Goal: Task Accomplishment & Management: Use online tool/utility

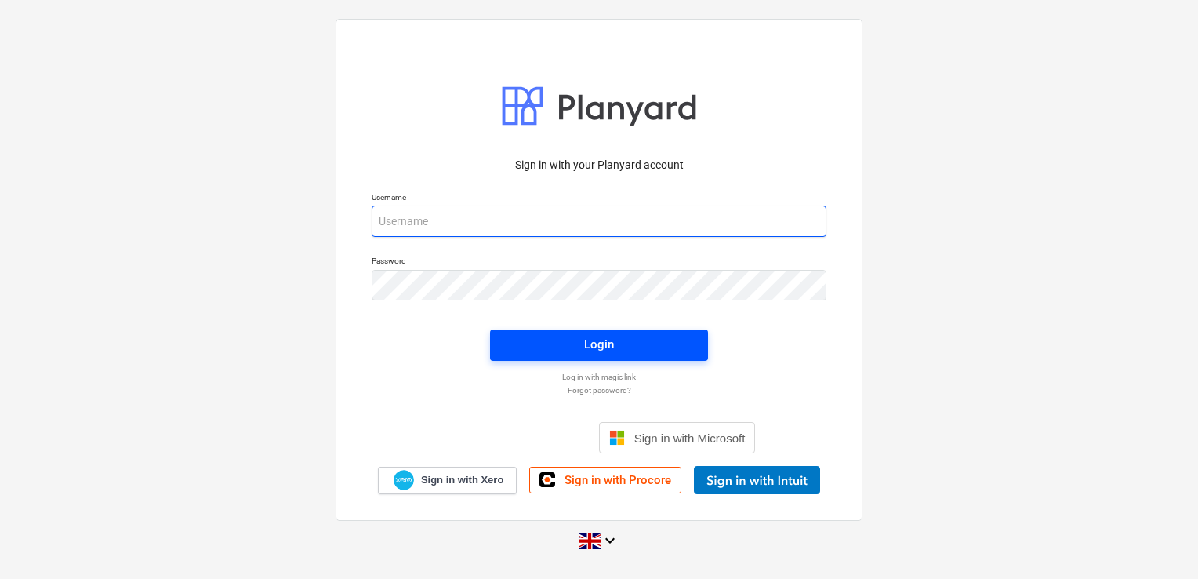
type input "laura@skylercontracting.co.uk"
click at [589, 337] on div "Login" at bounding box center [599, 344] width 30 height 20
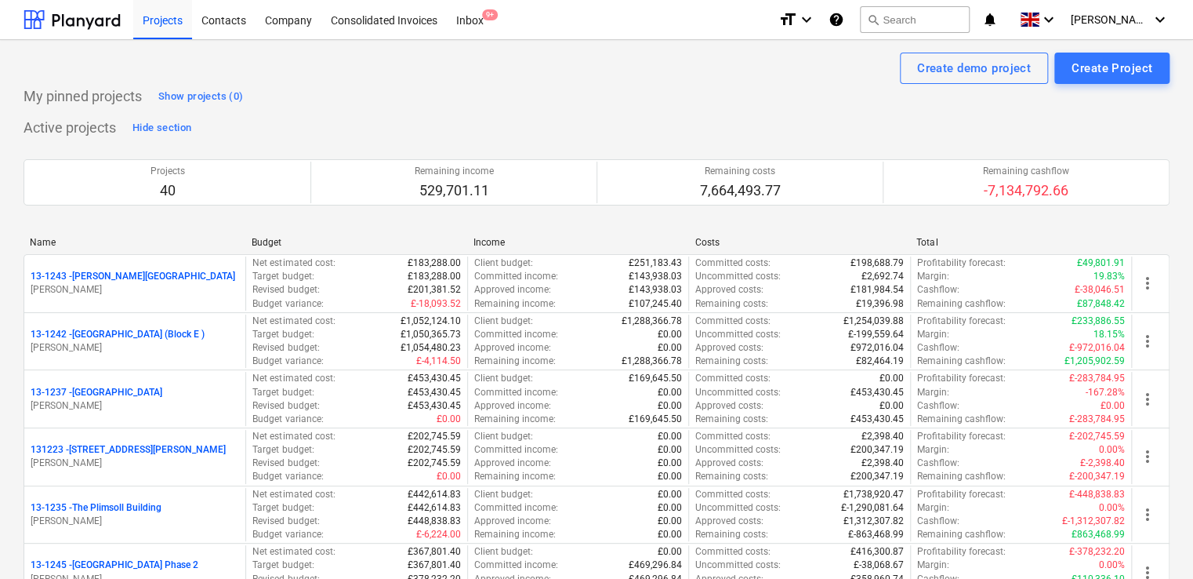
drag, startPoint x: 174, startPoint y: 13, endPoint x: 1197, endPoint y: 69, distance: 1024.6
click at [174, 13] on div "Projects" at bounding box center [162, 19] width 59 height 40
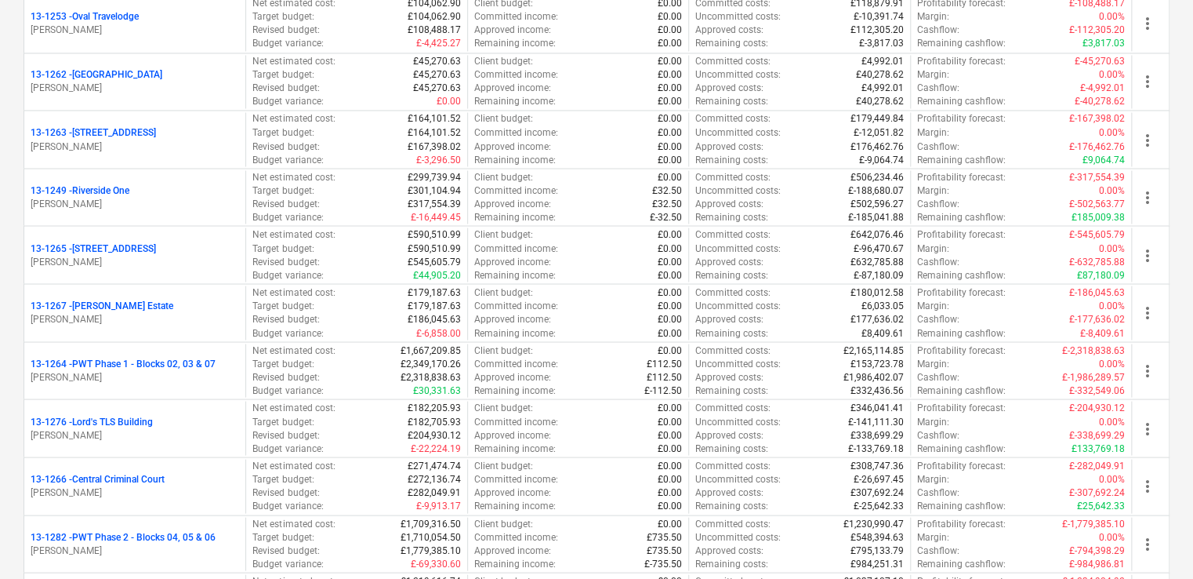
scroll to position [1373, 0]
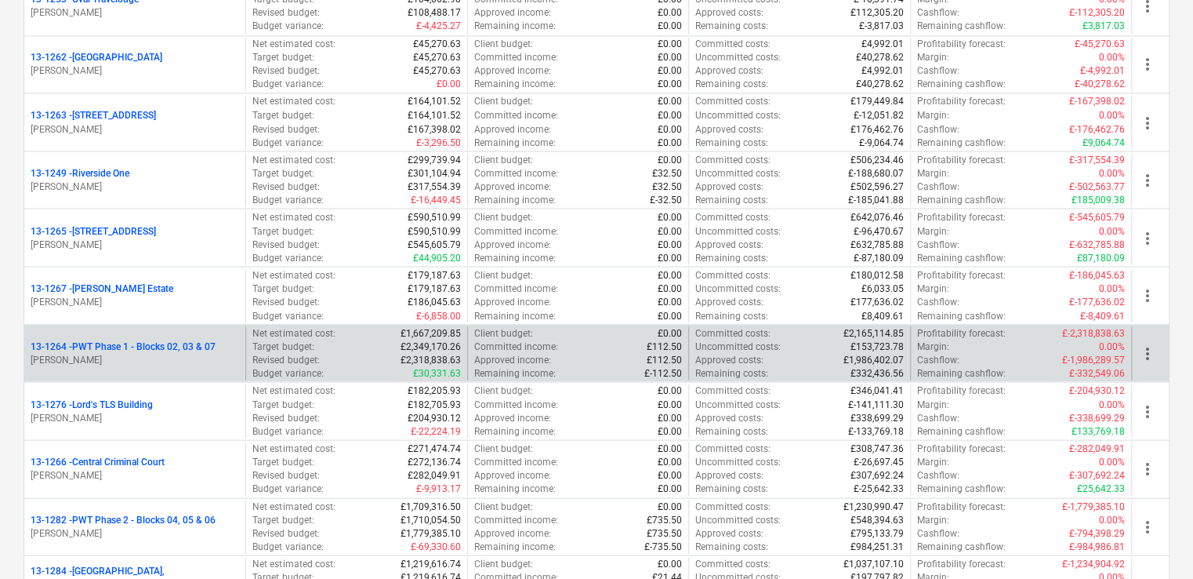
click at [226, 354] on p "[PERSON_NAME]" at bounding box center [135, 359] width 209 height 13
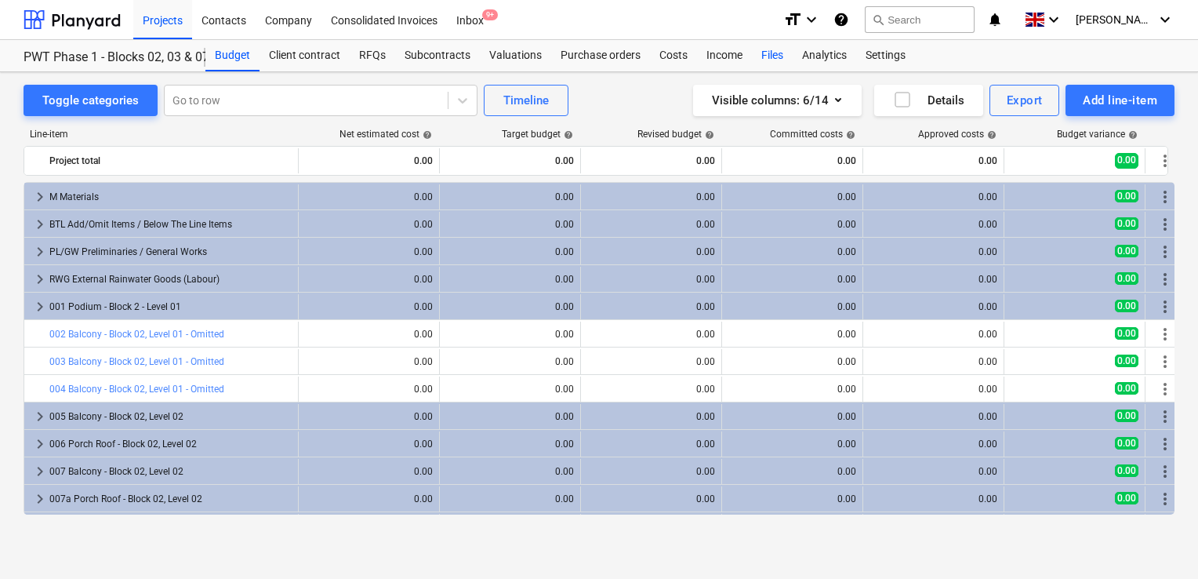
click at [760, 59] on div "Files" at bounding box center [772, 55] width 41 height 31
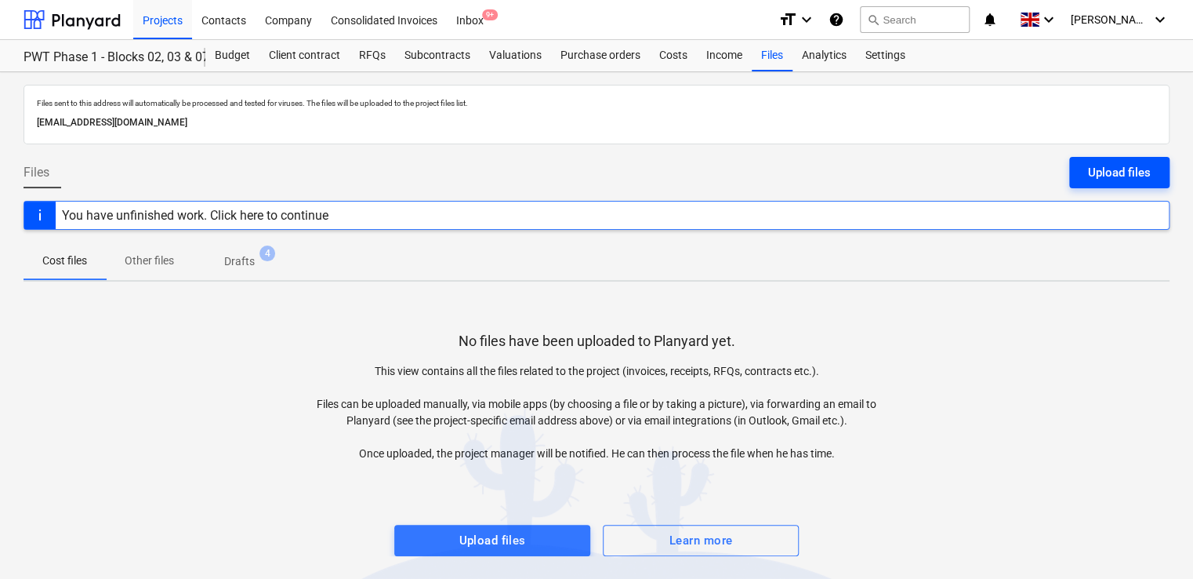
click at [1103, 165] on div "Upload files" at bounding box center [1119, 172] width 63 height 20
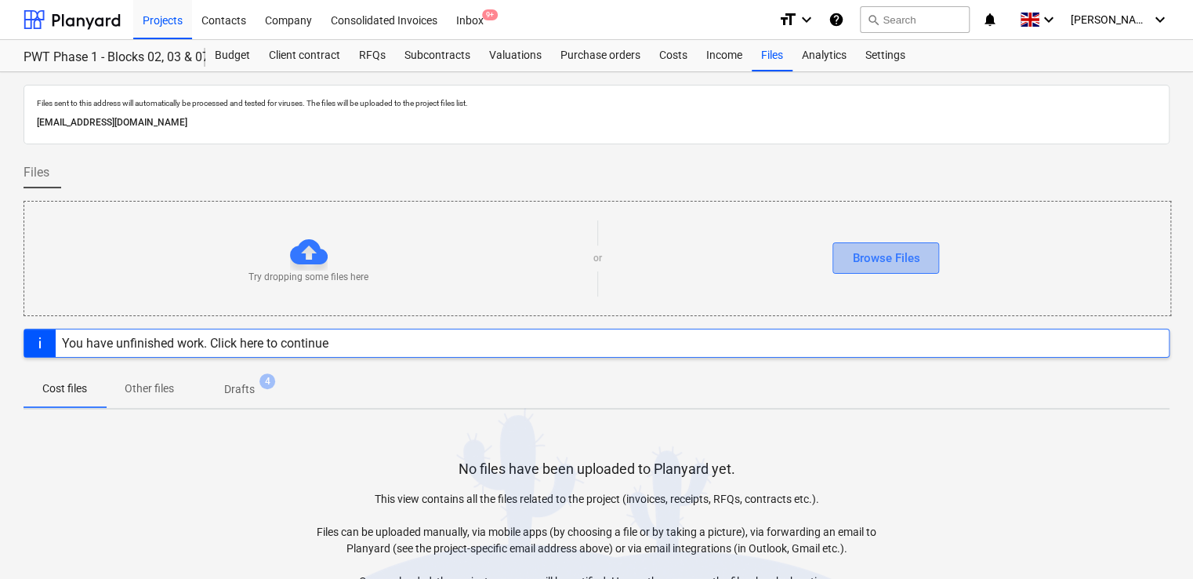
click at [876, 259] on div "Browse Files" at bounding box center [885, 258] width 67 height 20
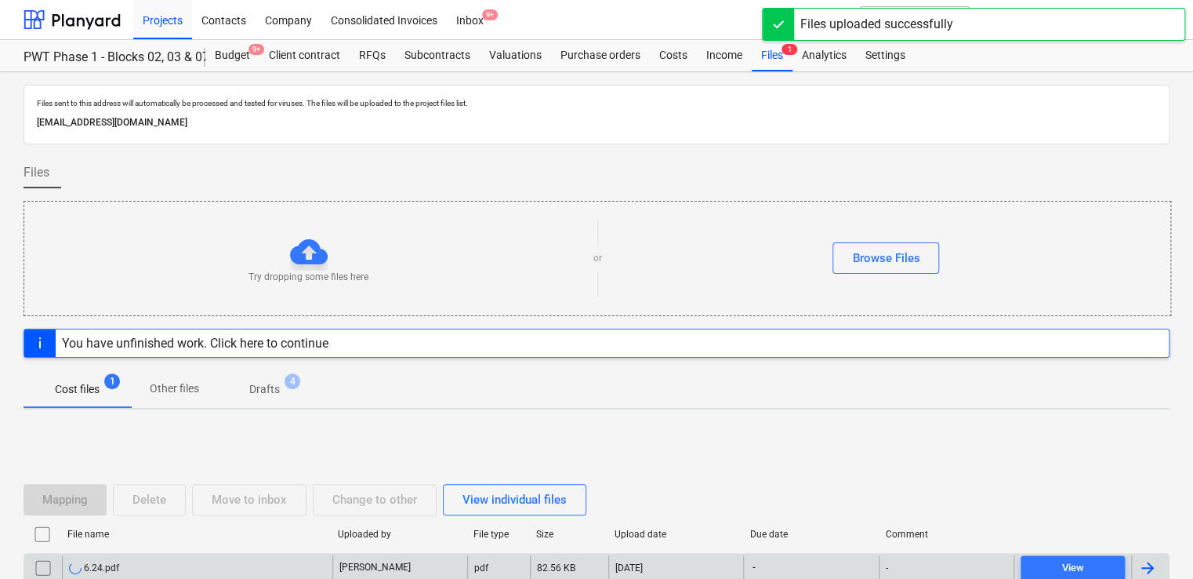
click at [166, 567] on div "6.24.pdf" at bounding box center [197, 567] width 270 height 25
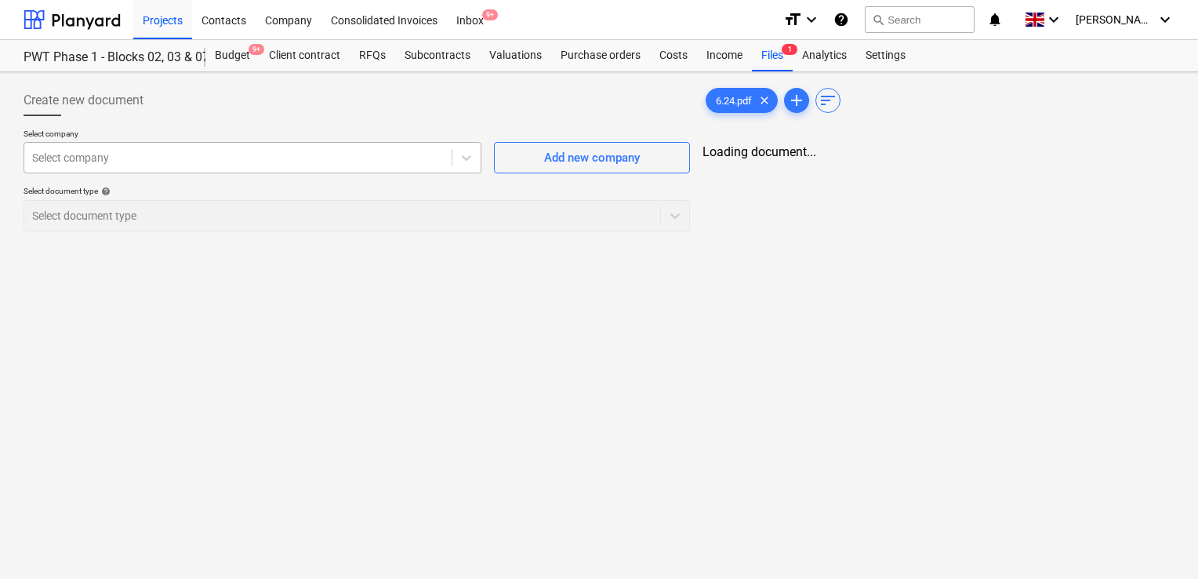
click at [301, 157] on div at bounding box center [238, 158] width 412 height 16
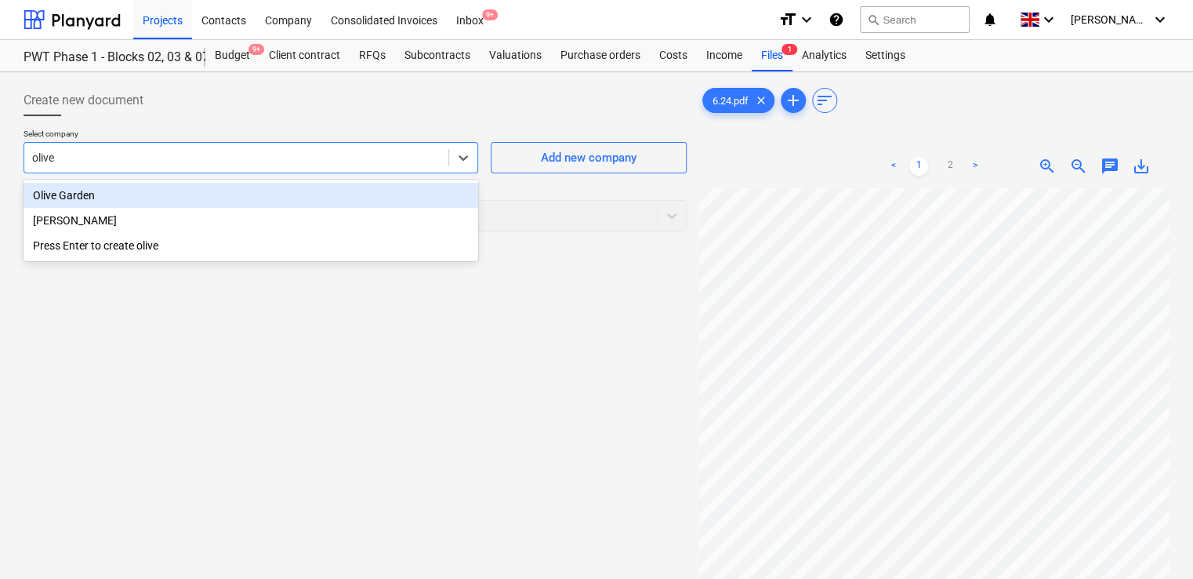
type input "oliver"
click at [238, 192] on div "[PERSON_NAME]" at bounding box center [251, 195] width 455 height 25
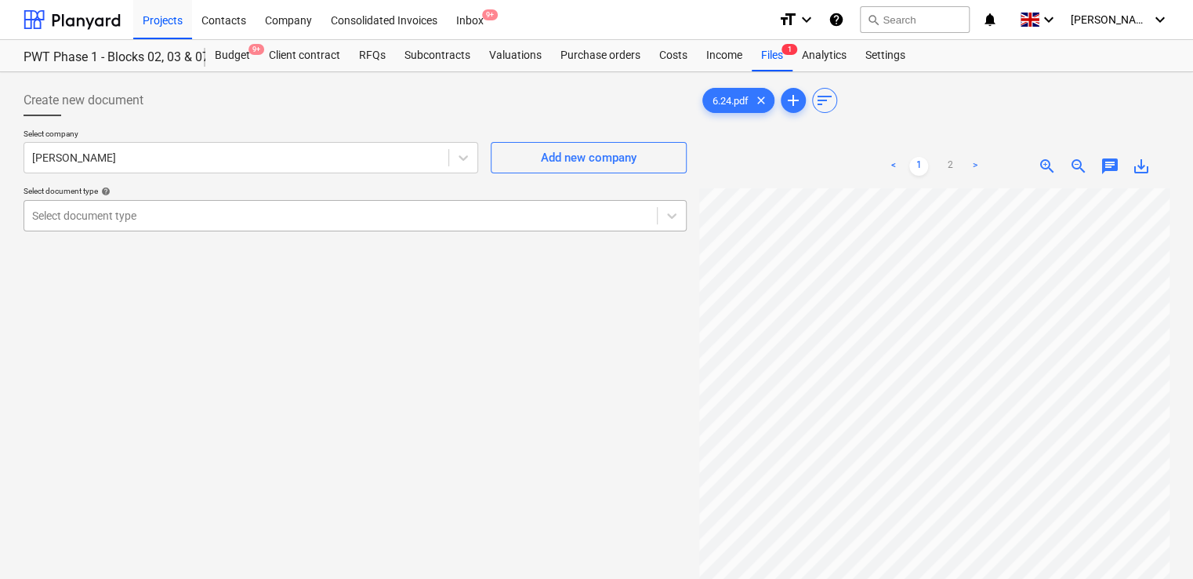
click at [202, 216] on div at bounding box center [340, 216] width 617 height 16
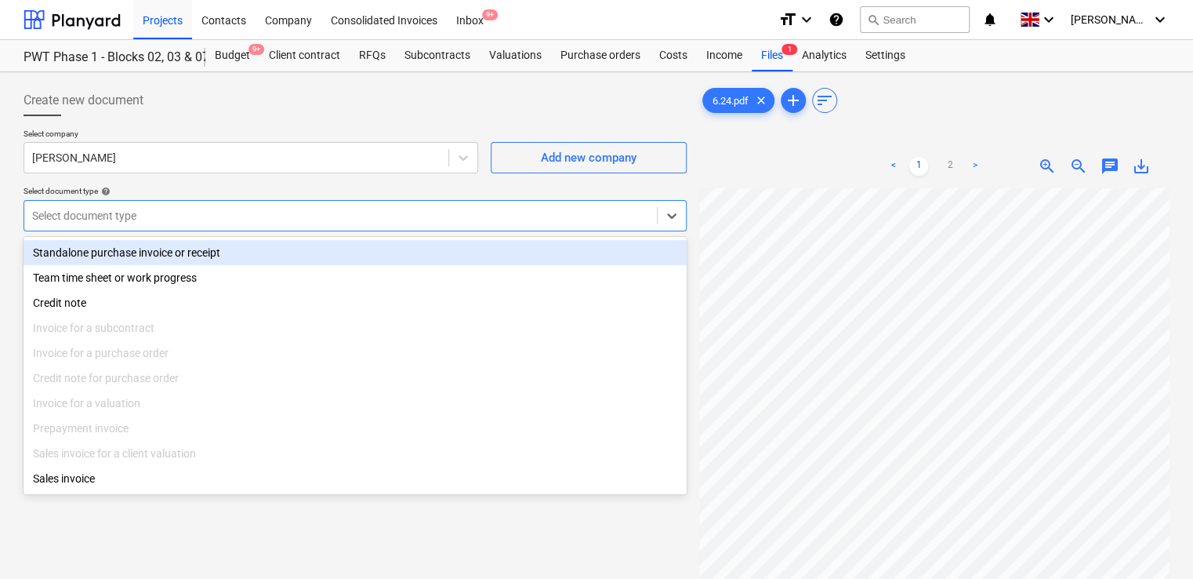
click at [125, 261] on div "Standalone purchase invoice or receipt" at bounding box center [355, 252] width 663 height 25
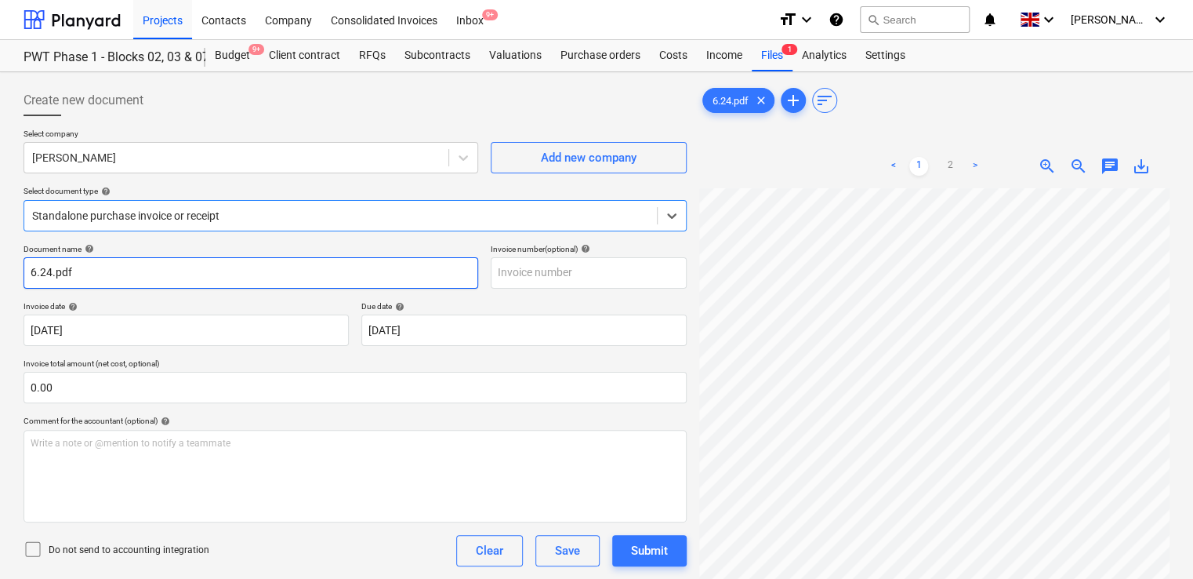
click at [94, 271] on input "6.24.pdf" at bounding box center [251, 272] width 455 height 31
type input "6.24"
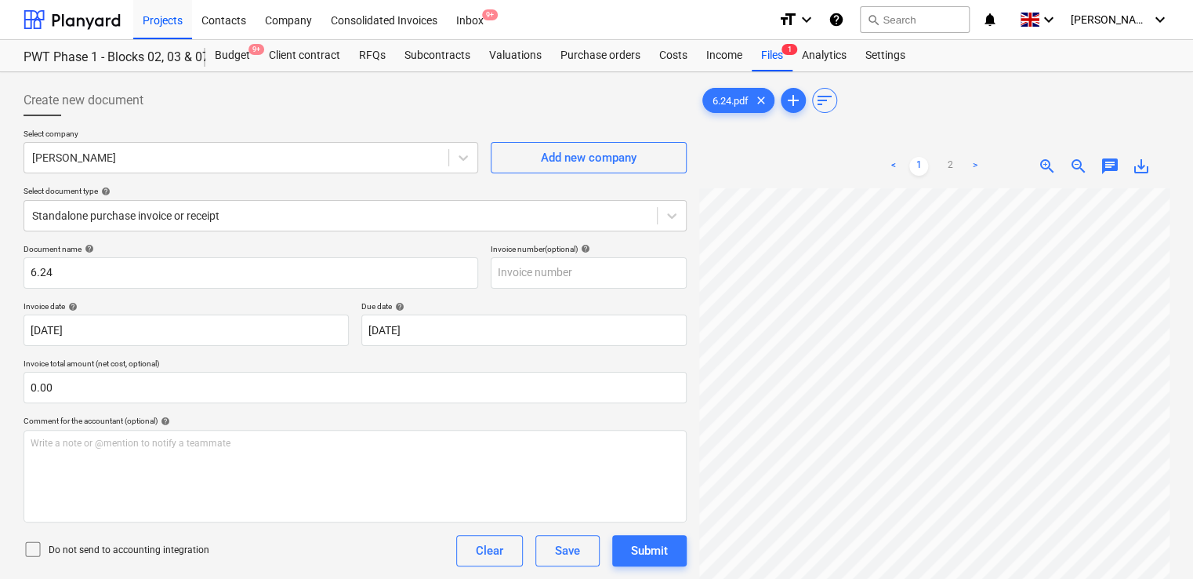
click at [35, 550] on icon at bounding box center [33, 548] width 19 height 19
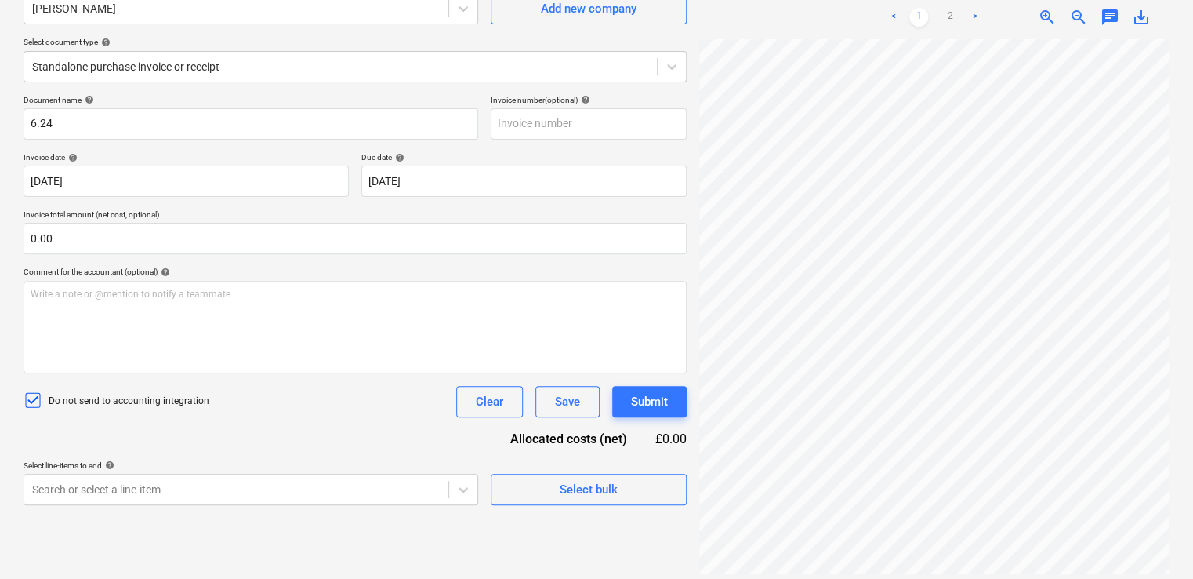
scroll to position [157, 0]
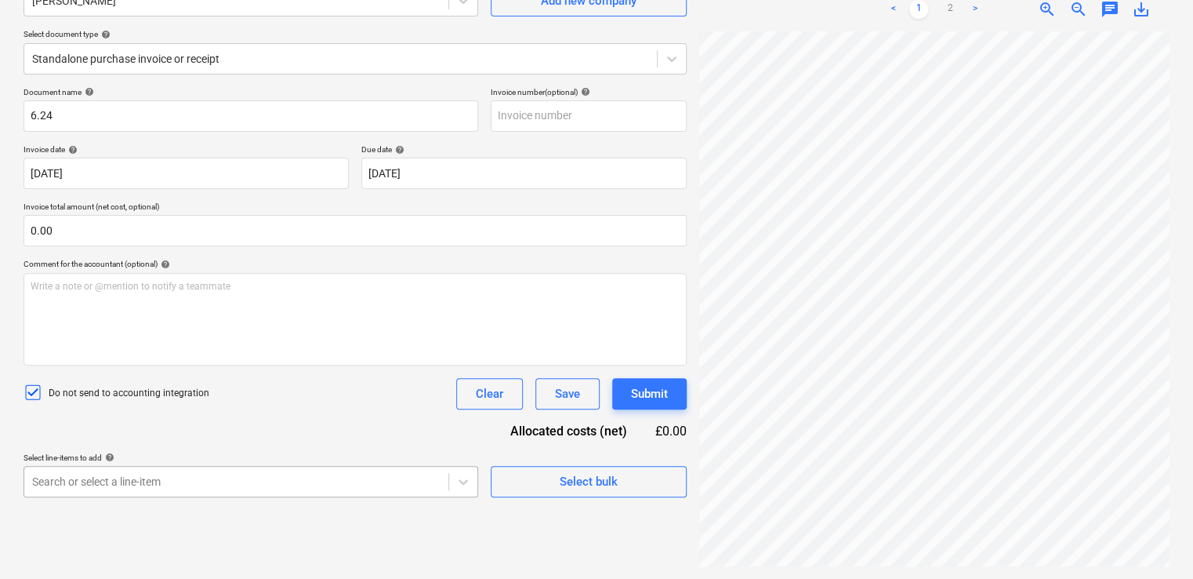
click at [285, 422] on body "Projects Contacts Company Consolidated Invoices Inbox 9+ format_size keyboard_a…" at bounding box center [596, 132] width 1193 height 579
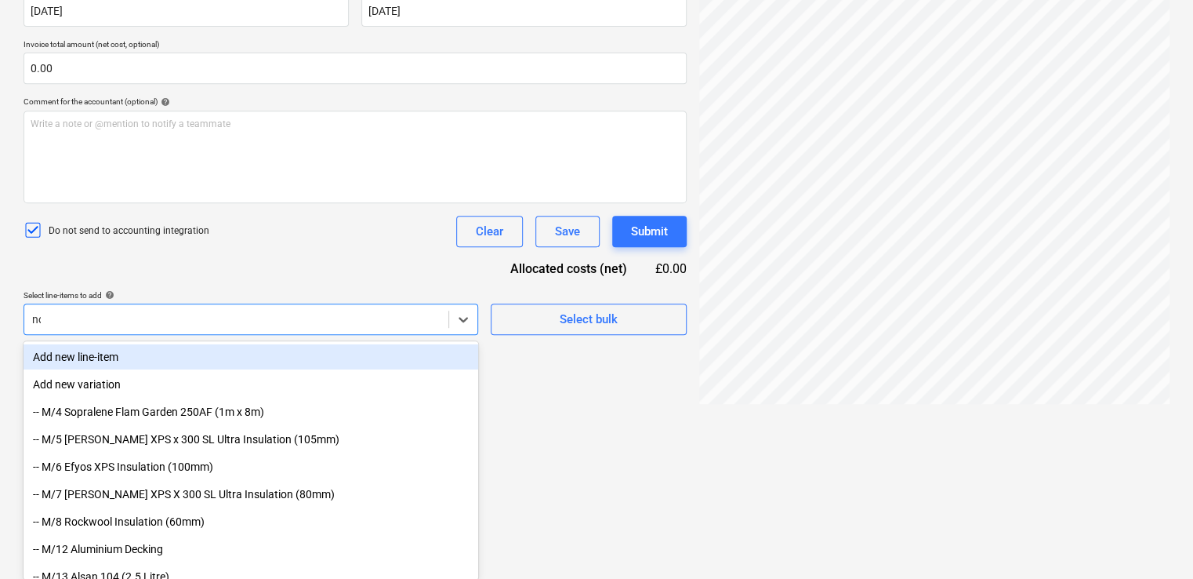
type input "non"
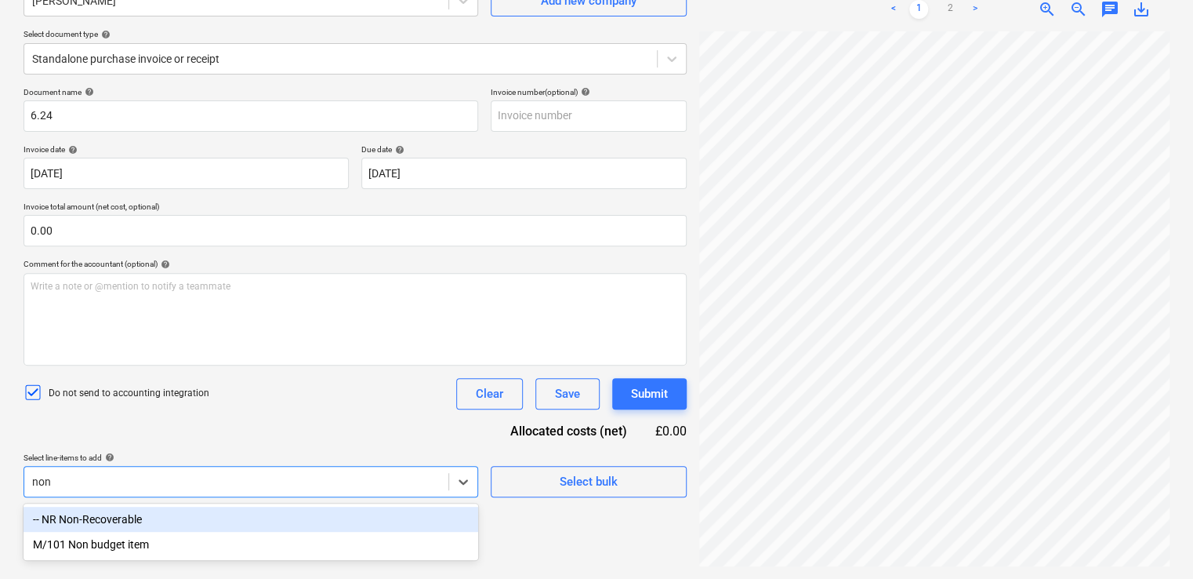
click at [158, 516] on div "-- NR Non-Recoverable" at bounding box center [251, 518] width 455 height 25
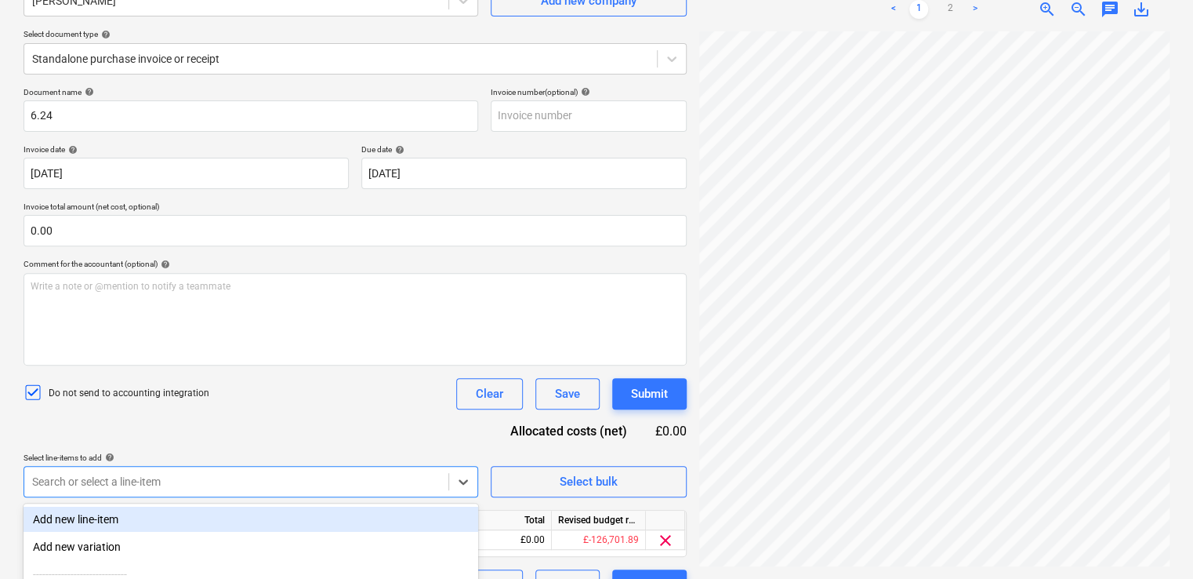
click at [281, 449] on div "Document name help 6.24 Invoice number (optional) help Invoice date help 27 Feb…" at bounding box center [355, 343] width 663 height 513
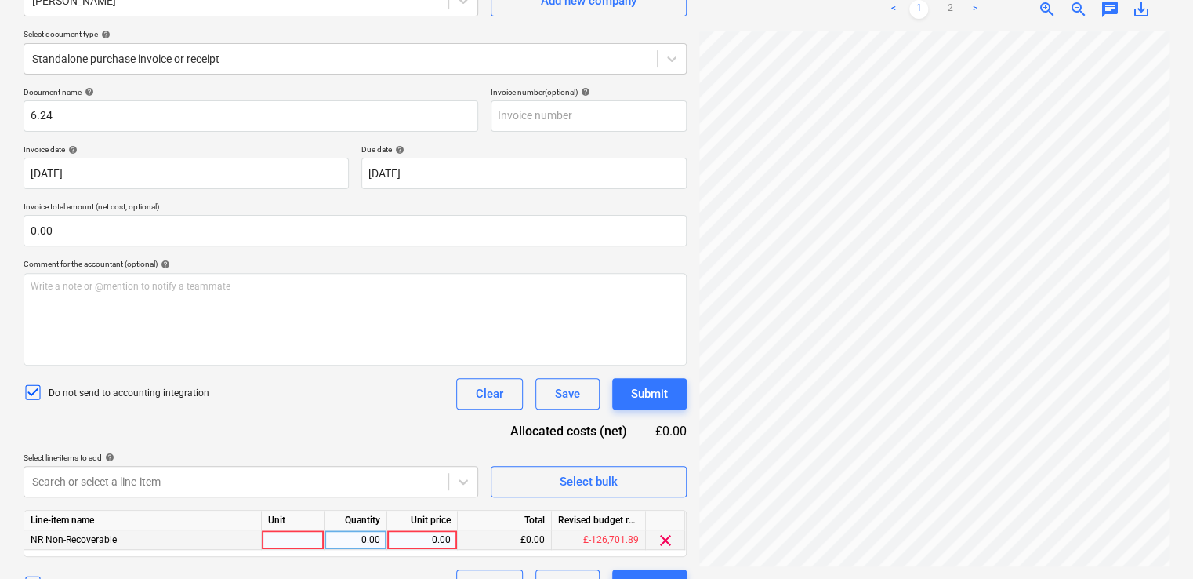
click at [303, 537] on div at bounding box center [293, 540] width 63 height 20
type input "item"
type input "2.37"
click at [333, 409] on div "Document name help 6.24 Invoice number (optional) help Invoice date help 27 Feb…" at bounding box center [355, 343] width 663 height 513
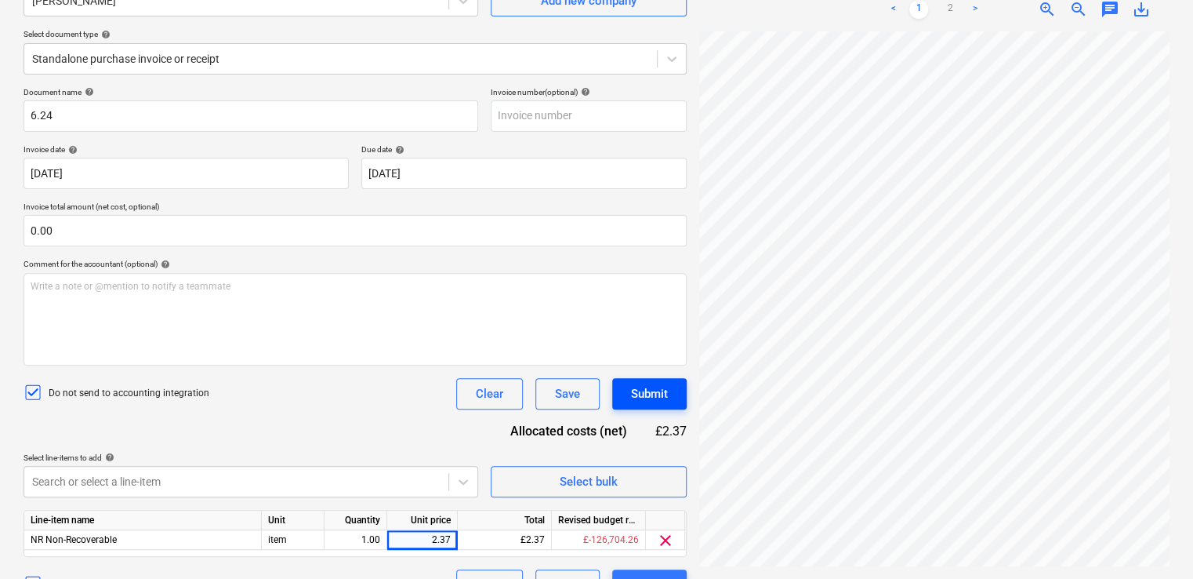
click at [652, 386] on div "Submit" at bounding box center [649, 393] width 37 height 20
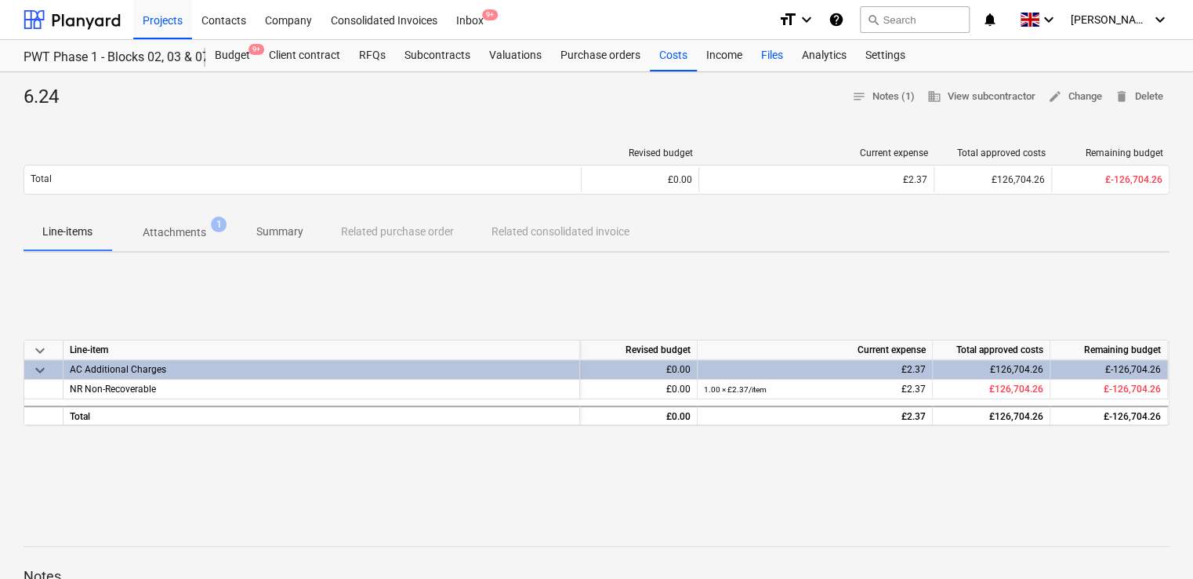
click at [779, 49] on div "Files" at bounding box center [772, 55] width 41 height 31
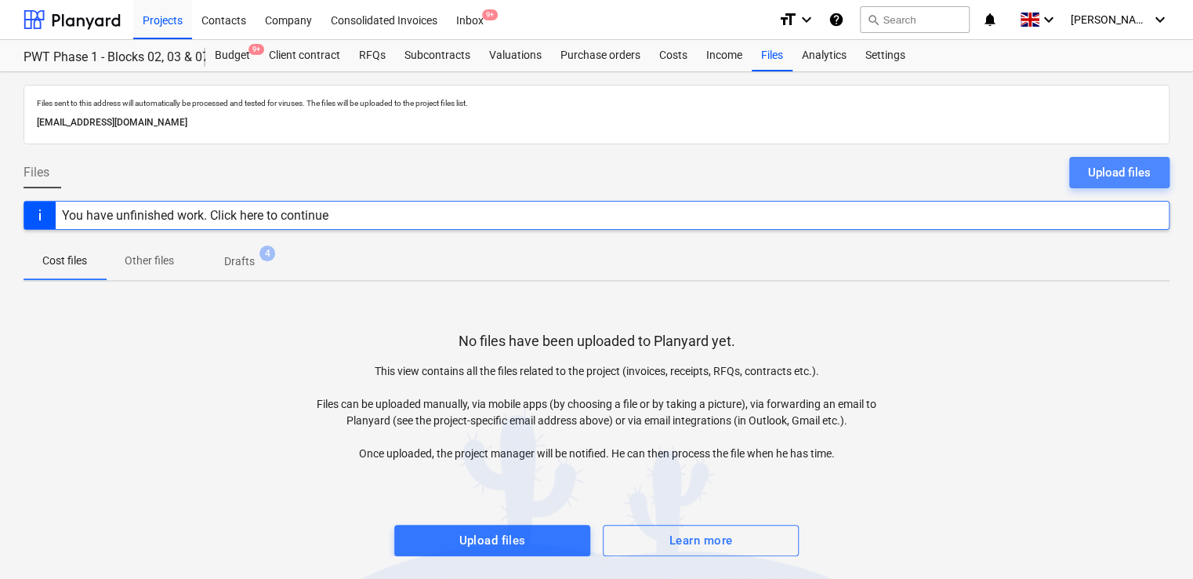
click at [1120, 174] on div "Upload files" at bounding box center [1119, 172] width 63 height 20
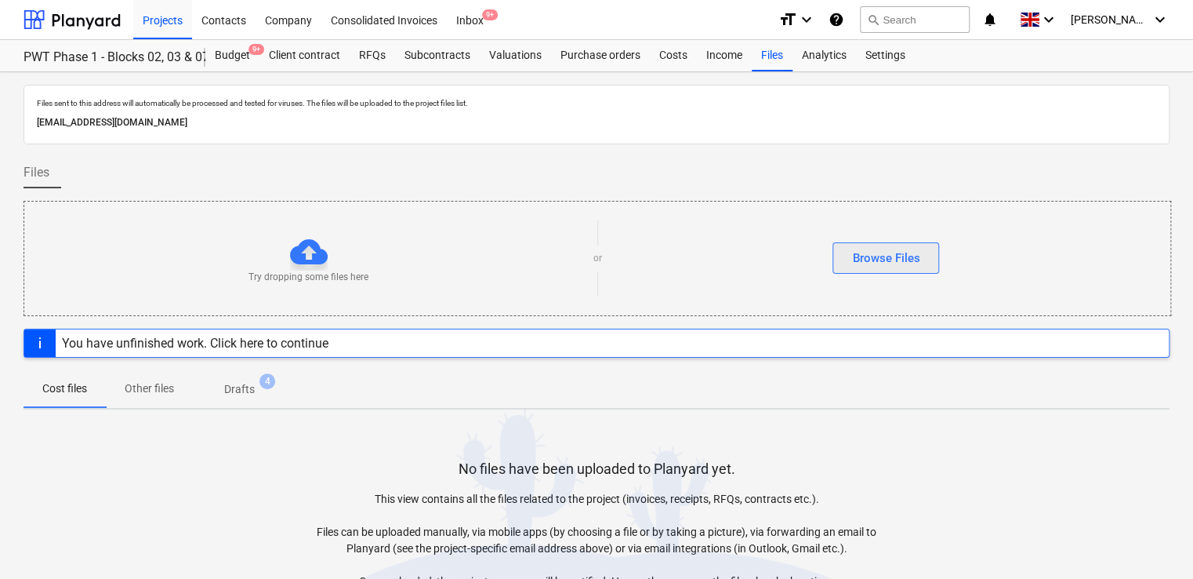
click at [901, 252] on div "Browse Files" at bounding box center [885, 258] width 67 height 20
click at [851, 256] on button "Browse Files" at bounding box center [886, 257] width 107 height 31
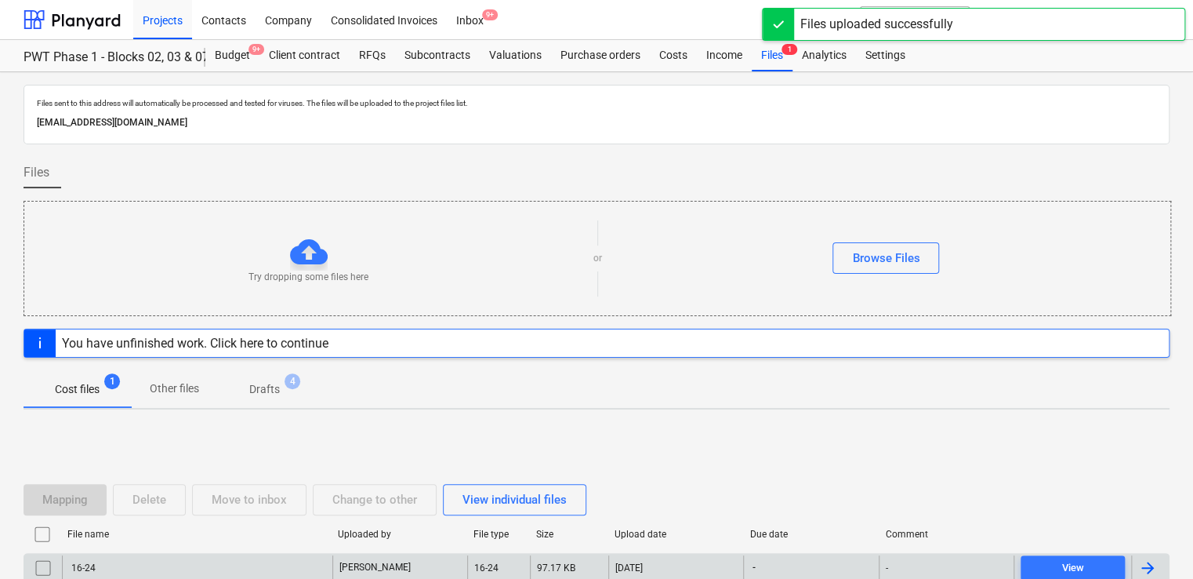
click at [213, 558] on div "16-24" at bounding box center [197, 567] width 270 height 25
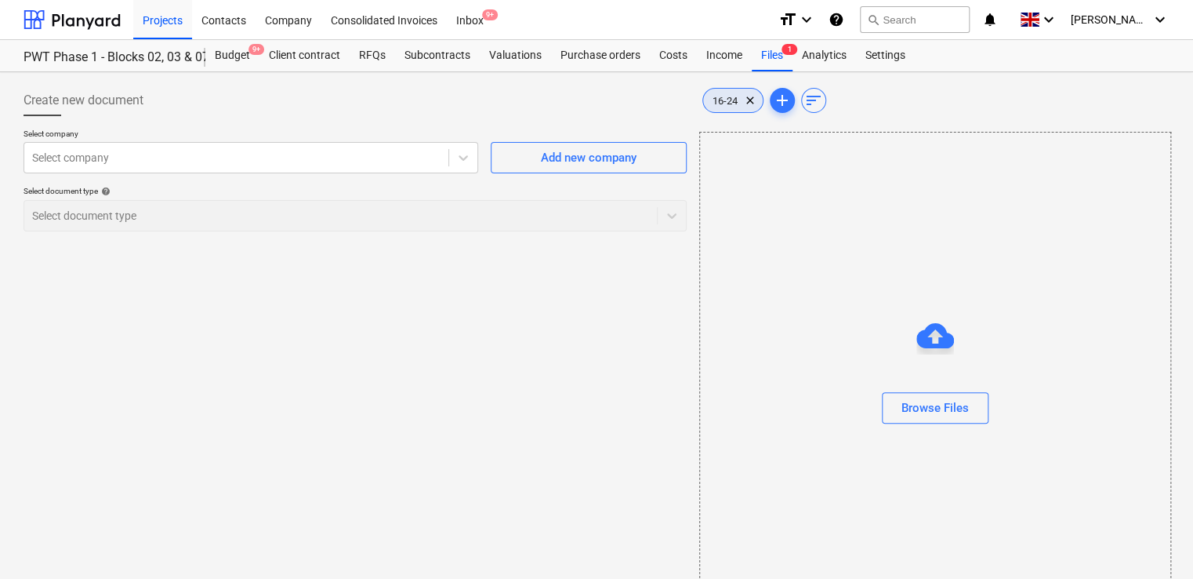
click at [723, 96] on span "16-24" at bounding box center [725, 101] width 44 height 12
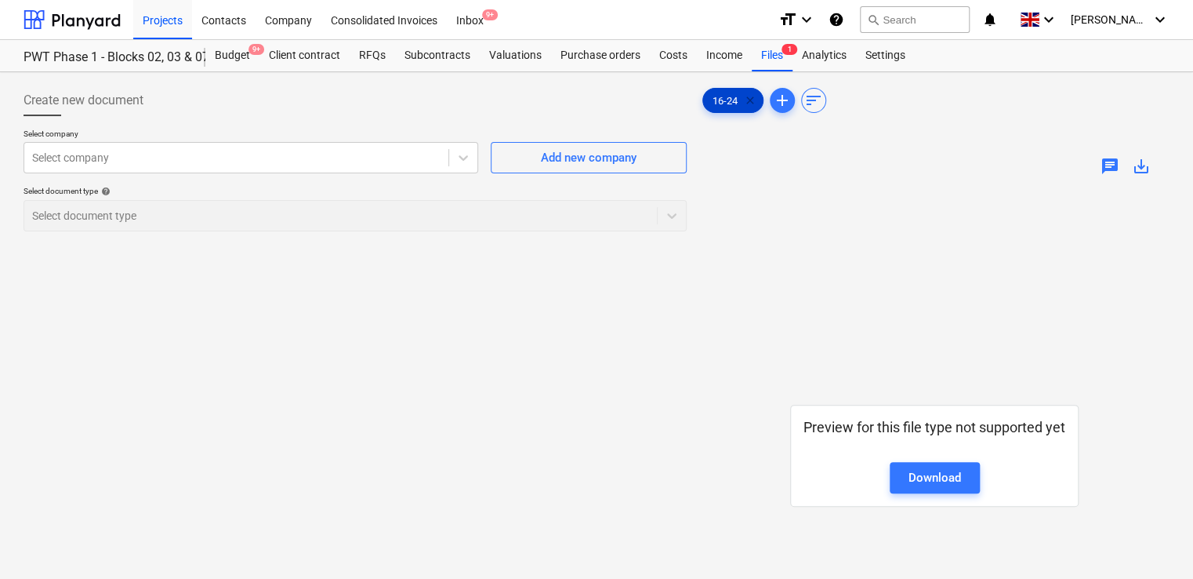
click at [742, 106] on span "clear" at bounding box center [750, 100] width 19 height 19
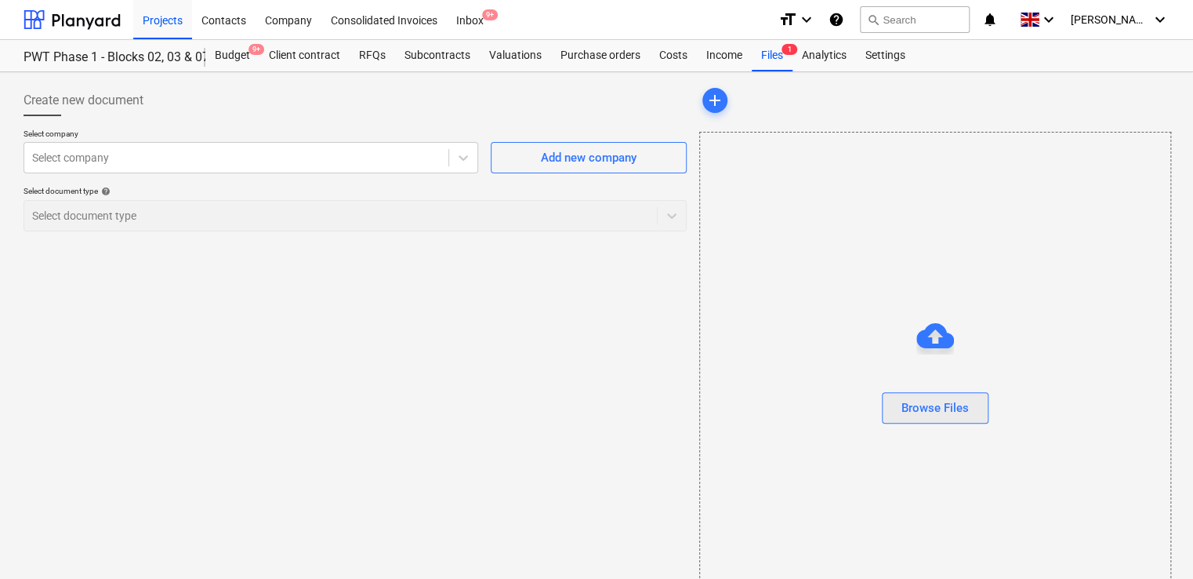
click at [910, 394] on button "Browse Files" at bounding box center [935, 407] width 107 height 31
click at [858, 222] on div "Browse Files" at bounding box center [935, 376] width 472 height 489
click at [928, 397] on div "Browse Files" at bounding box center [935, 407] width 67 height 20
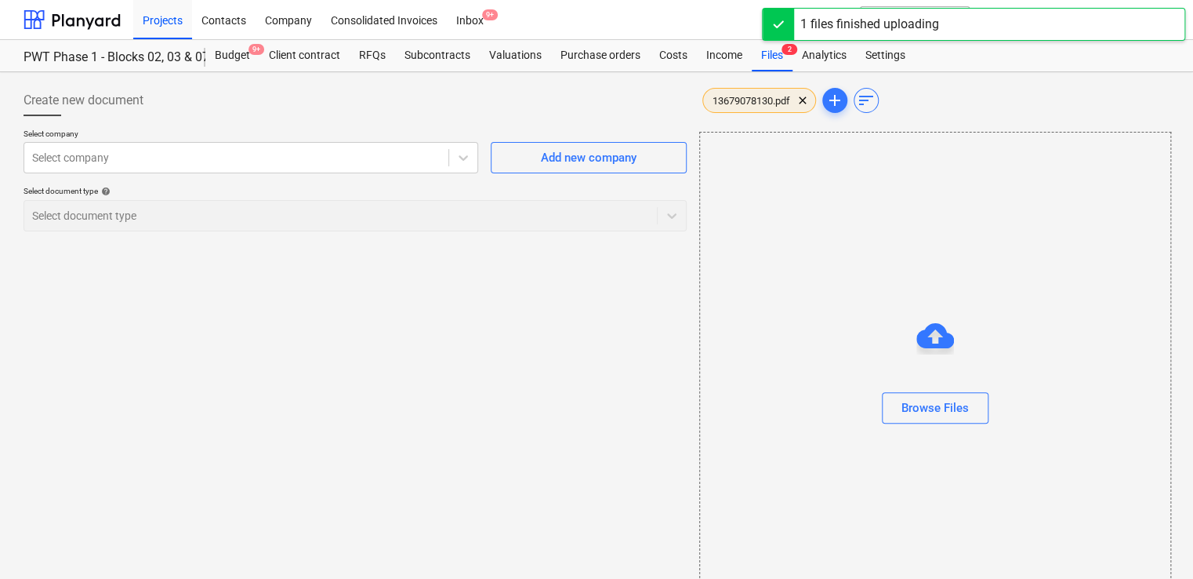
click at [748, 96] on span "13679078130.pdf" at bounding box center [751, 101] width 96 height 12
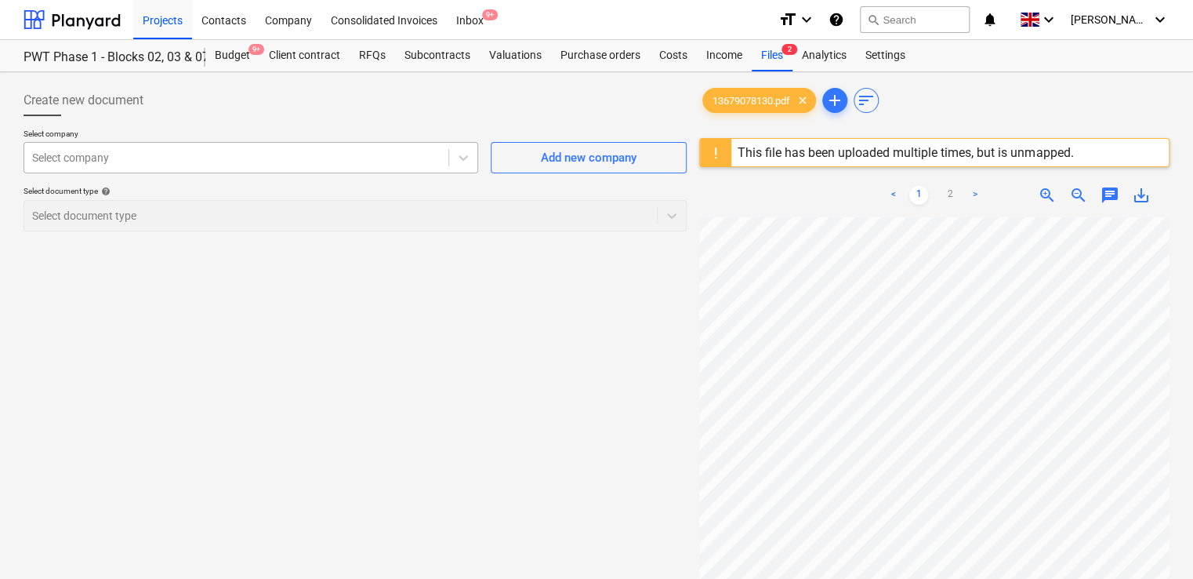
click at [217, 157] on div at bounding box center [236, 158] width 408 height 16
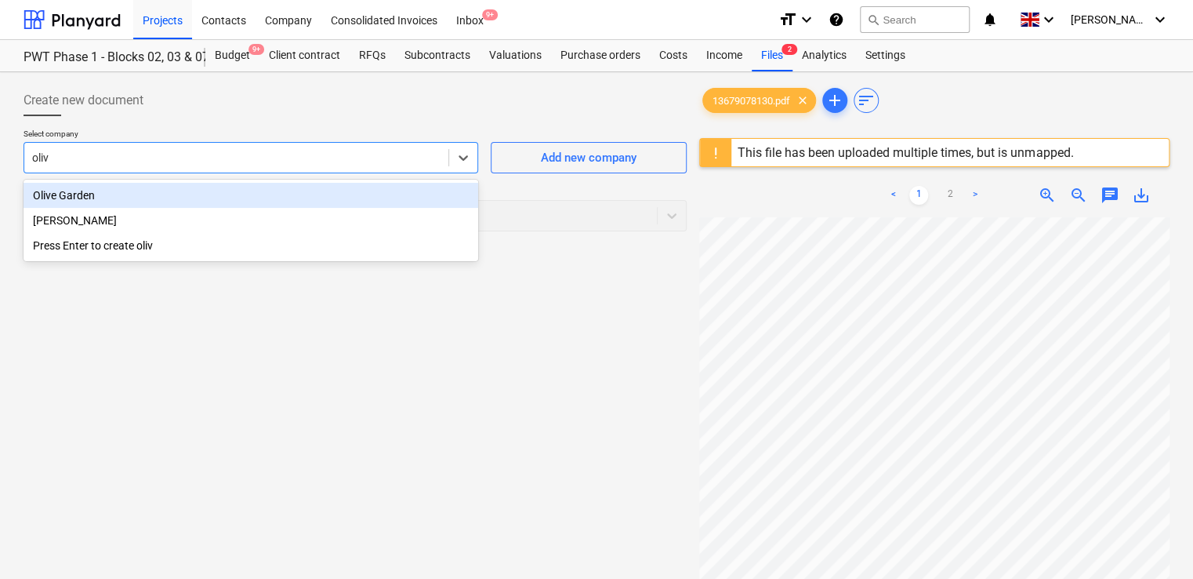
type input "olive"
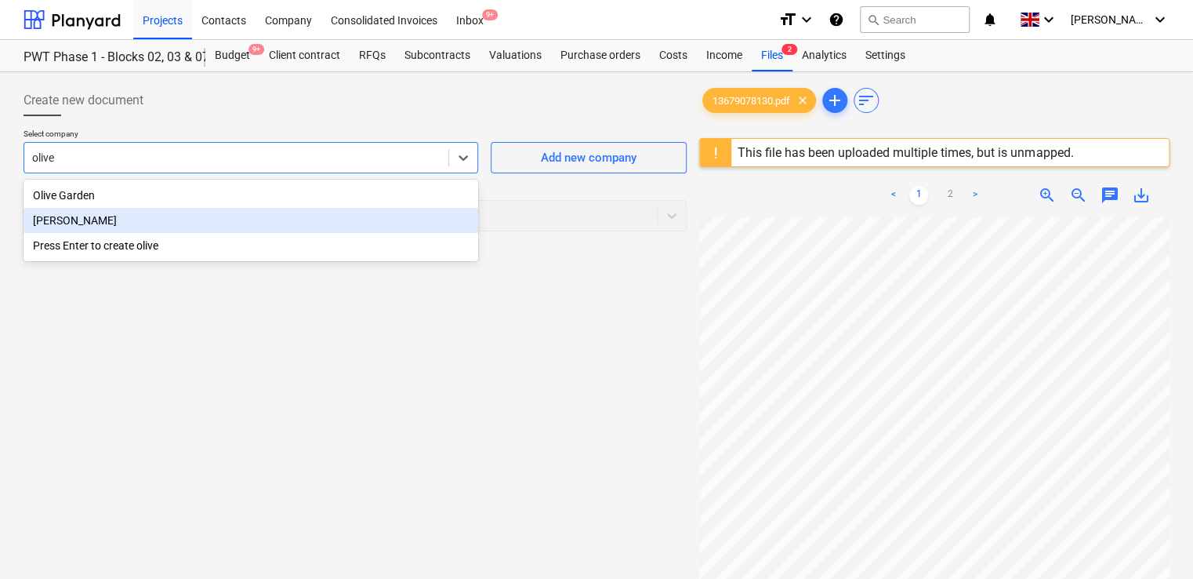
click at [94, 219] on div "[PERSON_NAME]" at bounding box center [251, 220] width 455 height 25
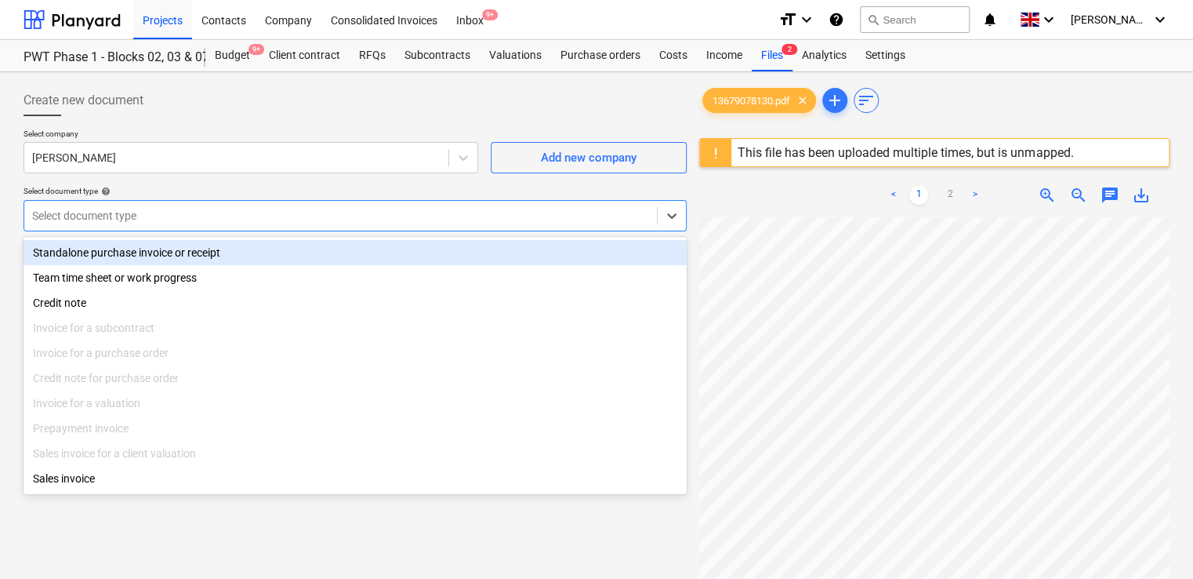
click at [122, 215] on div at bounding box center [340, 216] width 617 height 16
click at [125, 243] on div "Standalone purchase invoice or receipt" at bounding box center [355, 252] width 663 height 25
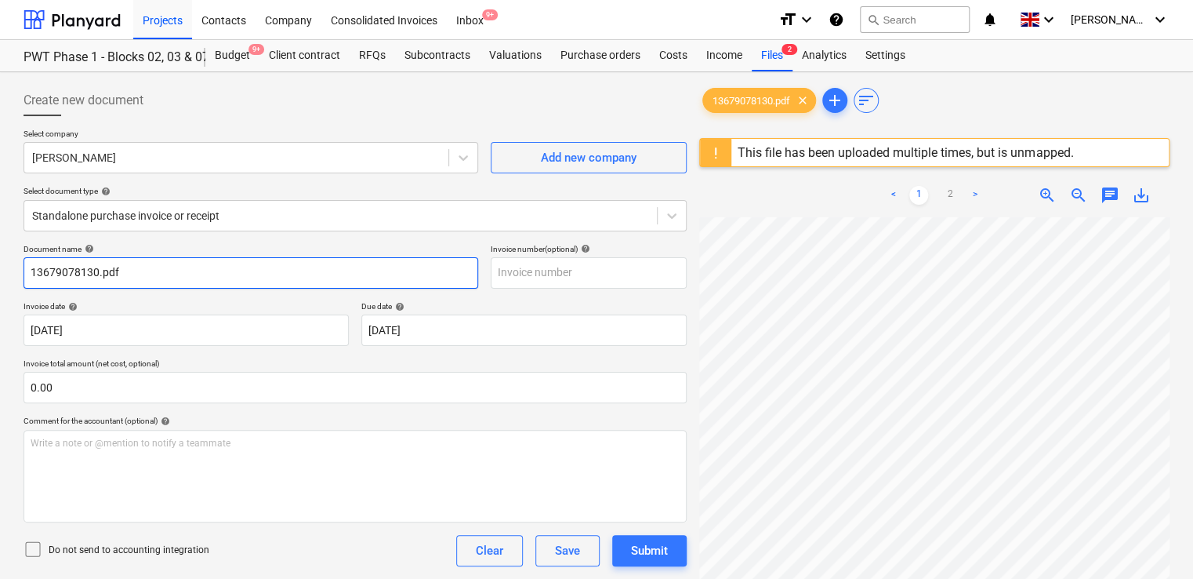
drag, startPoint x: 127, startPoint y: 273, endPoint x: -3, endPoint y: 265, distance: 130.4
click at [0, 265] on html "Projects Contacts Company Consolidated Invoices Inbox 9+ format_size keyboard_a…" at bounding box center [596, 289] width 1193 height 579
paste input "6*24"
type input "16*24"
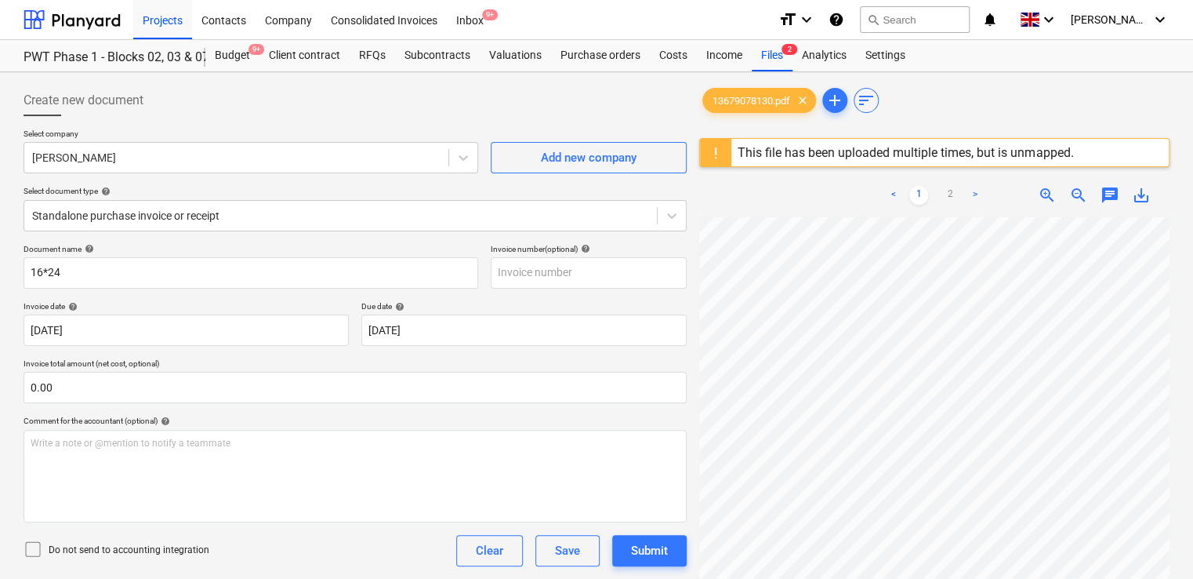
click at [244, 550] on div "Do not send to accounting integration Clear Save Submit" at bounding box center [355, 550] width 663 height 31
click at [37, 547] on icon at bounding box center [33, 548] width 19 height 19
click at [332, 575] on div "Document name help 16*24 Invoice number (optional) help Invoice date help 07 Ju…" at bounding box center [355, 449] width 663 height 410
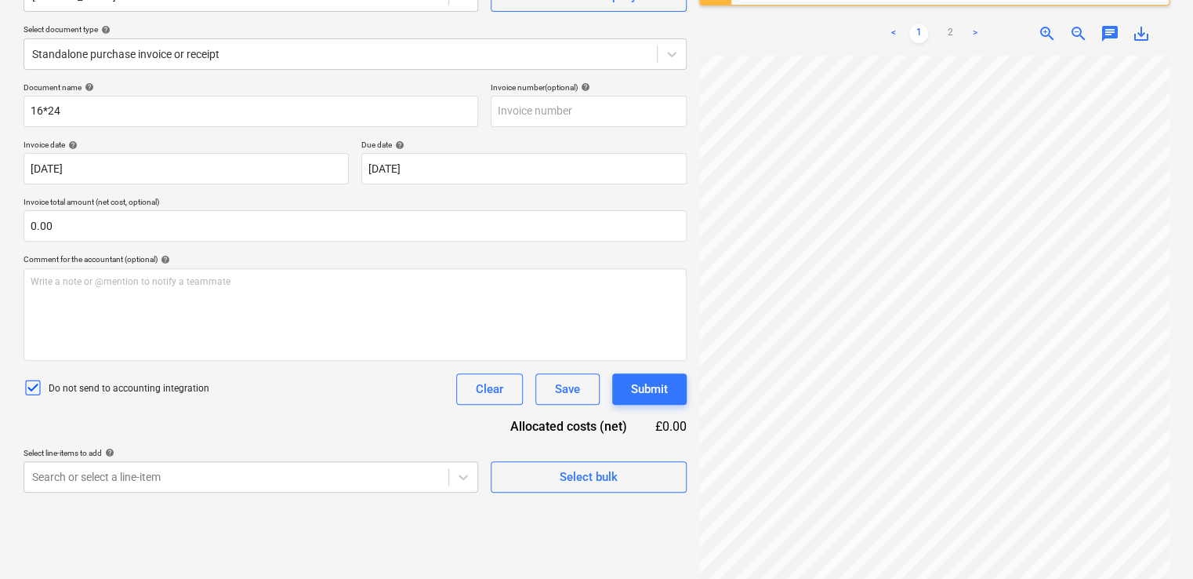
scroll to position [185, 0]
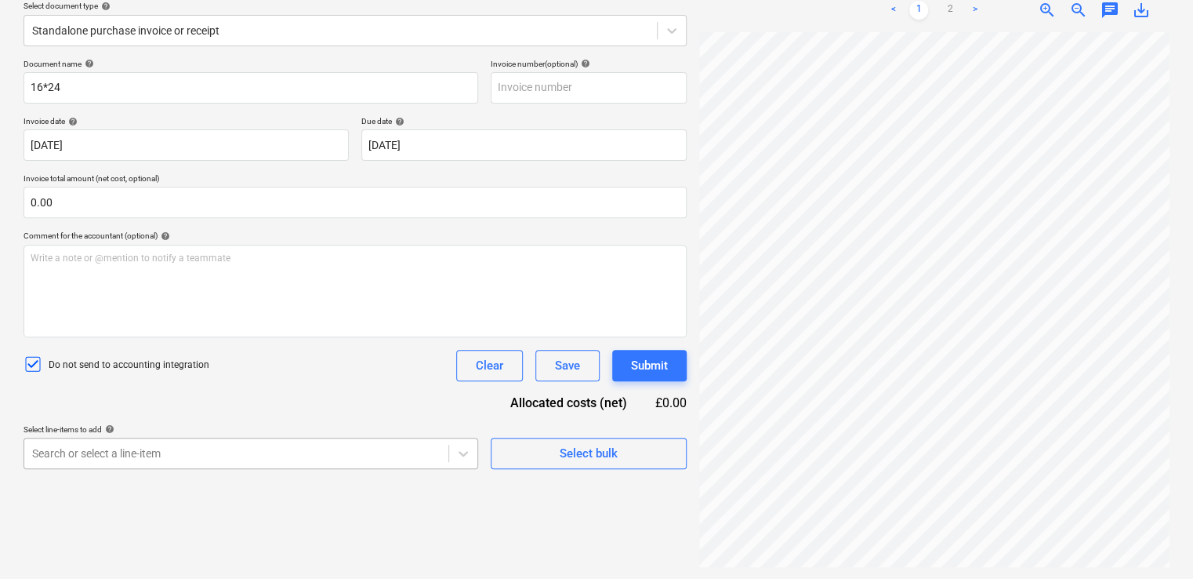
click at [379, 394] on body "Projects Contacts Company Consolidated Invoices Inbox 9+ format_size keyboard_a…" at bounding box center [596, 104] width 1193 height 579
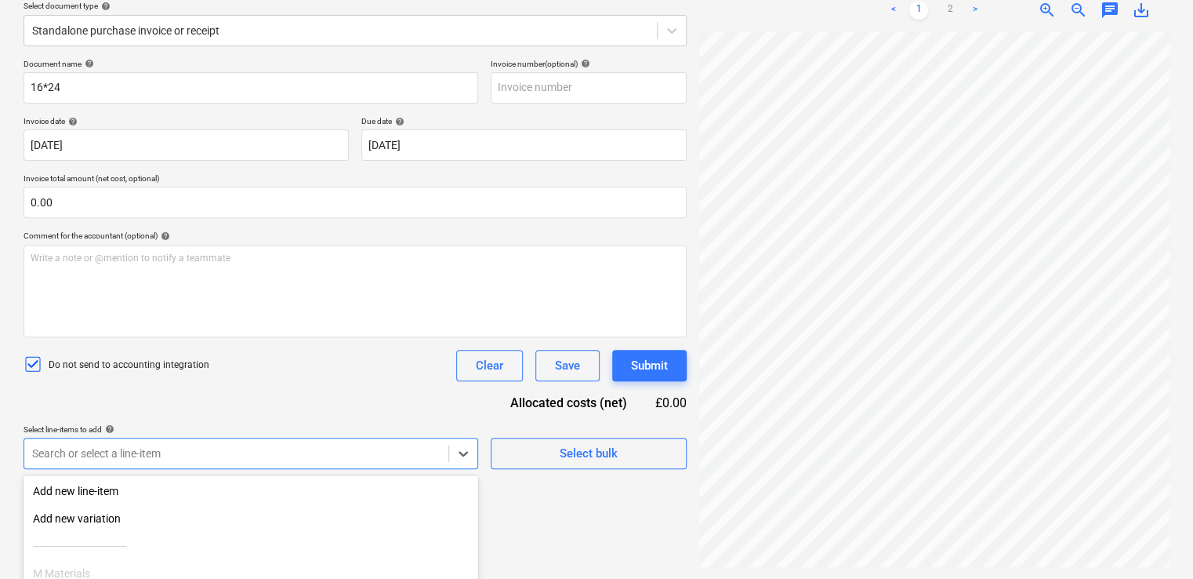
scroll to position [319, 0]
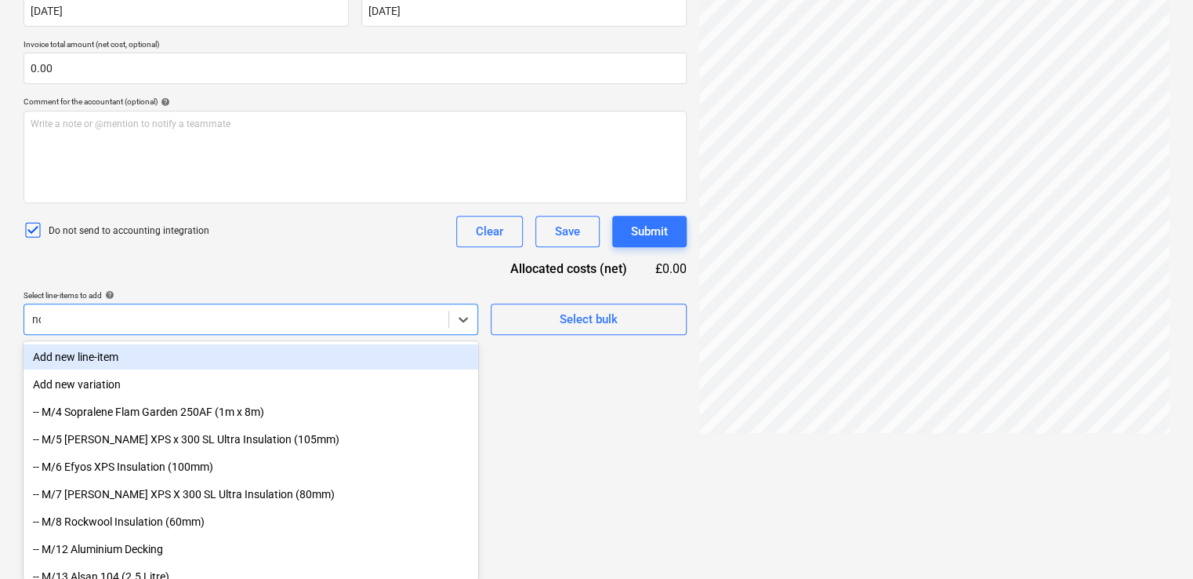
type input "non"
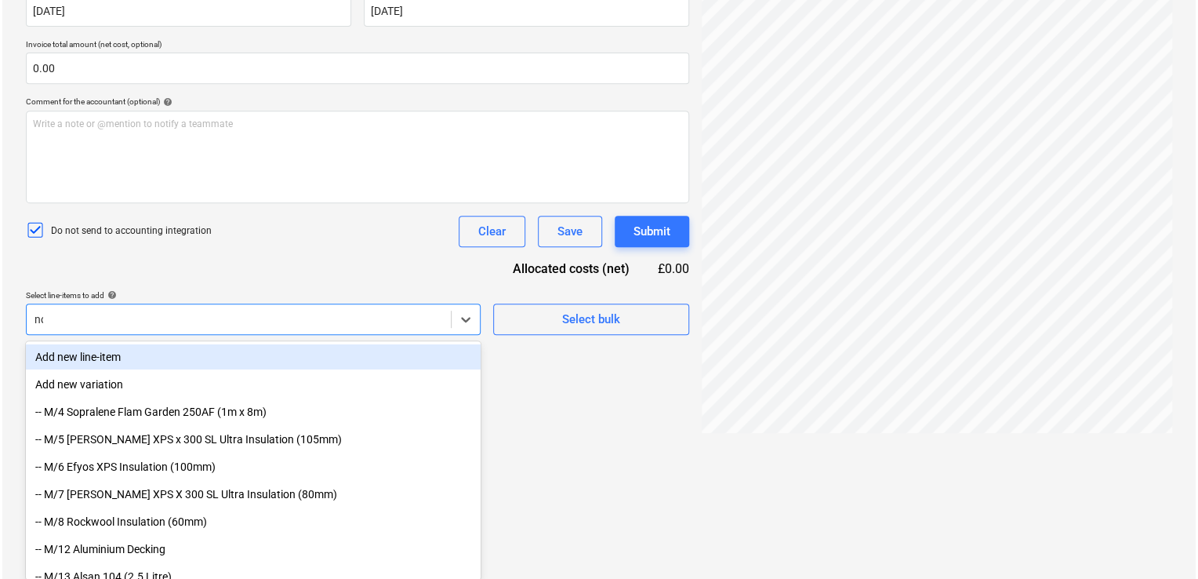
scroll to position [185, 0]
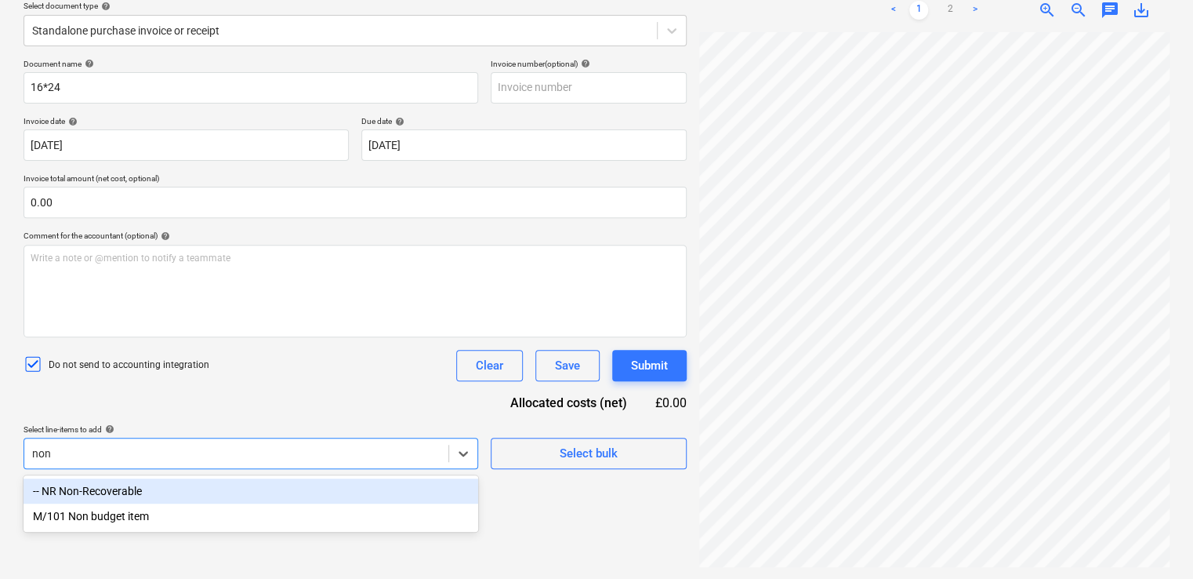
click at [245, 484] on div "-- NR Non-Recoverable" at bounding box center [251, 490] width 455 height 25
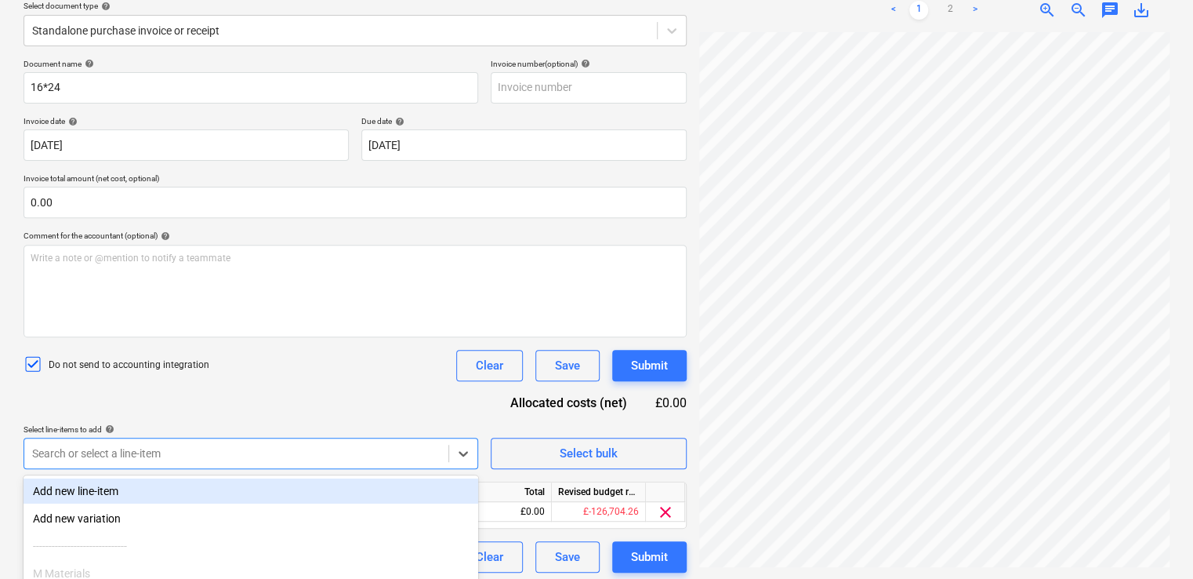
click at [307, 394] on div "Document name help 16*24 Invoice number (optional) help Invoice date help 07 Ju…" at bounding box center [355, 315] width 663 height 513
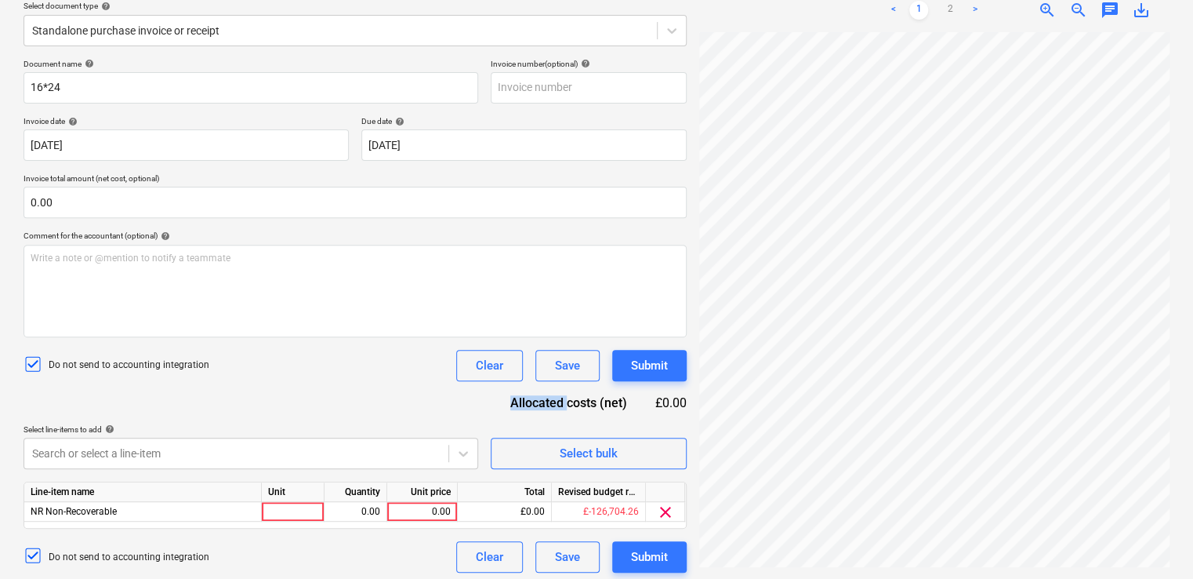
click at [307, 394] on div "Document name help 16*24 Invoice number (optional) help Invoice date help 07 Ju…" at bounding box center [355, 315] width 663 height 513
drag, startPoint x: 307, startPoint y: 394, endPoint x: 283, endPoint y: 506, distance: 115.5
click at [283, 506] on div at bounding box center [293, 512] width 63 height 20
type input "item"
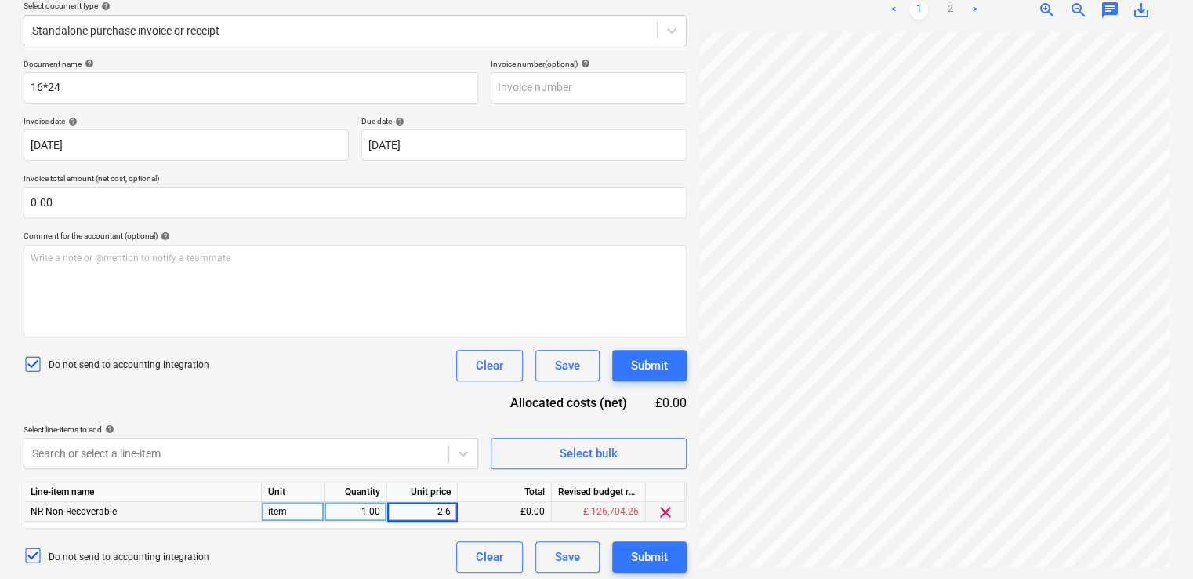
type input "2.67"
click at [346, 379] on div "Do not send to accounting integration Clear Save Submit" at bounding box center [355, 365] width 663 height 31
click at [652, 554] on div "Submit" at bounding box center [649, 556] width 37 height 20
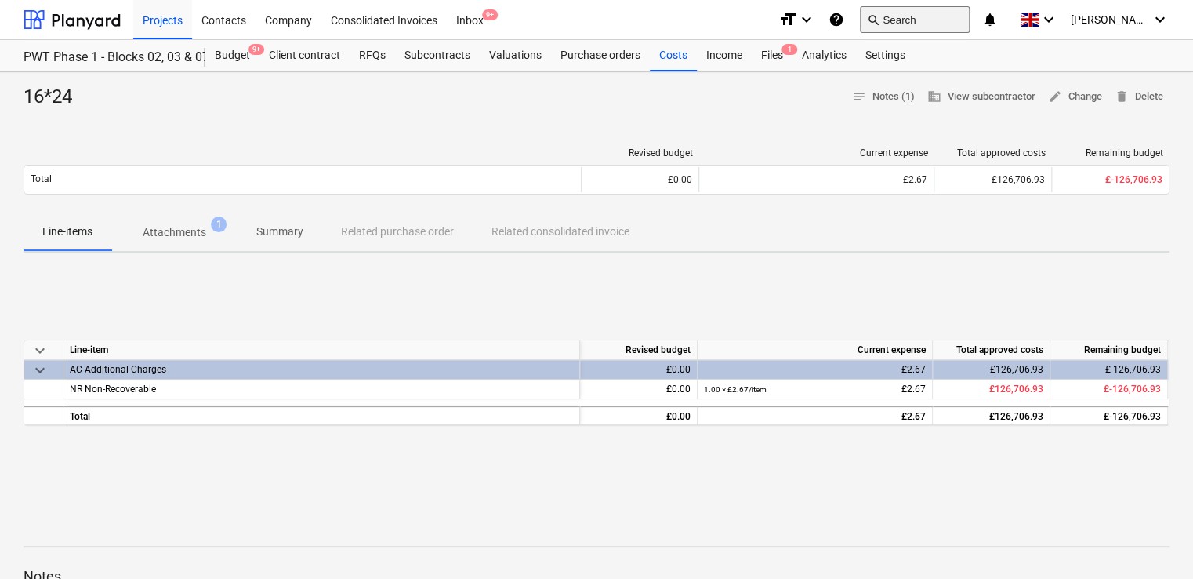
click at [880, 16] on span "search" at bounding box center [873, 19] width 13 height 13
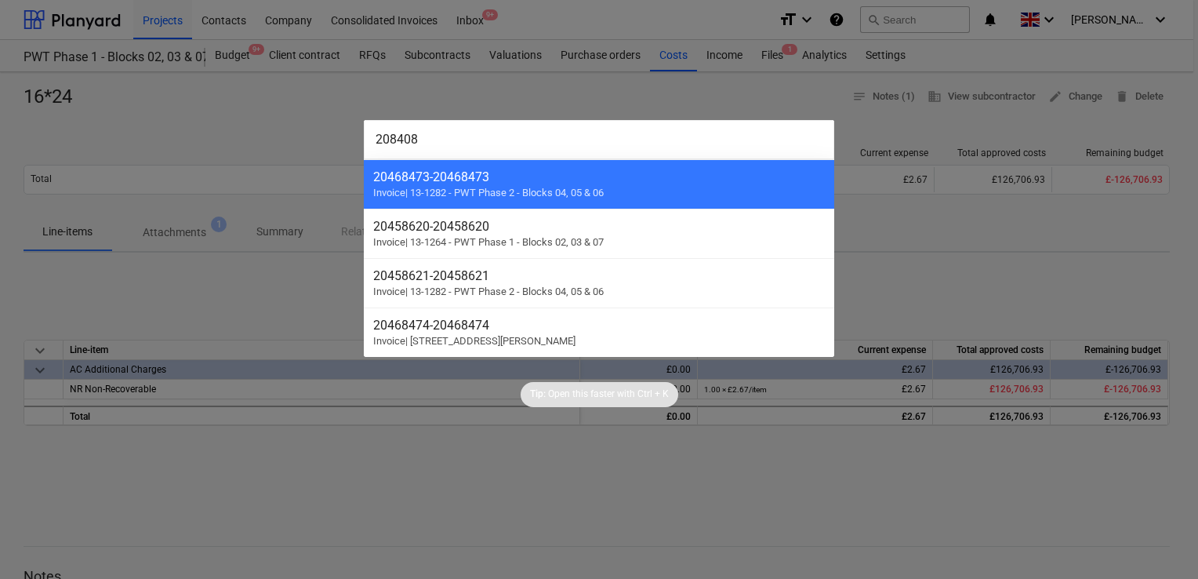
drag, startPoint x: 479, startPoint y: 132, endPoint x: 300, endPoint y: 127, distance: 178.8
click at [300, 127] on div "208408 20468473 - 20468473 Invoice | 13-1282 - PWT Phase 2 - Blocks 04, 05 & 06…" at bounding box center [599, 289] width 1198 height 579
paste input "1529"
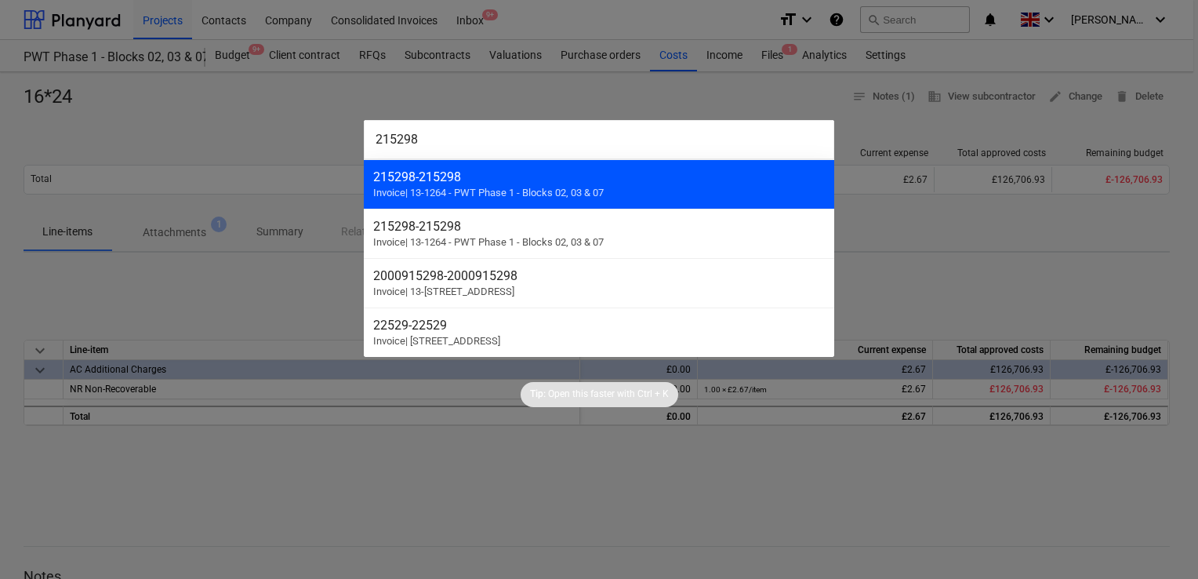
type input "215298"
click at [463, 183] on div "215298 - 215298" at bounding box center [599, 176] width 452 height 15
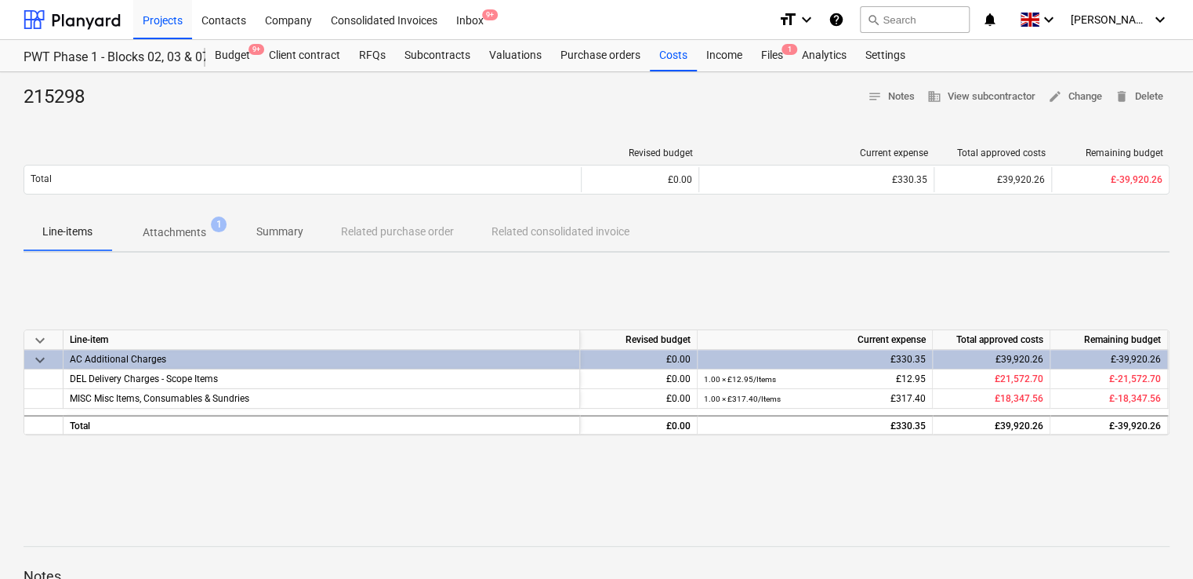
click at [384, 230] on div "Line-items Attachments 1 Summary Related purchase order Related consolidated in…" at bounding box center [597, 232] width 1146 height 38
click at [190, 240] on p "Attachments" at bounding box center [175, 232] width 64 height 16
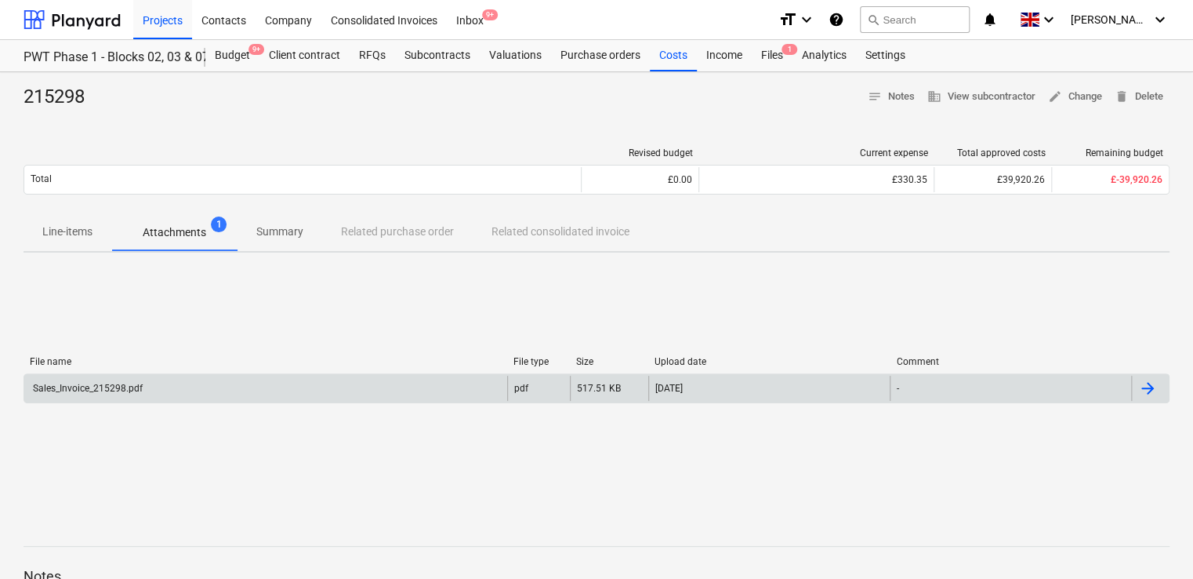
click at [118, 389] on div "Sales_Invoice_215298.pdf" at bounding box center [87, 388] width 112 height 11
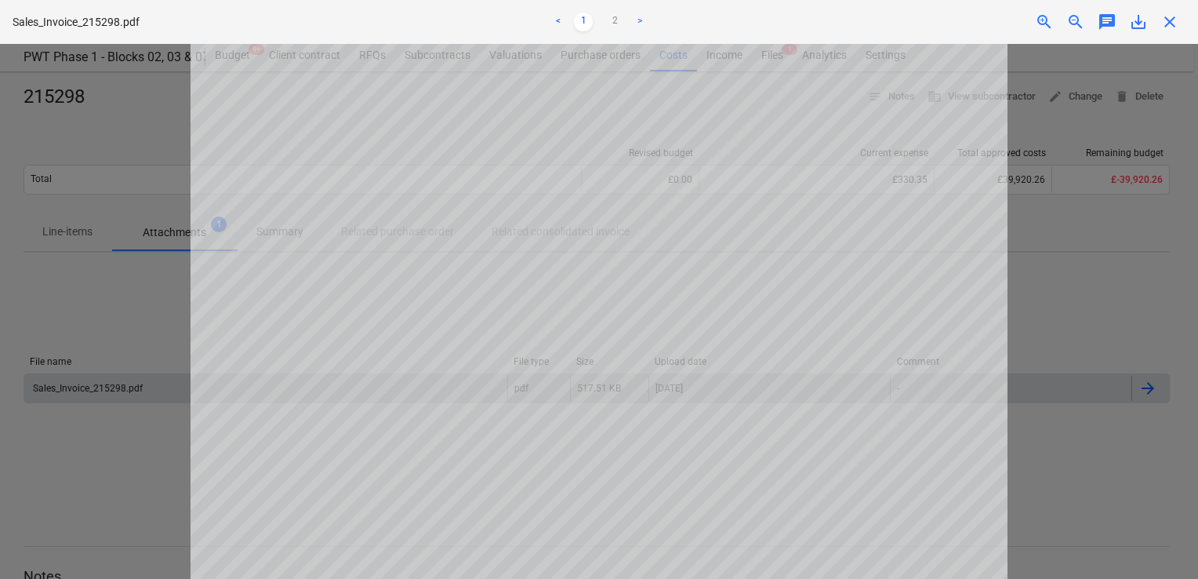
click at [1163, 15] on span "close" at bounding box center [1169, 22] width 19 height 19
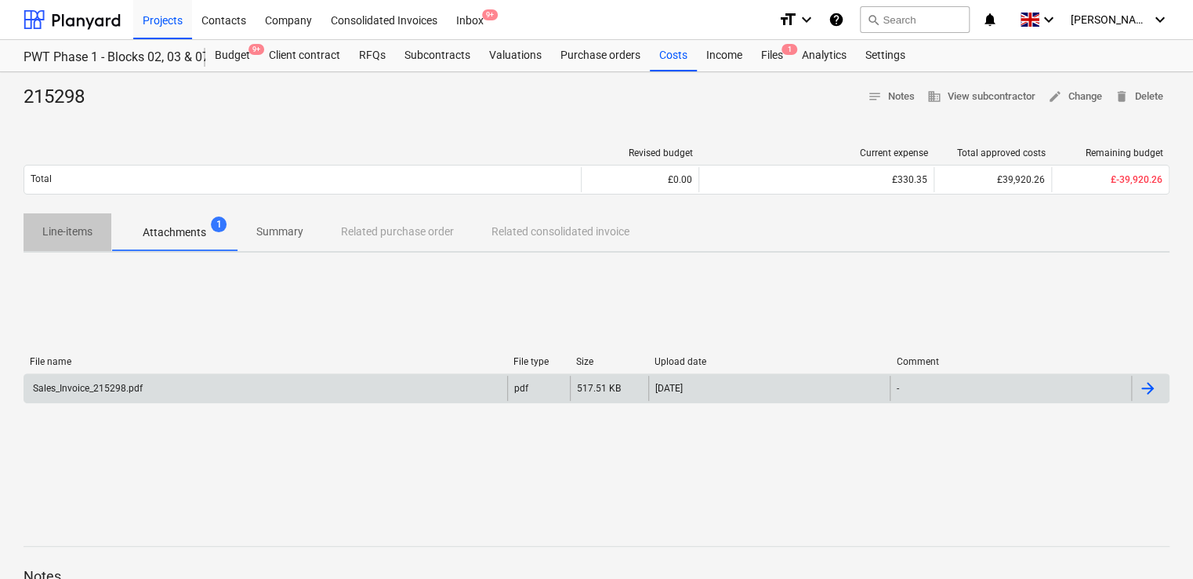
click at [67, 219] on span "Line-items" at bounding box center [68, 232] width 88 height 26
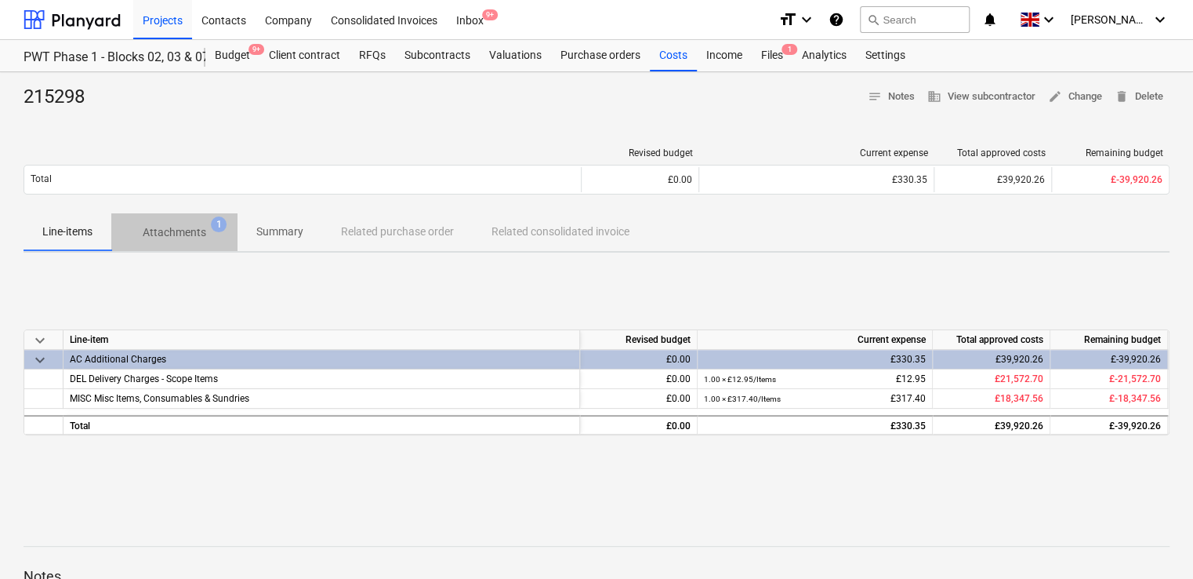
click at [176, 228] on p "Attachments" at bounding box center [175, 232] width 64 height 16
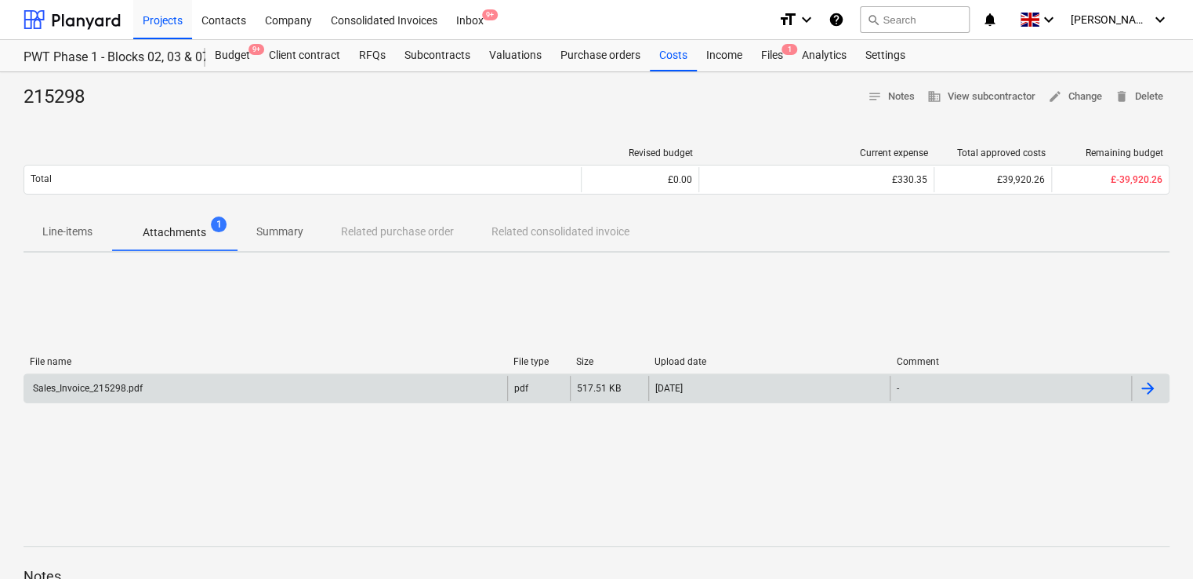
click at [48, 386] on div "Sales_Invoice_215298.pdf" at bounding box center [87, 388] width 112 height 11
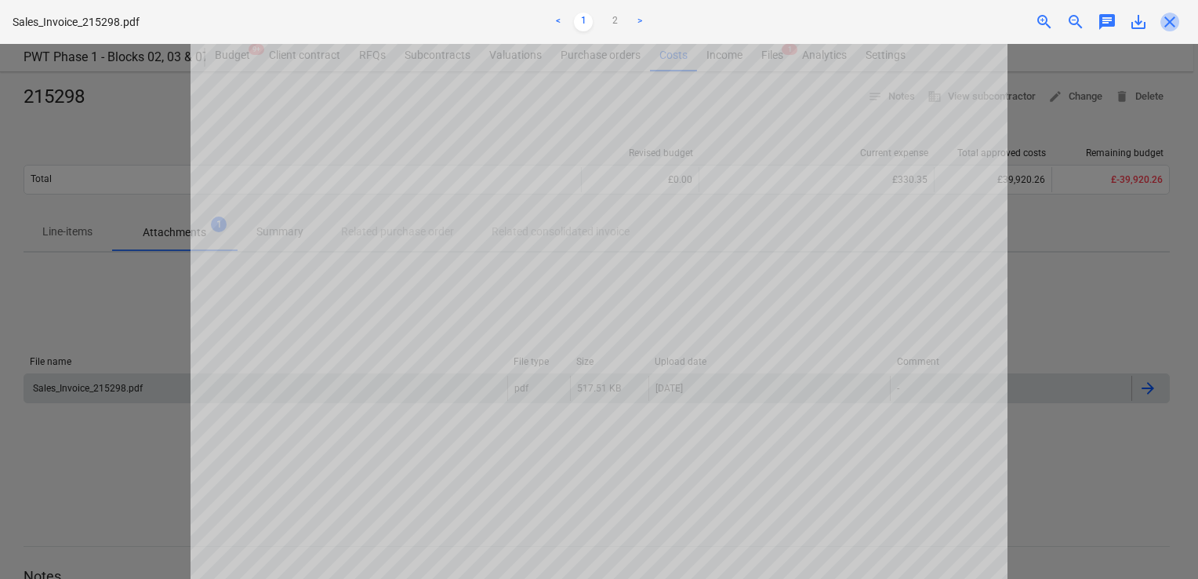
click at [1167, 31] on span "close" at bounding box center [1169, 22] width 19 height 19
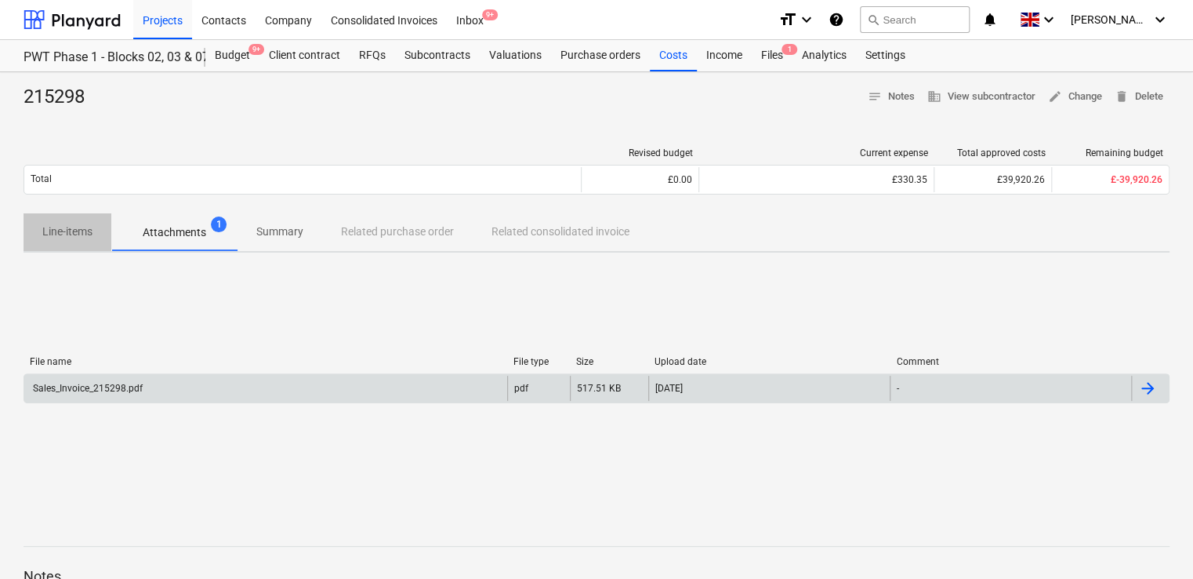
click at [78, 226] on p "Line-items" at bounding box center [67, 231] width 50 height 16
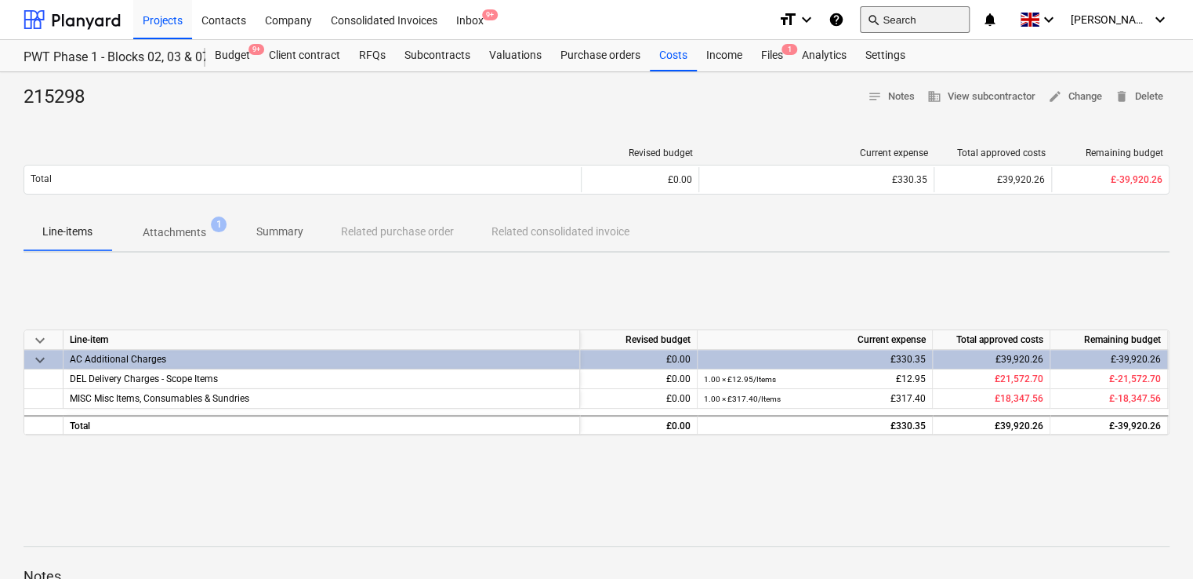
click at [961, 24] on button "search Search" at bounding box center [915, 19] width 110 height 27
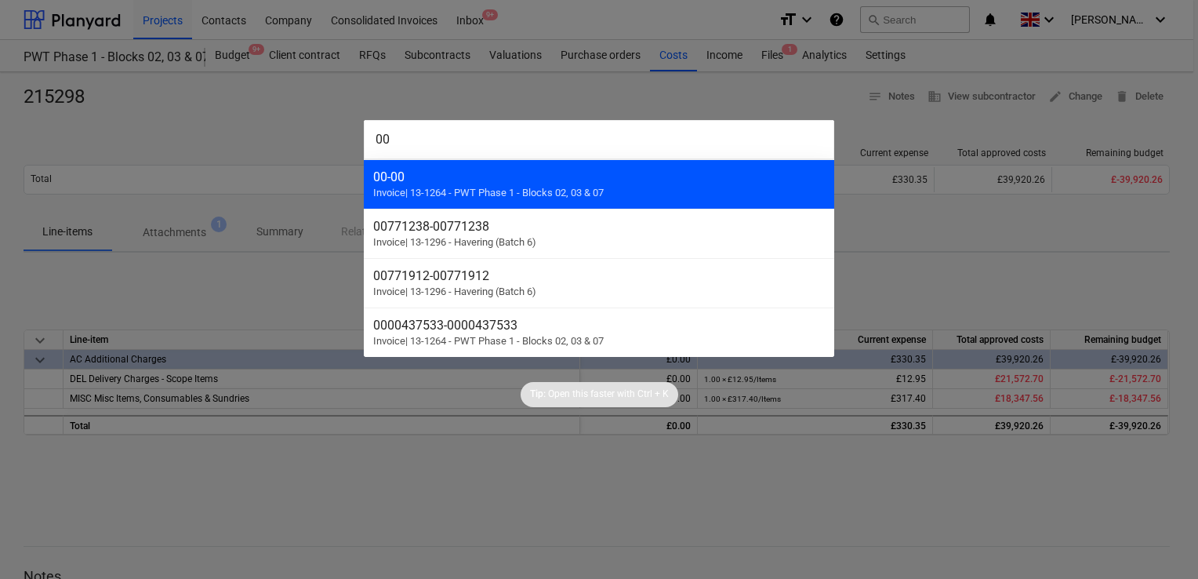
type input "00"
click at [496, 176] on div "00 - 00" at bounding box center [599, 176] width 452 height 15
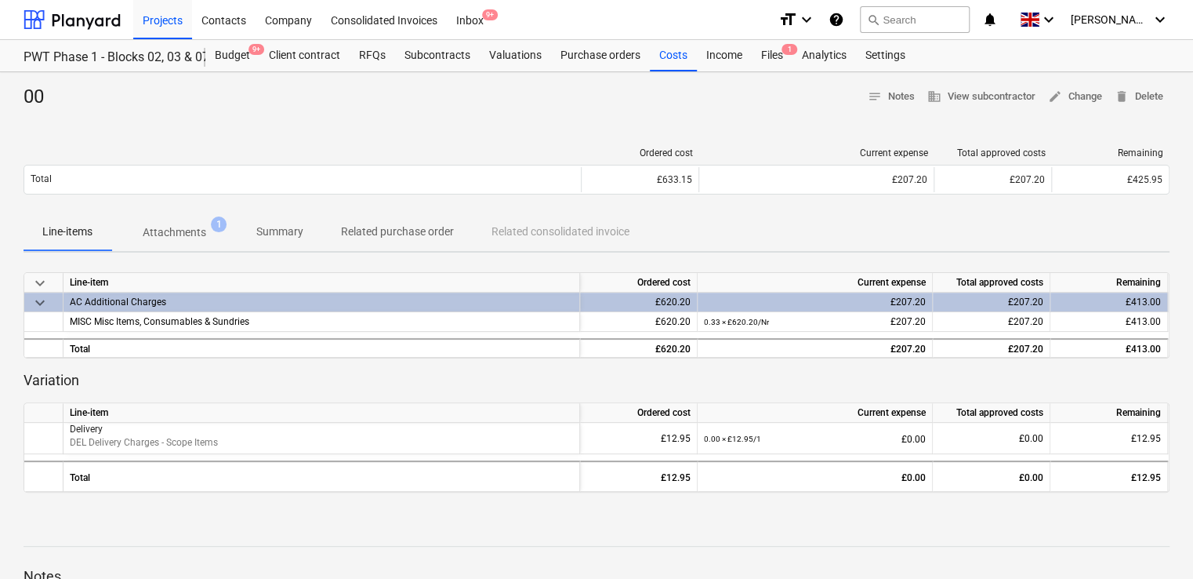
click at [177, 230] on p "Attachments" at bounding box center [175, 232] width 64 height 16
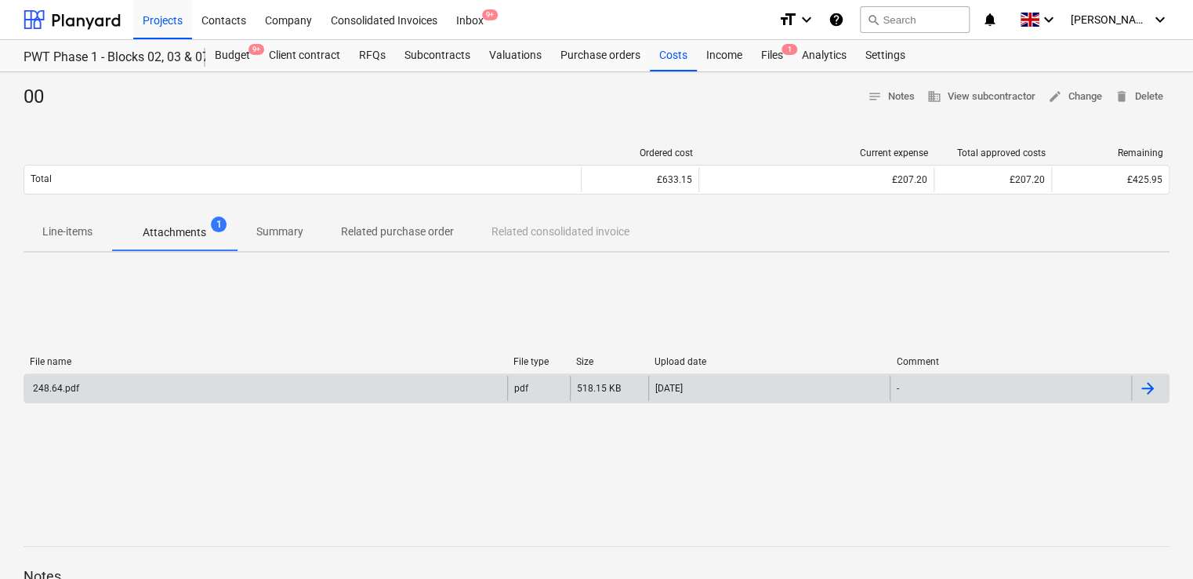
click at [67, 384] on div "248.64.pdf" at bounding box center [55, 388] width 49 height 11
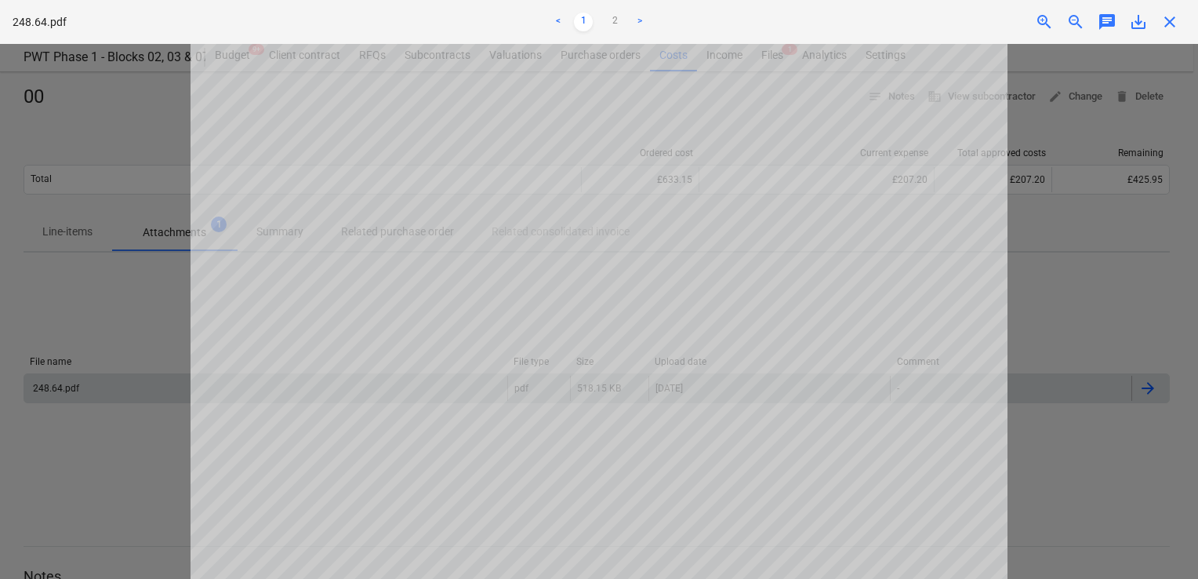
click at [67, 384] on div at bounding box center [599, 311] width 1198 height 535
click at [1171, 16] on span "close" at bounding box center [1169, 22] width 19 height 19
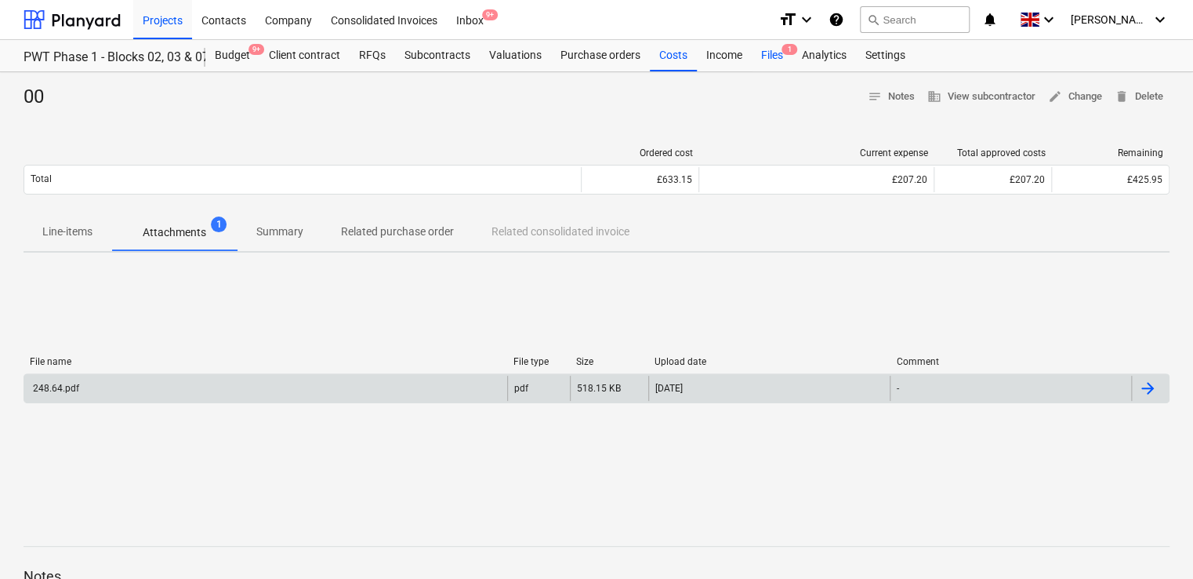
click at [767, 58] on div "Files 1" at bounding box center [772, 55] width 41 height 31
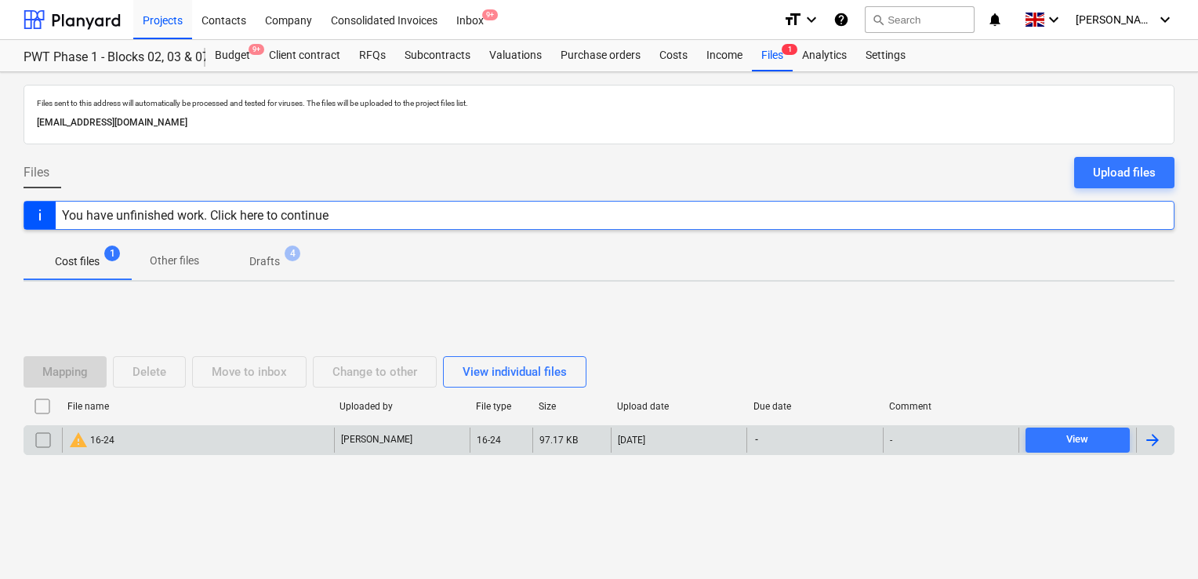
click at [38, 441] on input "checkbox" at bounding box center [43, 439] width 25 height 25
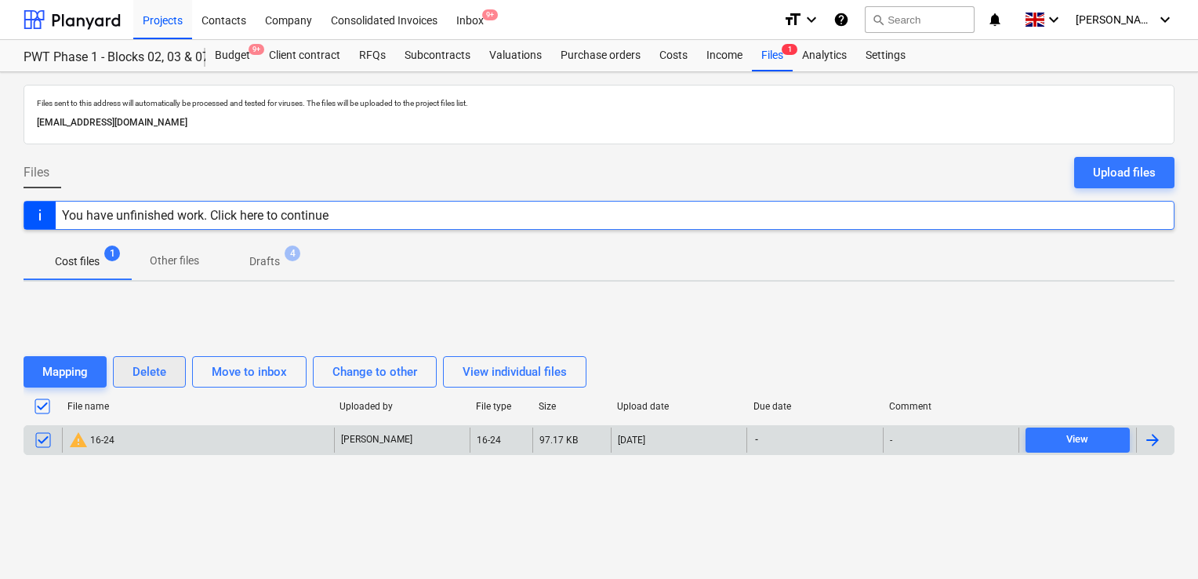
click at [142, 356] on button "Delete" at bounding box center [149, 371] width 73 height 31
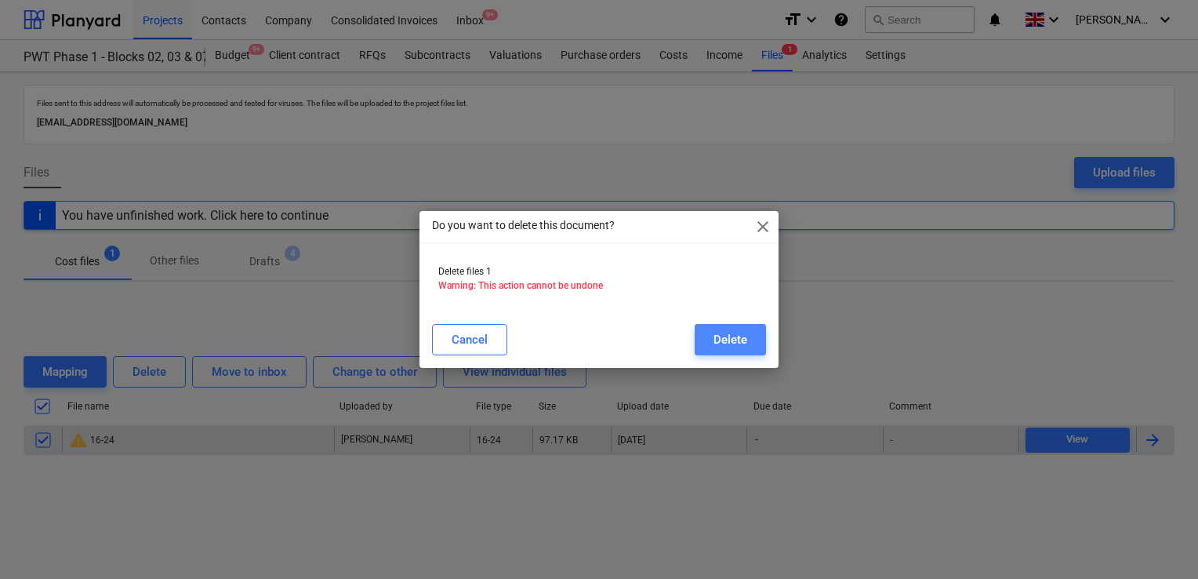
click at [733, 341] on div "Delete" at bounding box center [730, 339] width 34 height 20
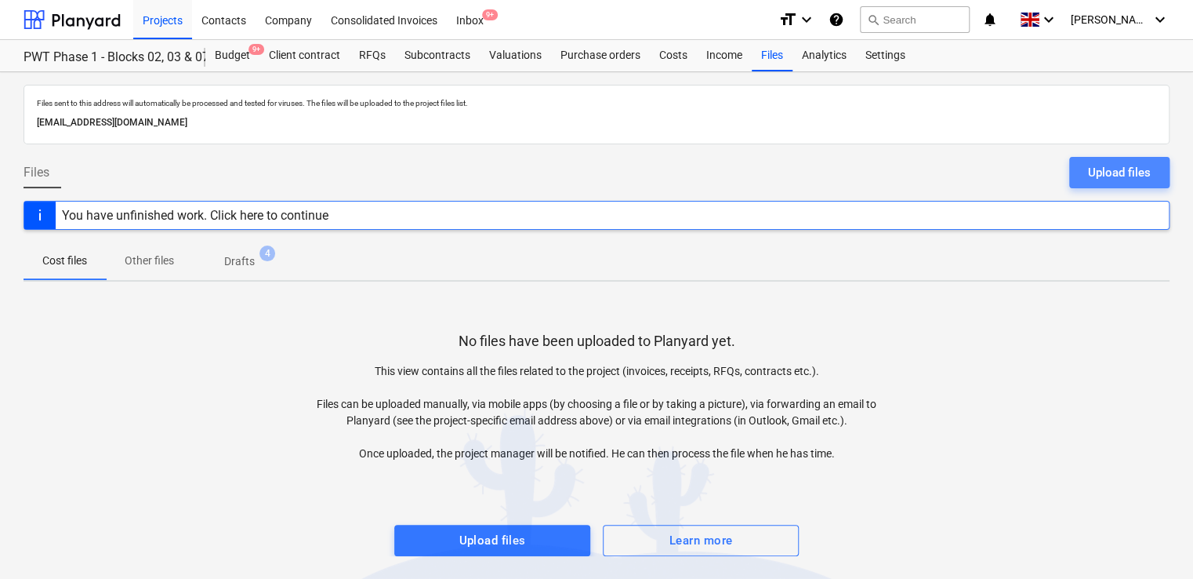
click at [1094, 175] on div "Upload files" at bounding box center [1119, 172] width 63 height 20
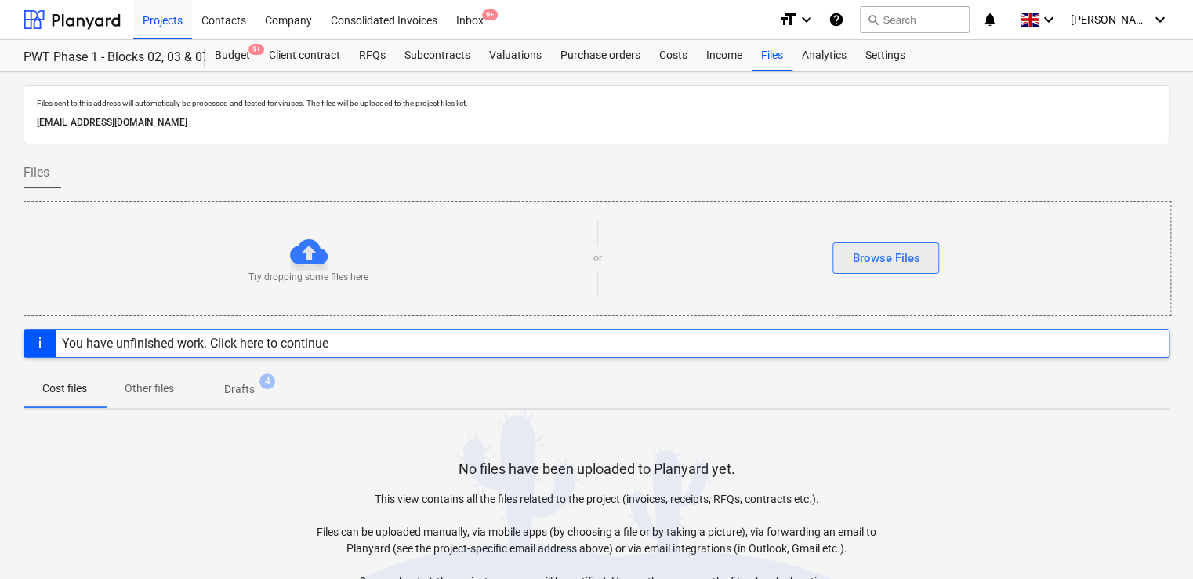
click at [884, 255] on div "Browse Files" at bounding box center [885, 258] width 67 height 20
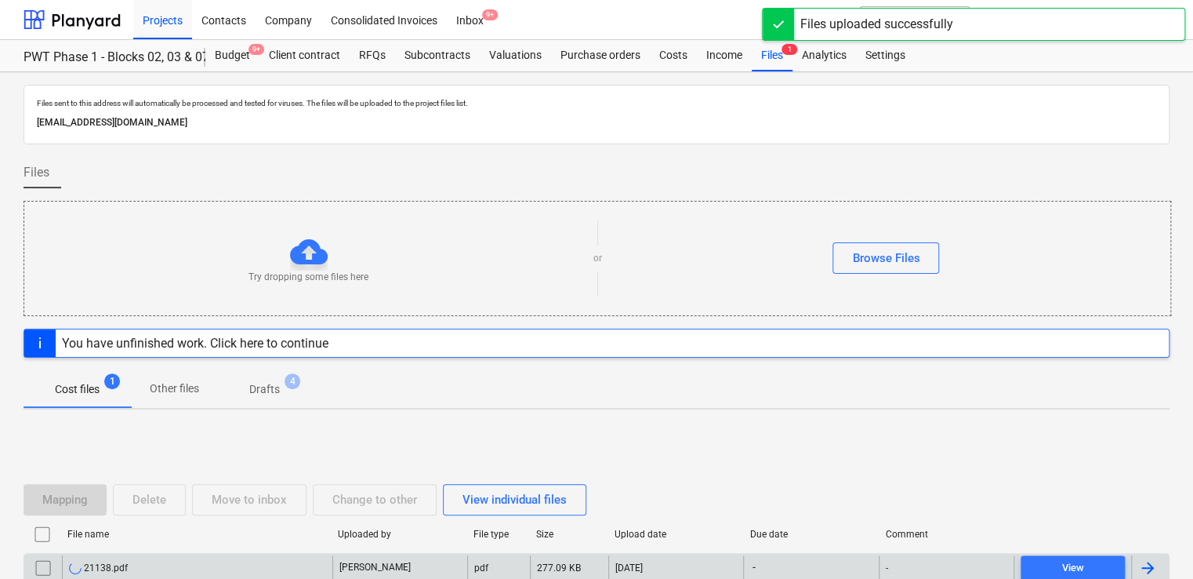
click at [157, 557] on div "21138.pdf" at bounding box center [197, 567] width 270 height 25
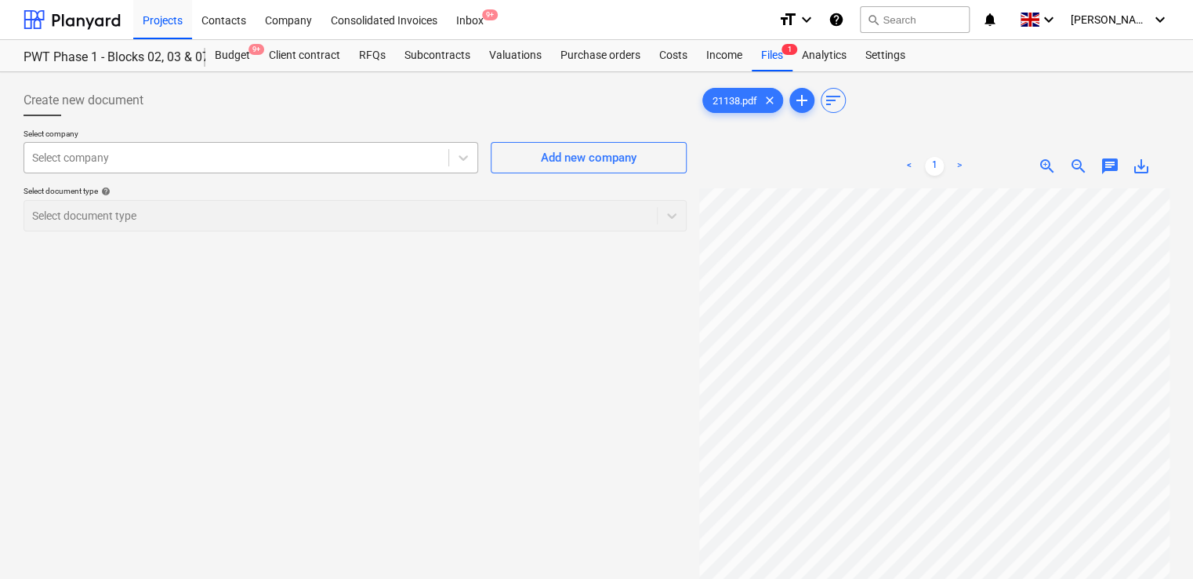
click at [169, 164] on div at bounding box center [236, 158] width 408 height 16
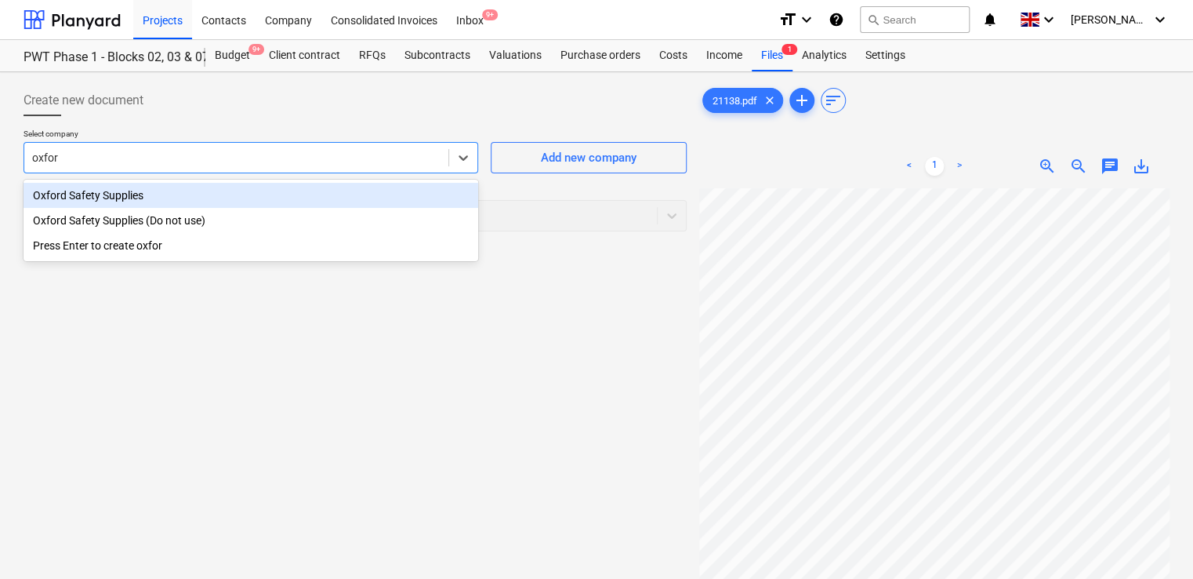
type input "oxford"
click at [152, 187] on div "Oxford Safety Supplies" at bounding box center [251, 195] width 455 height 25
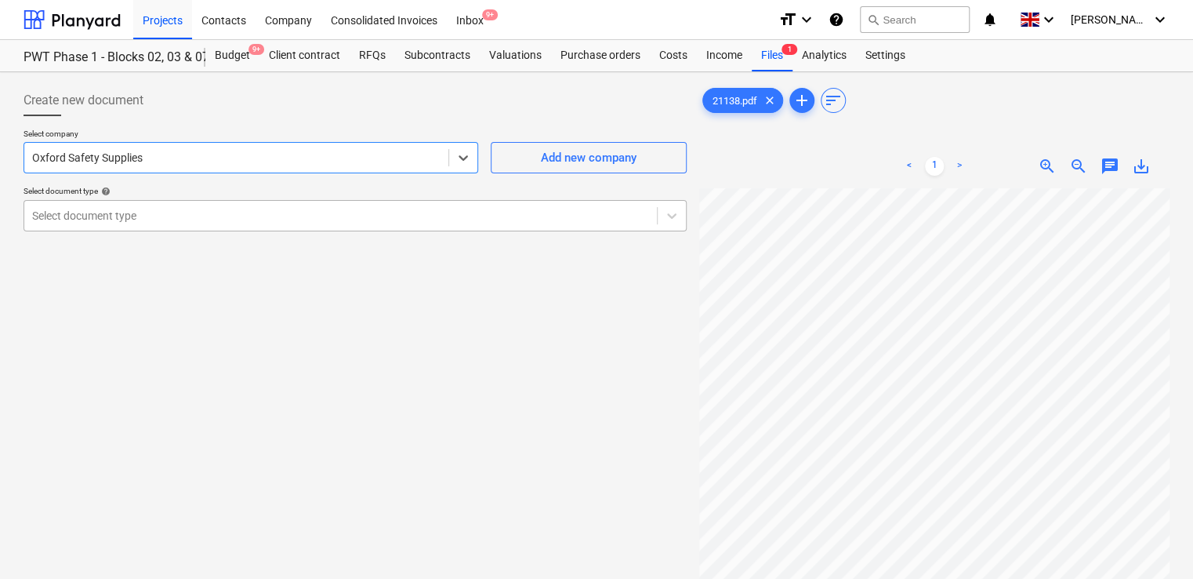
click at [130, 215] on div at bounding box center [340, 216] width 617 height 16
click at [220, 214] on div at bounding box center [340, 216] width 617 height 16
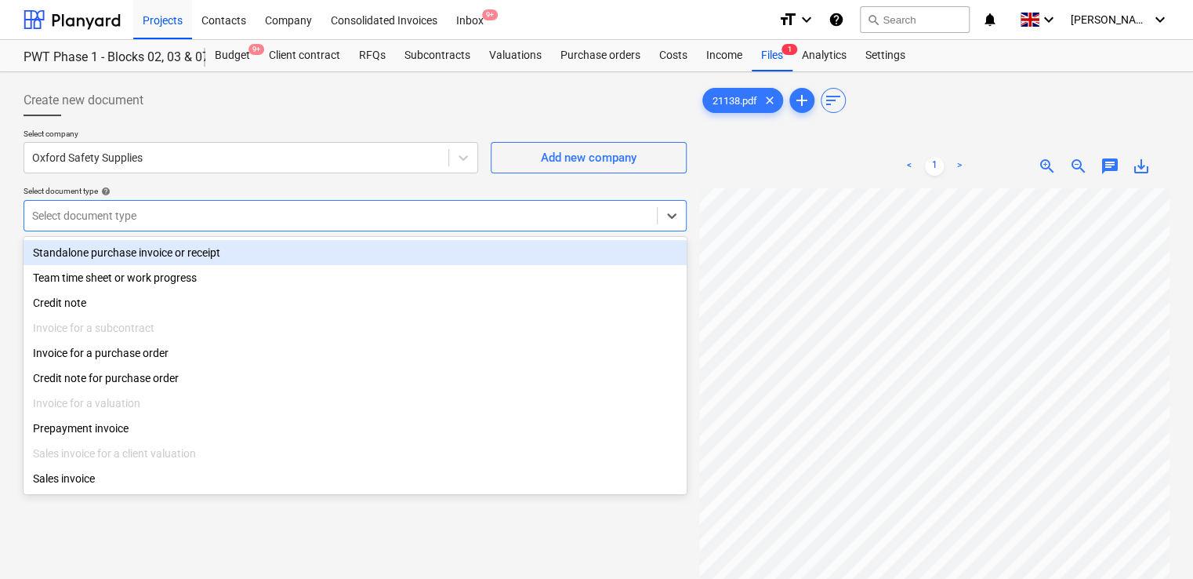
click at [169, 263] on div "Standalone purchase invoice or receipt" at bounding box center [355, 252] width 663 height 25
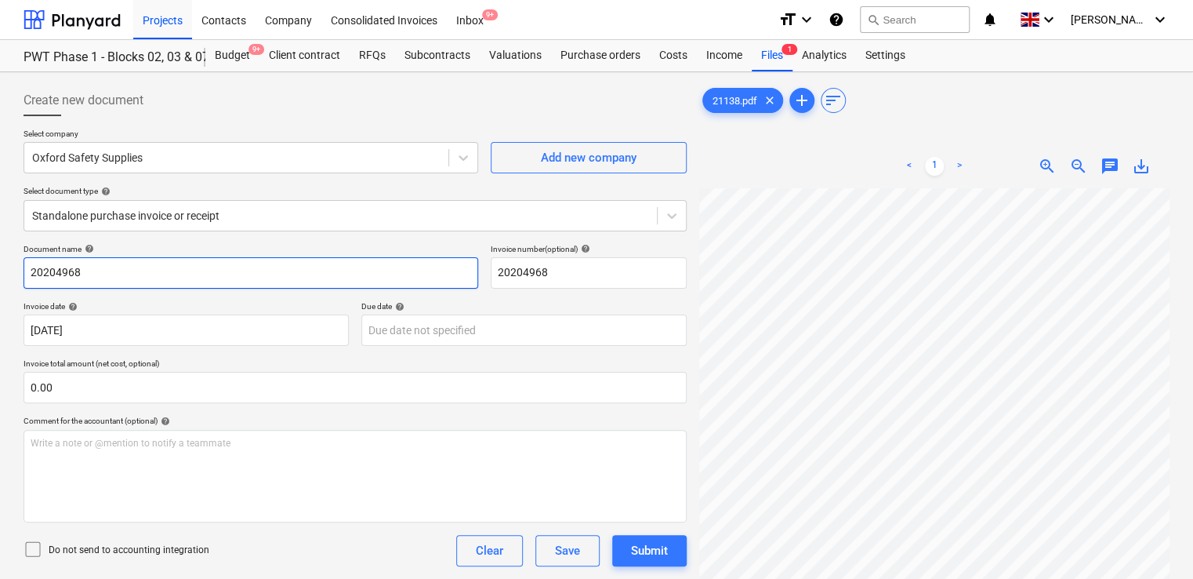
click at [102, 281] on input "20204968" at bounding box center [251, 272] width 455 height 31
drag, startPoint x: 135, startPoint y: 278, endPoint x: -3, endPoint y: 267, distance: 138.4
click at [0, 267] on html "Projects Contacts Company Consolidated Invoices Inbox 9+ format_size keyboard_a…" at bounding box center [596, 289] width 1193 height 579
paste input "02113"
type input "021138"
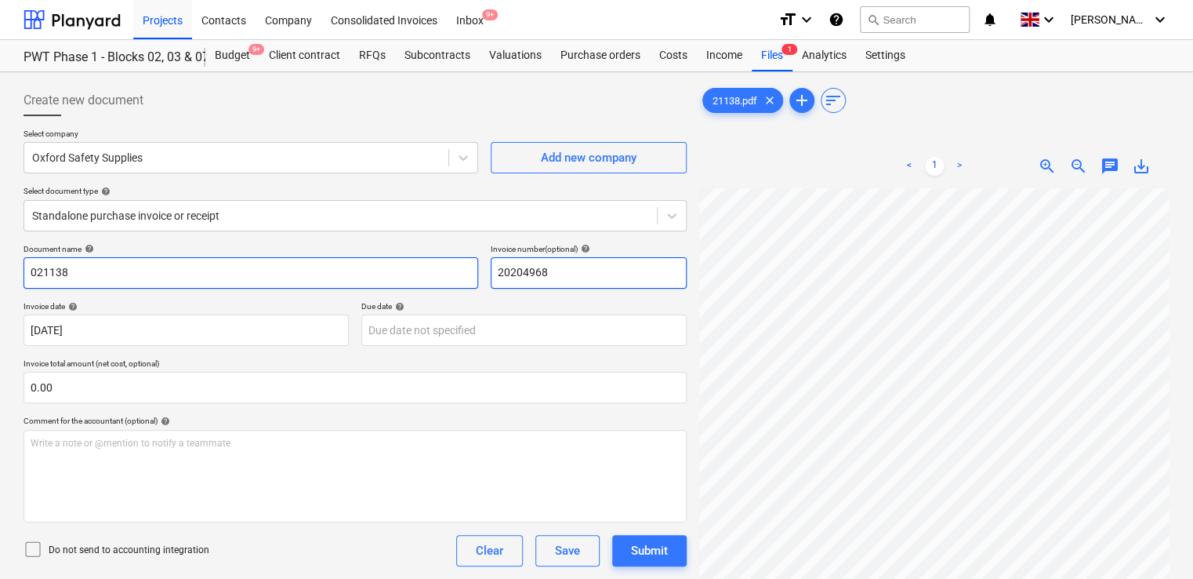
drag, startPoint x: 572, startPoint y: 284, endPoint x: 428, endPoint y: 271, distance: 144.8
click at [428, 271] on div "Document name help 021138 Invoice number (optional) help 20204968" at bounding box center [355, 266] width 663 height 45
paste input "02113"
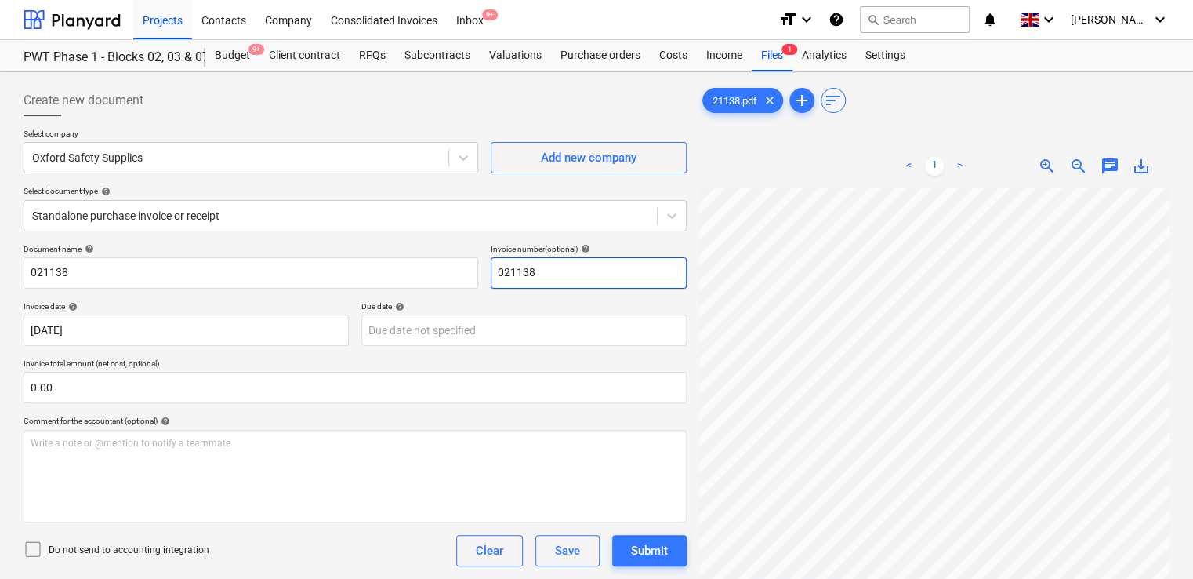
type input "021138"
click at [34, 547] on icon at bounding box center [33, 548] width 19 height 19
click at [343, 528] on div "Document name help 021138 Invoice number (optional) help 021138 Invoice date he…" at bounding box center [355, 449] width 663 height 410
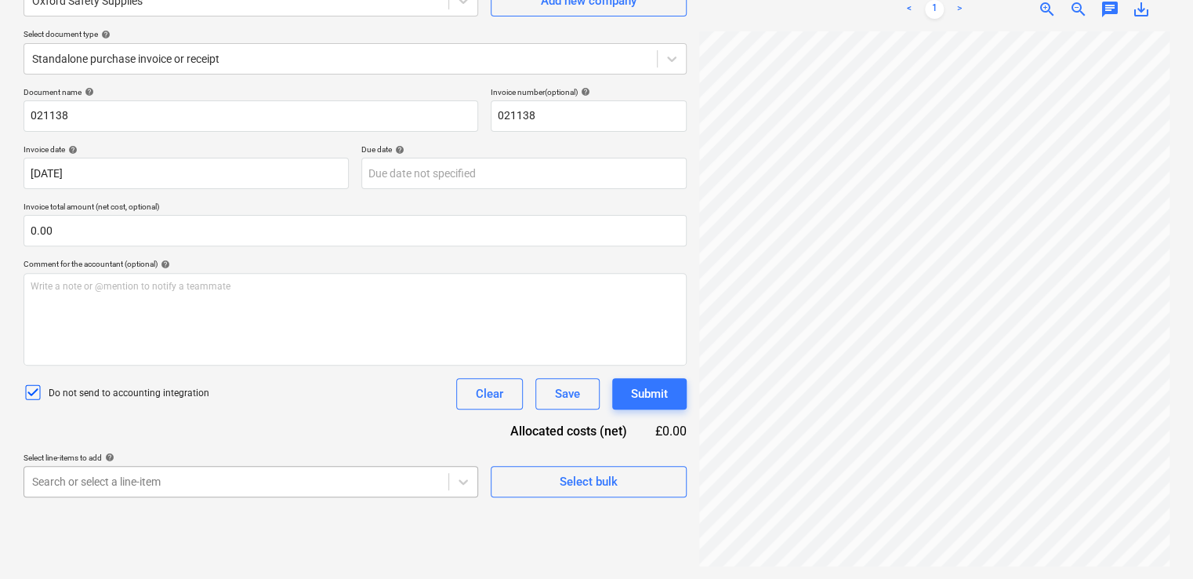
scroll to position [319, 0]
click at [339, 422] on body "Projects Contacts Company Consolidated Invoices Inbox 9+ format_size keyboard_a…" at bounding box center [596, 132] width 1193 height 579
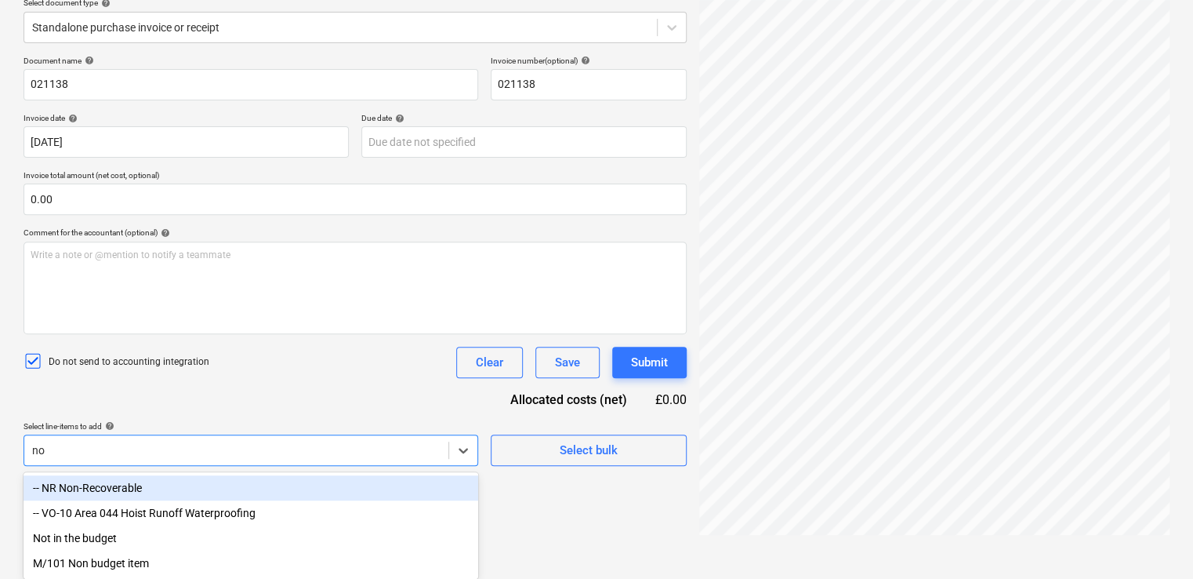
scroll to position [157, 0]
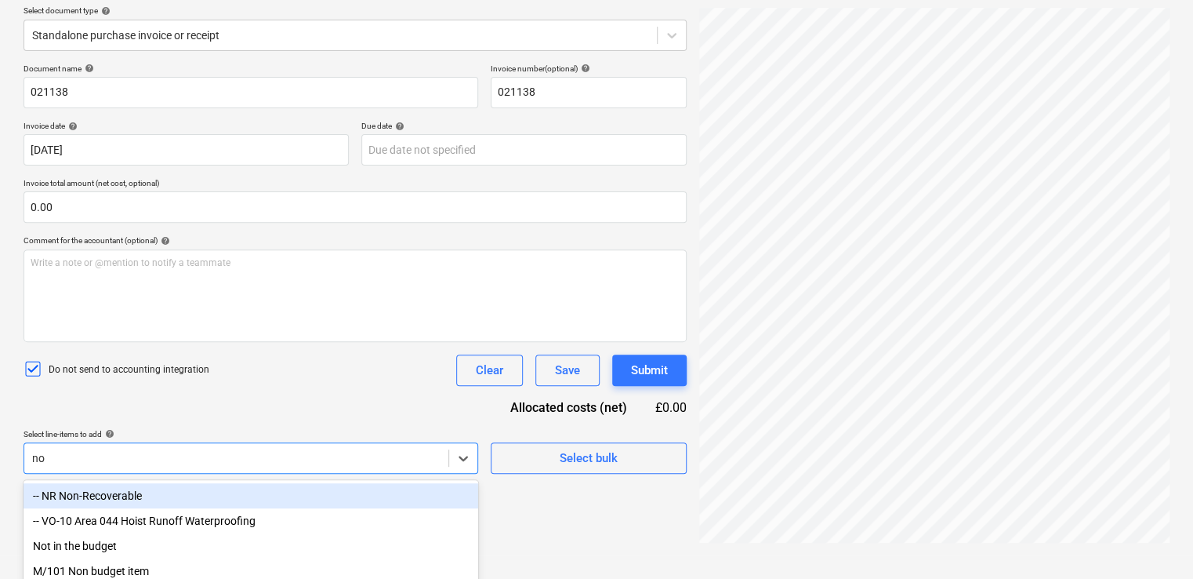
type input "non"
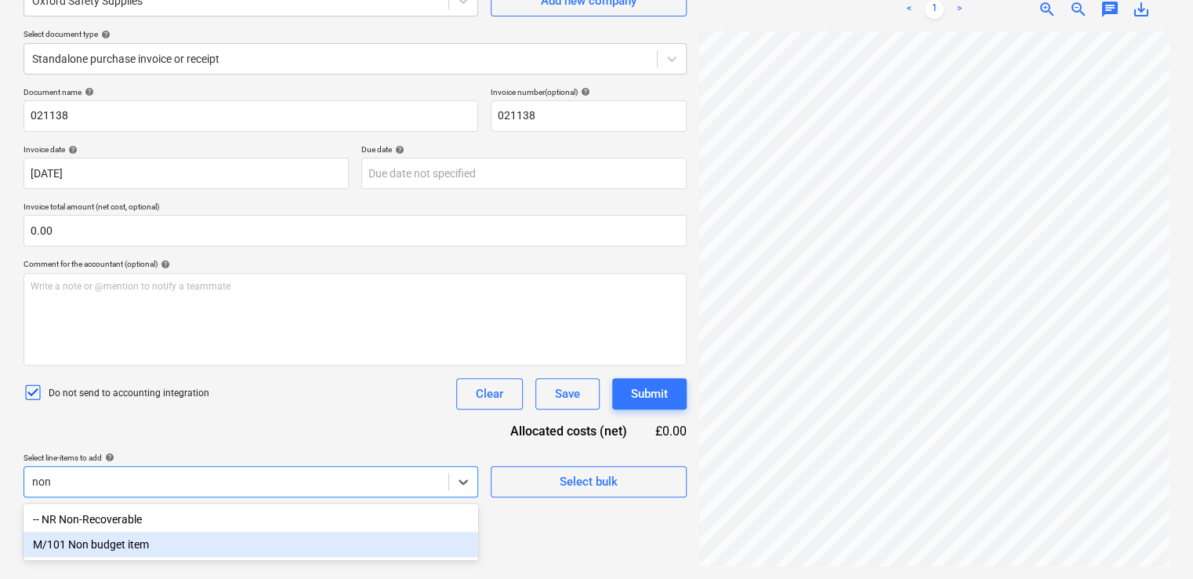
click at [191, 549] on div "M/101 Non budget item" at bounding box center [251, 544] width 455 height 25
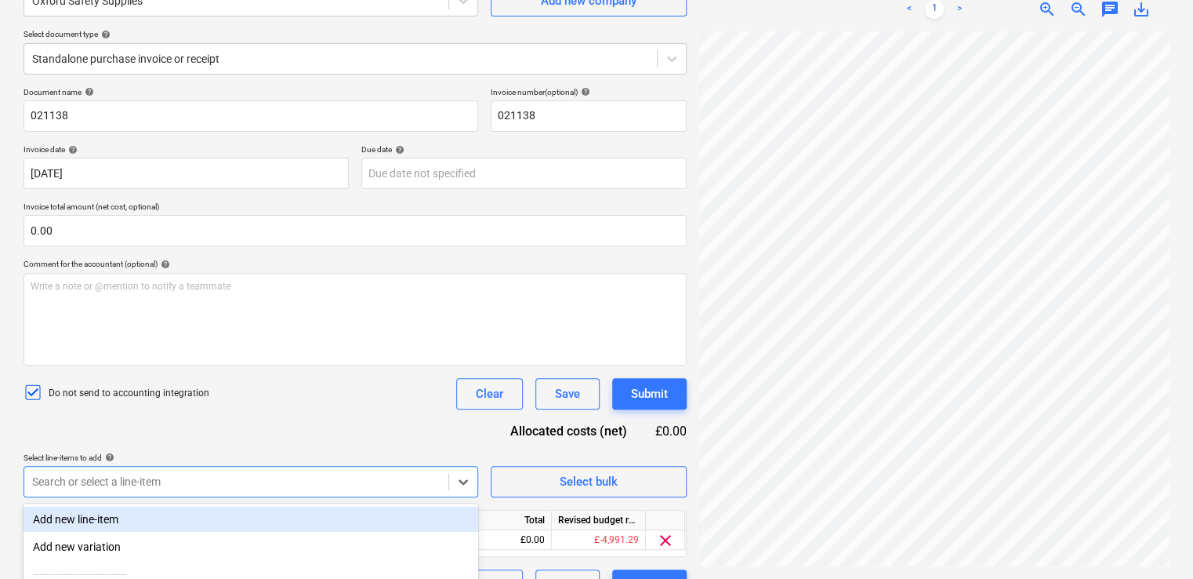
click at [251, 420] on div "Document name help 021138 Invoice number (optional) help 021138 Invoice date he…" at bounding box center [355, 343] width 663 height 513
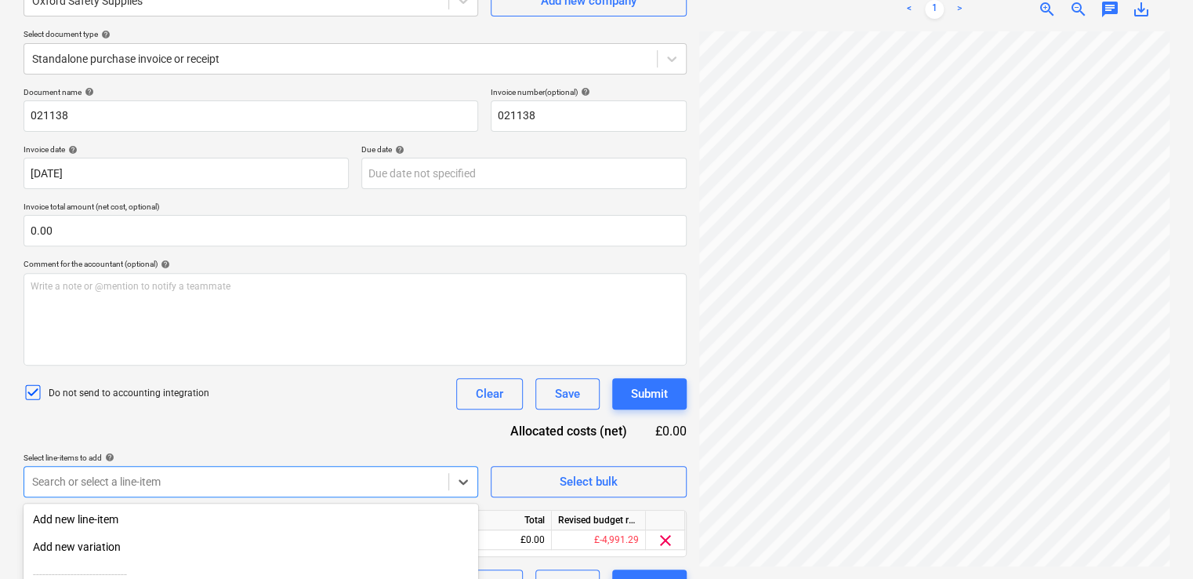
click at [180, 422] on body "Projects Contacts Company Consolidated Invoices Inbox 9+ format_size keyboard_a…" at bounding box center [596, 132] width 1193 height 579
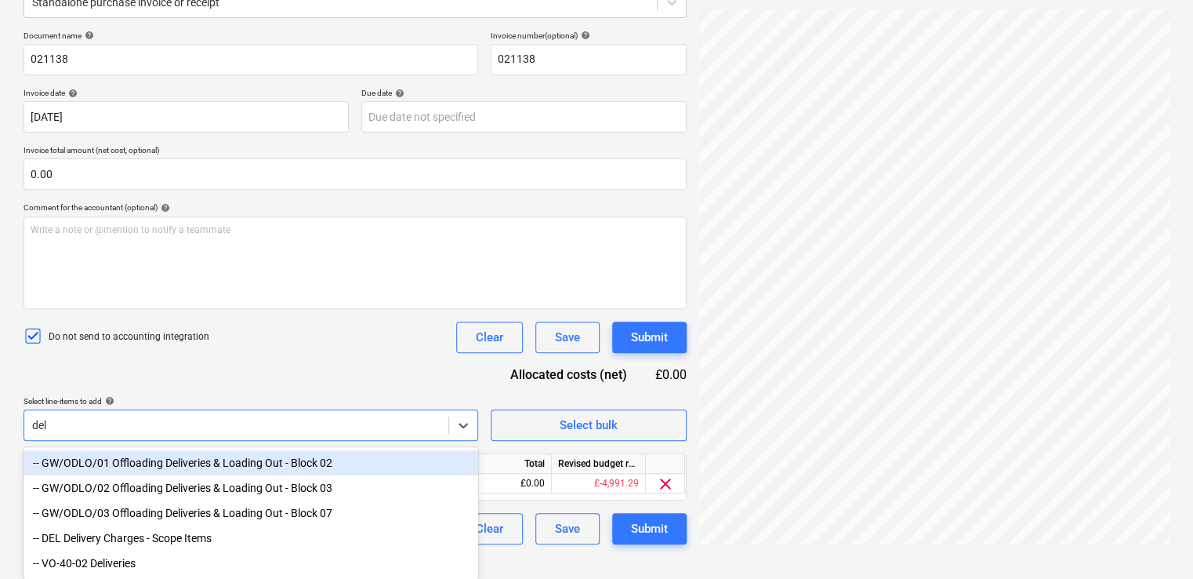
scroll to position [216, 0]
type input "deli"
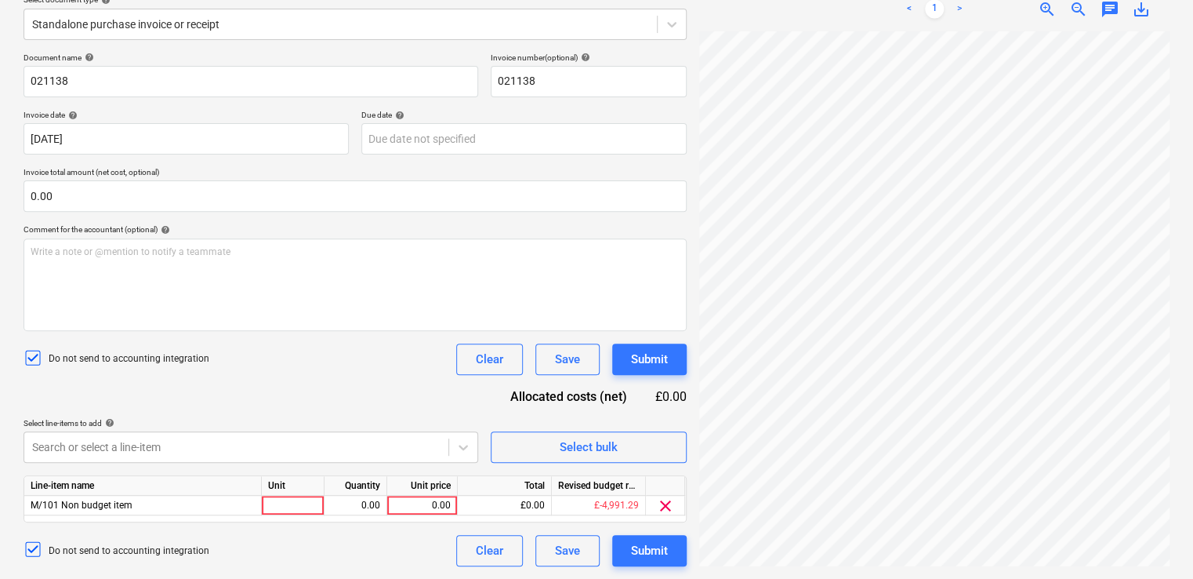
click at [270, 356] on div "Document name help 021138 Invoice number (optional) help 021138 Invoice date he…" at bounding box center [355, 309] width 663 height 513
click at [665, 506] on span "clear" at bounding box center [665, 506] width 19 height 19
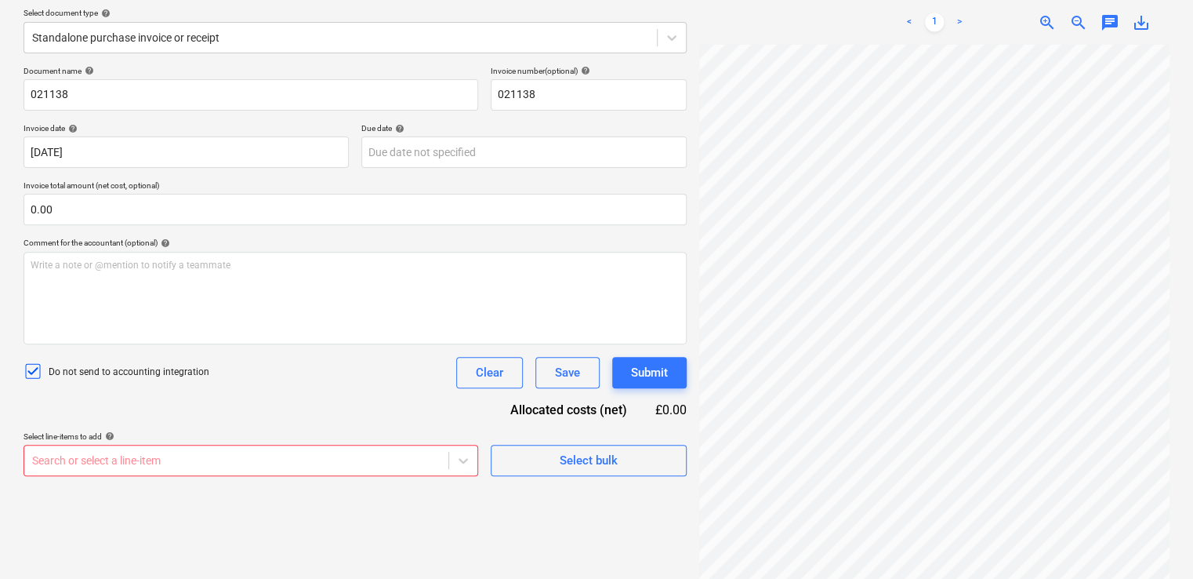
click at [236, 401] on body "Projects Contacts Company Consolidated Invoices Inbox 9+ format_size keyboard_a…" at bounding box center [596, 111] width 1193 height 579
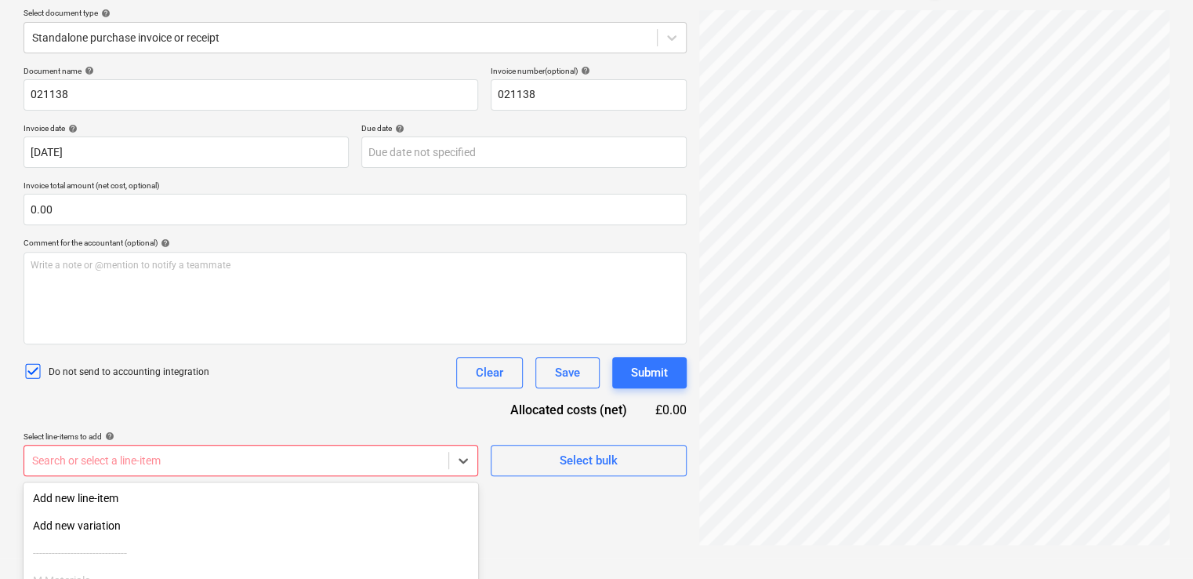
scroll to position [319, 0]
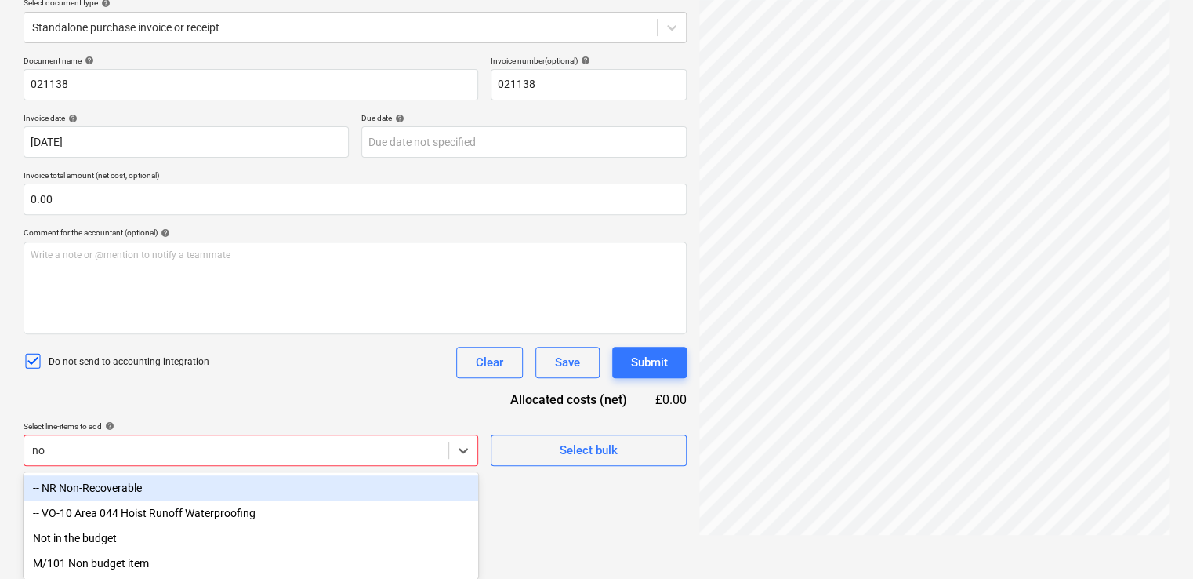
type input "non"
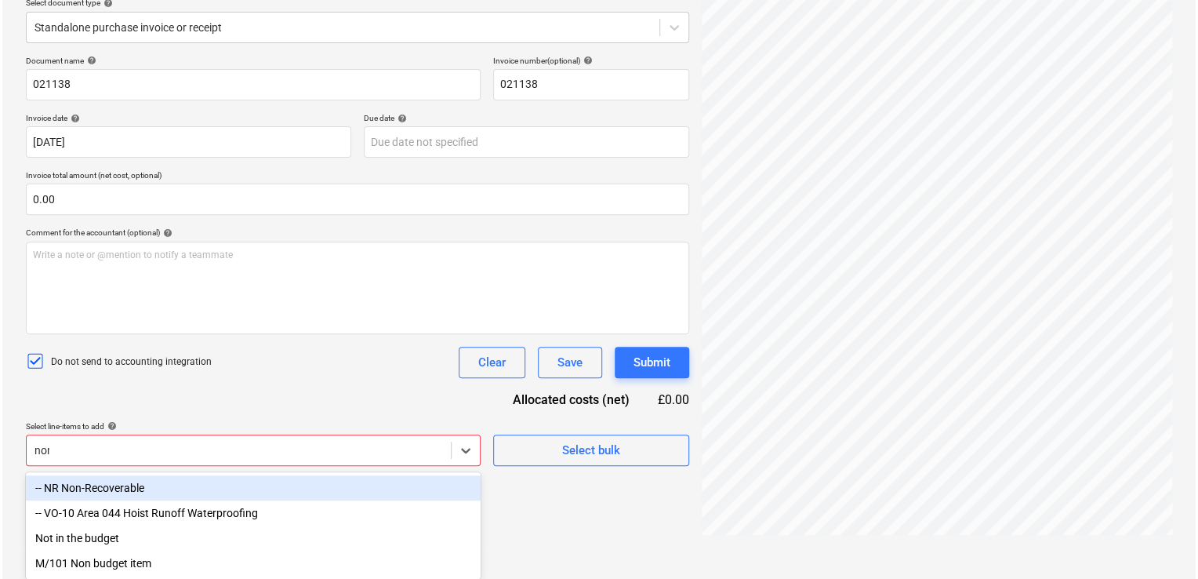
scroll to position [157, 0]
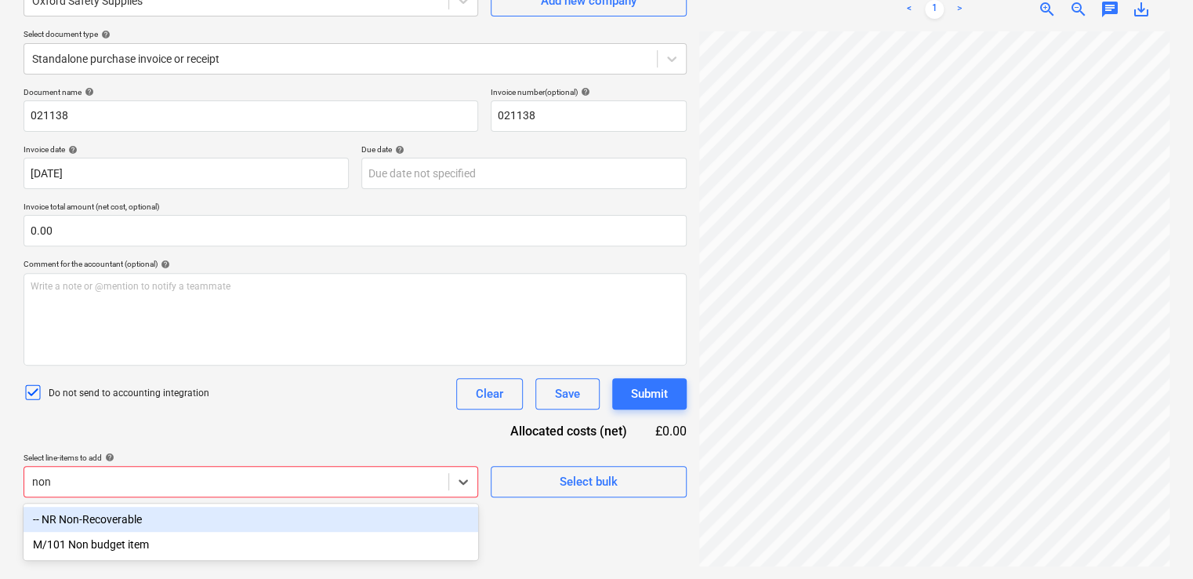
click at [172, 518] on div "-- NR Non-Recoverable" at bounding box center [251, 518] width 455 height 25
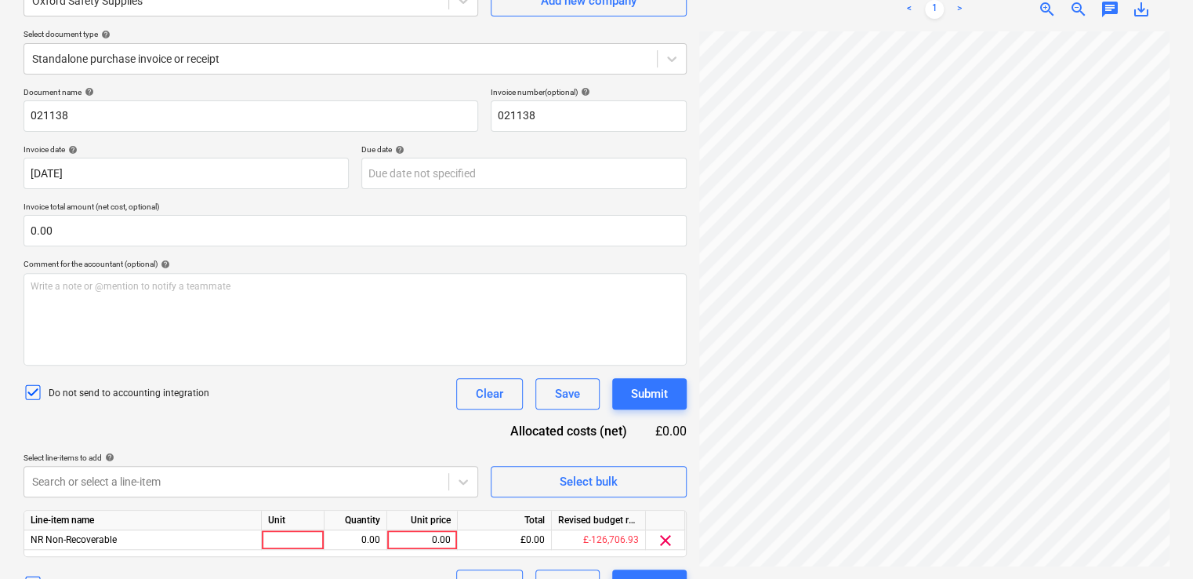
click at [251, 393] on div "Do not send to accounting integration Clear Save Submit" at bounding box center [355, 393] width 663 height 31
click at [281, 546] on div at bounding box center [293, 540] width 63 height 20
type input "item"
click at [406, 534] on div "0.00" at bounding box center [422, 540] width 57 height 20
type input "371.45"
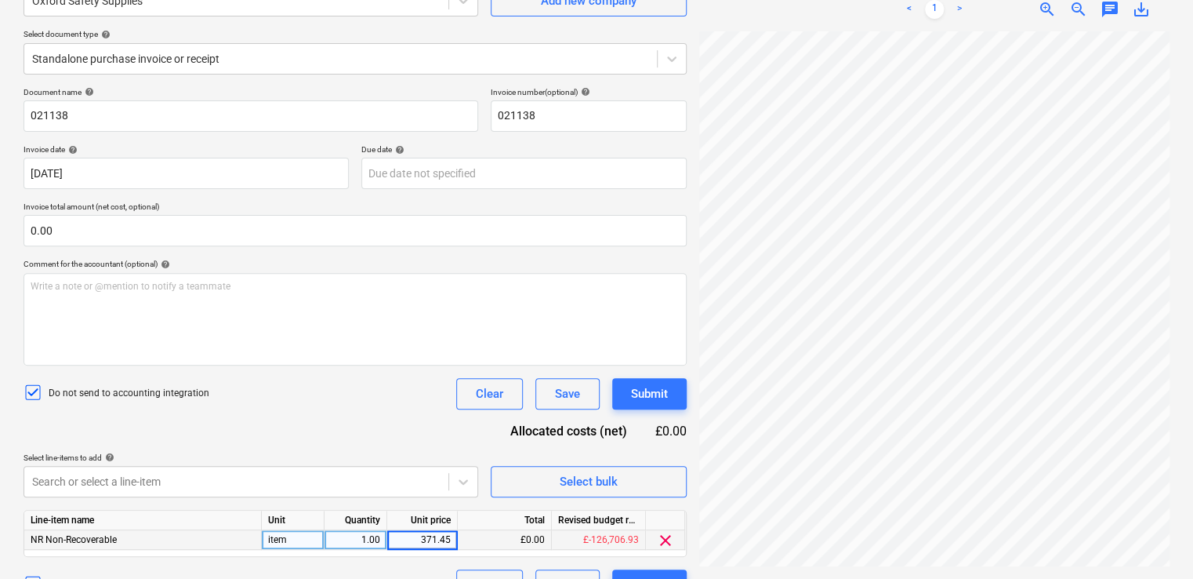
click at [393, 405] on div "Do not send to accounting integration Clear Save Submit" at bounding box center [355, 393] width 663 height 31
click at [644, 389] on div "Submit" at bounding box center [649, 393] width 37 height 20
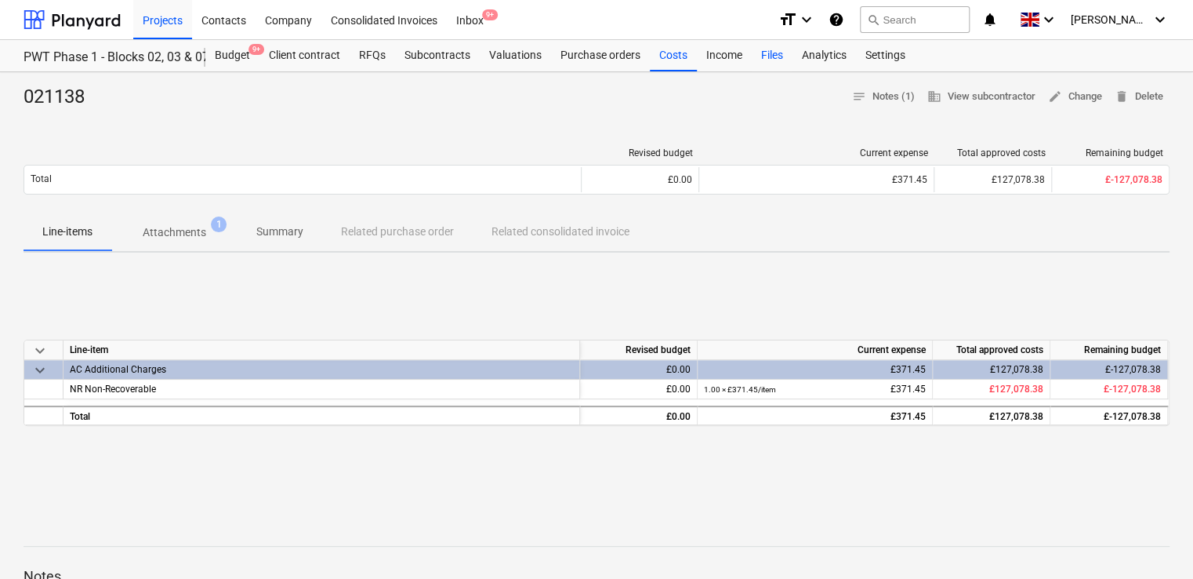
click at [769, 59] on div "Files" at bounding box center [772, 55] width 41 height 31
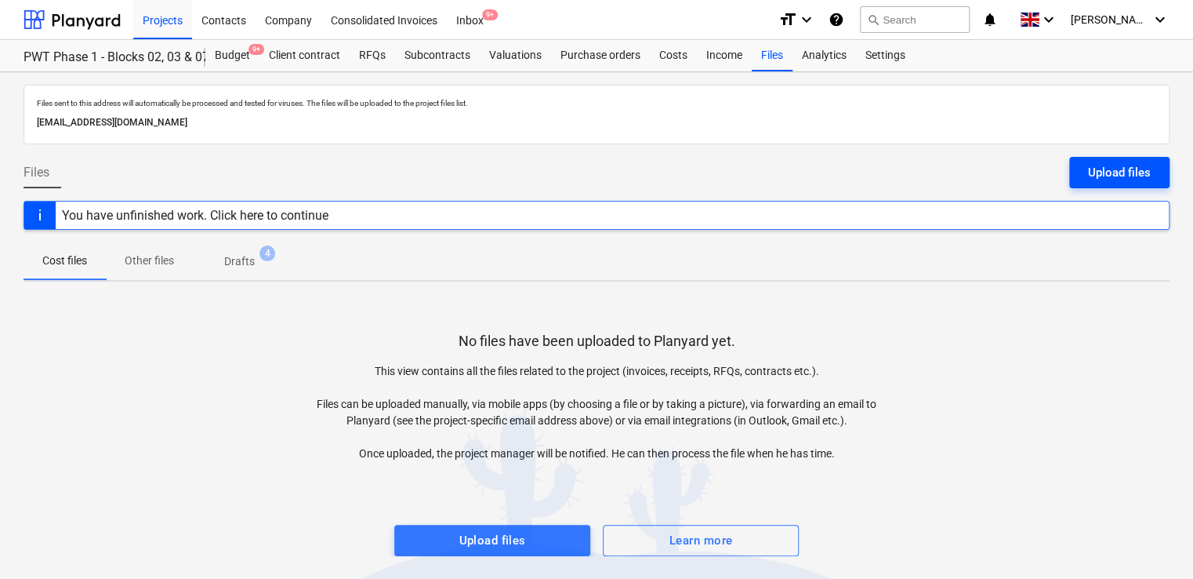
click at [1120, 178] on div "Upload files" at bounding box center [1119, 172] width 63 height 20
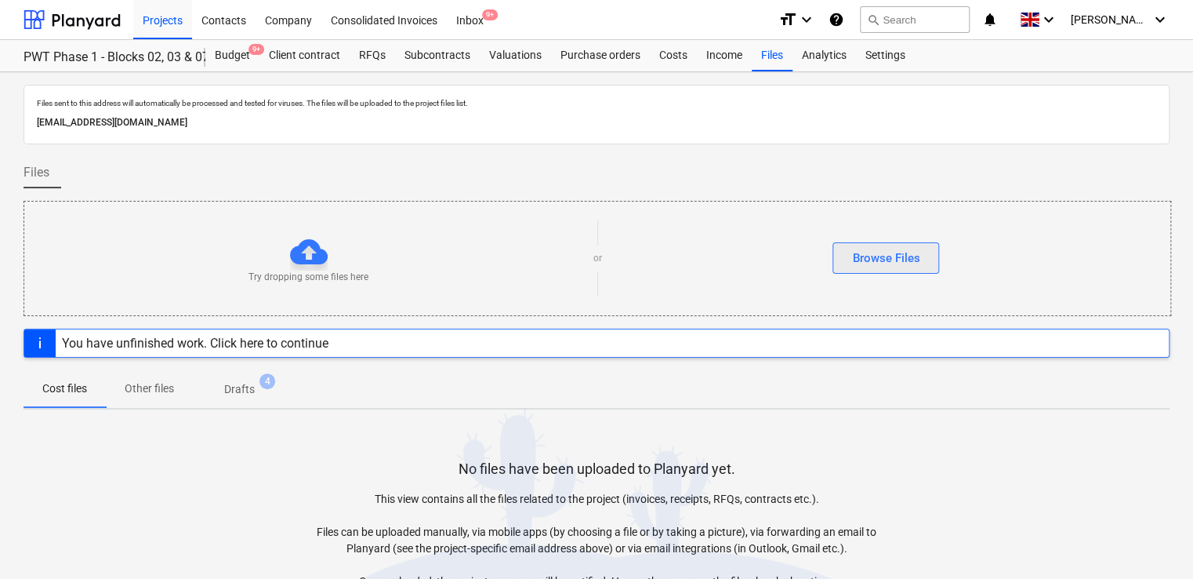
click at [884, 259] on div "Browse Files" at bounding box center [885, 258] width 67 height 20
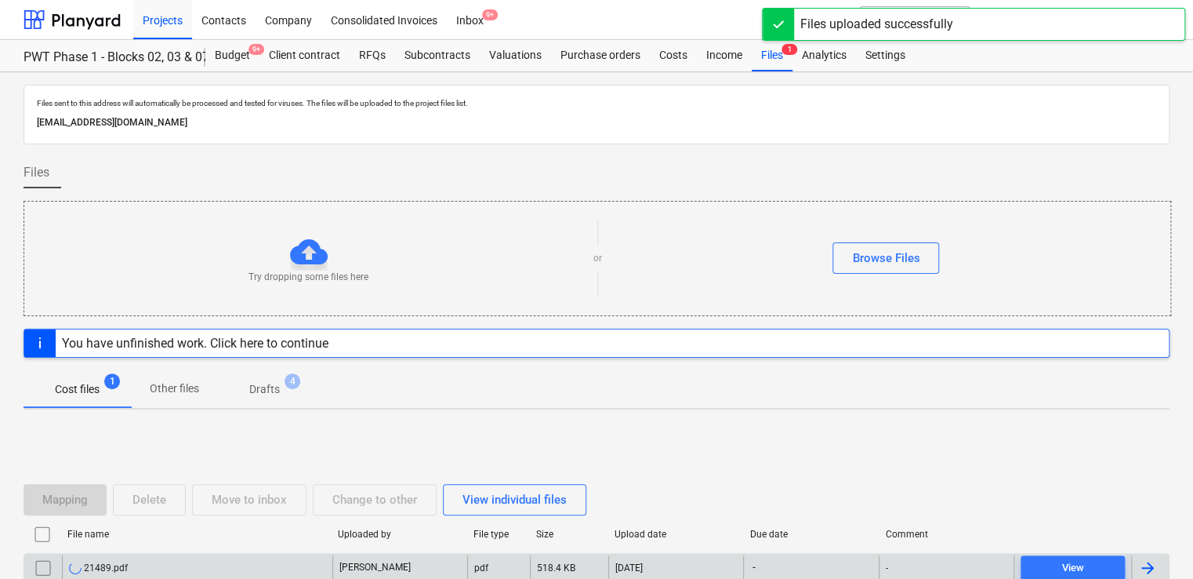
click at [204, 557] on div "21489.pdf" at bounding box center [197, 567] width 270 height 25
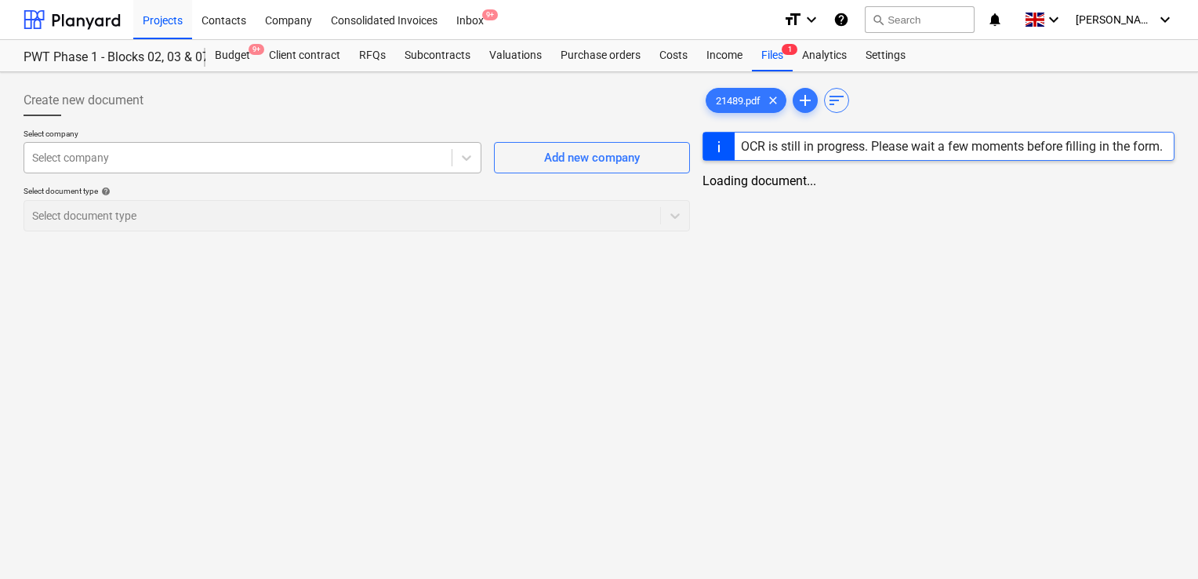
click at [120, 148] on div "Select company" at bounding box center [237, 158] width 427 height 22
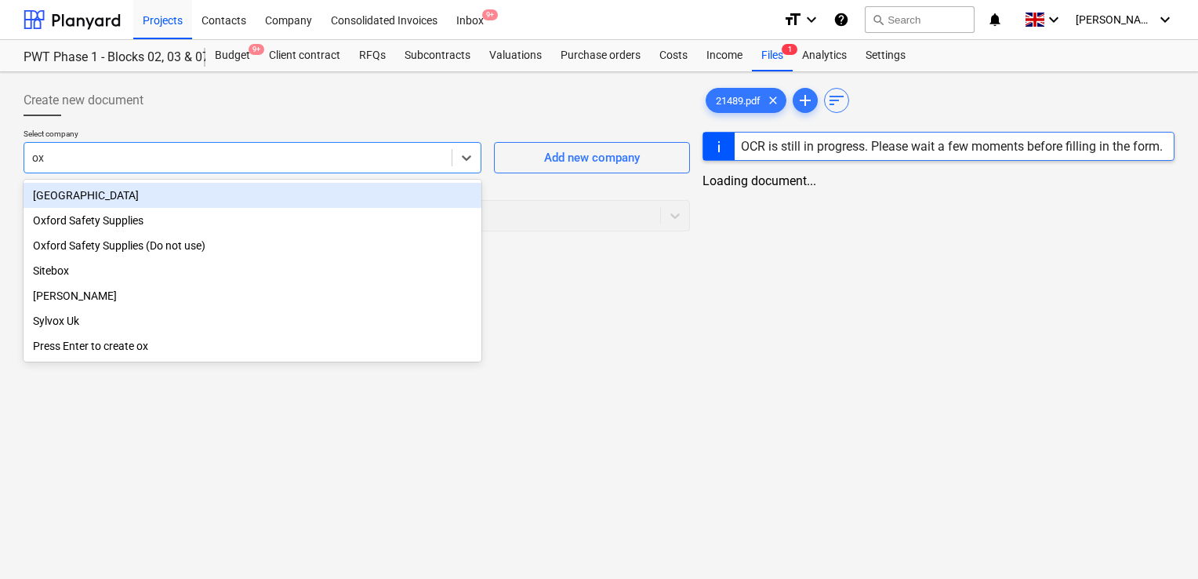
type input "oxf"
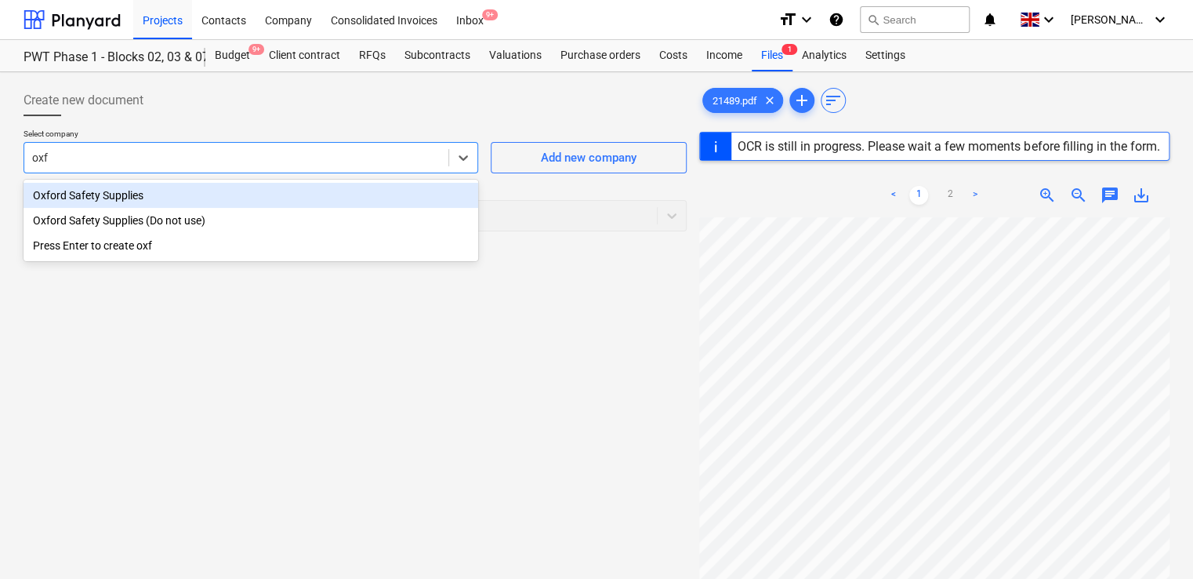
click at [118, 198] on div "Oxford Safety Supplies" at bounding box center [251, 195] width 455 height 25
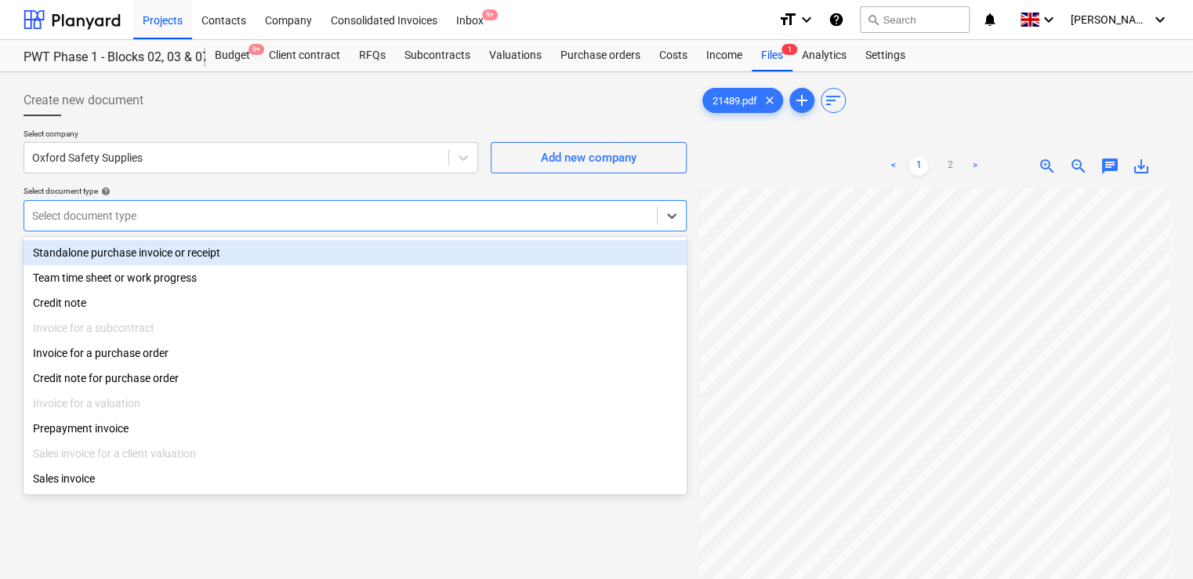
click at [140, 215] on div at bounding box center [340, 216] width 617 height 16
click at [141, 253] on div "Standalone purchase invoice or receipt" at bounding box center [355, 252] width 663 height 25
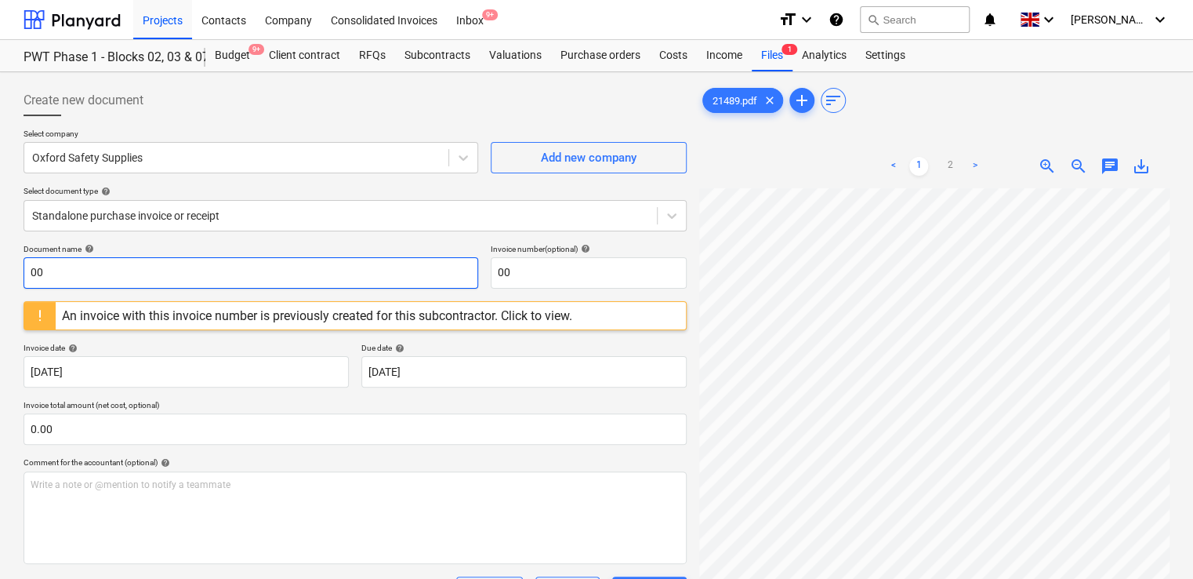
drag, startPoint x: 60, startPoint y: 274, endPoint x: -3, endPoint y: 260, distance: 65.0
click at [0, 260] on html "Projects Contacts Company Consolidated Invoices Inbox 9+ format_size keyboard_a…" at bounding box center [596, 289] width 1193 height 579
paste input "21489"
click at [31, 274] on input "21489" at bounding box center [251, 272] width 455 height 31
click at [99, 277] on input "021489" at bounding box center [251, 272] width 455 height 31
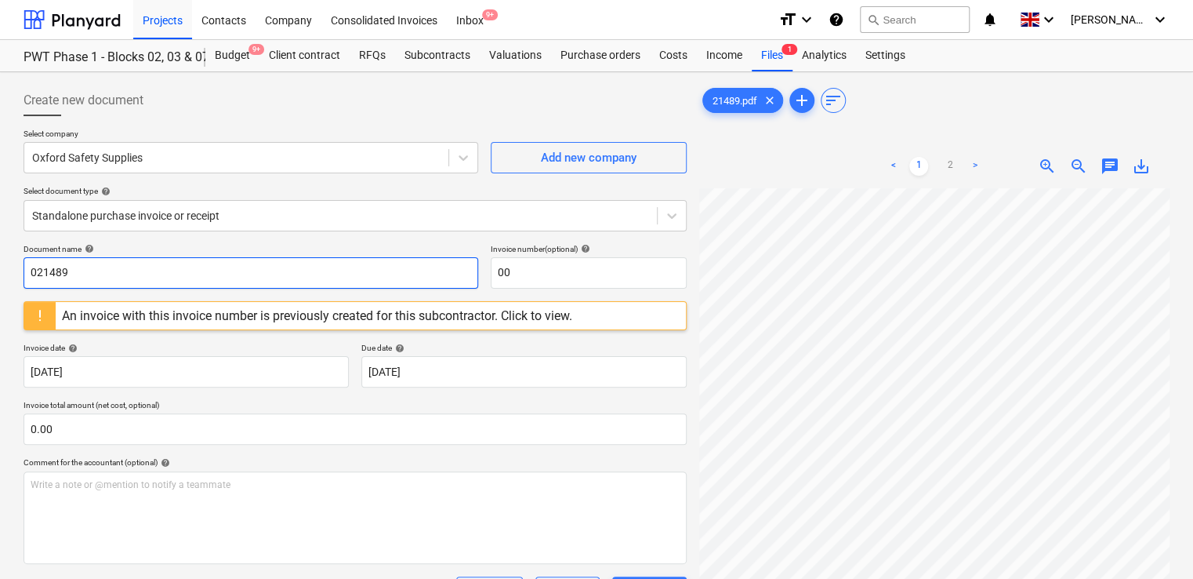
type input "021489"
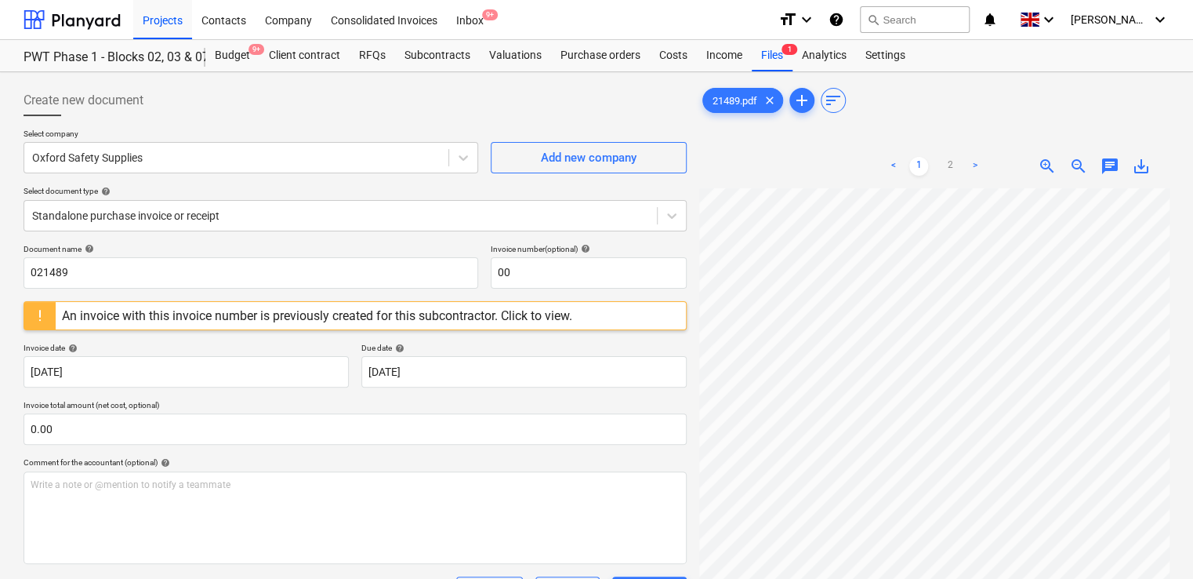
click at [535, 306] on div "An invoice with this invoice number is previously created for this subcontracto…" at bounding box center [317, 315] width 523 height 27
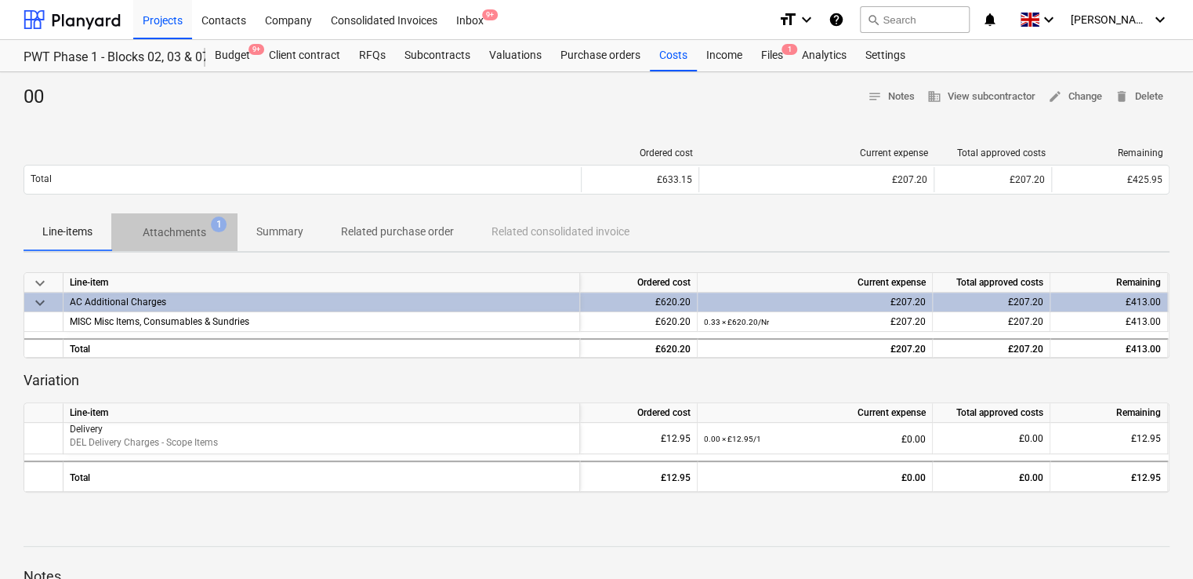
click at [177, 227] on p "Attachments" at bounding box center [175, 232] width 64 height 16
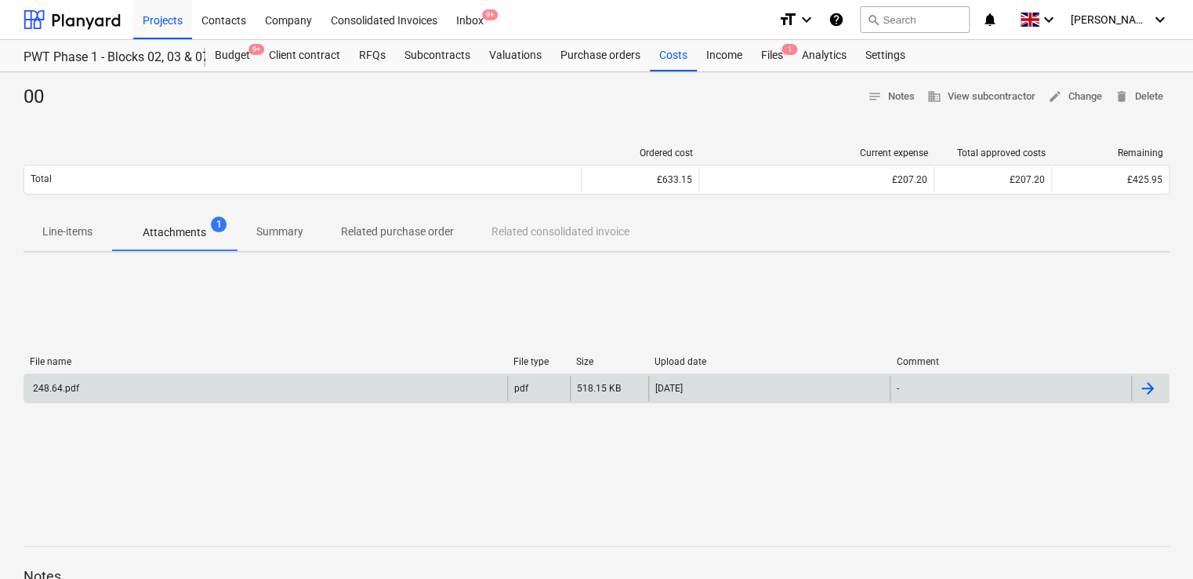
click at [169, 378] on div "248.64.pdf" at bounding box center [265, 388] width 483 height 25
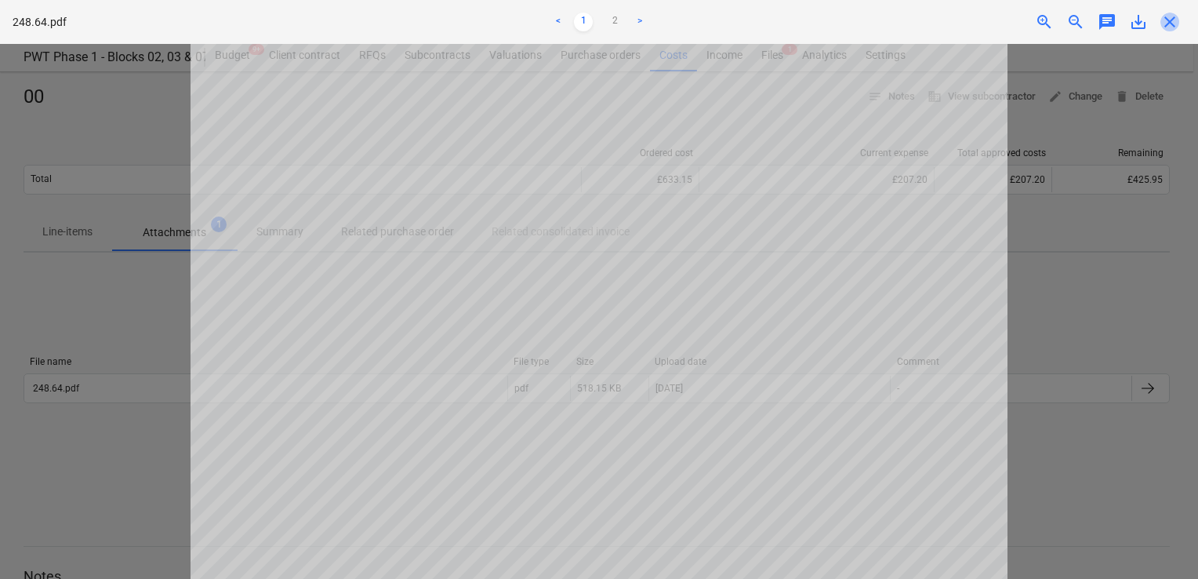
click at [1169, 18] on span "close" at bounding box center [1169, 22] width 19 height 19
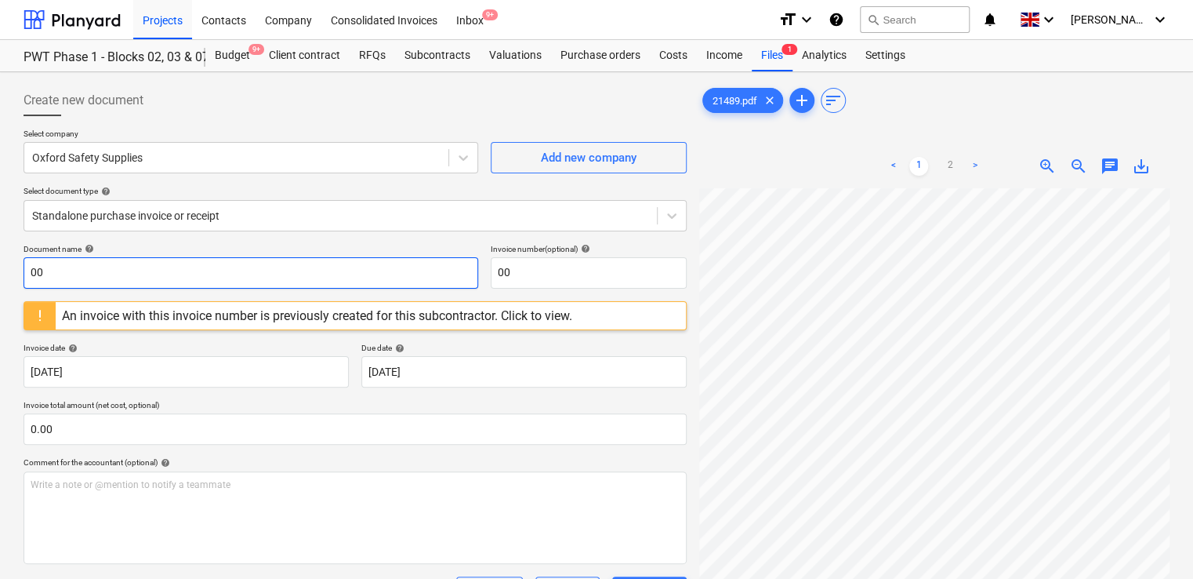
drag, startPoint x: 59, startPoint y: 275, endPoint x: 5, endPoint y: 277, distance: 54.1
click at [5, 277] on div "Create new document Select company Oxford Safety Supplies Add new company Selec…" at bounding box center [596, 403] width 1193 height 663
paste input "21489"
click at [31, 267] on input "21489" at bounding box center [251, 272] width 455 height 31
type input "021489"
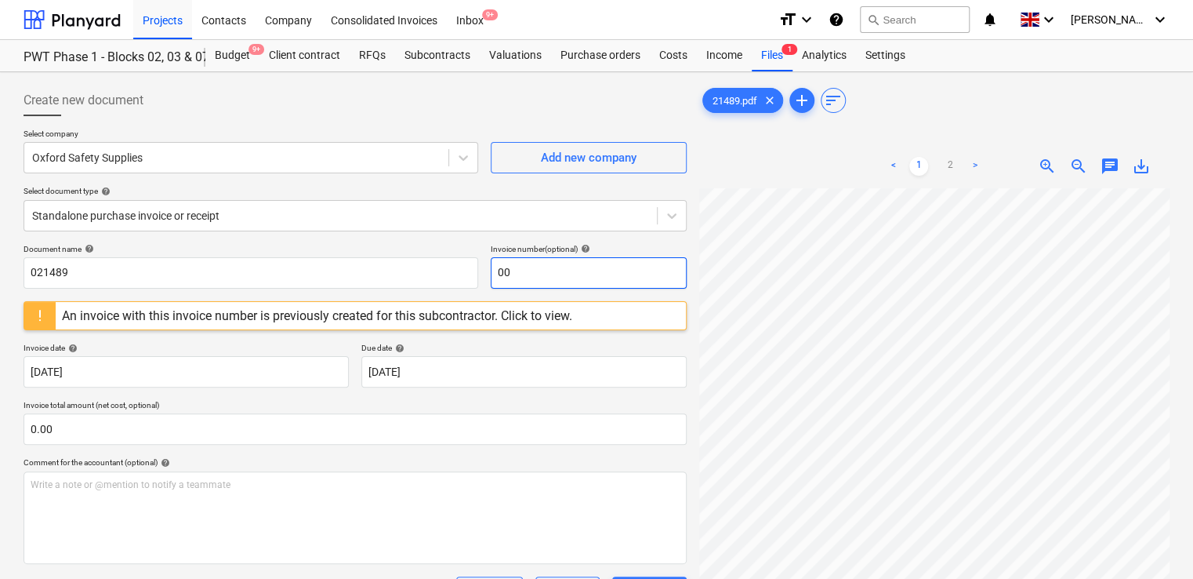
click at [502, 276] on input "00" at bounding box center [589, 272] width 196 height 31
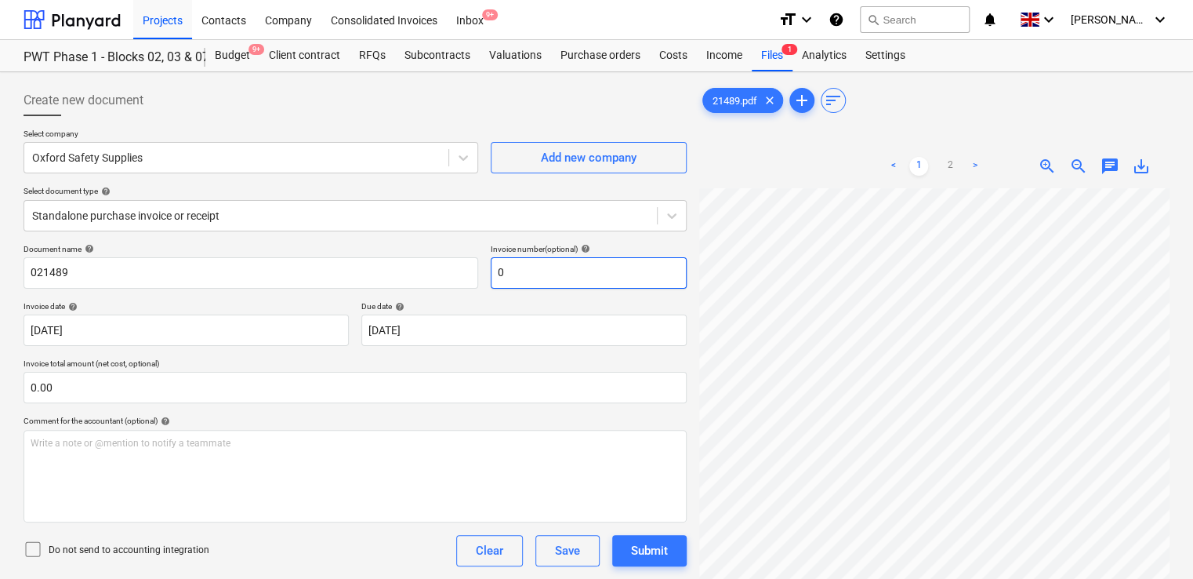
paste input "21489"
type input "021489"
click at [33, 552] on icon at bounding box center [33, 548] width 19 height 19
click at [297, 544] on div "Do not send to accounting integration Clear Save Submit" at bounding box center [355, 550] width 663 height 31
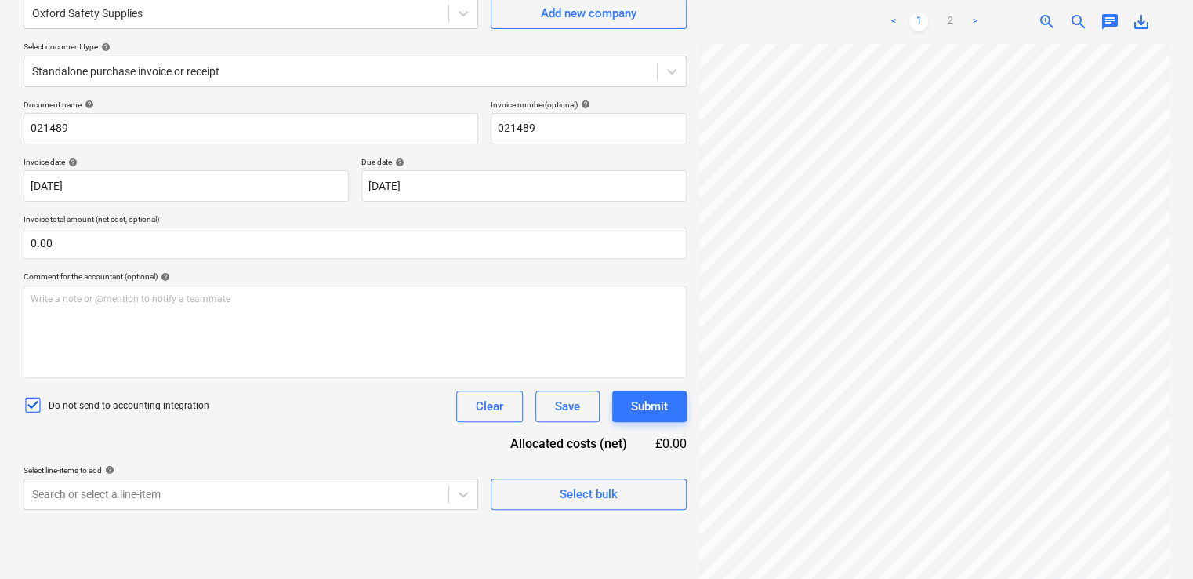
scroll to position [157, 0]
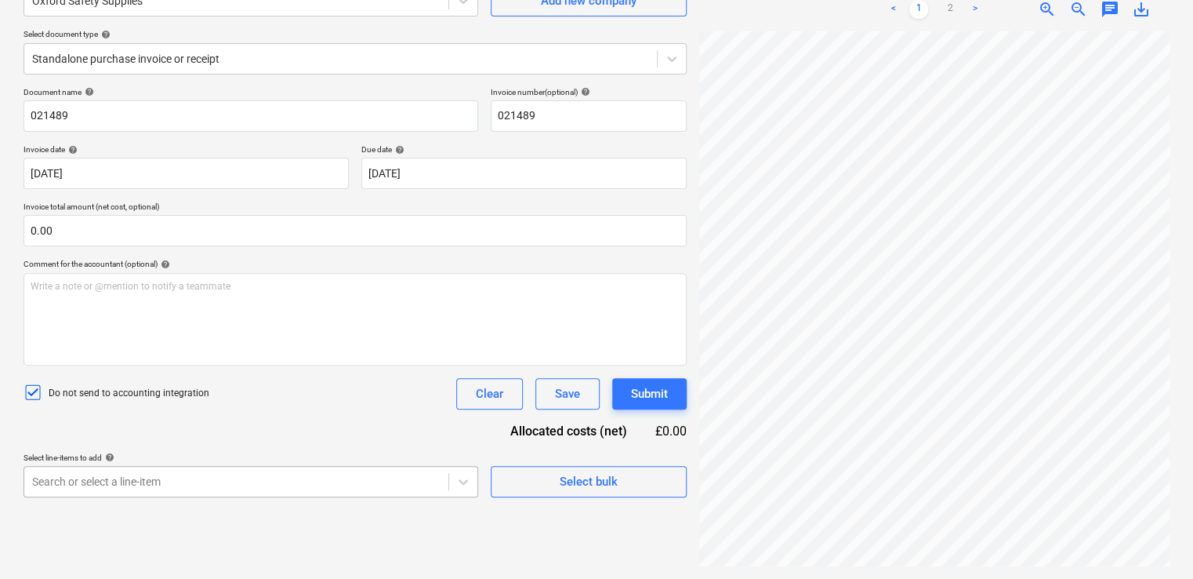
click at [274, 422] on body "Projects Contacts Company Consolidated Invoices Inbox 9+ format_size keyboard_a…" at bounding box center [596, 132] width 1193 height 579
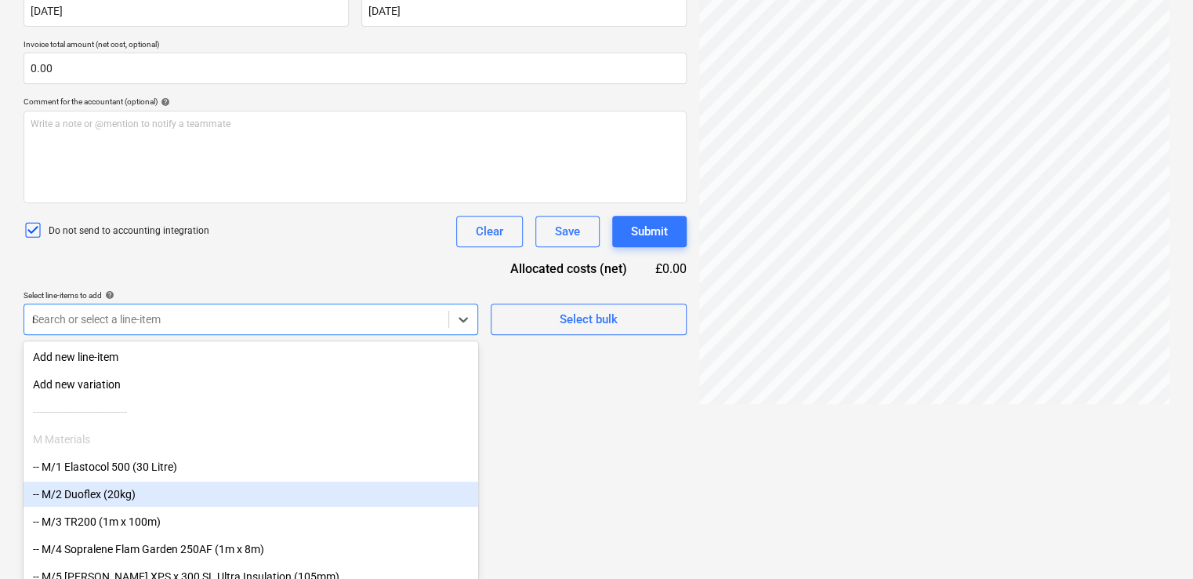
type input "non"
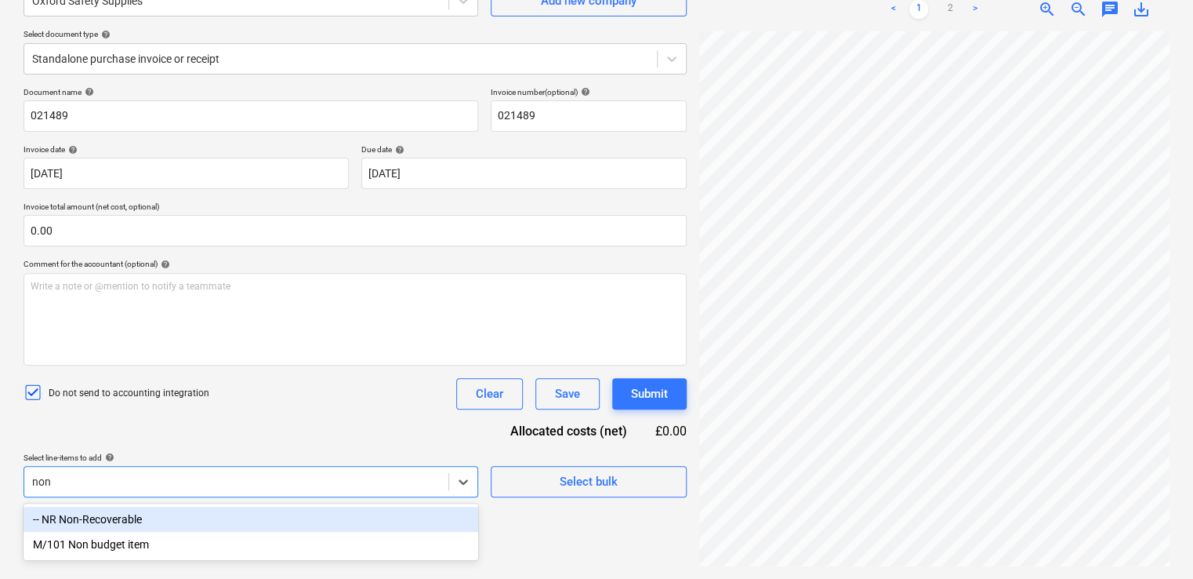
click at [109, 515] on div "-- NR Non-Recoverable" at bounding box center [251, 518] width 455 height 25
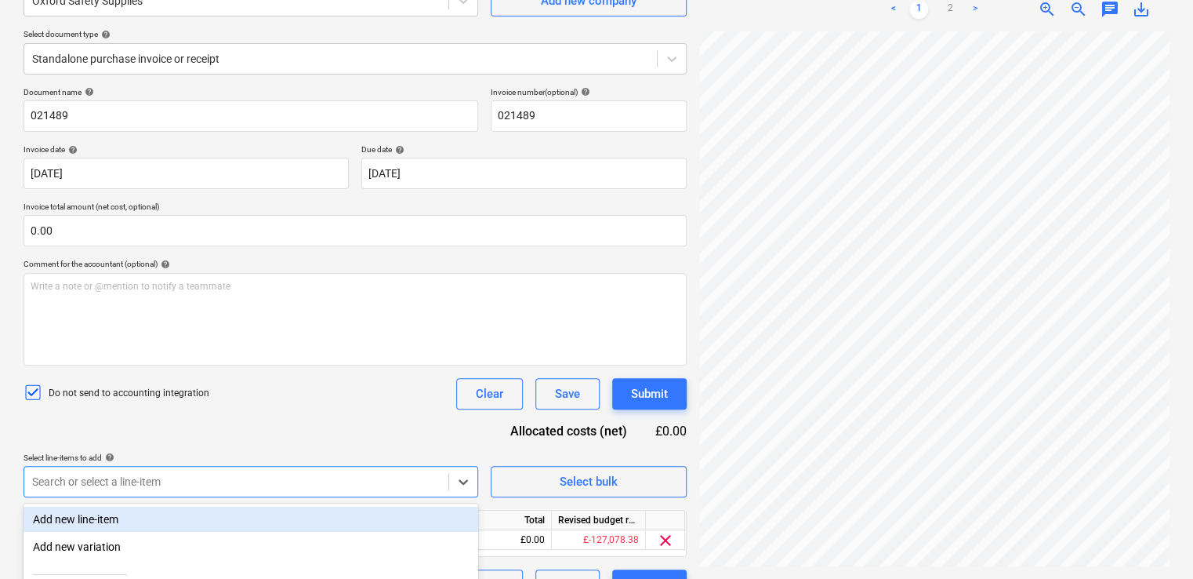
click at [230, 395] on div "Do not send to accounting integration Clear Save Submit" at bounding box center [355, 393] width 663 height 31
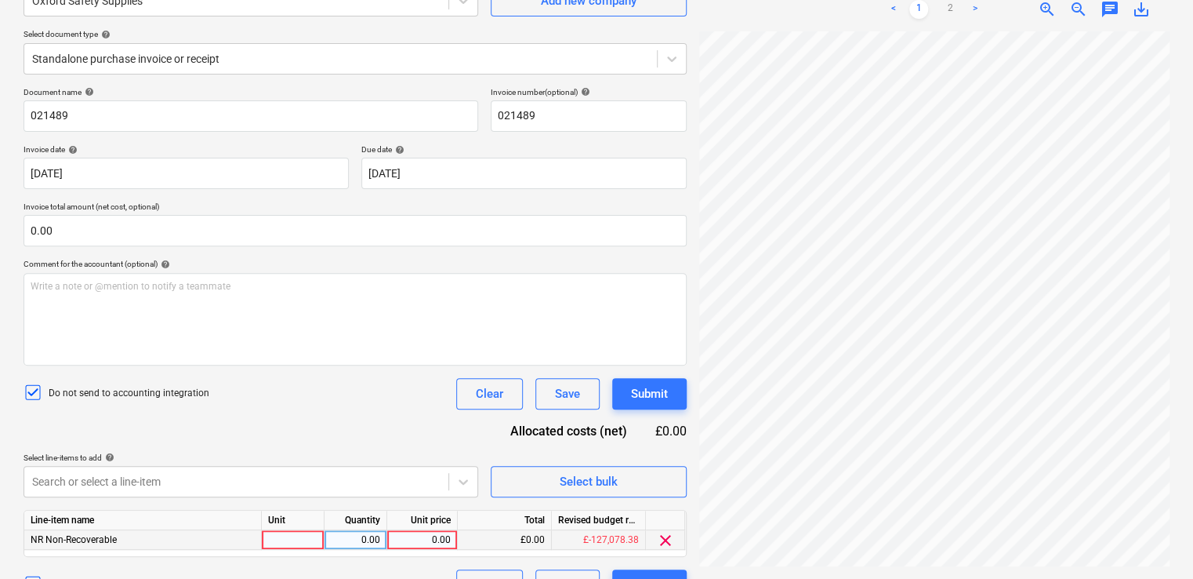
click at [300, 535] on div at bounding box center [293, 540] width 63 height 20
type input "item"
type input "239.55"
click at [380, 439] on div "Document name help 021489 Invoice number (optional) help 021489 Invoice date he…" at bounding box center [355, 343] width 663 height 513
click at [655, 388] on div "Submit" at bounding box center [649, 393] width 37 height 20
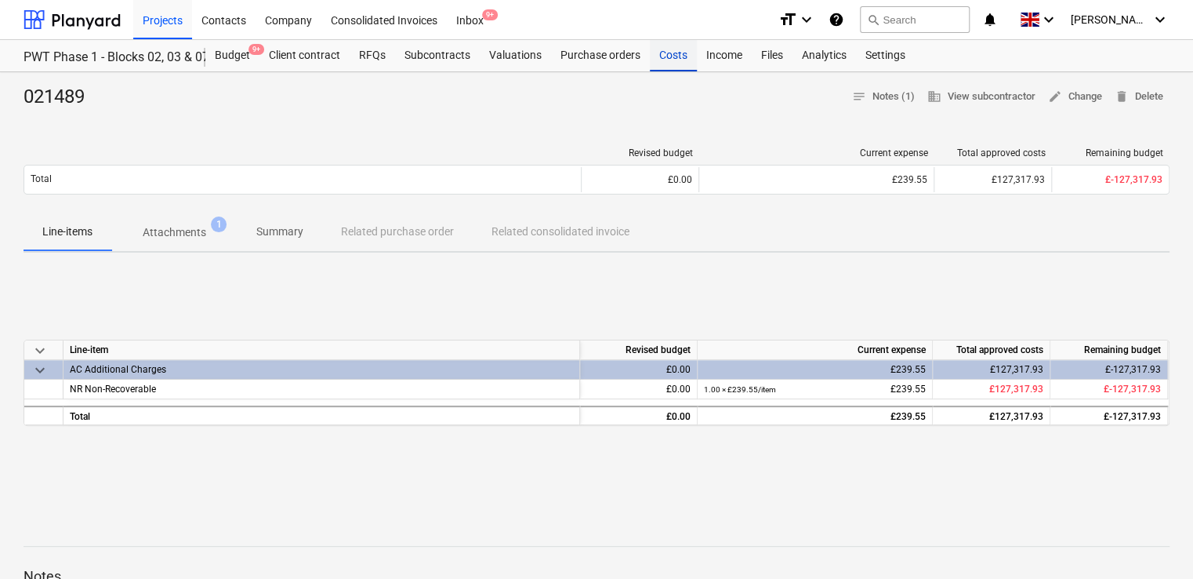
click at [668, 57] on div "Costs" at bounding box center [673, 55] width 47 height 31
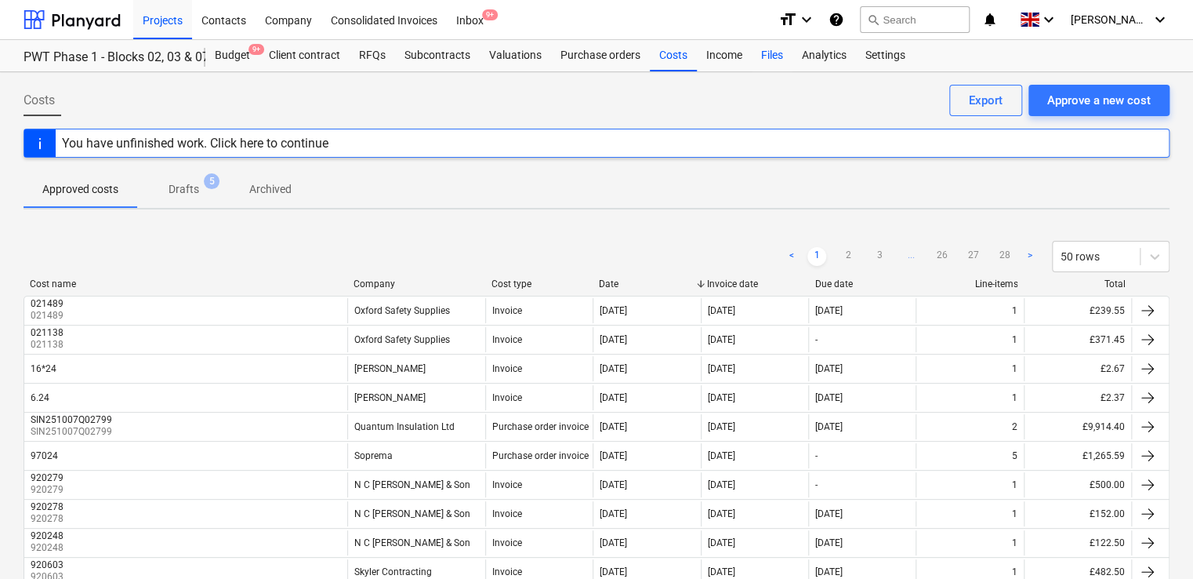
click at [785, 53] on div "Files" at bounding box center [772, 55] width 41 height 31
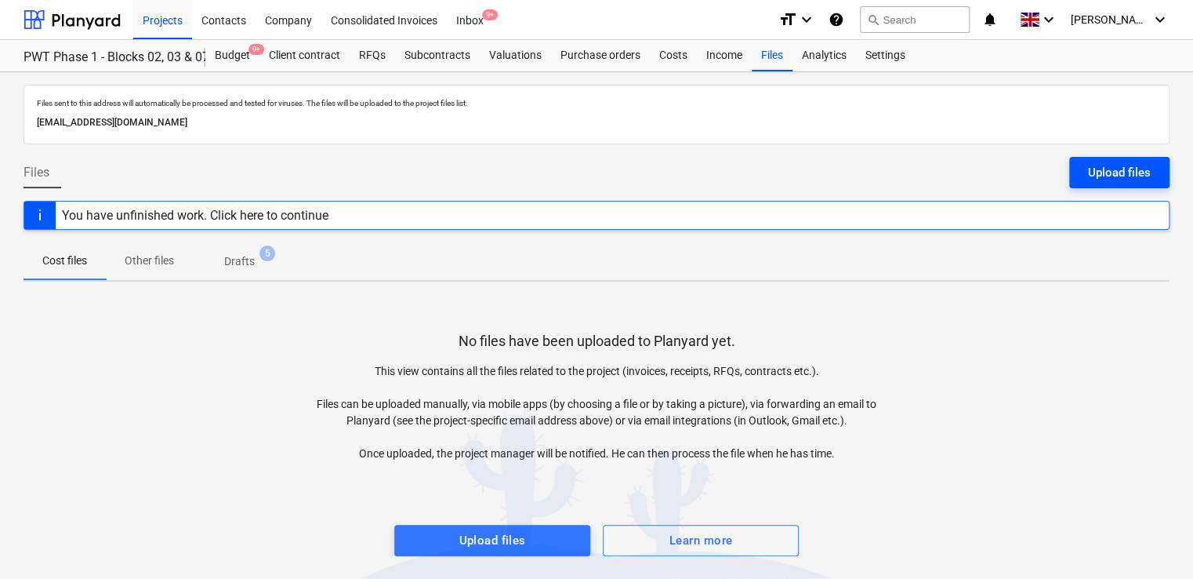
click at [1088, 170] on div "Upload files" at bounding box center [1119, 172] width 63 height 20
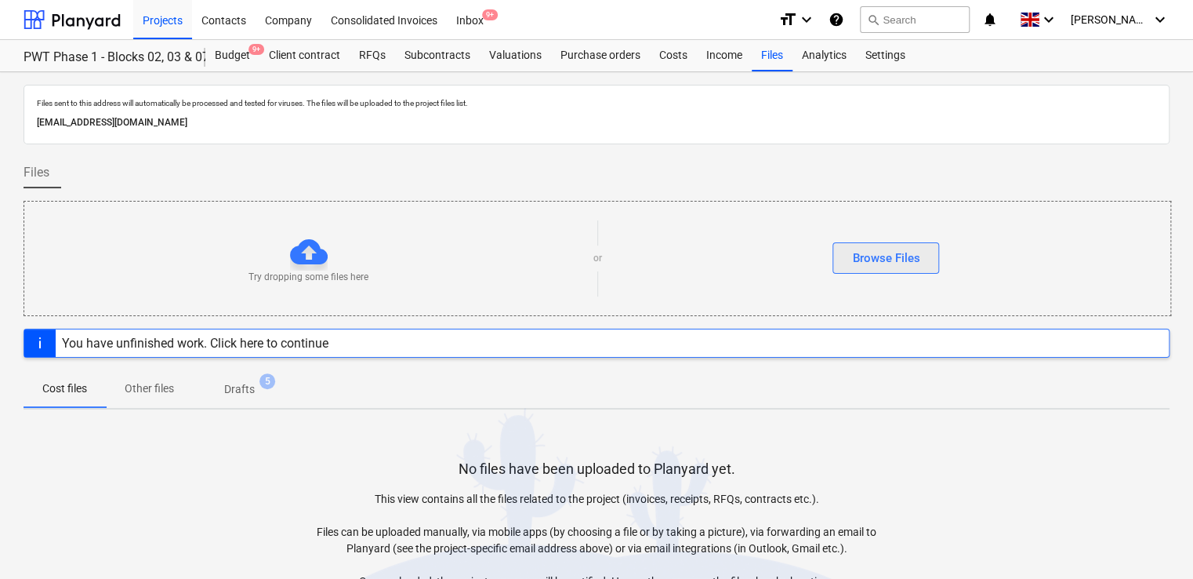
click at [873, 256] on div "Browse Files" at bounding box center [885, 258] width 67 height 20
click at [869, 257] on div "Browse Files" at bounding box center [885, 258] width 67 height 20
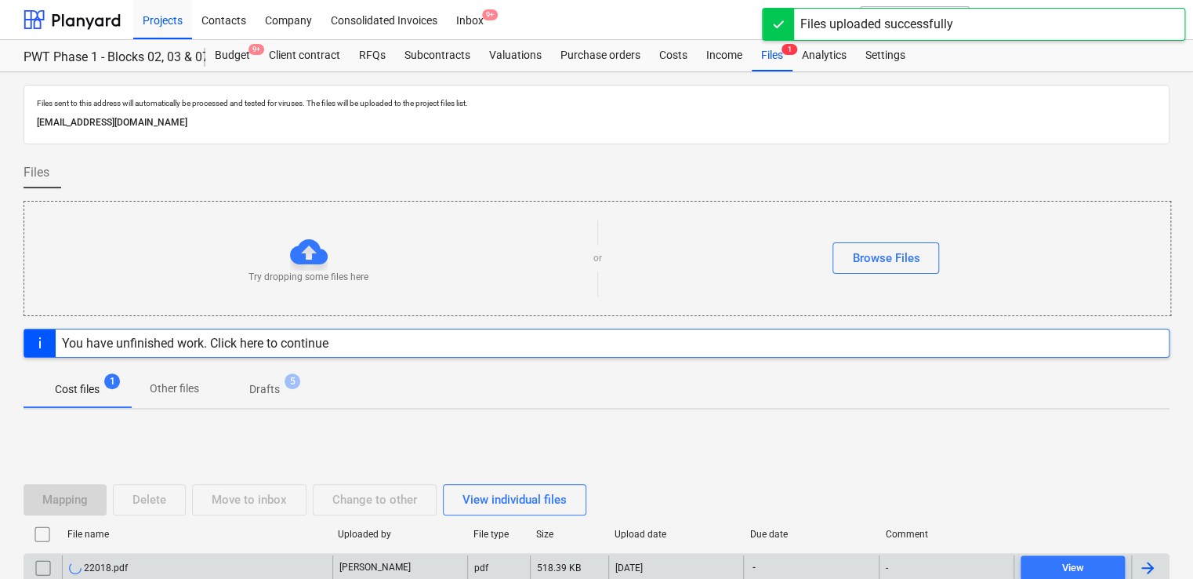
click at [132, 567] on div "22018.pdf" at bounding box center [197, 567] width 270 height 25
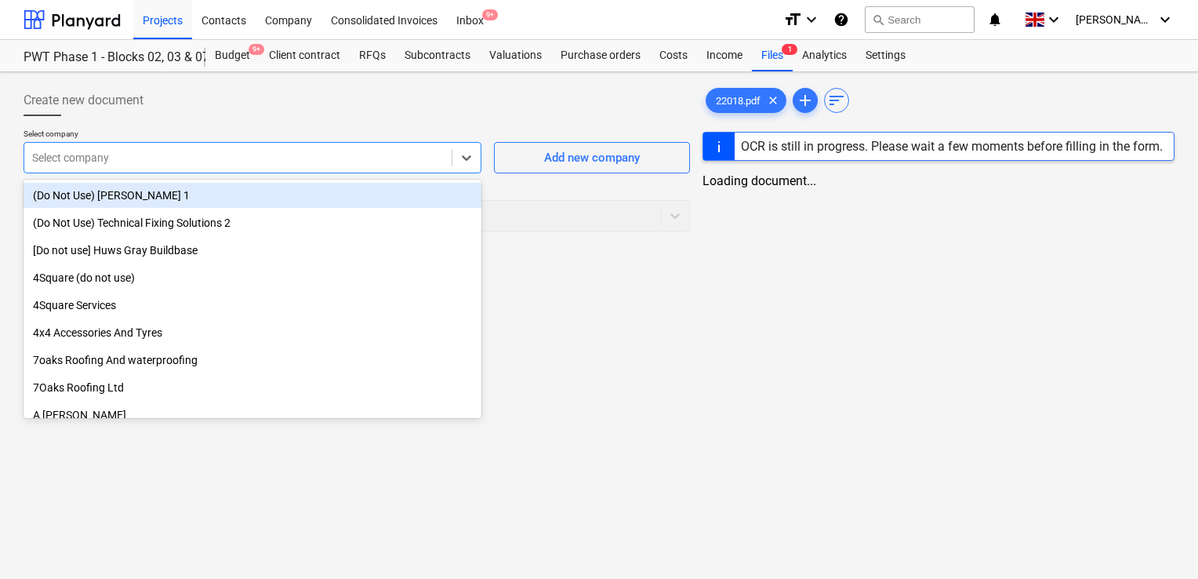
click at [154, 159] on div at bounding box center [238, 158] width 412 height 16
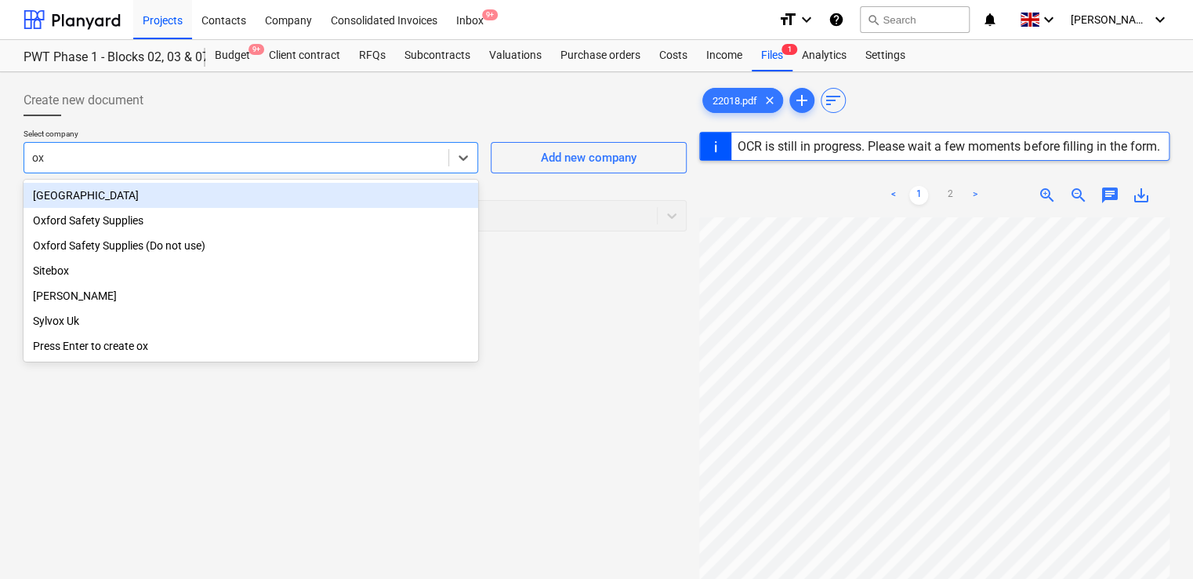
type input "oxf"
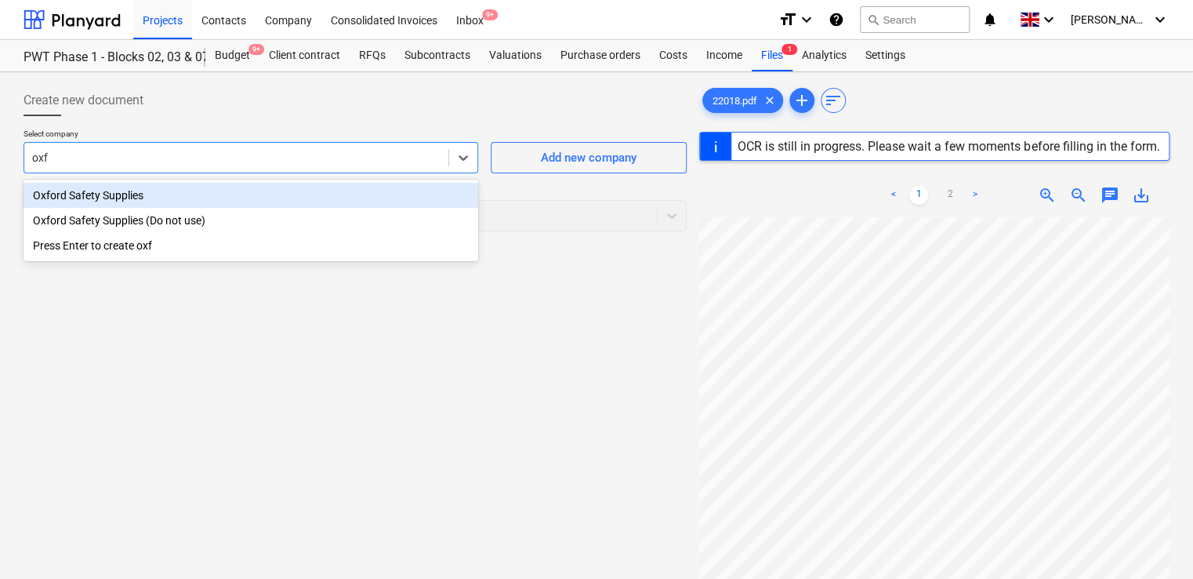
click at [100, 204] on div "Oxford Safety Supplies" at bounding box center [251, 195] width 455 height 25
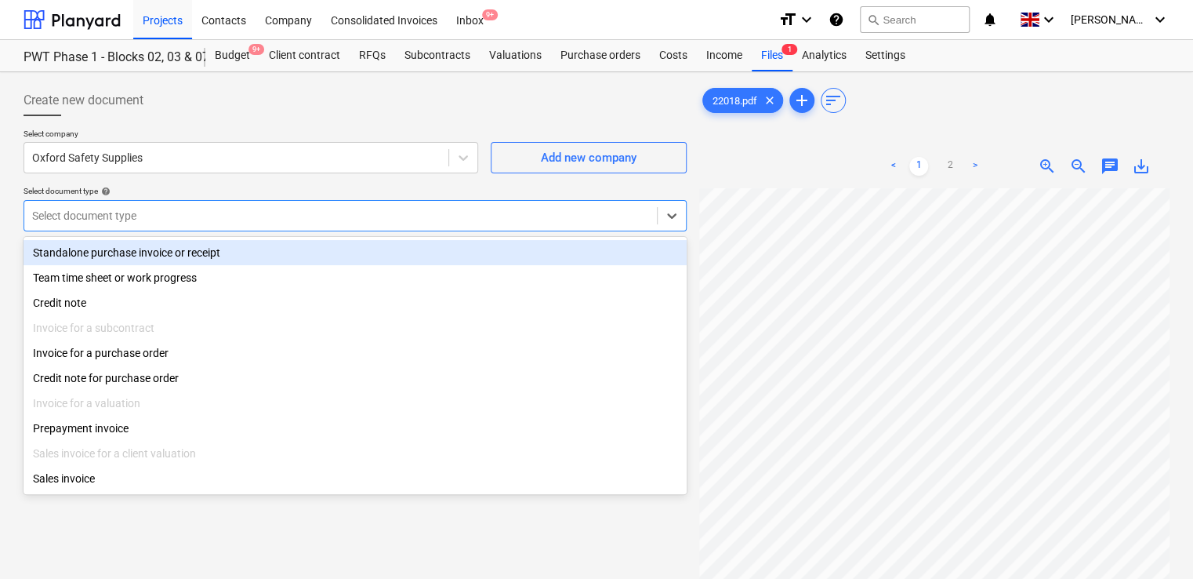
click at [105, 220] on div at bounding box center [340, 216] width 617 height 16
click at [104, 248] on div "Standalone purchase invoice or receipt" at bounding box center [355, 252] width 663 height 25
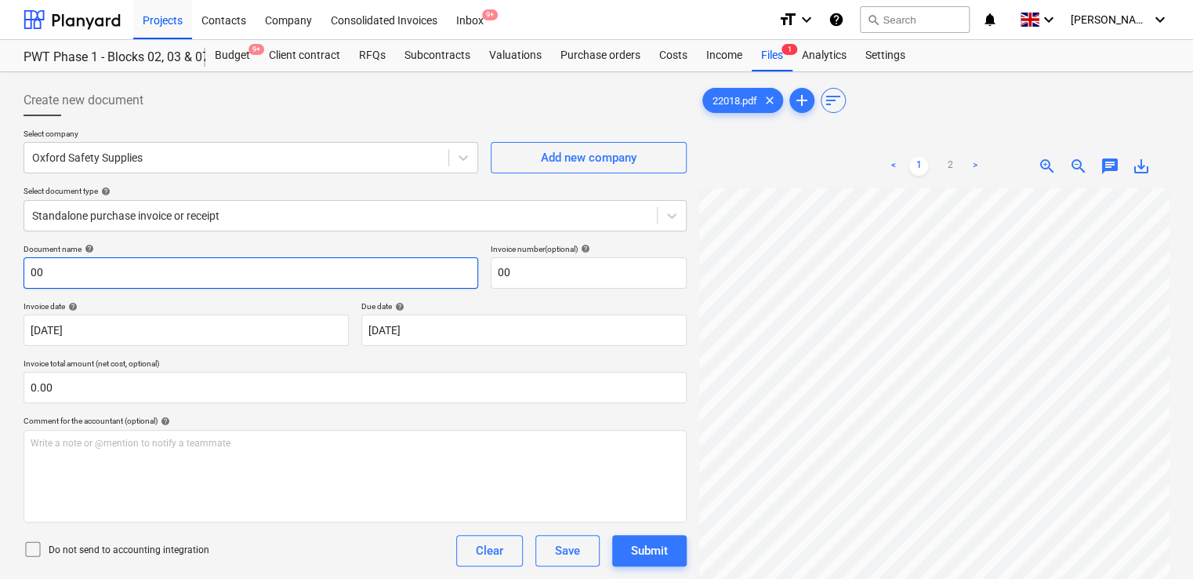
drag, startPoint x: 89, startPoint y: 280, endPoint x: -3, endPoint y: 259, distance: 94.1
click at [0, 259] on html "Projects Contacts Company Consolidated Invoices Inbox 9+ format_size keyboard_a…" at bounding box center [596, 289] width 1193 height 579
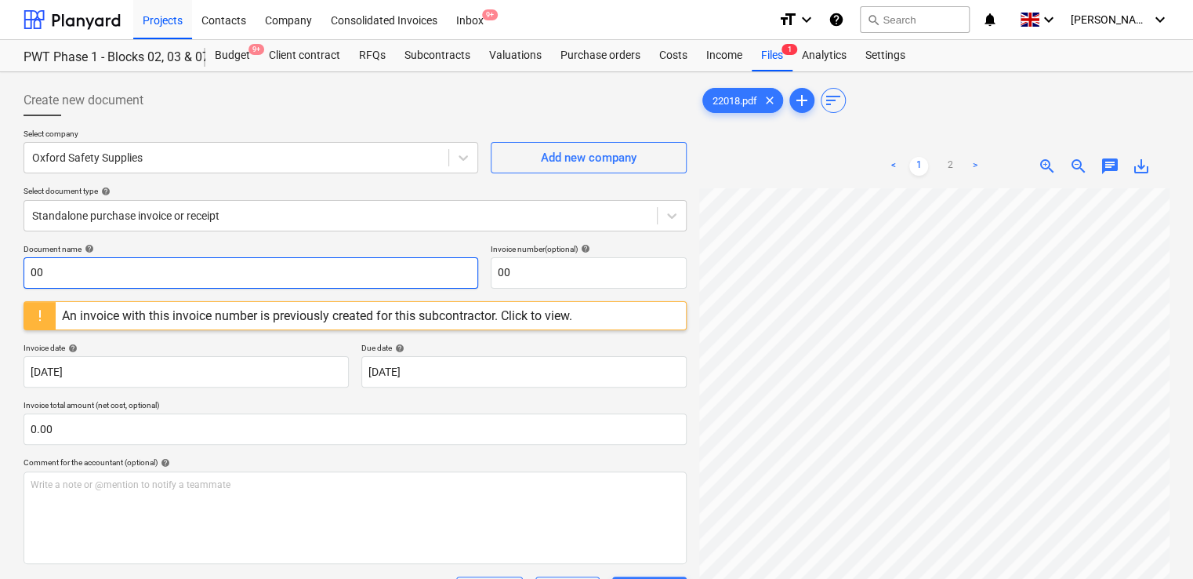
paste input "22018"
type input "22018"
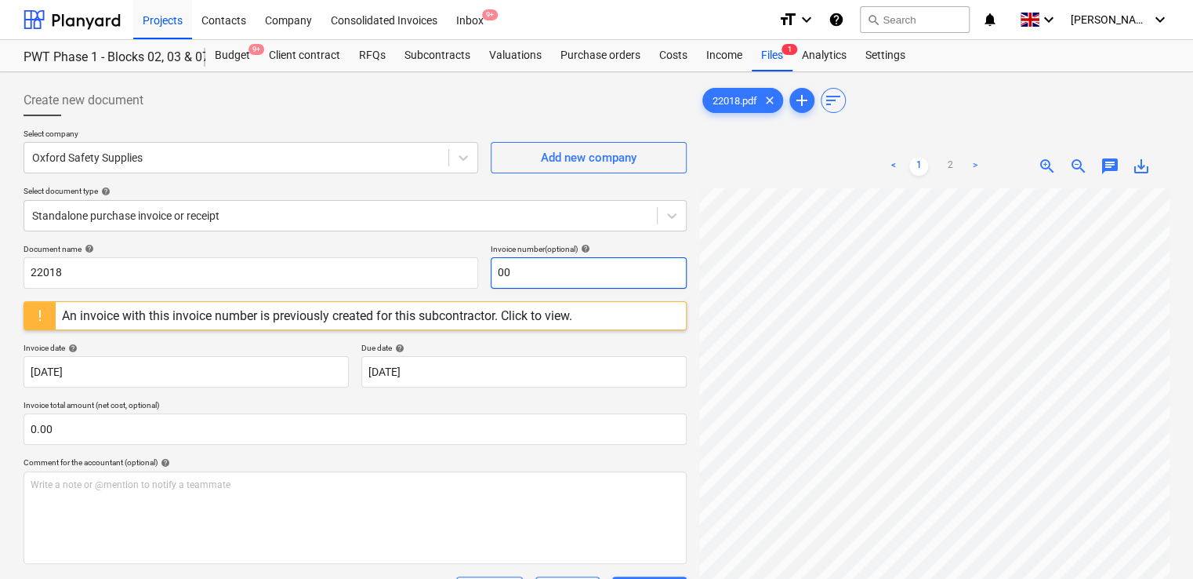
click at [546, 272] on input "00" at bounding box center [589, 272] width 196 height 31
type input "0"
type input "V"
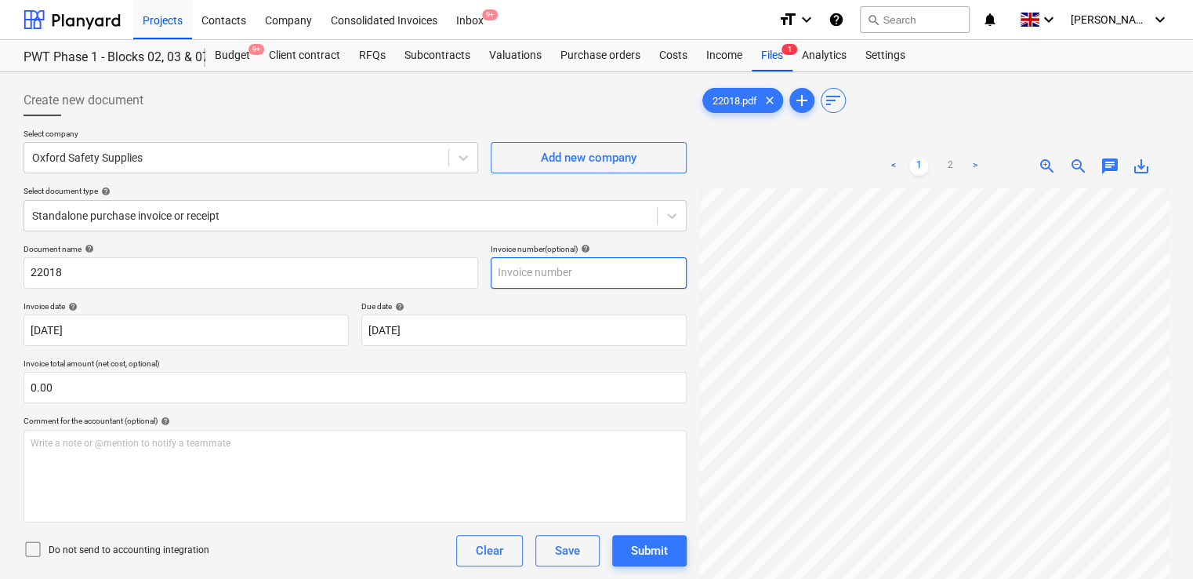
paste input "22018"
type input "22018"
click at [462, 298] on div "Document name help 22018 Invoice number (optional) help 22018 Invoice date help…" at bounding box center [355, 449] width 663 height 410
click at [27, 552] on icon at bounding box center [33, 548] width 19 height 19
click at [209, 547] on div "Do not send to accounting integration Clear Save Submit" at bounding box center [355, 550] width 663 height 31
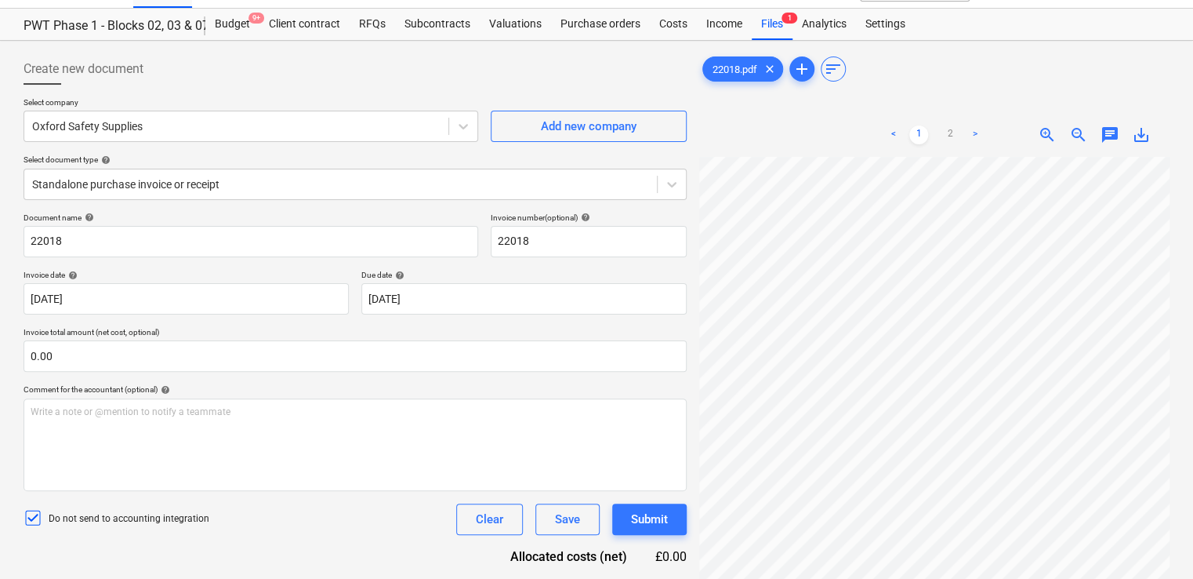
scroll to position [157, 0]
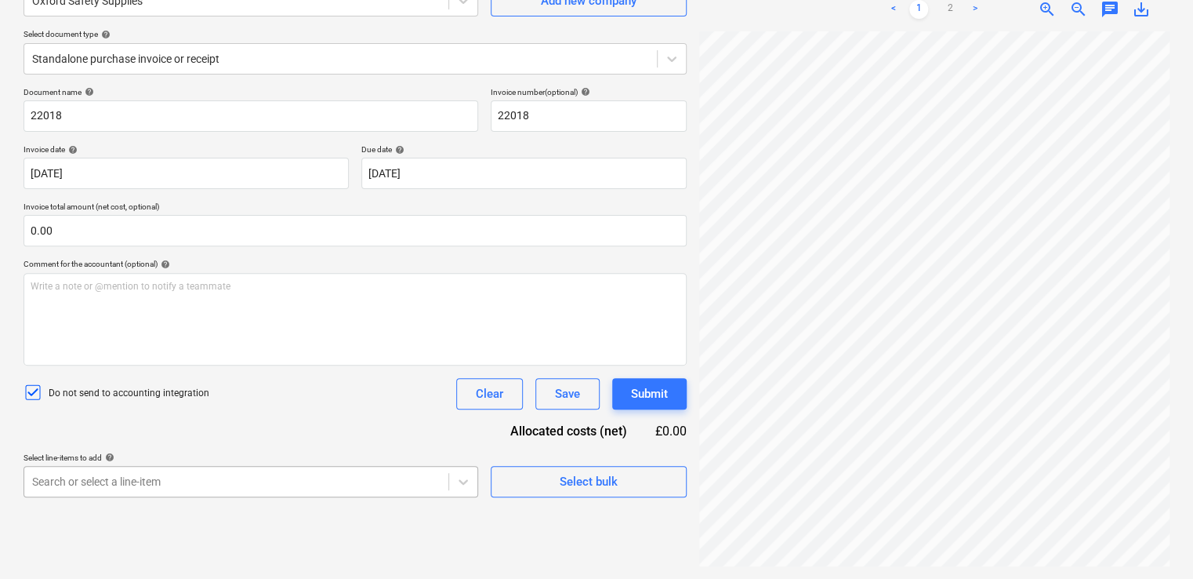
click at [210, 422] on body "Projects Contacts Company Consolidated Invoices Inbox 9+ format_size keyboard_a…" at bounding box center [596, 132] width 1193 height 579
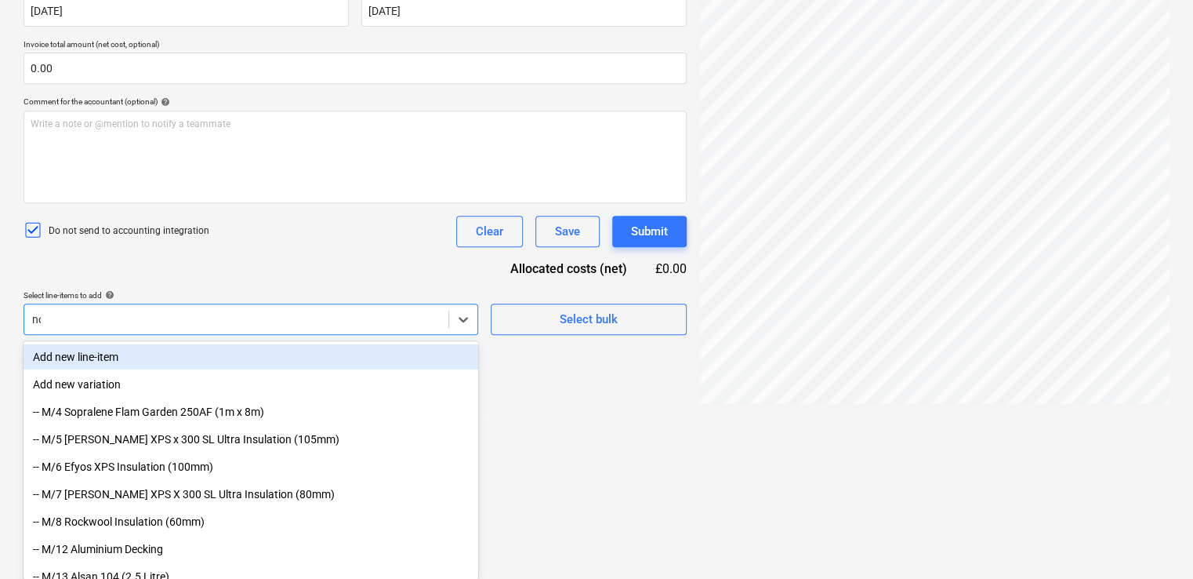
type input "non"
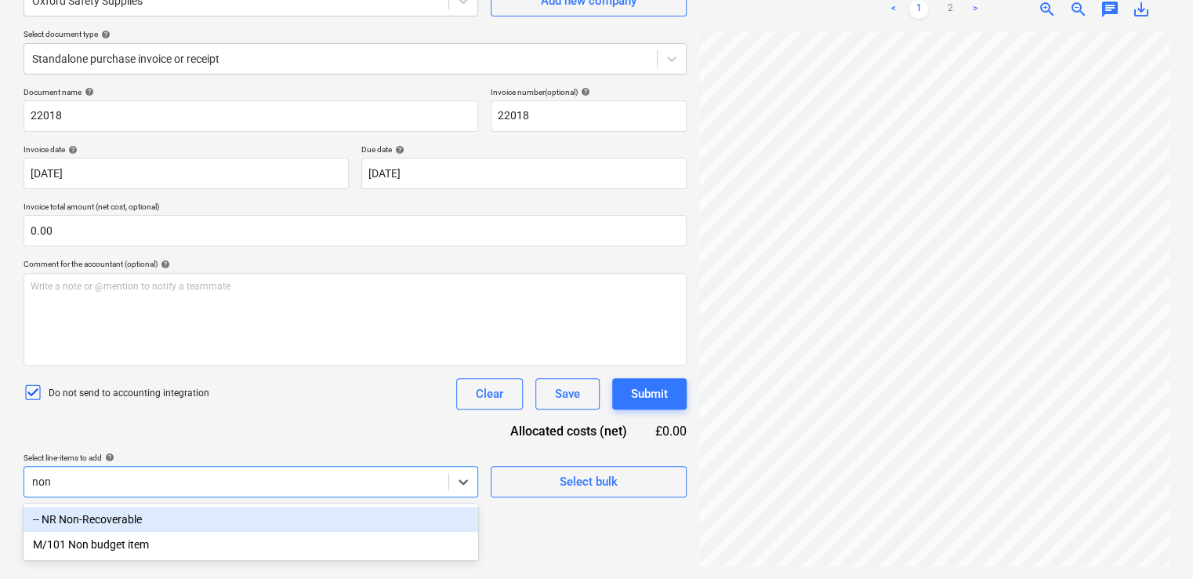
click at [186, 517] on div "-- NR Non-Recoverable" at bounding box center [251, 518] width 455 height 25
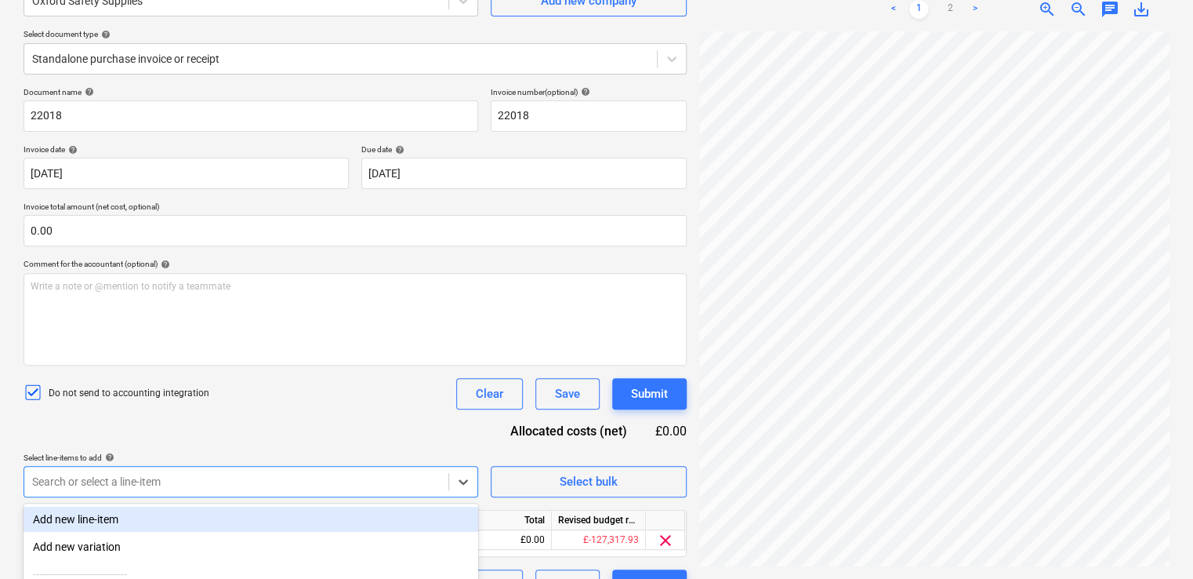
click at [277, 428] on div "Document name help 22018 Invoice number (optional) help 22018 Invoice date help…" at bounding box center [355, 343] width 663 height 513
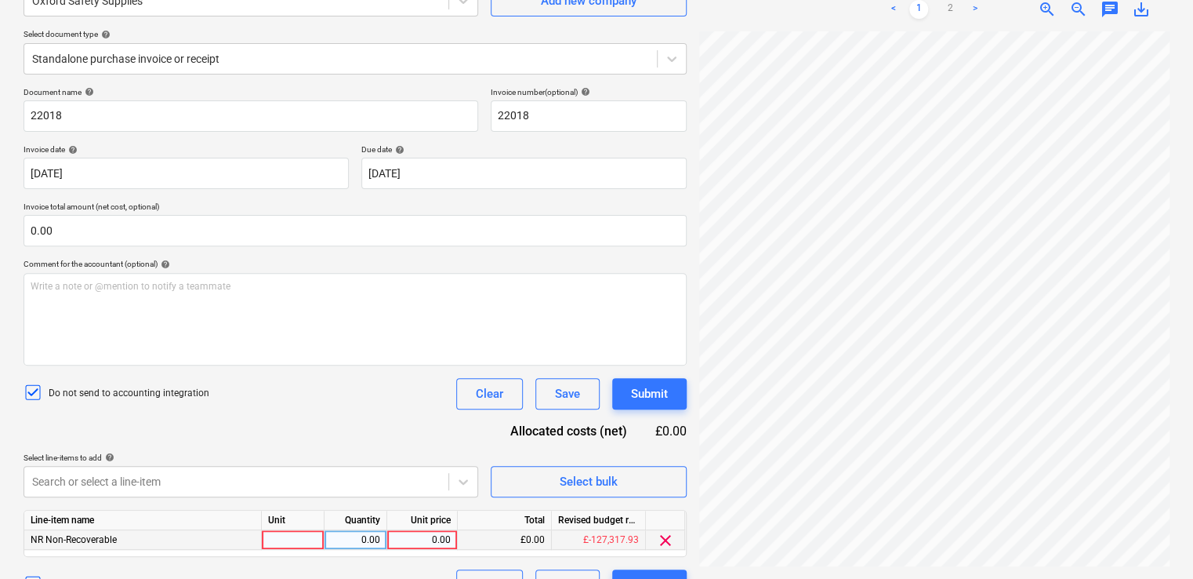
click at [297, 535] on div at bounding box center [293, 540] width 63 height 20
type input "item"
type input "555.10"
click at [389, 387] on div "Do not send to accounting integration Clear Save Submit" at bounding box center [355, 393] width 663 height 31
click at [649, 389] on div "Submit" at bounding box center [649, 393] width 37 height 20
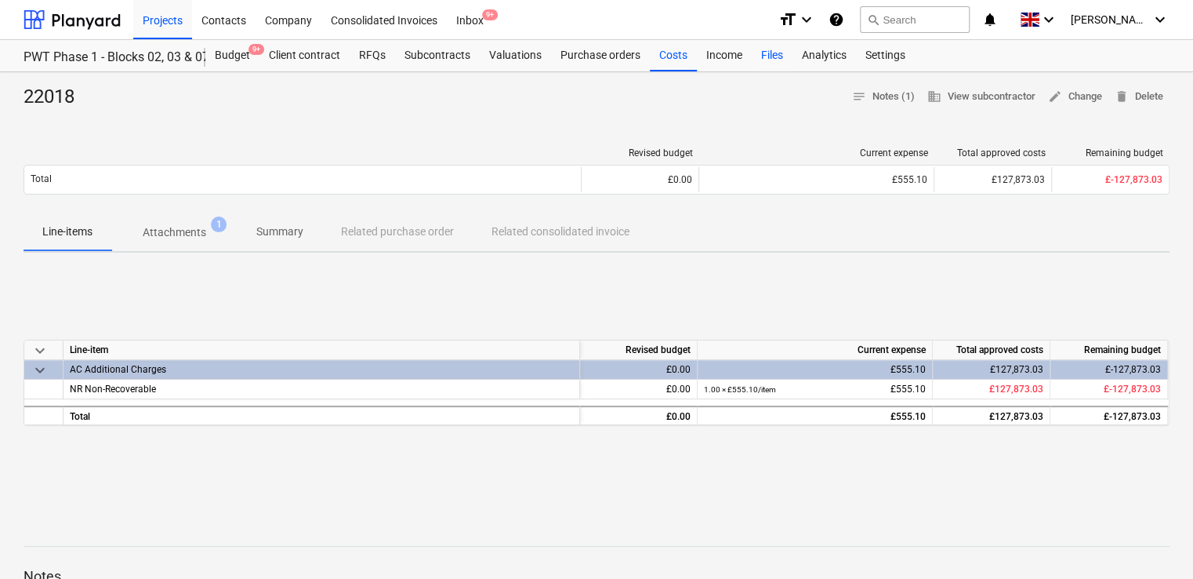
click at [775, 55] on div "Files" at bounding box center [772, 55] width 41 height 31
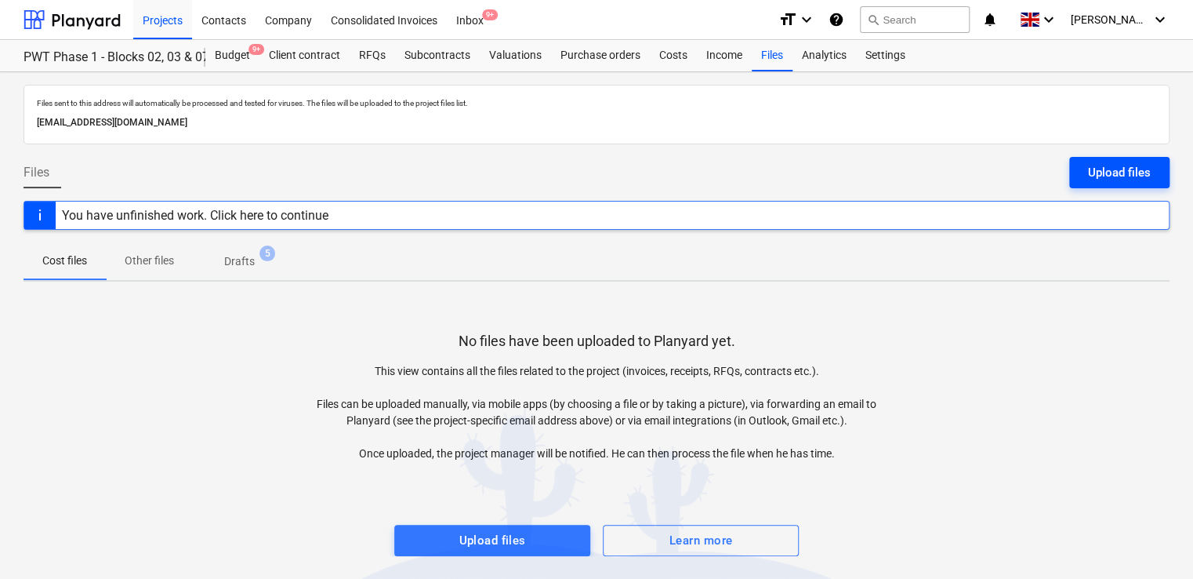
click at [1116, 168] on div "Upload files" at bounding box center [1119, 172] width 63 height 20
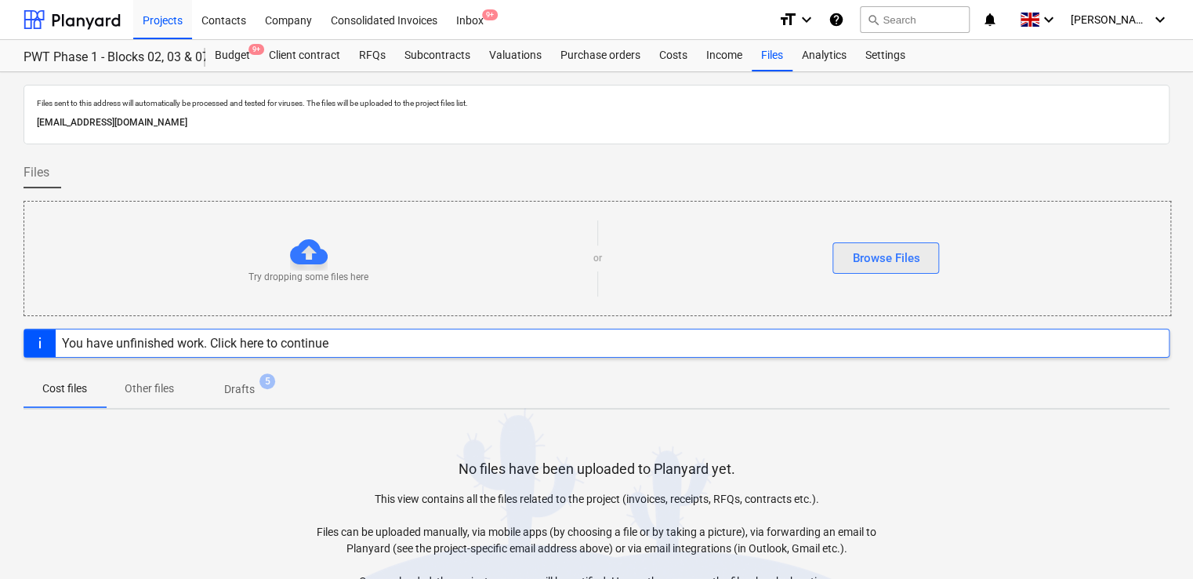
click at [901, 256] on div "Browse Files" at bounding box center [885, 258] width 67 height 20
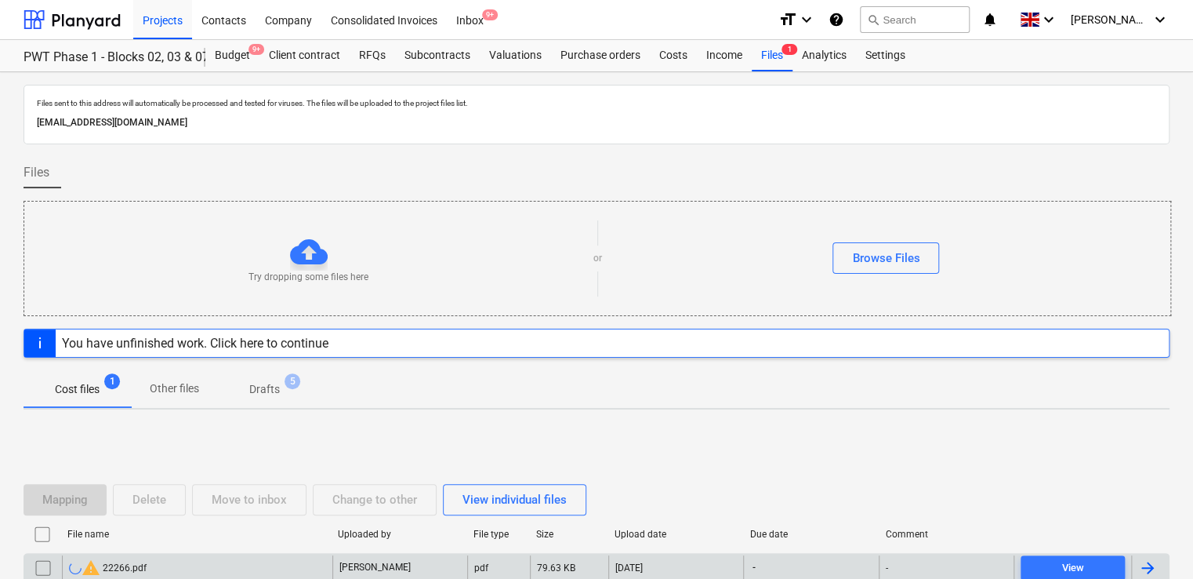
click at [182, 566] on div "warning 22266.pdf" at bounding box center [197, 567] width 270 height 25
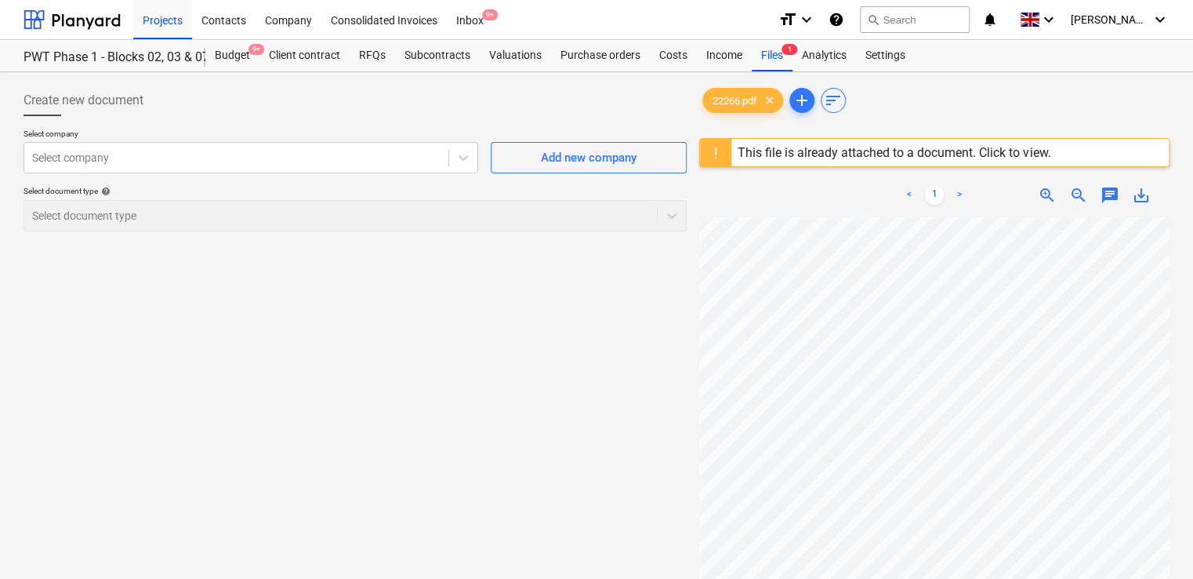
click at [1026, 162] on div "This file is already attached to a document. Click to view." at bounding box center [893, 152] width 325 height 27
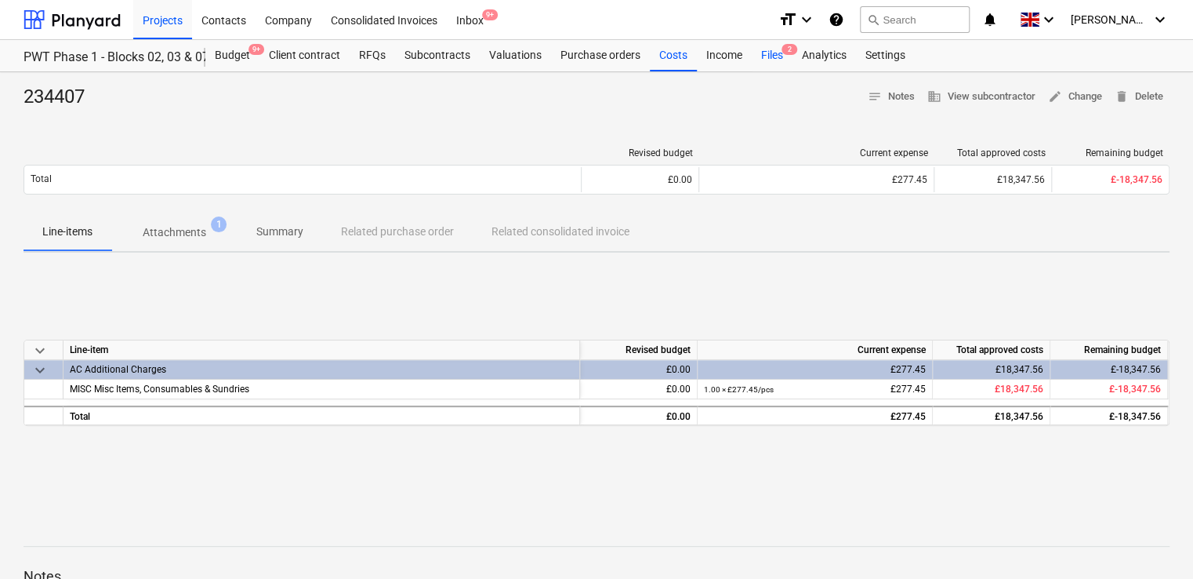
click at [762, 53] on div "Files 2" at bounding box center [772, 55] width 41 height 31
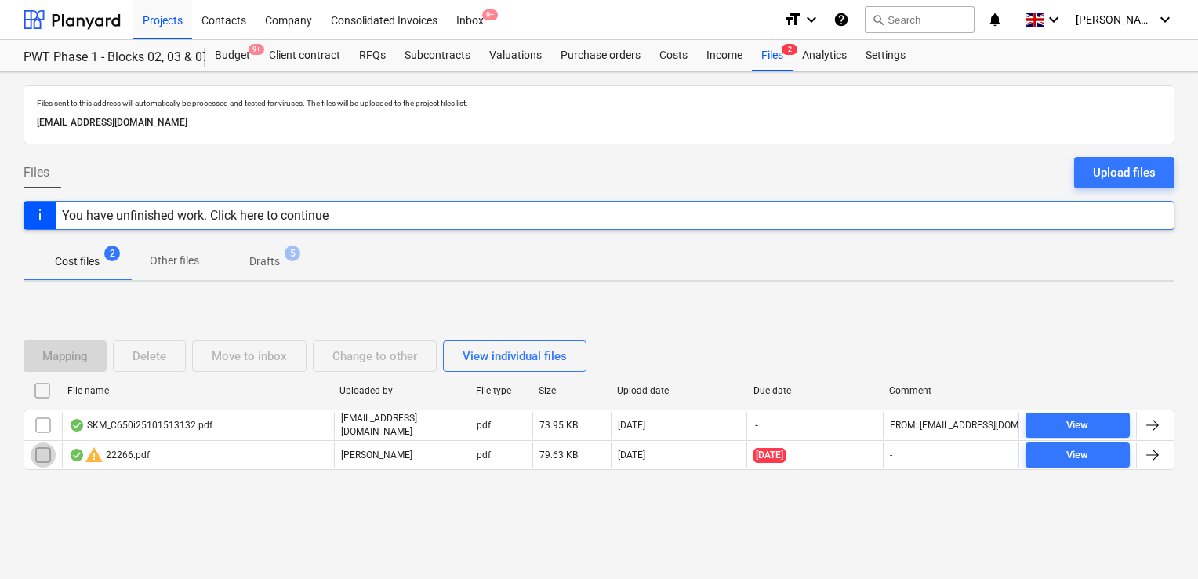
click at [41, 442] on input "checkbox" at bounding box center [43, 454] width 25 height 25
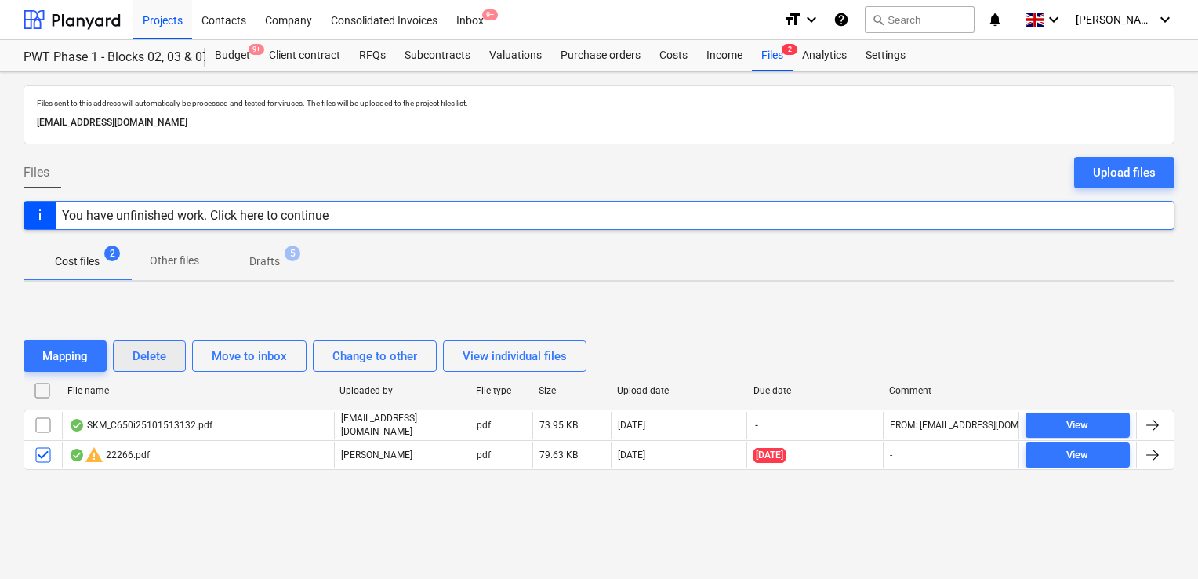
click at [152, 354] on div "Delete" at bounding box center [149, 356] width 34 height 20
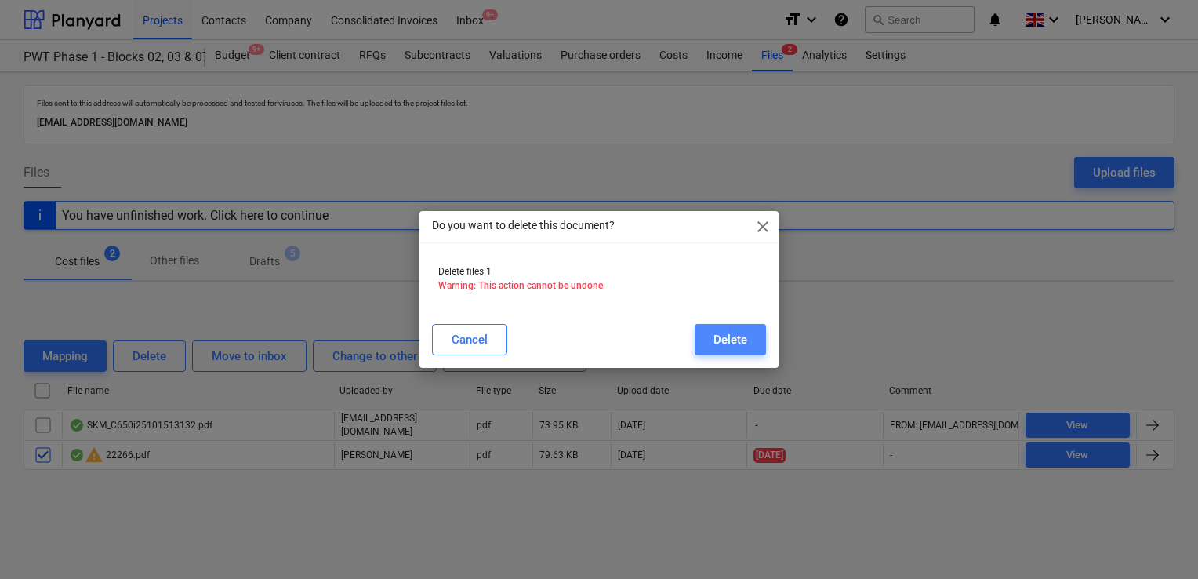
click at [748, 337] on button "Delete" at bounding box center [730, 339] width 71 height 31
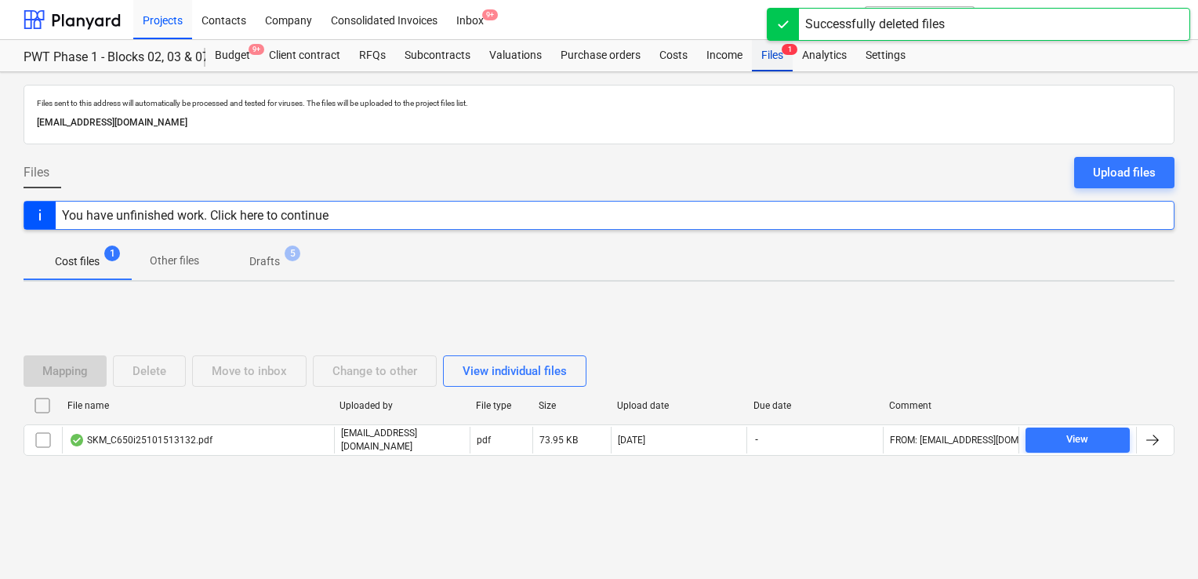
click at [782, 54] on span "1" at bounding box center [790, 49] width 16 height 11
click at [767, 54] on div "Files 1" at bounding box center [772, 55] width 41 height 31
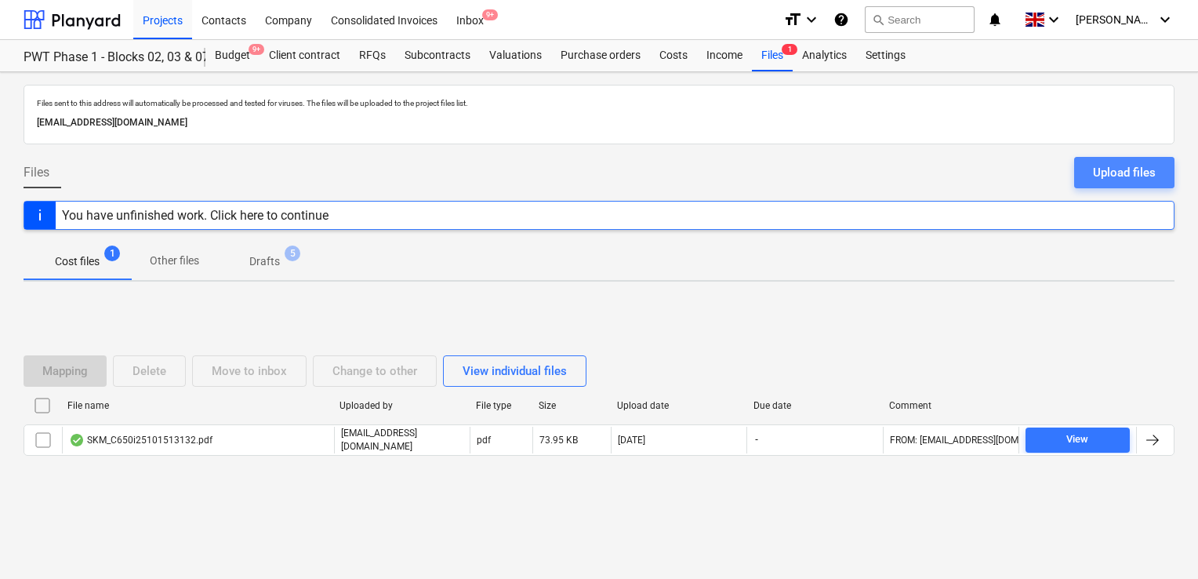
click at [1087, 171] on button "Upload files" at bounding box center [1124, 172] width 100 height 31
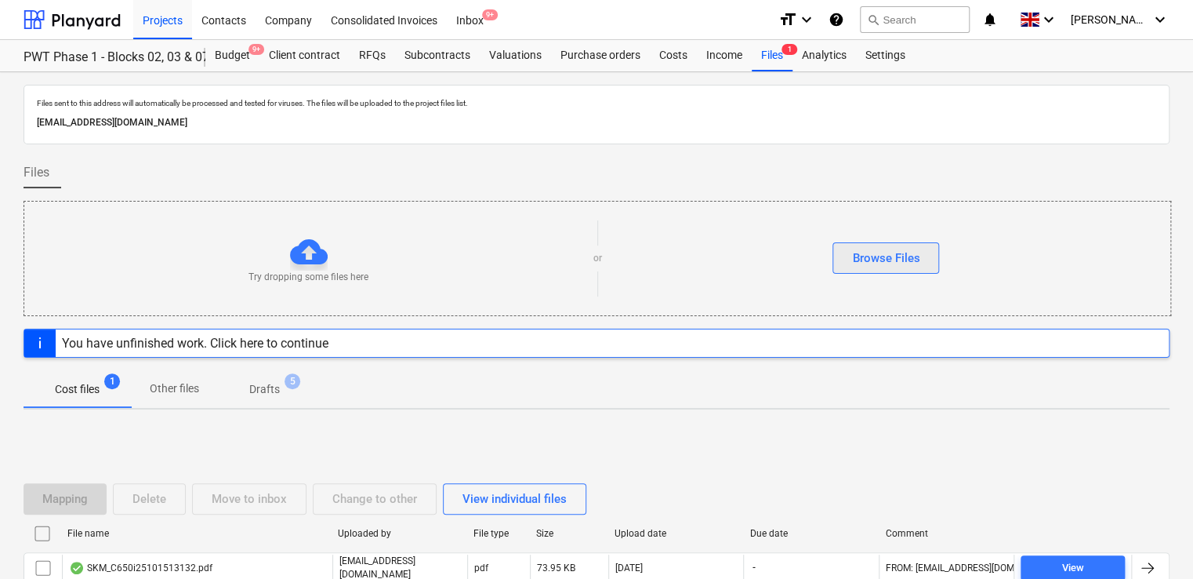
click at [902, 250] on div "Browse Files" at bounding box center [885, 258] width 67 height 20
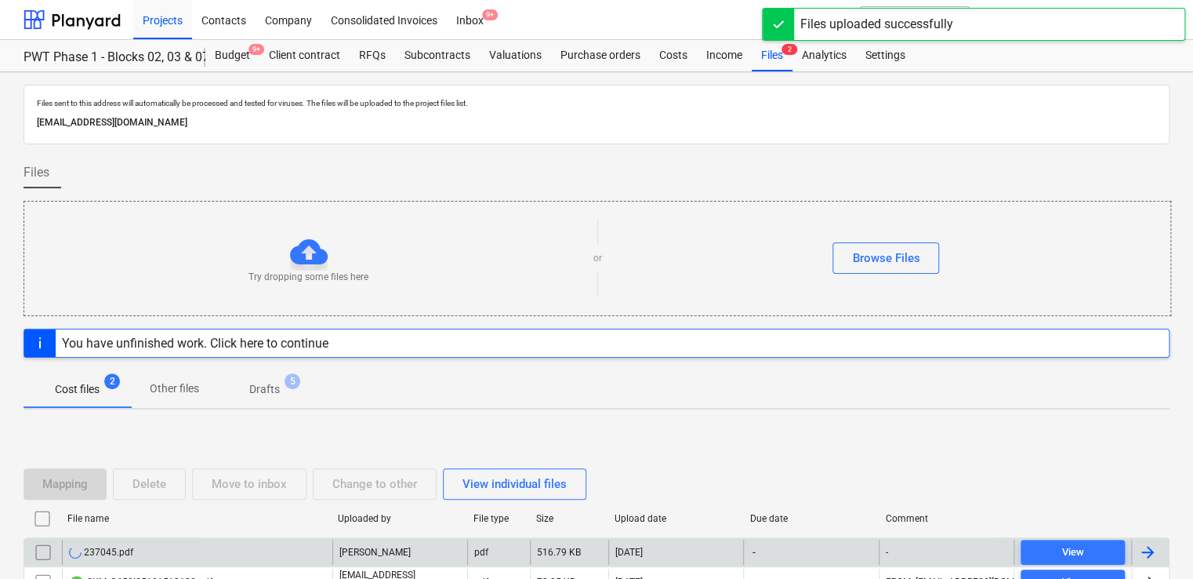
click at [229, 545] on div "237045.pdf" at bounding box center [197, 551] width 270 height 25
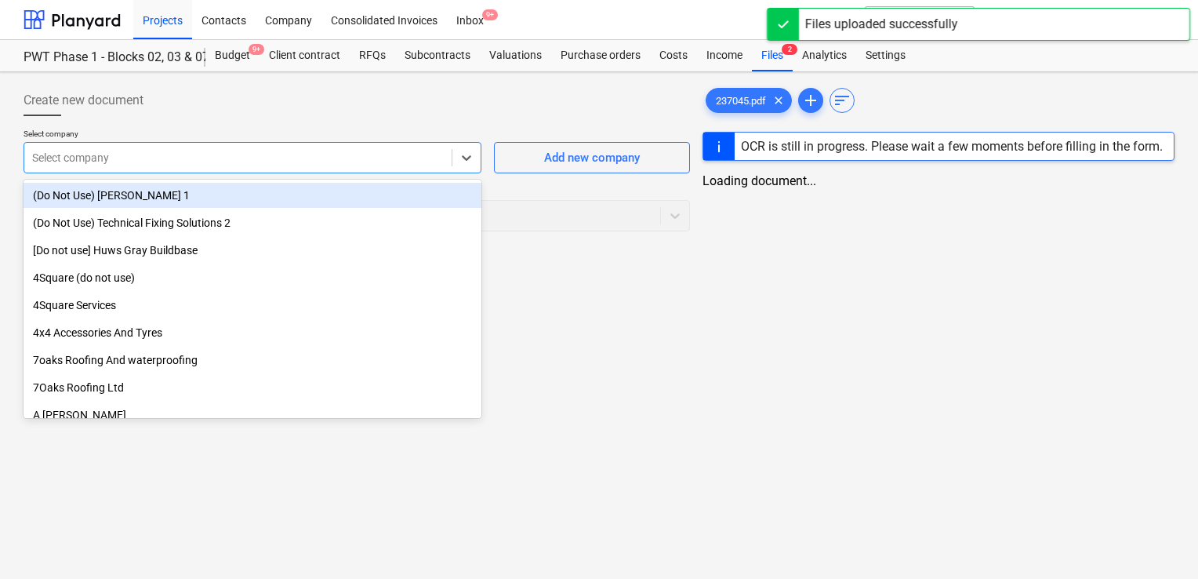
click at [329, 157] on div at bounding box center [238, 158] width 412 height 16
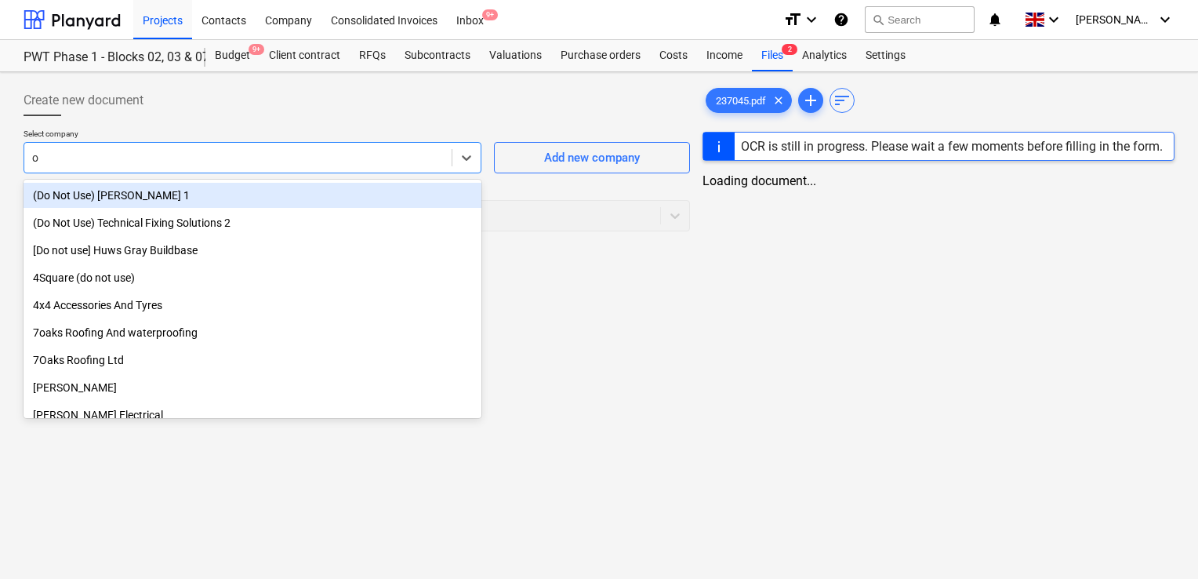
type input "ox"
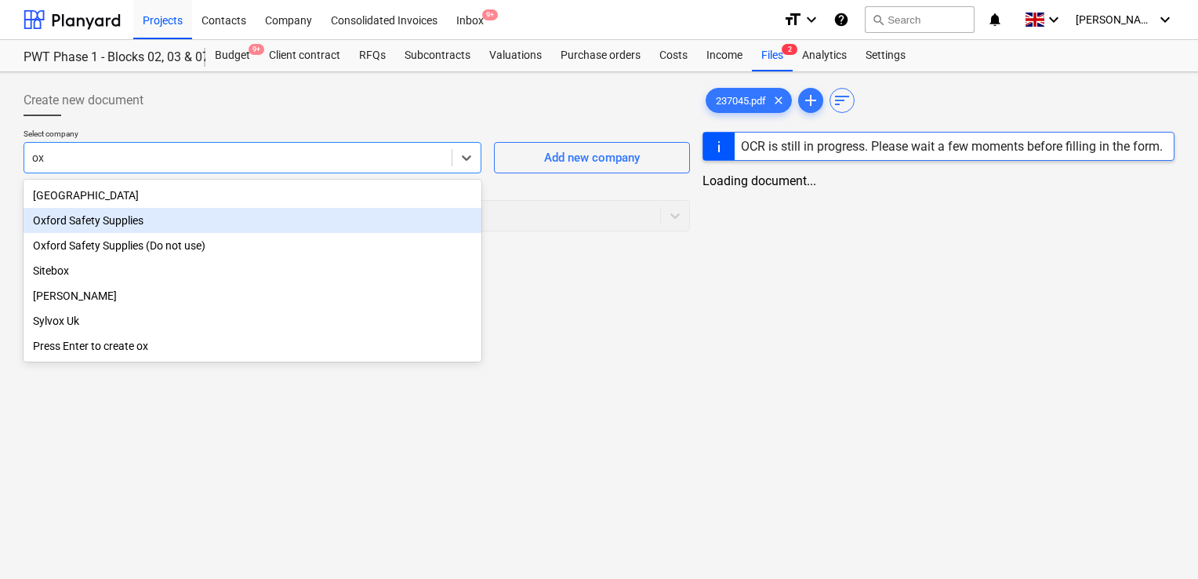
click at [220, 209] on div "Oxford Safety Supplies" at bounding box center [253, 220] width 458 height 25
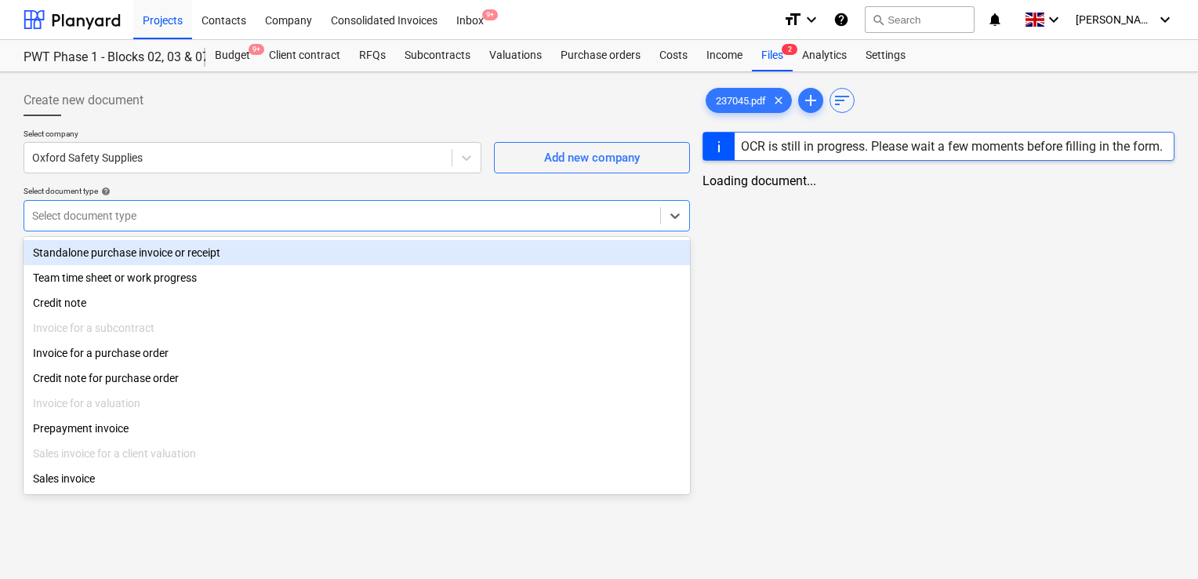
click at [179, 212] on div at bounding box center [342, 216] width 620 height 16
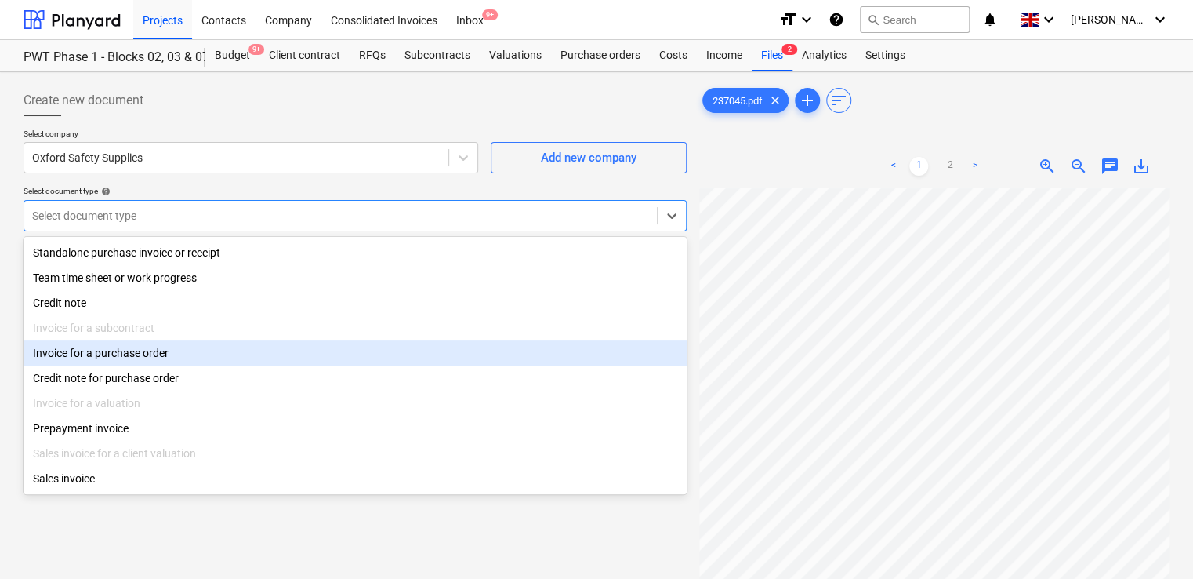
click at [141, 359] on div "Invoice for a purchase order" at bounding box center [355, 352] width 663 height 25
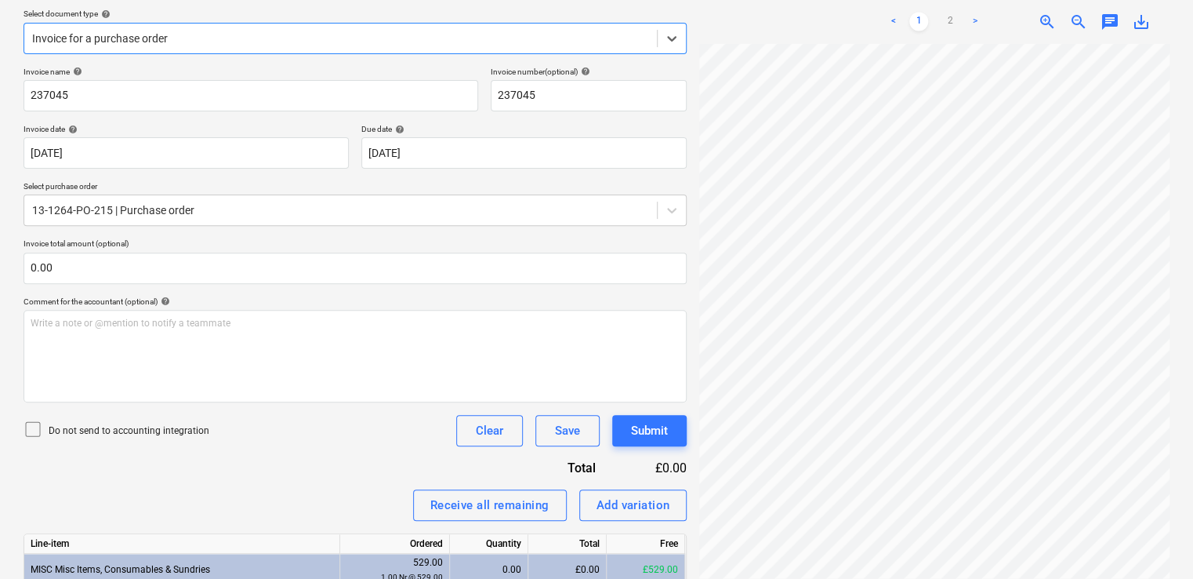
scroll to position [278, 0]
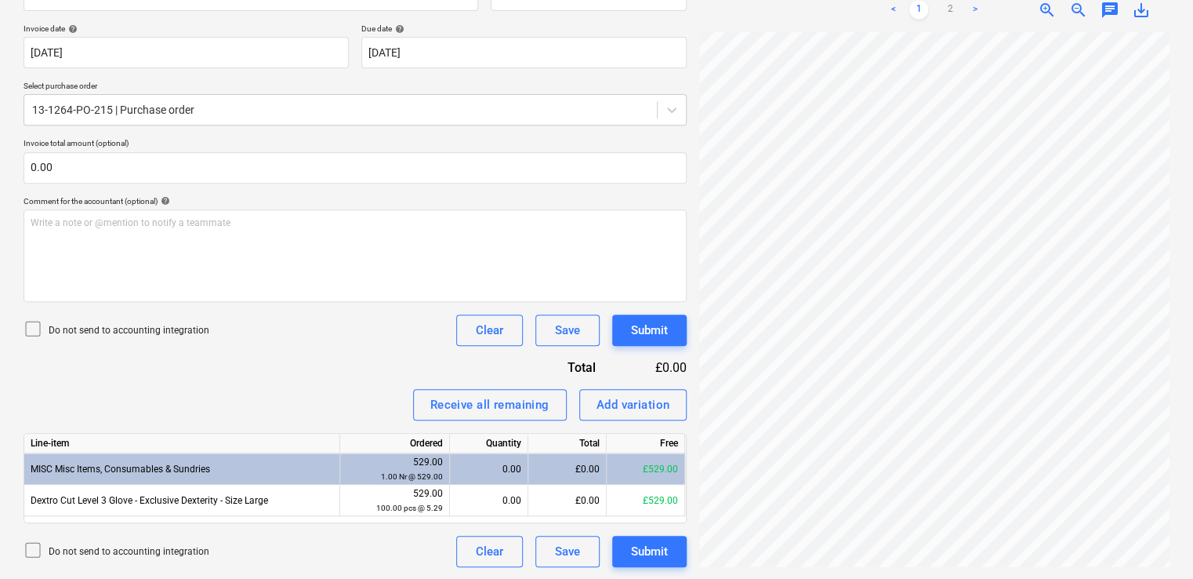
click at [31, 326] on icon at bounding box center [33, 328] width 19 height 19
click at [470, 404] on div "Receive all remaining" at bounding box center [489, 404] width 119 height 20
click at [660, 404] on div "Add variation" at bounding box center [634, 404] width 74 height 20
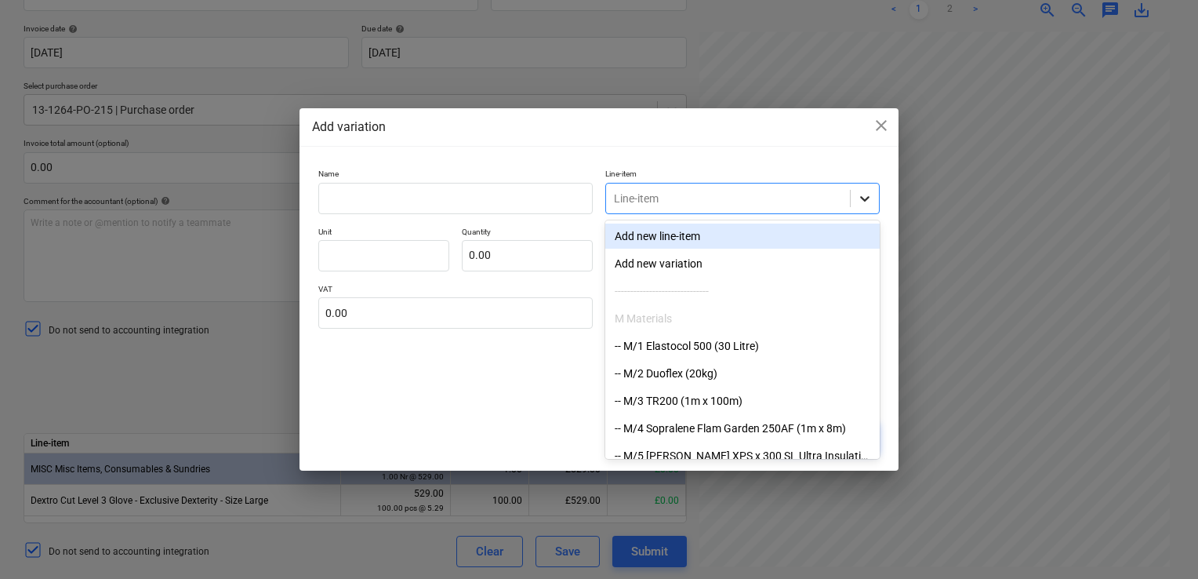
click at [865, 196] on icon at bounding box center [865, 199] width 16 height 16
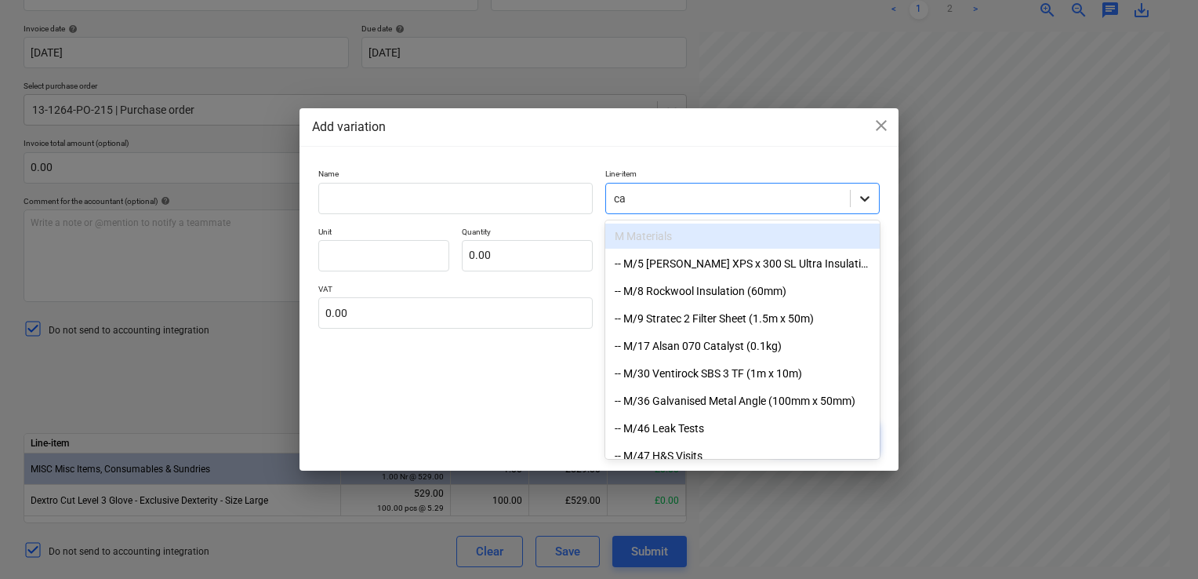
type input "c"
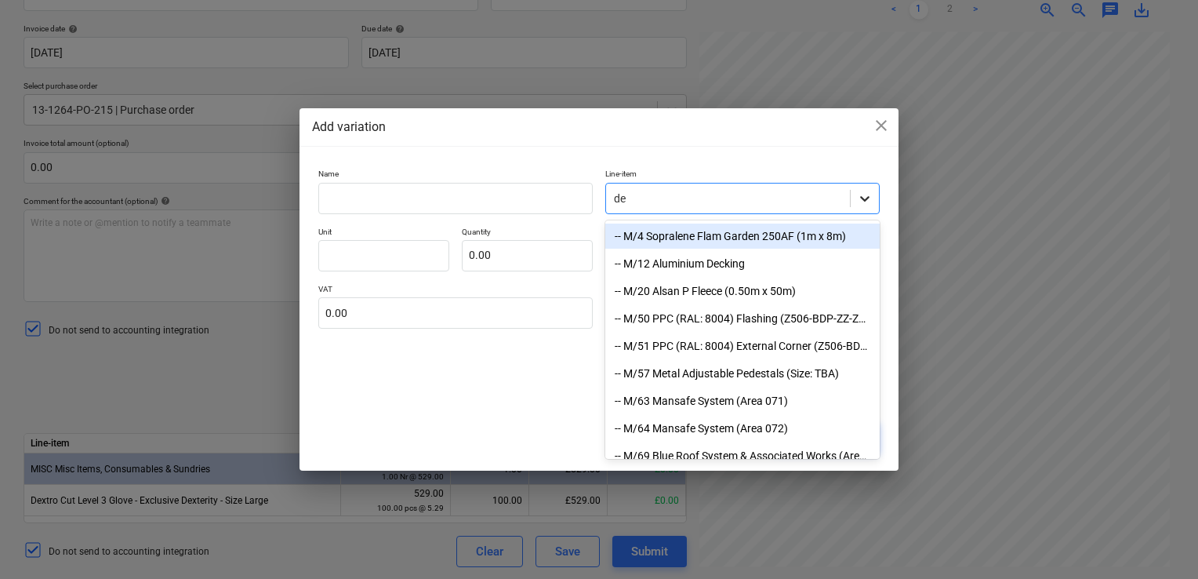
type input "del"
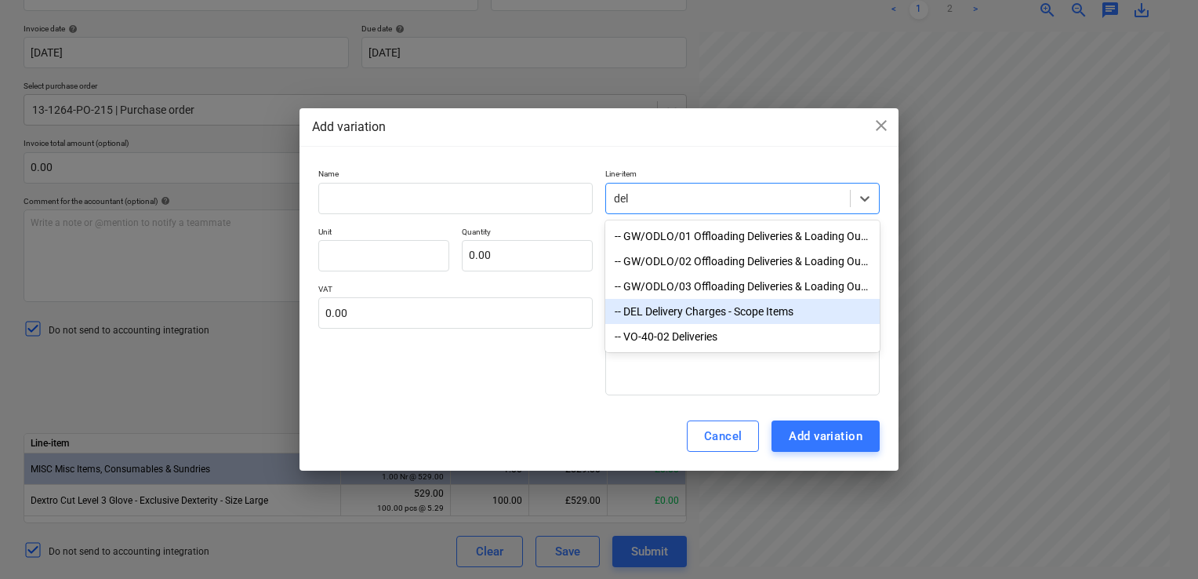
click at [695, 321] on div "-- DEL Delivery Charges - Scope Items" at bounding box center [742, 311] width 274 height 25
type textarea "x"
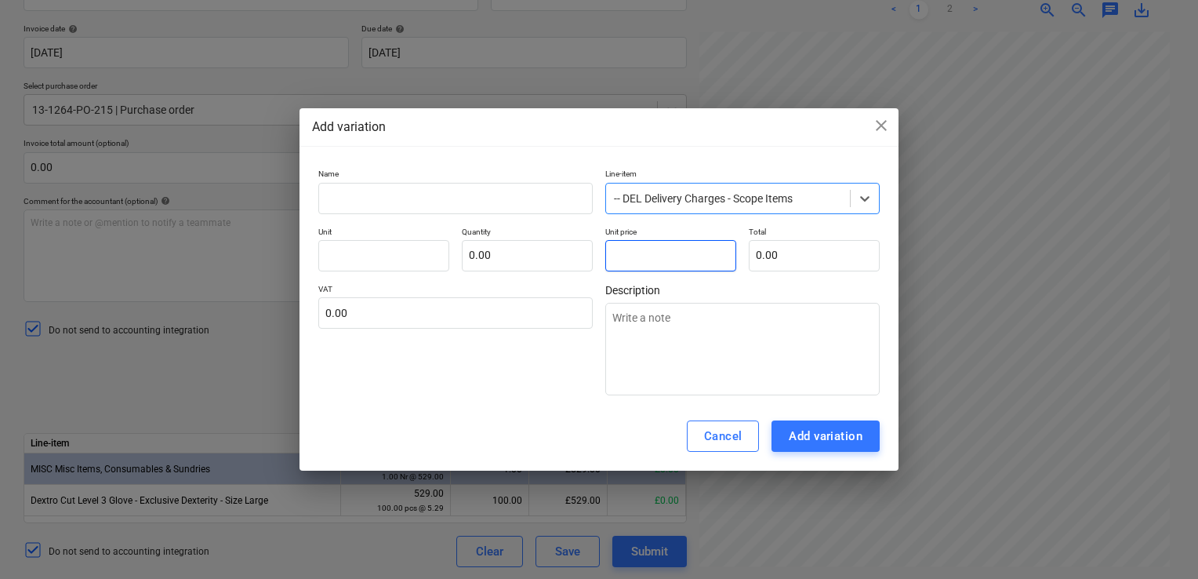
click at [667, 259] on input "text" at bounding box center [670, 255] width 131 height 31
type input "pcs"
type input "1"
type textarea "x"
type input "1.00"
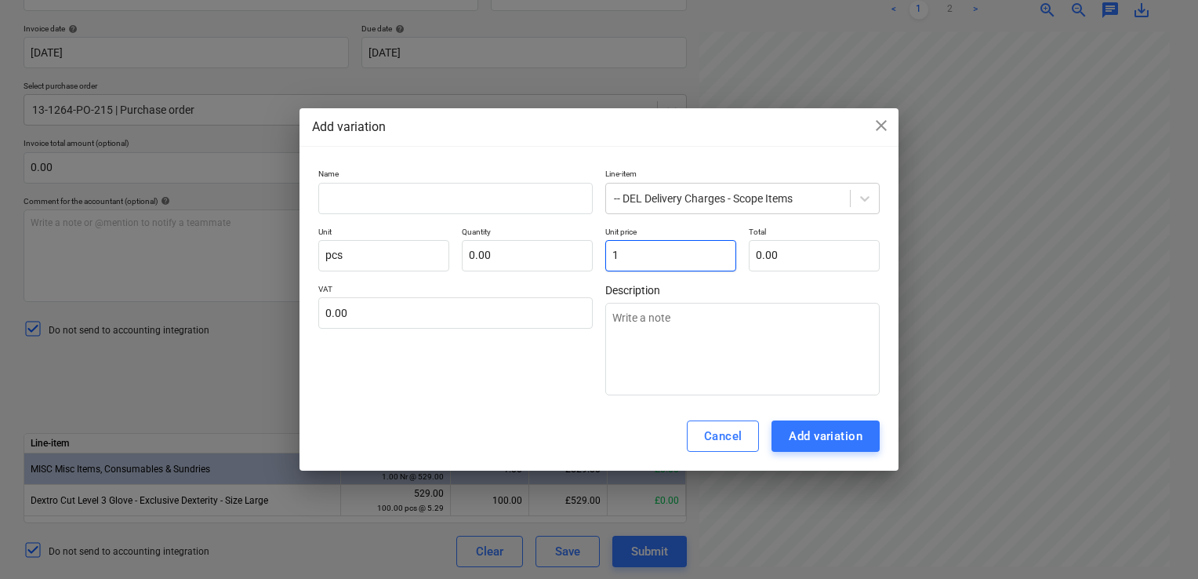
type input "1.00"
type input "12"
type textarea "x"
type input "12.00"
type input "12."
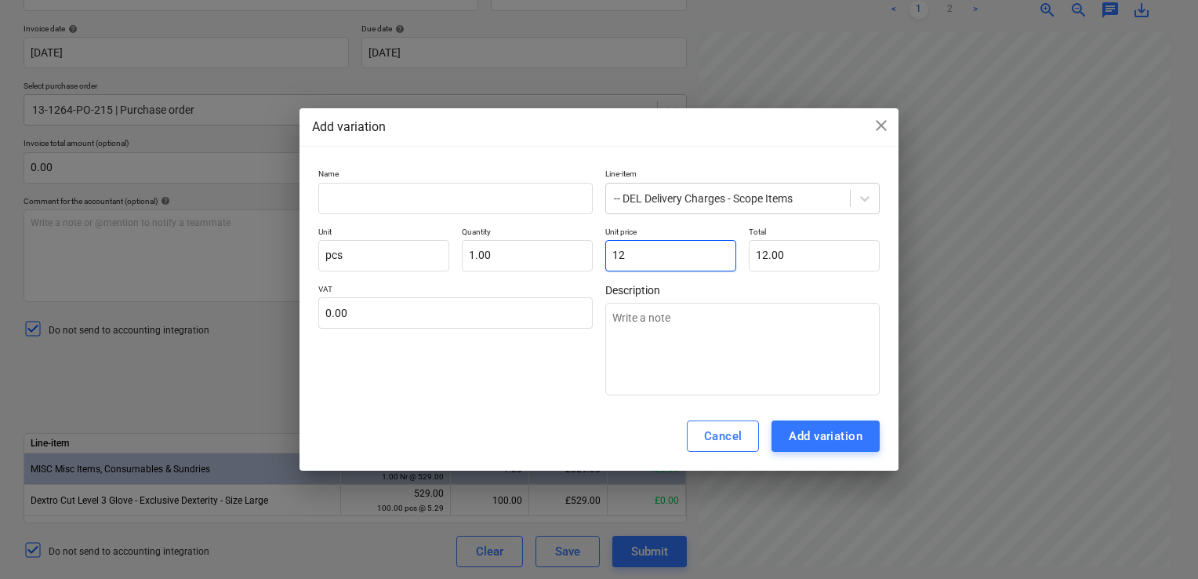
type textarea "x"
type input "12.9"
type textarea "x"
type input "12.90"
type input "12.95"
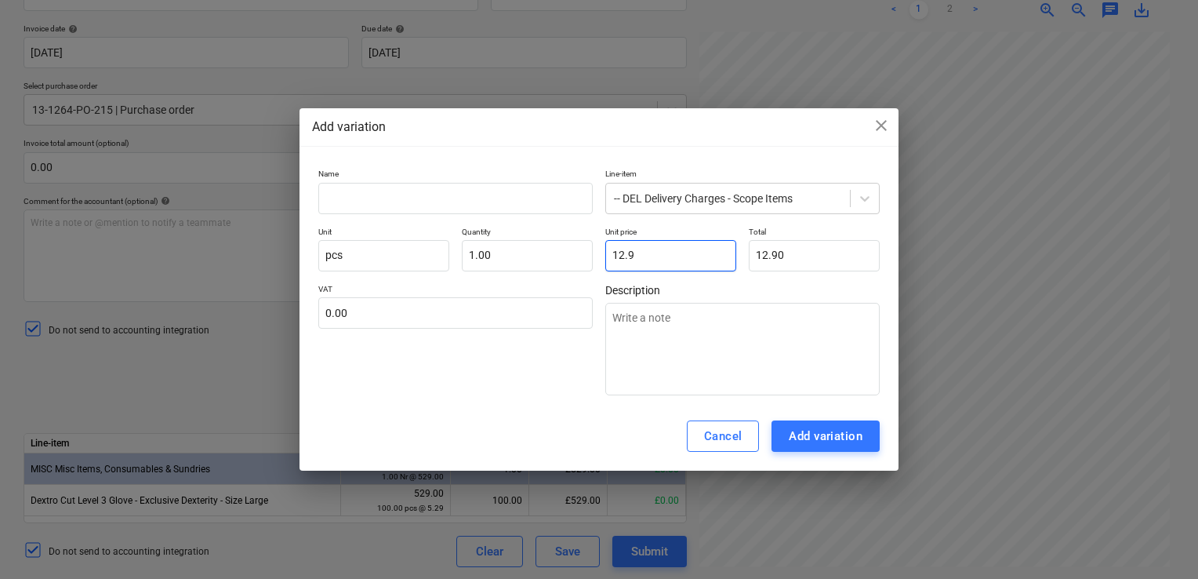
type textarea "x"
type input "12.95"
click at [809, 432] on div "Add variation" at bounding box center [826, 436] width 74 height 20
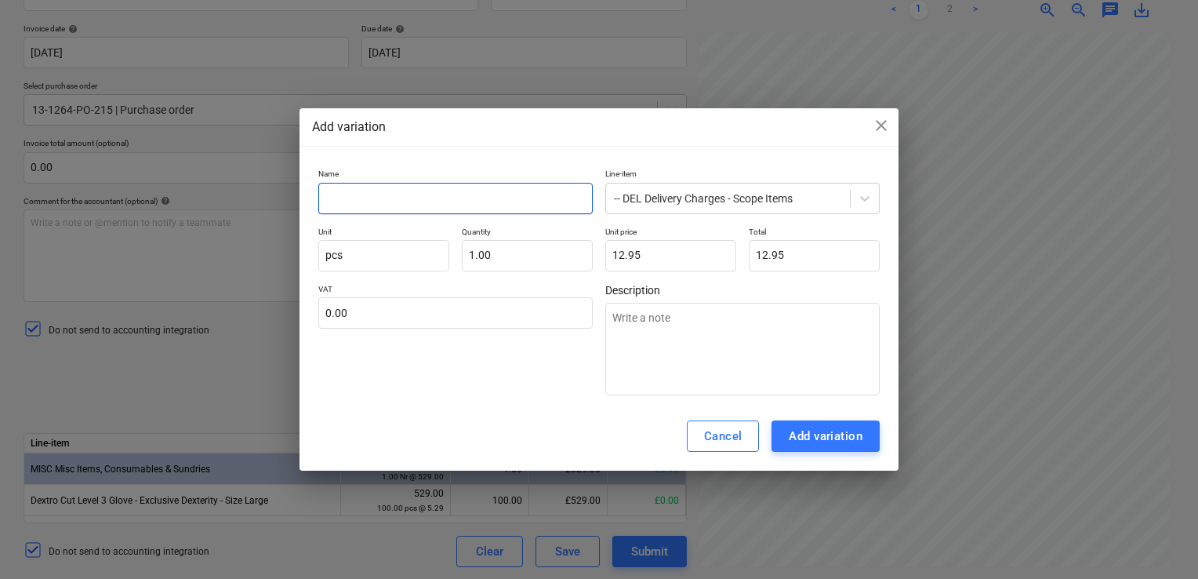
click at [406, 193] on input "text" at bounding box center [455, 198] width 274 height 31
type input "C"
type textarea "x"
type input "Ca"
type textarea "x"
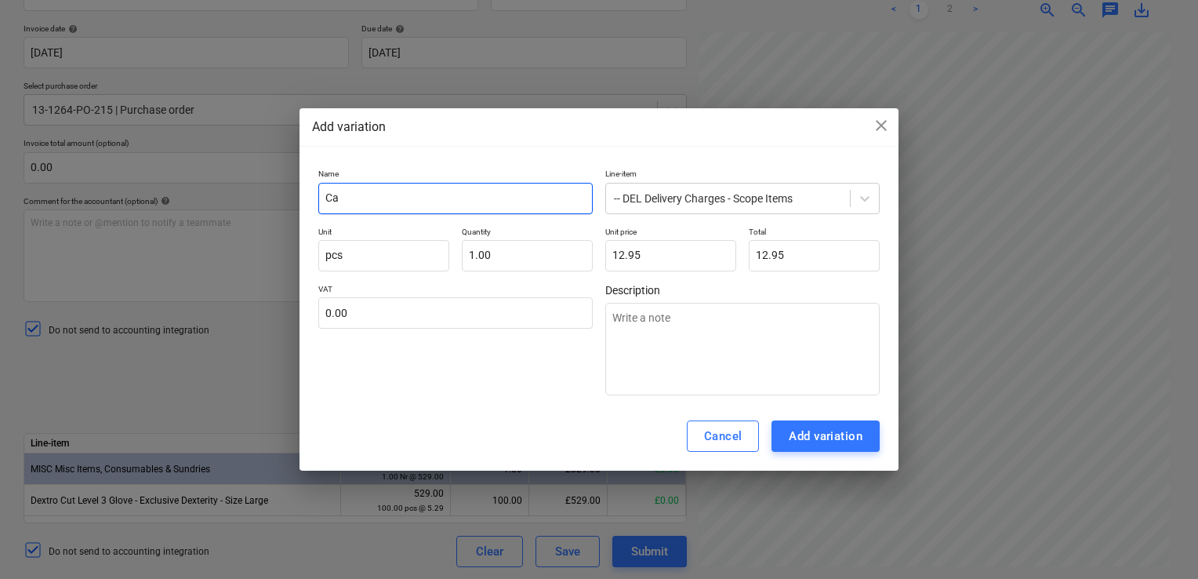
type input "Car"
type textarea "x"
type input "Carr"
type textarea "x"
type input "Carra"
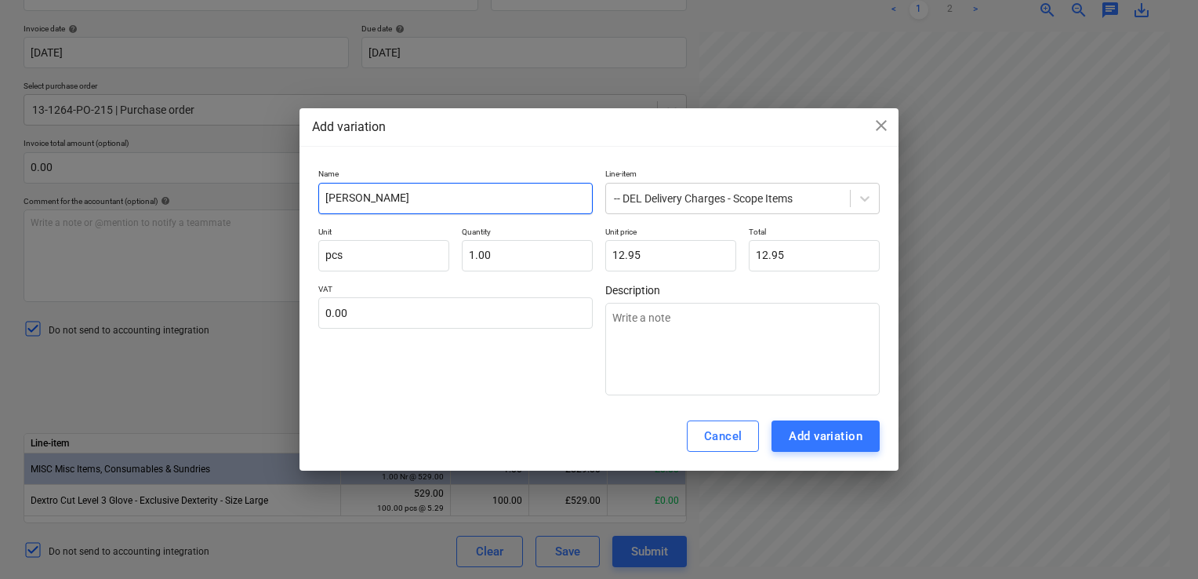
type textarea "x"
type input "Carrau"
type textarea "x"
type input "Carraug"
type textarea "x"
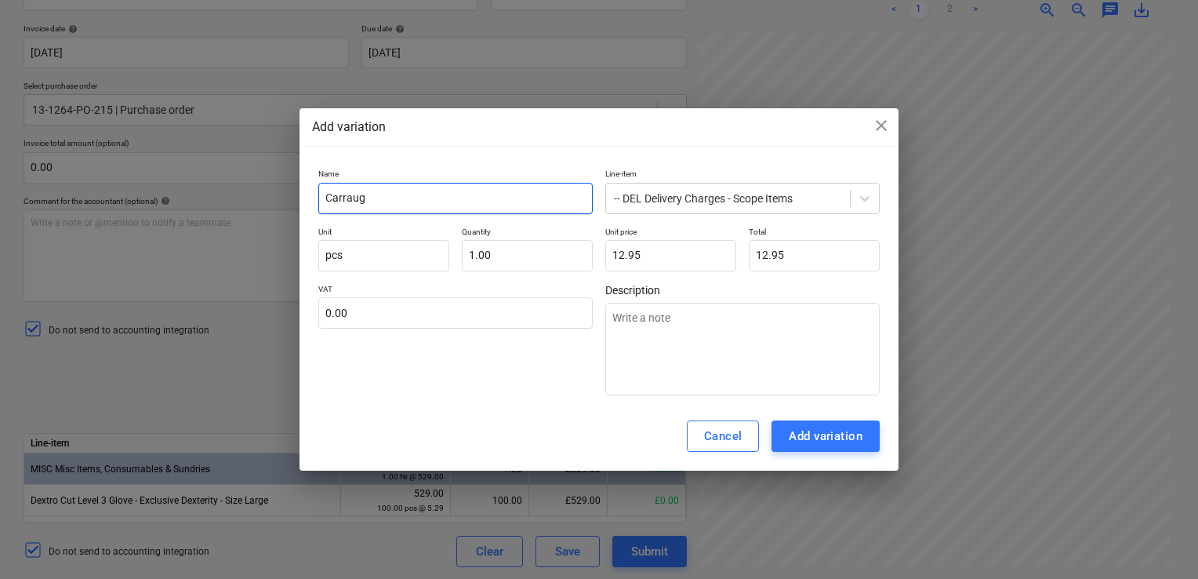
type input "Carrauge"
type textarea "x"
type input "Carraug"
type textarea "x"
type input "Carrau"
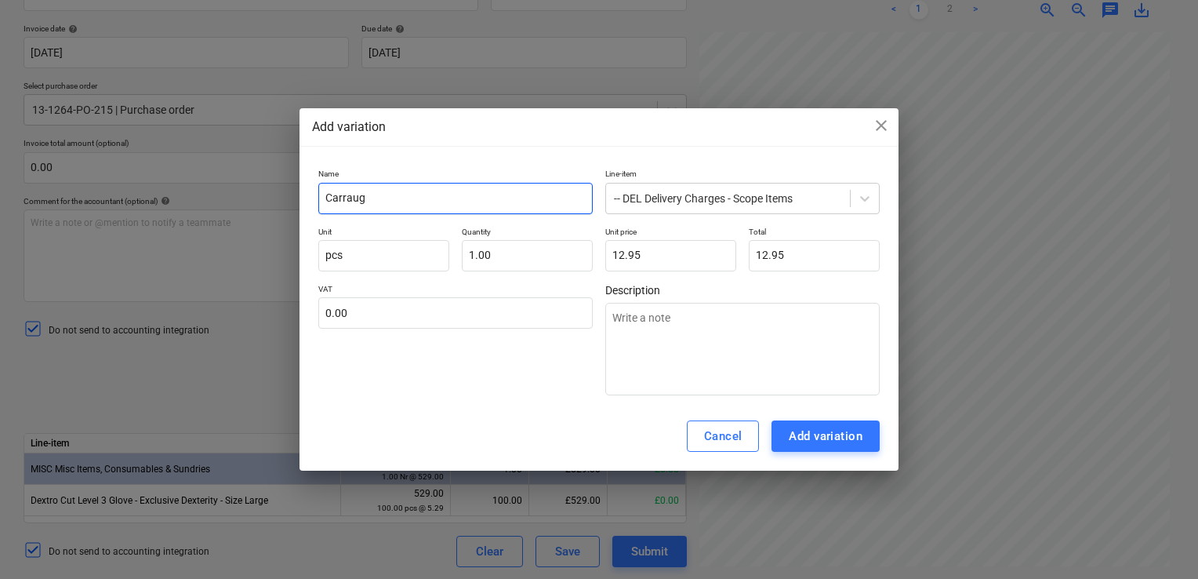
type textarea "x"
type input "Carra"
type textarea "x"
type input "Carr"
type textarea "x"
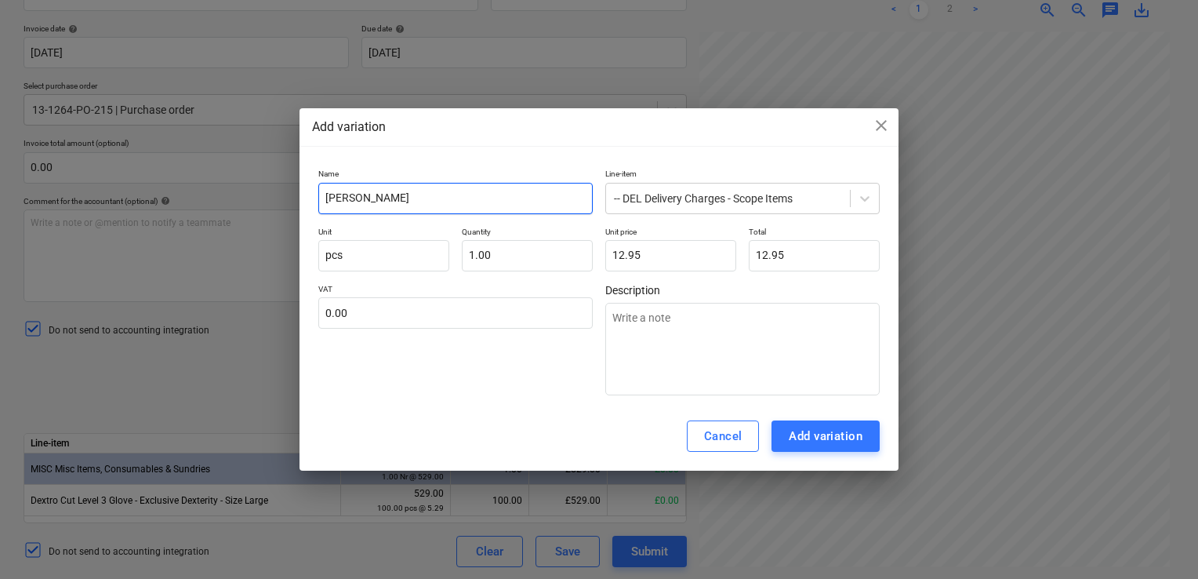
type input "Car"
type textarea "x"
type input "Carr"
type textarea "x"
type input "Carra"
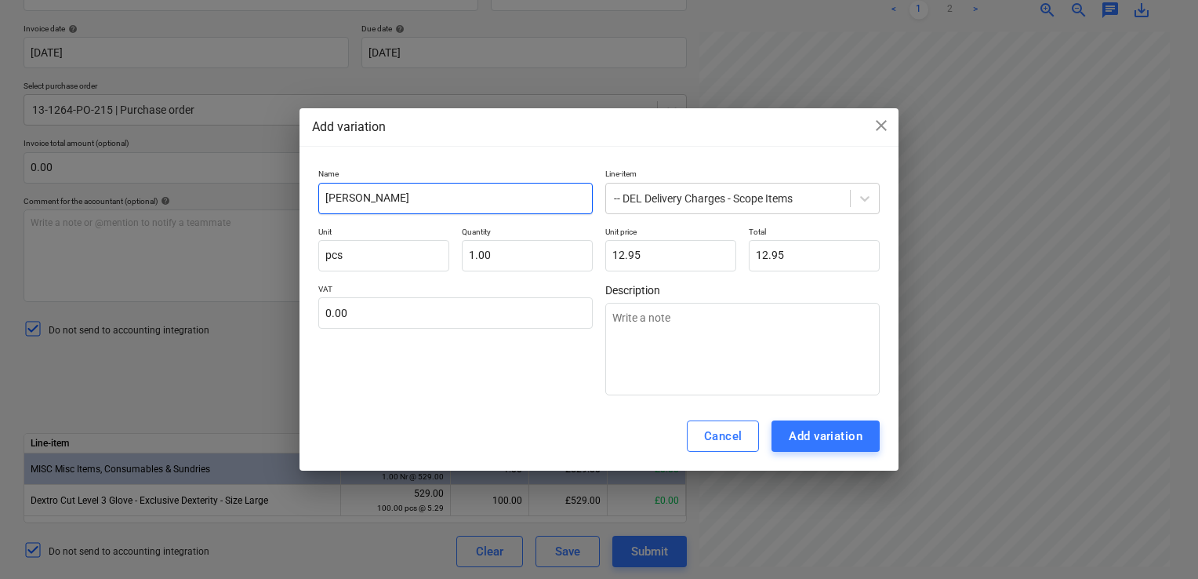
type textarea "x"
type input "Carrai"
type textarea "x"
type input "Carraig"
type textarea "x"
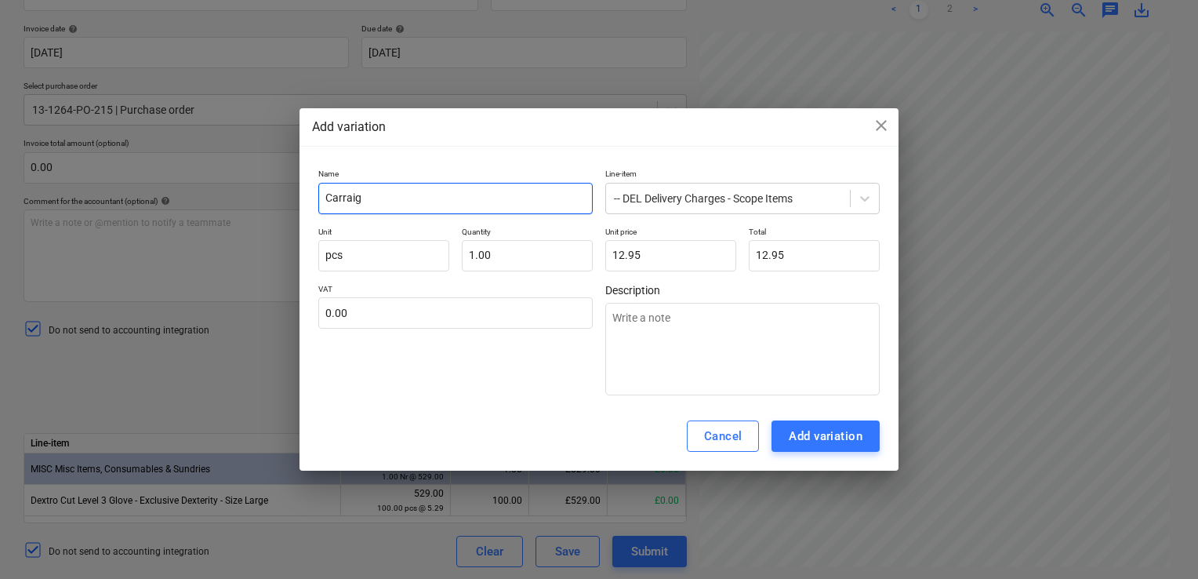
type input "Carraige"
type textarea "x"
type input "Carraige"
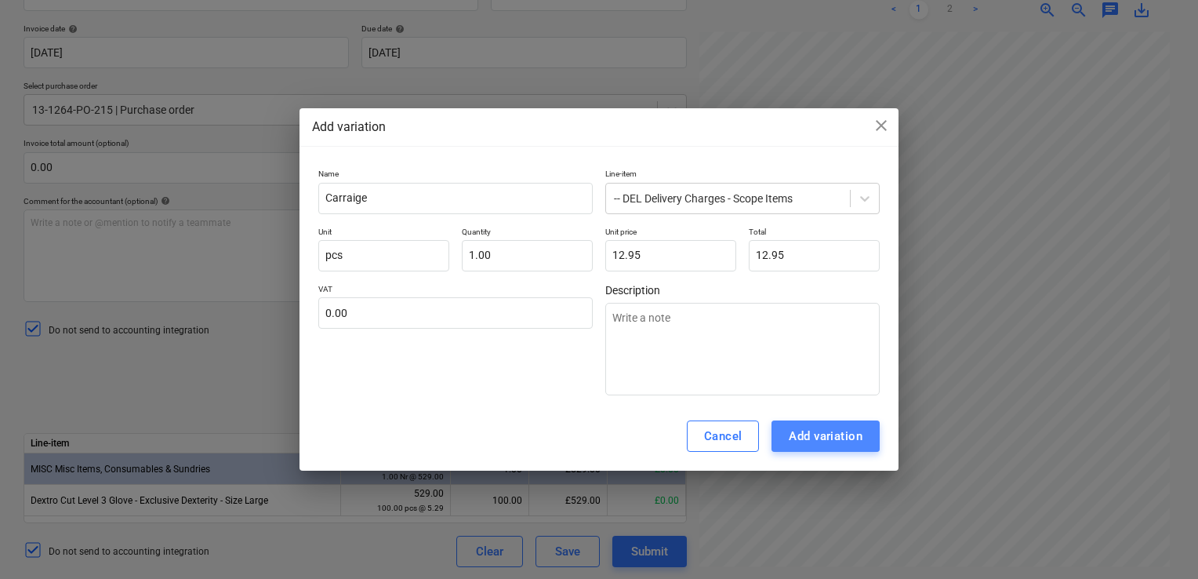
click at [805, 434] on div "Add variation" at bounding box center [826, 436] width 74 height 20
type textarea "x"
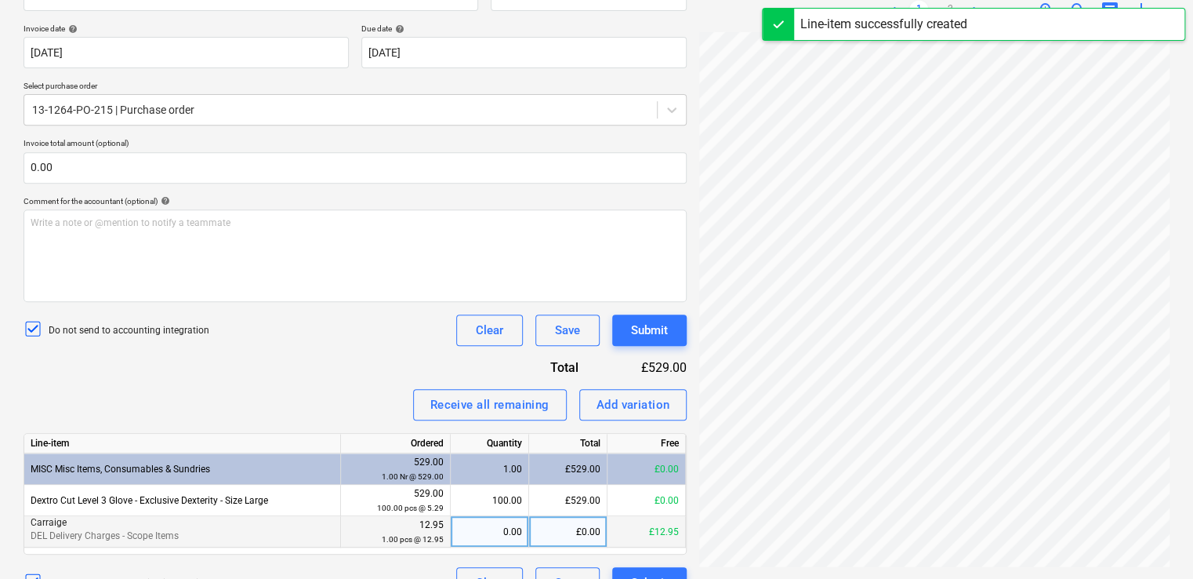
click at [514, 534] on div "0.00" at bounding box center [489, 531] width 65 height 31
type input "1"
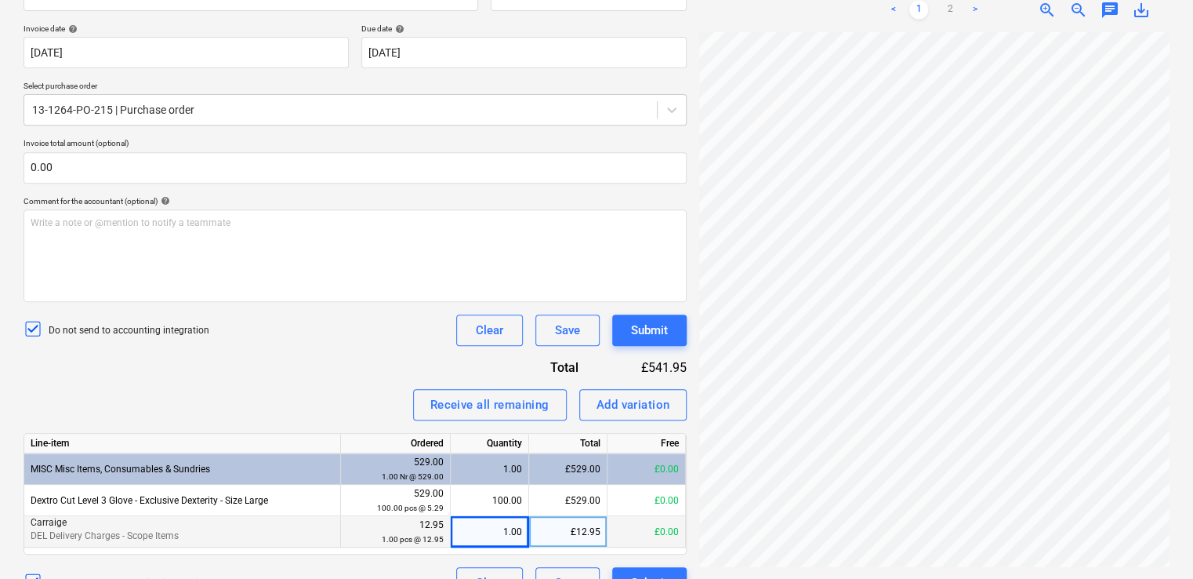
click at [386, 383] on div "Invoice name help 237045 Invoice number (optional) help 237045 Invoice date hel…" at bounding box center [355, 282] width 663 height 632
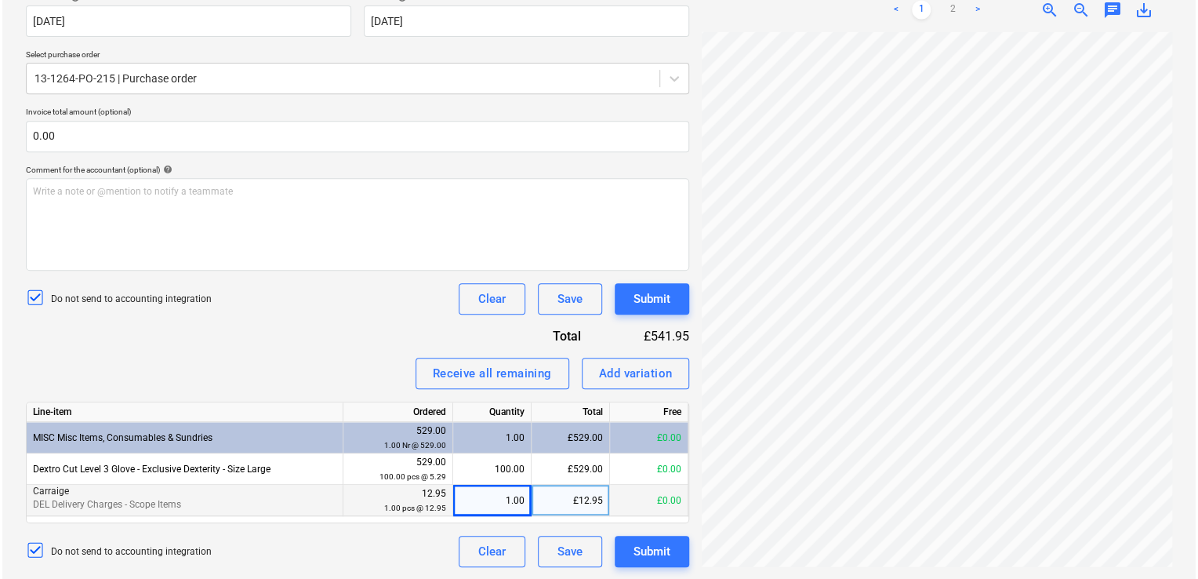
scroll to position [0, 0]
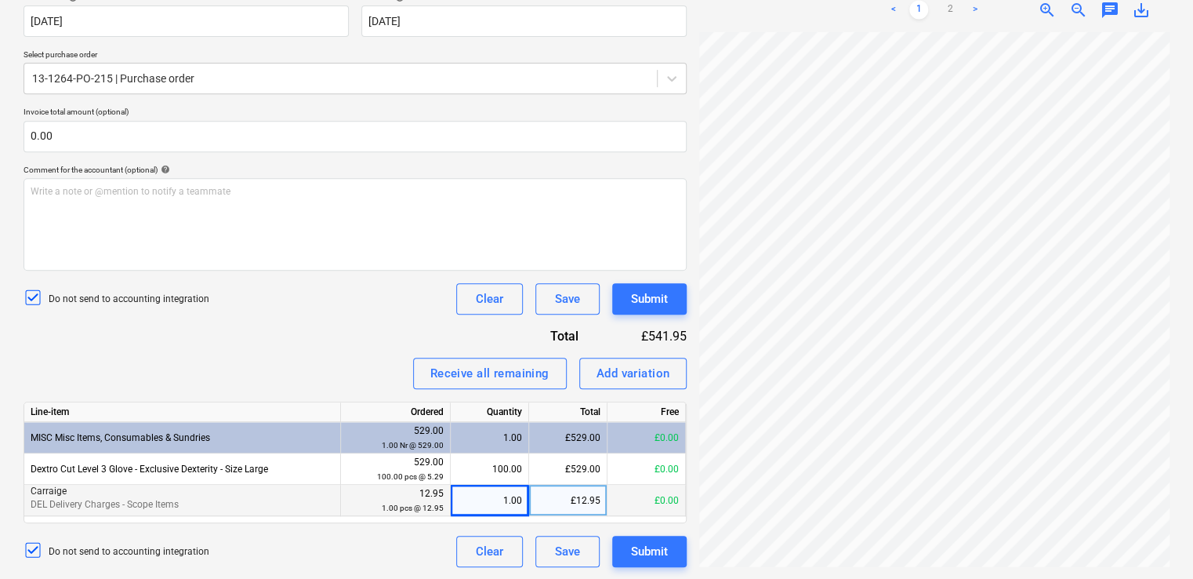
click at [644, 280] on div "Invoice name help 237045 Invoice number (optional) help 237045 Invoice date hel…" at bounding box center [355, 251] width 663 height 632
click at [646, 305] on div "Submit" at bounding box center [649, 298] width 37 height 20
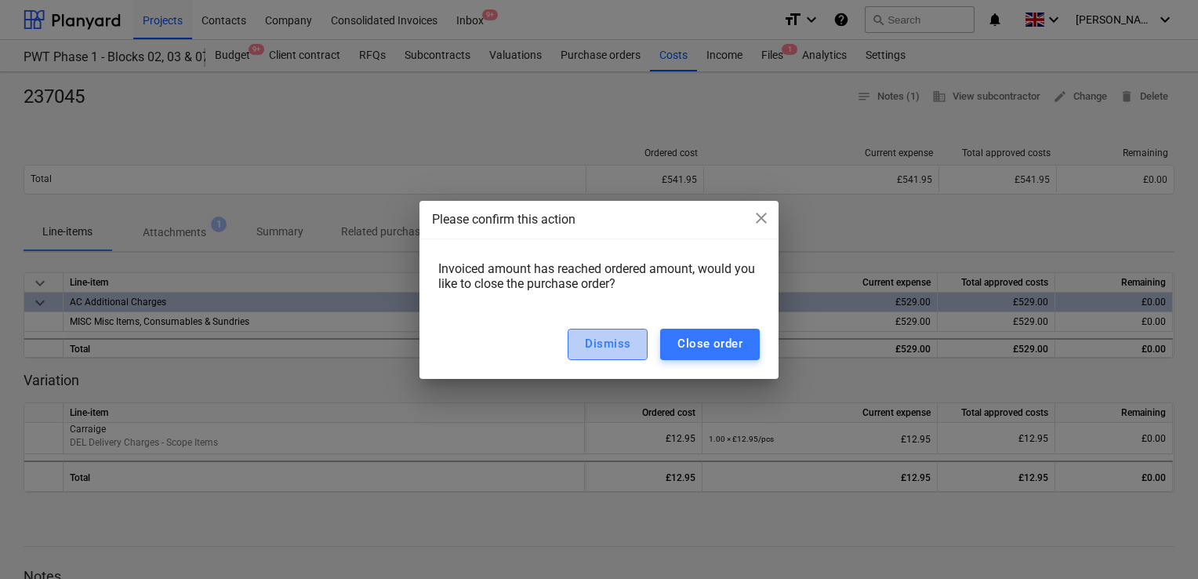
click at [599, 348] on div "Dismiss" at bounding box center [607, 343] width 45 height 20
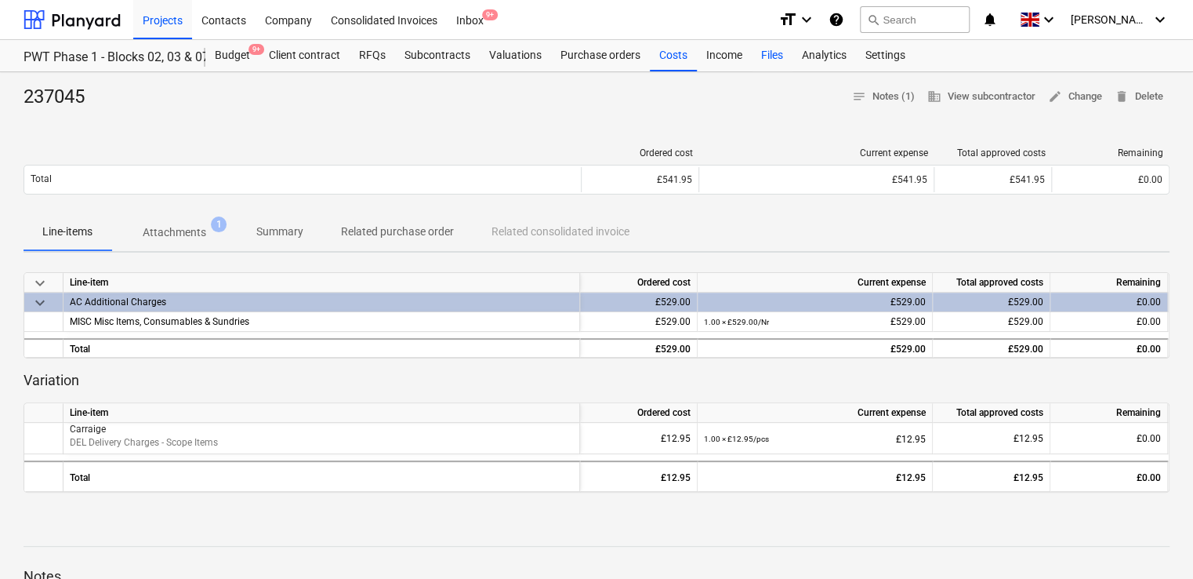
click at [758, 50] on div "Files" at bounding box center [772, 55] width 41 height 31
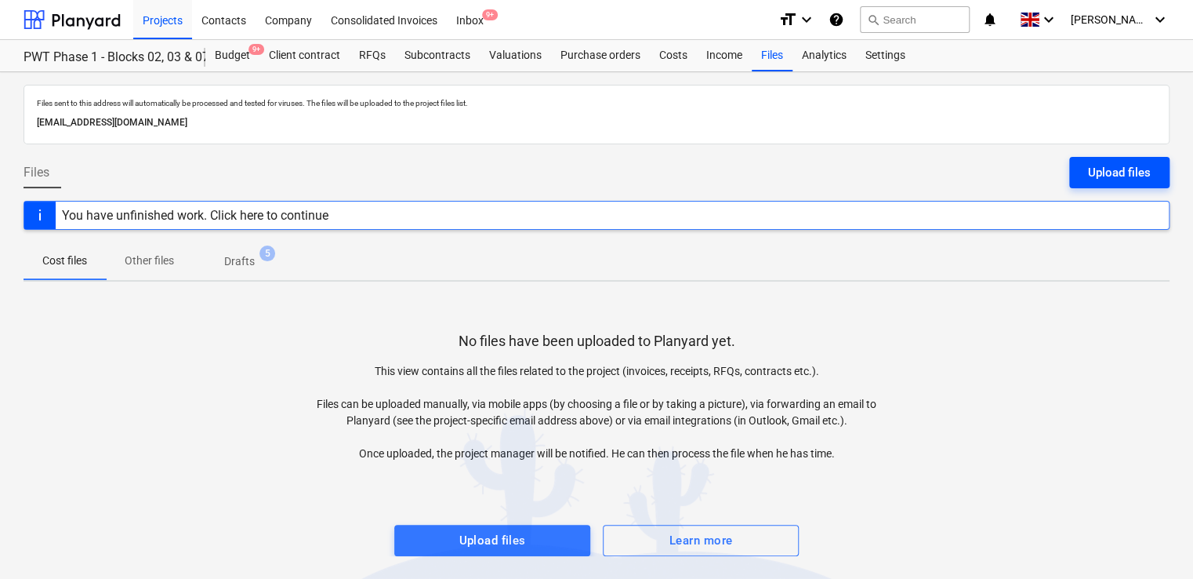
click at [1109, 164] on div "Upload files" at bounding box center [1119, 172] width 63 height 20
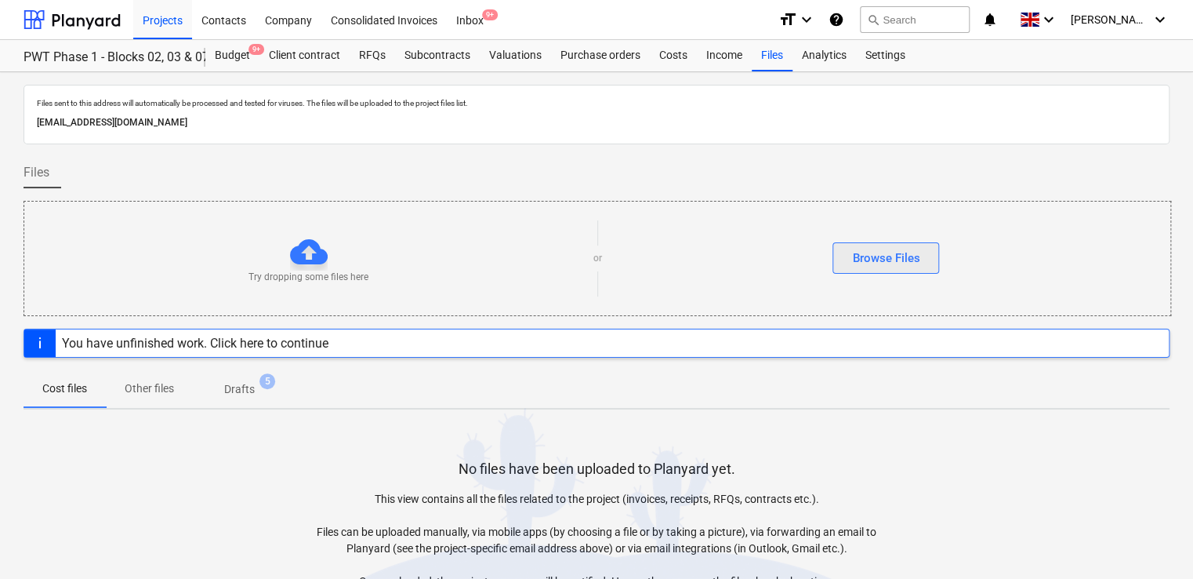
click at [909, 249] on div "Browse Files" at bounding box center [885, 258] width 67 height 20
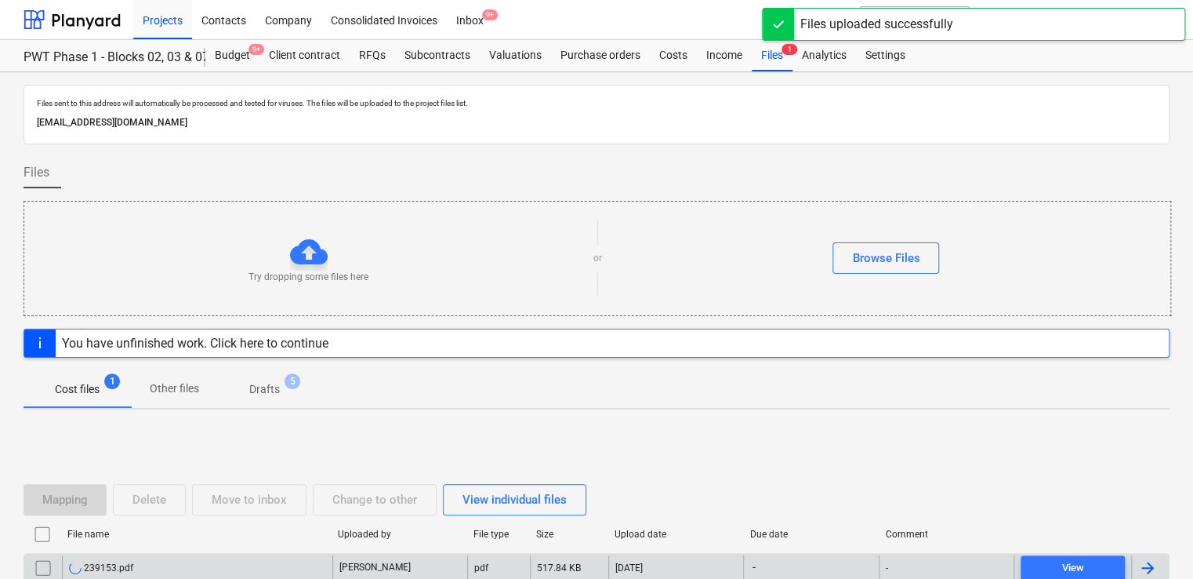
click at [188, 555] on div "239153.pdf" at bounding box center [197, 567] width 270 height 25
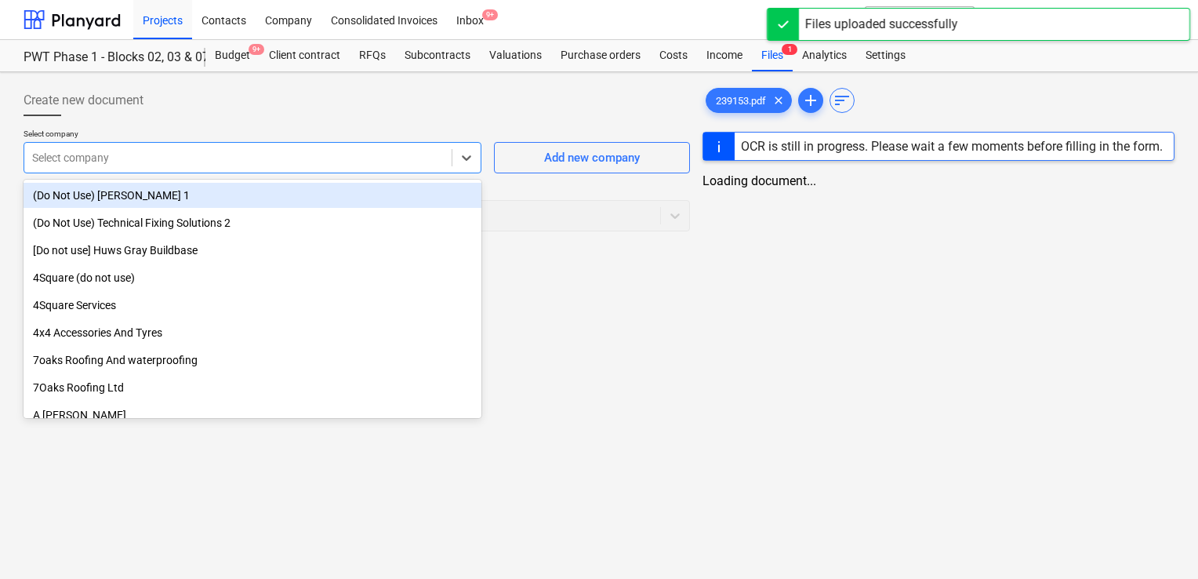
click at [238, 158] on div at bounding box center [238, 158] width 412 height 16
type input "ox"
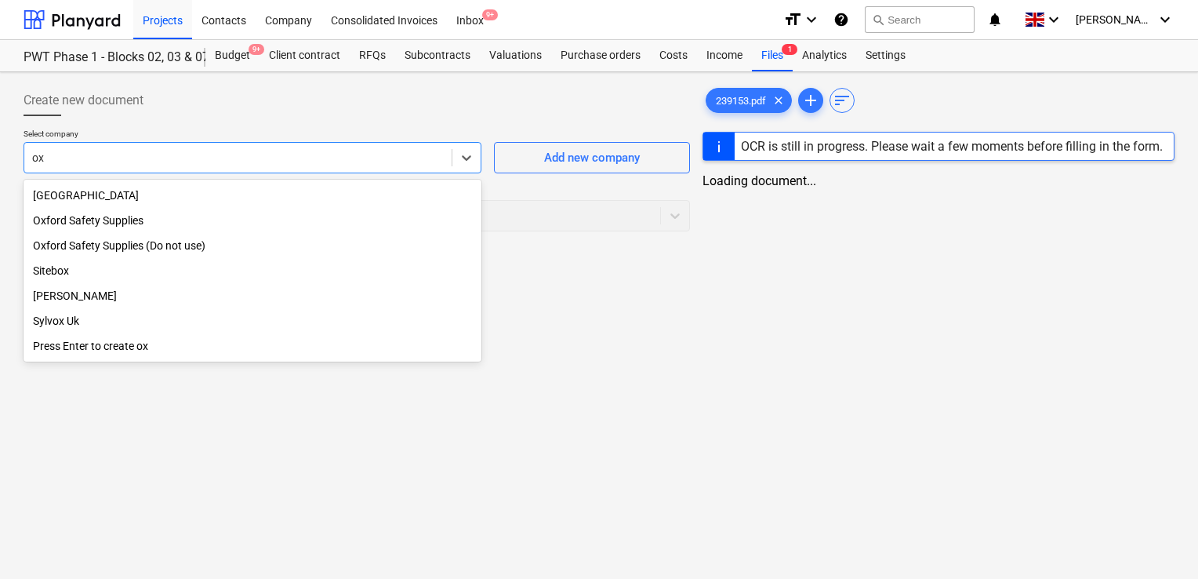
click at [111, 216] on div "Oxford Safety Supplies" at bounding box center [253, 220] width 458 height 25
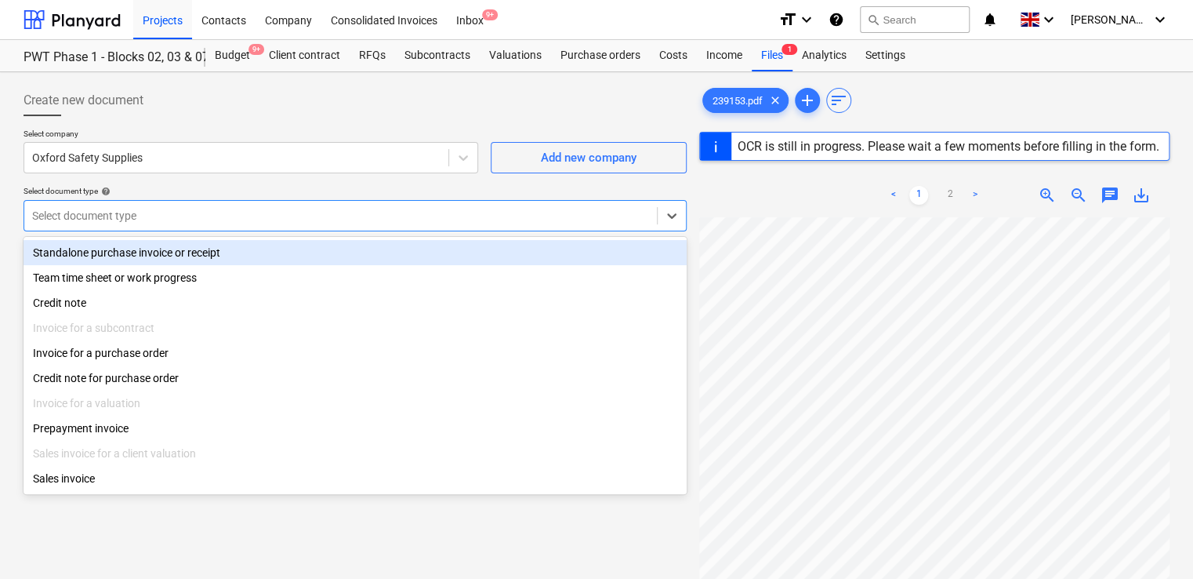
click at [111, 216] on div at bounding box center [340, 216] width 617 height 16
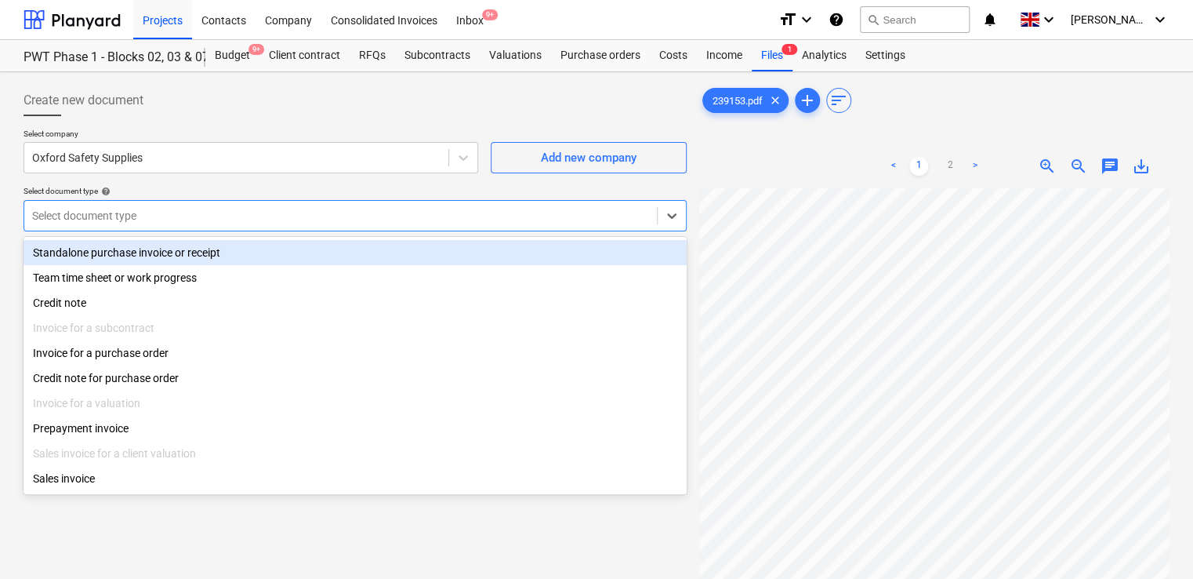
click at [110, 255] on div "Standalone purchase invoice or receipt" at bounding box center [355, 252] width 663 height 25
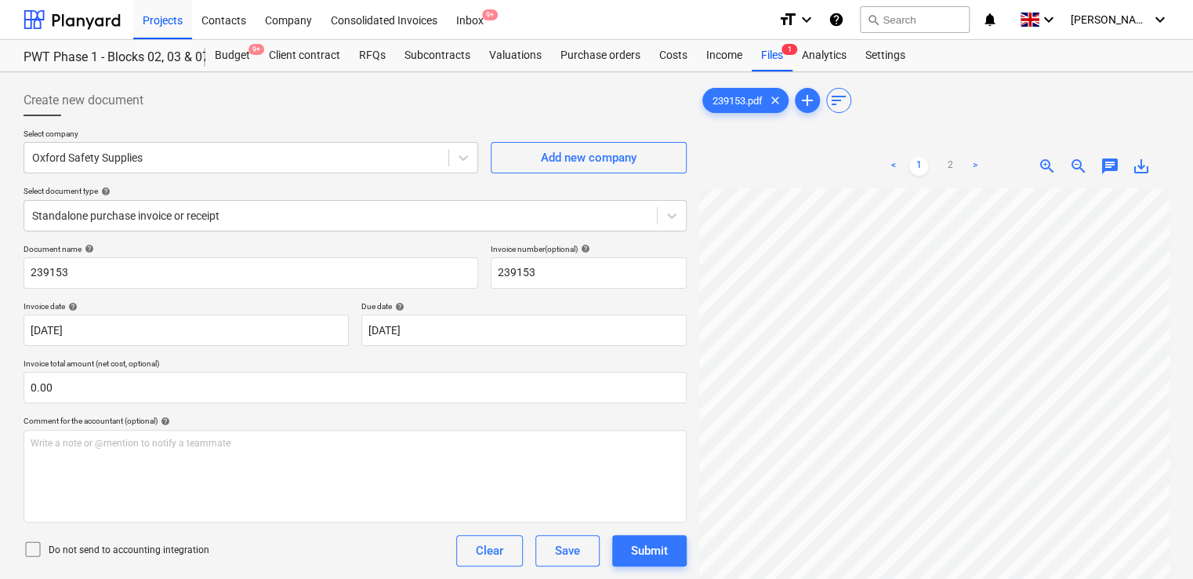
click at [33, 550] on icon at bounding box center [33, 548] width 19 height 19
click at [242, 558] on div "Do not send to accounting integration Clear Save Submit" at bounding box center [355, 550] width 663 height 31
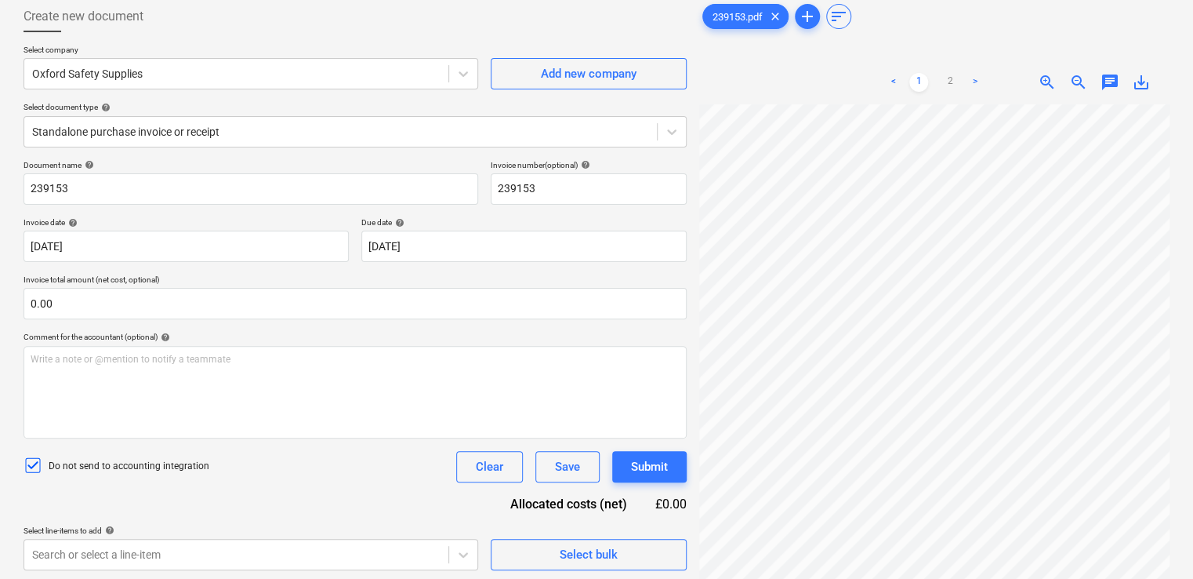
scroll to position [157, 0]
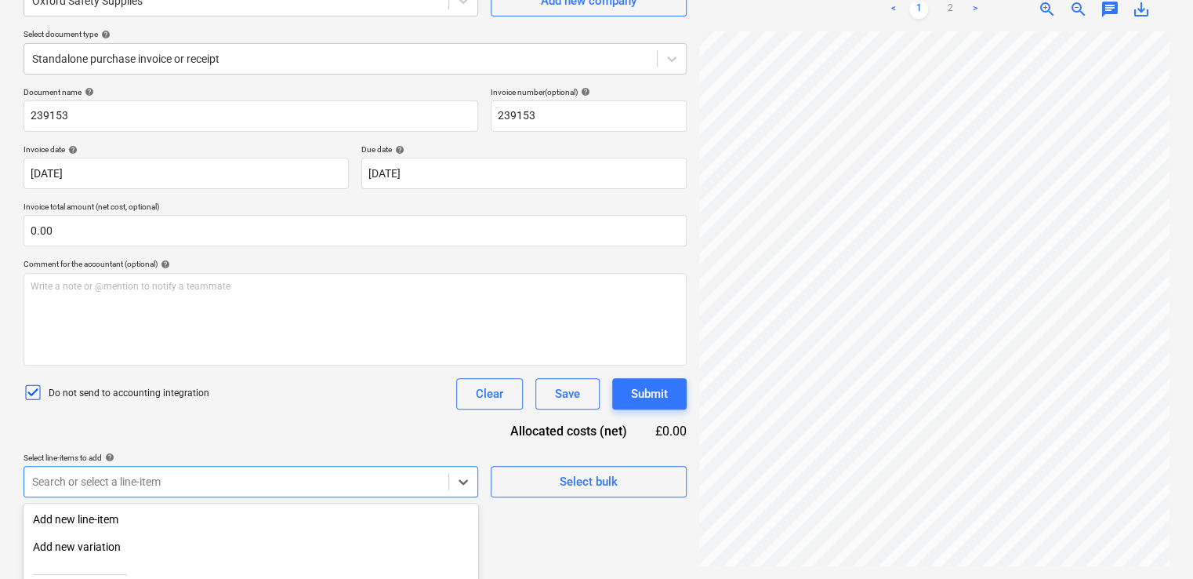
click at [186, 422] on body "Projects Contacts Company Consolidated Invoices Inbox 9+ format_size keyboard_a…" at bounding box center [596, 132] width 1193 height 579
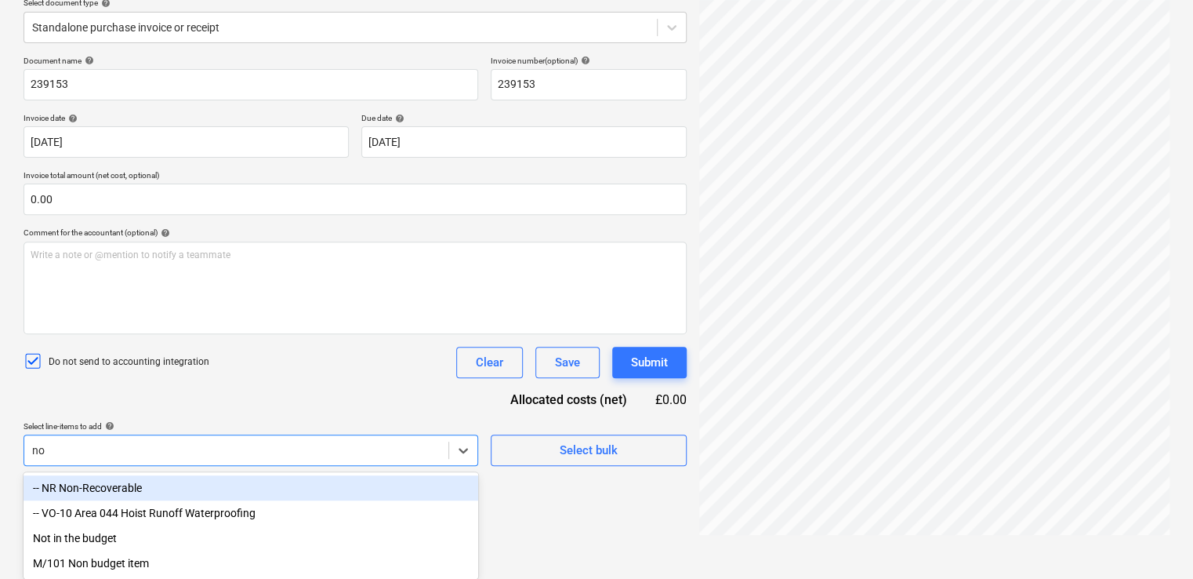
type input "non"
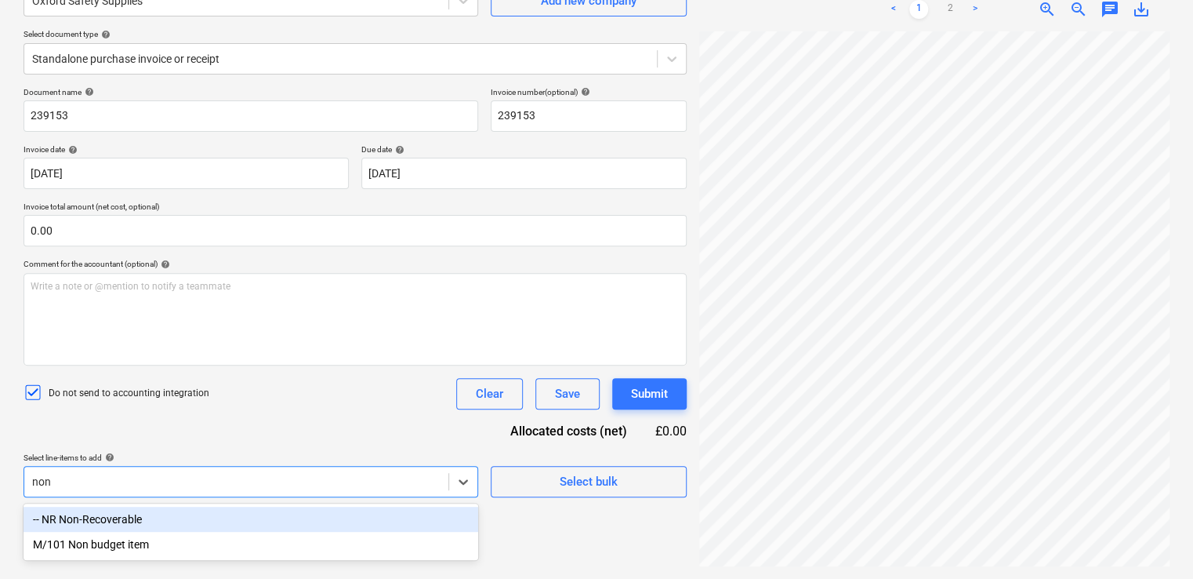
click at [129, 517] on div "-- NR Non-Recoverable" at bounding box center [251, 518] width 455 height 25
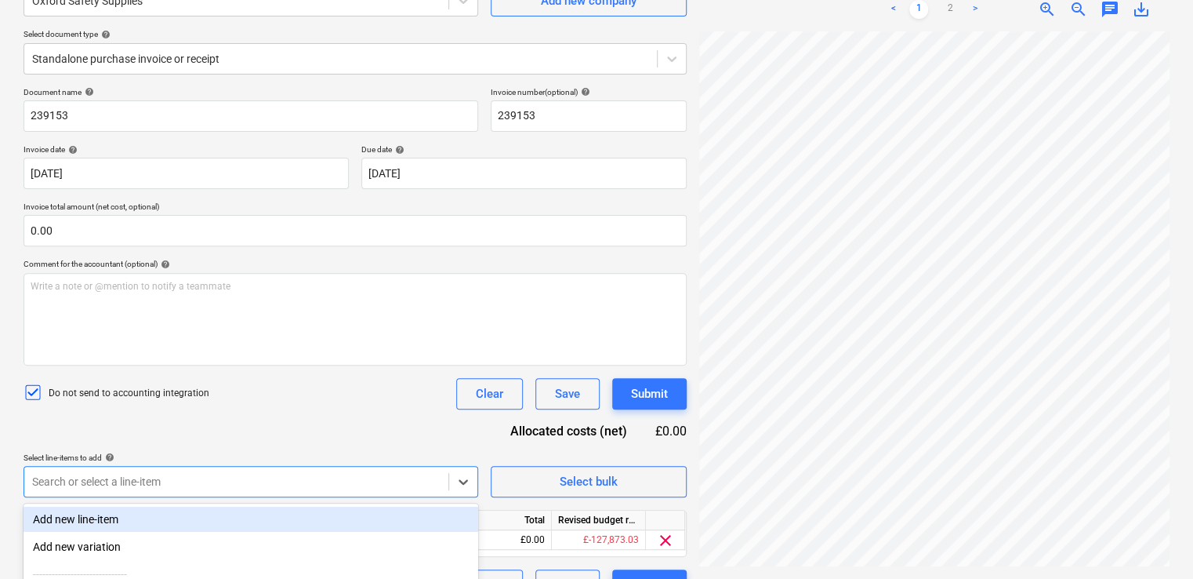
click at [305, 429] on div "Document name help 239153 Invoice number (optional) help 239153 Invoice date he…" at bounding box center [355, 343] width 663 height 513
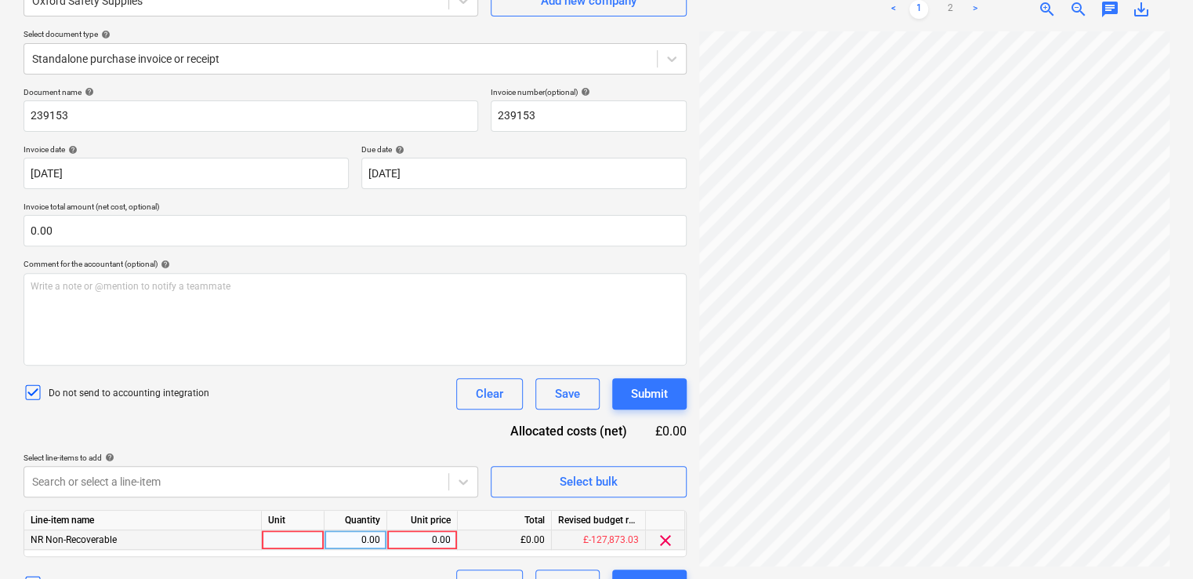
click at [299, 541] on div at bounding box center [293, 540] width 63 height 20
type input "iten"
type input "1829.35"
click at [285, 394] on div "Do not send to accounting integration Clear Save Submit" at bounding box center [355, 393] width 663 height 31
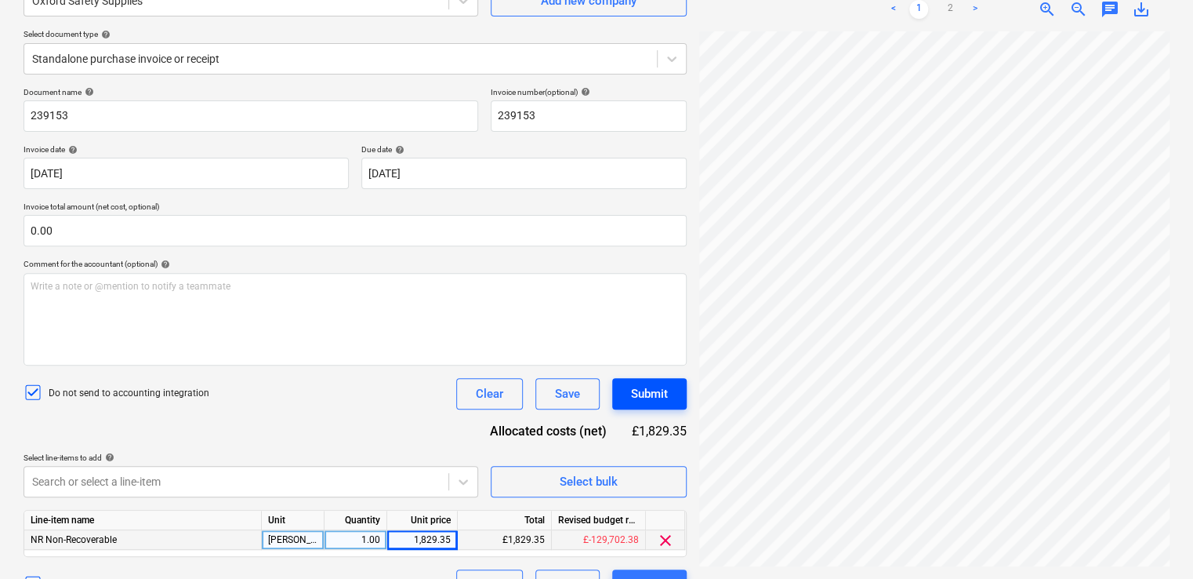
click at [637, 386] on div "Submit" at bounding box center [649, 393] width 37 height 20
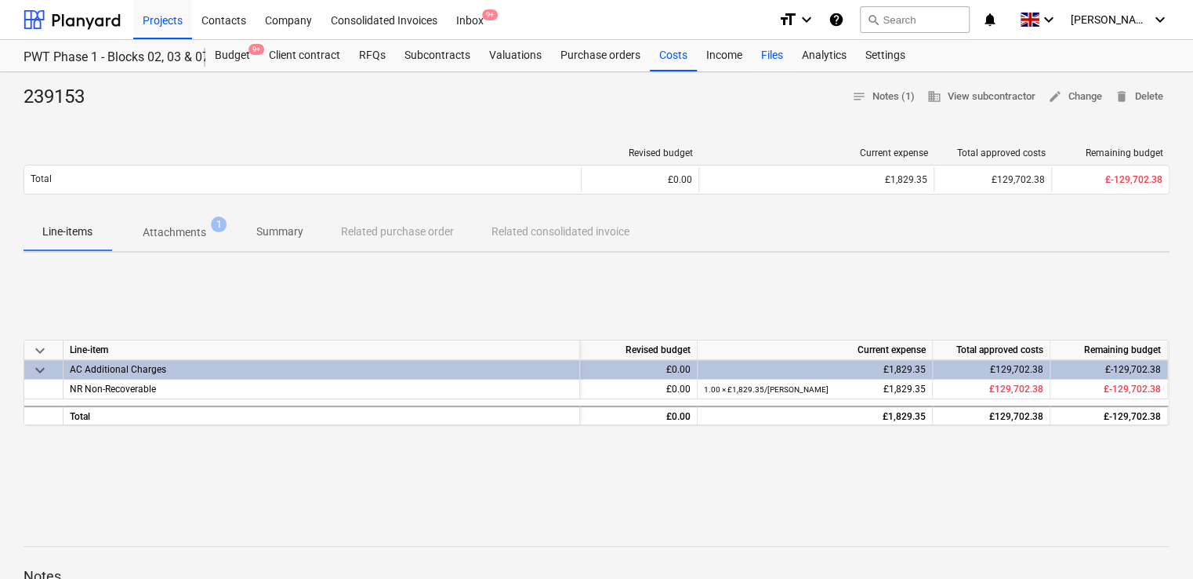
click at [780, 49] on div "Files" at bounding box center [772, 55] width 41 height 31
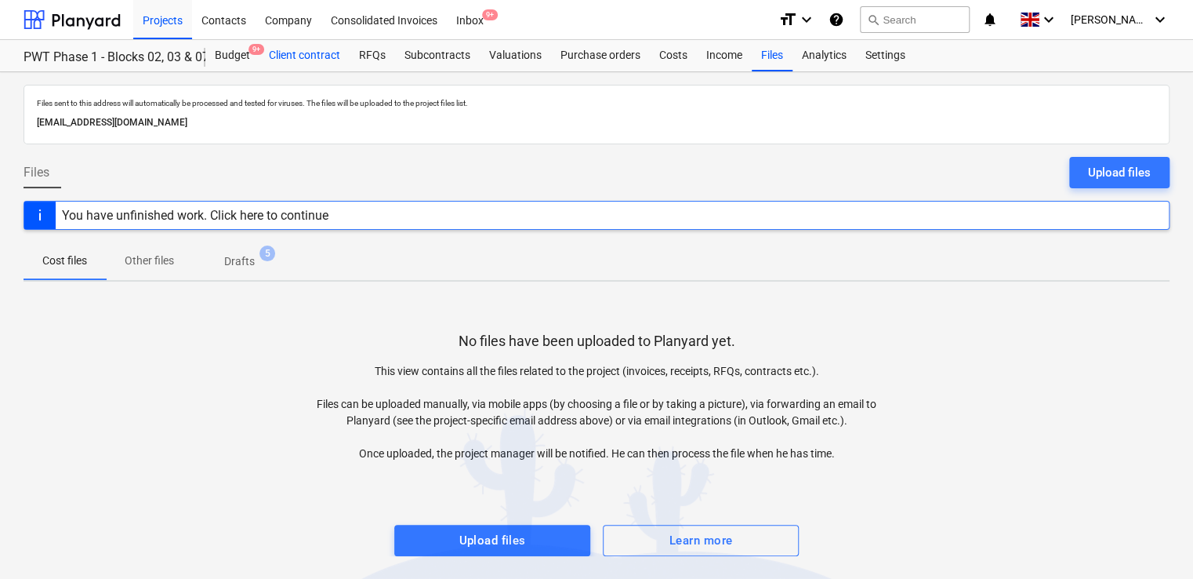
click at [329, 46] on div "Client contract" at bounding box center [304, 55] width 90 height 31
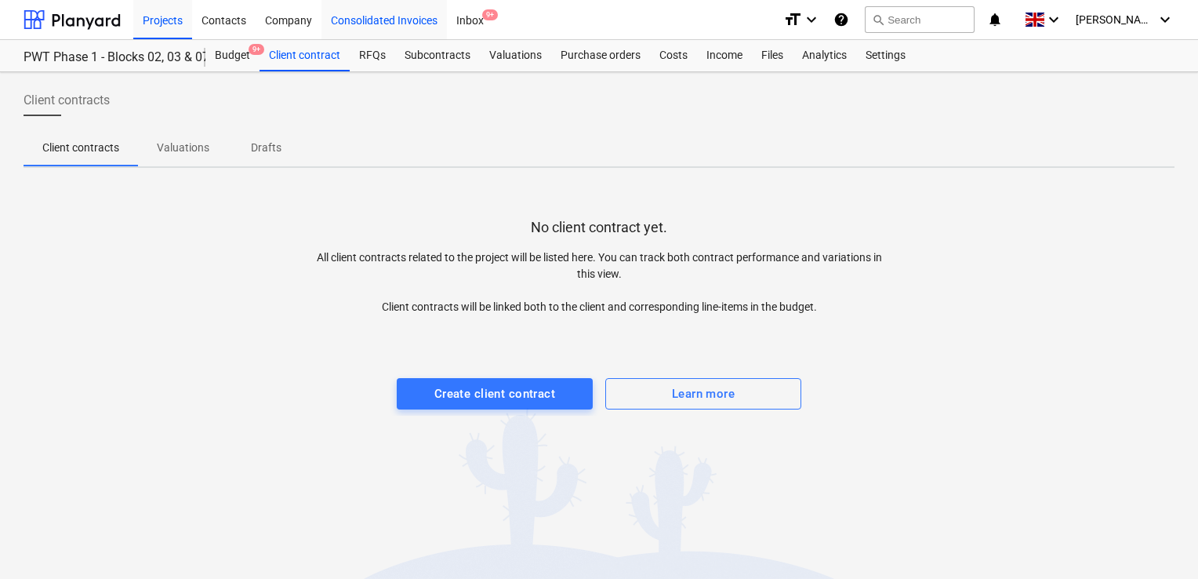
click at [367, 27] on div "Consolidated Invoices" at bounding box center [383, 19] width 125 height 40
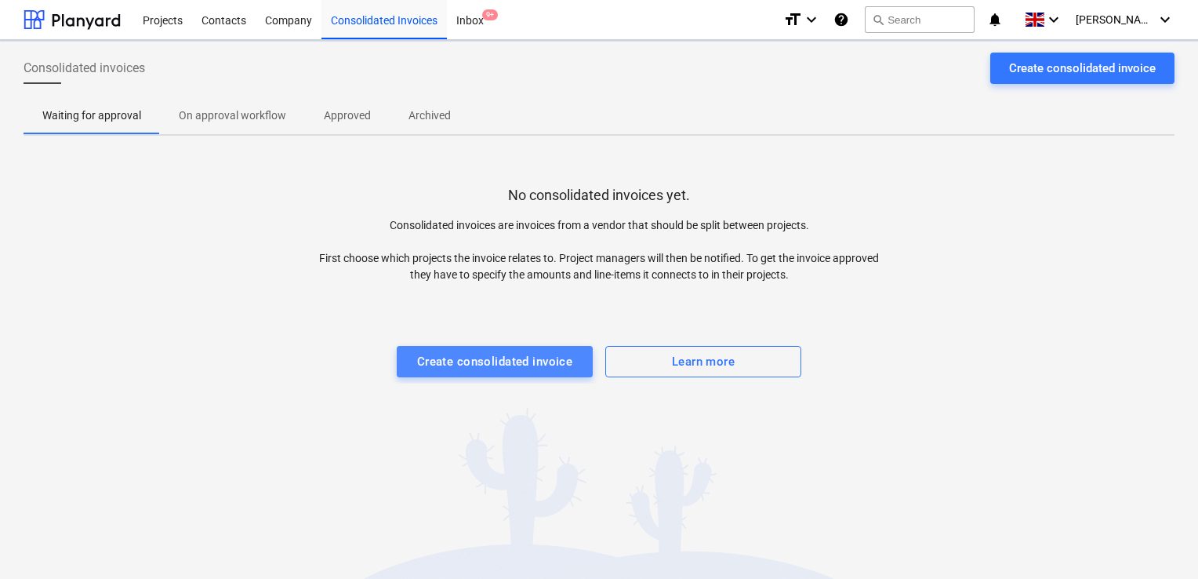
click at [467, 365] on div "Create consolidated invoice" at bounding box center [495, 361] width 156 height 20
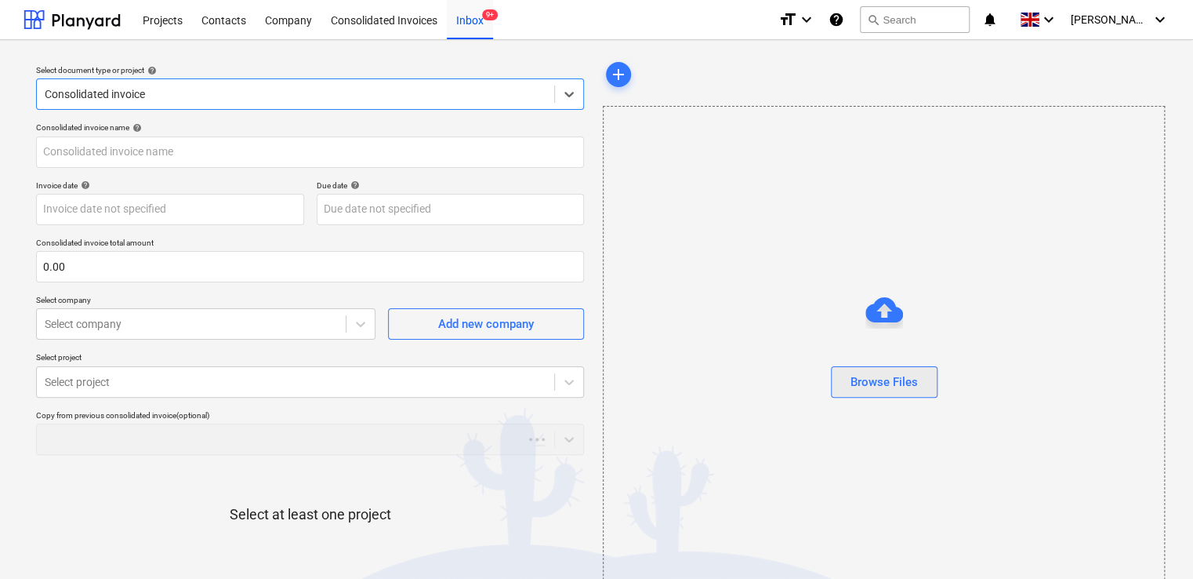
click at [887, 375] on div "Browse Files" at bounding box center [884, 382] width 67 height 20
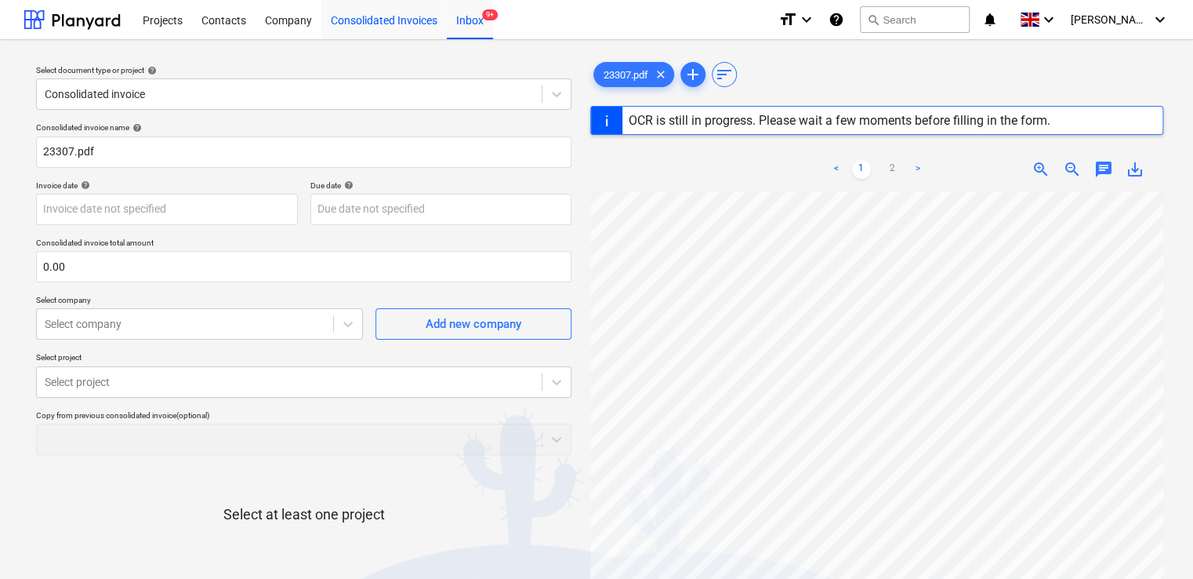
type input "00"
type input "[DATE]"
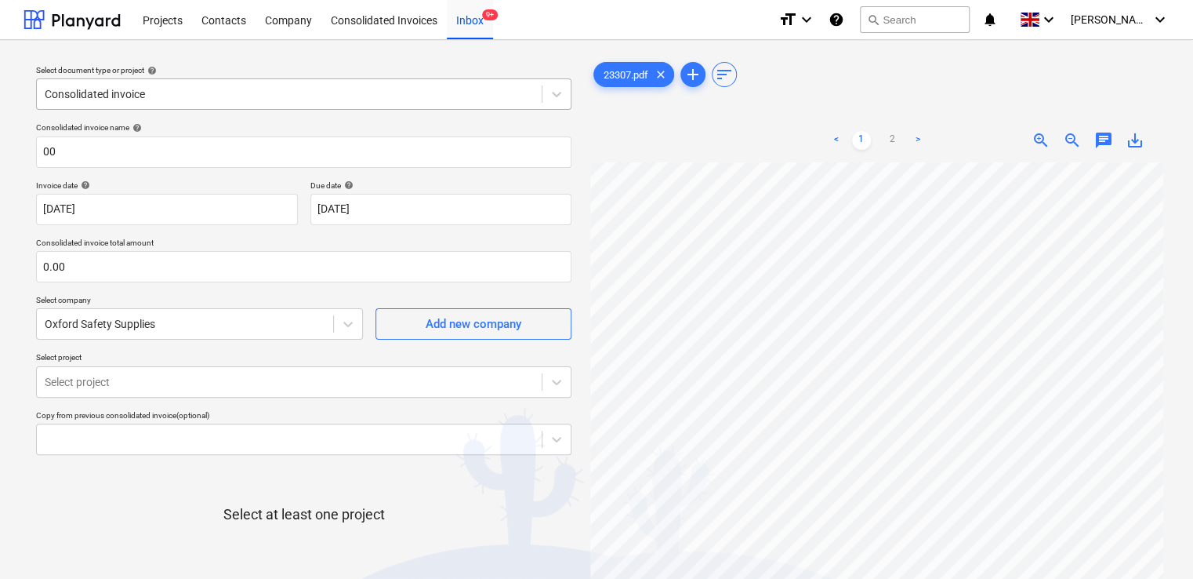
click at [157, 94] on div at bounding box center [289, 94] width 489 height 16
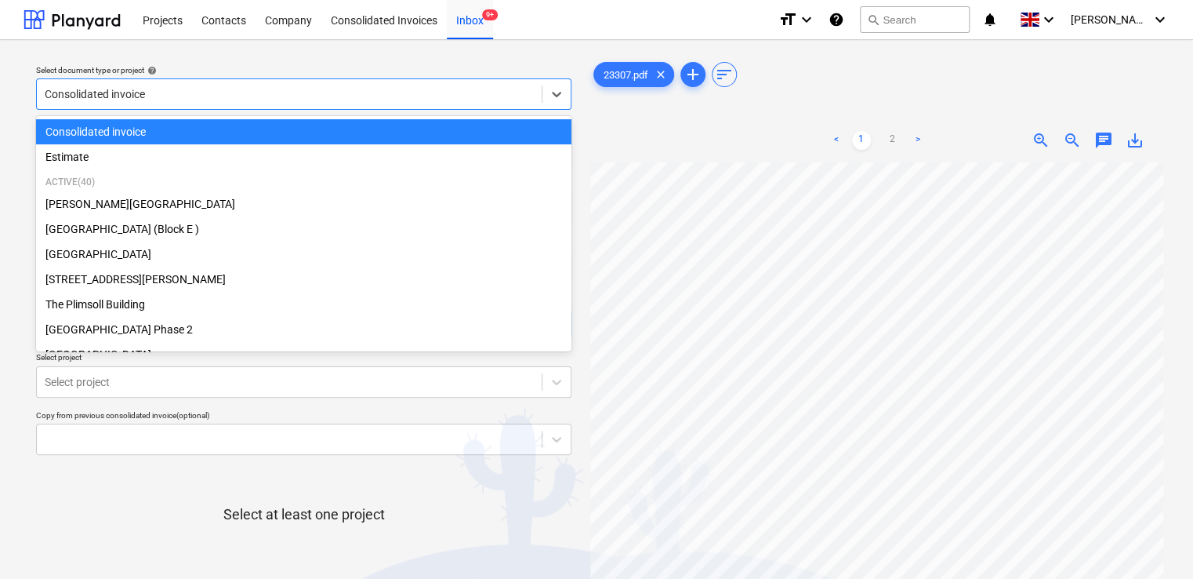
click at [157, 86] on div at bounding box center [289, 94] width 489 height 16
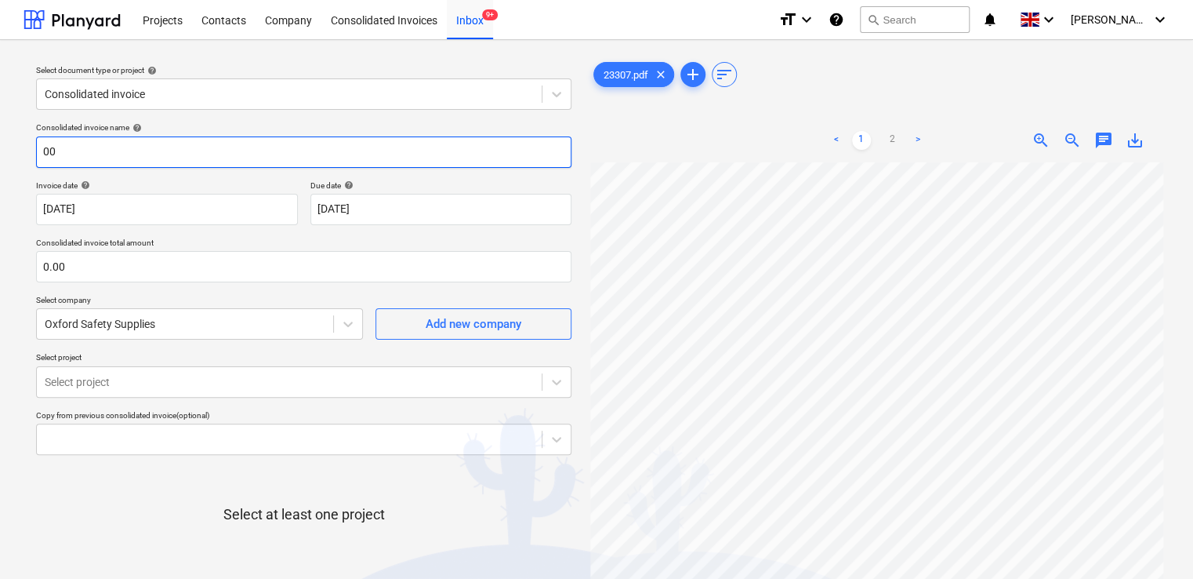
click at [113, 149] on input "00" at bounding box center [303, 151] width 535 height 31
drag, startPoint x: 113, startPoint y: 149, endPoint x: -3, endPoint y: 152, distance: 116.1
click at [0, 152] on html "Projects Contacts Company Consolidated Invoices Inbox 9+ format_size keyboard_a…" at bounding box center [596, 289] width 1193 height 579
paste input "23307"
type input "23307"
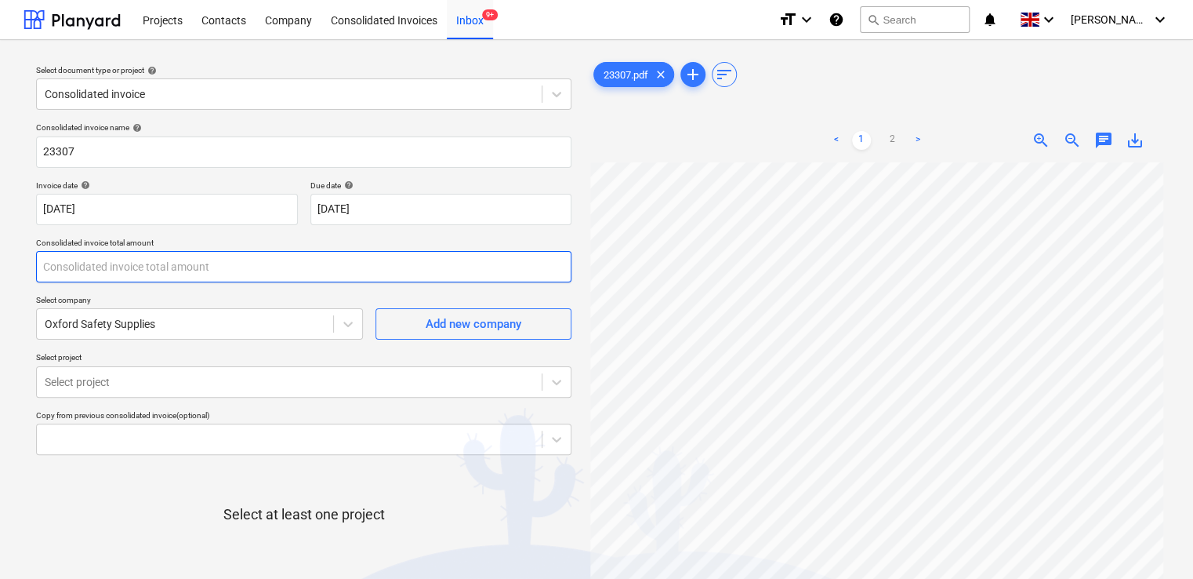
click at [119, 274] on input "text" at bounding box center [303, 266] width 535 height 31
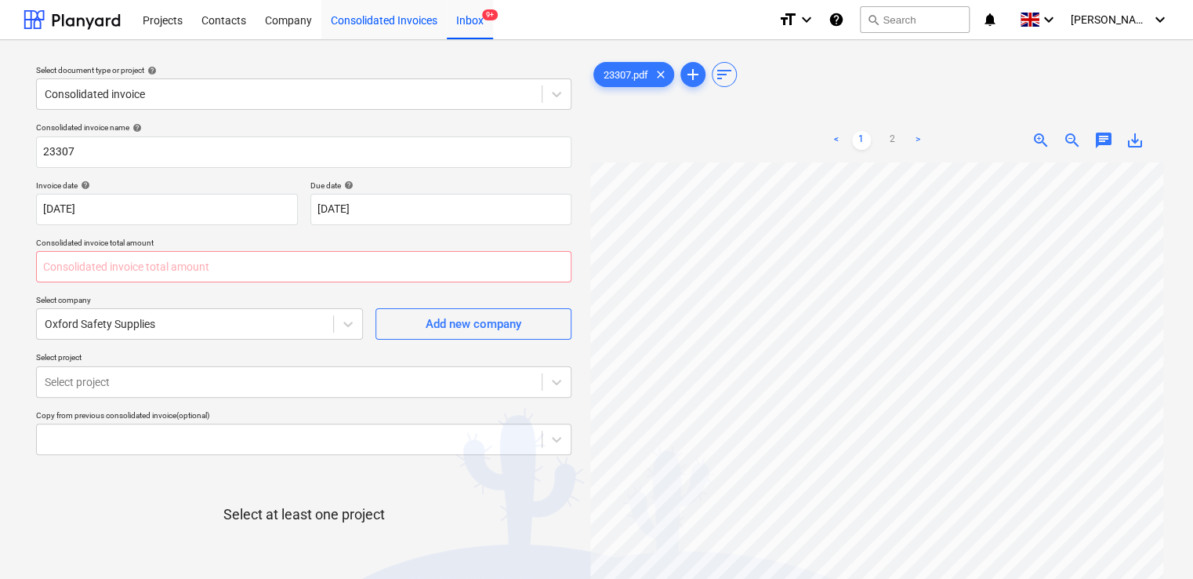
type input "0.00"
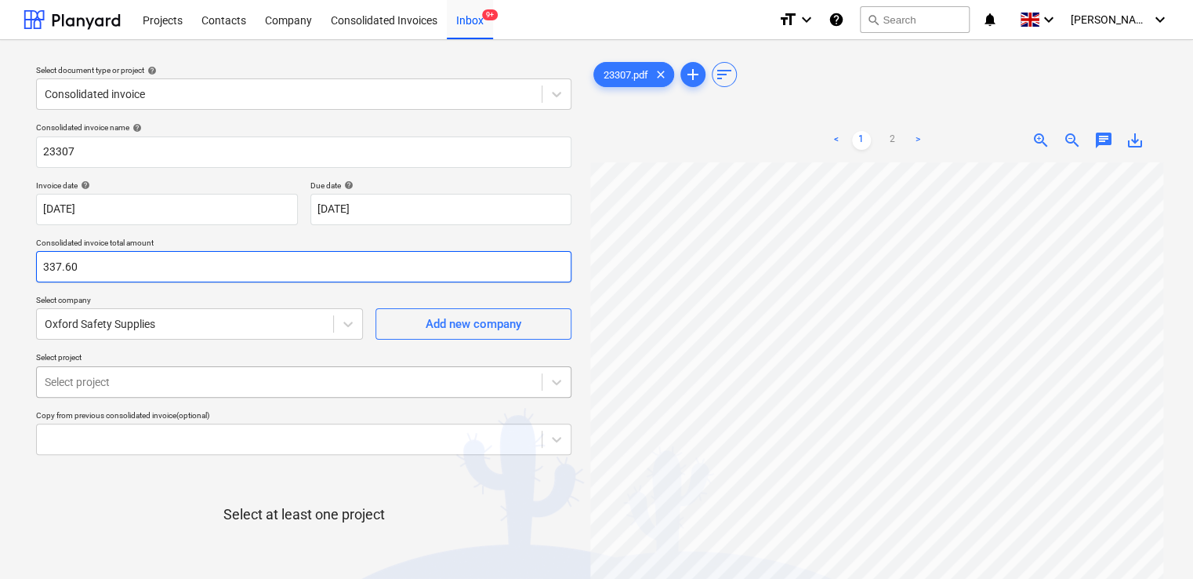
type input "337.60"
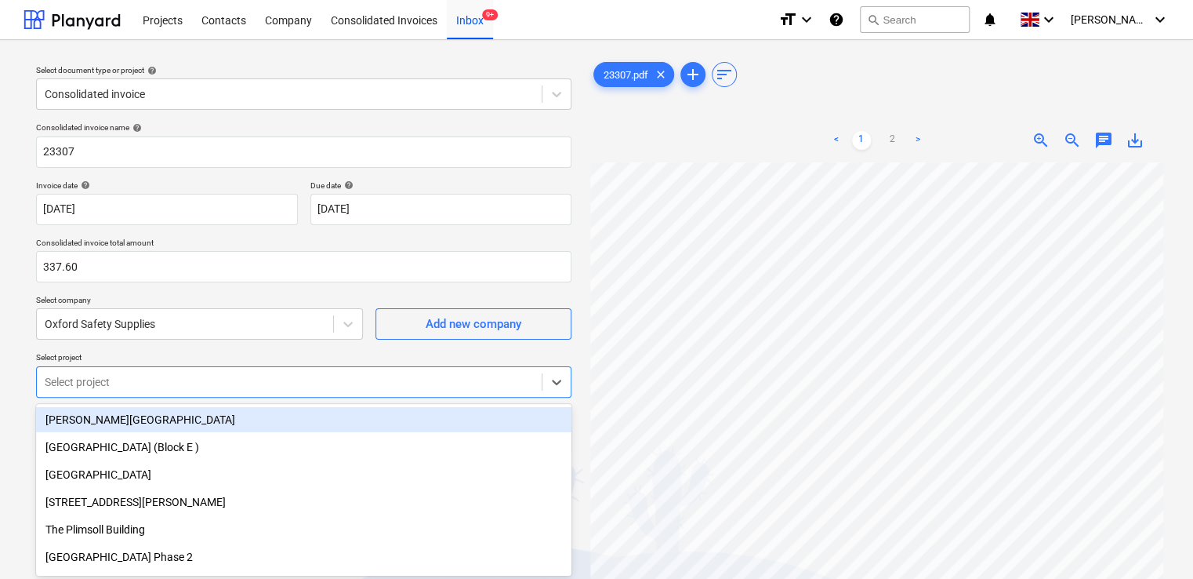
click at [216, 375] on body "Projects Contacts Company Consolidated Invoices Inbox 9+ format_size keyboard_a…" at bounding box center [596, 289] width 1193 height 579
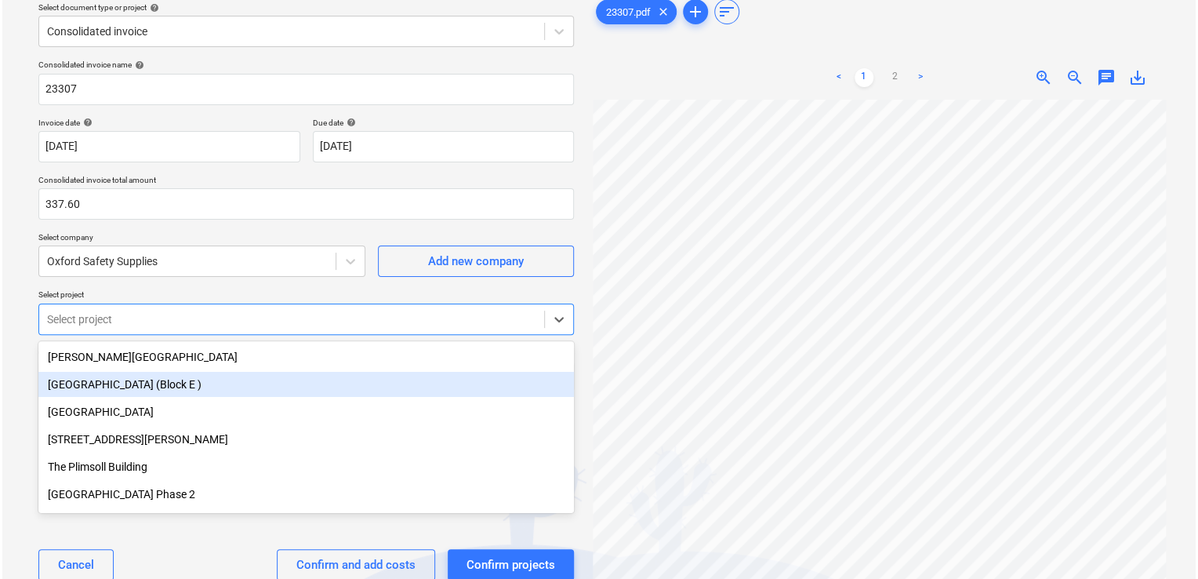
scroll to position [69, 0]
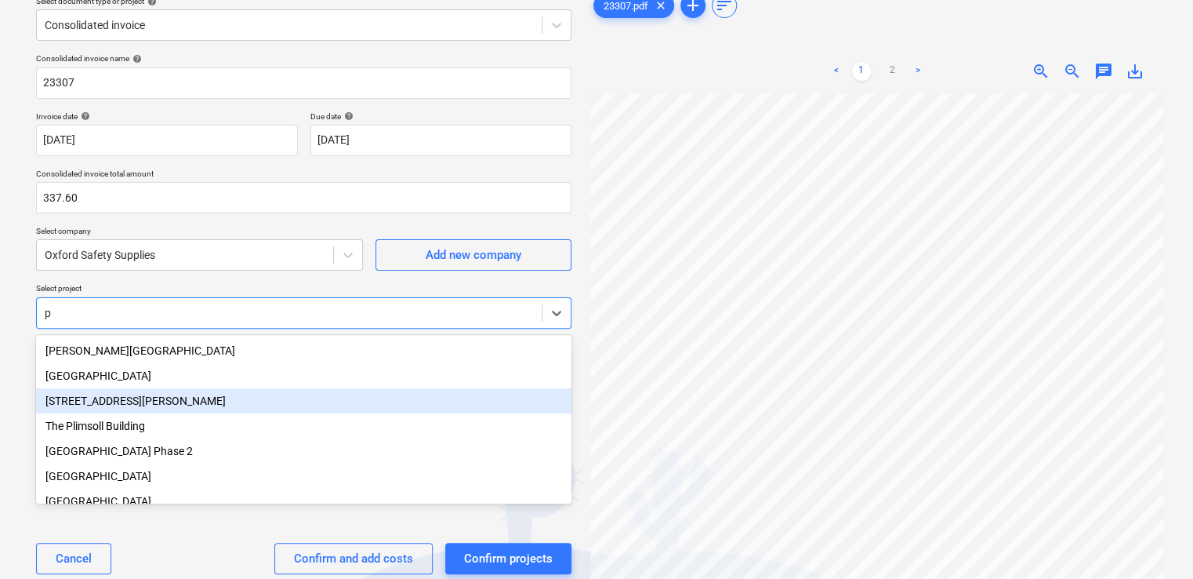
type input "pw"
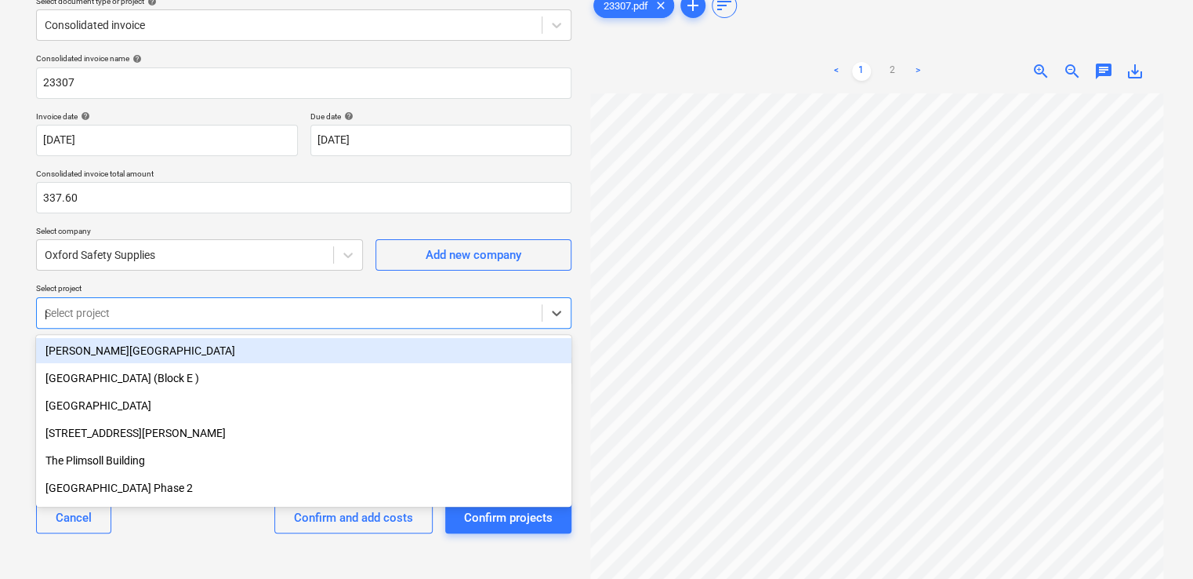
type input "pw"
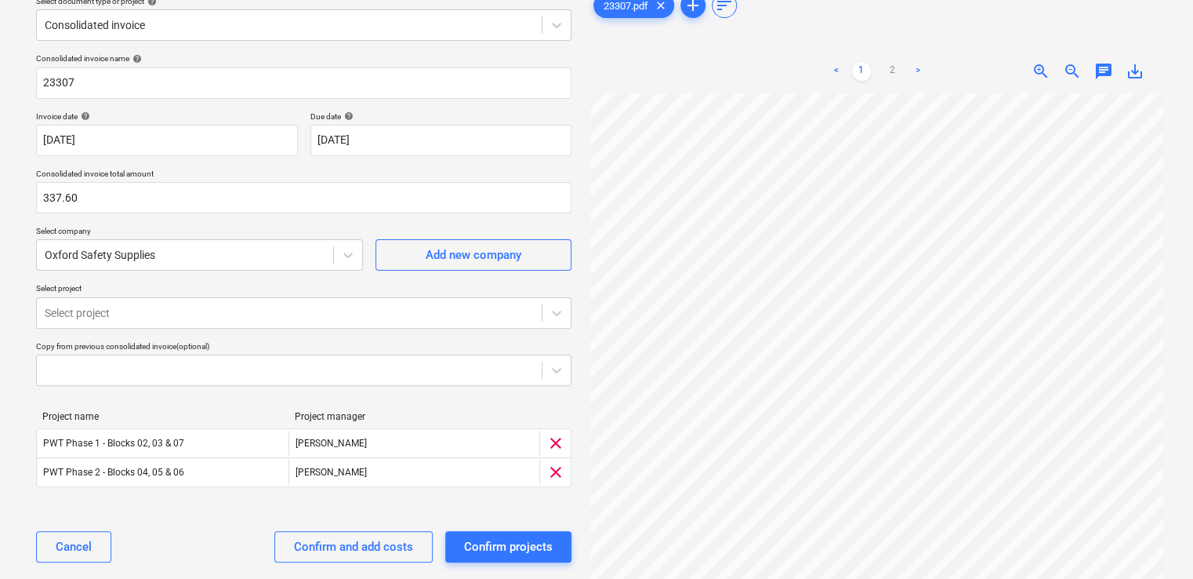
click at [254, 293] on p "Select project" at bounding box center [303, 289] width 535 height 13
click at [339, 546] on div "Confirm and add costs" at bounding box center [353, 546] width 119 height 20
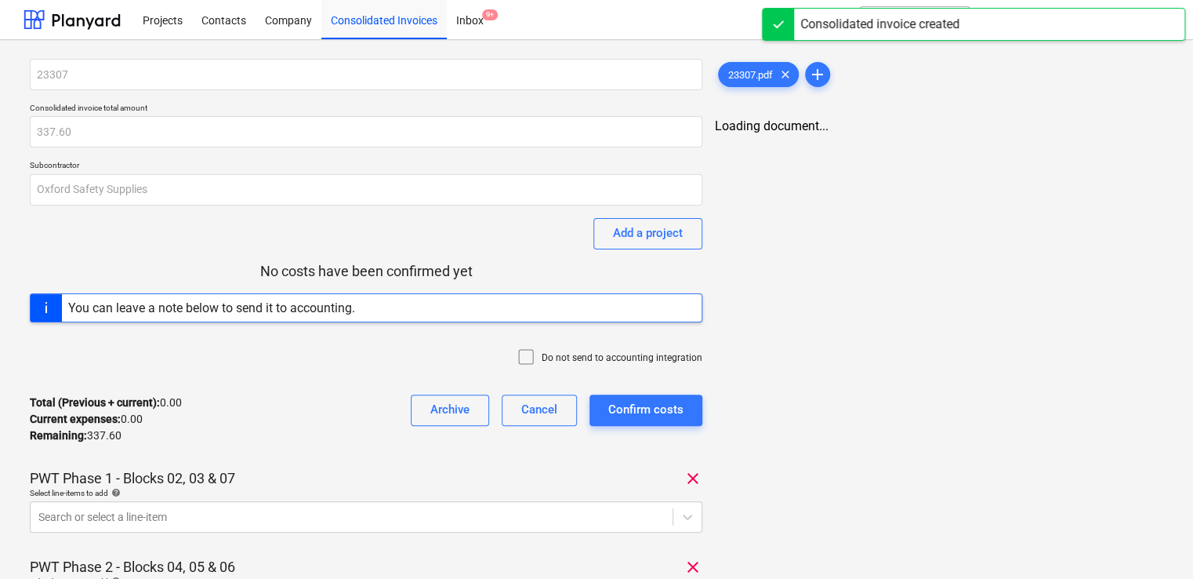
click at [533, 359] on icon at bounding box center [526, 356] width 19 height 19
click at [292, 514] on body "Projects Contacts Company Consolidated Invoices Inbox 9+ format_size keyboard_a…" at bounding box center [596, 289] width 1193 height 579
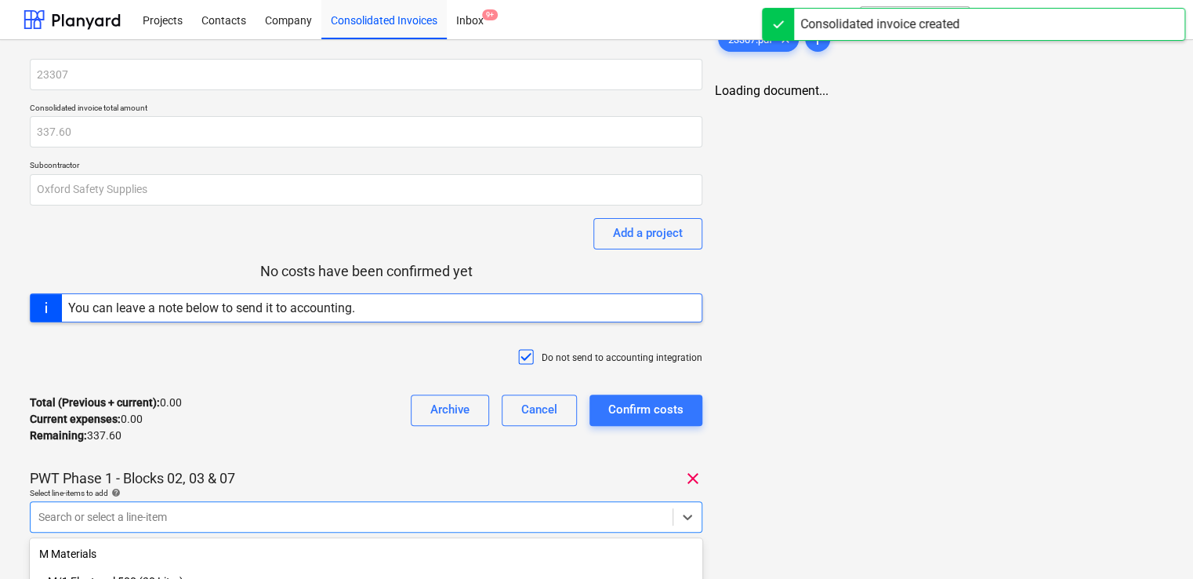
scroll to position [204, 0]
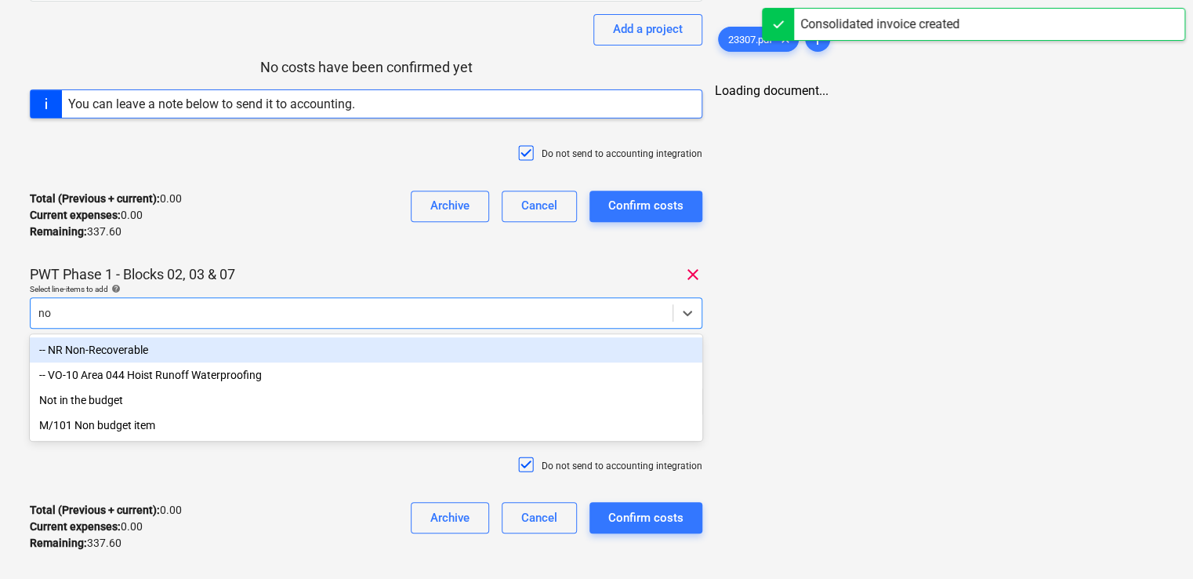
type input "non"
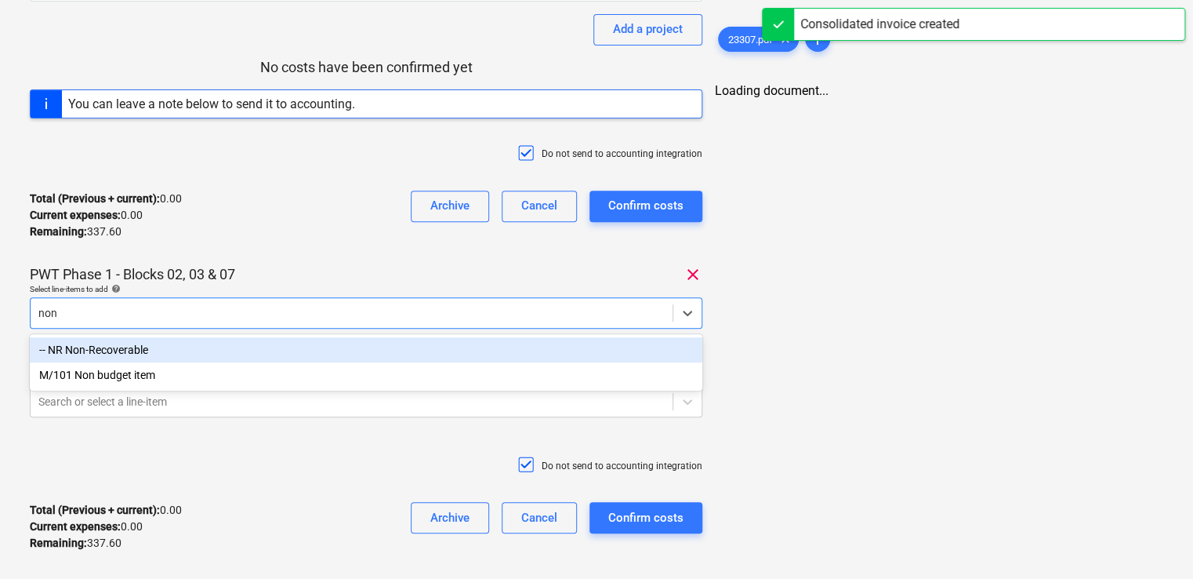
click at [268, 348] on div "-- NR Non-Recoverable" at bounding box center [366, 349] width 673 height 25
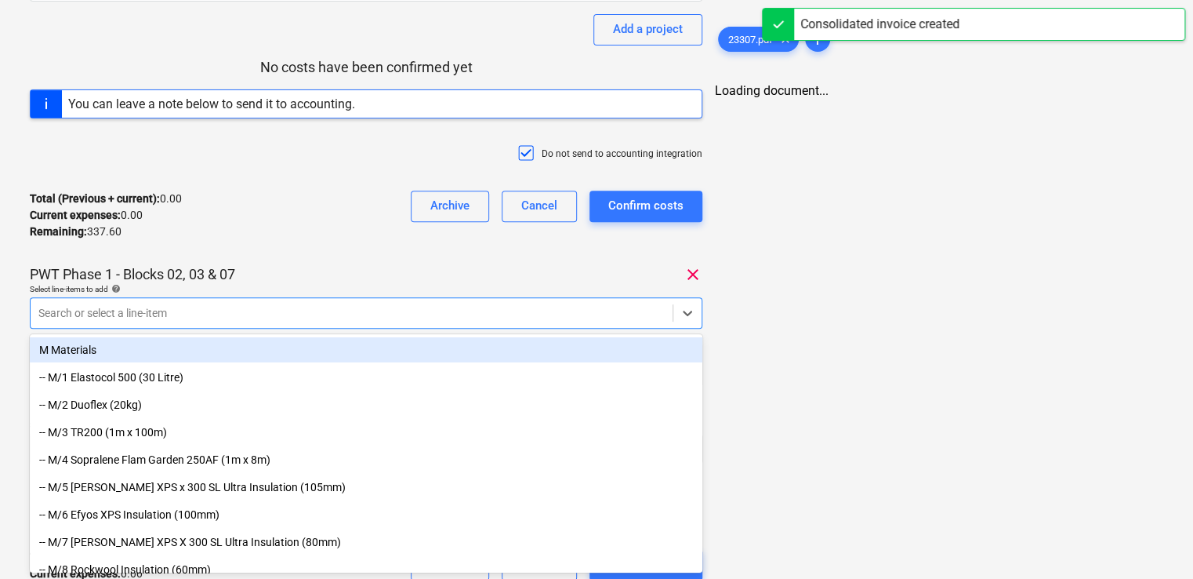
click at [314, 253] on div "23307 Consolidated invoice total amount 337.60 Subcontractor Oxford Safety Supp…" at bounding box center [366, 233] width 673 height 756
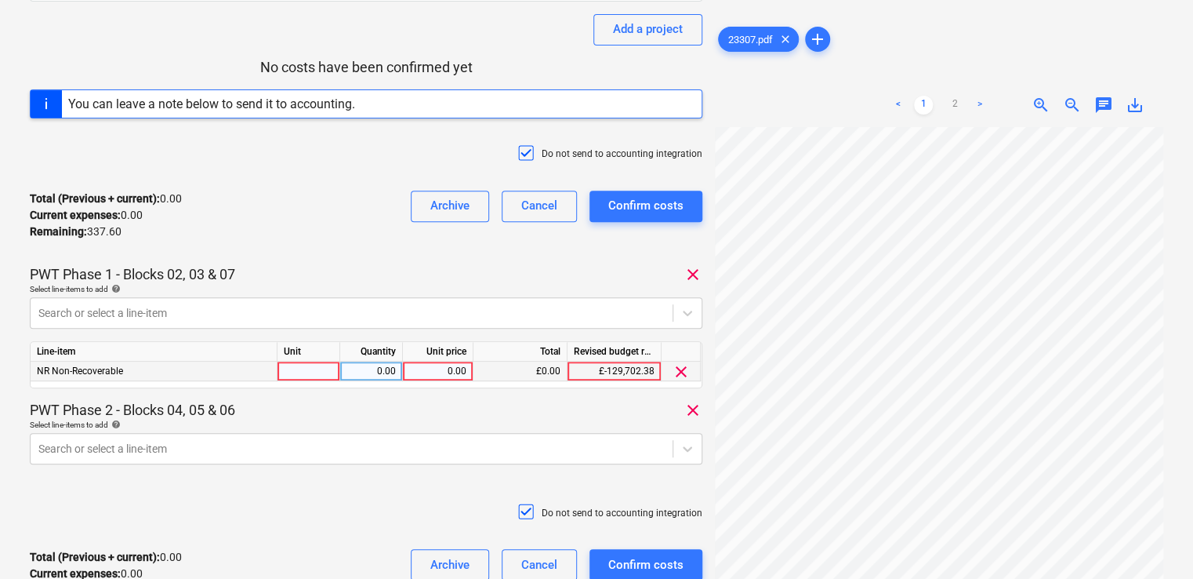
click at [313, 373] on div at bounding box center [309, 371] width 63 height 20
type input "item"
type input "168.80"
click at [397, 240] on div "Total (Previous + current) : 0.00 Current expenses : 0.00 Remaining : 337.60 Ar…" at bounding box center [366, 215] width 673 height 74
click at [230, 375] on body "Projects Contacts Company Consolidated Invoices Inbox 9+ format_size keyboard_a…" at bounding box center [596, 85] width 1193 height 579
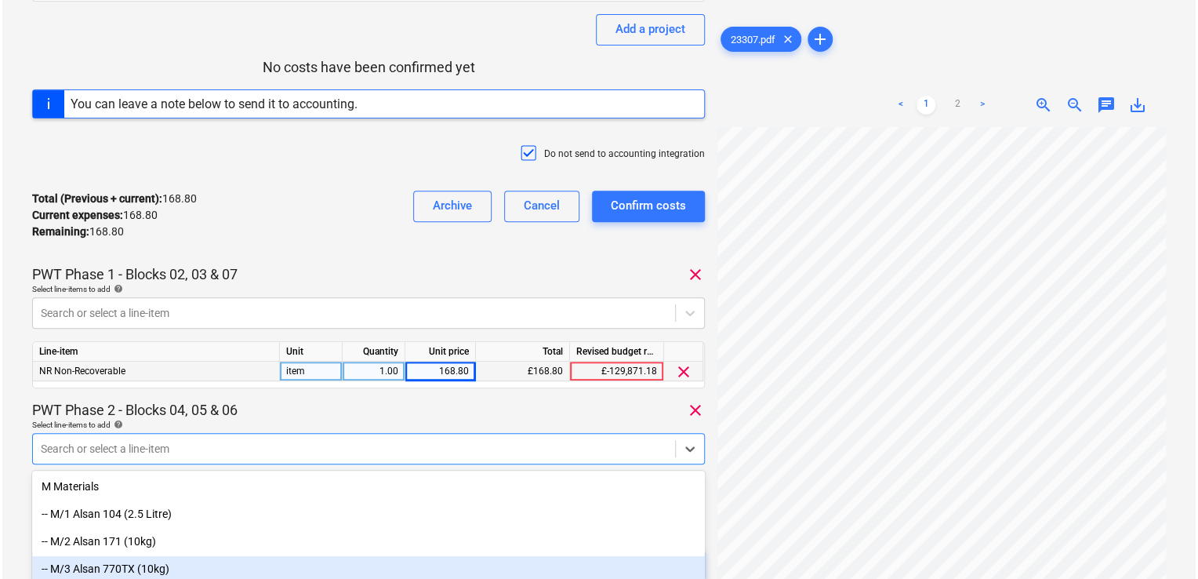
scroll to position [339, 0]
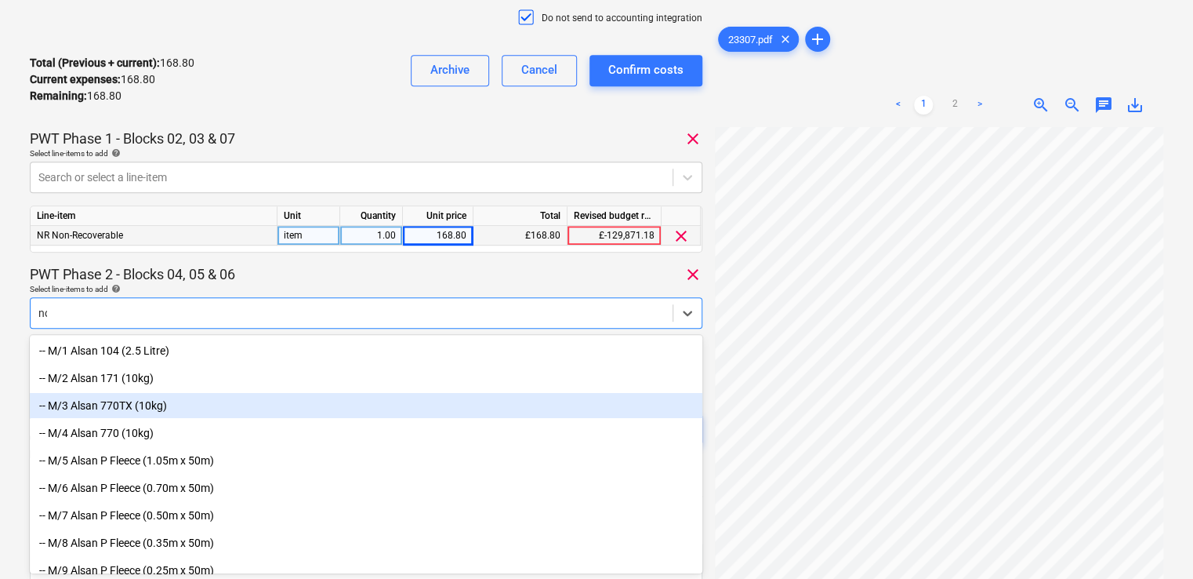
type input "non"
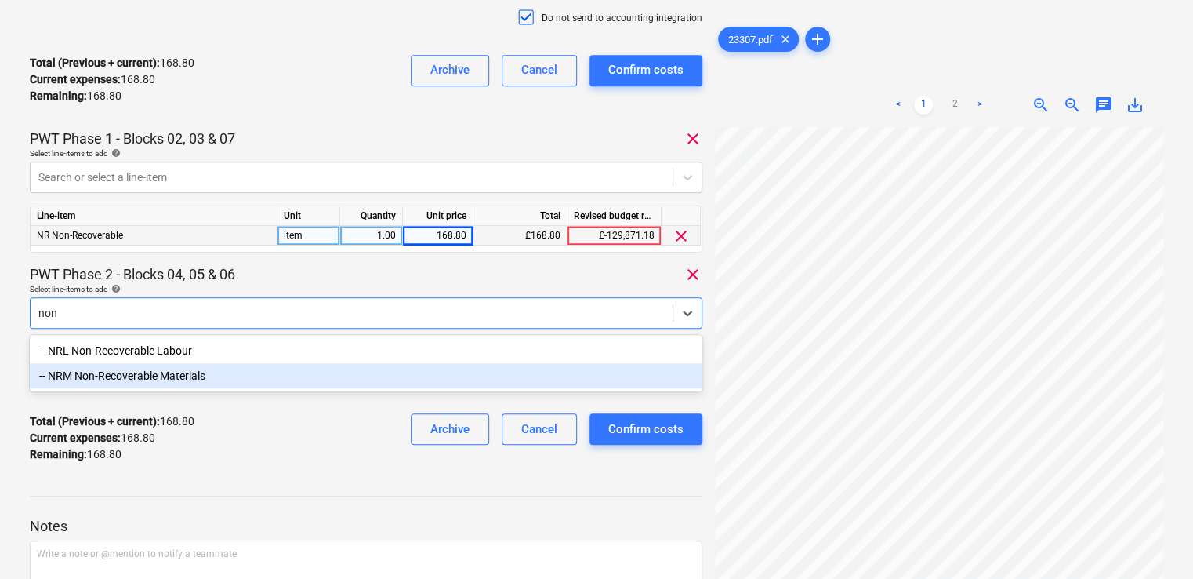
click at [165, 379] on div "-- NRM Non-Recoverable Materials" at bounding box center [366, 375] width 673 height 25
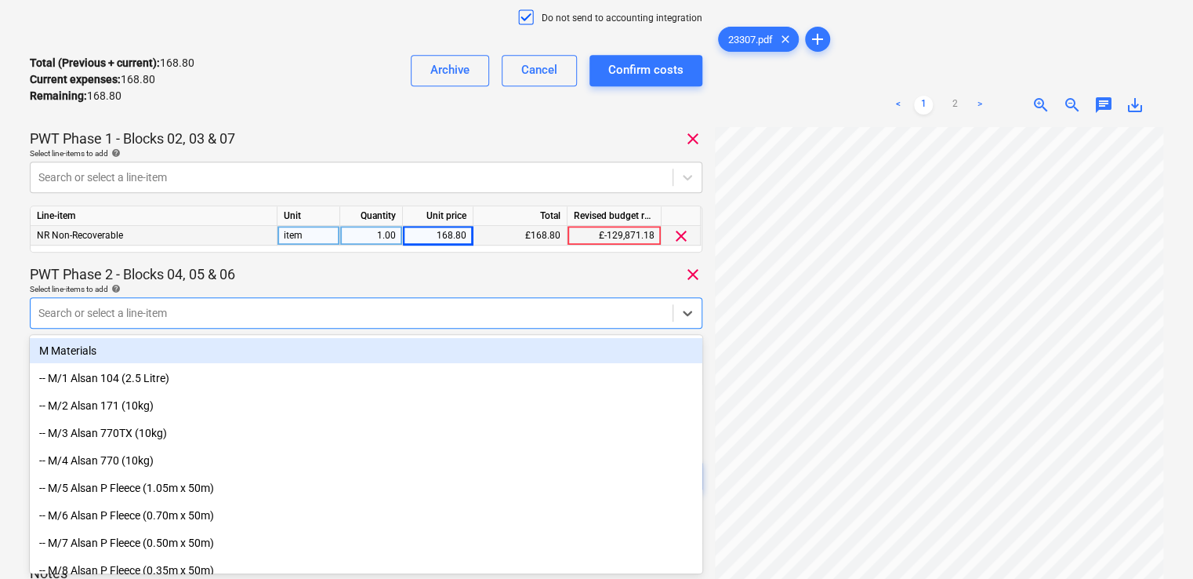
click at [349, 271] on div "PWT Phase 2 - Blocks 04, 05 & 06 clear" at bounding box center [366, 274] width 673 height 19
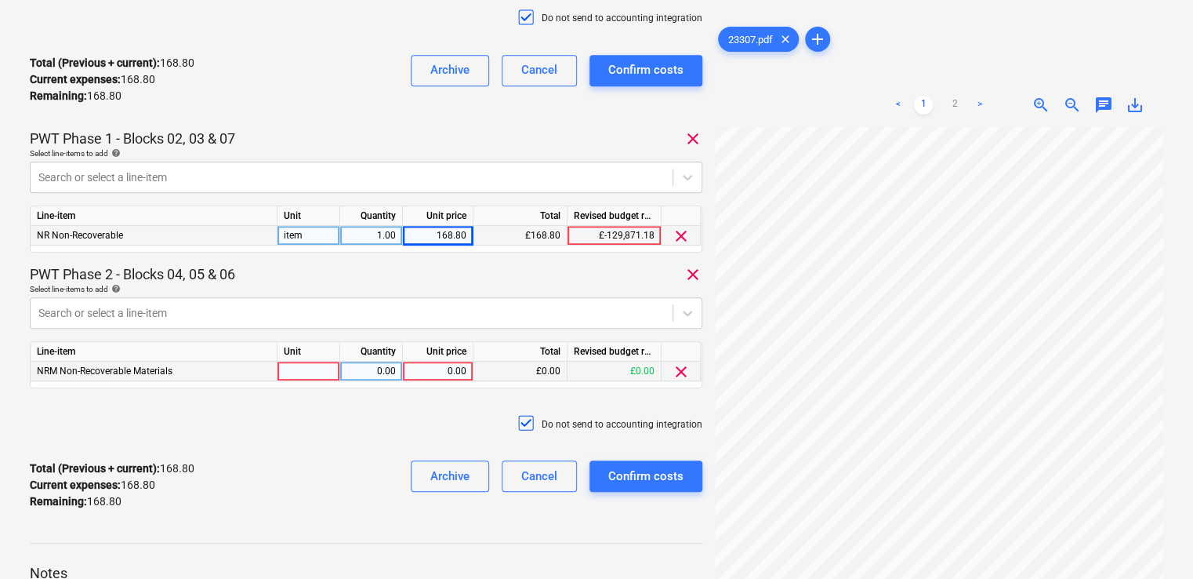
click at [317, 367] on div at bounding box center [309, 371] width 63 height 20
type input "item"
type input "168.80"
click at [357, 441] on div "Do not send to accounting integration" at bounding box center [366, 424] width 673 height 47
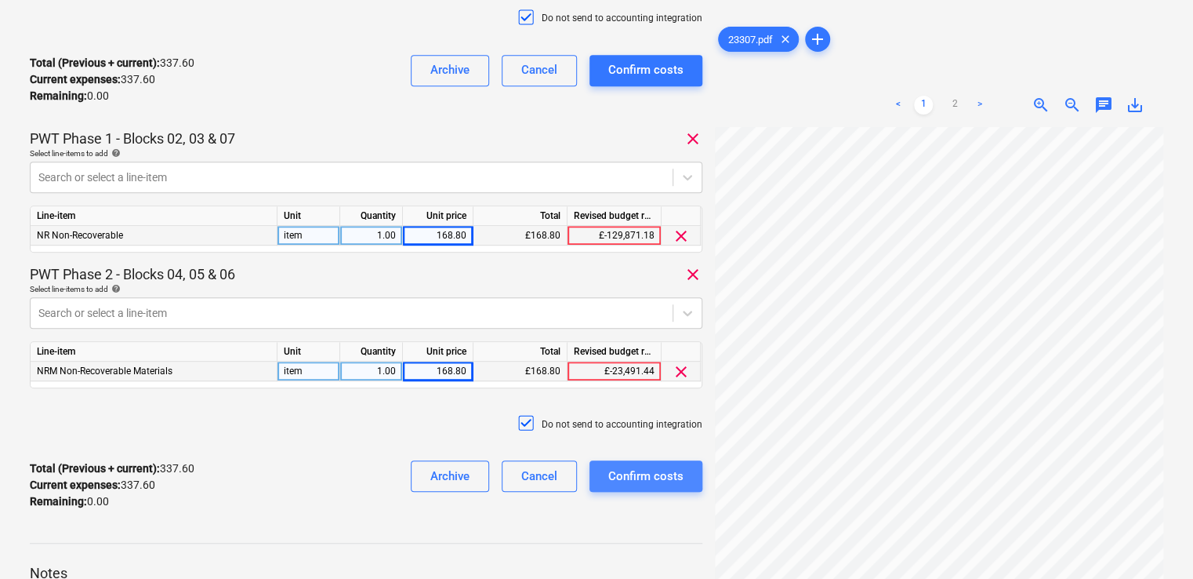
click at [636, 474] on div "Confirm costs" at bounding box center [645, 476] width 75 height 20
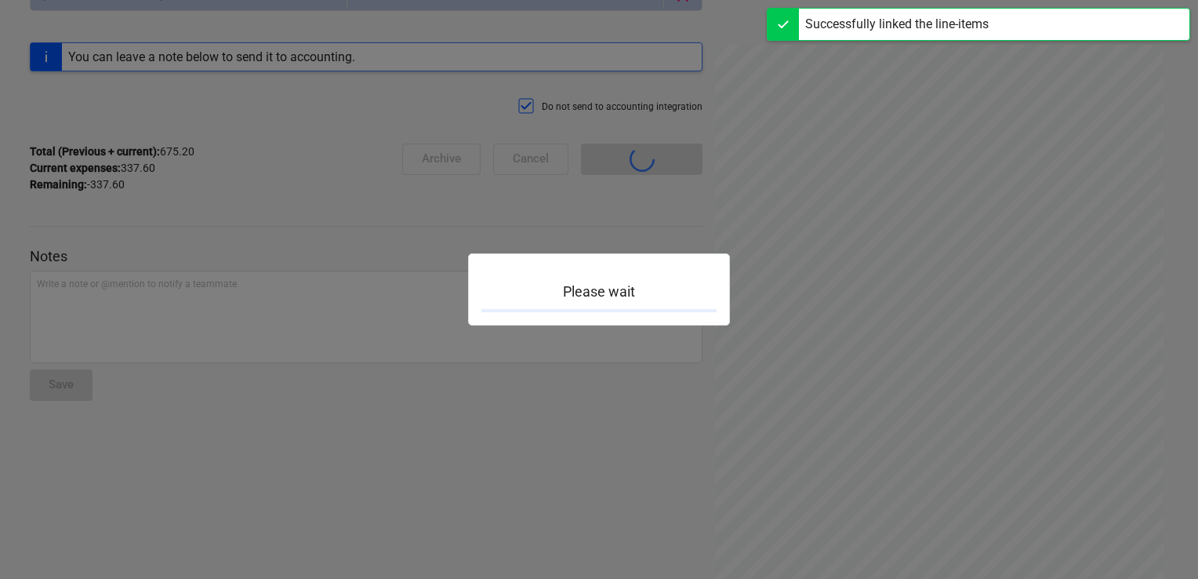
scroll to position [137, 0]
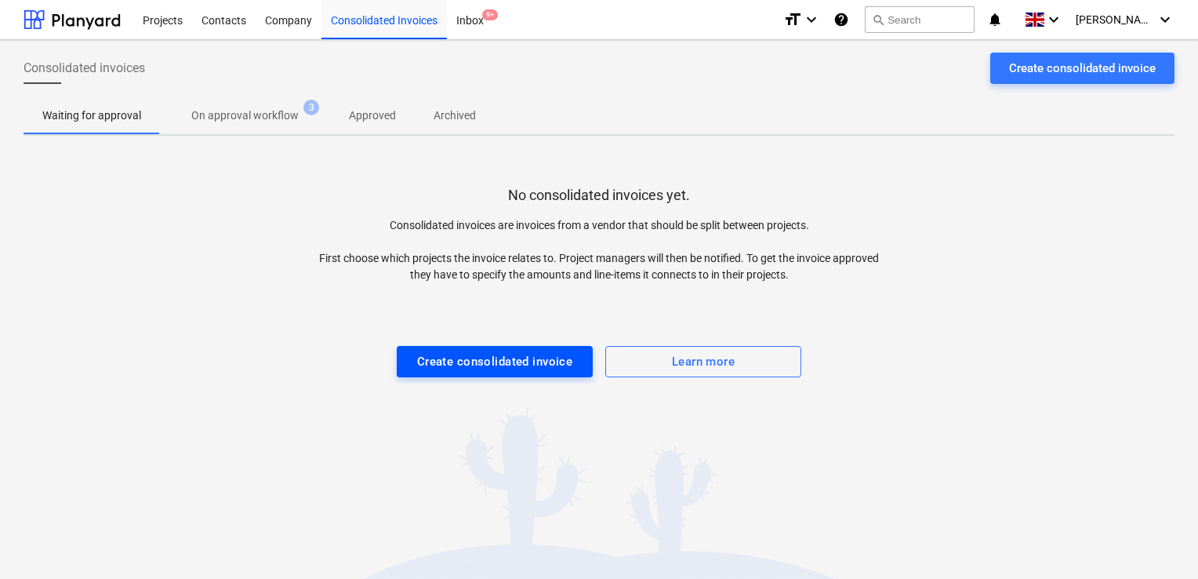
click at [466, 357] on div "Create consolidated invoice" at bounding box center [495, 361] width 156 height 20
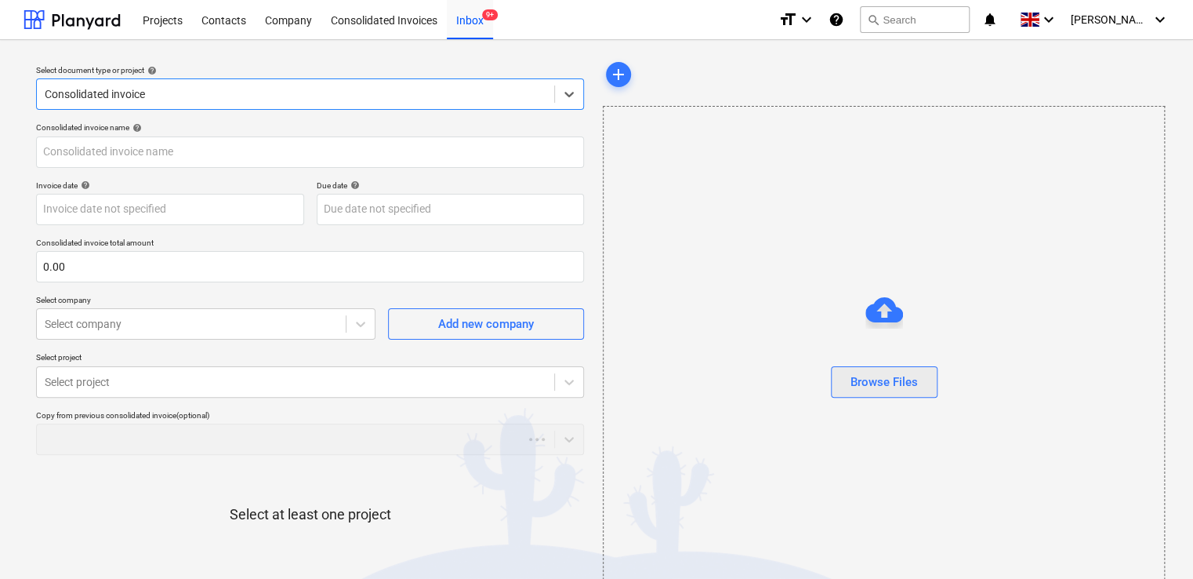
click at [872, 385] on div "Browse Files" at bounding box center [884, 382] width 67 height 20
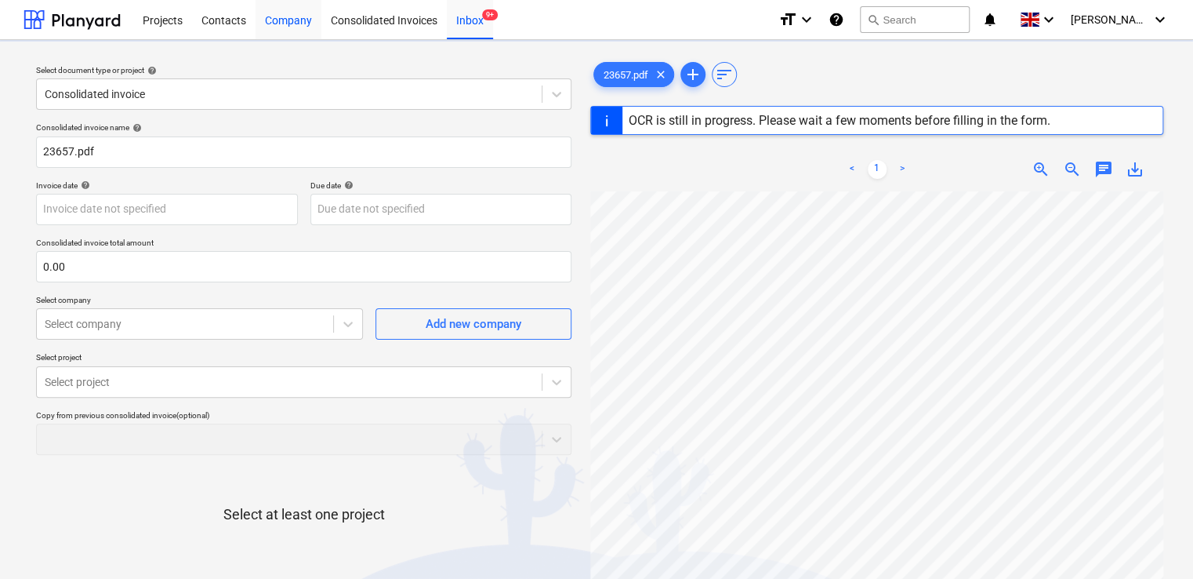
type input "20204968"
type input "[DATE]"
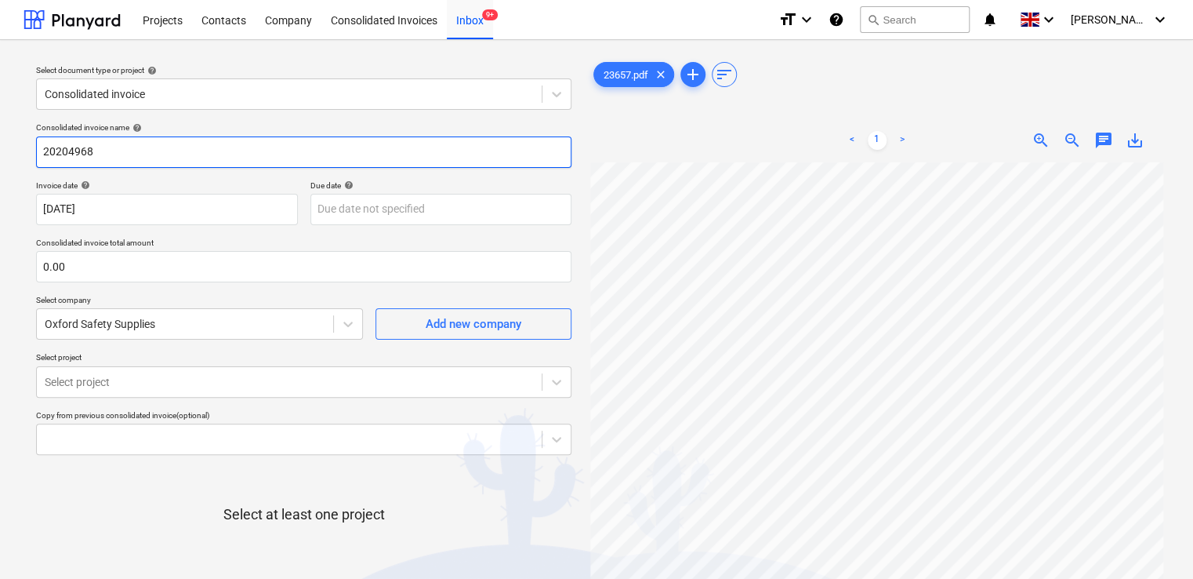
drag, startPoint x: 125, startPoint y: 147, endPoint x: 0, endPoint y: 129, distance: 126.6
click at [0, 129] on html "Projects Contacts Company Consolidated Invoices Inbox 9+ format_size keyboard_a…" at bounding box center [596, 289] width 1193 height 579
paste input "3657"
type input "23657"
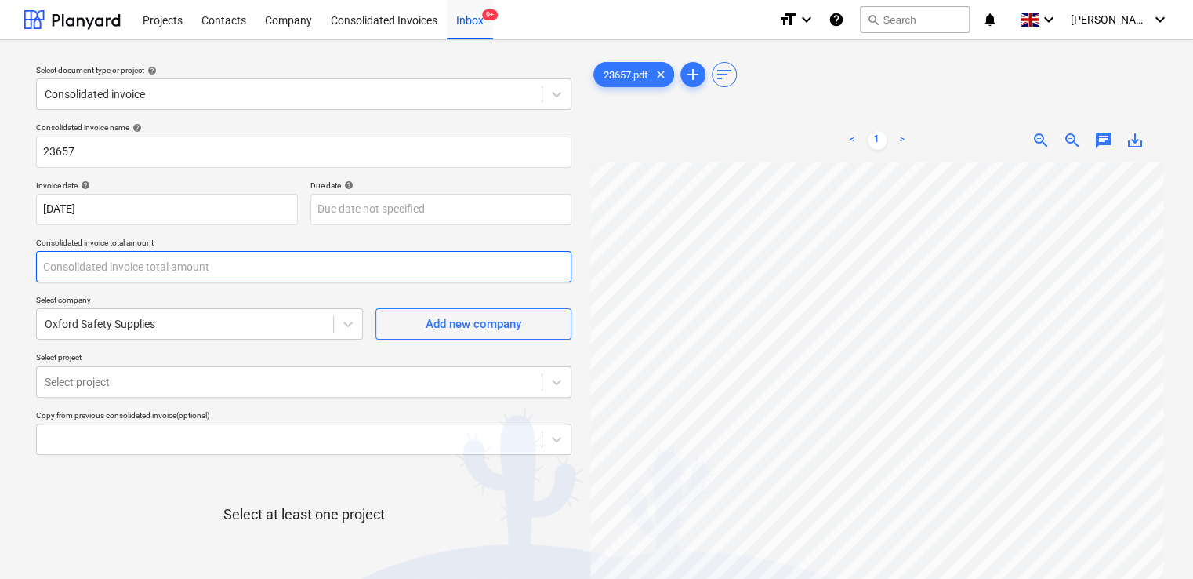
click at [116, 266] on input "text" at bounding box center [303, 266] width 535 height 31
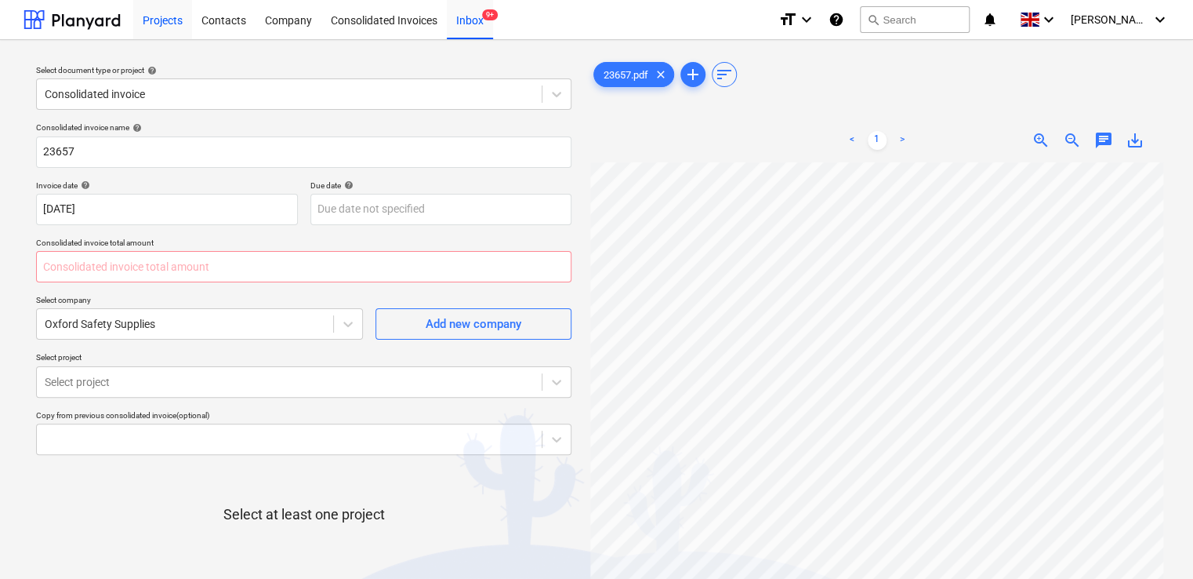
type input "0.00"
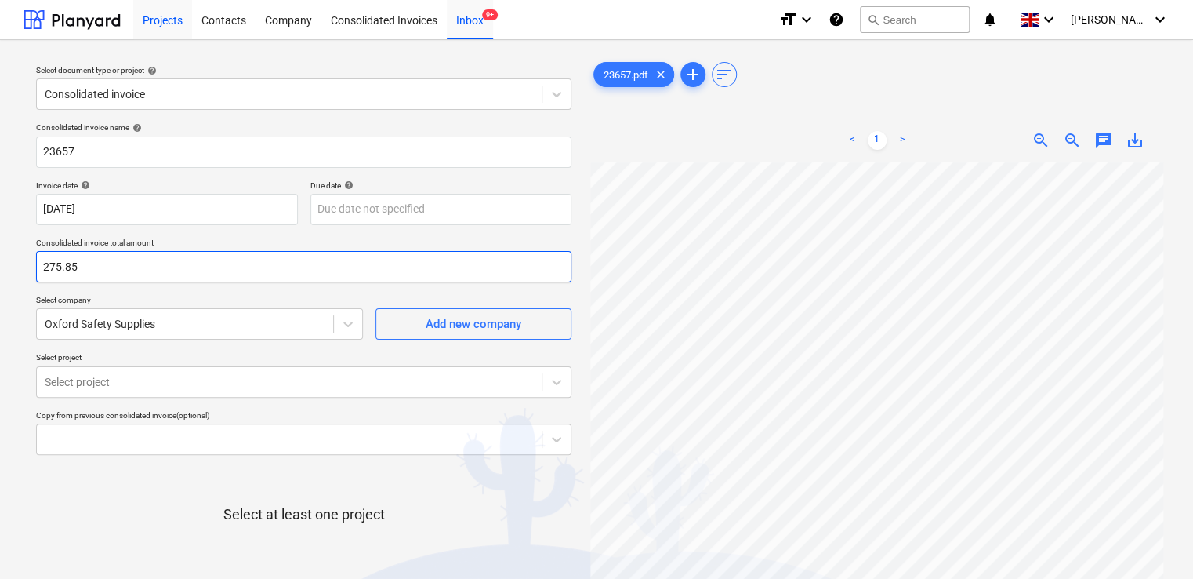
type input "275.85"
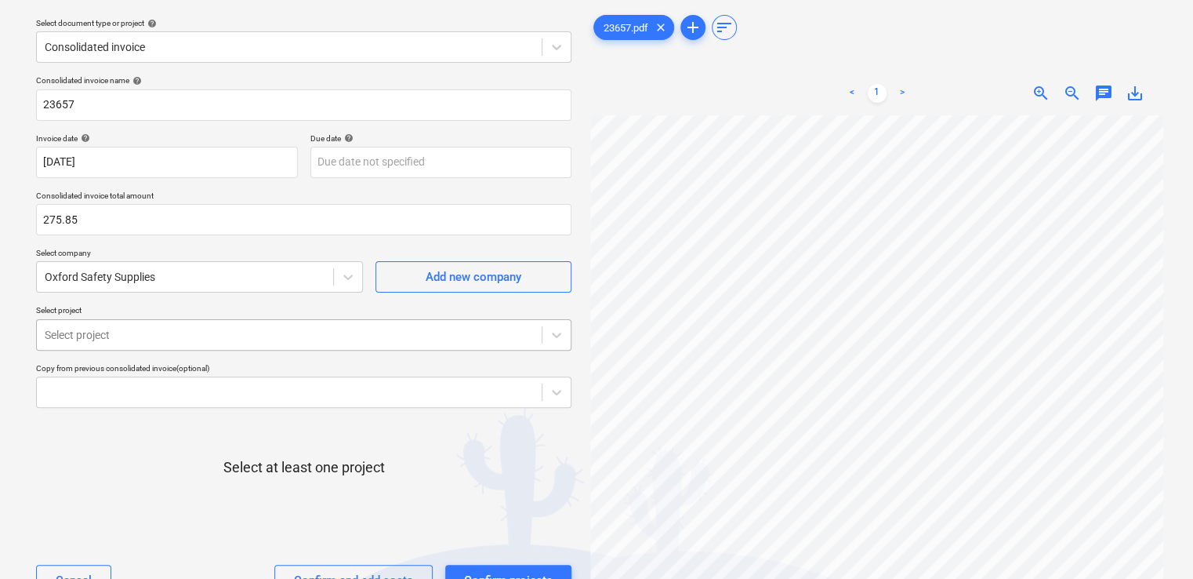
click at [110, 383] on body "Projects Contacts Company Consolidated Invoices Inbox 9+ format_size keyboard_a…" at bounding box center [596, 242] width 1193 height 579
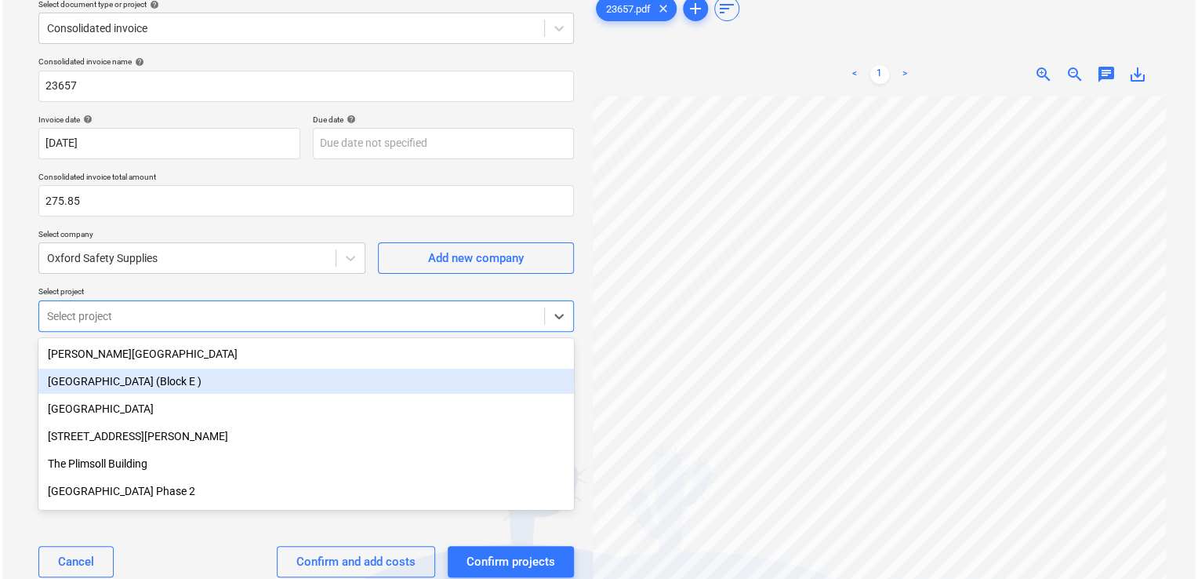
scroll to position [69, 0]
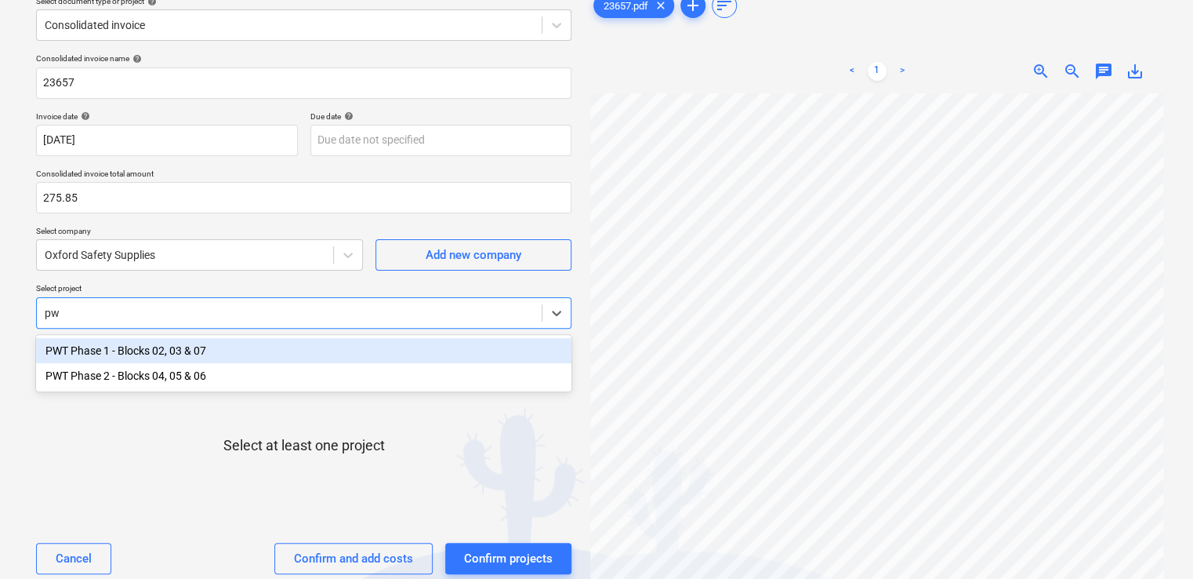
type input "pwt"
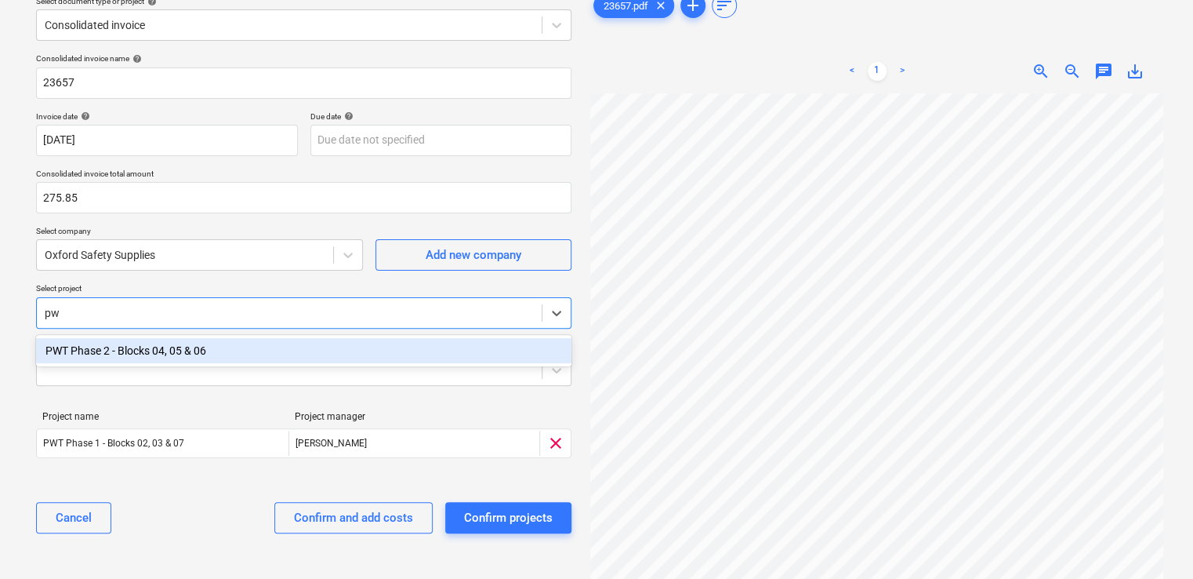
type input "pwt"
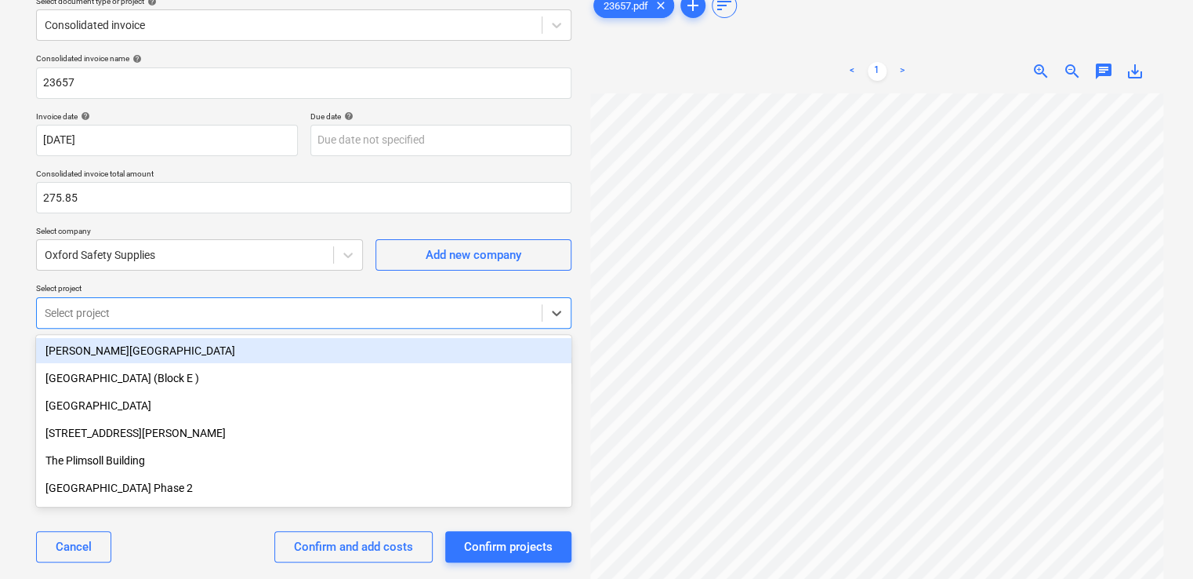
click at [168, 280] on div "Consolidated invoice name help 23657 Invoice date help 03 Sep 2025 03.09.2025 P…" at bounding box center [304, 314] width 548 height 534
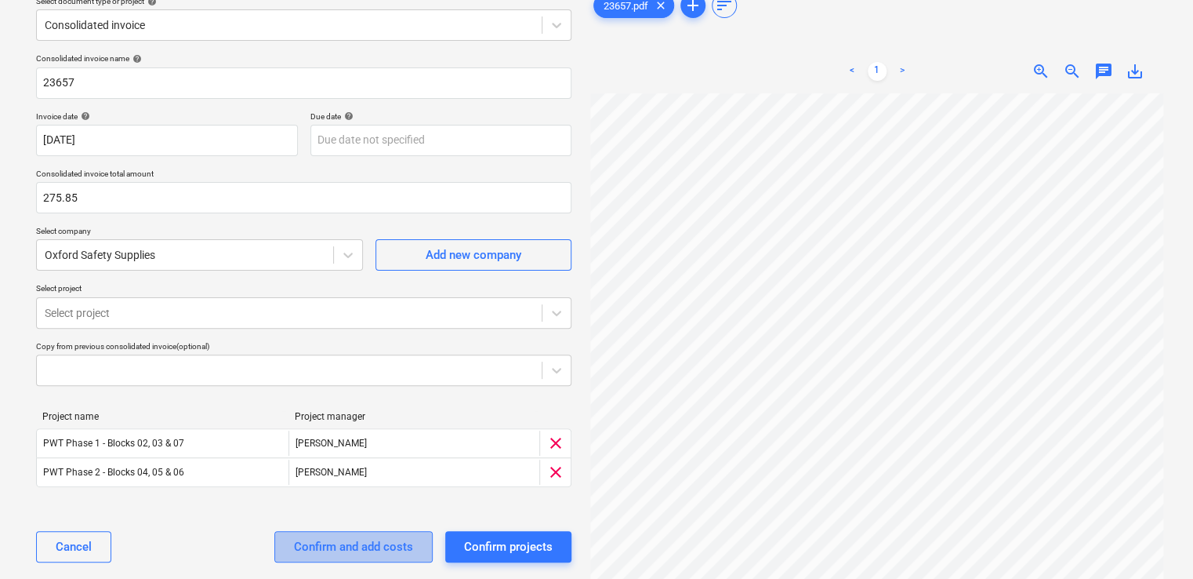
click at [346, 544] on div "Confirm and add costs" at bounding box center [353, 546] width 119 height 20
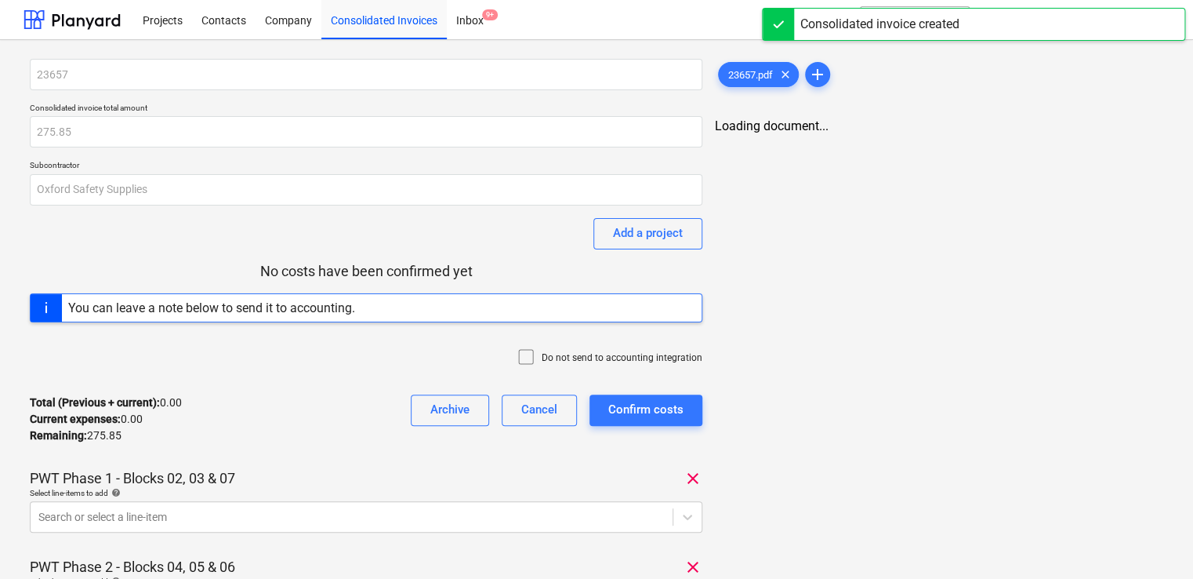
click at [527, 357] on icon at bounding box center [526, 356] width 19 height 19
click at [227, 513] on body "Projects Contacts Company Consolidated Invoices Inbox 9+ format_size keyboard_a…" at bounding box center [596, 289] width 1193 height 579
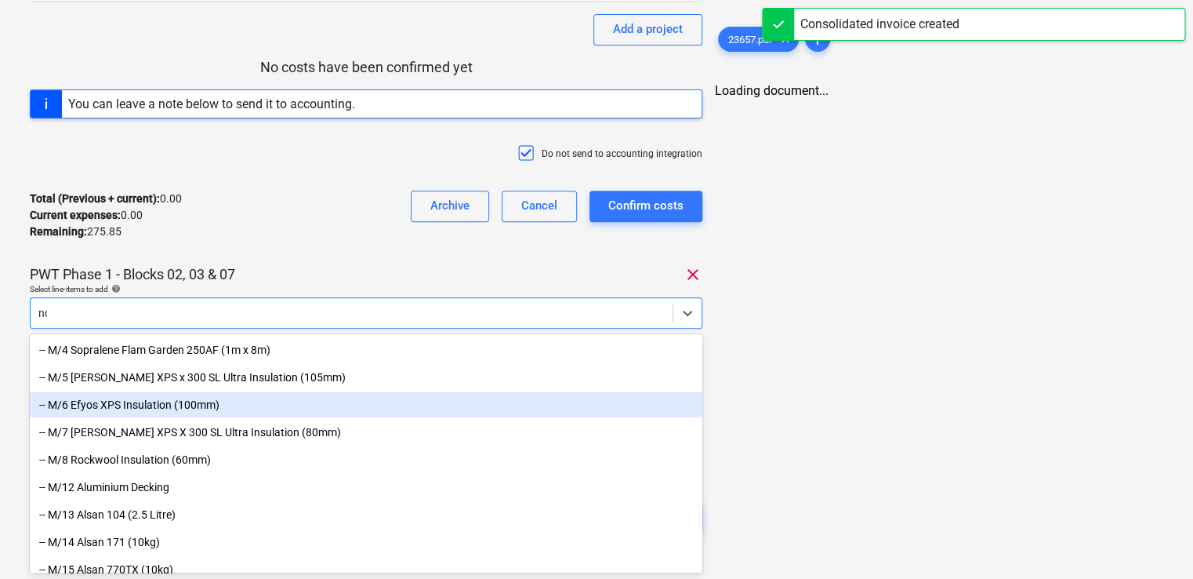
type input "non"
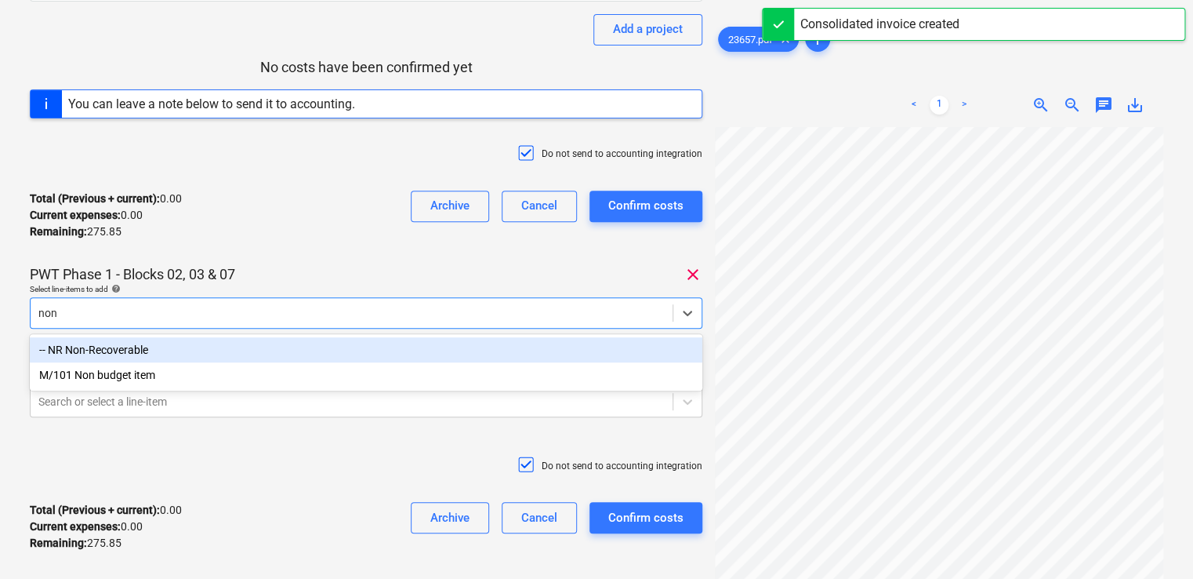
click at [114, 347] on div "-- NR Non-Recoverable" at bounding box center [366, 349] width 673 height 25
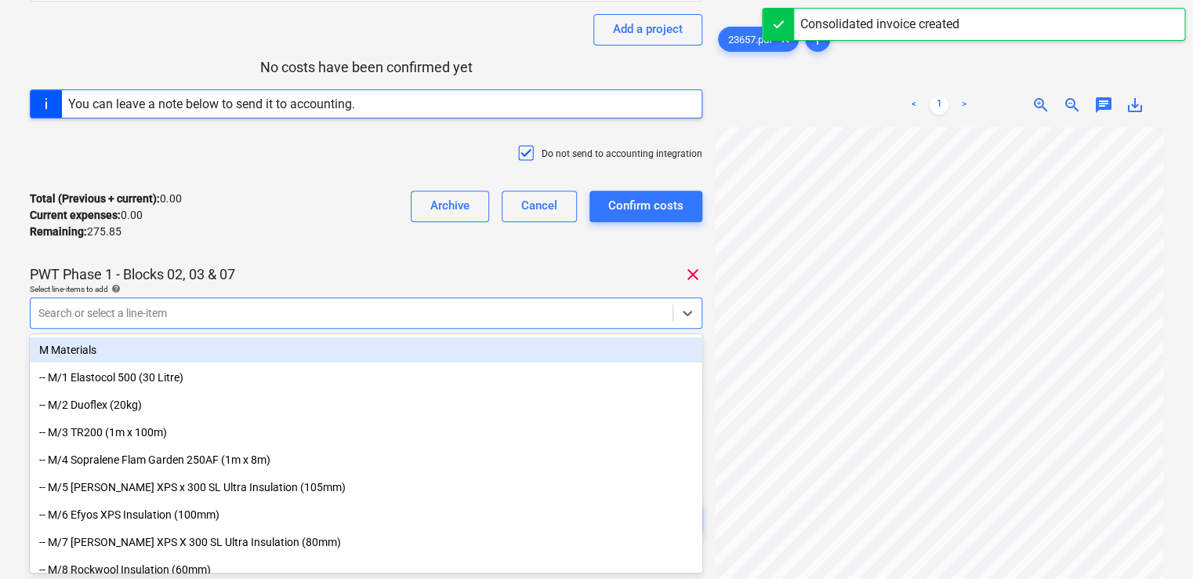
click at [328, 238] on div "Total (Previous + current) : 0.00 Current expenses : 0.00 Remaining : 275.85 Ar…" at bounding box center [366, 215] width 673 height 74
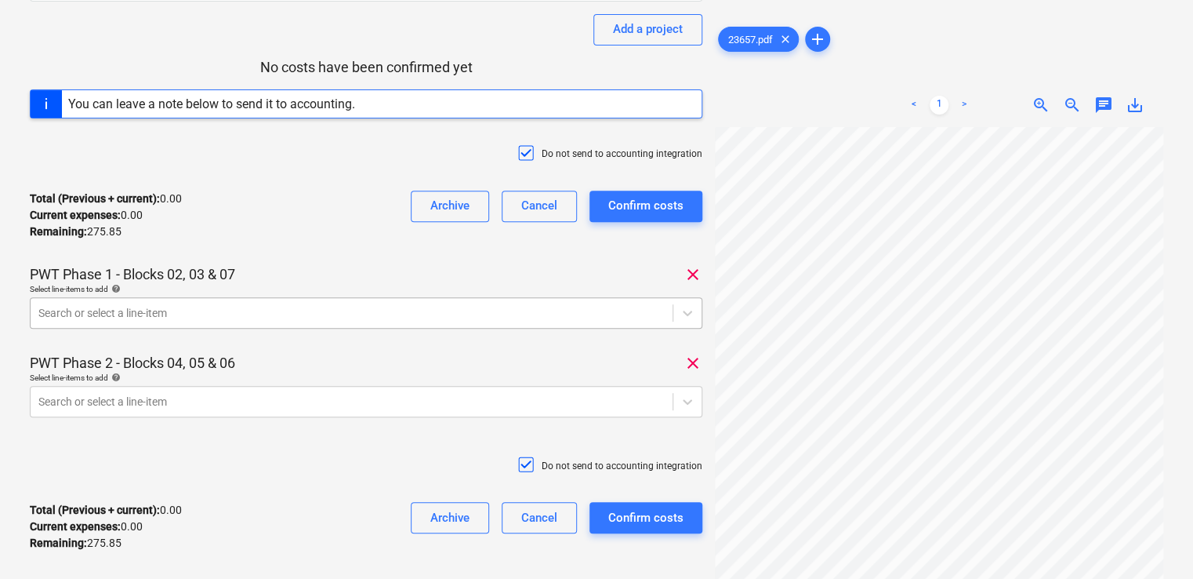
click at [245, 302] on div "Search or select a line-item" at bounding box center [352, 313] width 642 height 22
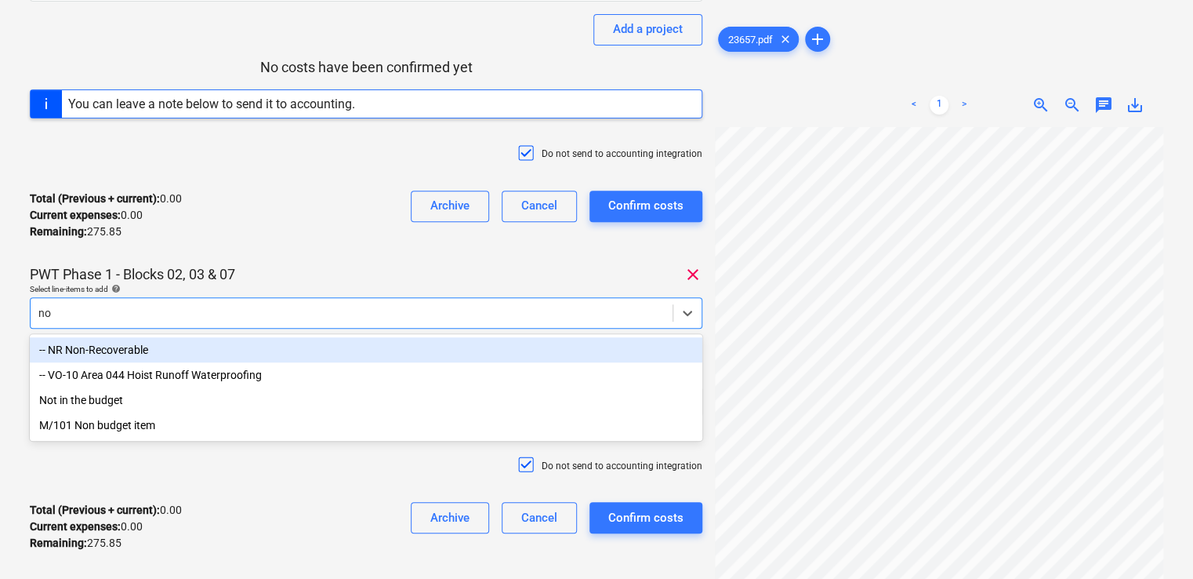
type input "non"
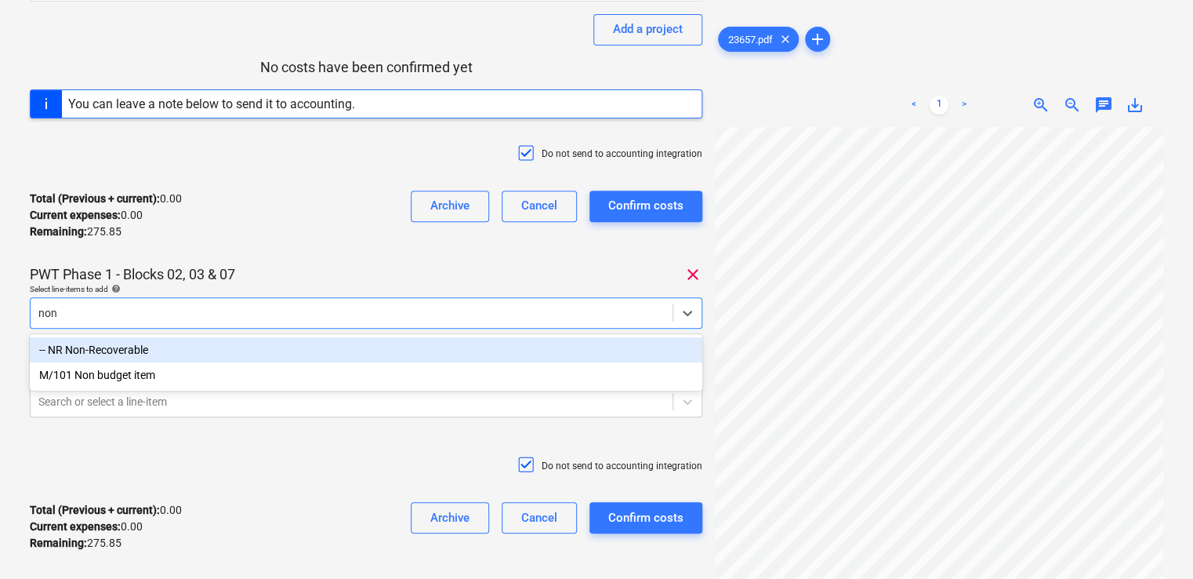
click at [216, 339] on div "-- NR Non-Recoverable" at bounding box center [366, 349] width 673 height 25
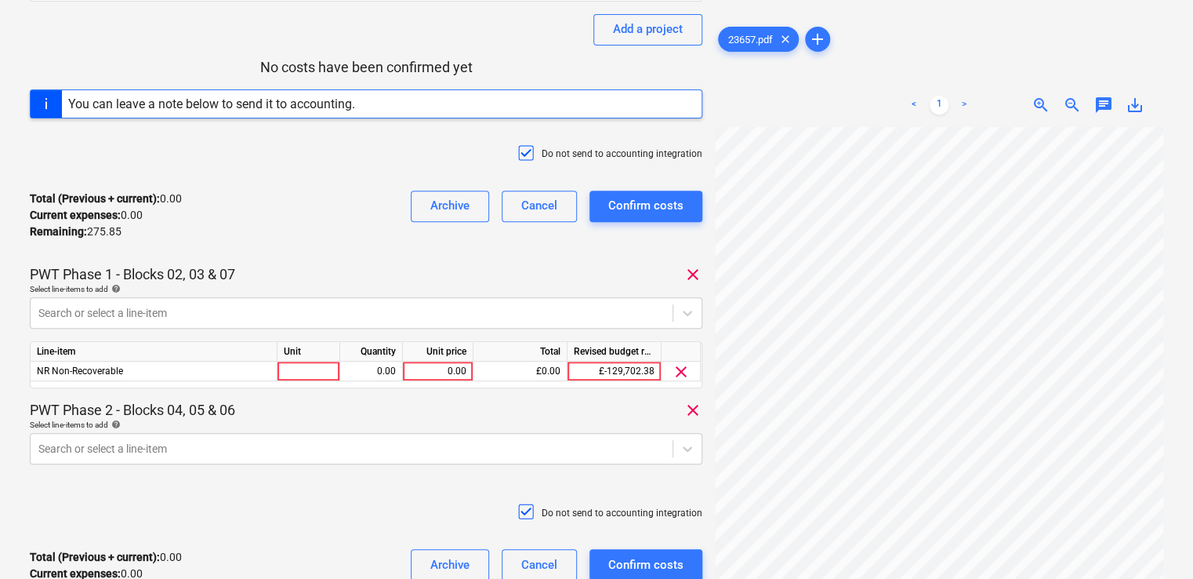
click at [306, 250] on div "Total (Previous + current) : 0.00 Current expenses : 0.00 Remaining : 275.85 Ar…" at bounding box center [366, 215] width 673 height 74
click at [312, 370] on div at bounding box center [309, 371] width 63 height 20
type input "item"
type input "87.63"
click at [387, 224] on div "Total (Previous + current) : 87.63 Current expenses : 87.63 Remaining : 188.22 …" at bounding box center [366, 215] width 673 height 74
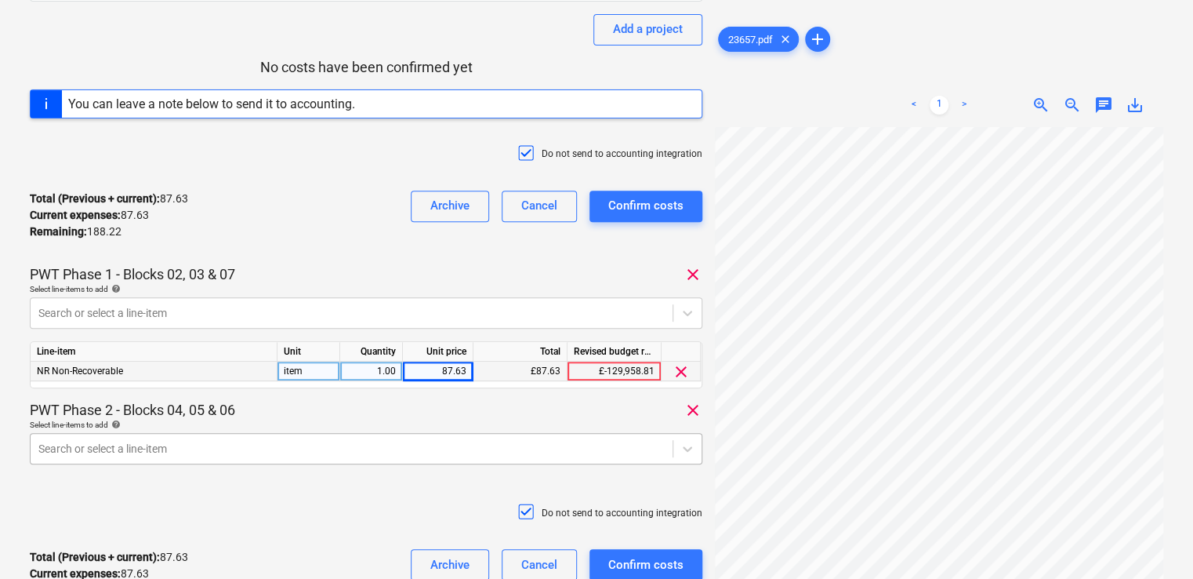
click at [281, 375] on body "Projects Contacts Company Consolidated Invoices Inbox 9+ format_size keyboard_a…" at bounding box center [596, 85] width 1193 height 579
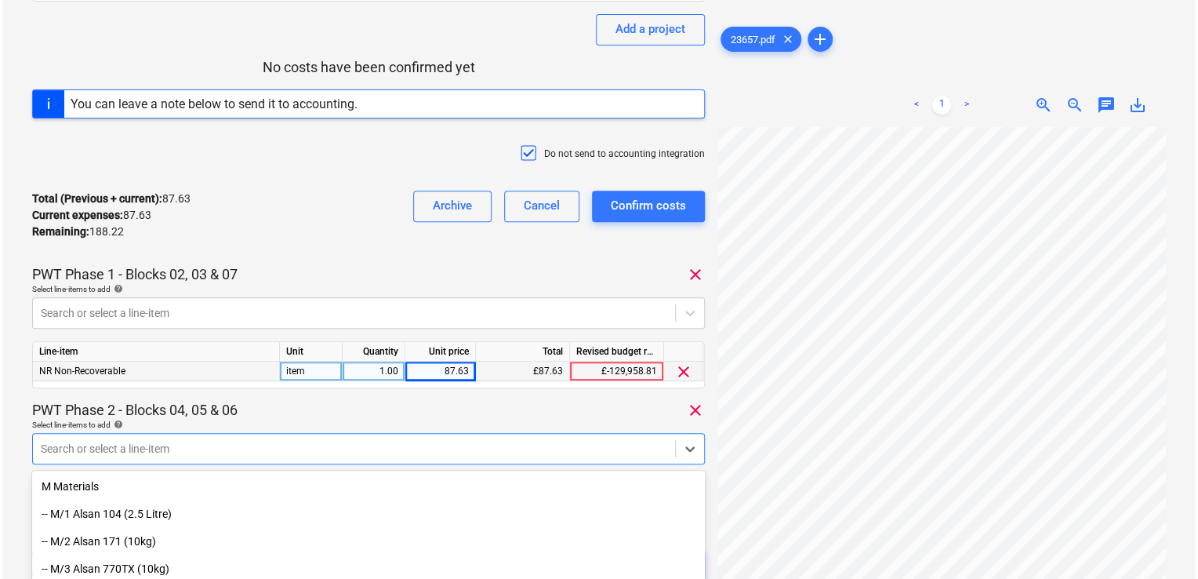
scroll to position [339, 0]
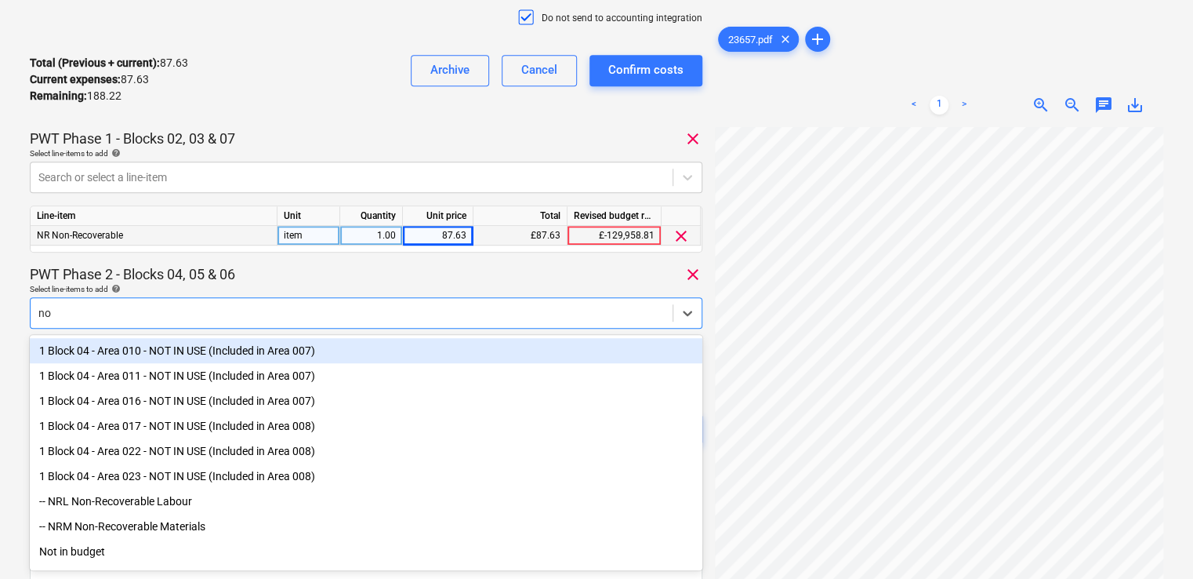
type input "non"
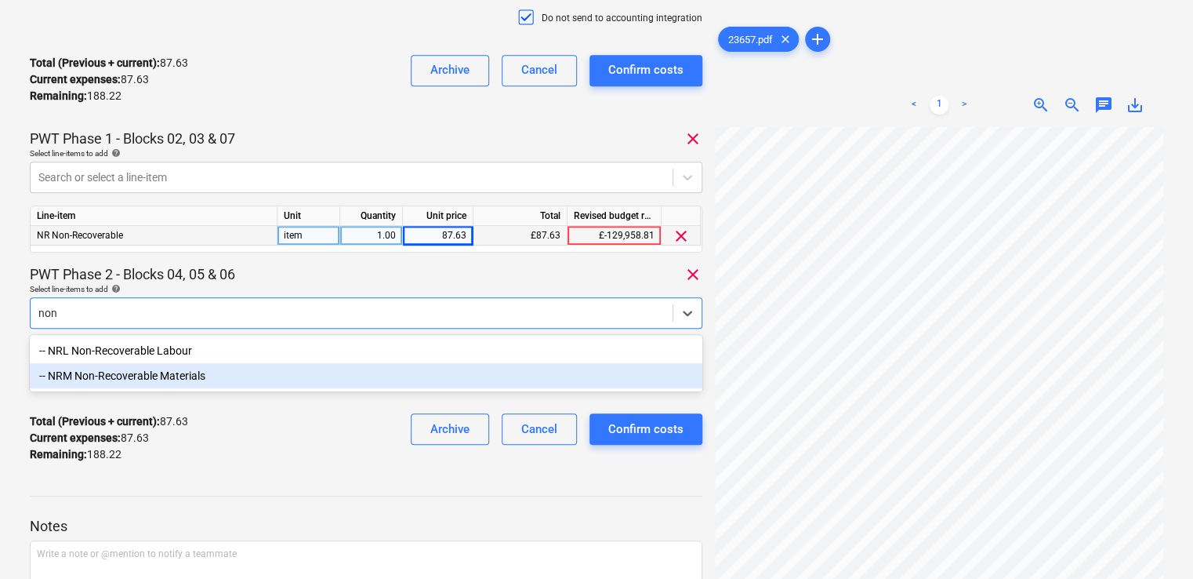
click at [247, 376] on div "-- NRM Non-Recoverable Materials" at bounding box center [366, 375] width 673 height 25
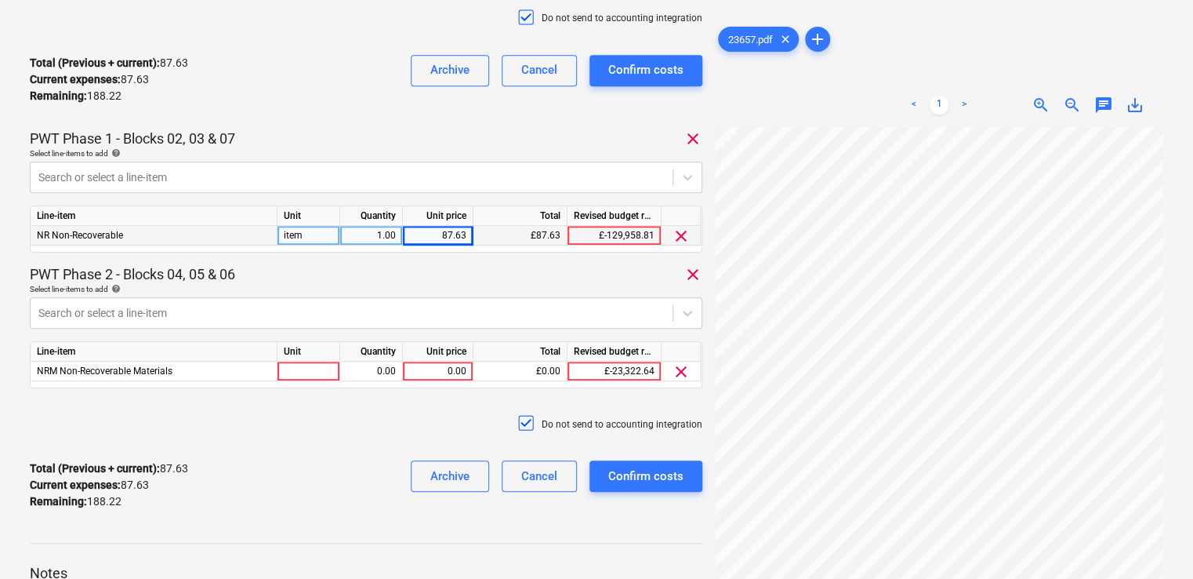
click at [324, 257] on div "23657 Consolidated invoice total amount 275.85 Subcontractor Oxford Safety Supp…" at bounding box center [366, 120] width 673 height 803
click at [314, 365] on div at bounding box center [309, 371] width 63 height 20
type input "item"
type input "87.64"
click at [378, 441] on div "Do not send to accounting integration" at bounding box center [366, 424] width 673 height 47
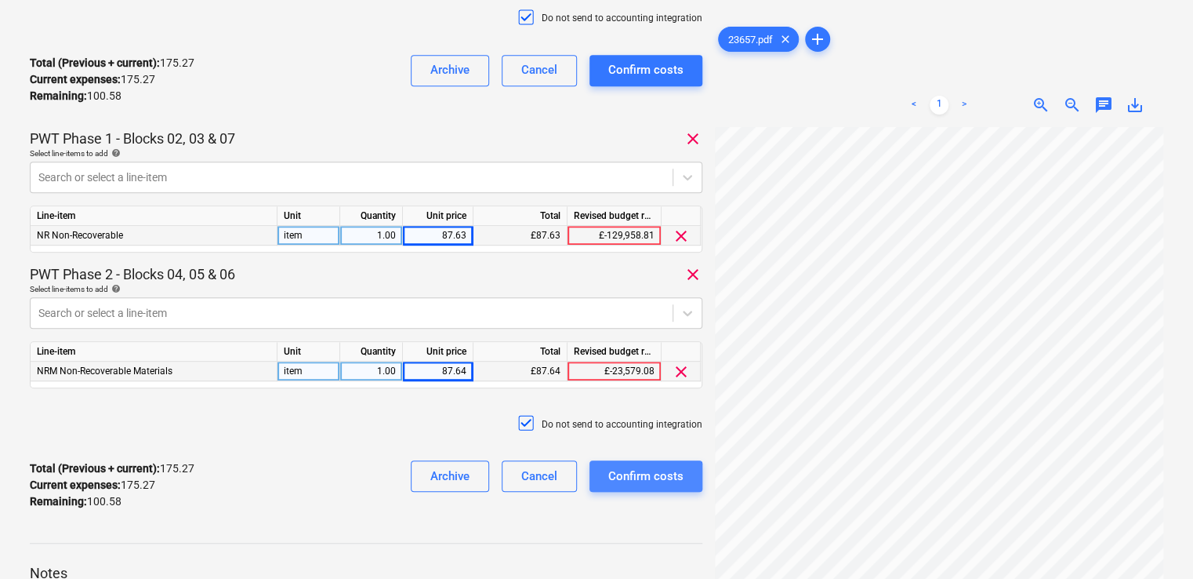
click at [643, 477] on div "Confirm costs" at bounding box center [645, 476] width 75 height 20
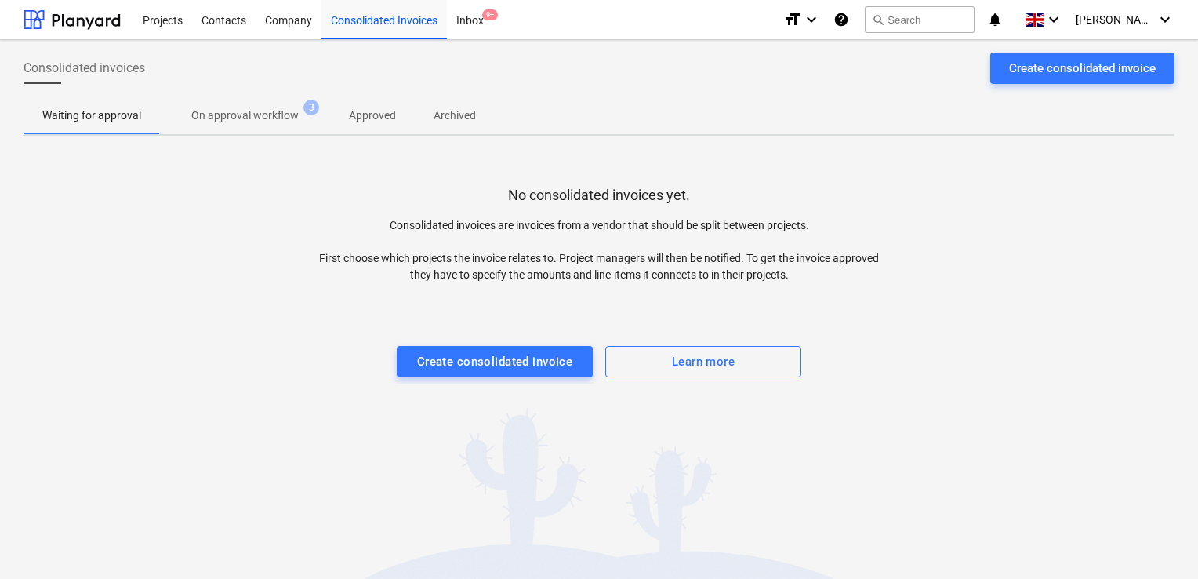
click at [949, 16] on div "Consolidated Invoice confirmed" at bounding box center [892, 16] width 174 height 19
click at [928, 24] on div "Consolidated Invoice confirmed" at bounding box center [892, 16] width 174 height 19
click at [969, 11] on div "Consolidated Invoice confirmed" at bounding box center [892, 16] width 174 height 19
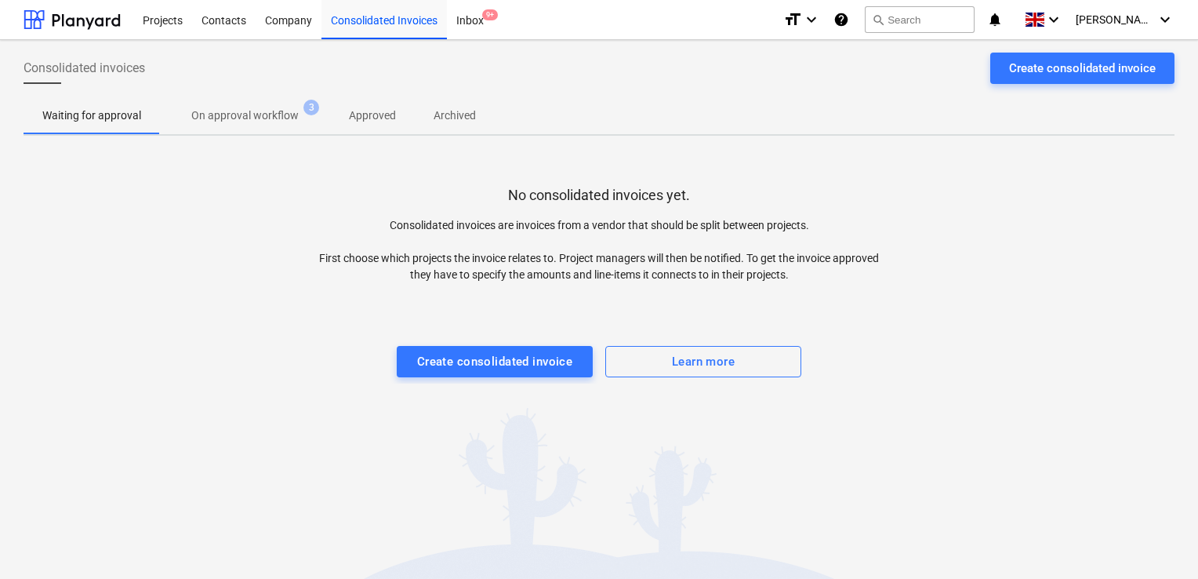
click at [926, 27] on div "Consolidated Invoice confirmed" at bounding box center [892, 16] width 187 height 31
click at [926, 15] on button "search Search" at bounding box center [920, 19] width 110 height 27
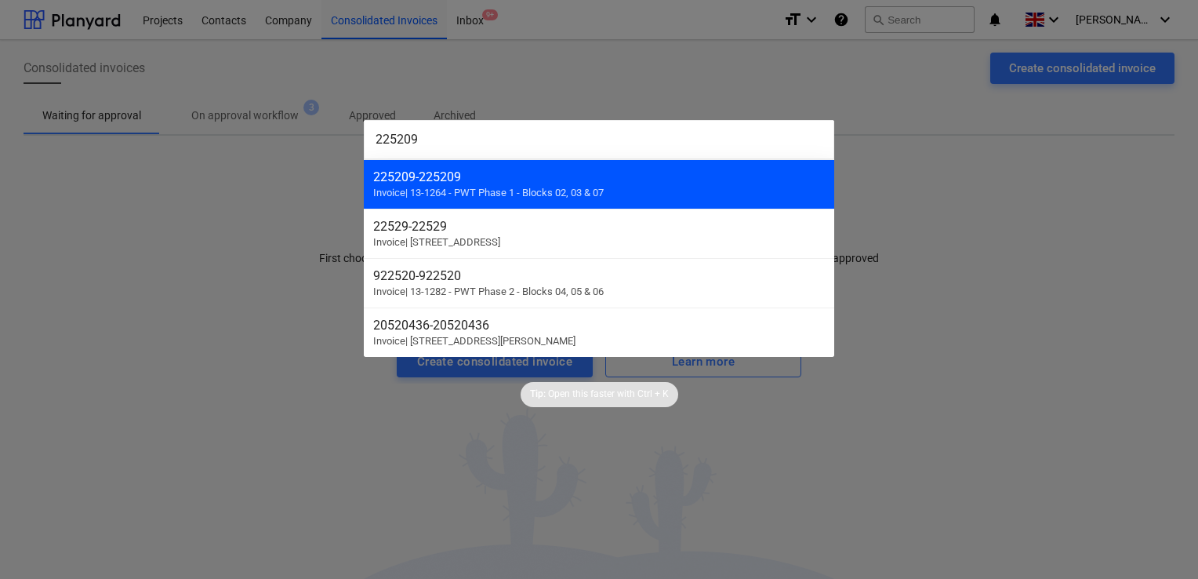
type input "225209"
click at [420, 177] on div "225209 - 225209" at bounding box center [599, 176] width 452 height 15
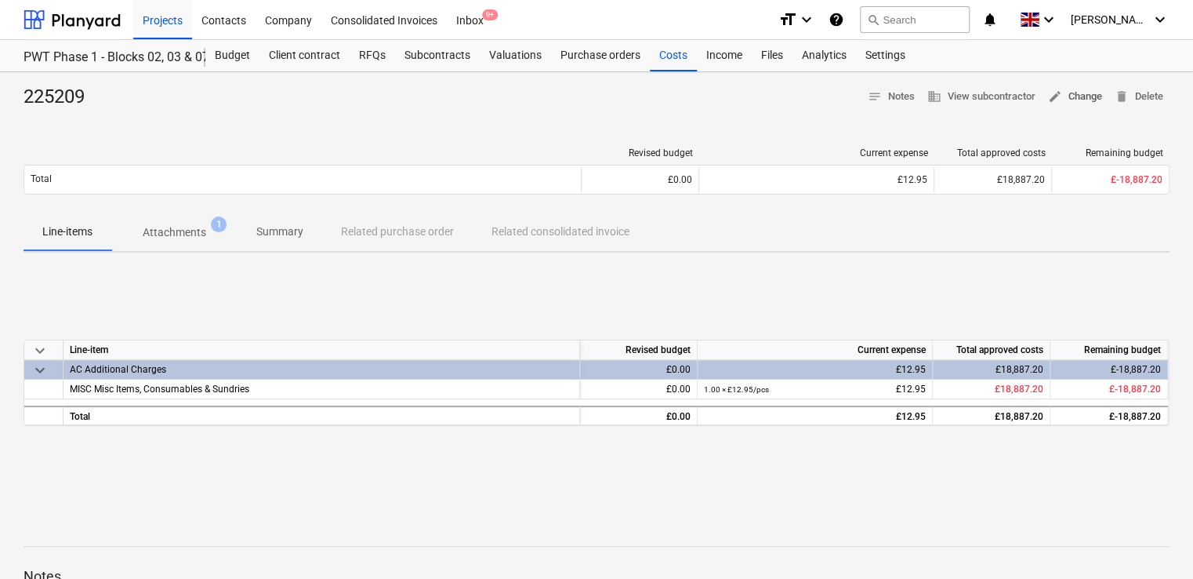
click at [1069, 99] on span "edit Change" at bounding box center [1075, 97] width 54 height 18
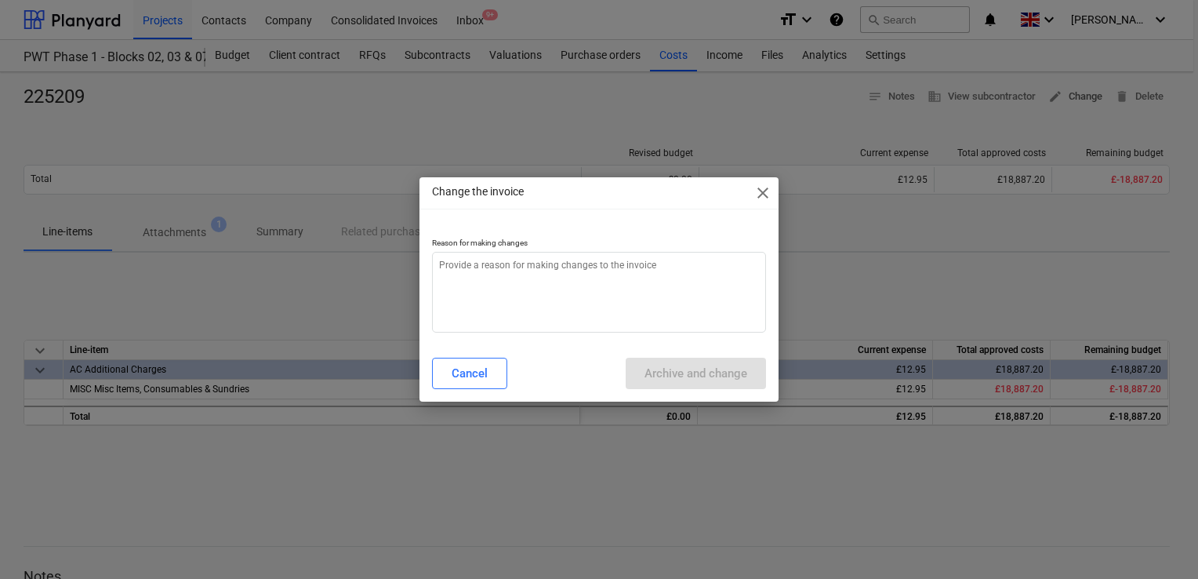
type textarea "x"
click at [626, 282] on textarea at bounding box center [599, 292] width 334 height 81
type textarea "."
type textarea "x"
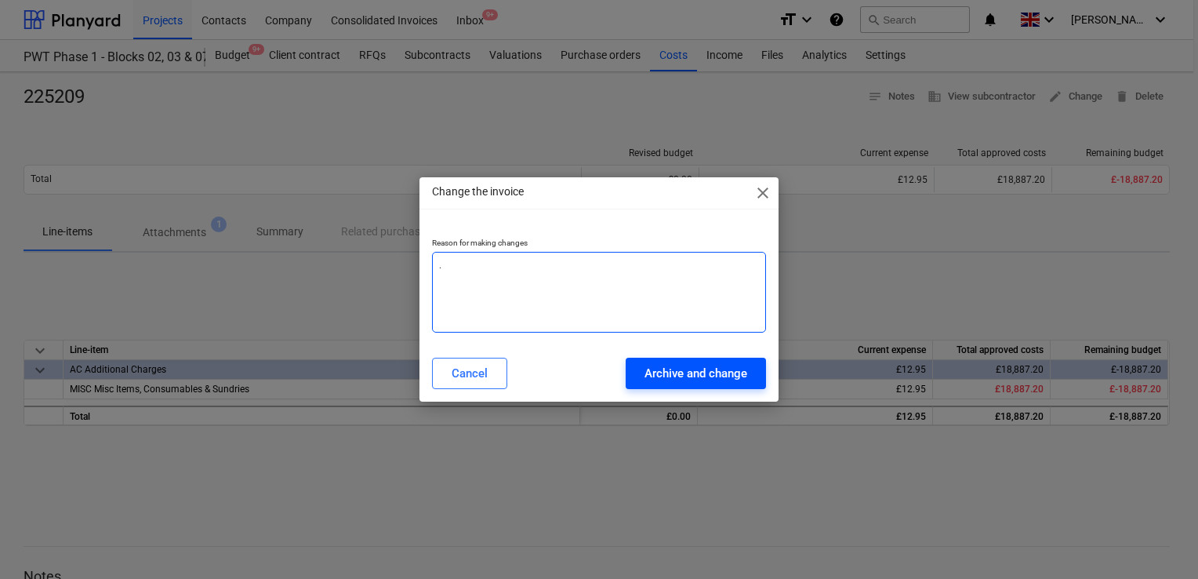
type textarea "."
click at [652, 368] on div "Archive and change" at bounding box center [695, 373] width 103 height 20
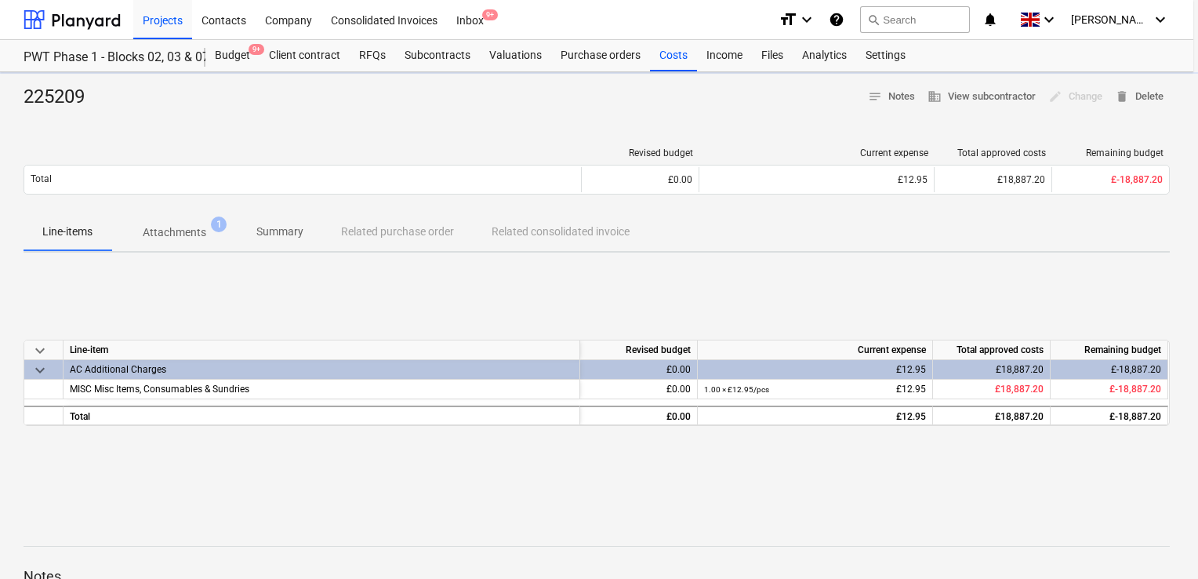
type textarea "x"
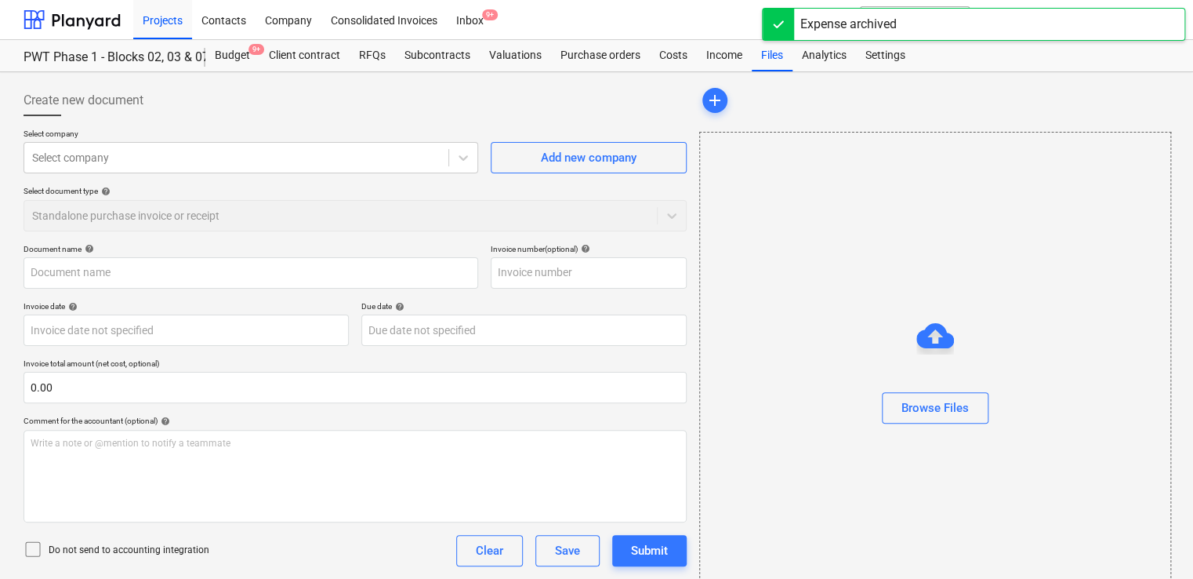
type input "225209"
type input "[DATE]"
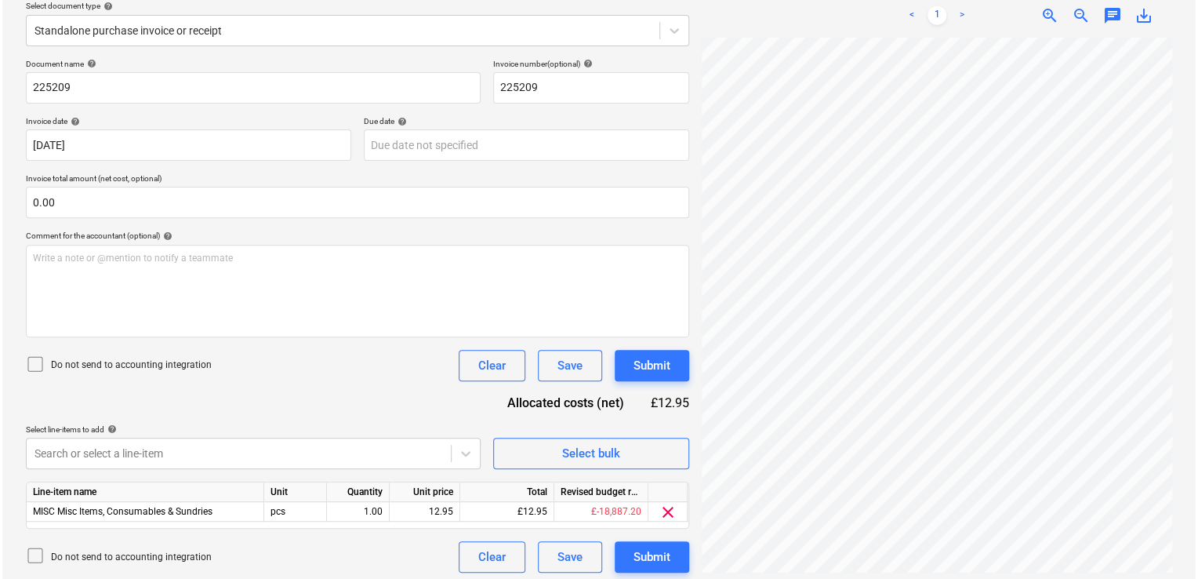
scroll to position [191, 0]
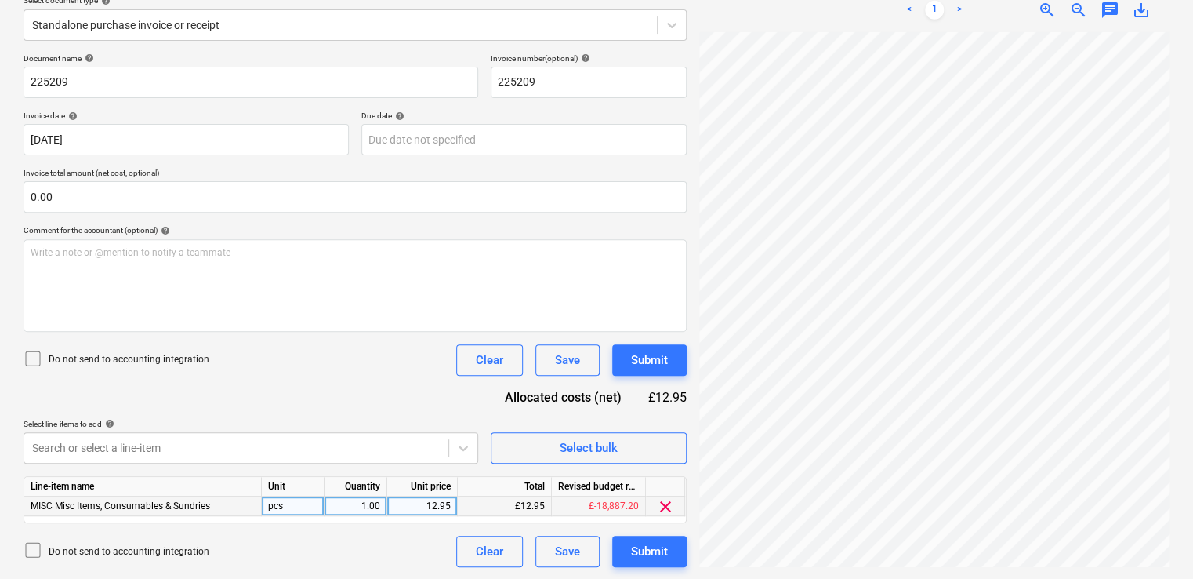
click at [438, 504] on div "12.95" at bounding box center [422, 506] width 57 height 20
type input "310.95"
click at [394, 399] on div "Document name help 225209 Invoice number (optional) help 225209 Invoice date he…" at bounding box center [355, 309] width 663 height 513
click at [34, 355] on icon at bounding box center [33, 358] width 19 height 19
click at [652, 362] on div "Submit" at bounding box center [649, 360] width 37 height 20
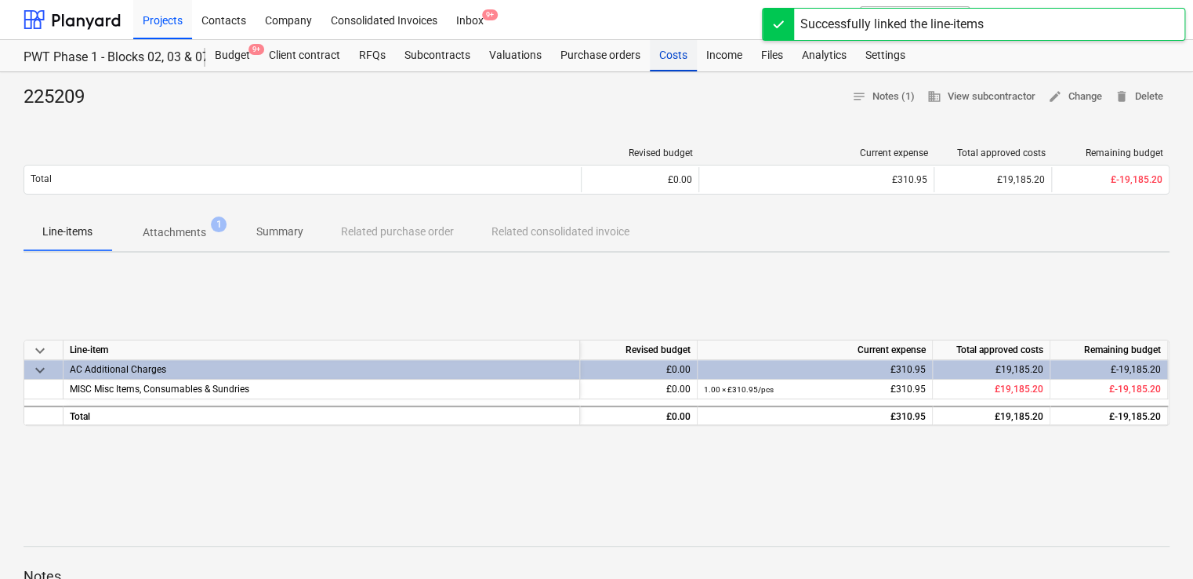
click at [673, 51] on div "Costs" at bounding box center [673, 55] width 47 height 31
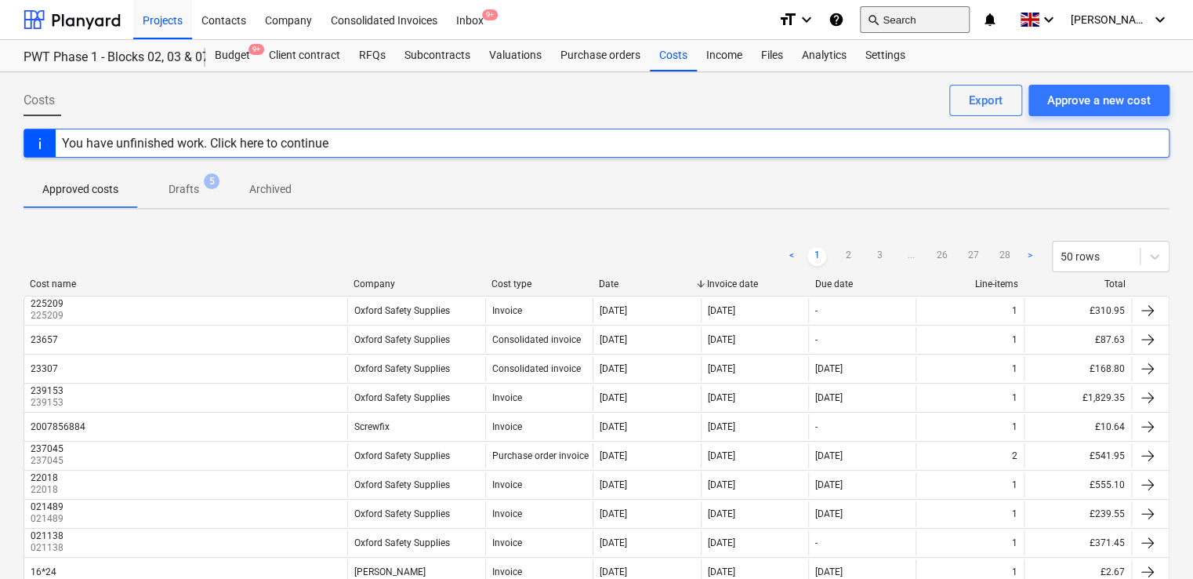
click at [945, 24] on button "search Search" at bounding box center [915, 19] width 110 height 27
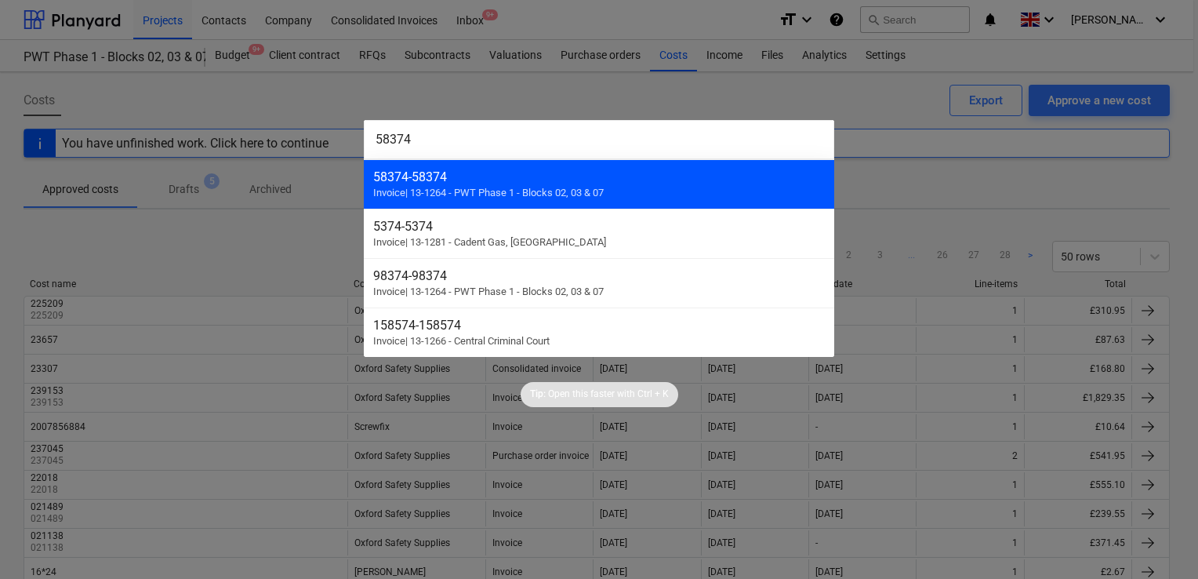
type input "58374"
click at [521, 167] on div "58374 - 58374 Invoice | 13-1264 - PWT Phase 1 - Blocks 02, 03 & 07" at bounding box center [599, 183] width 470 height 49
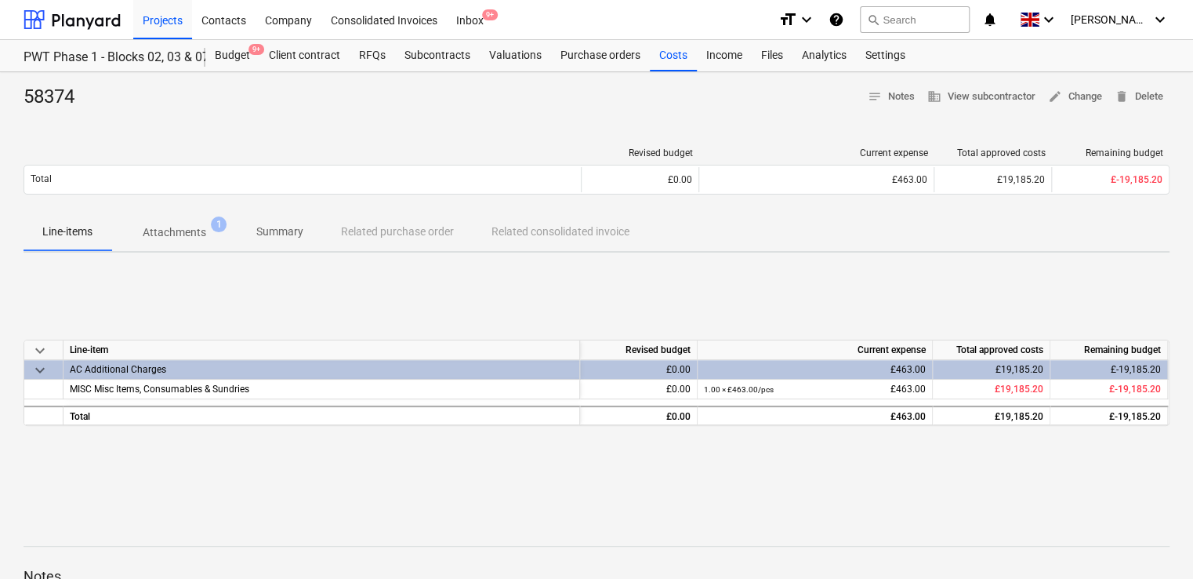
click at [198, 237] on p "Attachments" at bounding box center [175, 232] width 64 height 16
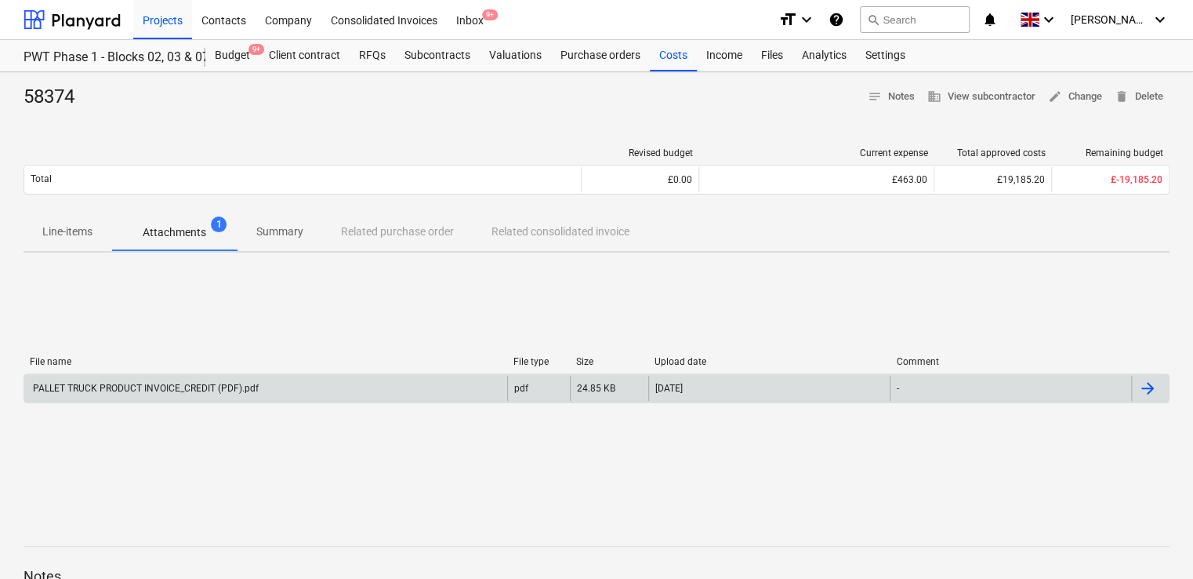
click at [157, 386] on div "PALLET TRUCK PRODUCT INVOICE_CREDIT (PDF).pdf" at bounding box center [145, 388] width 228 height 11
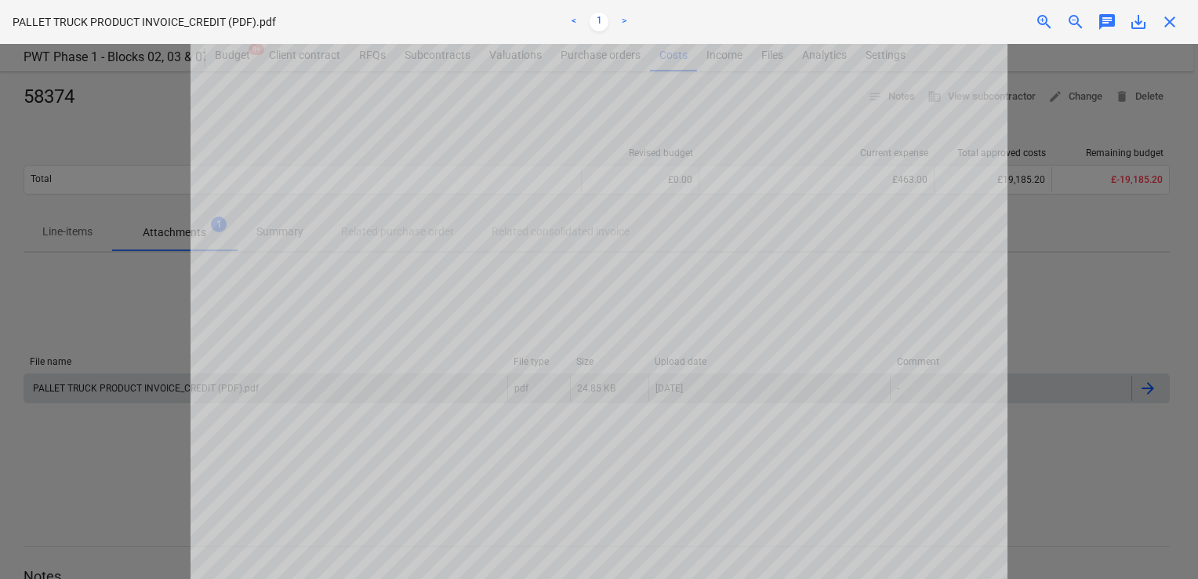
click at [1160, 27] on span "close" at bounding box center [1169, 22] width 19 height 19
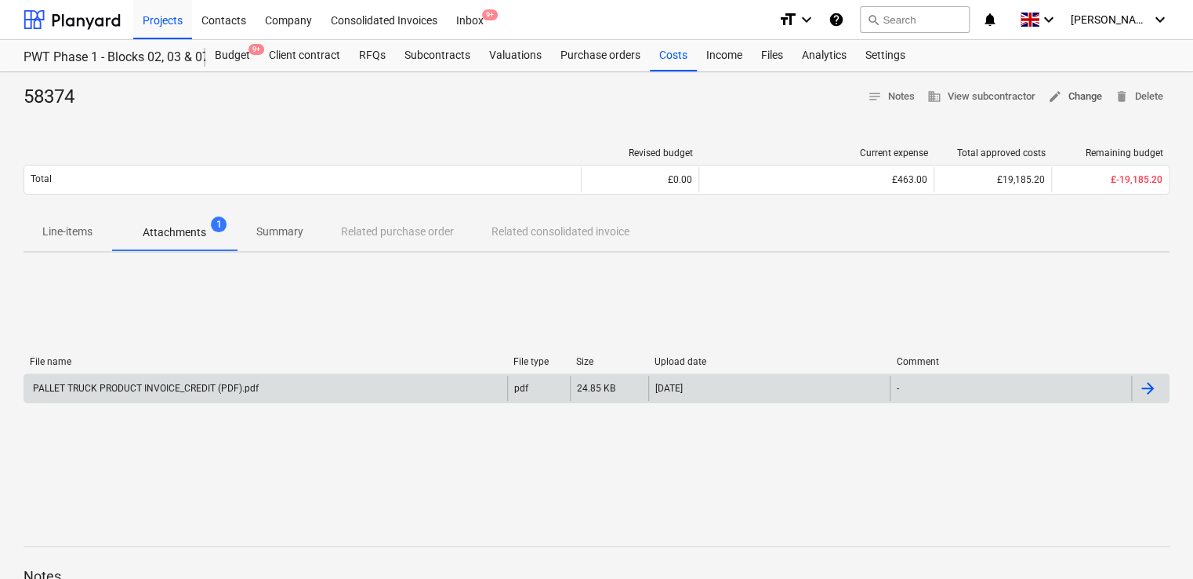
click at [1078, 99] on span "edit Change" at bounding box center [1075, 97] width 54 height 18
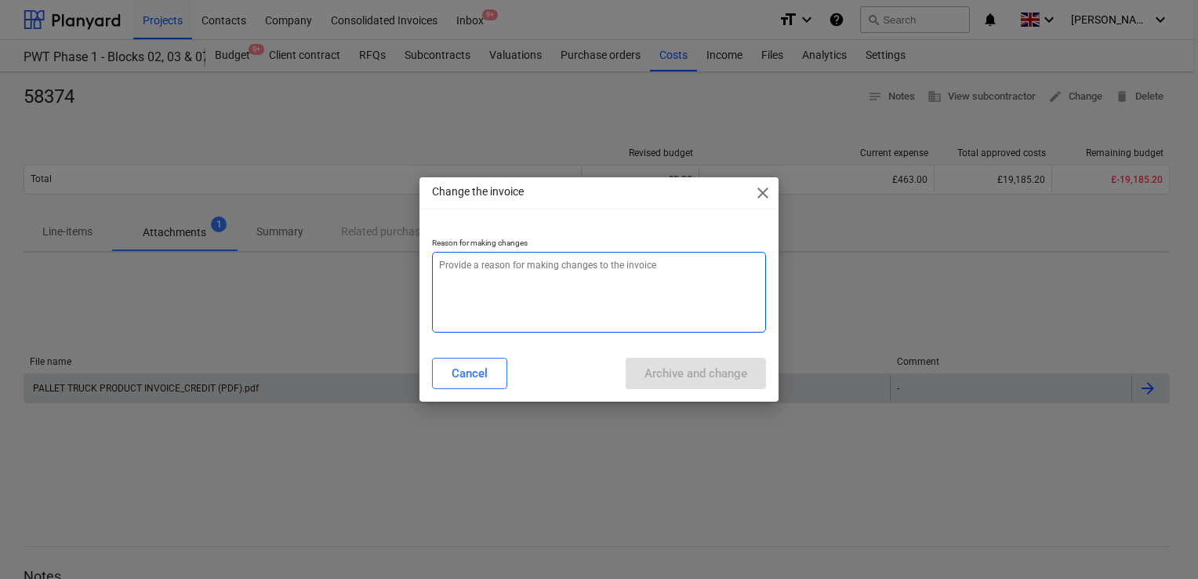
click at [586, 296] on textarea at bounding box center [599, 292] width 334 height 81
type textarea "x"
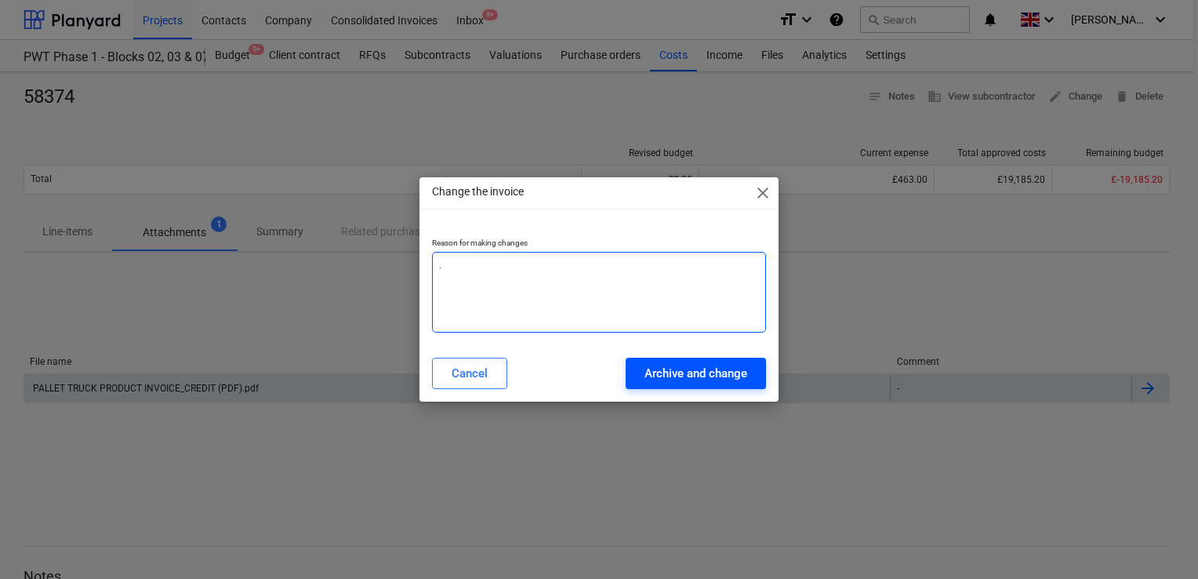
type textarea "."
click at [706, 378] on div "Archive and change" at bounding box center [695, 373] width 103 height 20
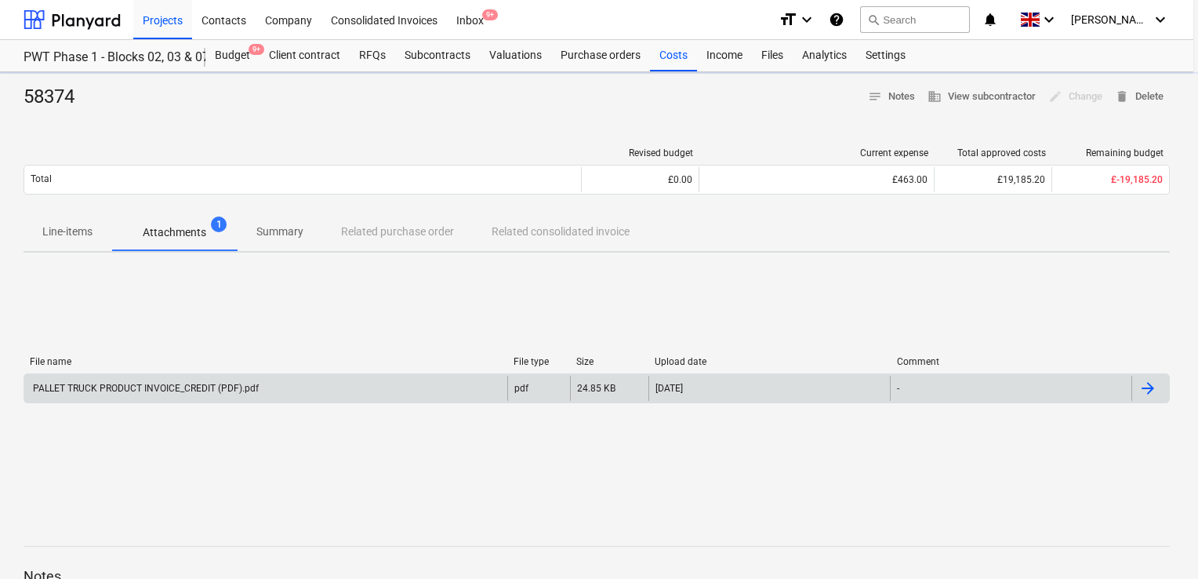
type textarea "x"
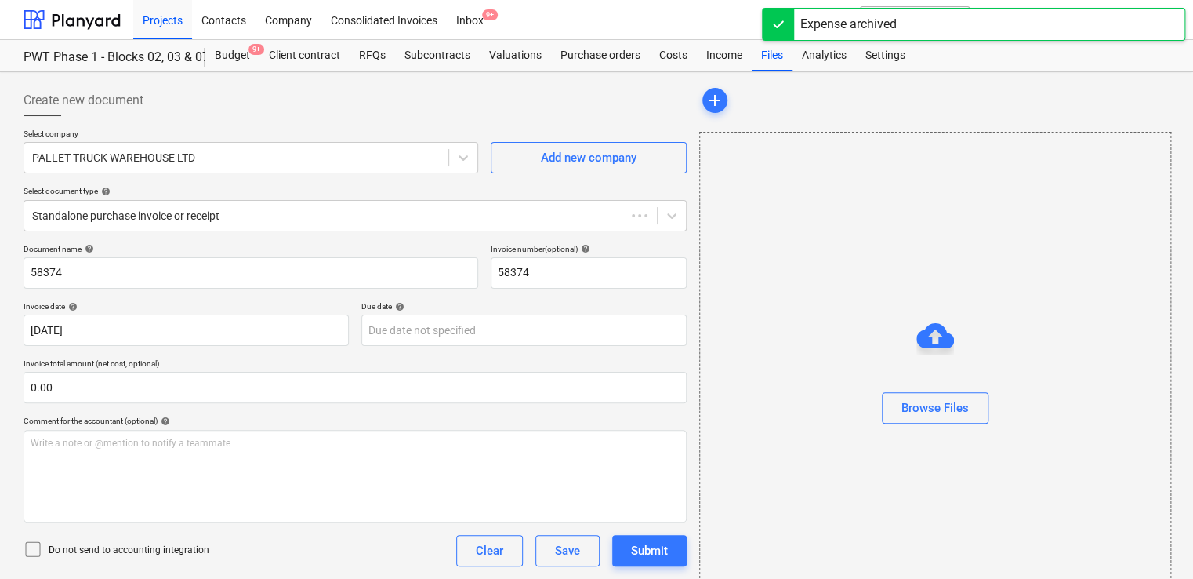
type input "58374"
type input "[DATE]"
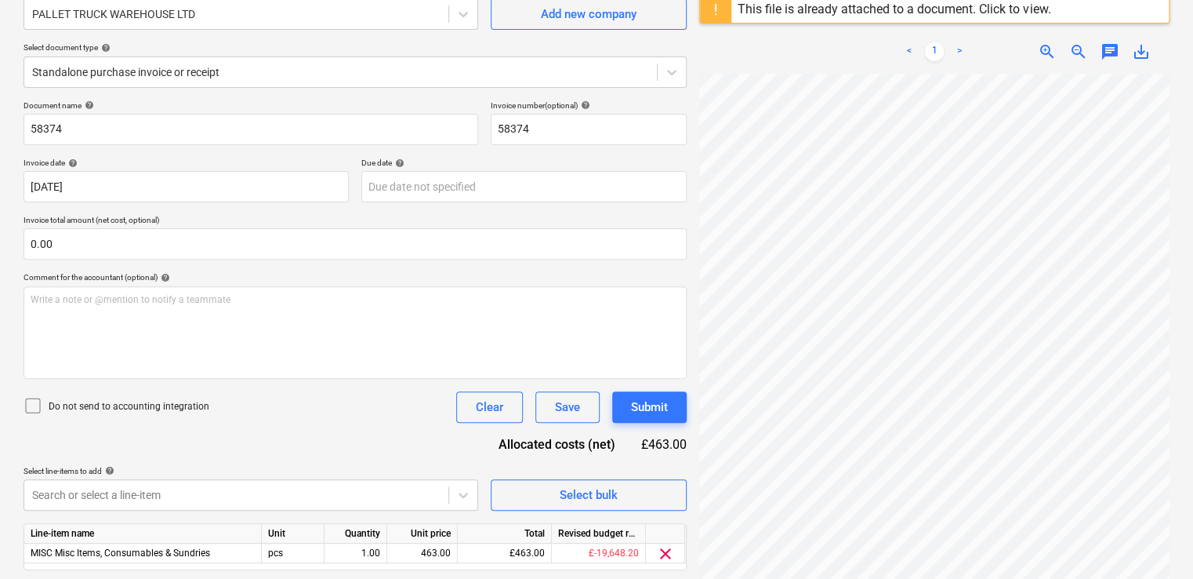
scroll to position [191, 0]
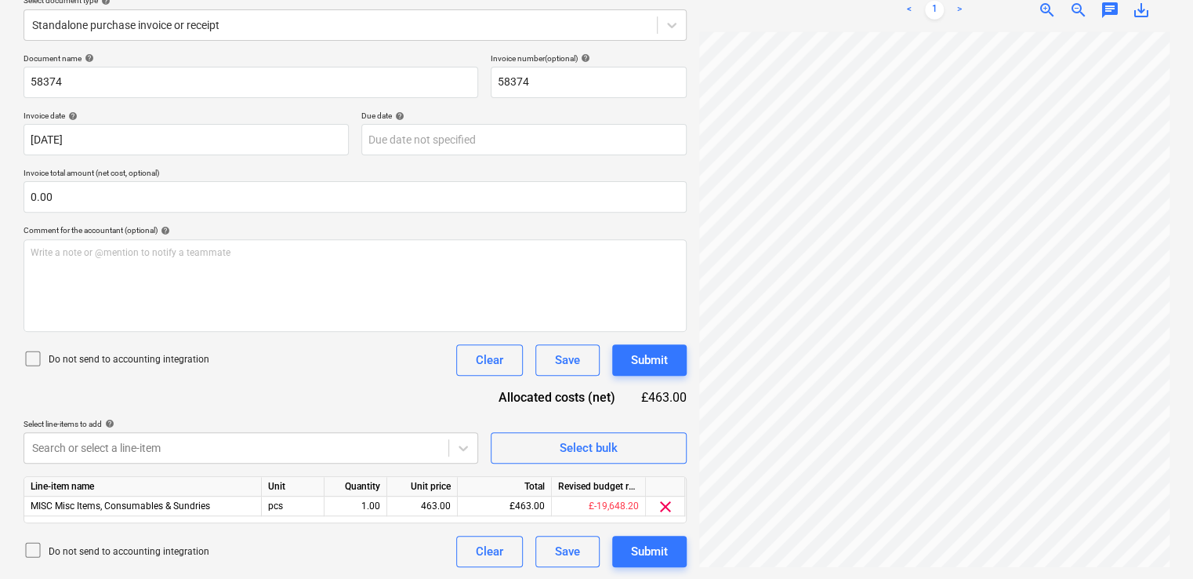
click at [31, 356] on icon at bounding box center [33, 358] width 19 height 19
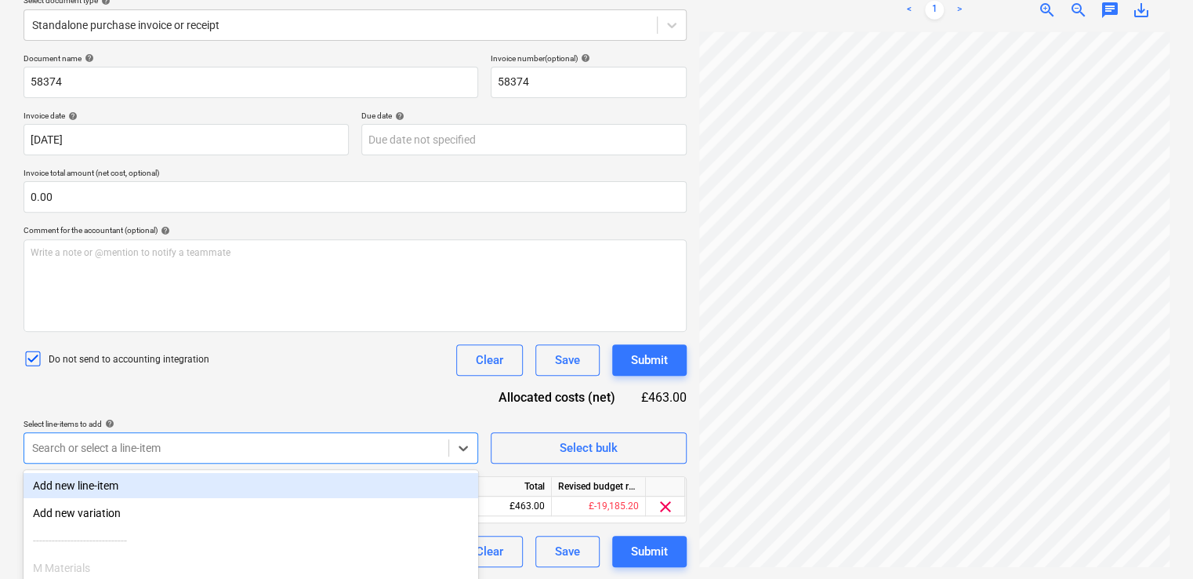
click at [216, 388] on body "Projects Contacts Company Consolidated Invoices Inbox 9+ format_size keyboard_a…" at bounding box center [596, 98] width 1193 height 579
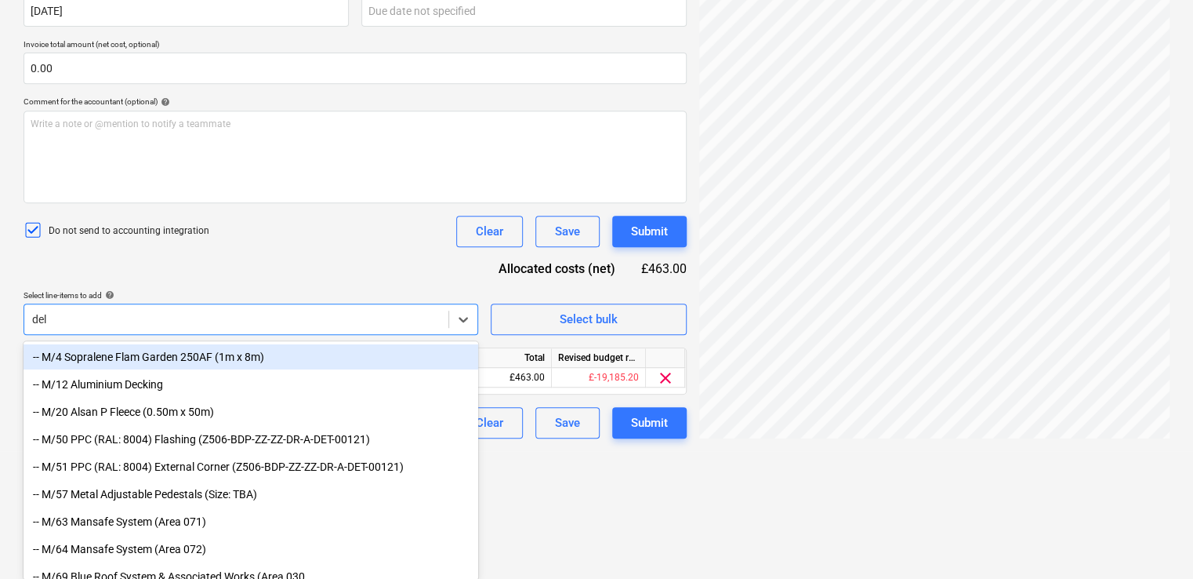
scroll to position [216, 0]
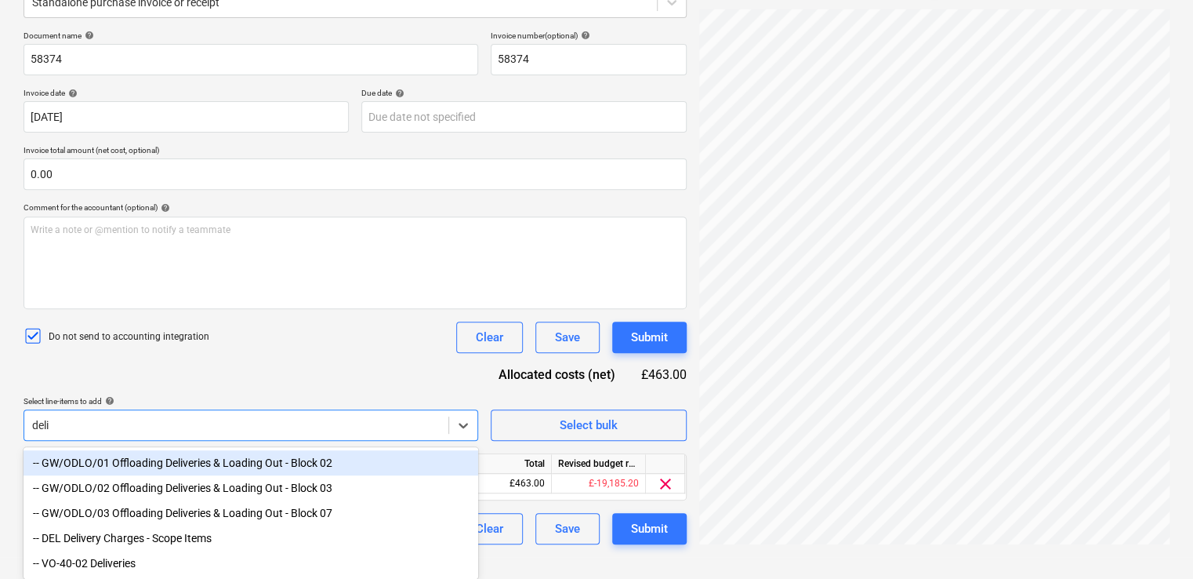
type input "deli"
click at [232, 368] on div "Document name help 58374 Invoice number (optional) help 58374 Invoice date help…" at bounding box center [355, 287] width 663 height 513
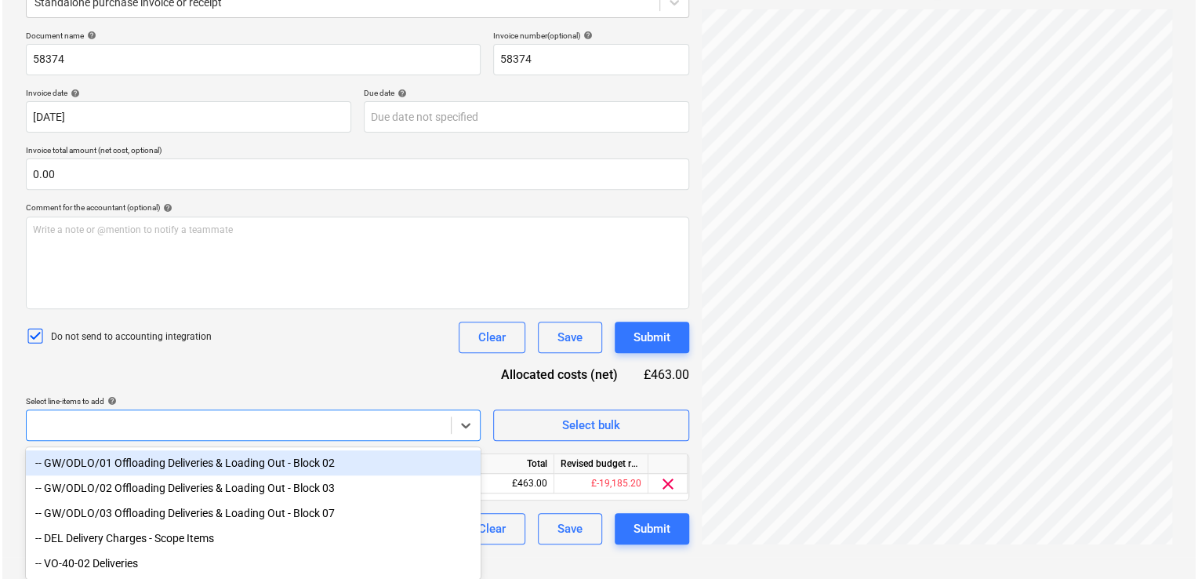
scroll to position [191, 0]
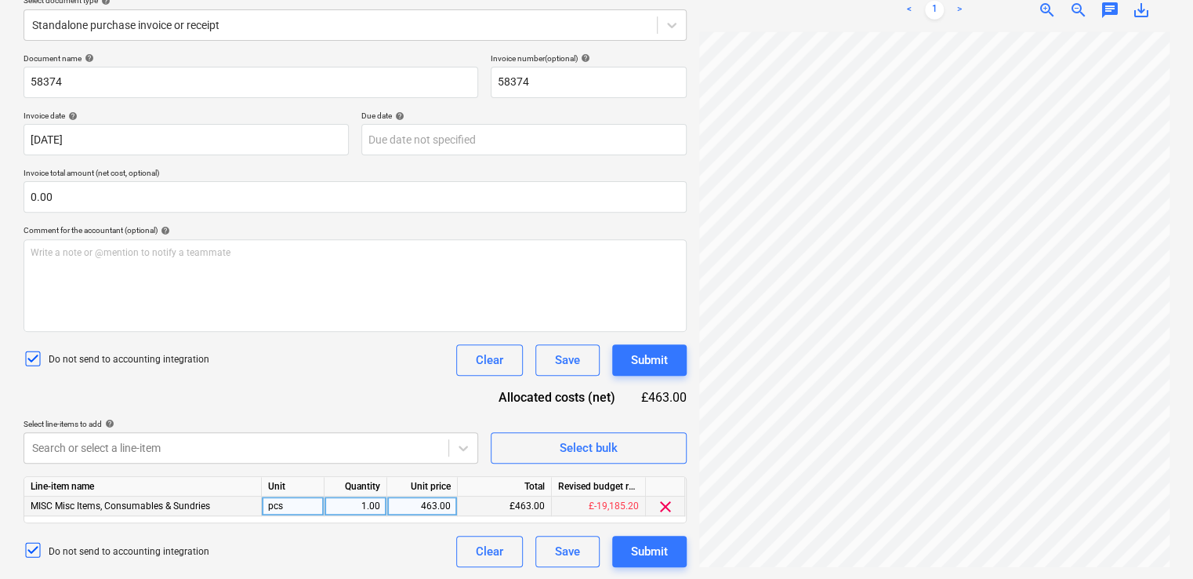
click at [439, 507] on div "463.00" at bounding box center [422, 506] width 57 height 20
type input "512.00"
click at [361, 379] on div "Document name help 58374 Invoice number (optional) help 58374 Invoice date help…" at bounding box center [355, 309] width 663 height 513
click at [626, 551] on button "Submit" at bounding box center [649, 550] width 74 height 31
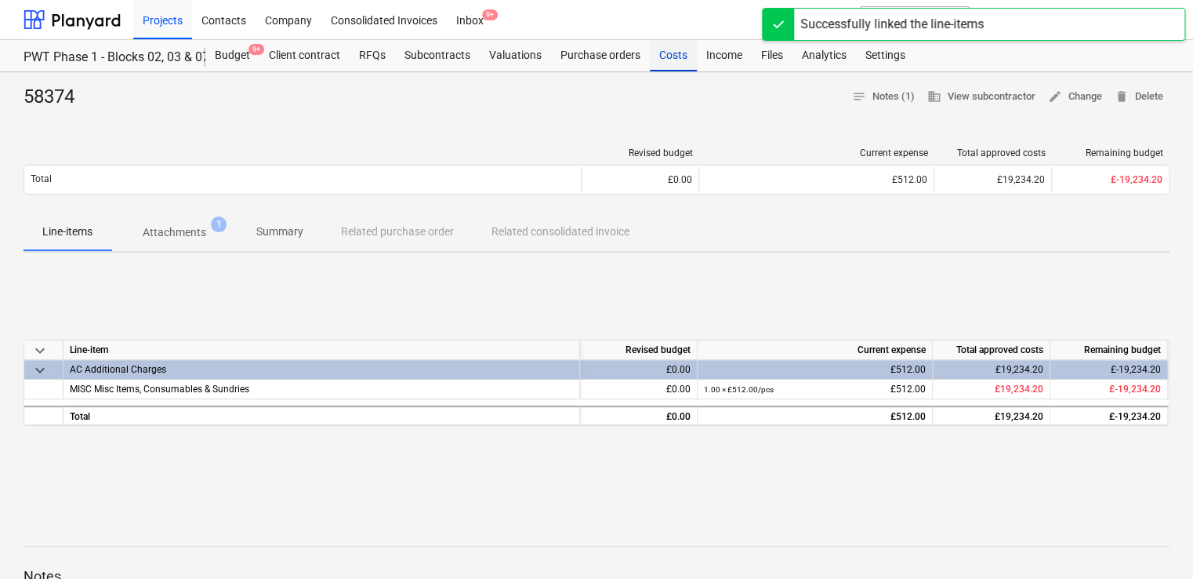
click at [666, 53] on div "Costs" at bounding box center [673, 55] width 47 height 31
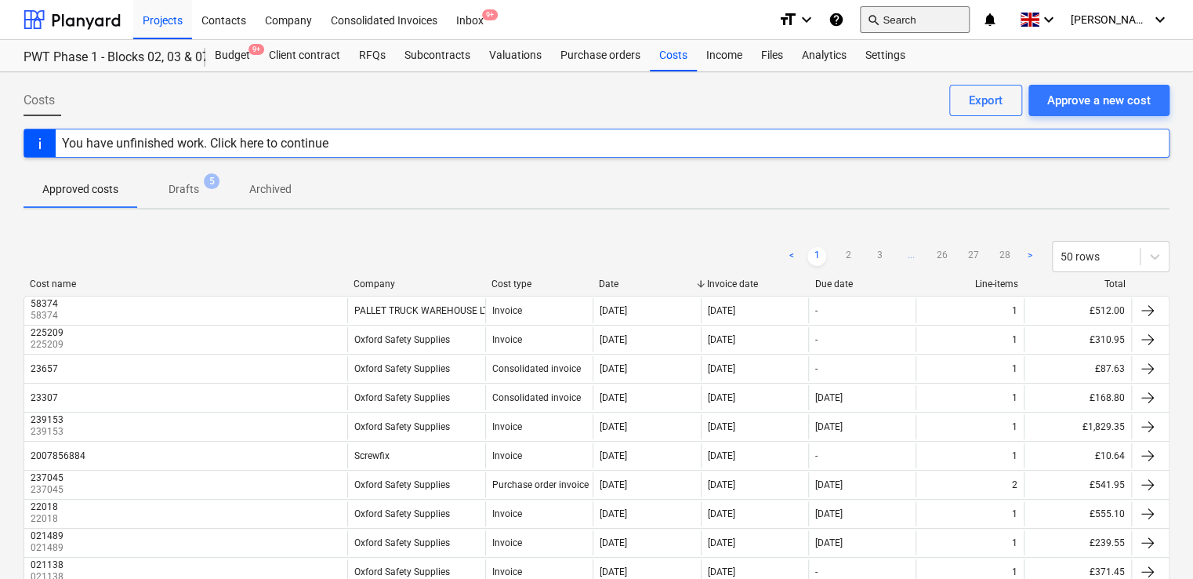
click at [960, 27] on button "search Search" at bounding box center [915, 19] width 110 height 27
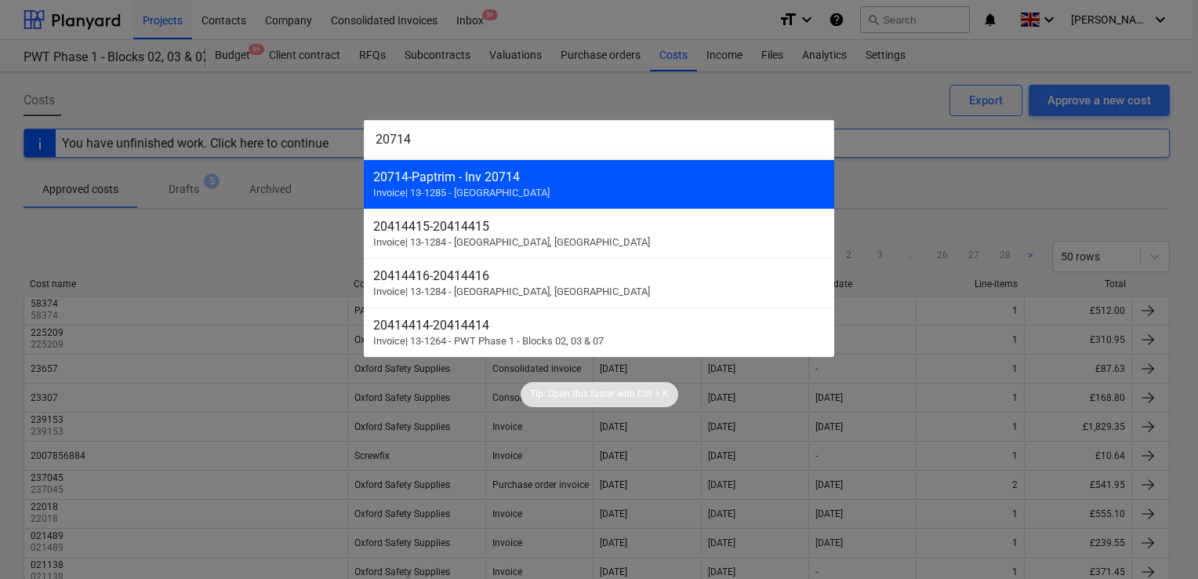
type input "20714"
click at [557, 183] on div "20714 - Paptrim - Inv 20714" at bounding box center [599, 176] width 452 height 15
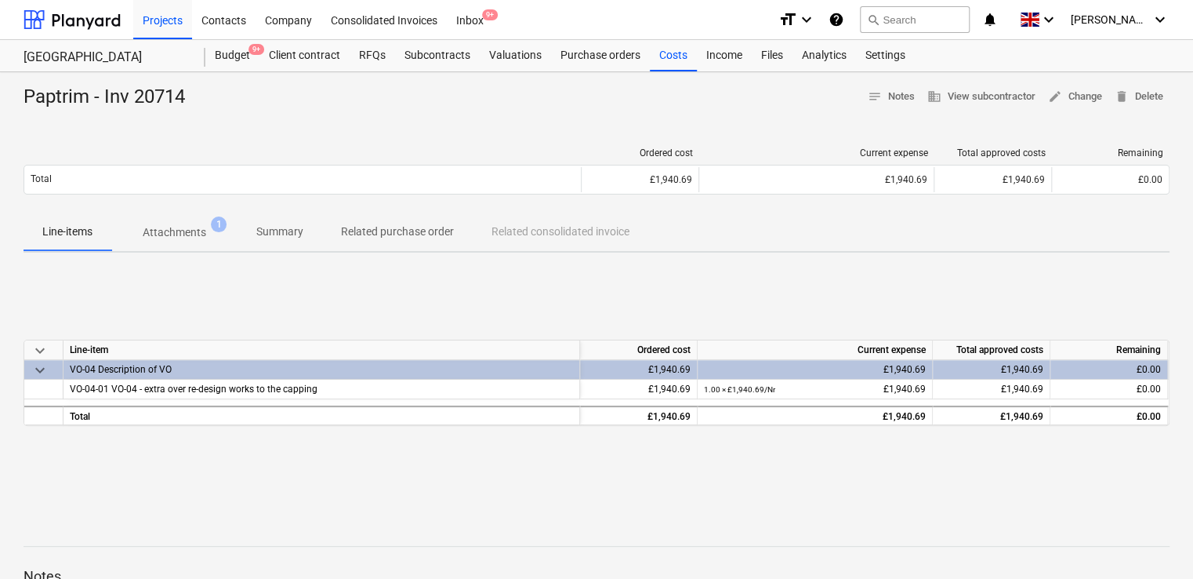
click at [191, 227] on p "Attachments" at bounding box center [175, 232] width 64 height 16
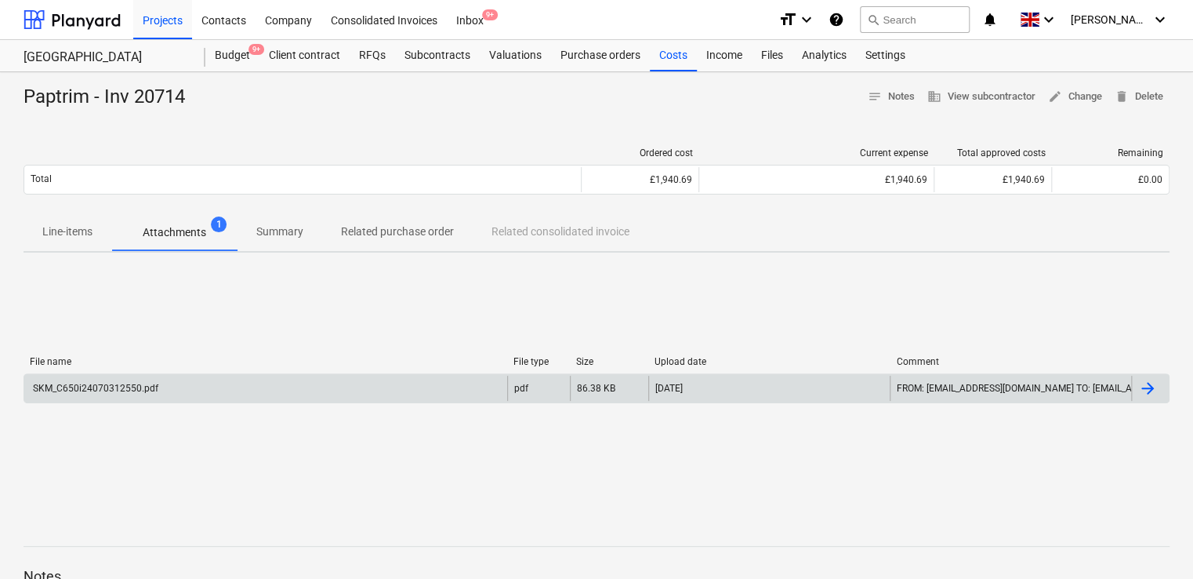
click at [99, 391] on div "SKM_C650i24070312550.pdf" at bounding box center [95, 388] width 128 height 11
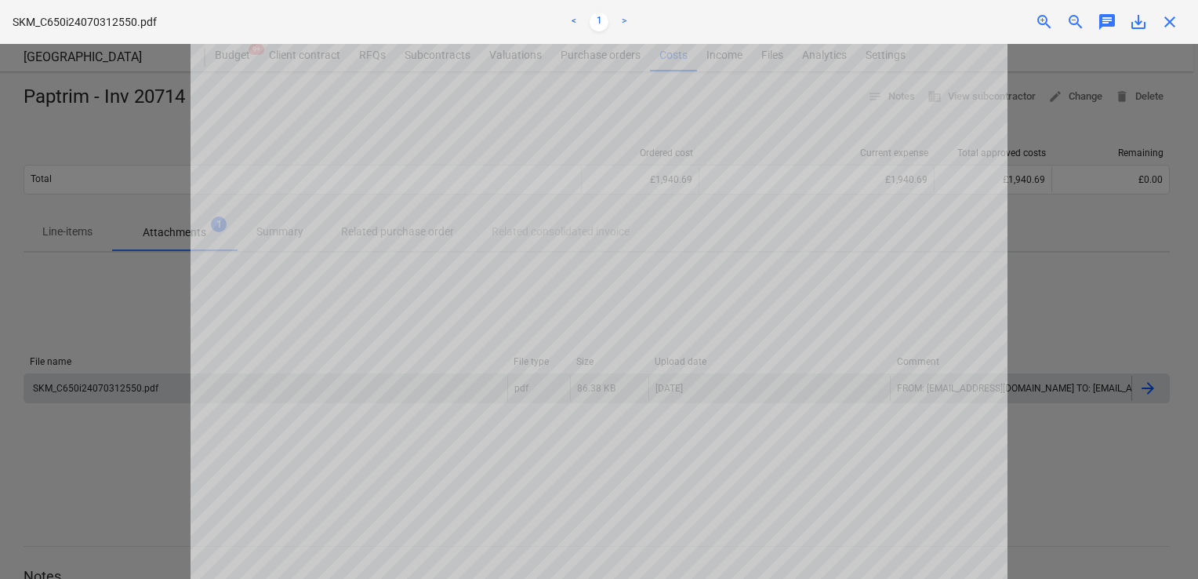
click at [1174, 2] on div "SKM_C650i24070312550.pdf < 1 > zoom_in zoom_out chat 0 save_alt close" at bounding box center [599, 22] width 1198 height 44
click at [1167, 26] on span "close" at bounding box center [1169, 22] width 19 height 19
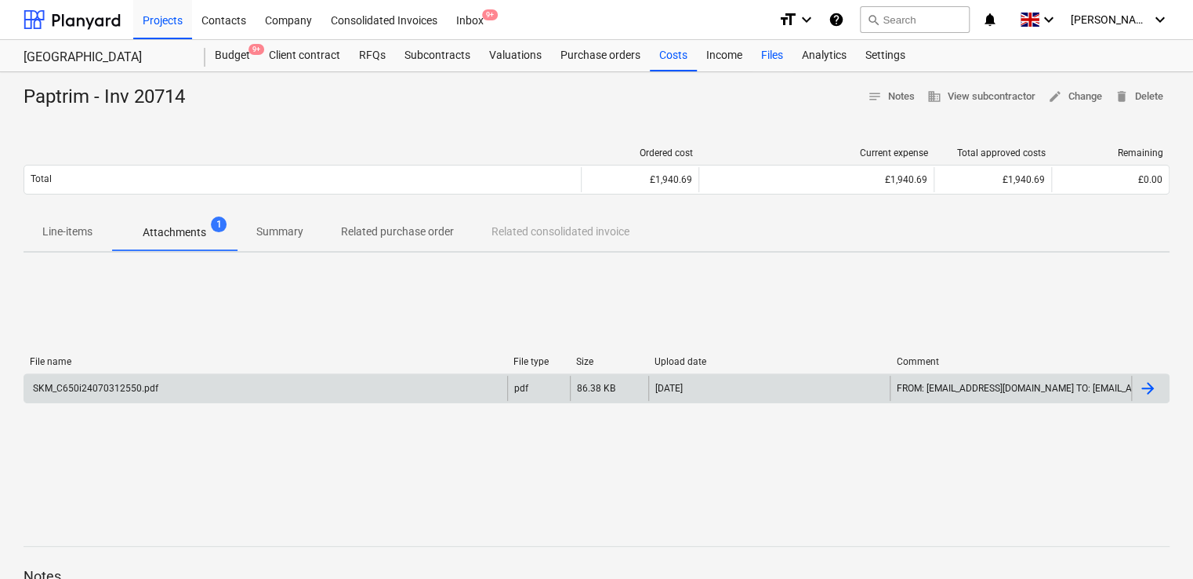
click at [773, 45] on div "Files" at bounding box center [772, 55] width 41 height 31
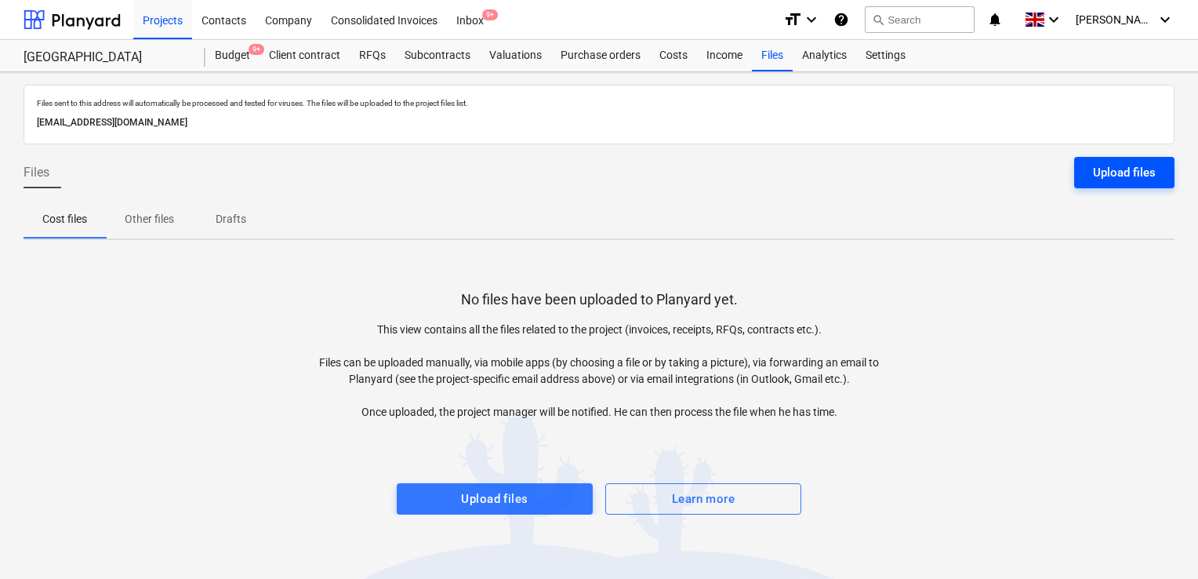
click at [1126, 162] on div "Upload files" at bounding box center [1124, 172] width 63 height 20
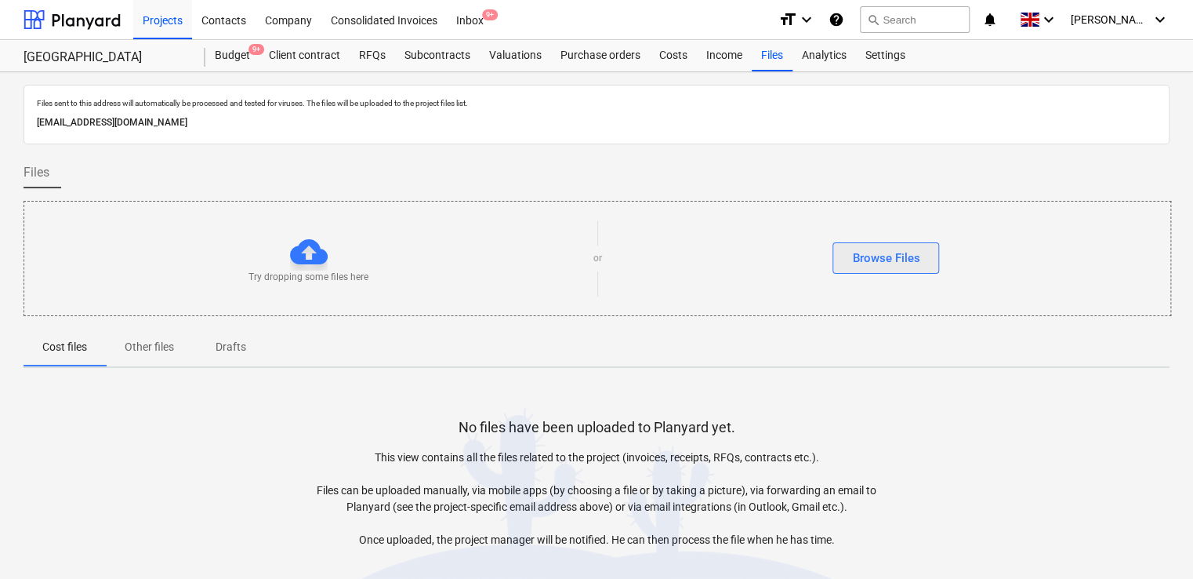
click at [875, 255] on div "Browse Files" at bounding box center [885, 258] width 67 height 20
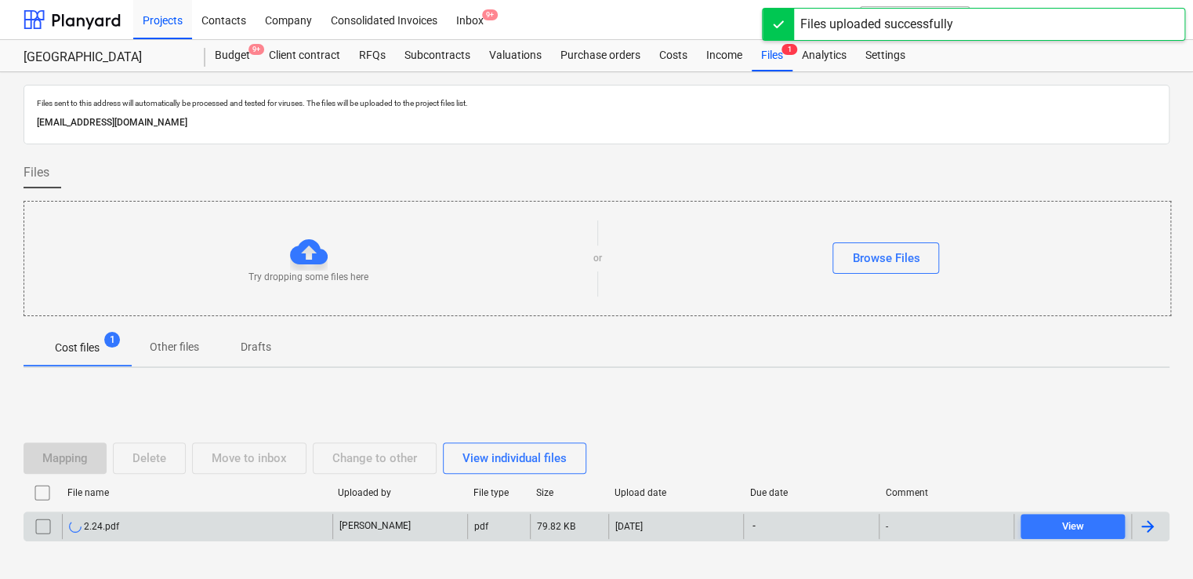
click at [131, 516] on div "2.24.pdf" at bounding box center [197, 525] width 270 height 25
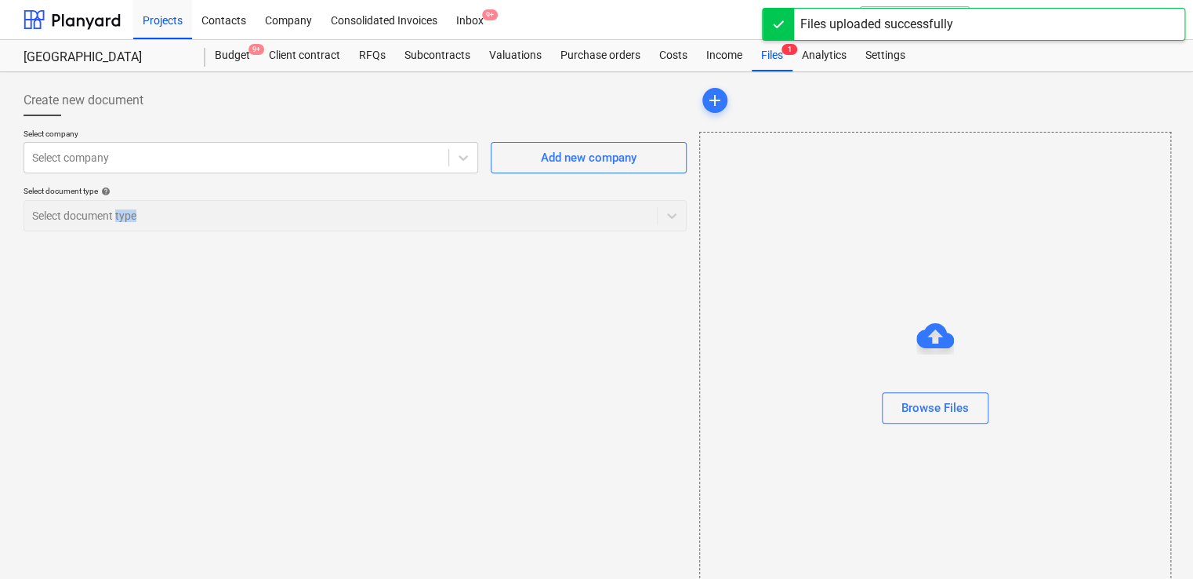
click at [131, 516] on div "Create new document Select company Select company Add new company Select docume…" at bounding box center [355, 352] width 676 height 549
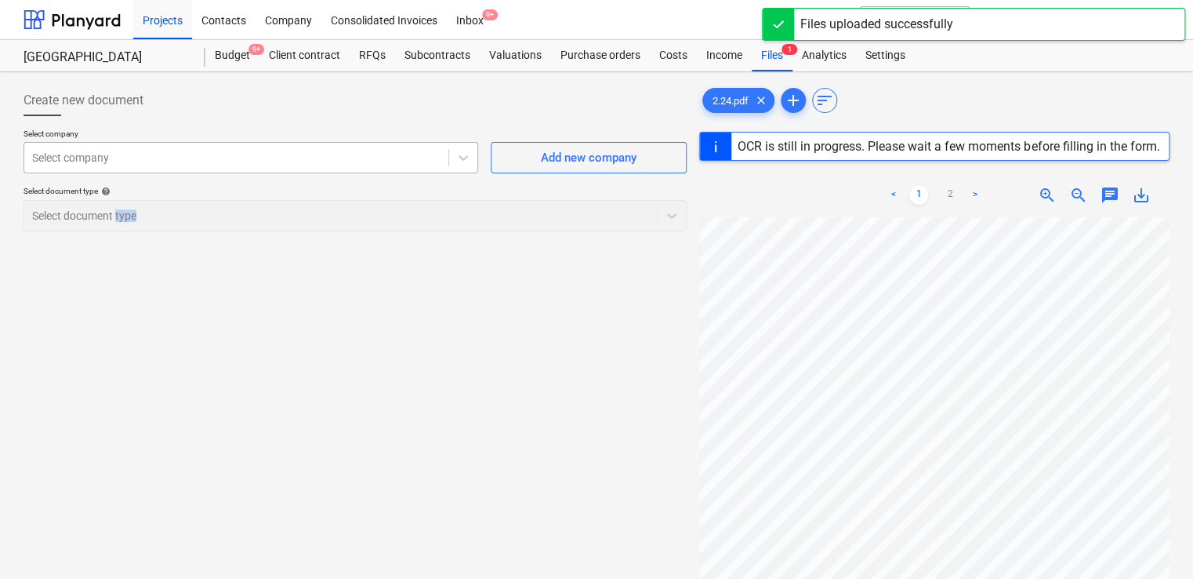
click at [212, 172] on div "Select company" at bounding box center [251, 157] width 455 height 31
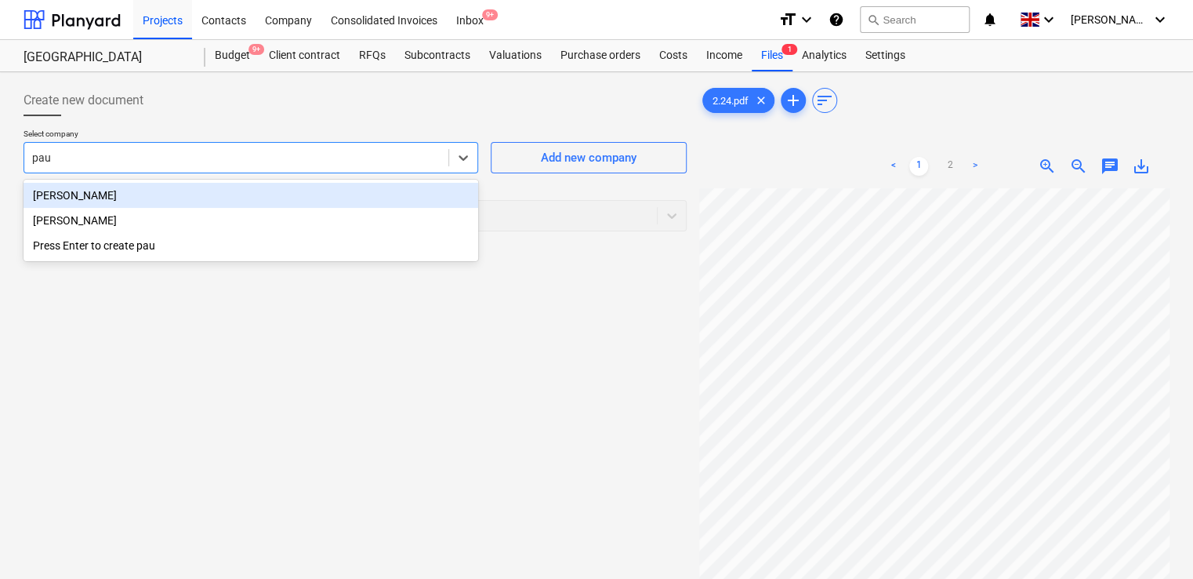
type input "[PERSON_NAME]"
click at [124, 197] on div "[PERSON_NAME]" at bounding box center [251, 195] width 455 height 25
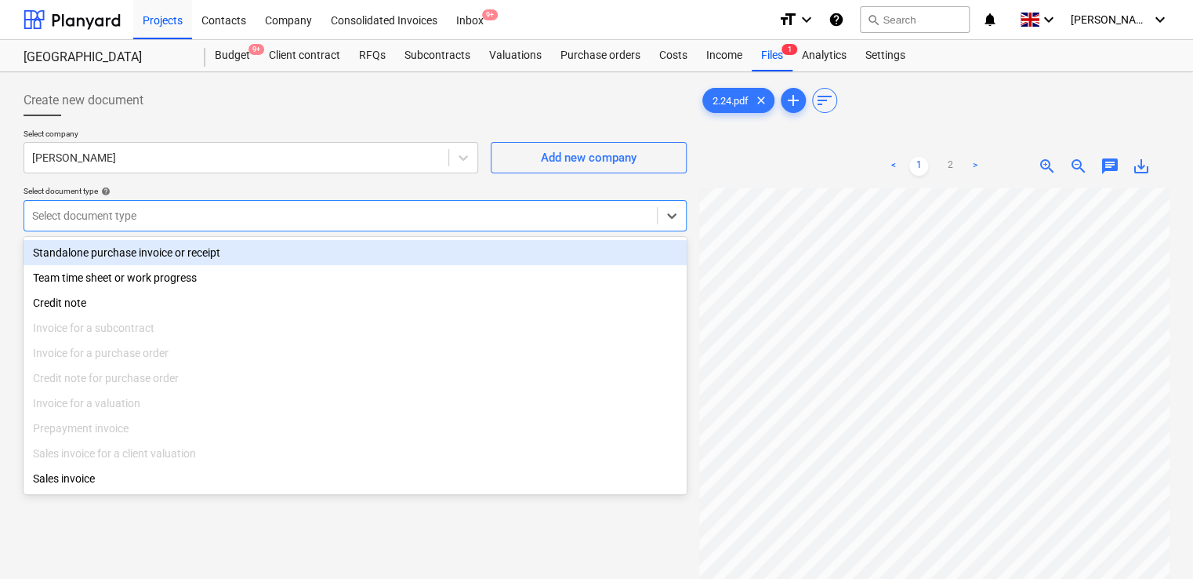
click at [136, 221] on div at bounding box center [340, 216] width 617 height 16
click at [132, 249] on div "Standalone purchase invoice or receipt" at bounding box center [355, 252] width 663 height 25
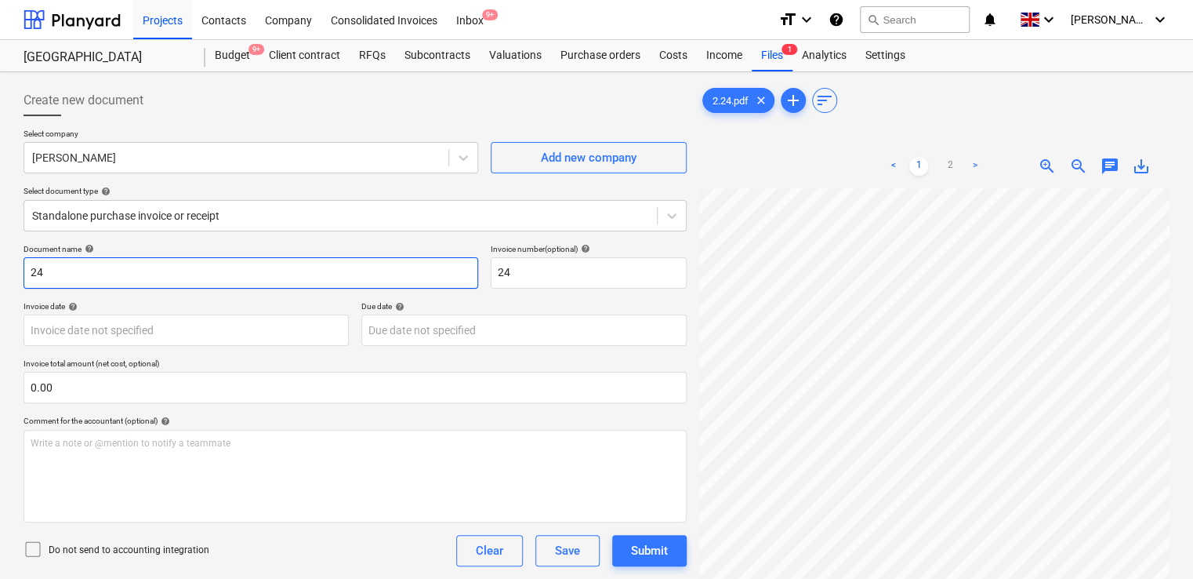
drag, startPoint x: 55, startPoint y: 274, endPoint x: -3, endPoint y: 268, distance: 58.4
click at [0, 268] on html "Projects Contacts Company Consolidated Invoices Inbox 9+ format_size keyboard_a…" at bounding box center [596, 289] width 1193 height 579
paste input "2."
type input "2.24"
drag, startPoint x: 508, startPoint y: 280, endPoint x: 392, endPoint y: 270, distance: 116.4
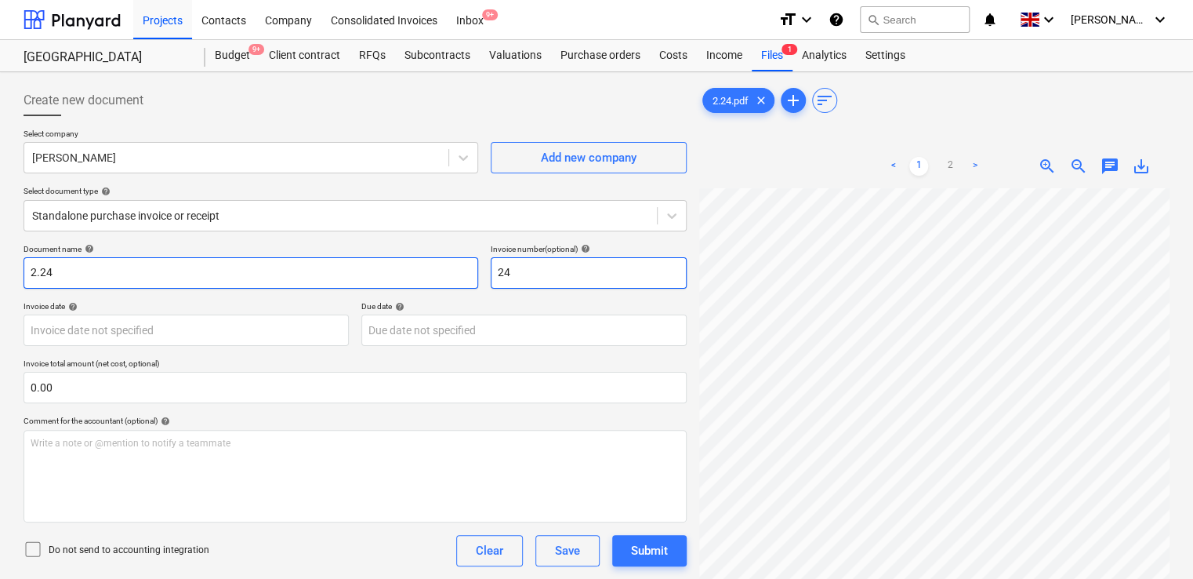
click at [392, 270] on div "Document name help 2.24 Invoice number (optional) help 24" at bounding box center [355, 266] width 663 height 45
paste input "2."
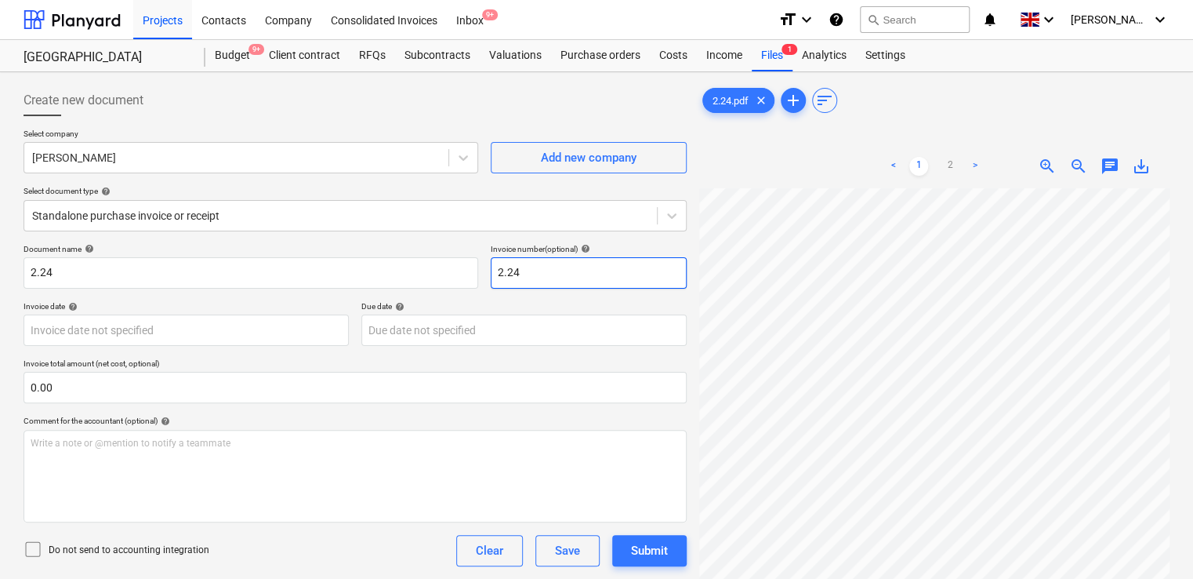
type input "2.24"
click at [31, 553] on icon at bounding box center [33, 548] width 19 height 19
click at [299, 544] on div "Do not send to accounting integration Clear Save Submit" at bounding box center [355, 550] width 663 height 31
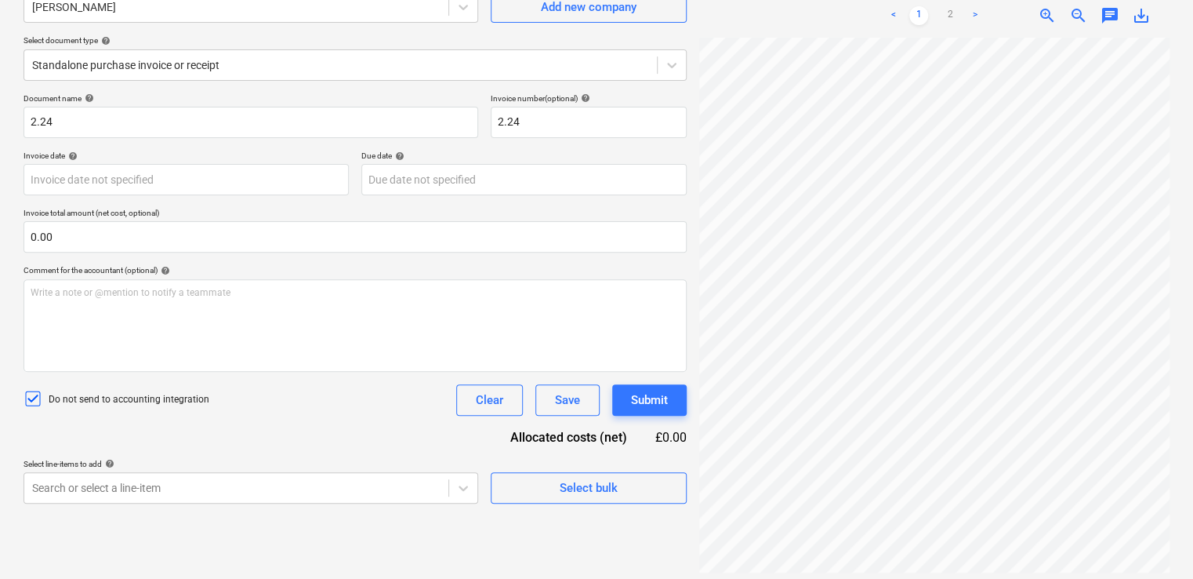
scroll to position [157, 0]
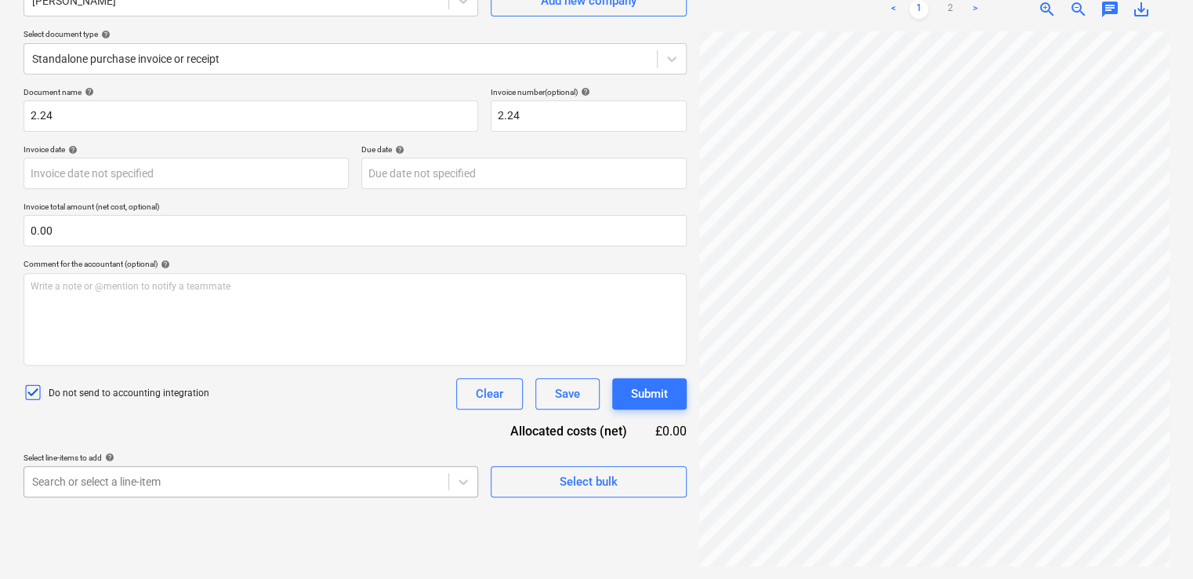
click at [256, 422] on body "Projects Contacts Company Consolidated Invoices Inbox 9+ format_size keyboard_a…" at bounding box center [596, 132] width 1193 height 579
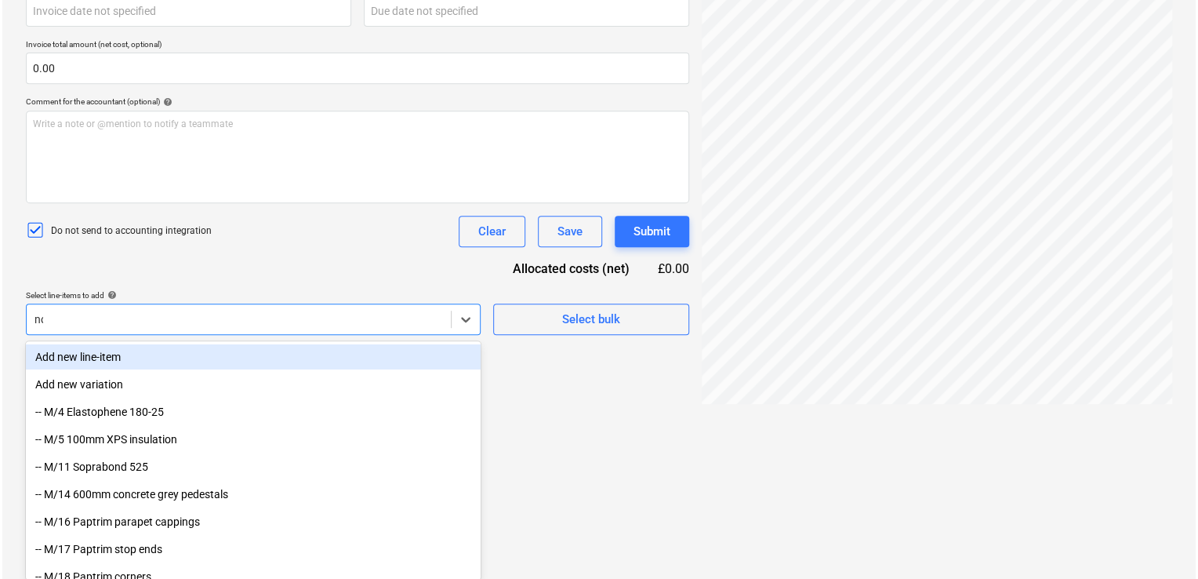
scroll to position [164, 0]
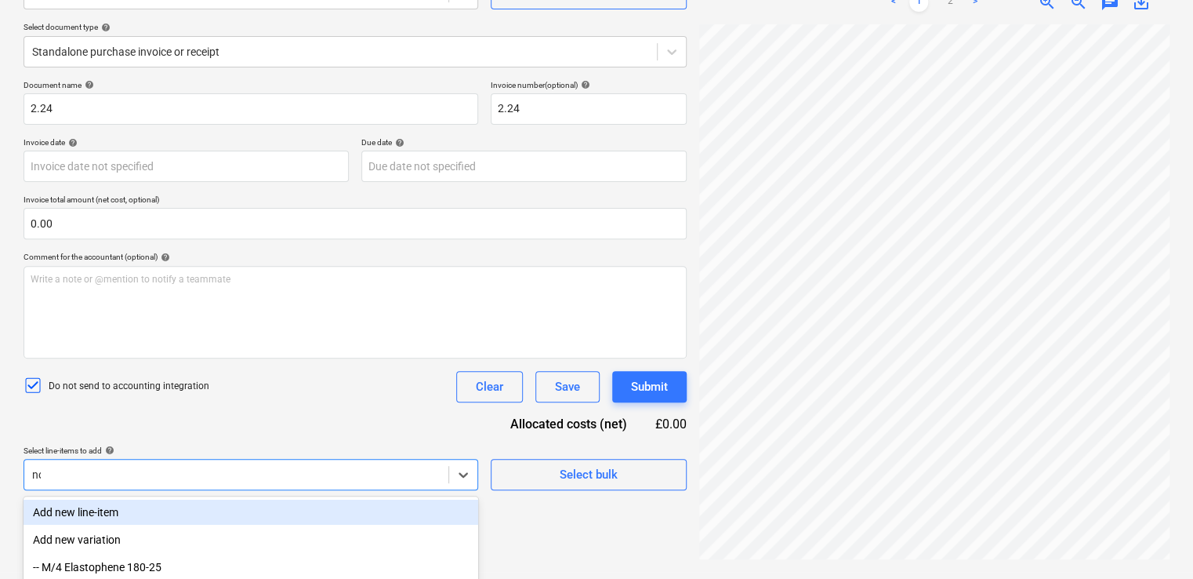
type input "non"
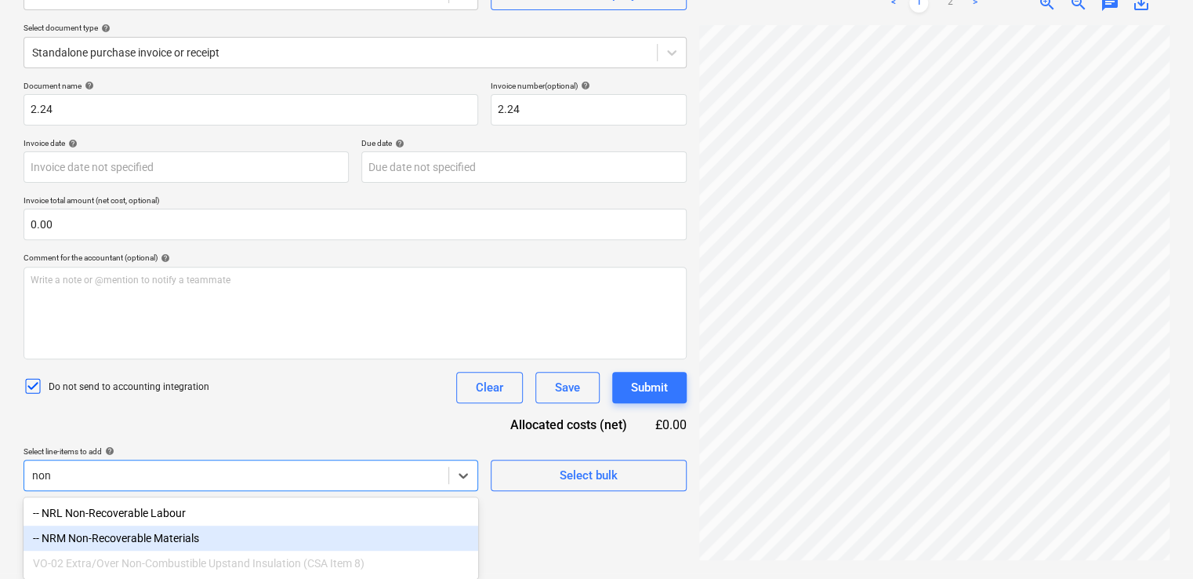
click at [152, 541] on div "-- NRM Non-Recoverable Materials" at bounding box center [251, 537] width 455 height 25
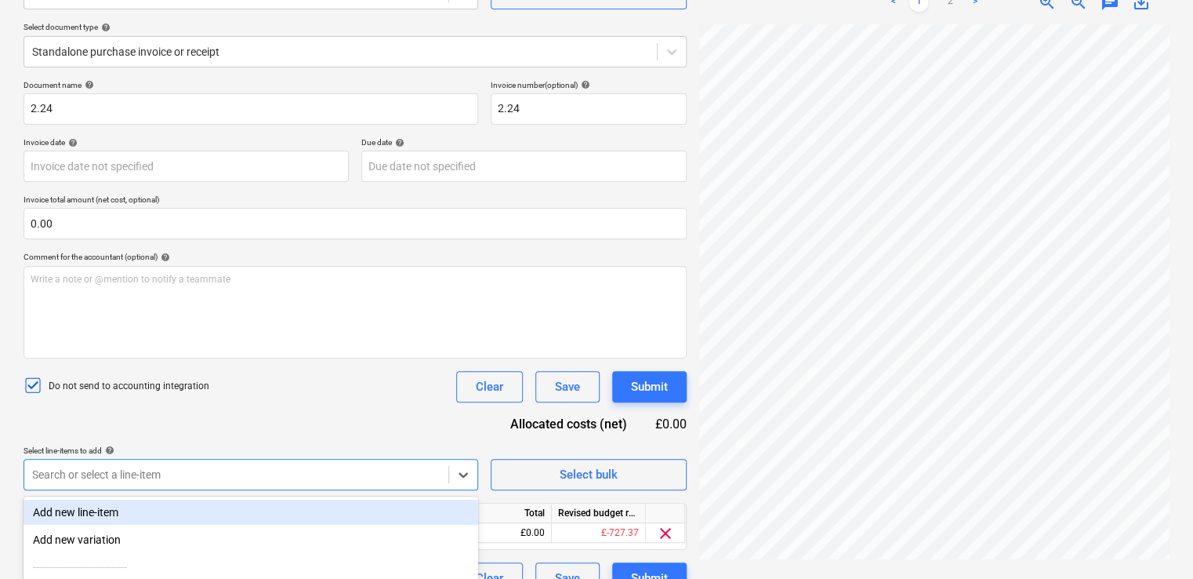
click at [267, 394] on div "Do not send to accounting integration Clear Save Submit" at bounding box center [355, 386] width 663 height 31
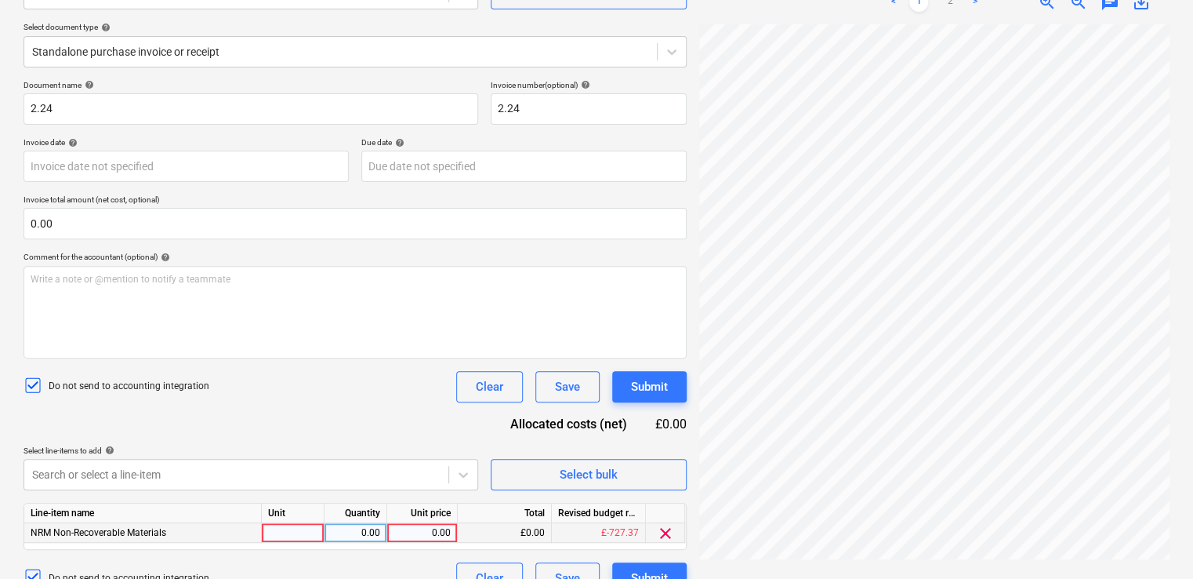
click at [291, 531] on div at bounding box center [293, 533] width 63 height 20
type input "item"
type input "13.64"
click at [373, 429] on div "Document name help 2.24 Invoice number (optional) help 2.24 Invoice date help P…" at bounding box center [355, 336] width 663 height 513
click at [646, 379] on div "Submit" at bounding box center [649, 386] width 37 height 20
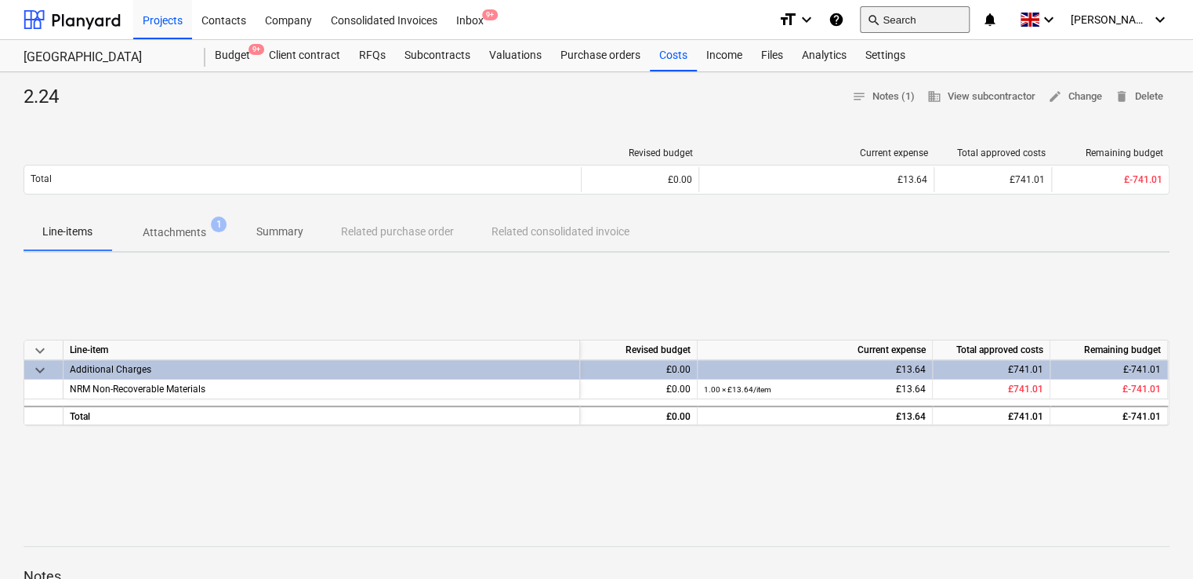
click at [938, 16] on button "search Search" at bounding box center [915, 19] width 110 height 27
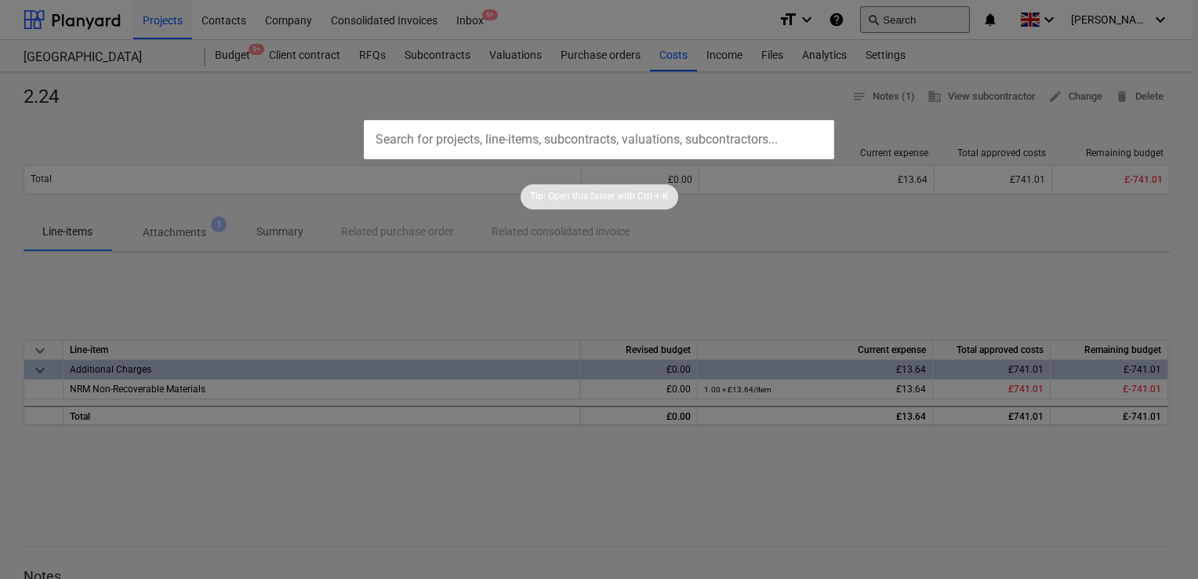
click at [938, 16] on div at bounding box center [599, 289] width 1198 height 579
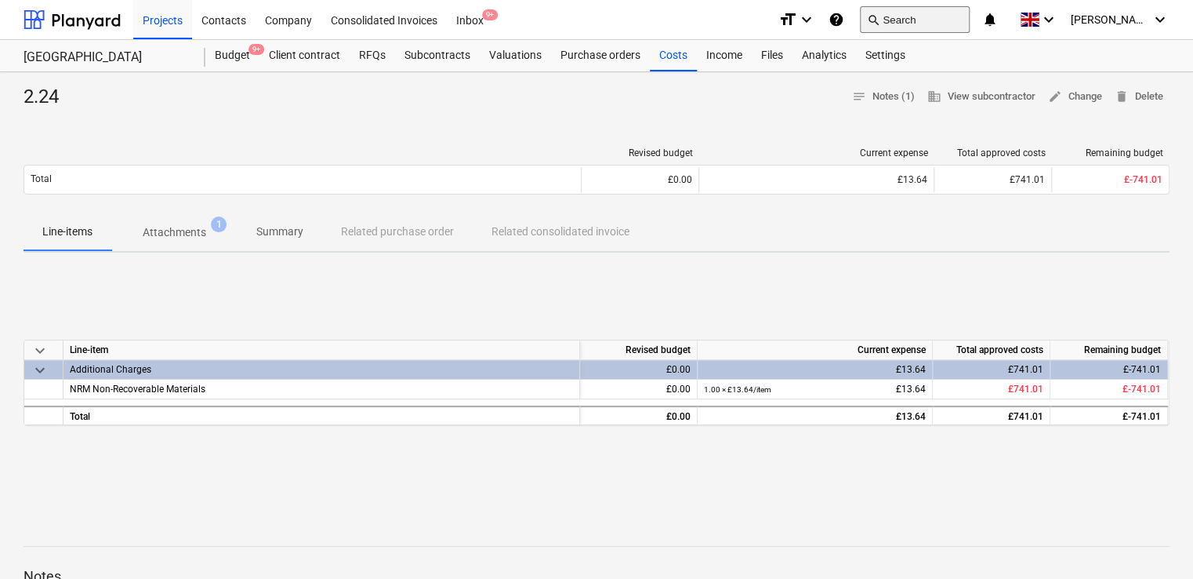
click at [938, 16] on button "search Search" at bounding box center [915, 19] width 110 height 27
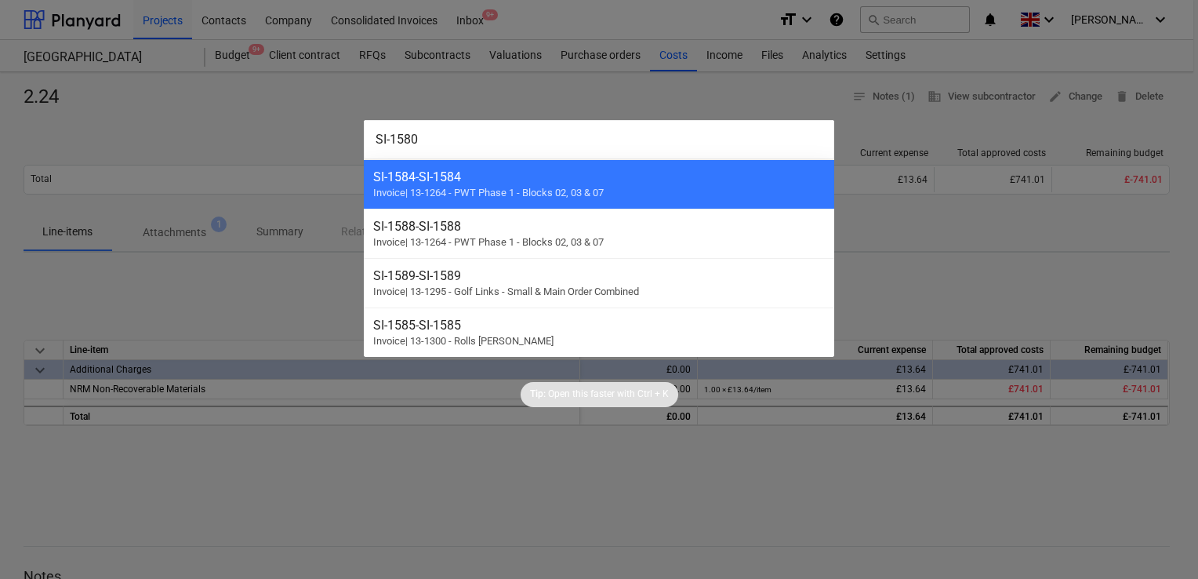
click at [455, 143] on input "SI-1580" at bounding box center [599, 139] width 470 height 39
type input "SI-1580"
click at [659, 11] on div at bounding box center [599, 289] width 1198 height 579
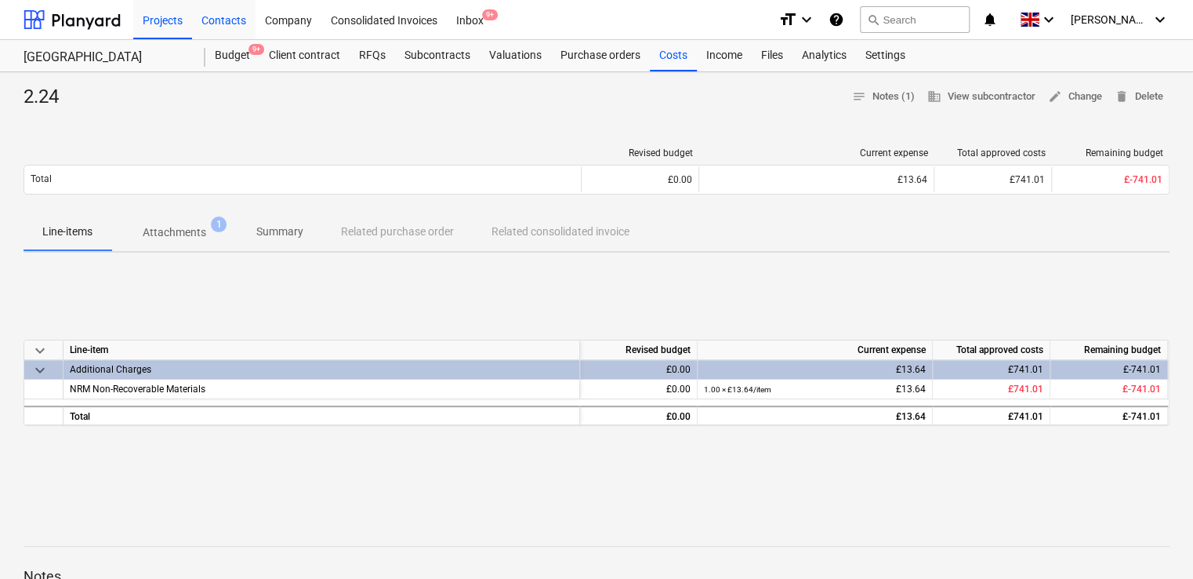
click at [200, 17] on div "Contacts" at bounding box center [224, 19] width 64 height 40
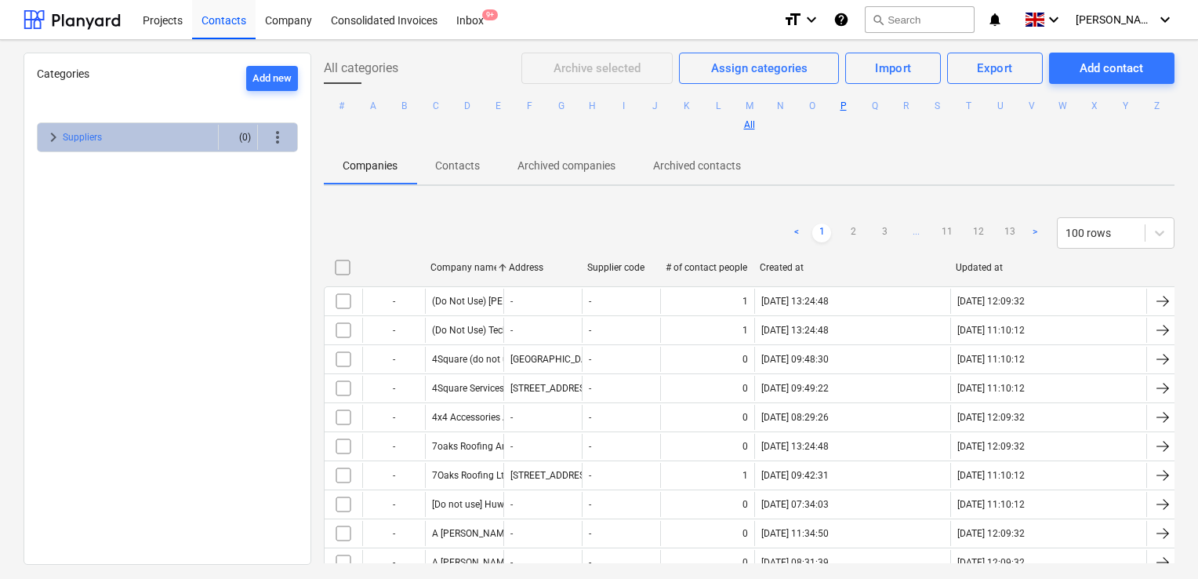
click at [853, 108] on button "P" at bounding box center [843, 105] width 19 height 19
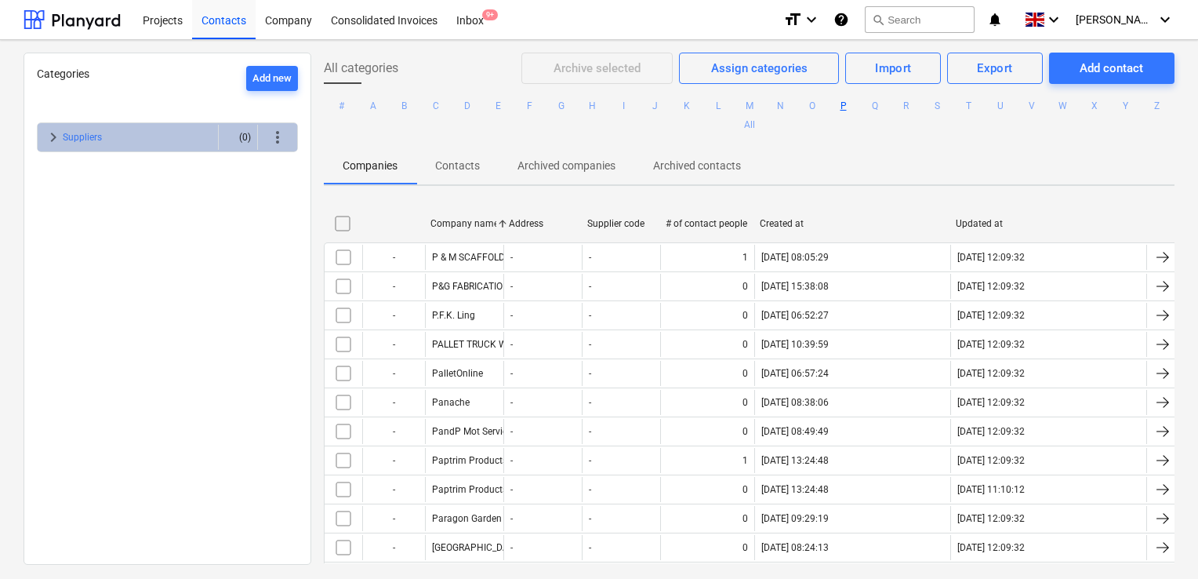
drag, startPoint x: 1180, startPoint y: 186, endPoint x: 1185, endPoint y: 228, distance: 42.7
click at [1185, 228] on div "All categories Archive selected Assign categories Import Export Add contact # A…" at bounding box center [749, 308] width 876 height 510
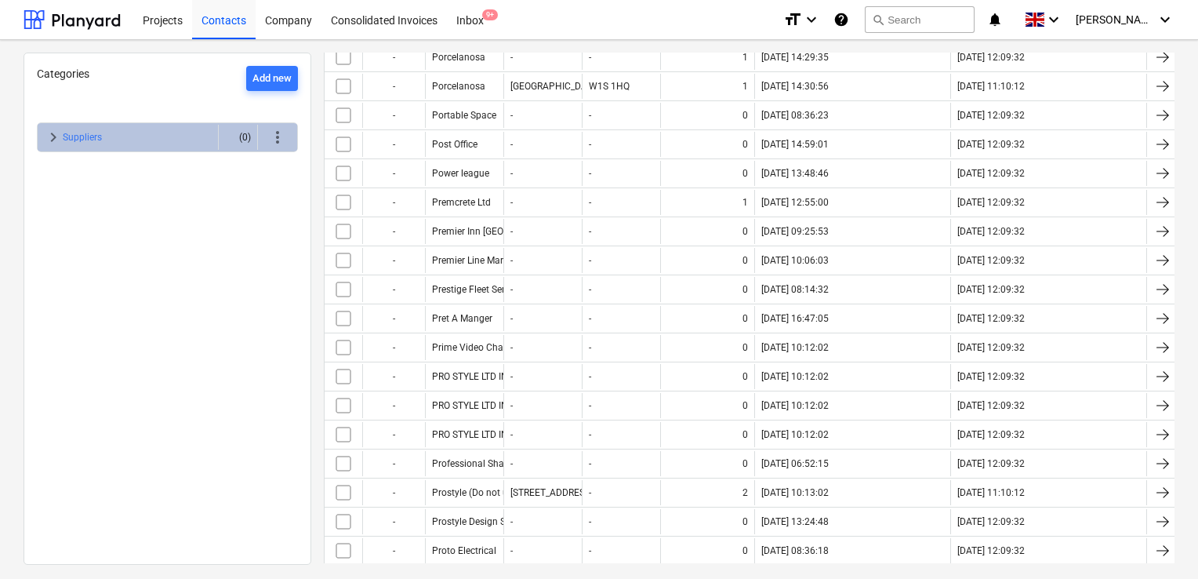
scroll to position [1240, 0]
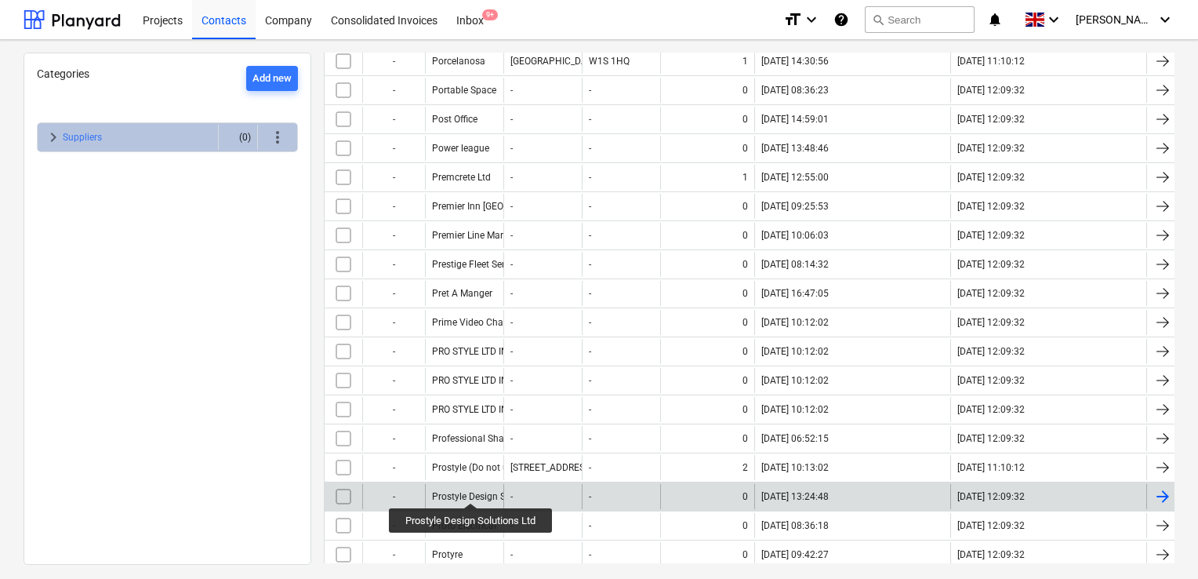
click at [472, 491] on div "Prostyle Design Solutions Ltd" at bounding box center [494, 496] width 124 height 11
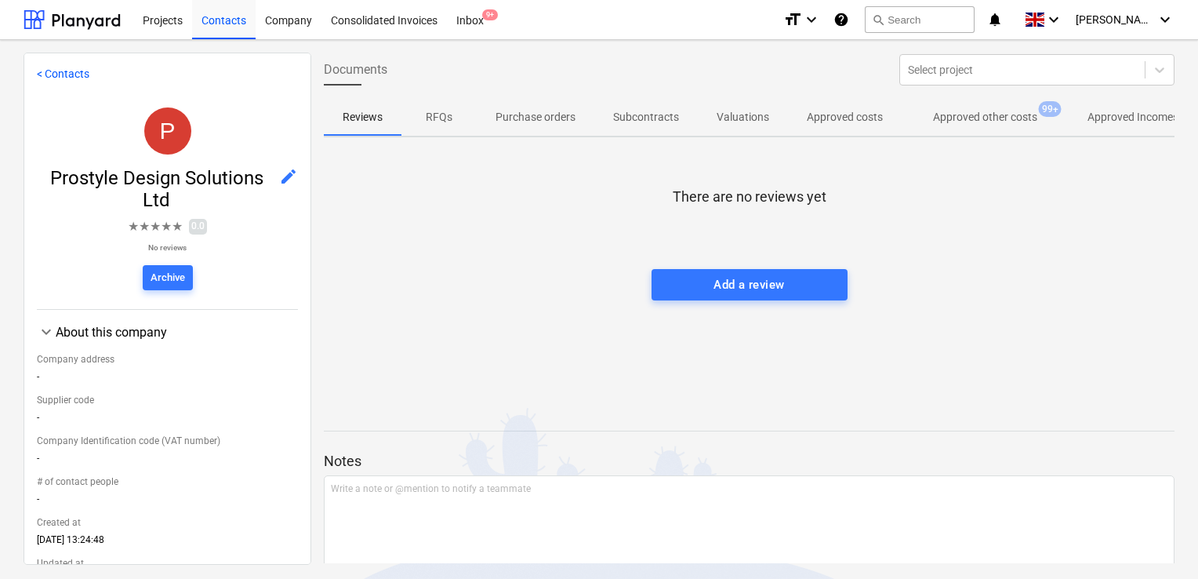
click at [947, 120] on p "Approved other costs" at bounding box center [985, 117] width 104 height 16
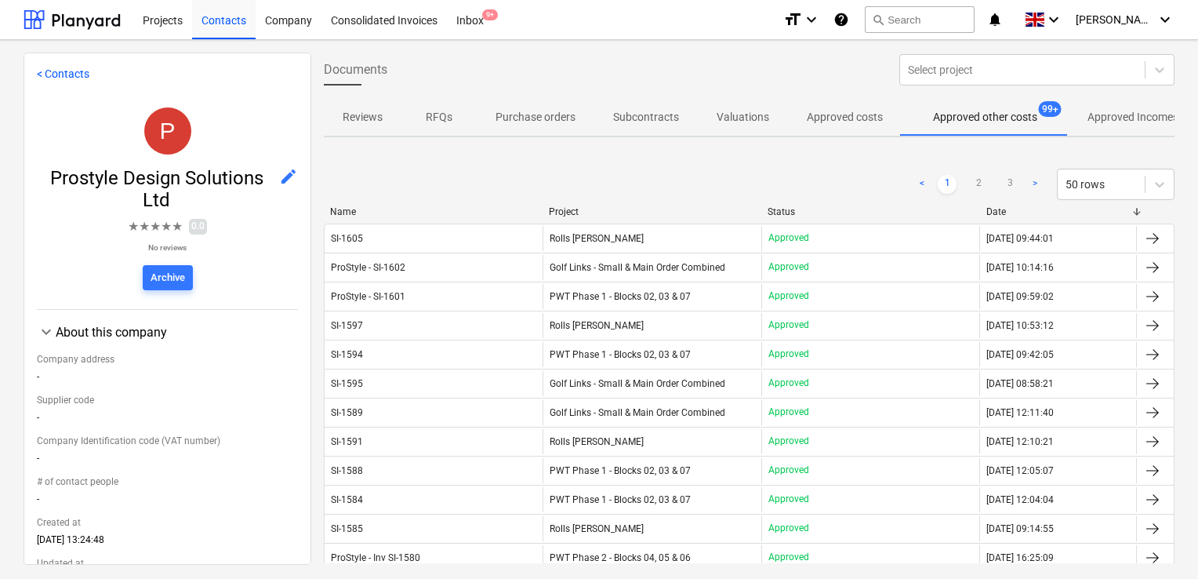
click at [575, 203] on div "< 1 2 3 > 50 rows" at bounding box center [749, 184] width 851 height 44
click at [561, 214] on div "Project" at bounding box center [652, 211] width 206 height 11
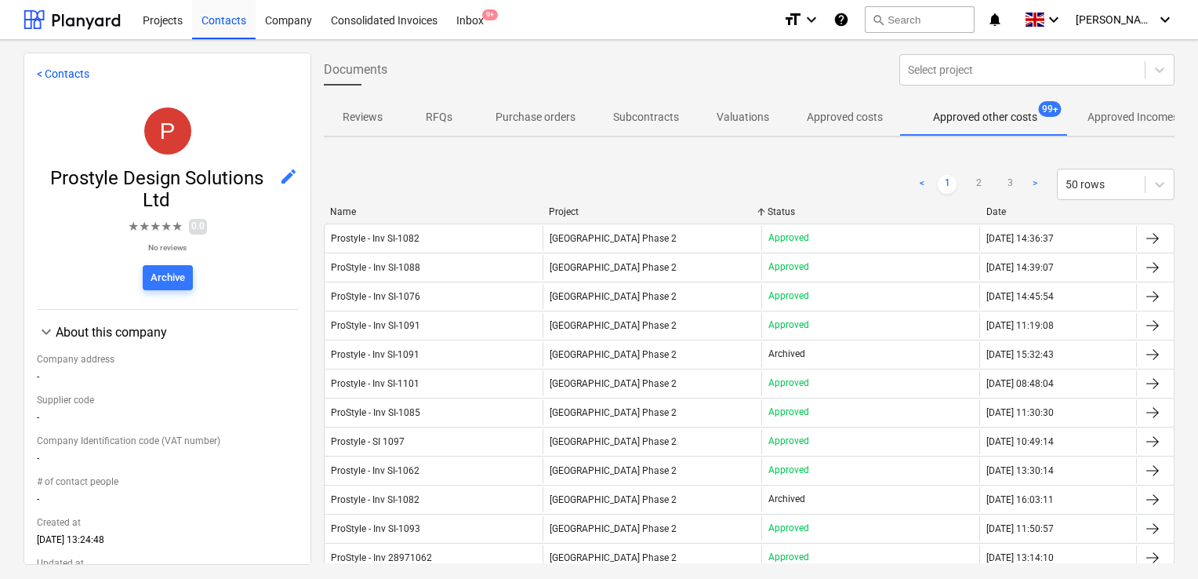
click at [561, 214] on div "Project" at bounding box center [652, 211] width 206 height 11
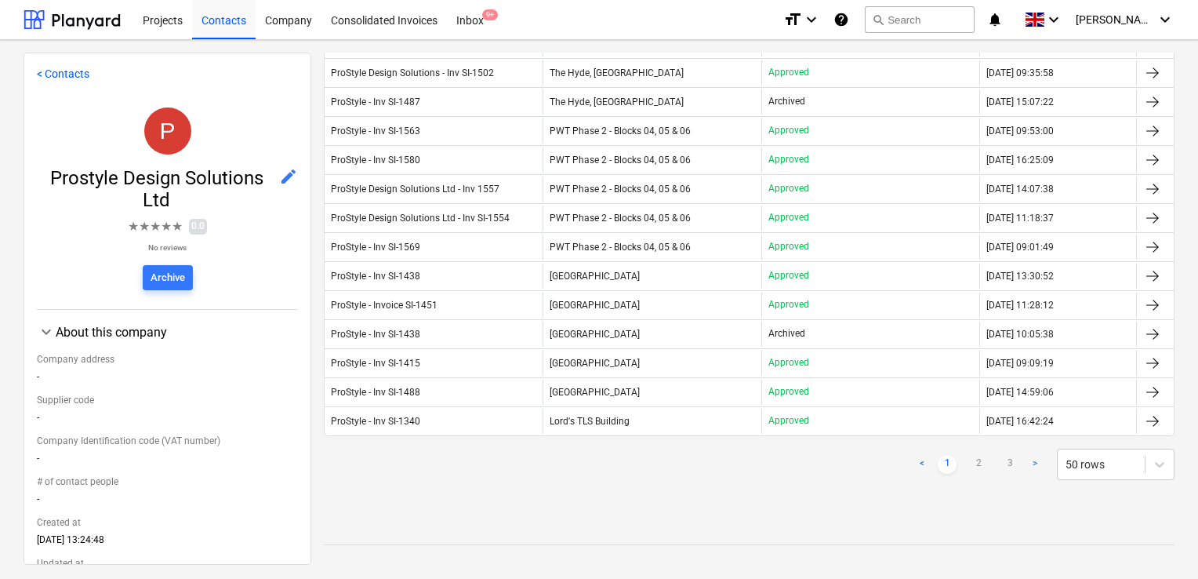
scroll to position [1304, 0]
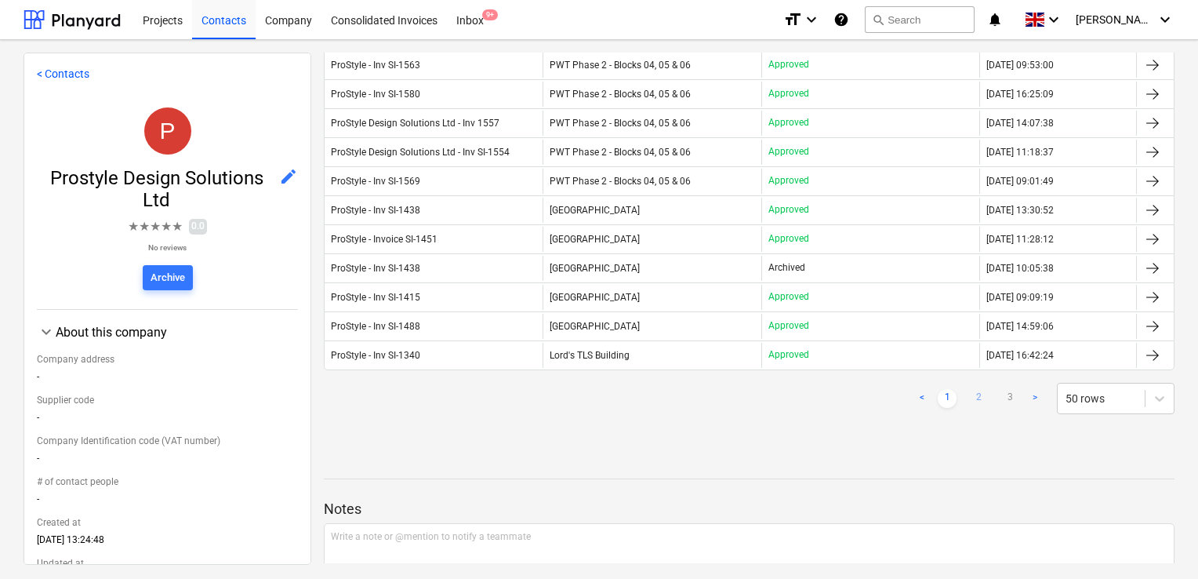
click at [971, 389] on link "2" at bounding box center [978, 398] width 19 height 19
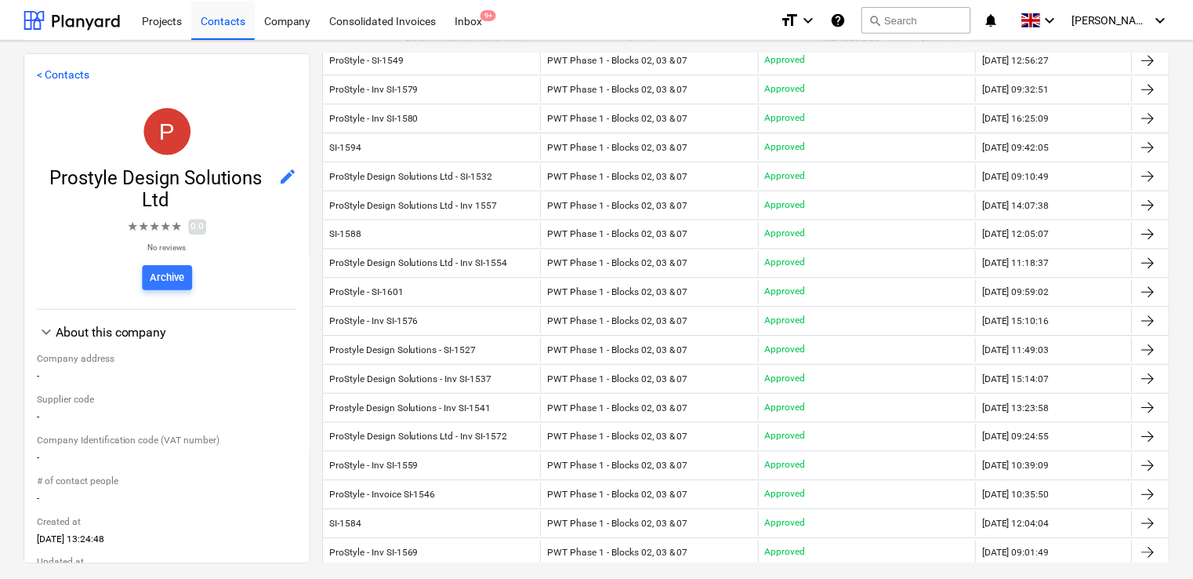
scroll to position [319, 0]
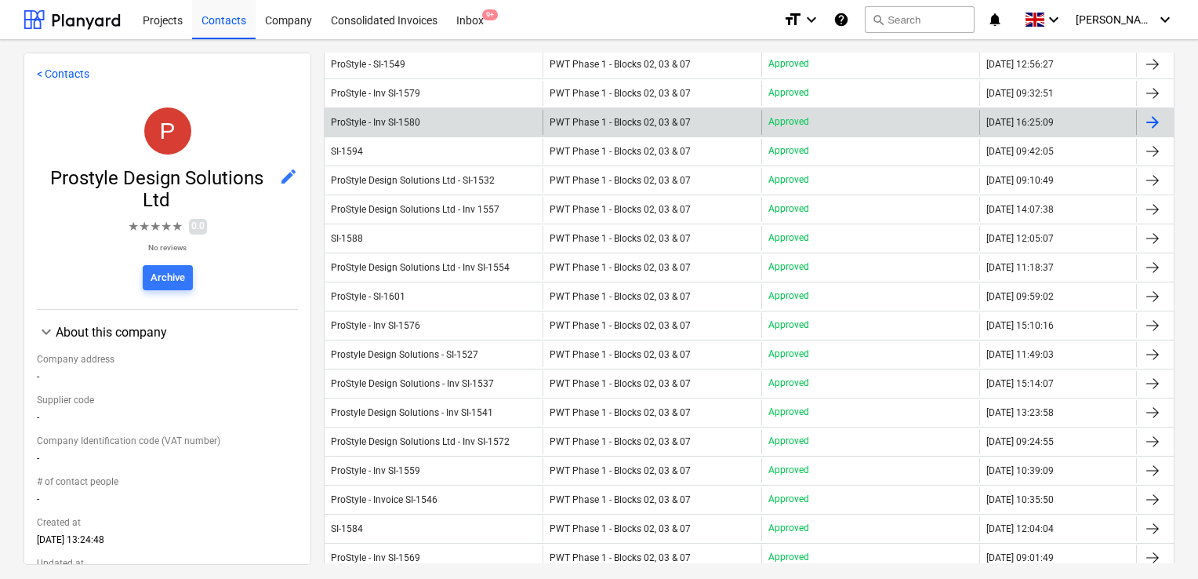
click at [431, 122] on div "ProStyle - Inv SI-1580" at bounding box center [434, 122] width 218 height 25
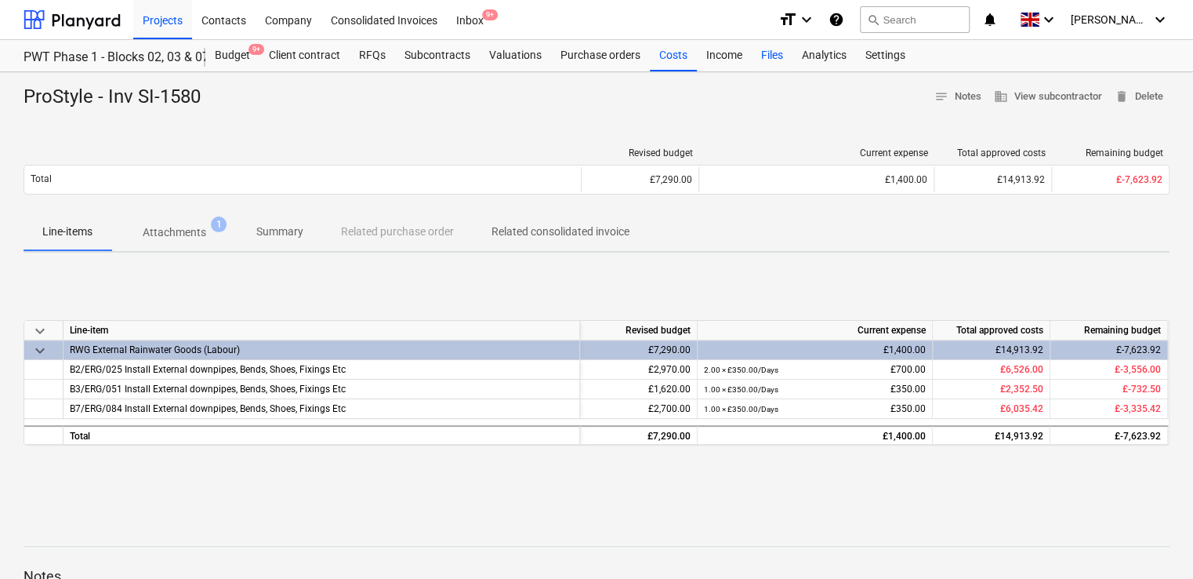
click at [763, 56] on div "Files" at bounding box center [772, 55] width 41 height 31
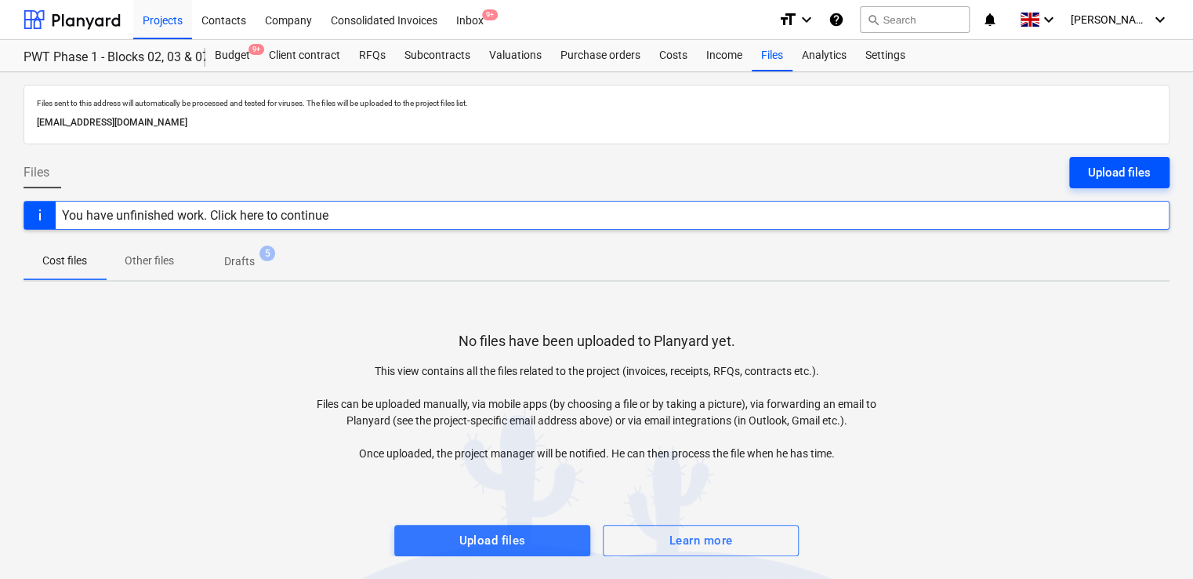
click at [1116, 171] on div "Upload files" at bounding box center [1119, 172] width 63 height 20
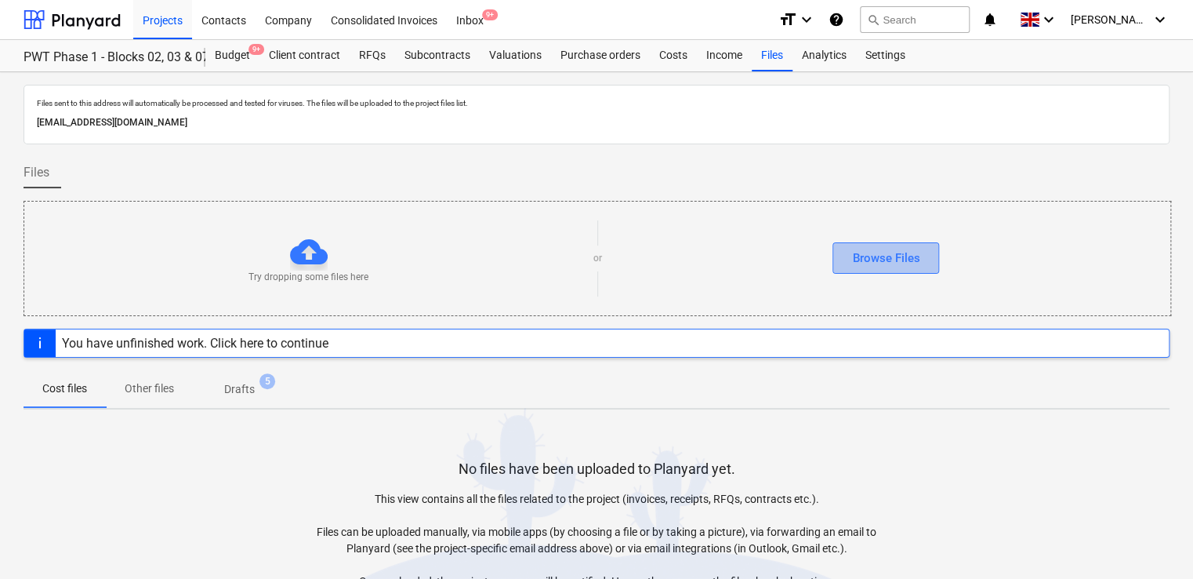
click at [875, 268] on button "Browse Files" at bounding box center [886, 257] width 107 height 31
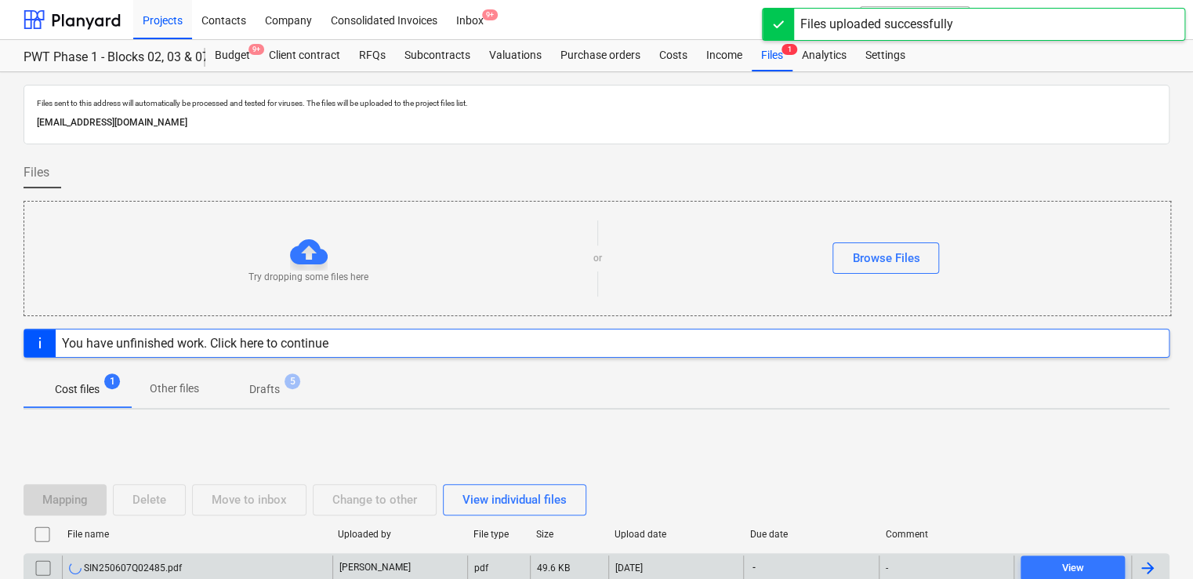
click at [194, 568] on div "SIN250607Q02485.pdf" at bounding box center [197, 567] width 270 height 25
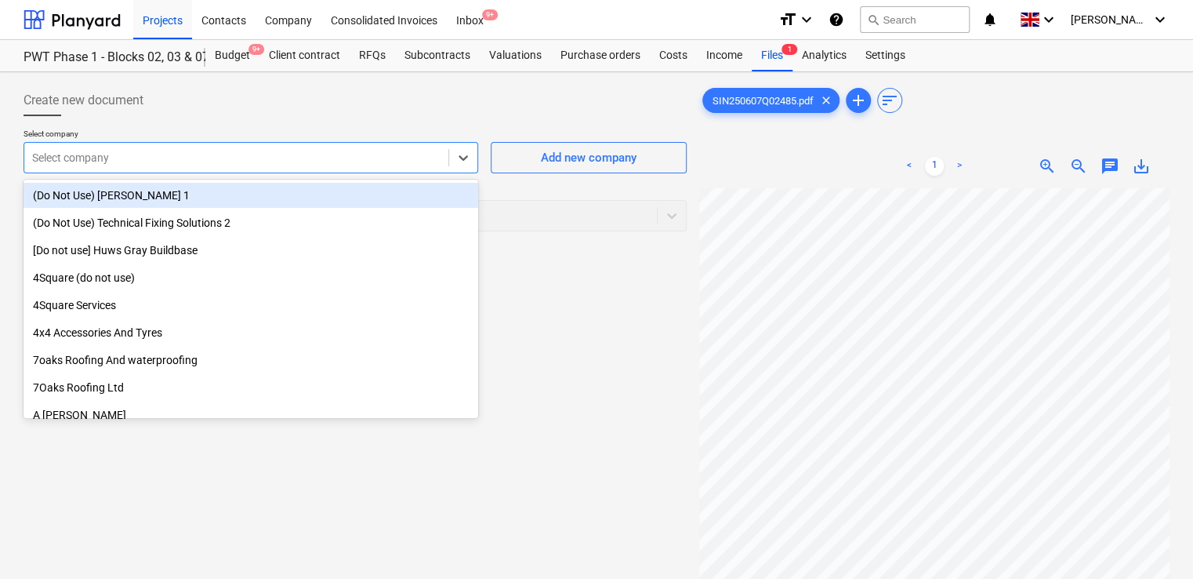
click at [323, 158] on div at bounding box center [236, 158] width 408 height 16
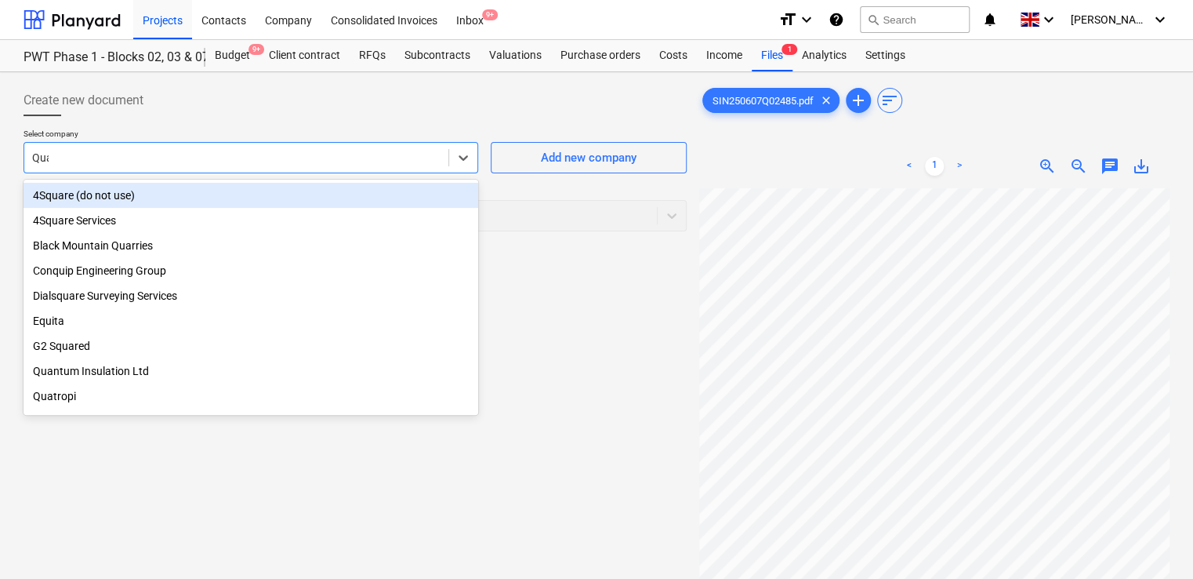
type input "Quan"
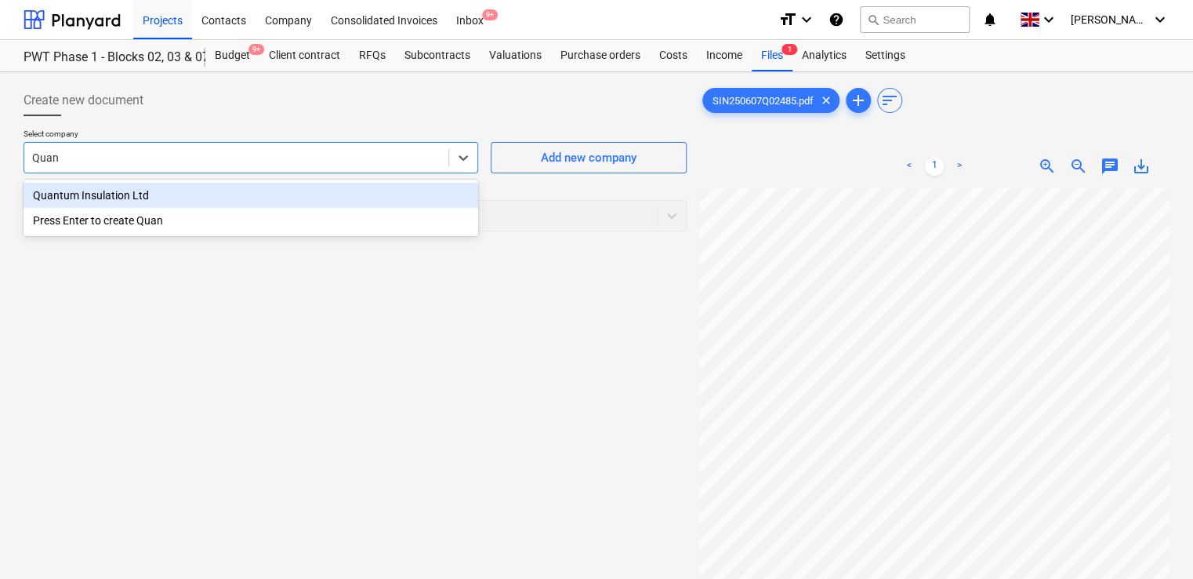
click at [303, 190] on div "Quantum Insulation Ltd" at bounding box center [251, 195] width 455 height 25
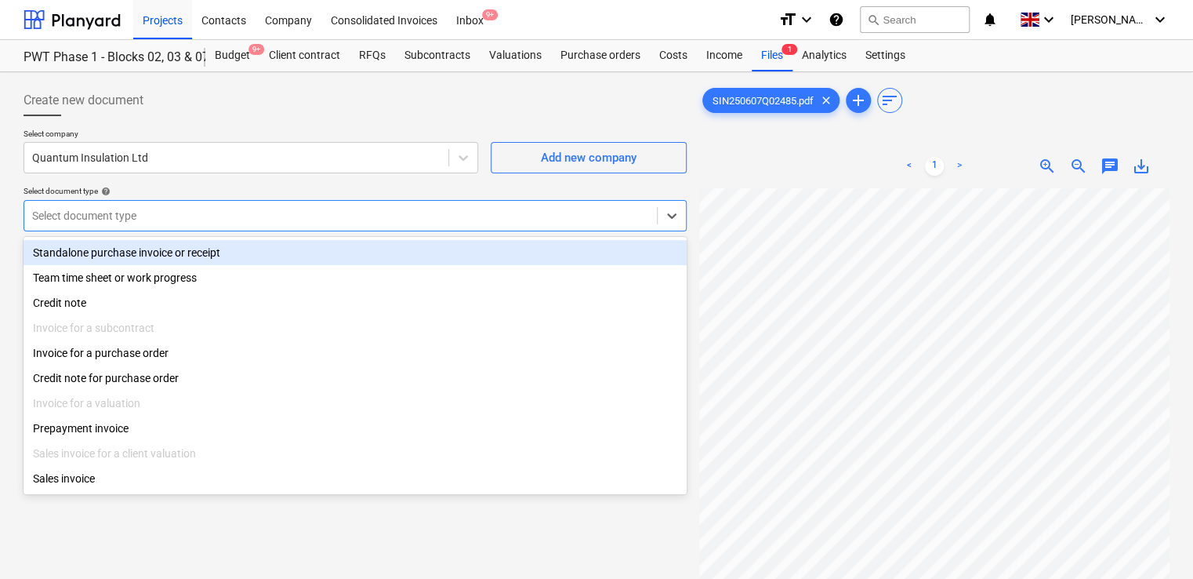
click at [227, 209] on div at bounding box center [340, 216] width 617 height 16
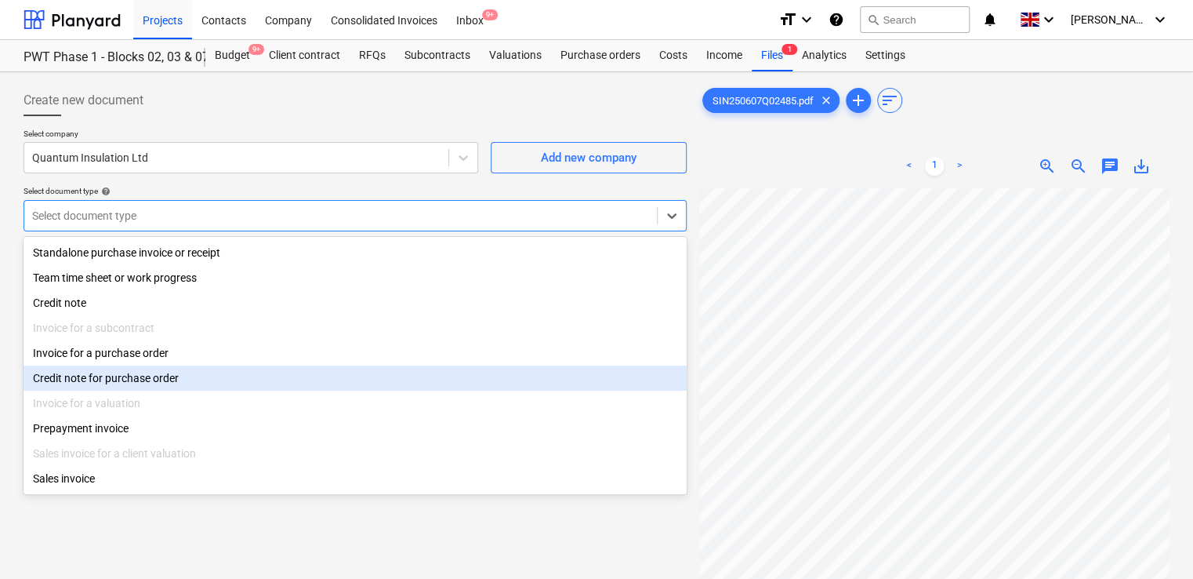
click at [135, 368] on div "Credit note for purchase order" at bounding box center [355, 377] width 663 height 25
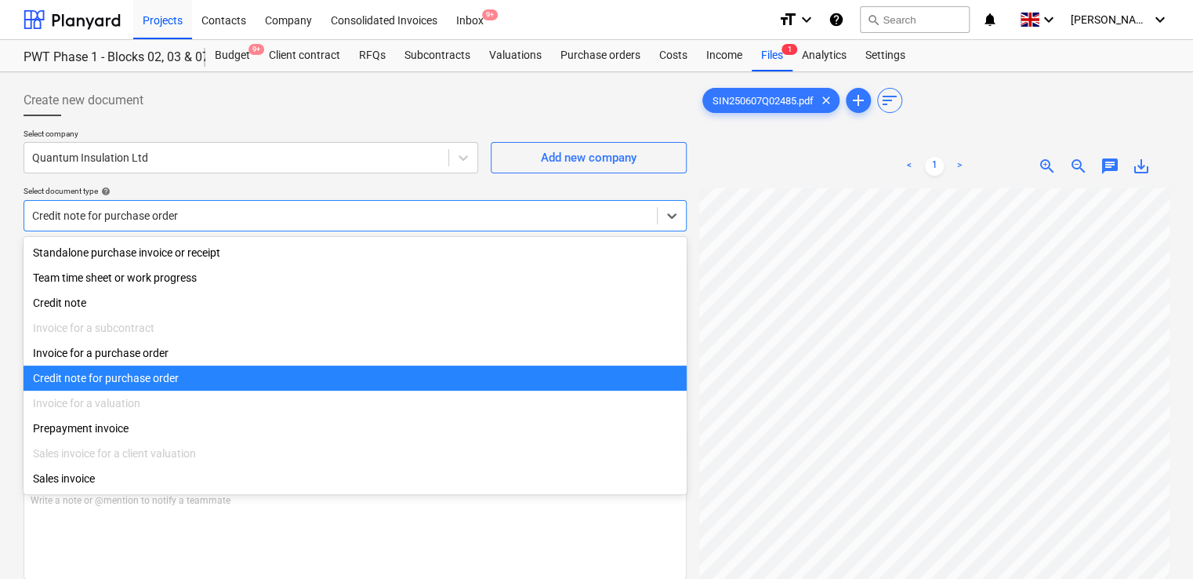
click at [205, 212] on div at bounding box center [340, 216] width 617 height 16
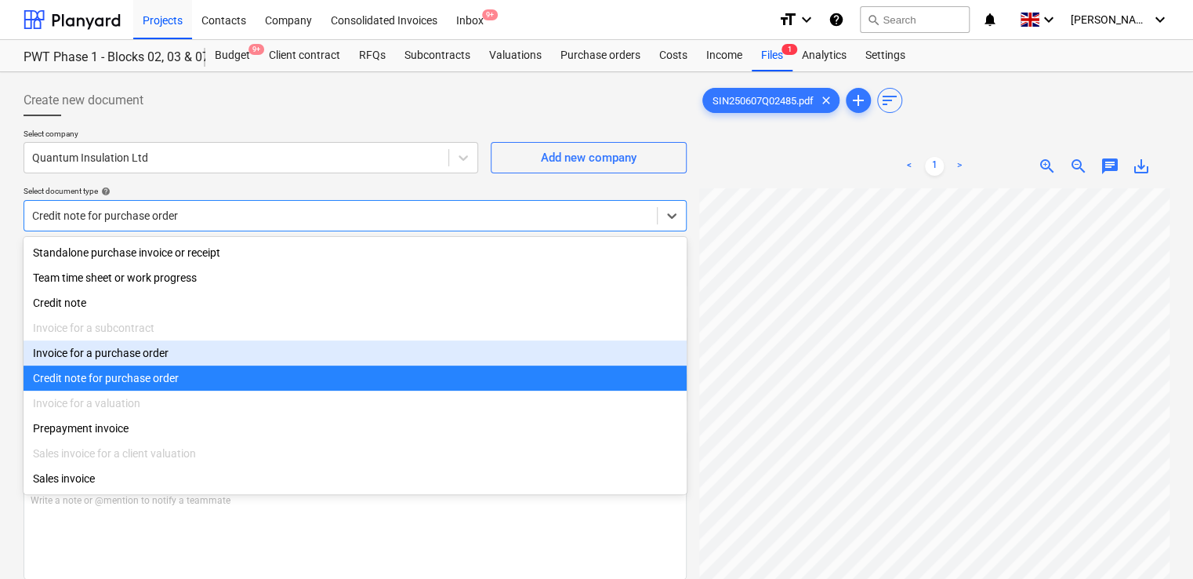
click at [145, 358] on div "Invoice for a purchase order" at bounding box center [355, 352] width 663 height 25
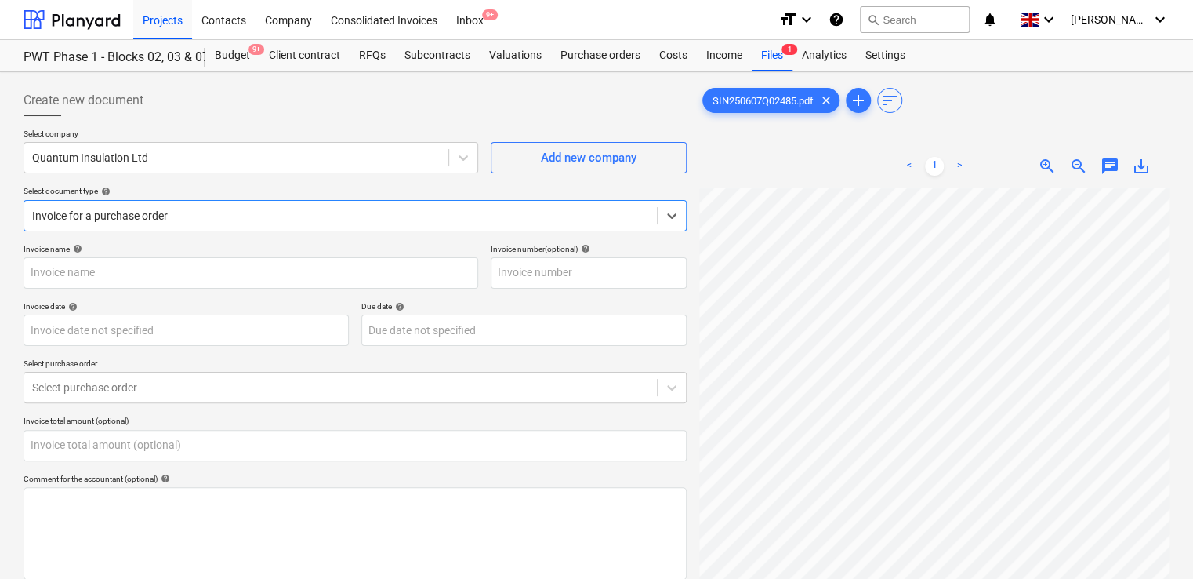
type input "SIN250607Q02485"
type input "[DATE]"
type input "0.00"
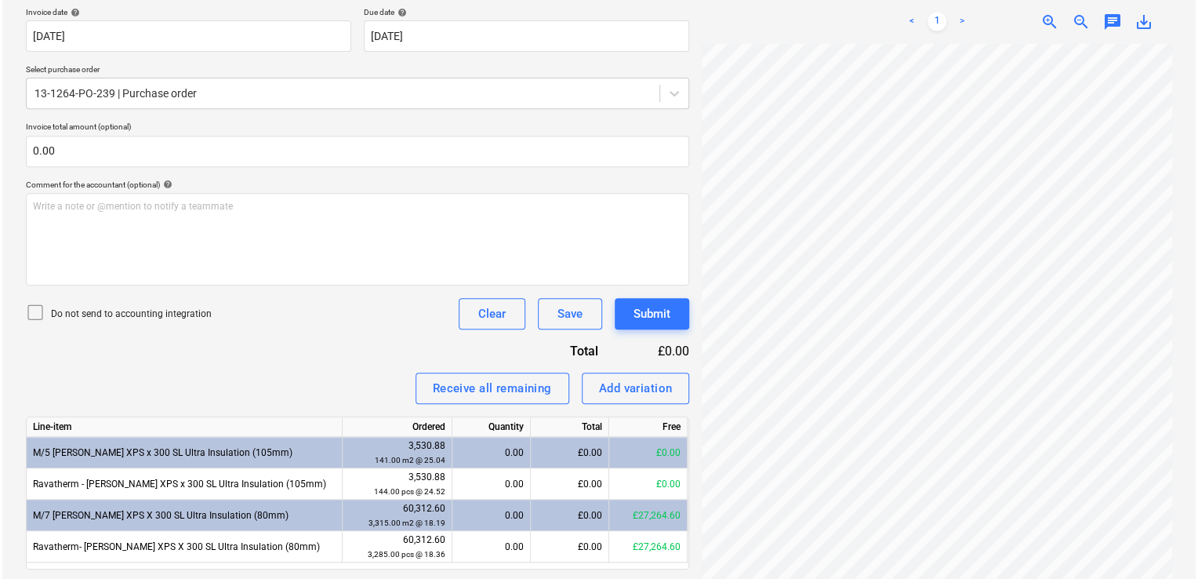
scroll to position [340, 0]
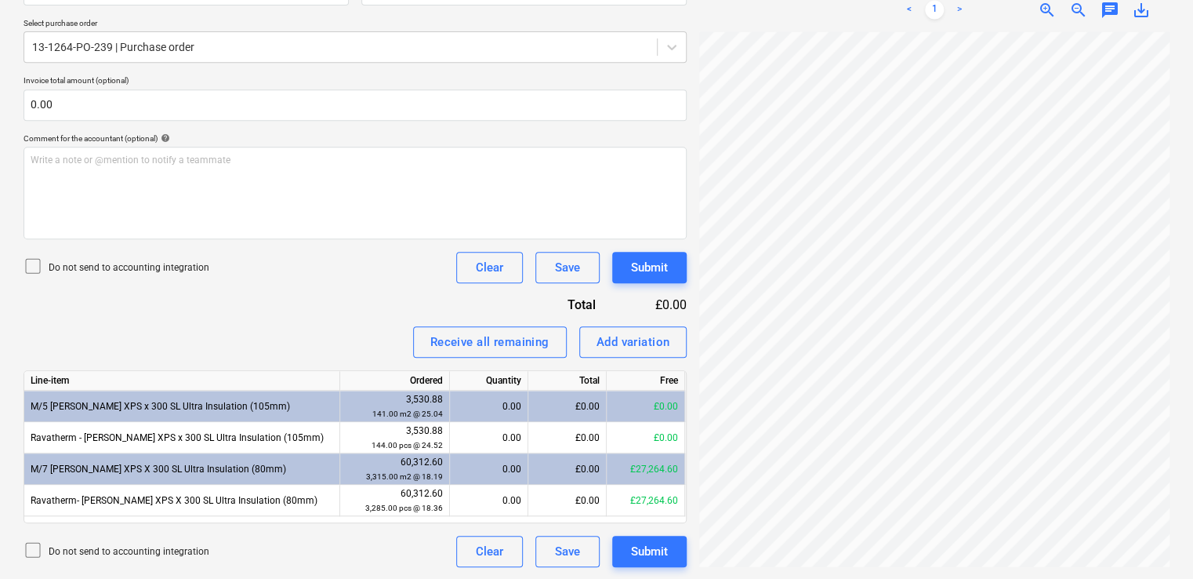
click at [36, 264] on icon at bounding box center [33, 265] width 19 height 19
click at [351, 352] on div "Receive all remaining Add variation" at bounding box center [355, 341] width 663 height 31
click at [566, 497] on div "£0.00" at bounding box center [567, 499] width 78 height 31
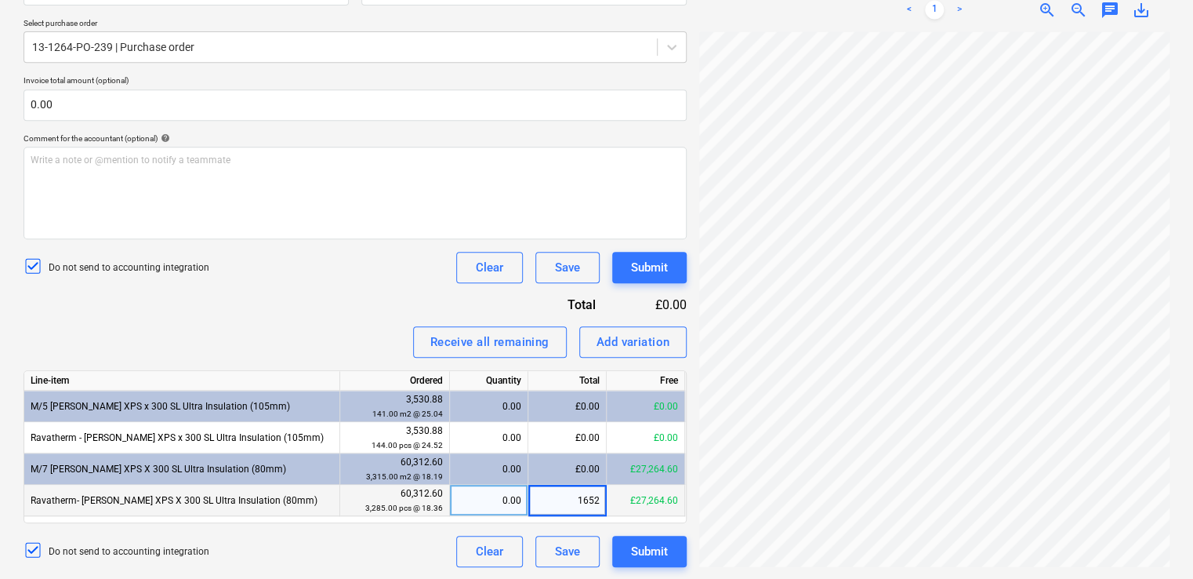
type input "16524"
click at [408, 557] on div "Do not send to accounting integration Clear Save Submit" at bounding box center [355, 550] width 663 height 31
click at [651, 257] on div "Submit" at bounding box center [649, 267] width 37 height 20
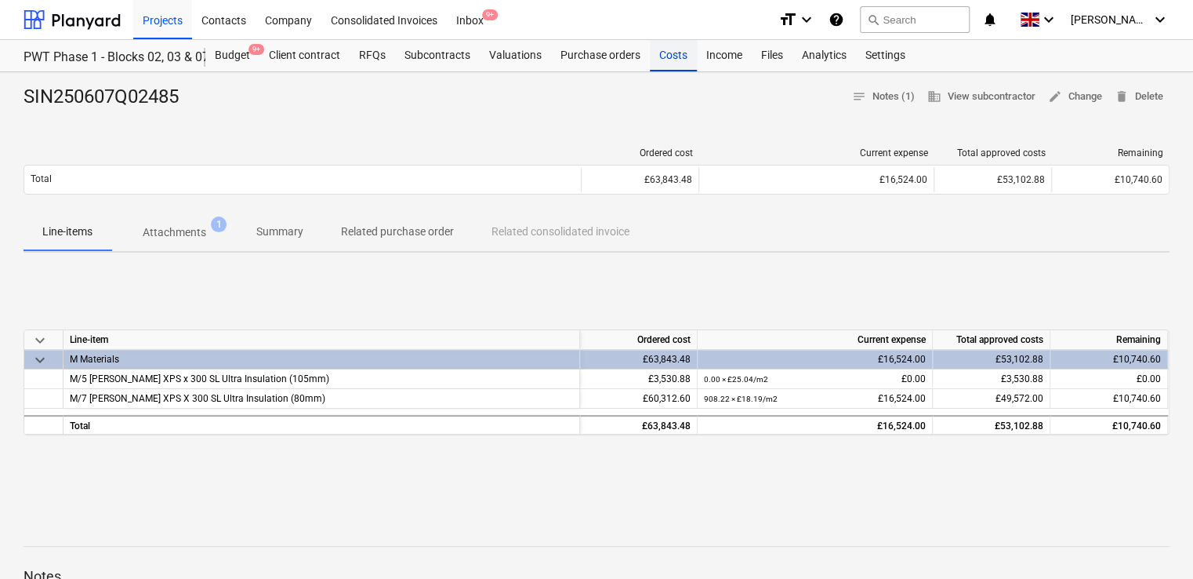
click at [677, 49] on div "Costs" at bounding box center [673, 55] width 47 height 31
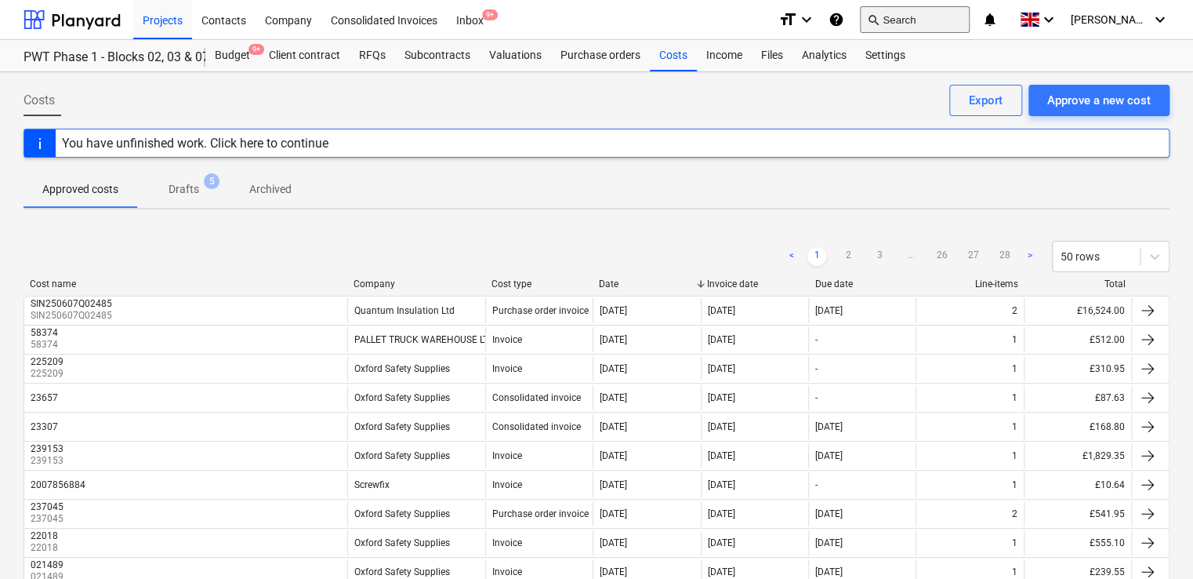
click at [925, 14] on button "search Search" at bounding box center [915, 19] width 110 height 27
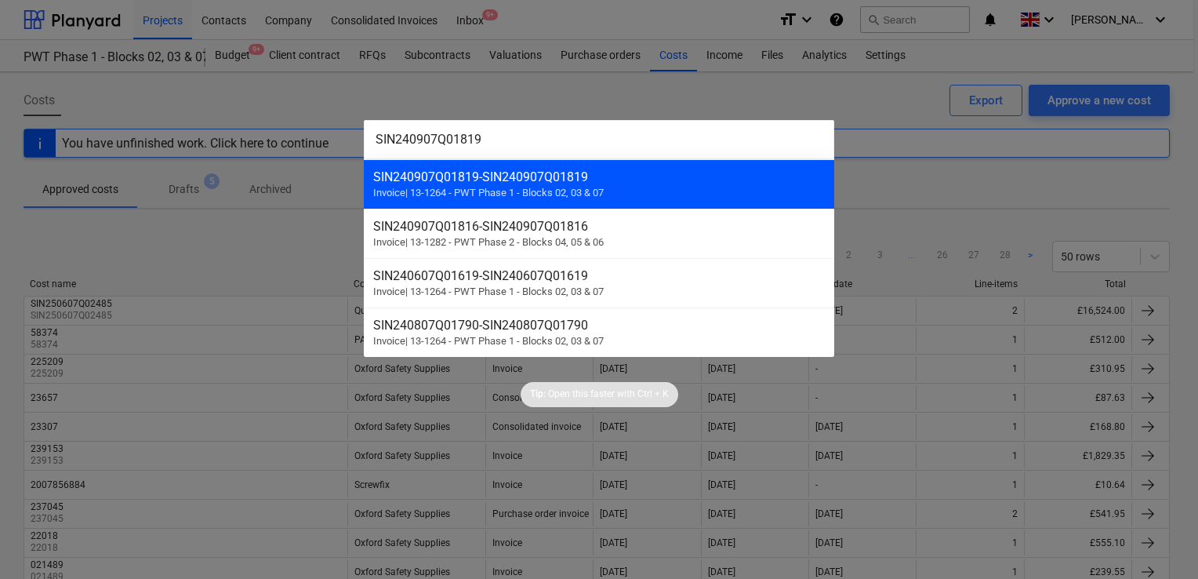
type input "SIN240907Q01819"
click at [513, 172] on div "SIN240907Q01819 - SIN240907Q01819" at bounding box center [599, 176] width 452 height 15
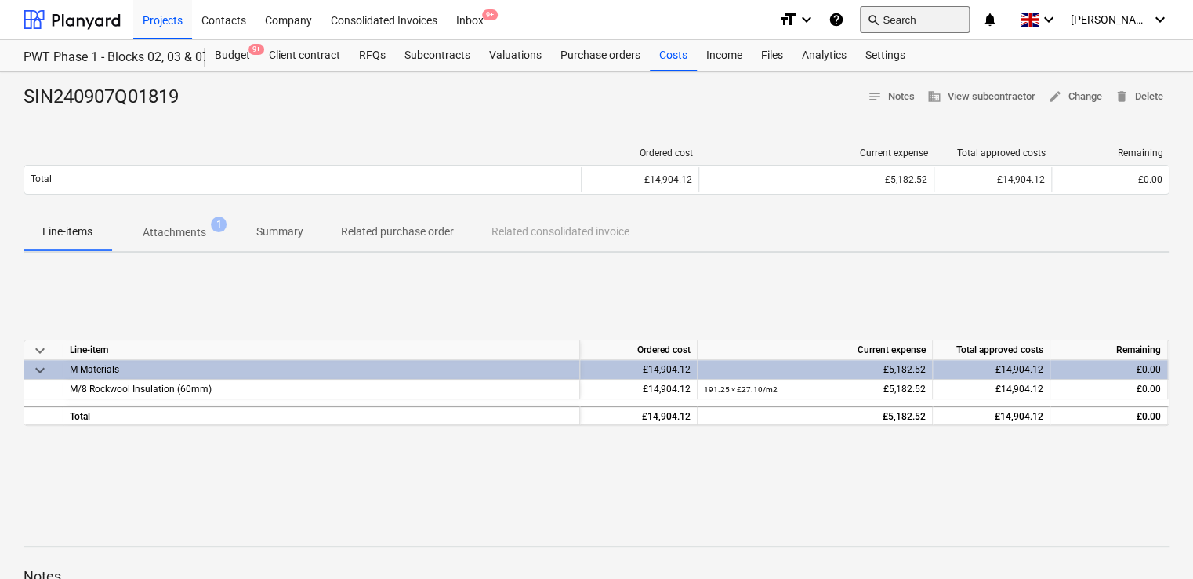
click at [937, 20] on button "search Search" at bounding box center [915, 19] width 110 height 27
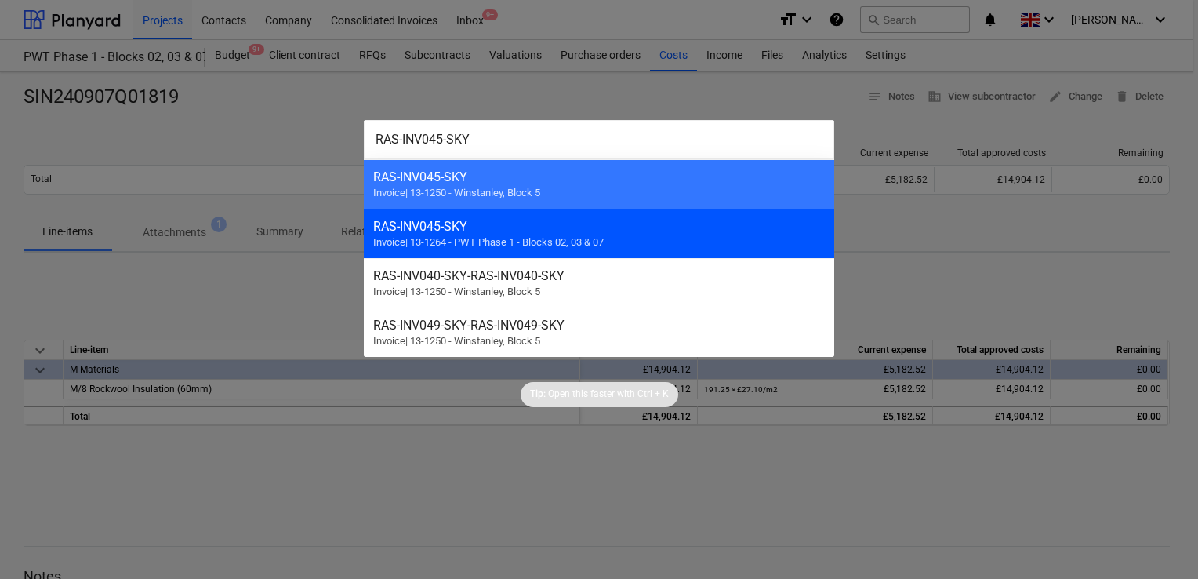
type input "RAS-INV045-SKY"
click at [476, 229] on div "RAS-INV045-SKY" at bounding box center [599, 226] width 452 height 15
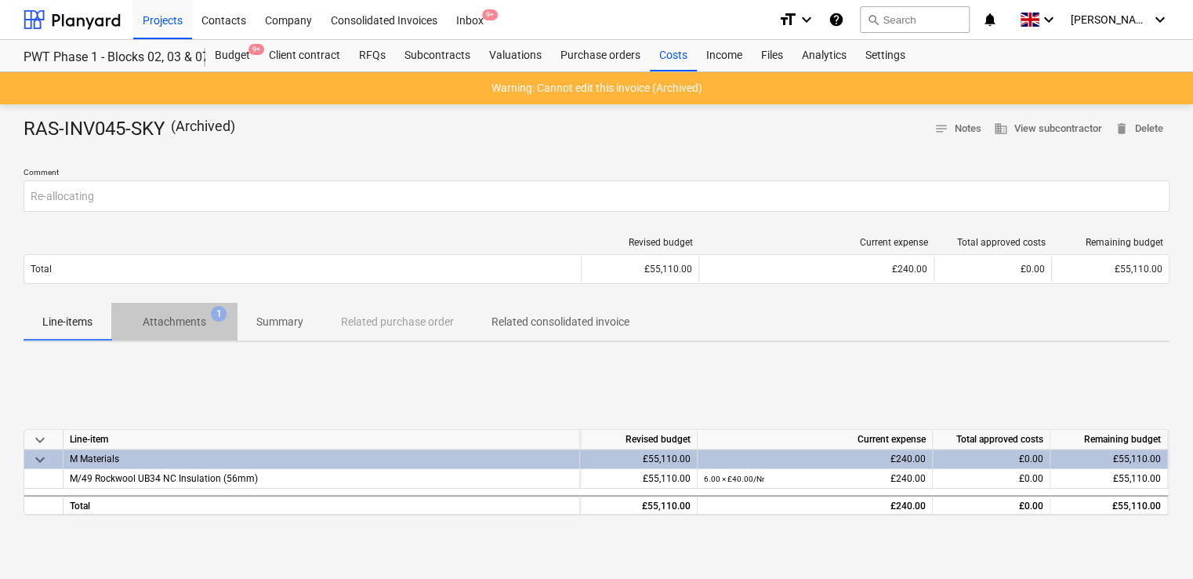
click at [195, 318] on p "Attachments" at bounding box center [175, 322] width 64 height 16
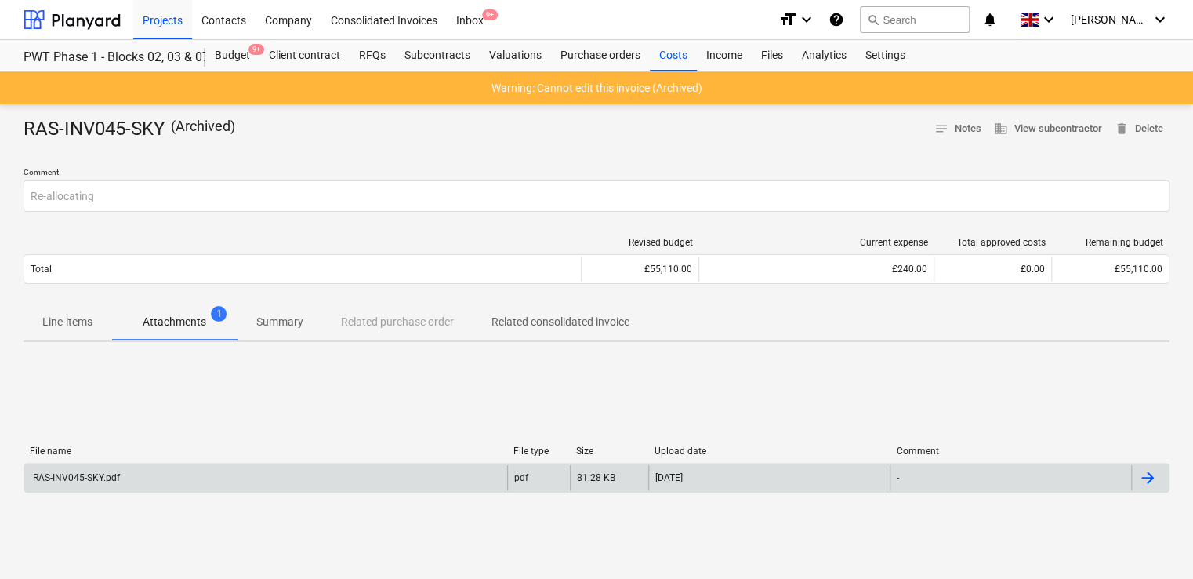
click at [91, 482] on div "RAS-INV045-SKY.pdf" at bounding box center [75, 477] width 89 height 11
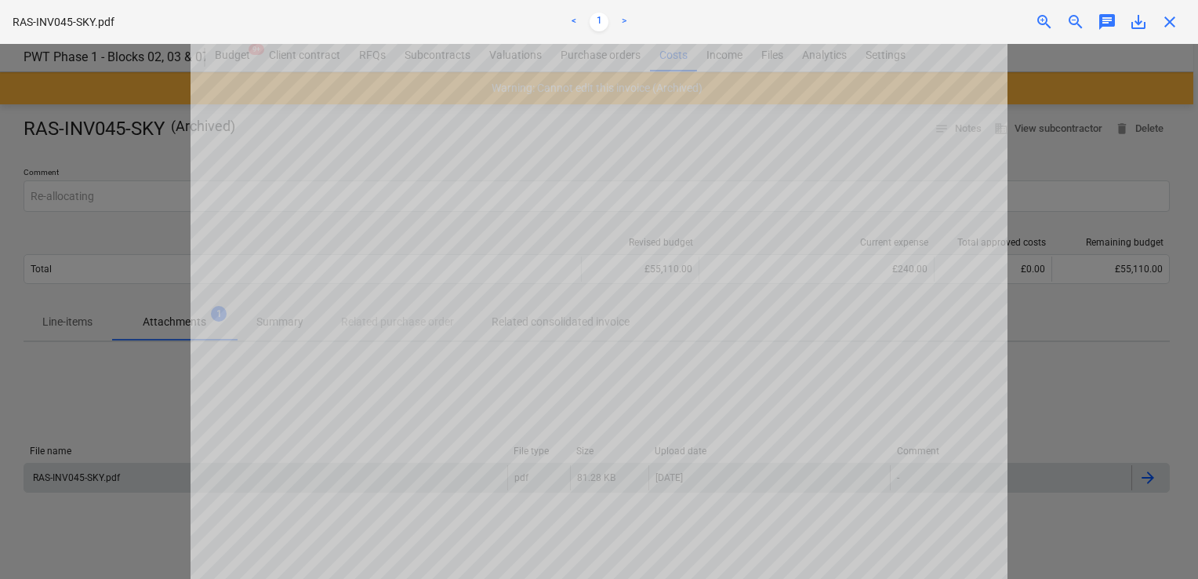
click at [93, 540] on div at bounding box center [599, 311] width 1198 height 535
click at [1175, 24] on span "close" at bounding box center [1169, 22] width 19 height 19
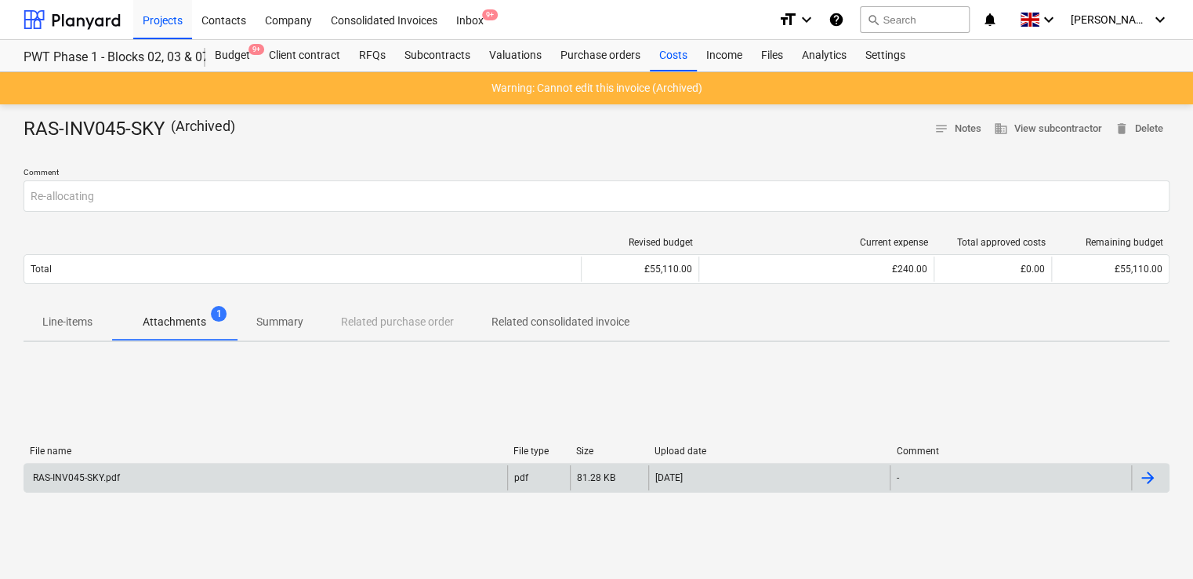
click at [53, 318] on p "Line-items" at bounding box center [67, 322] width 50 height 16
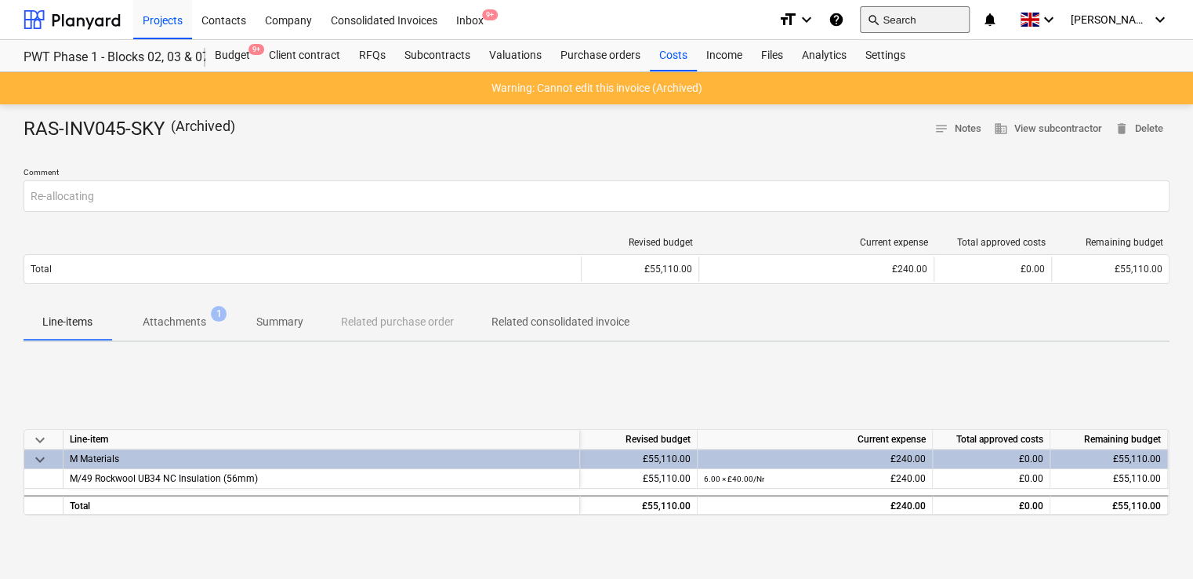
click at [928, 22] on button "search Search" at bounding box center [915, 19] width 110 height 27
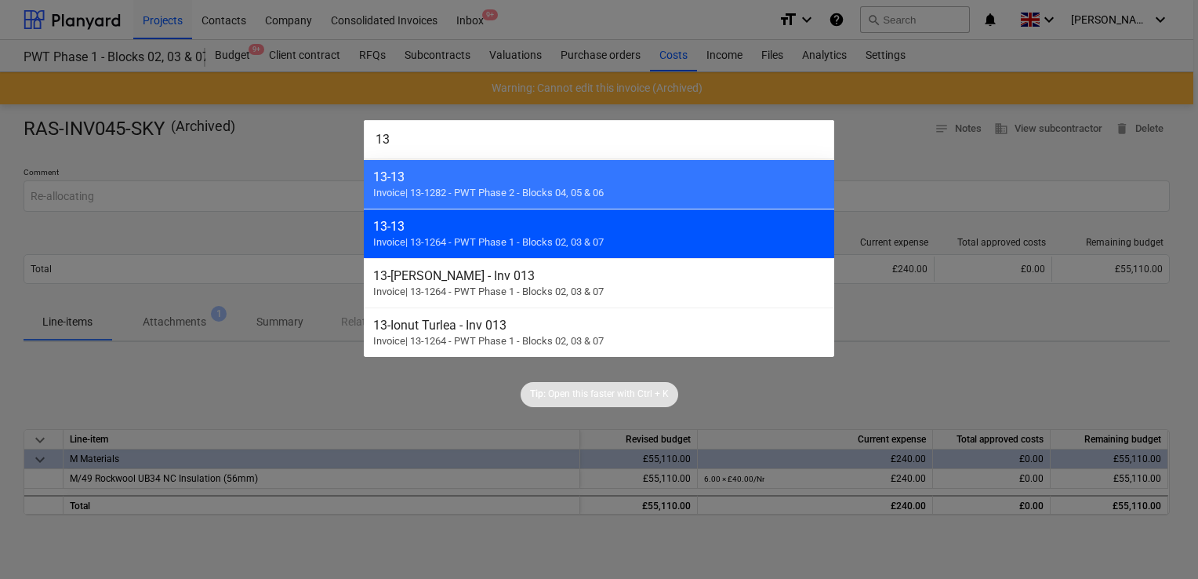
type input "13"
click at [544, 234] on div "13 - 13 Invoice | 13-1264 - PWT Phase 1 - Blocks 02, 03 & 07" at bounding box center [599, 233] width 470 height 49
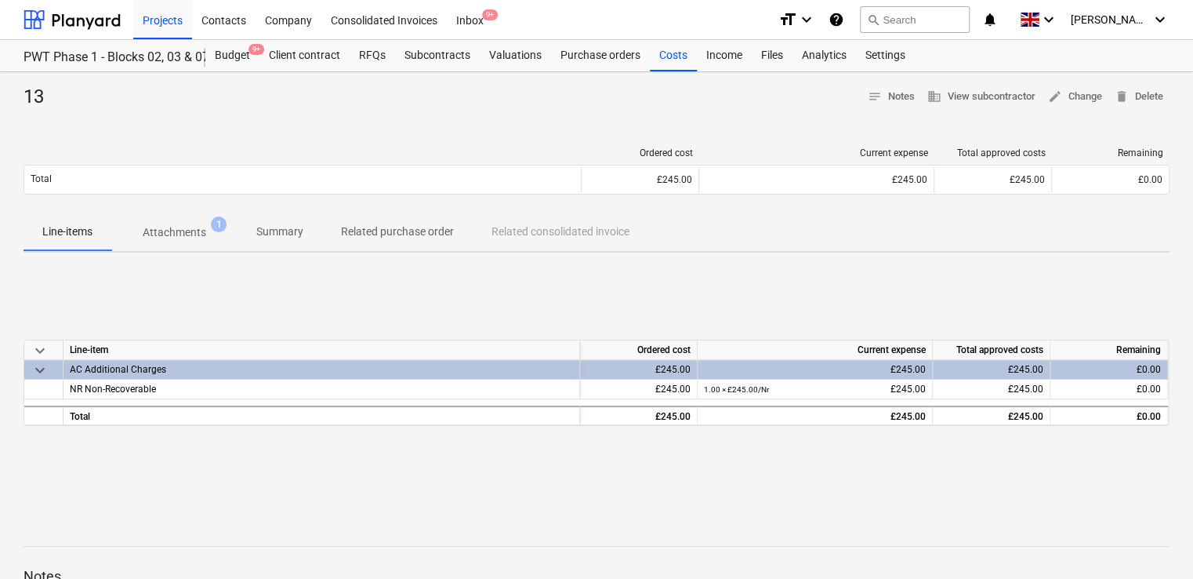
click at [204, 236] on p "Attachments" at bounding box center [175, 232] width 64 height 16
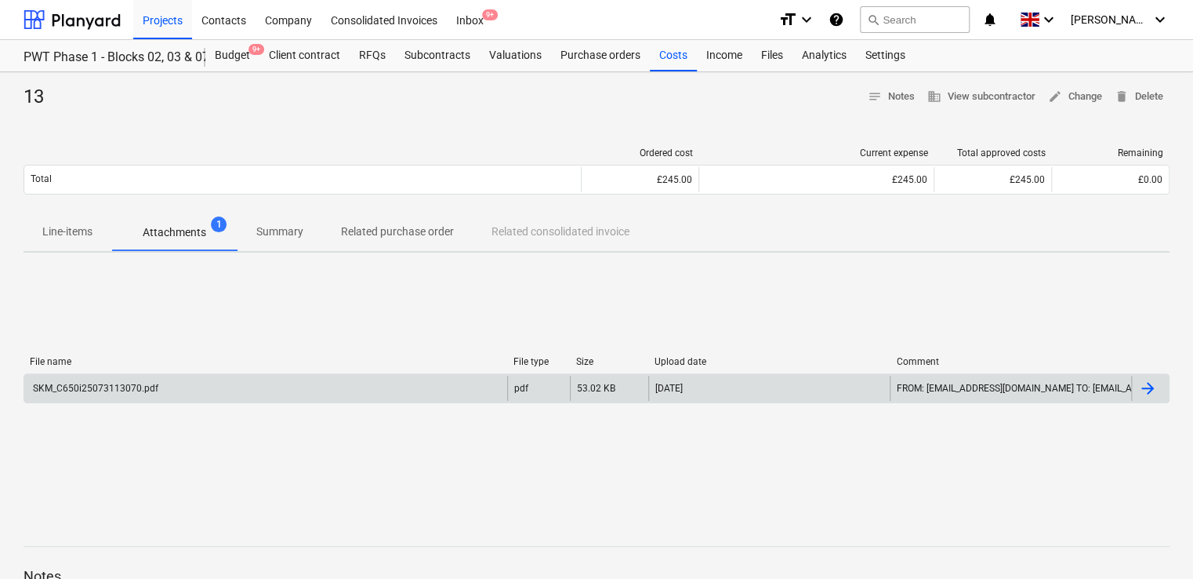
click at [100, 392] on div "SKM_C650i25073113070.pdf" at bounding box center [95, 388] width 128 height 11
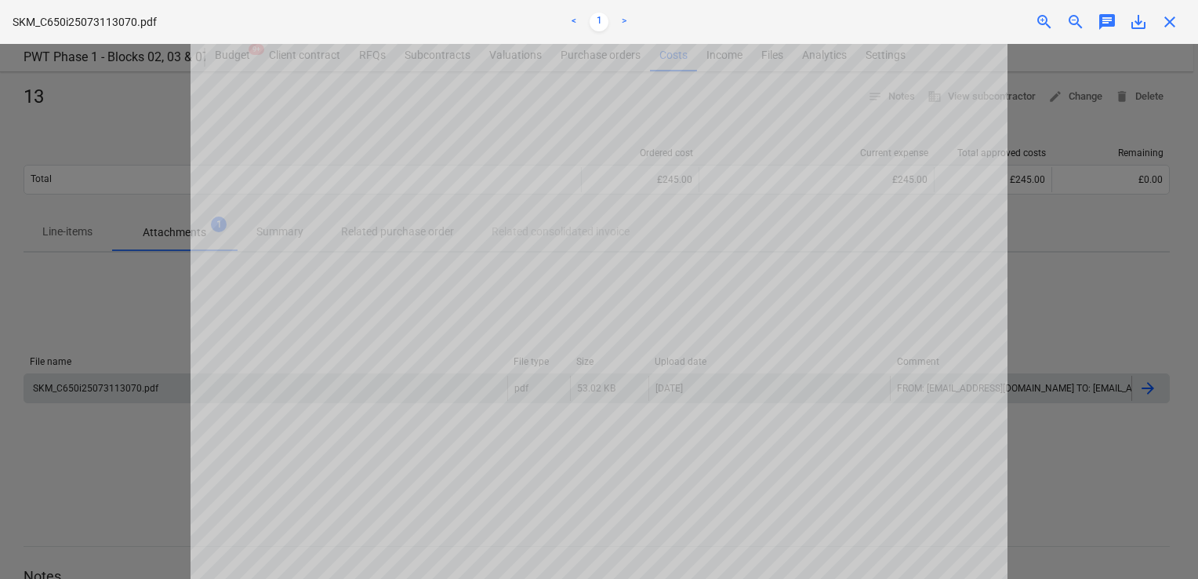
click at [1175, 18] on span "close" at bounding box center [1169, 22] width 19 height 19
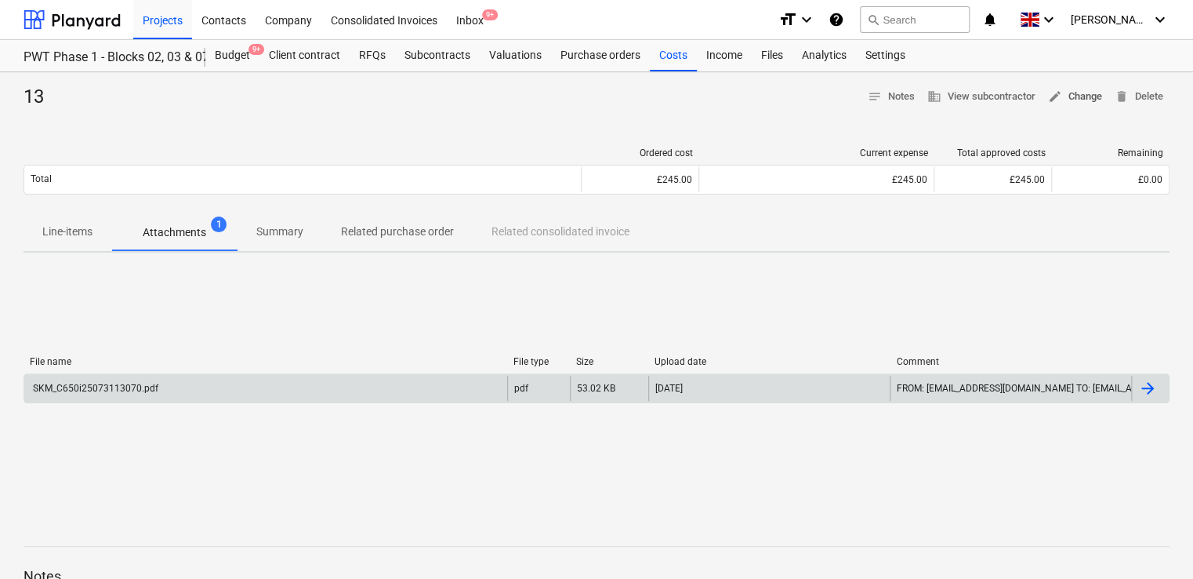
click at [1075, 95] on span "edit Change" at bounding box center [1075, 97] width 54 height 18
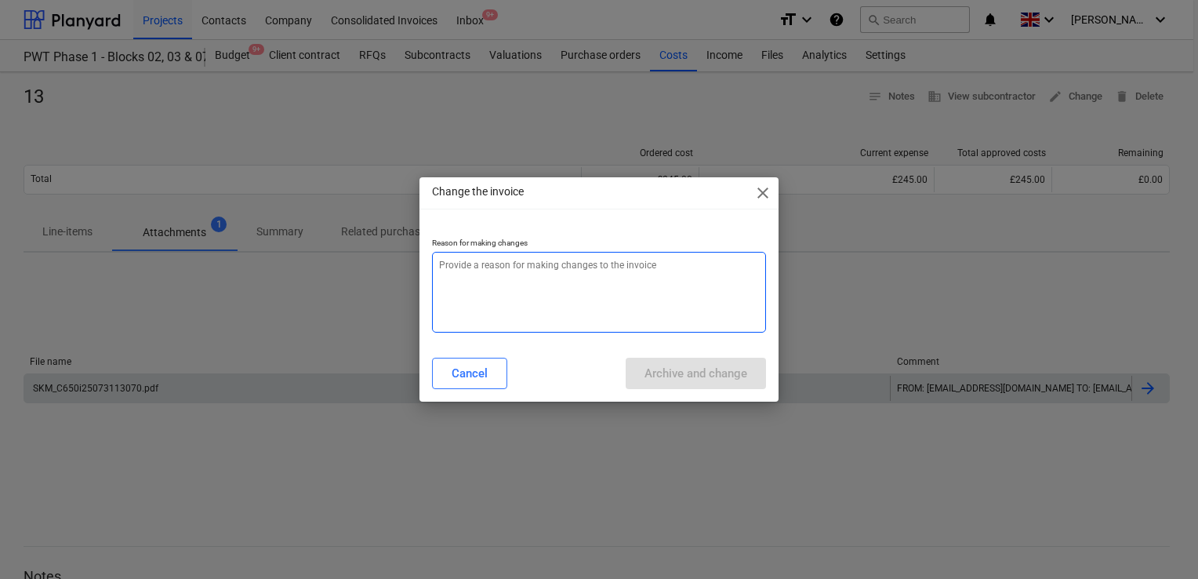
click at [599, 281] on textarea at bounding box center [599, 292] width 334 height 81
type textarea "x"
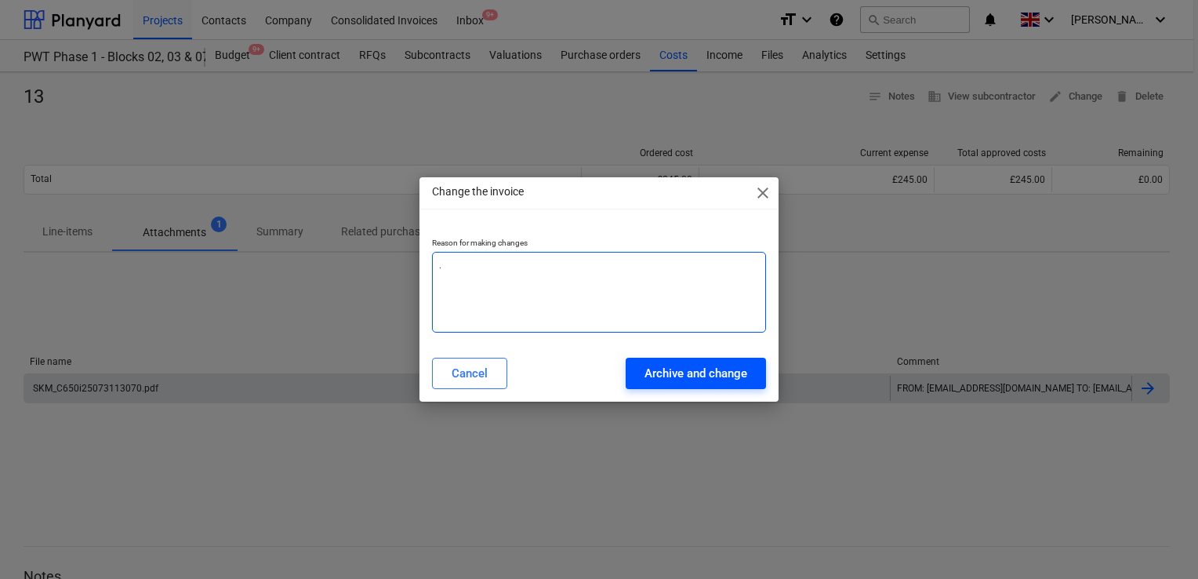
type textarea "."
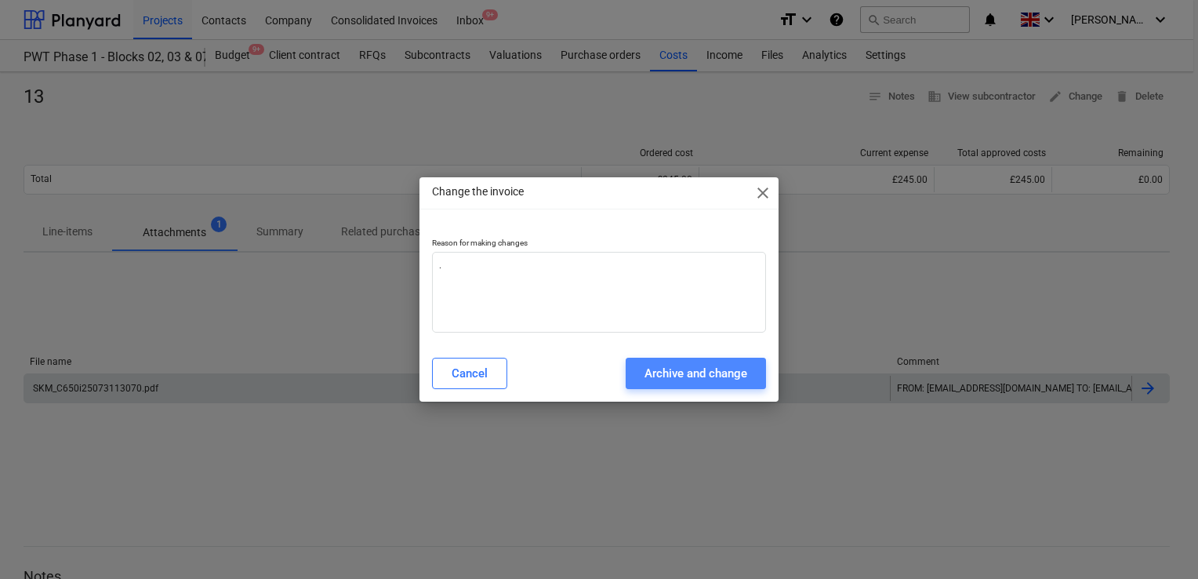
click at [667, 376] on div "Archive and change" at bounding box center [695, 373] width 103 height 20
type textarea "x"
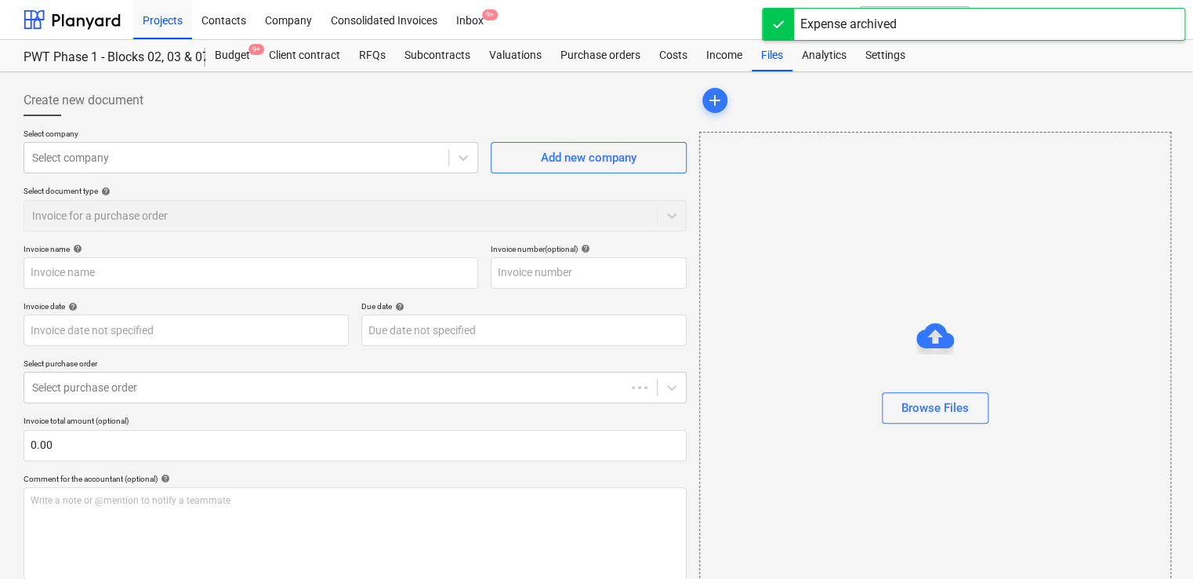
type input "13"
type input "[DATE]"
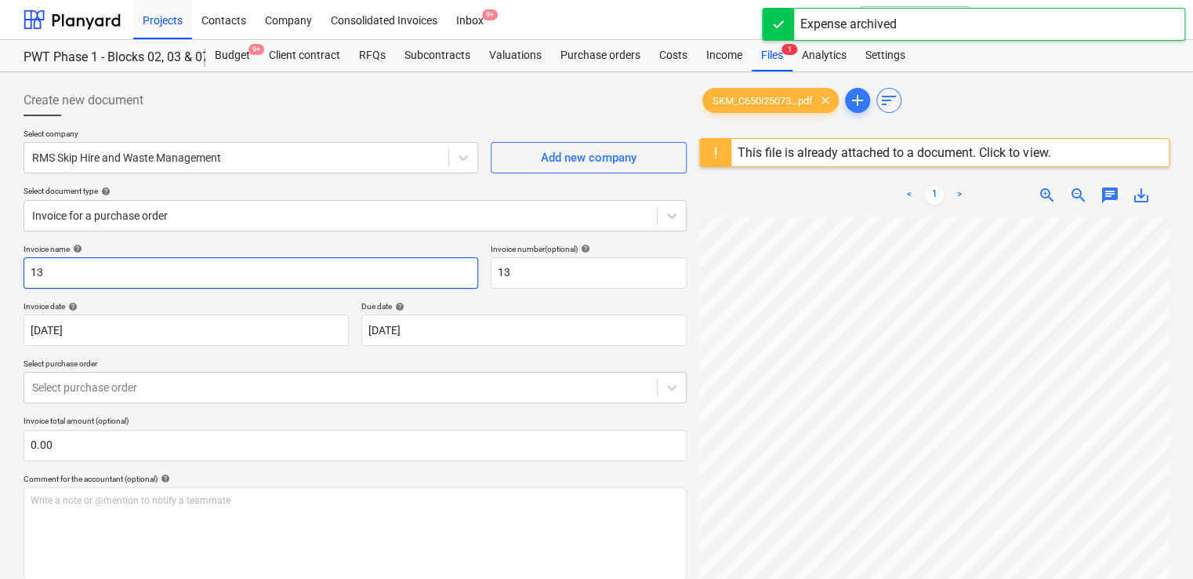
drag, startPoint x: 60, startPoint y: 272, endPoint x: 0, endPoint y: 262, distance: 60.4
click at [0, 262] on html "Projects Contacts Company Consolidated Invoices Inbox 9+ format_size keyboard_a…" at bounding box center [596, 289] width 1193 height 579
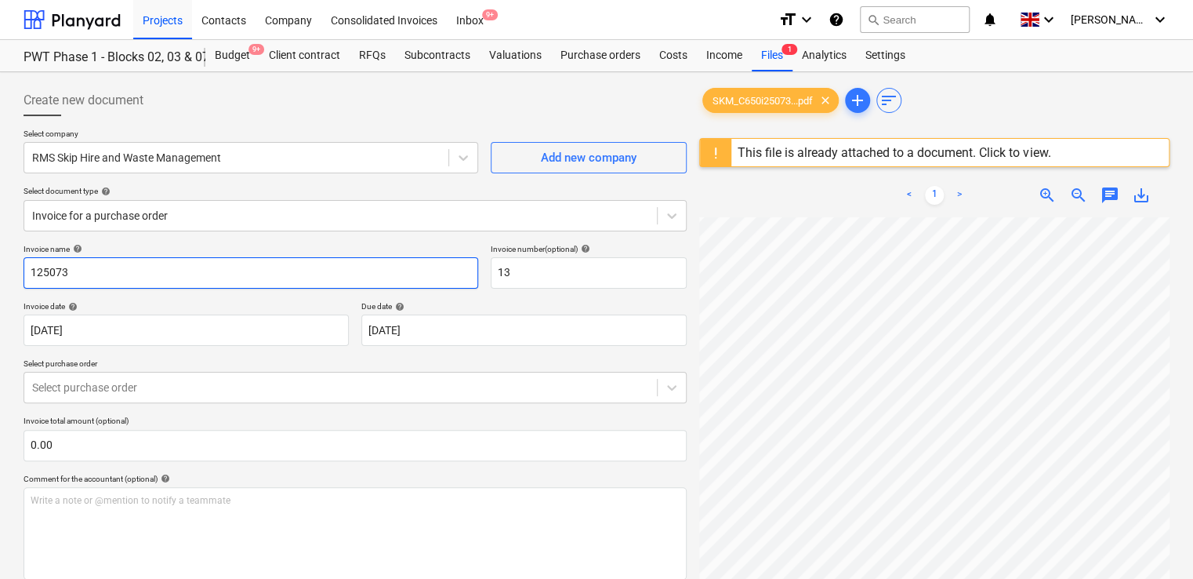
scroll to position [153, 0]
type input "125073"
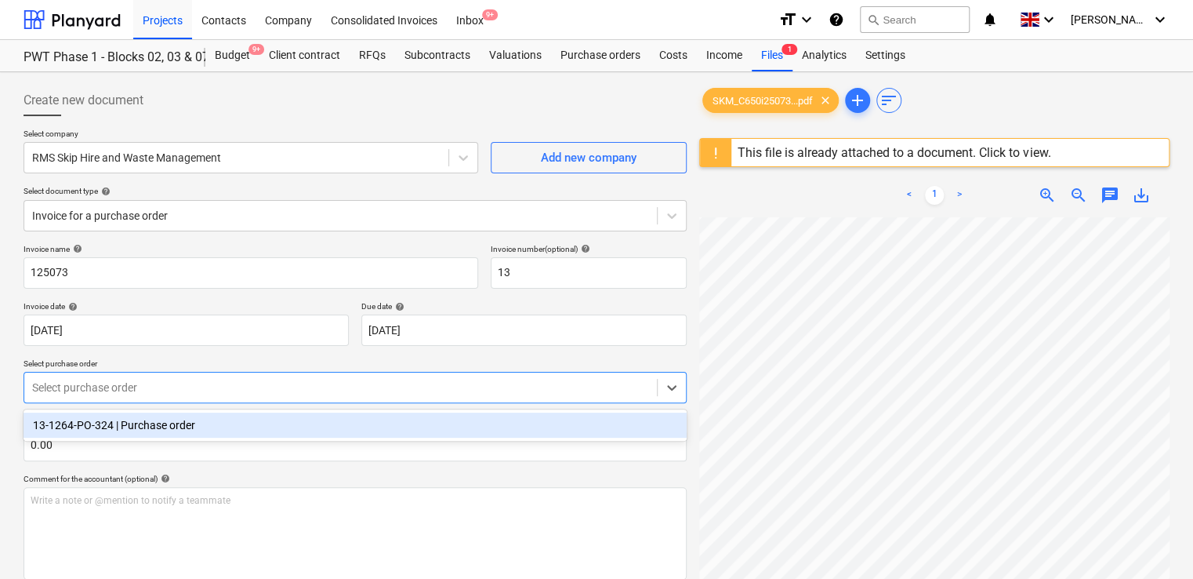
click at [330, 380] on div at bounding box center [340, 387] width 617 height 16
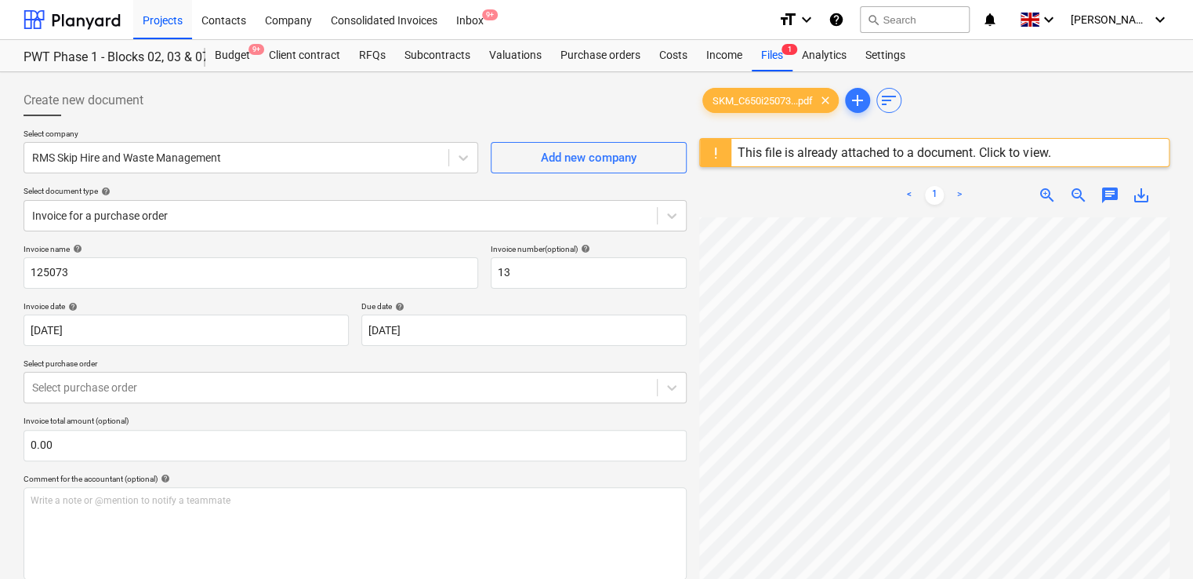
click at [477, 352] on div "Invoice name help 125073 Invoice number (optional) help 13 Invoice date help [D…" at bounding box center [355, 544] width 663 height 601
click at [605, 47] on div "Purchase orders" at bounding box center [600, 55] width 99 height 31
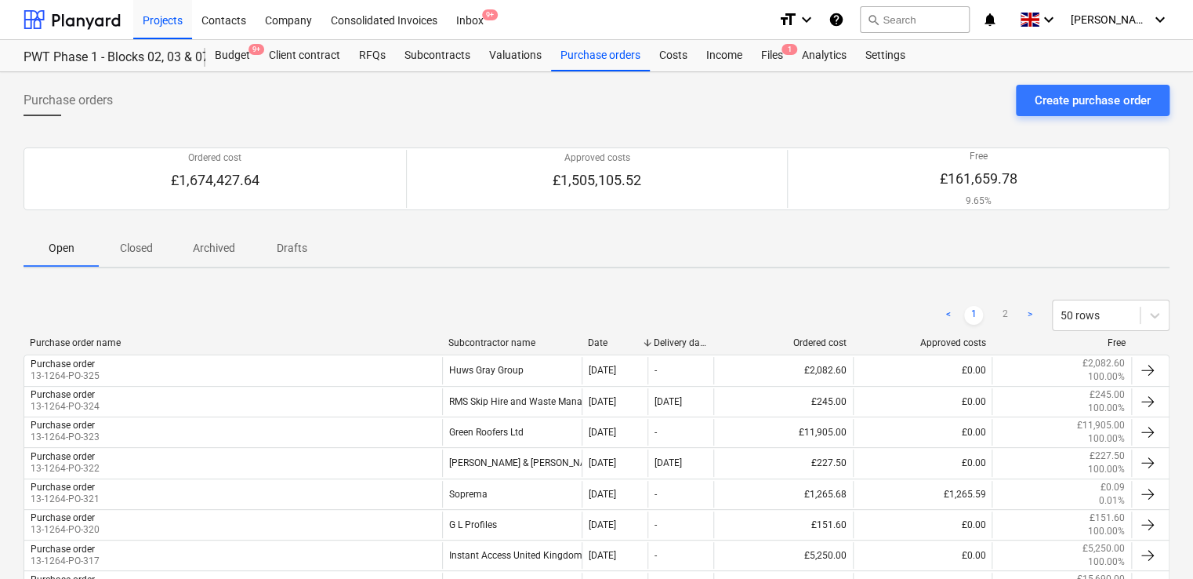
click at [147, 241] on p "Closed" at bounding box center [137, 248] width 38 height 16
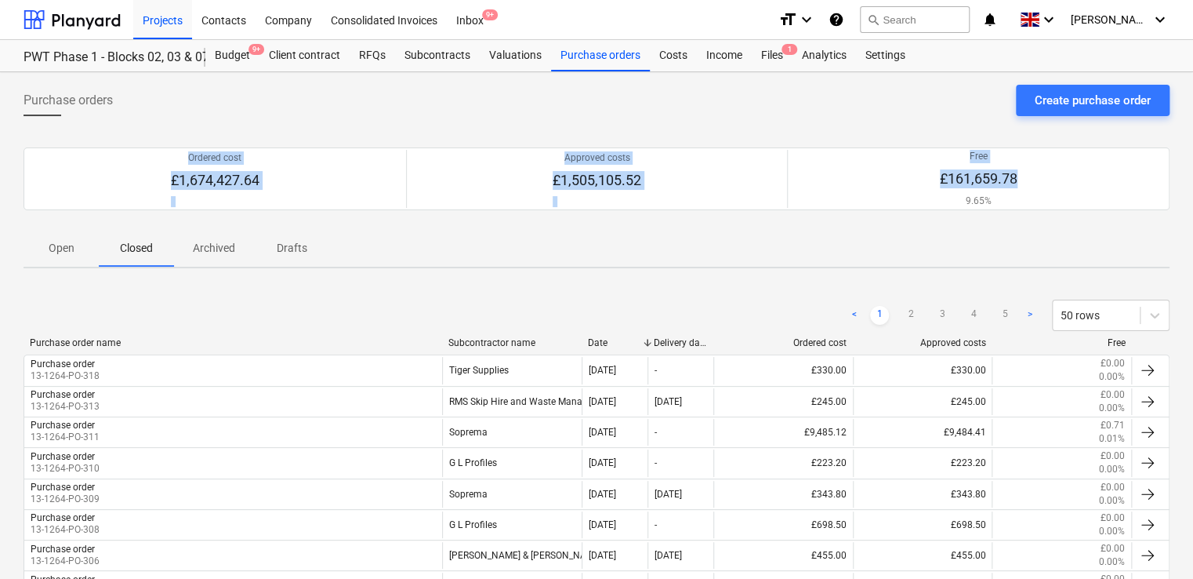
drag, startPoint x: 1192, startPoint y: 114, endPoint x: 1197, endPoint y: 184, distance: 70.8
click at [1193, 184] on html "Projects Contacts Company Consolidated Invoices Inbox 9+ format_size keyboard_a…" at bounding box center [596, 289] width 1193 height 579
drag, startPoint x: 1197, startPoint y: 184, endPoint x: 1187, endPoint y: 179, distance: 11.6
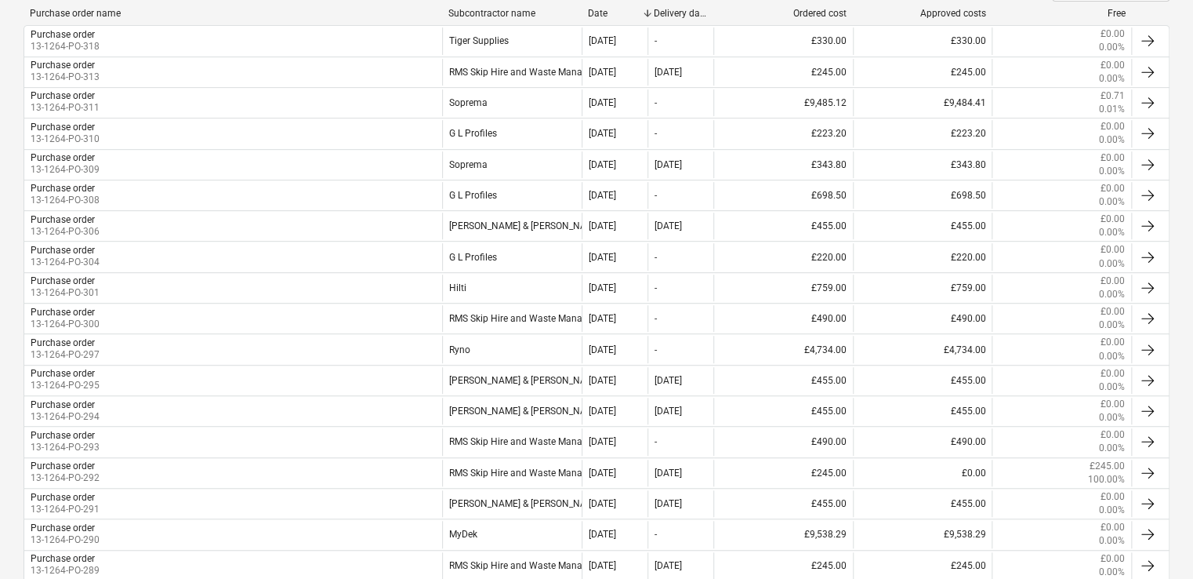
scroll to position [332, 0]
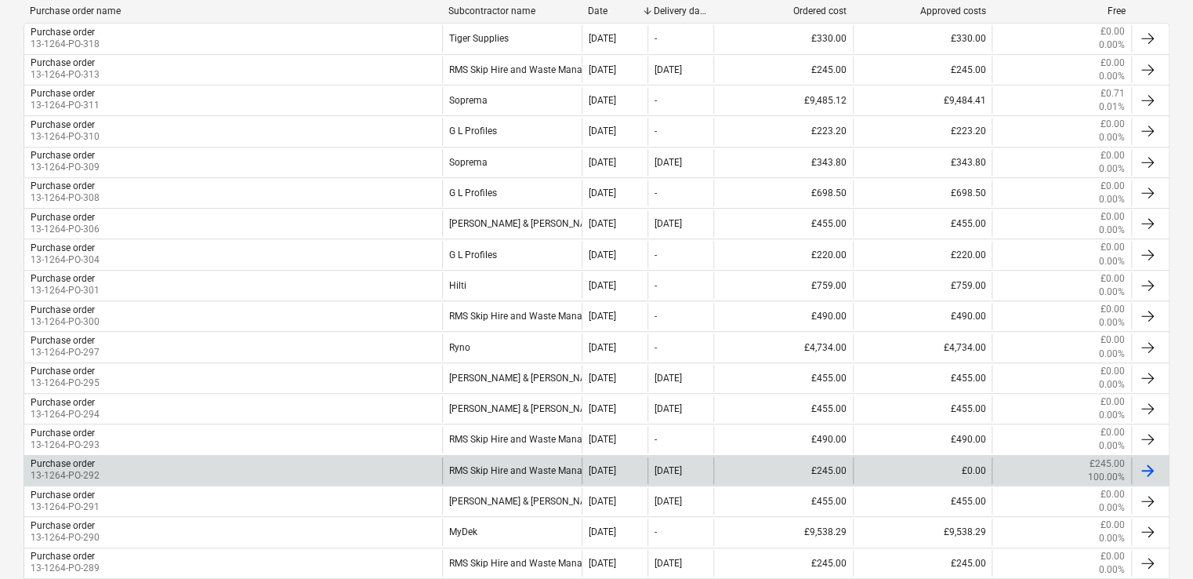
click at [442, 463] on div "RMS Skip Hire and Waste Management" at bounding box center [512, 470] width 140 height 27
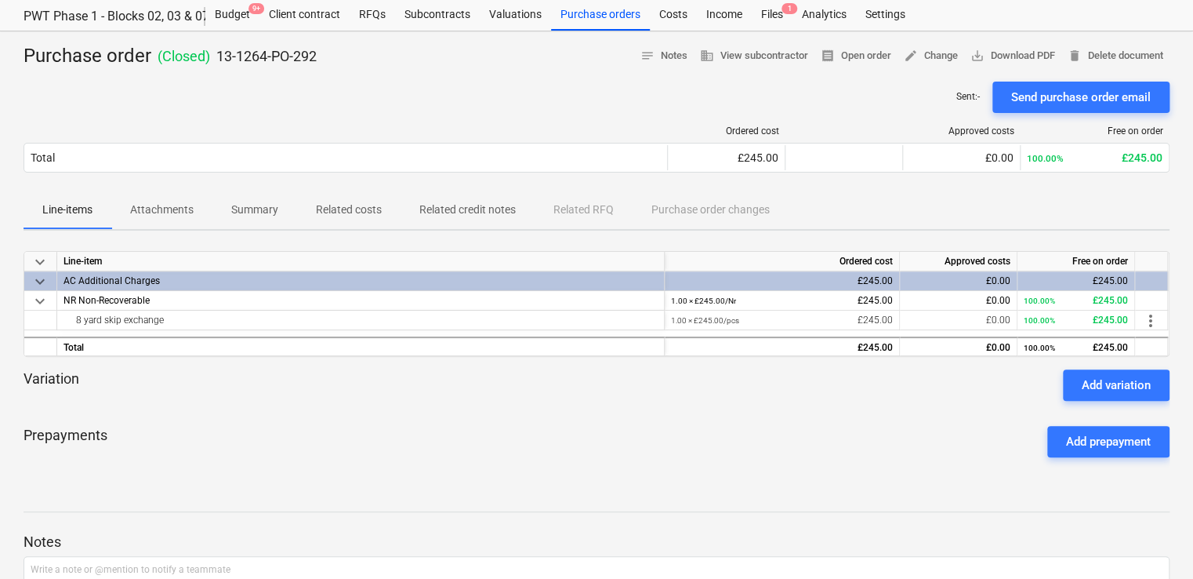
scroll to position [16, 0]
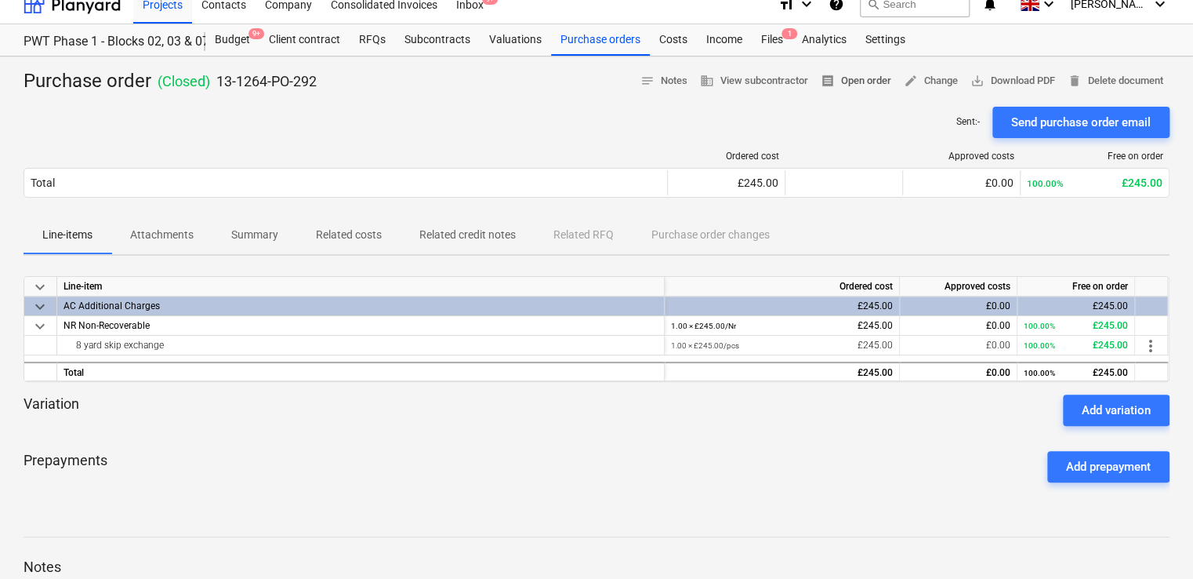
click at [838, 83] on span "receipt Open order" at bounding box center [856, 81] width 71 height 18
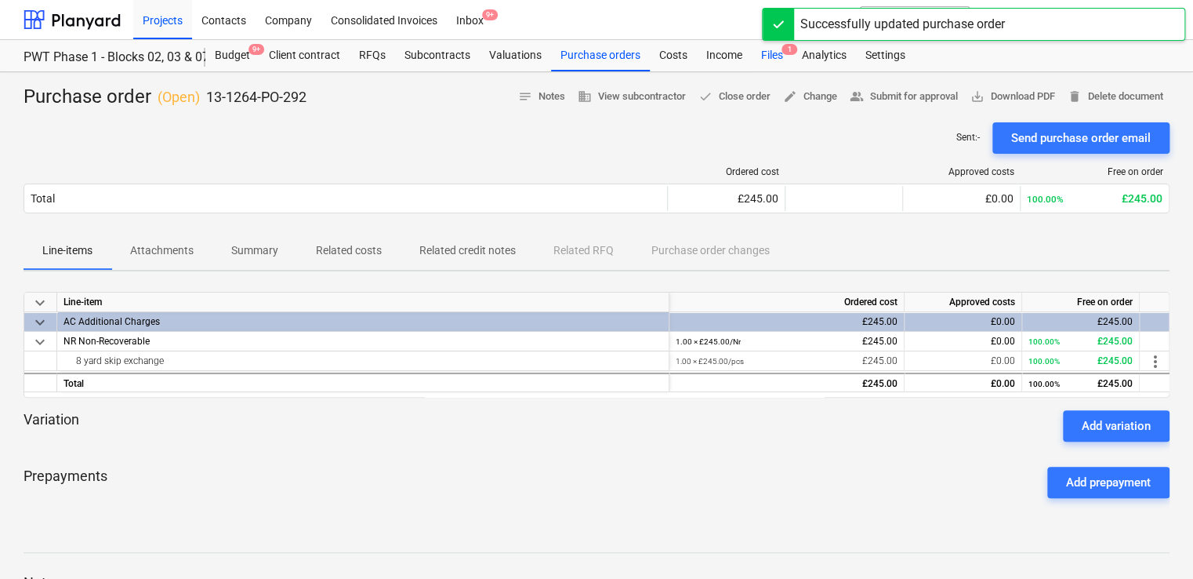
click at [762, 57] on div "Files 1" at bounding box center [772, 55] width 41 height 31
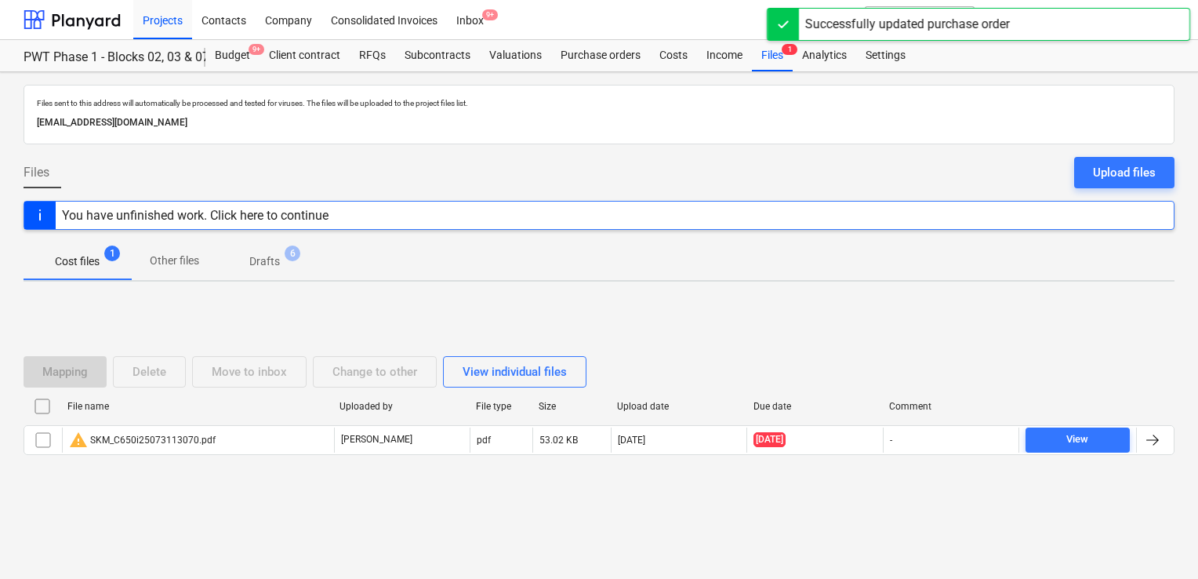
click at [161, 218] on div "You have unfinished work. Click here to continue" at bounding box center [195, 215] width 267 height 15
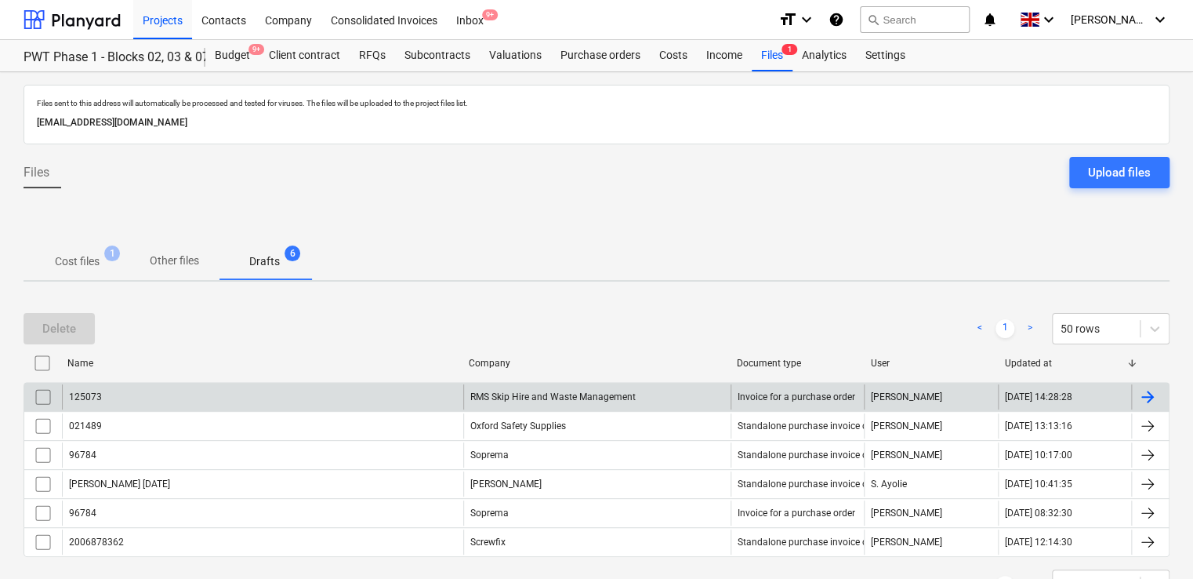
click at [107, 384] on div "125073" at bounding box center [262, 396] width 401 height 25
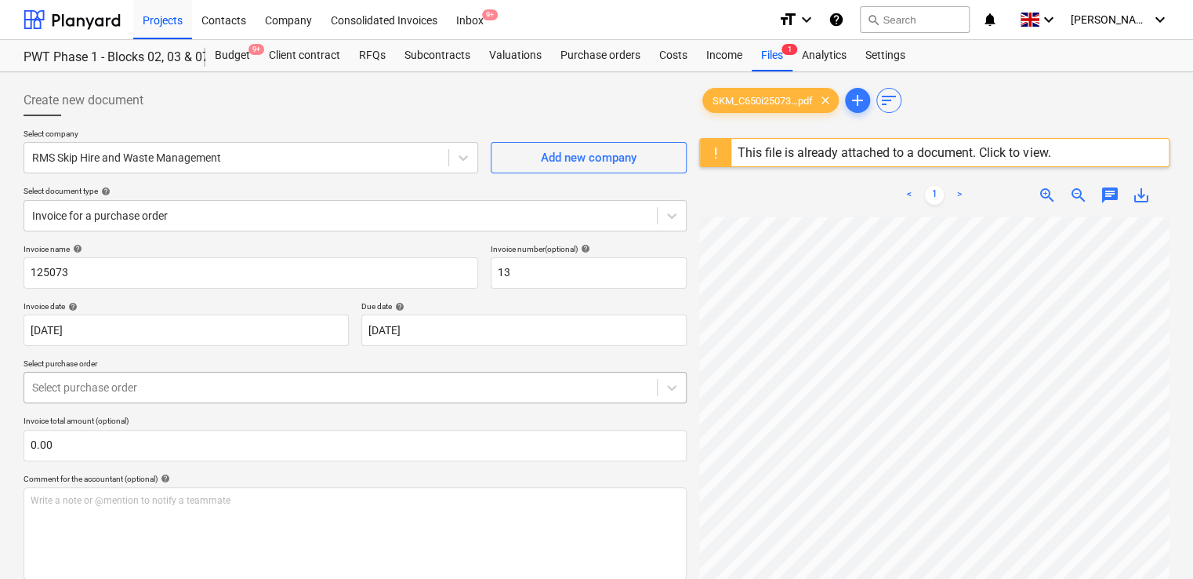
click at [166, 380] on div at bounding box center [340, 387] width 617 height 16
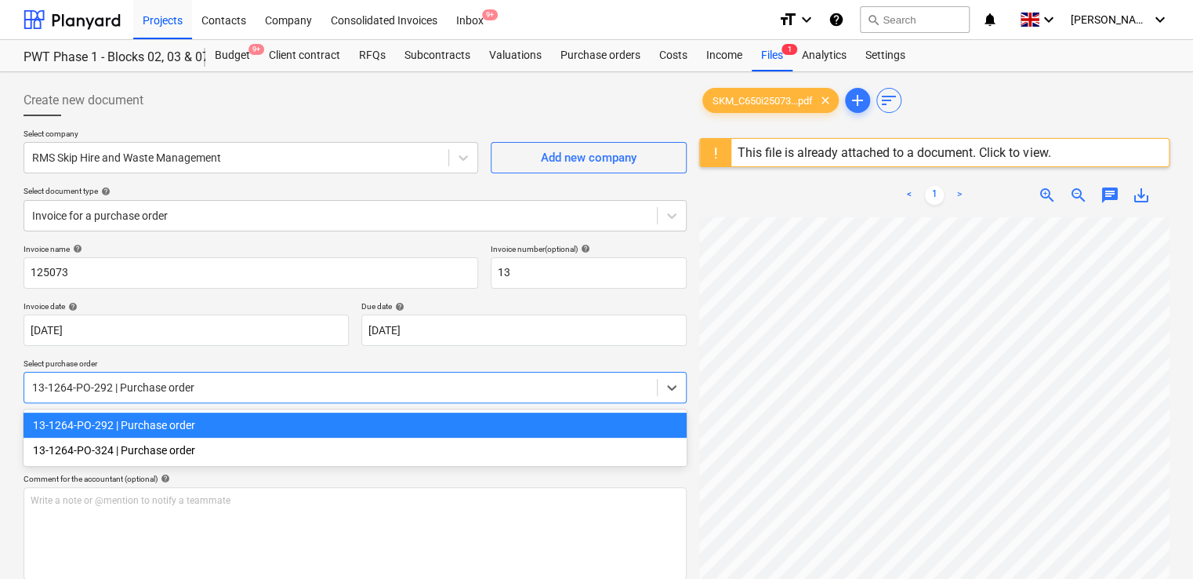
click at [166, 380] on div at bounding box center [340, 387] width 617 height 16
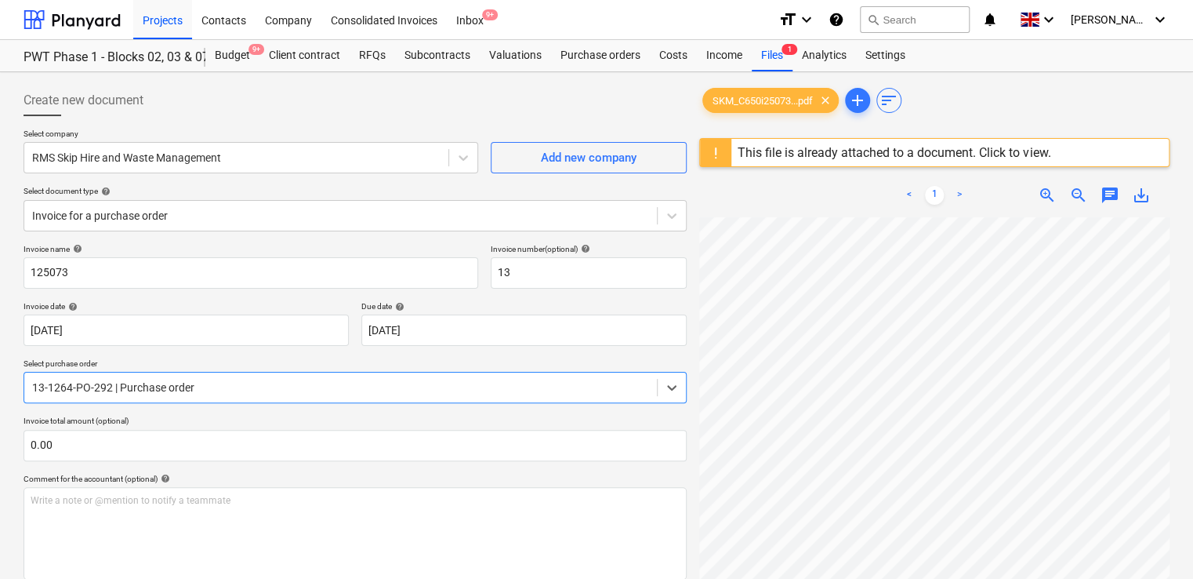
click at [143, 387] on div at bounding box center [340, 387] width 617 height 16
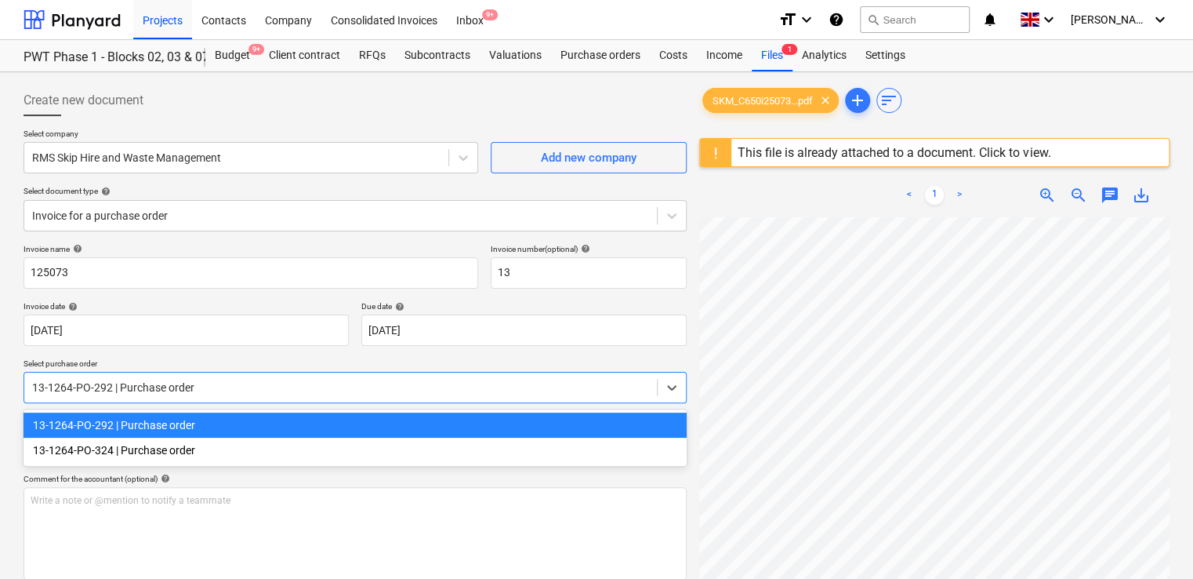
click at [133, 426] on div "13-1264-PO-292 | Purchase order" at bounding box center [355, 424] width 663 height 25
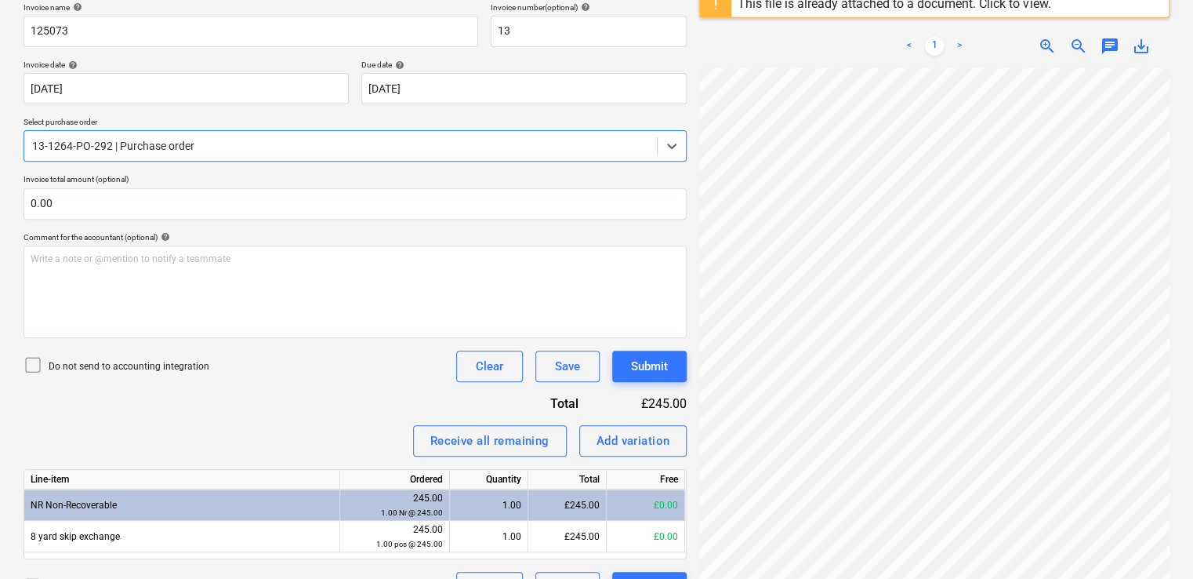
scroll to position [278, 0]
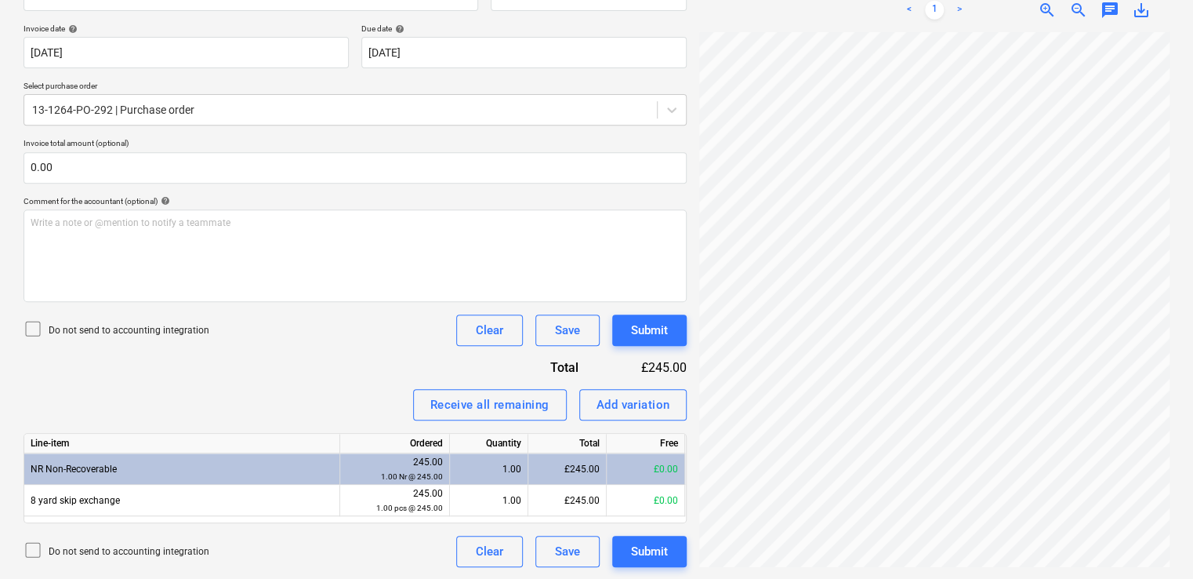
click at [38, 328] on icon at bounding box center [33, 328] width 19 height 19
click at [443, 408] on div "Receive all remaining" at bounding box center [489, 404] width 119 height 20
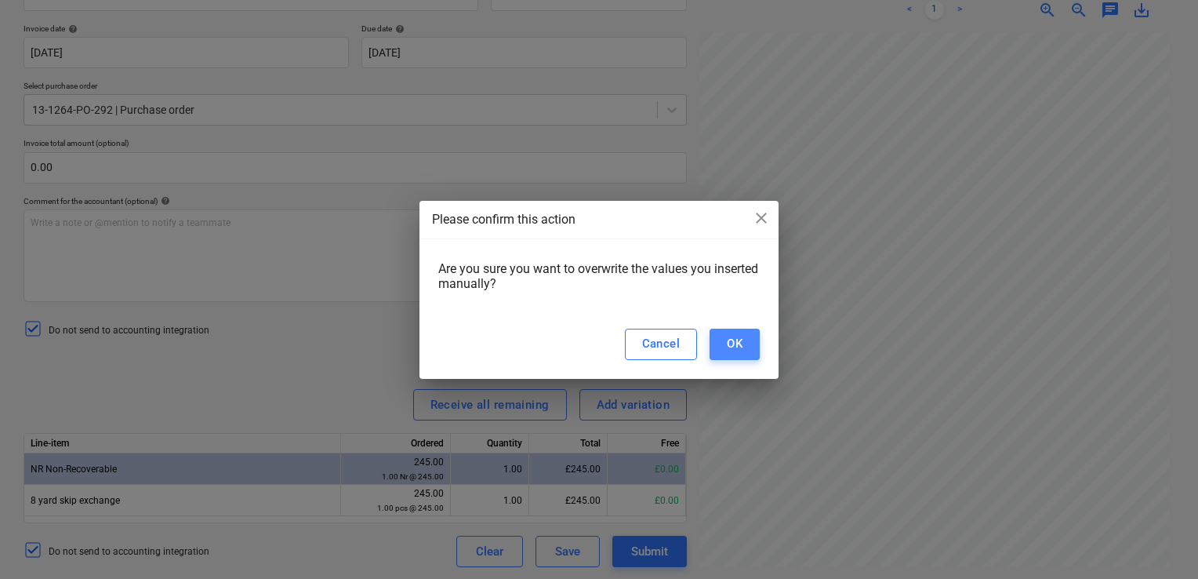
click at [729, 343] on div "OK" at bounding box center [735, 343] width 16 height 20
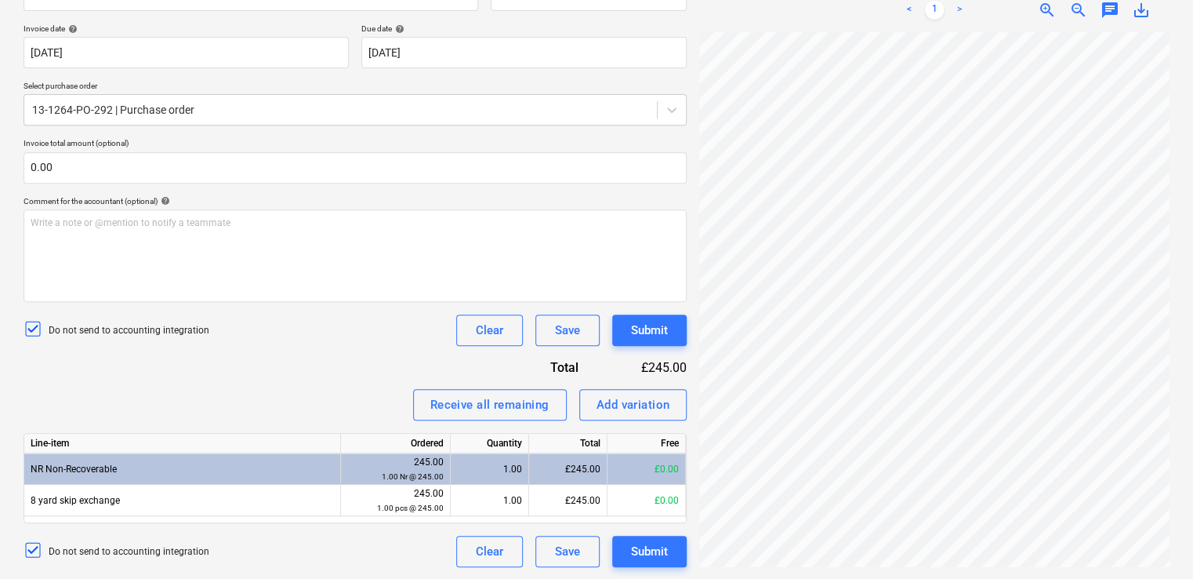
click at [334, 379] on div "Invoice name help 125073 Invoice number (optional) help 13 Invoice date help [D…" at bounding box center [355, 266] width 663 height 601
click at [636, 544] on div "Submit" at bounding box center [649, 551] width 37 height 20
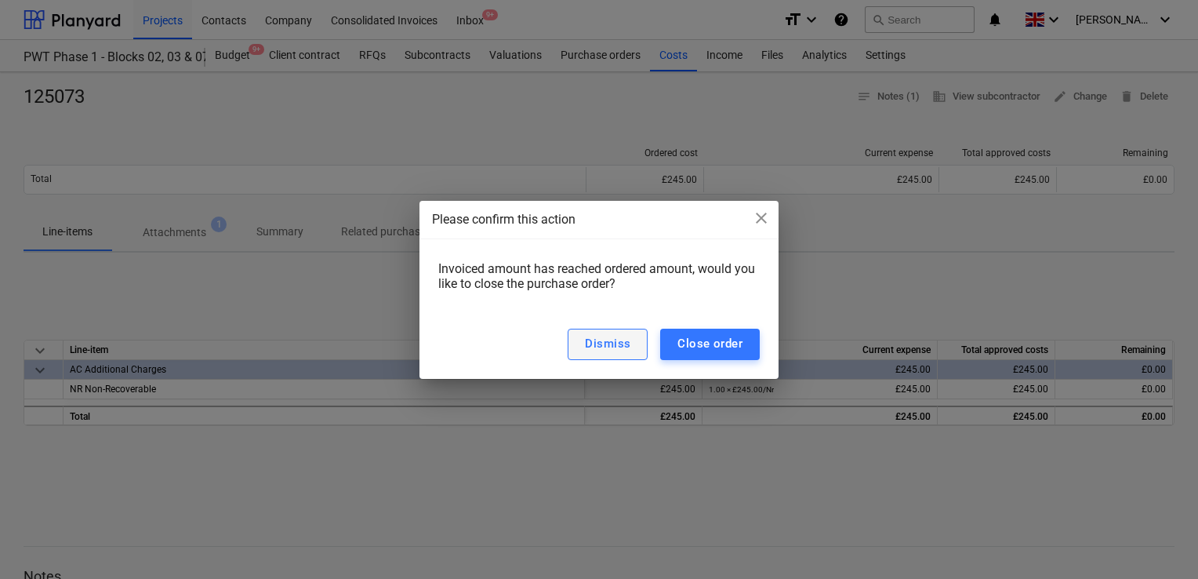
click at [608, 337] on div "Dismiss" at bounding box center [607, 343] width 45 height 20
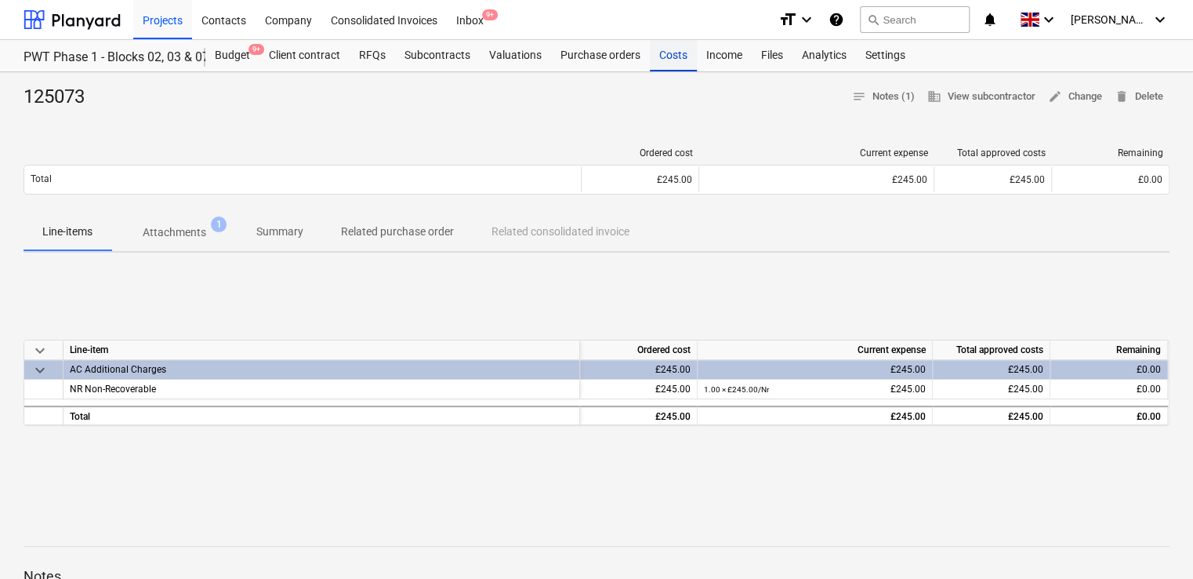
click at [661, 52] on div "Costs" at bounding box center [673, 55] width 47 height 31
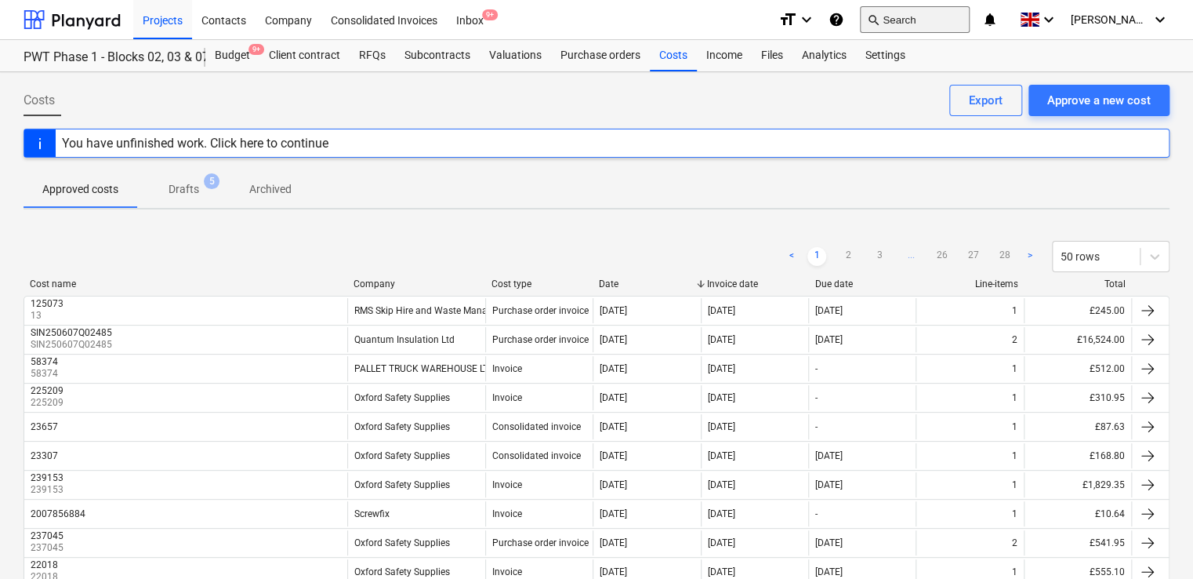
click at [960, 24] on button "search Search" at bounding box center [915, 19] width 110 height 27
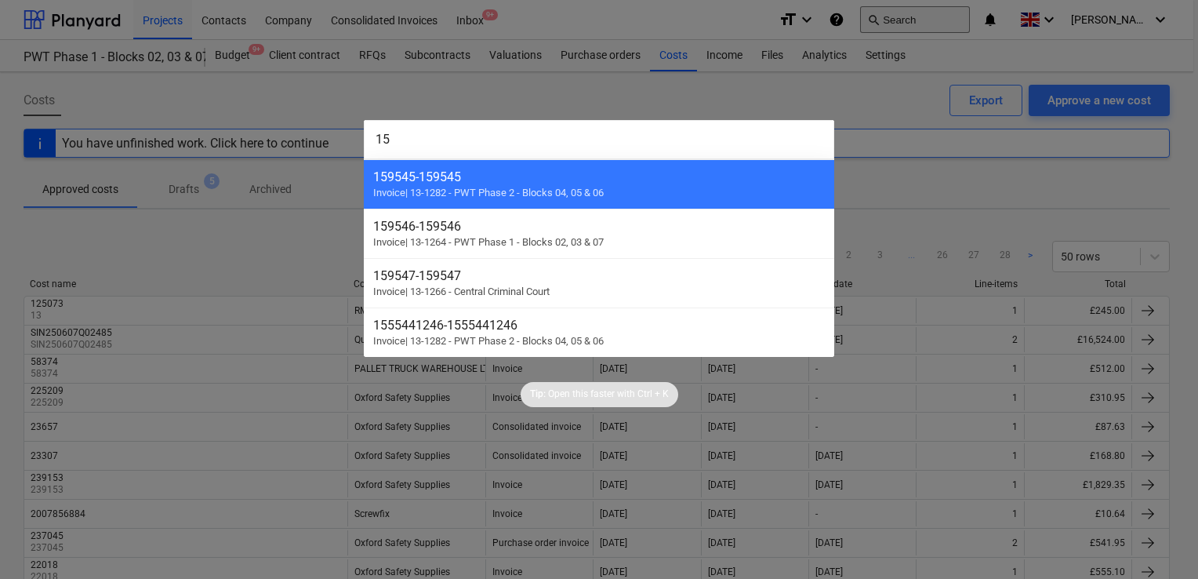
type input "1"
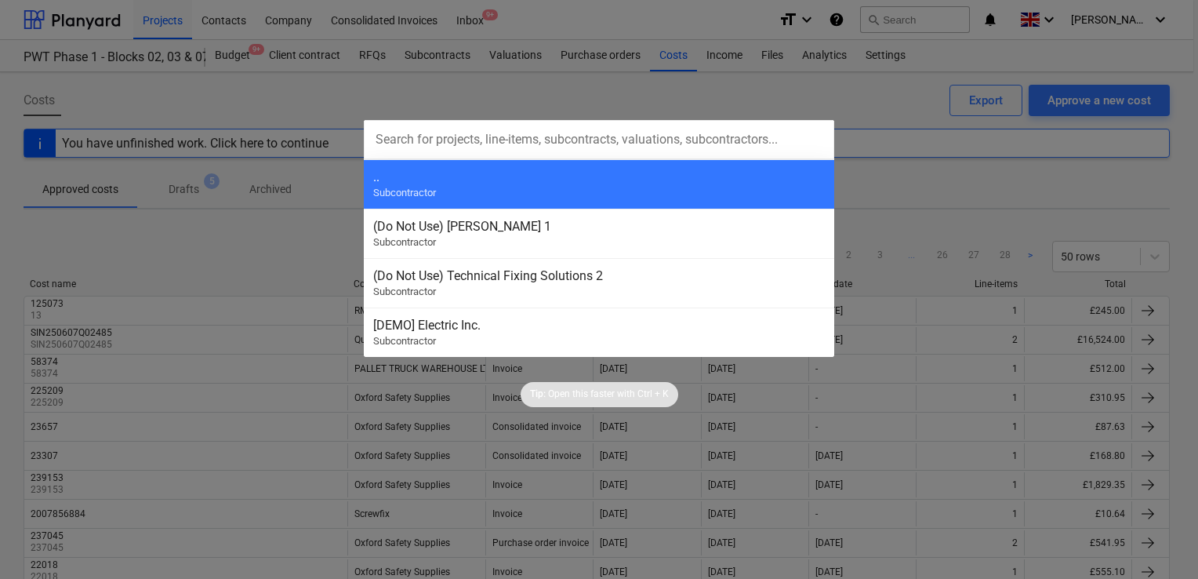
click at [757, 111] on div at bounding box center [599, 289] width 1198 height 579
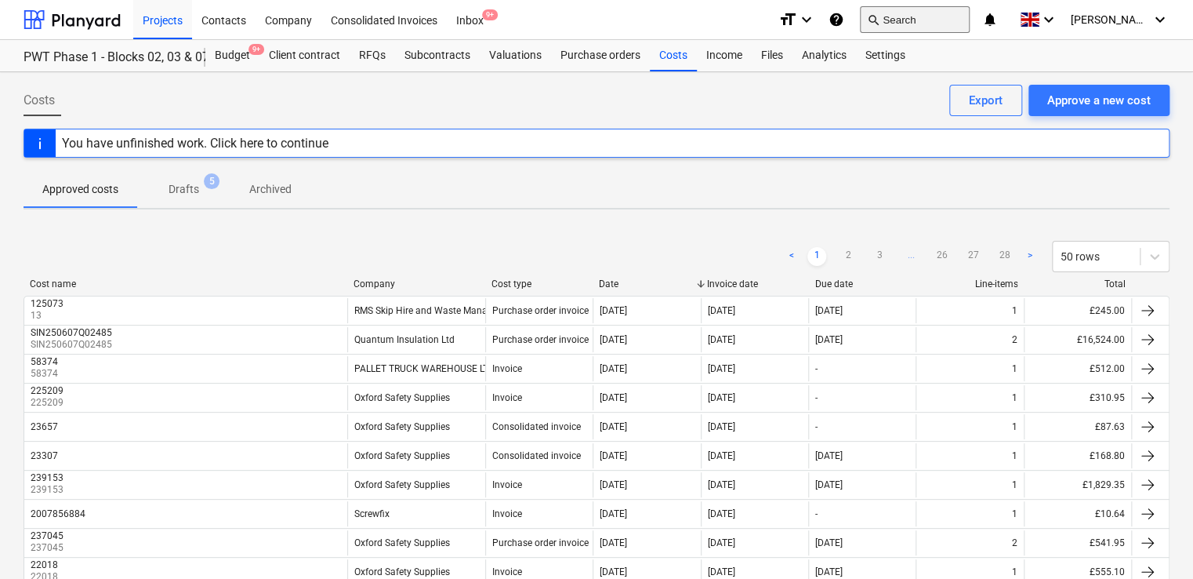
click at [934, 9] on button "search Search" at bounding box center [915, 19] width 110 height 27
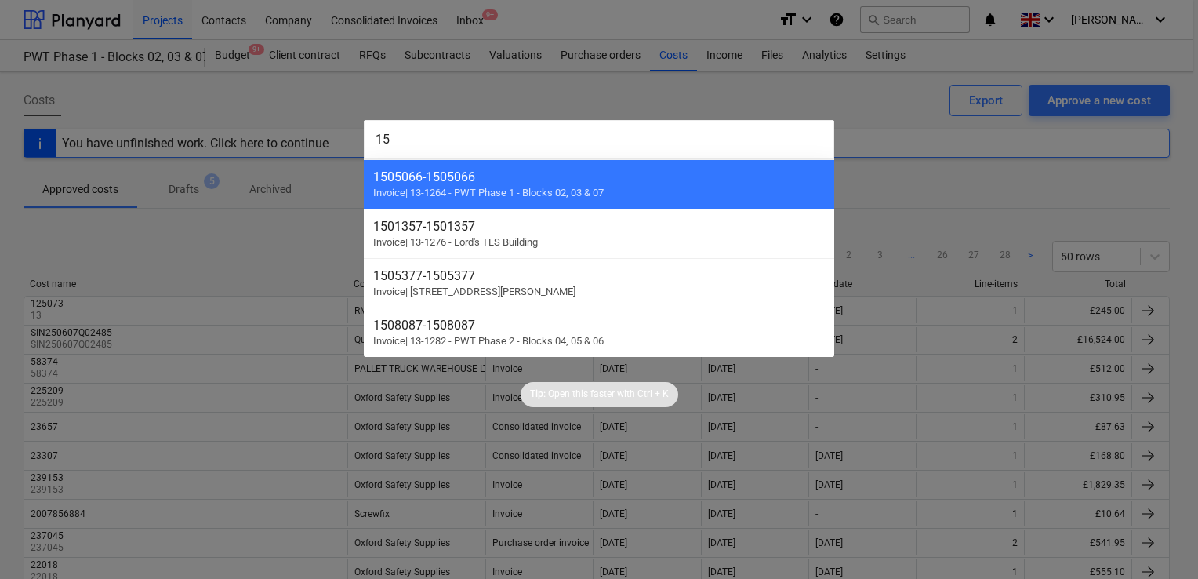
type input "1"
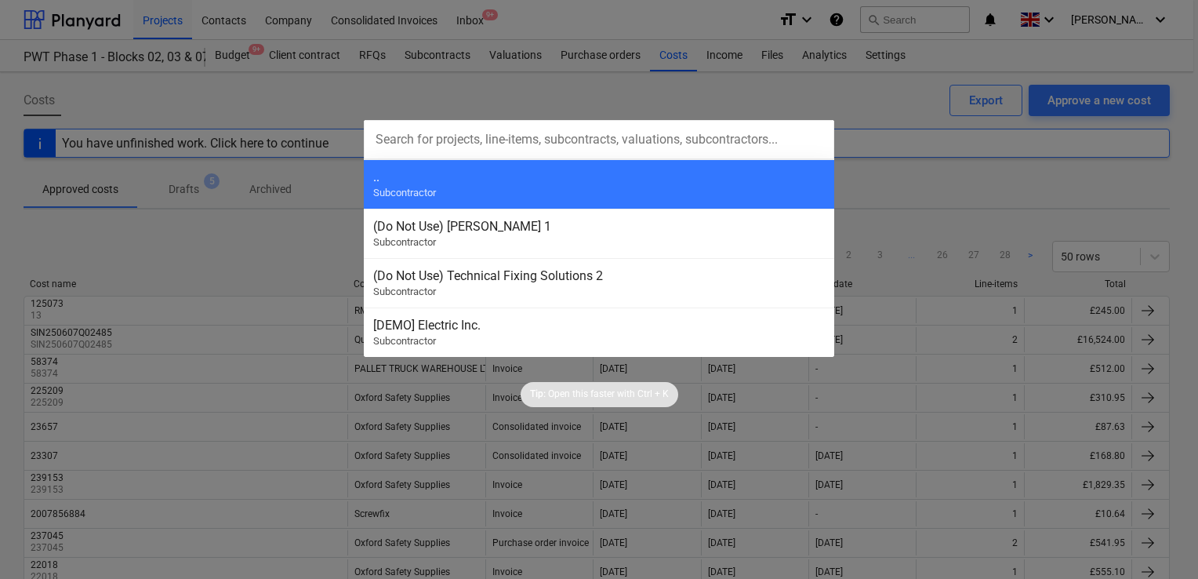
click at [227, 15] on div at bounding box center [599, 289] width 1198 height 579
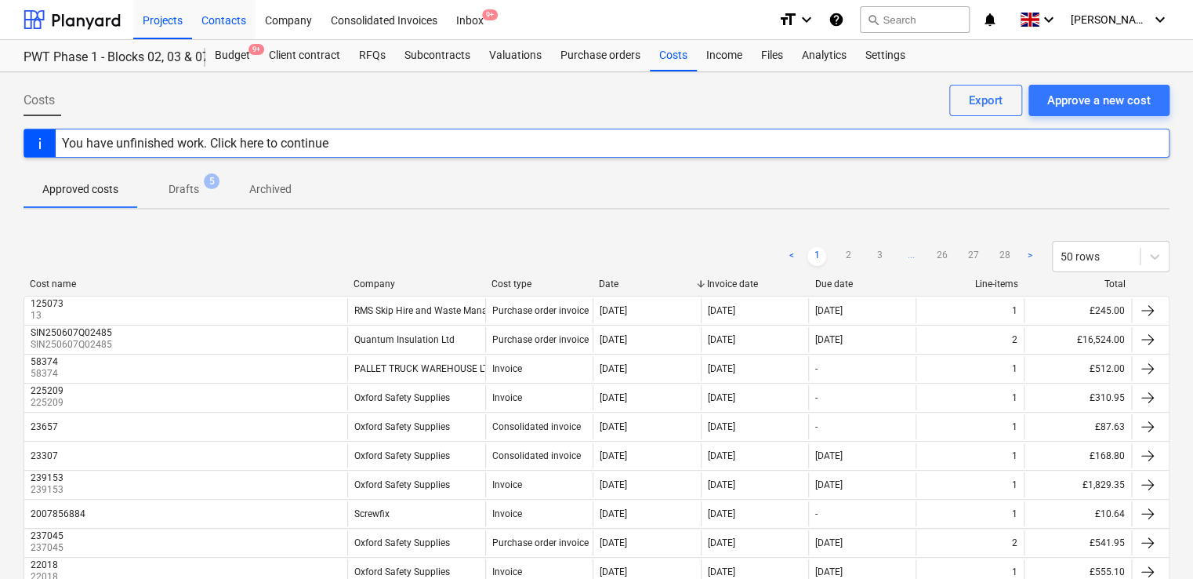
click at [232, 24] on div "Contacts" at bounding box center [224, 19] width 64 height 40
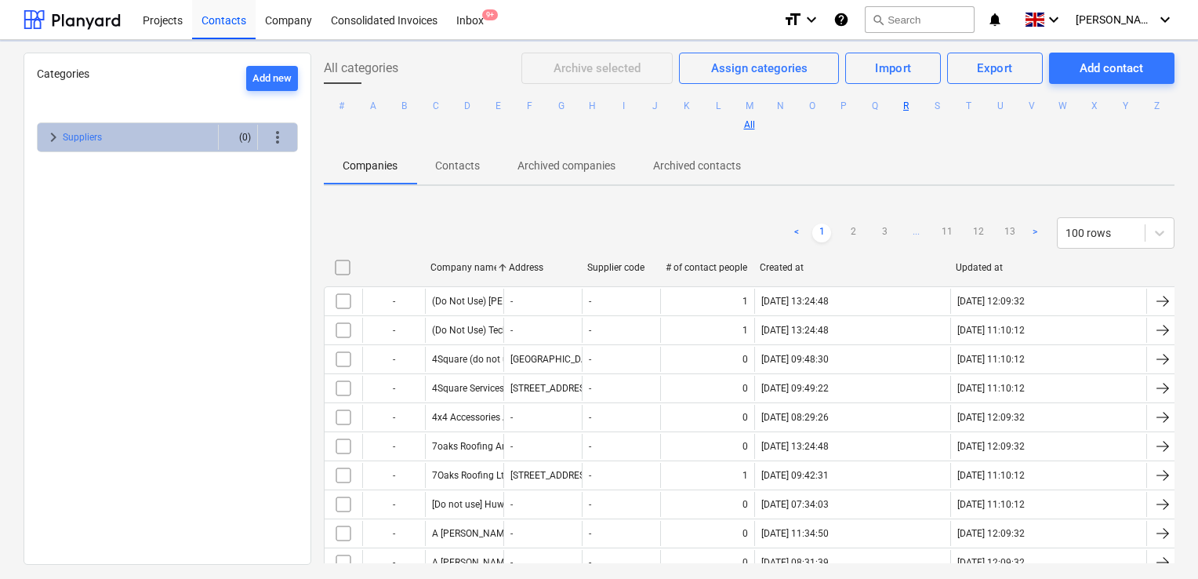
click at [916, 103] on button "R" at bounding box center [906, 105] width 19 height 19
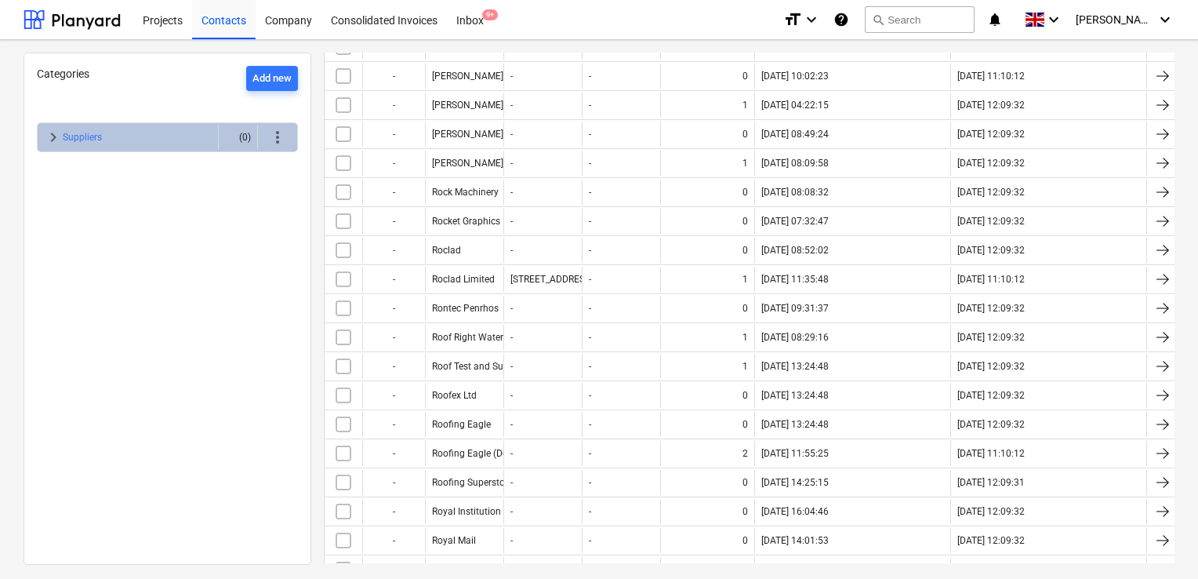
scroll to position [1466, 0]
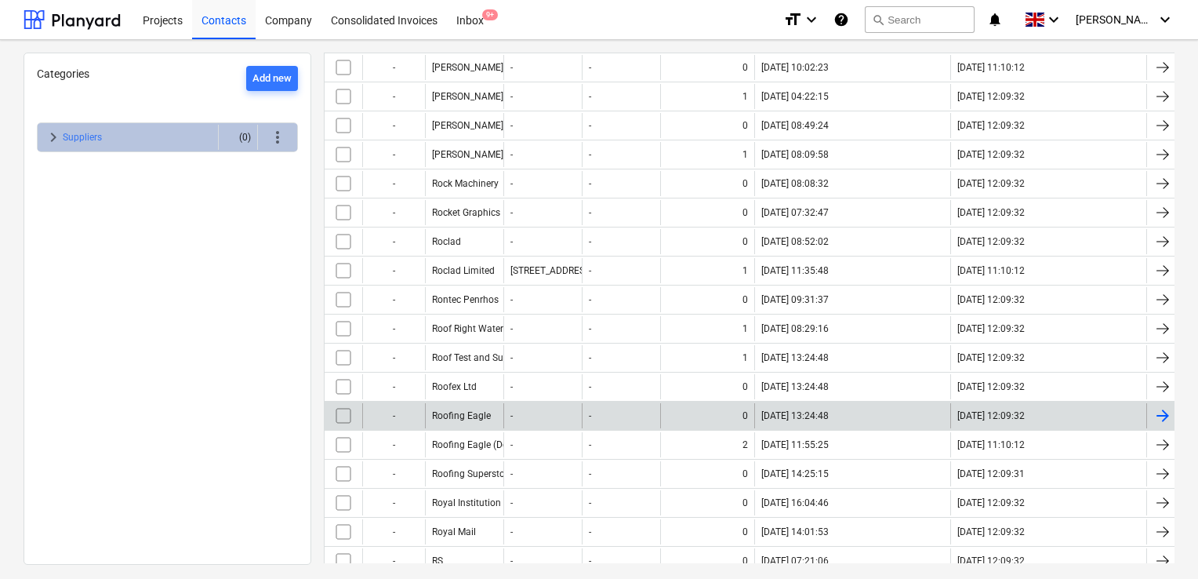
click at [481, 403] on div "Roofing Eagle" at bounding box center [464, 415] width 78 height 25
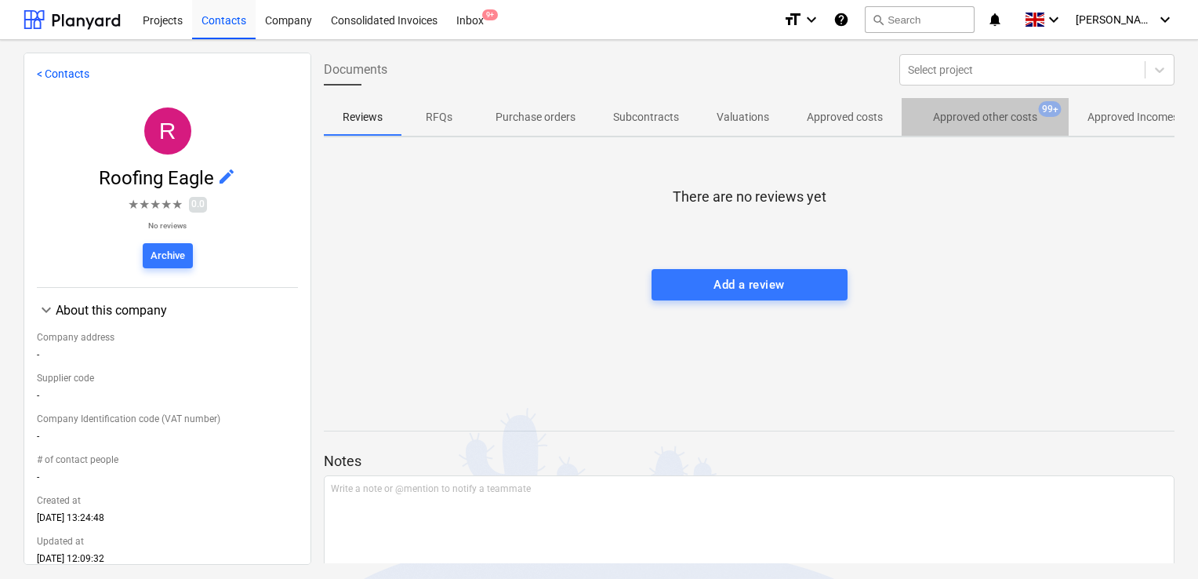
click at [993, 117] on p "Approved other costs" at bounding box center [985, 117] width 104 height 16
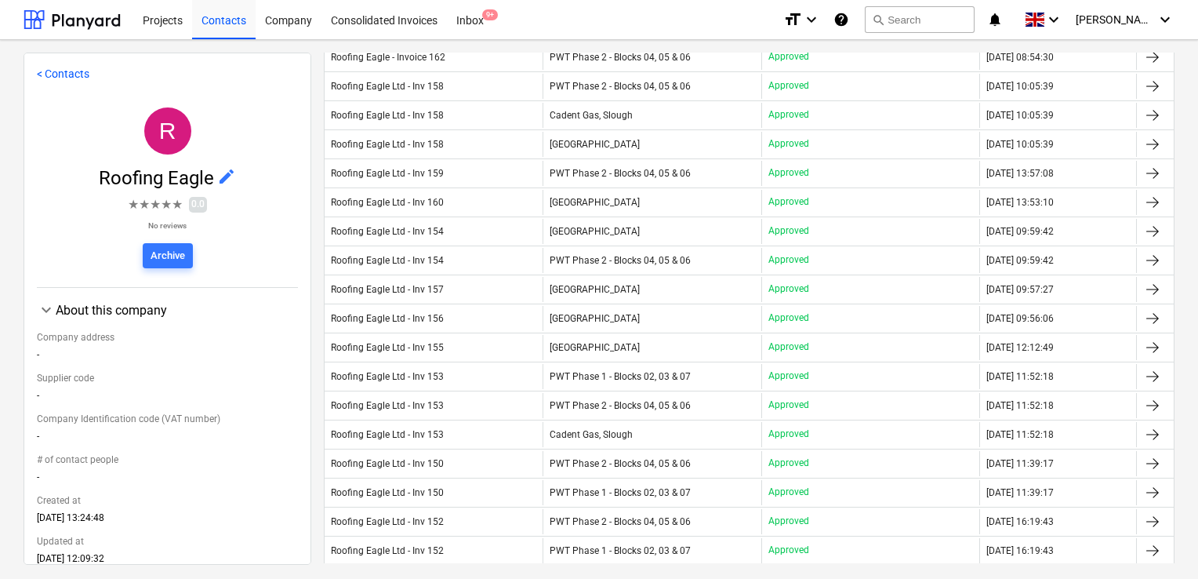
scroll to position [985, 0]
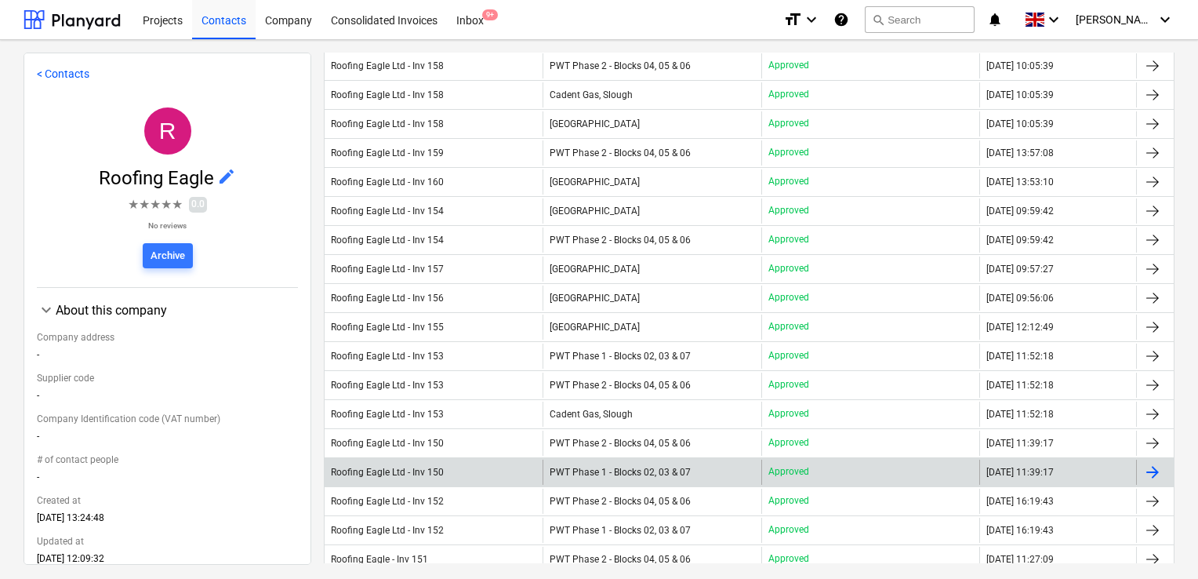
click at [446, 459] on div "Roofing Eagle Ltd - Inv 150" at bounding box center [434, 471] width 218 height 25
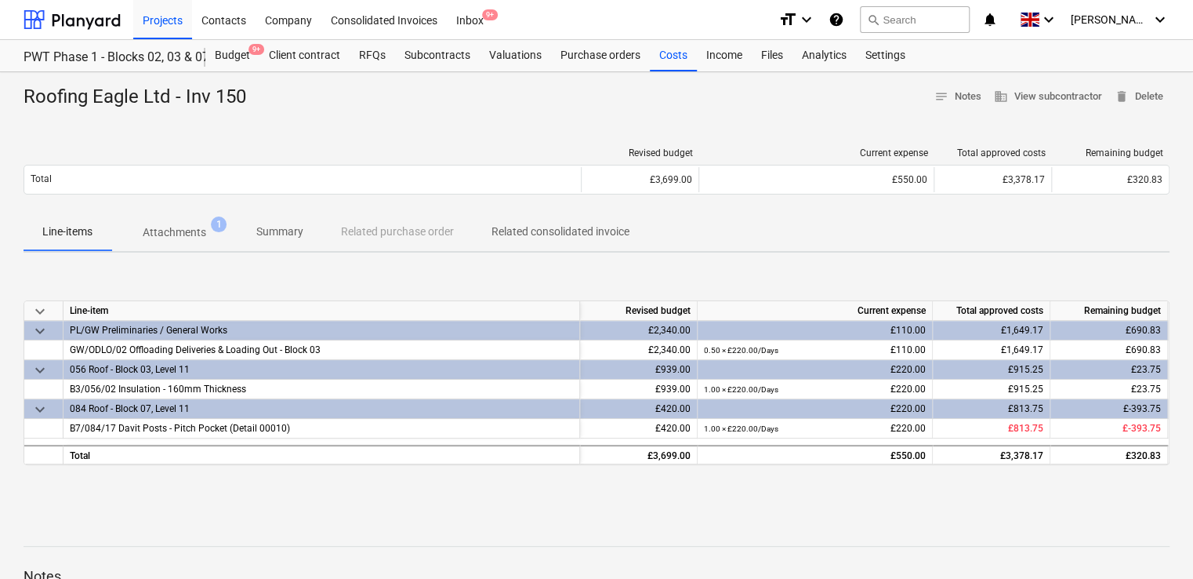
click at [184, 237] on p "Attachments" at bounding box center [175, 232] width 64 height 16
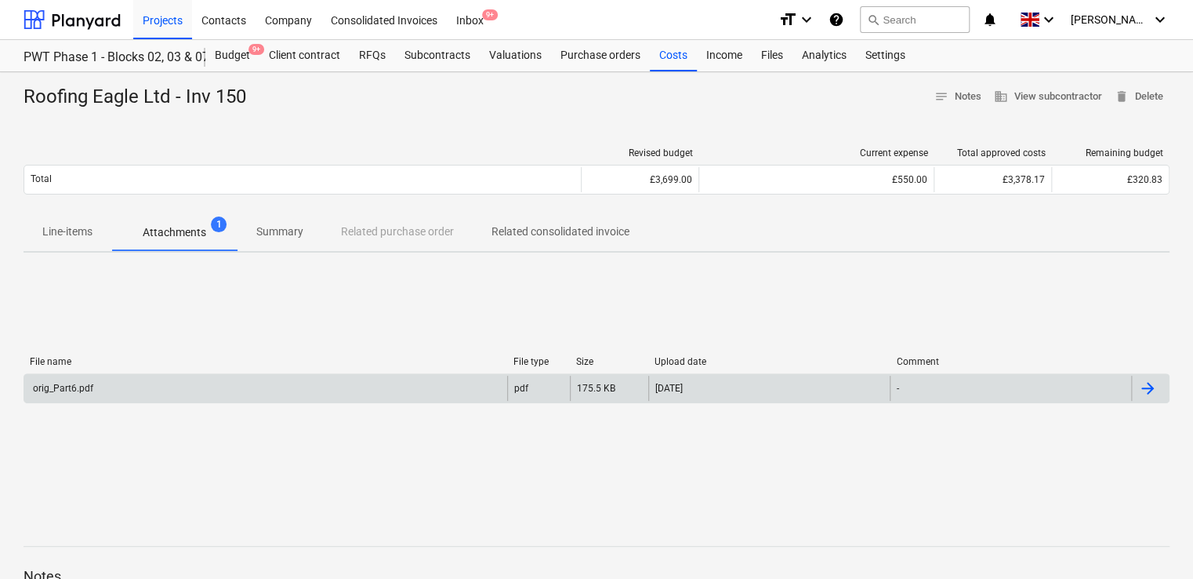
click at [83, 380] on div "orig_Part6.pdf" at bounding box center [265, 388] width 483 height 25
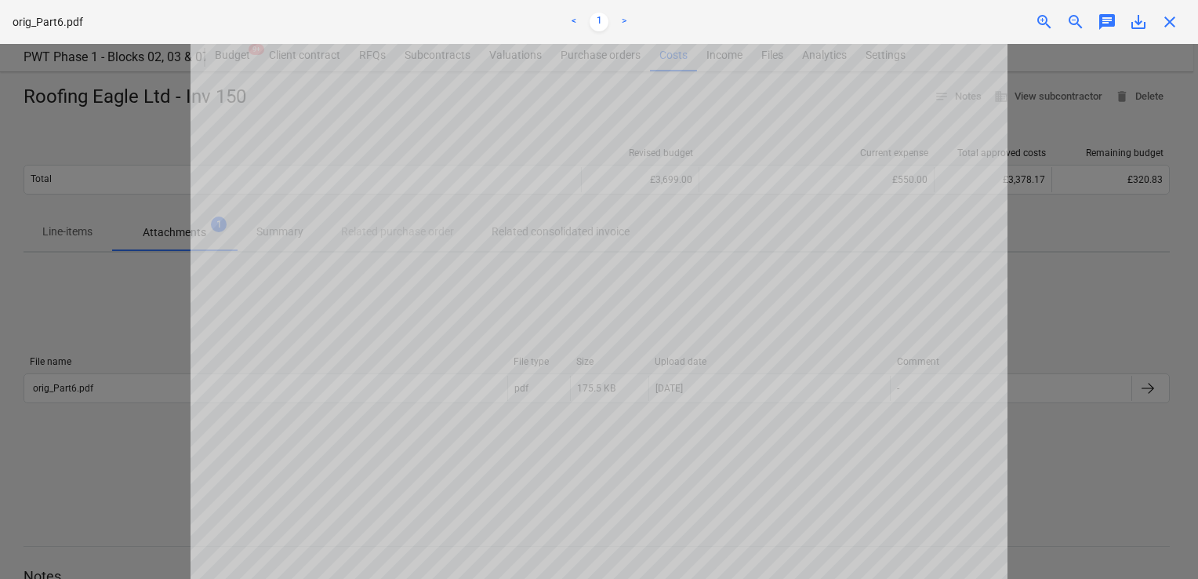
click at [74, 386] on div at bounding box center [599, 311] width 1198 height 535
click at [1166, 23] on span "close" at bounding box center [1169, 22] width 19 height 19
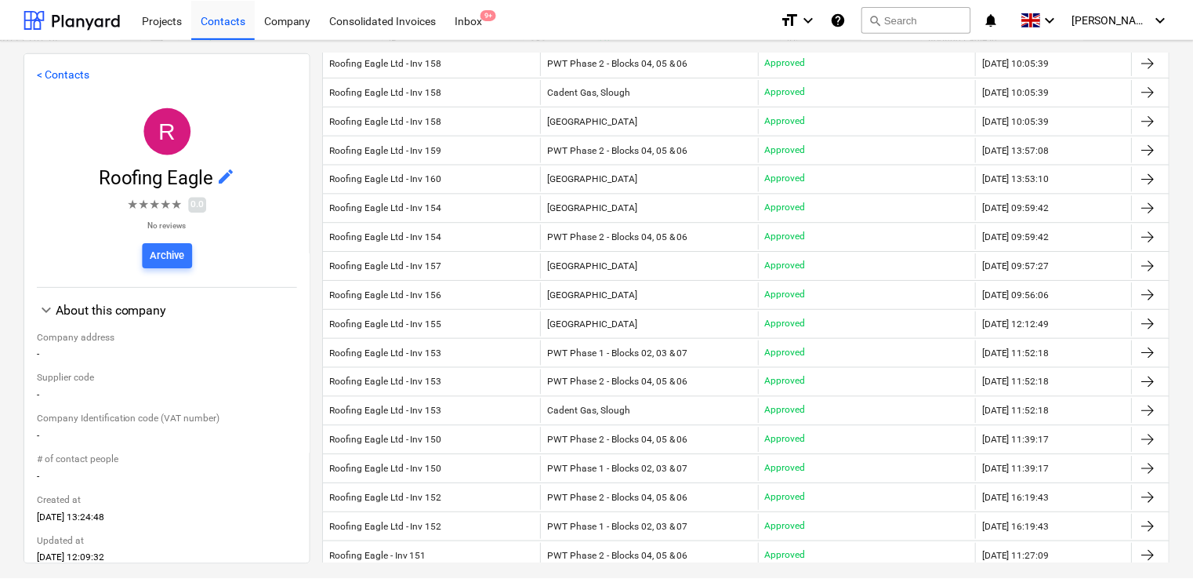
scroll to position [990, 0]
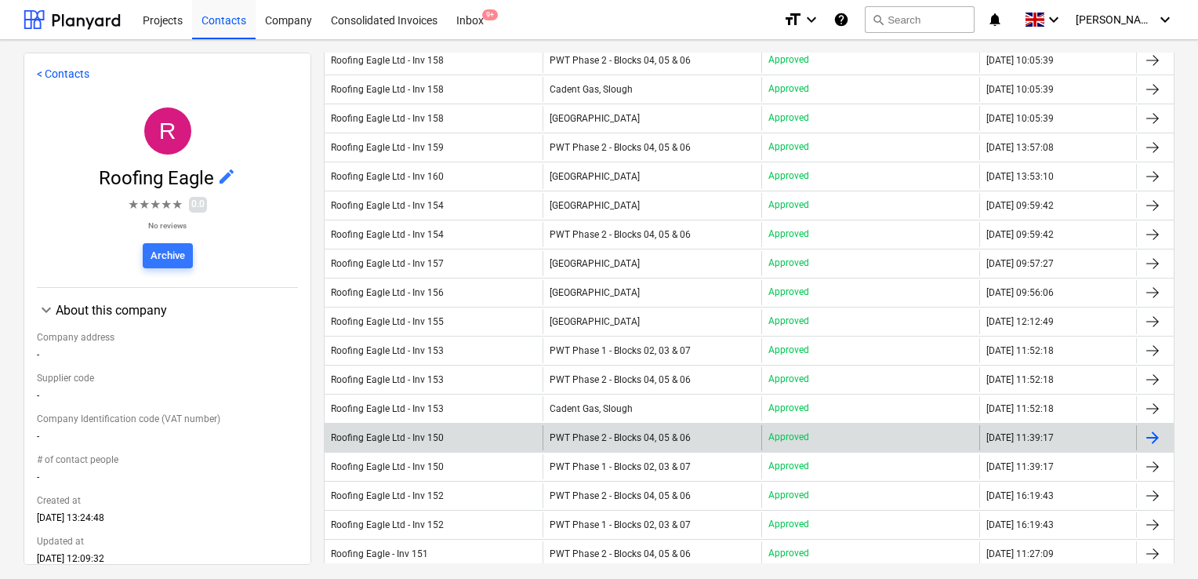
click at [709, 425] on div "PWT Phase 2 - Blocks 04, 05 & 06" at bounding box center [651, 437] width 218 height 25
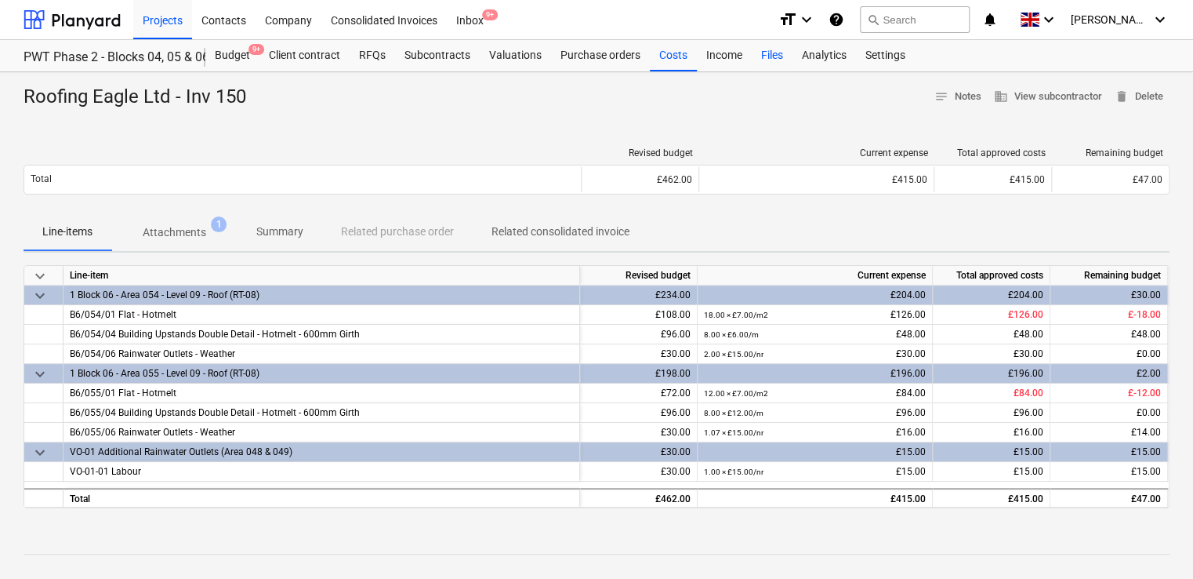
click at [767, 56] on div "Files" at bounding box center [772, 55] width 41 height 31
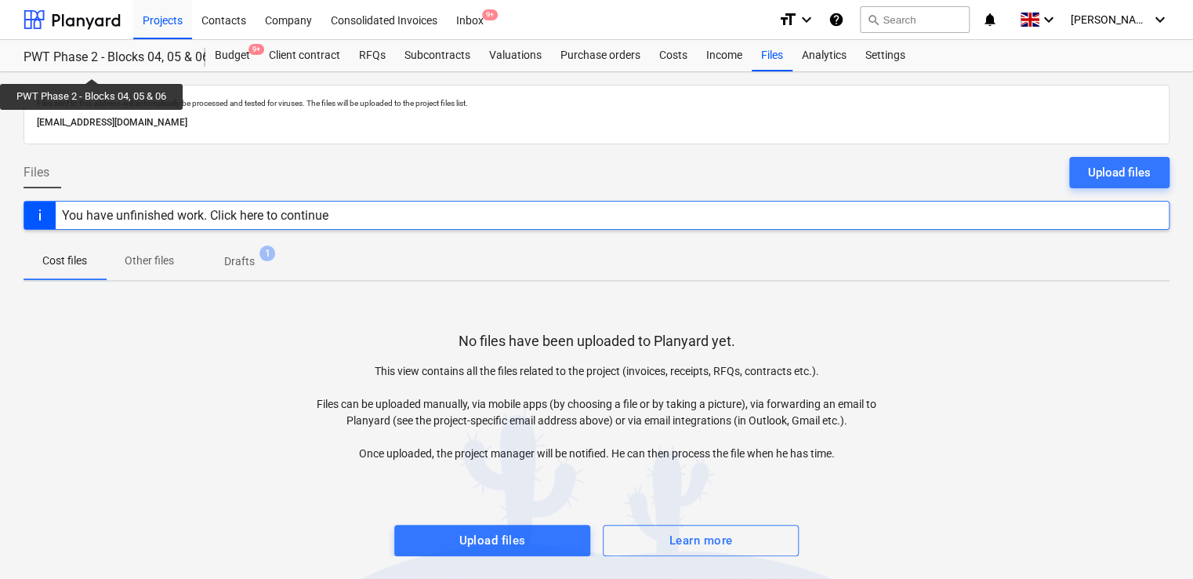
click at [93, 64] on div "PWT Phase 2 - Blocks 04, 05 & 06" at bounding box center [105, 57] width 163 height 16
click at [73, 53] on div "PWT Phase 2 - Blocks 04, 05 & 06" at bounding box center [105, 57] width 163 height 16
click at [161, 24] on div "Projects" at bounding box center [162, 19] width 59 height 40
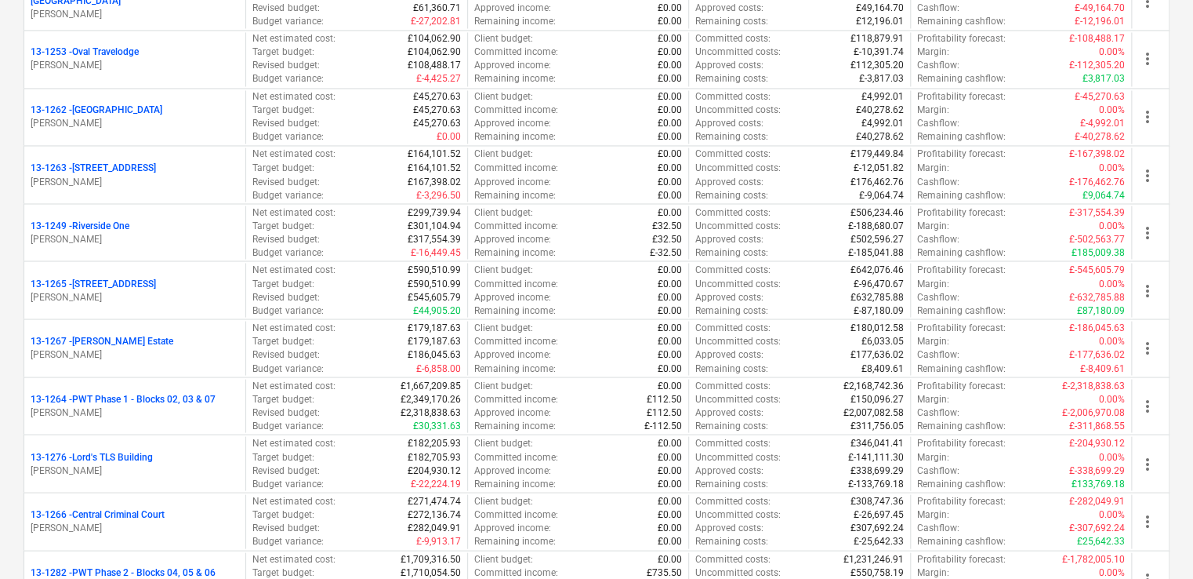
scroll to position [1289, 0]
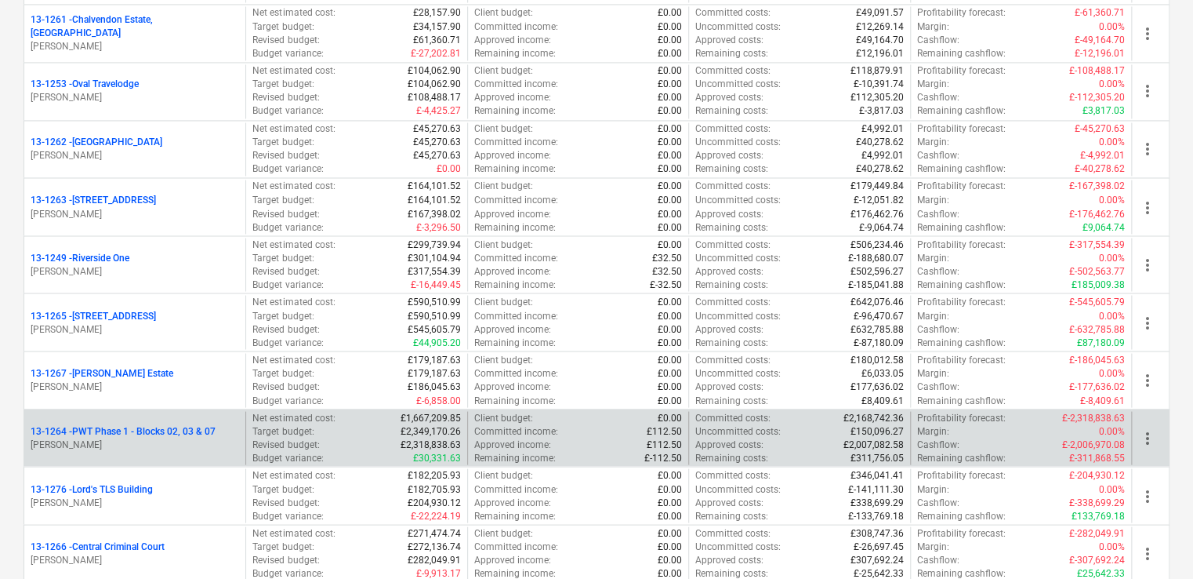
click at [161, 447] on div "13-1264 - PWT Phase 1 - Blocks 02, 03 & 07 [PERSON_NAME]" at bounding box center [134, 438] width 221 height 54
click at [103, 428] on p "13-1264 - PWT Phase 1 - Blocks 02, 03 & 07" at bounding box center [123, 430] width 185 height 13
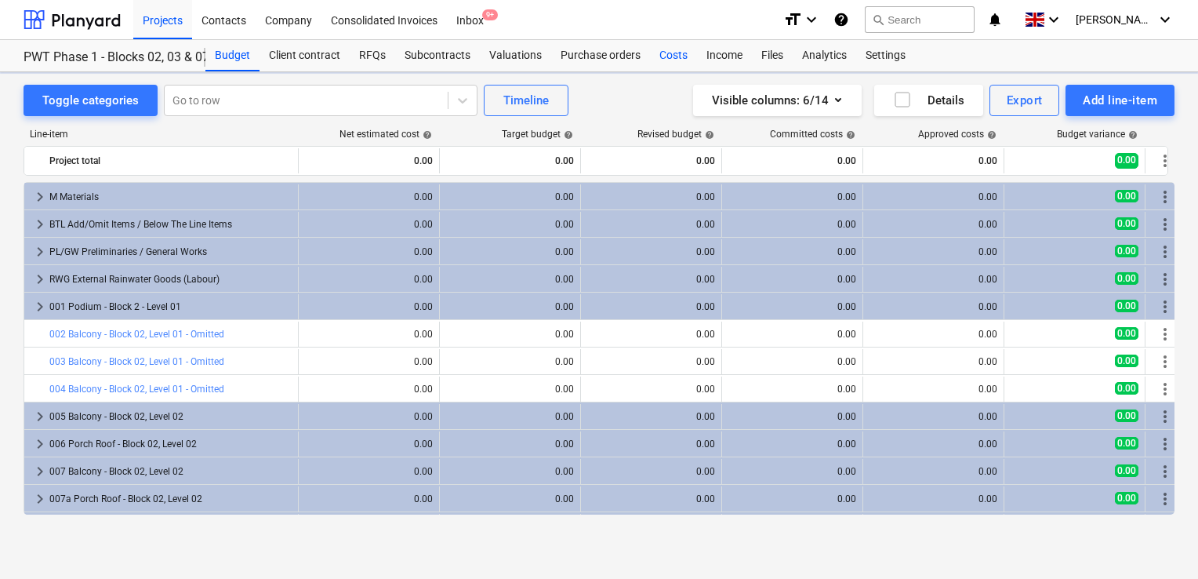
click at [671, 56] on div "Costs" at bounding box center [673, 55] width 47 height 31
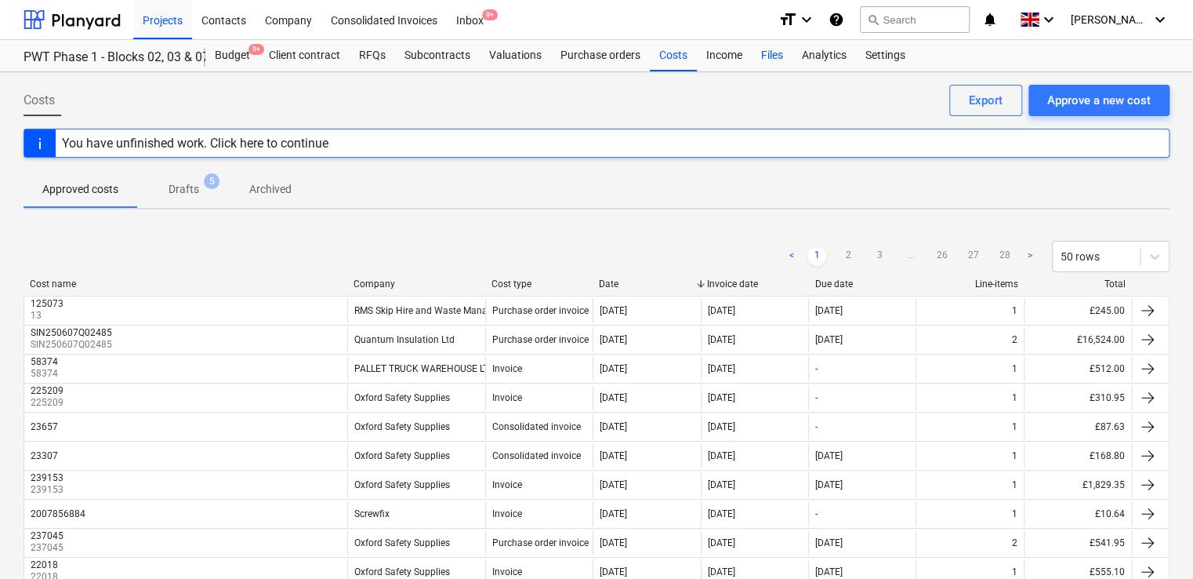
click at [759, 58] on div "Files" at bounding box center [772, 55] width 41 height 31
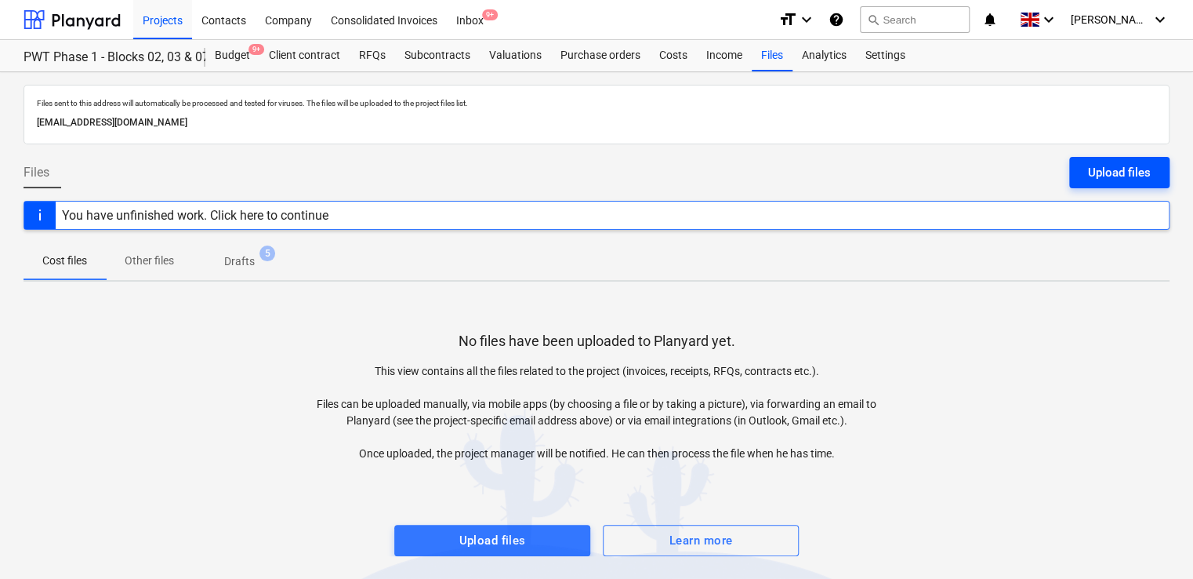
click at [1102, 168] on div "Upload files" at bounding box center [1119, 172] width 63 height 20
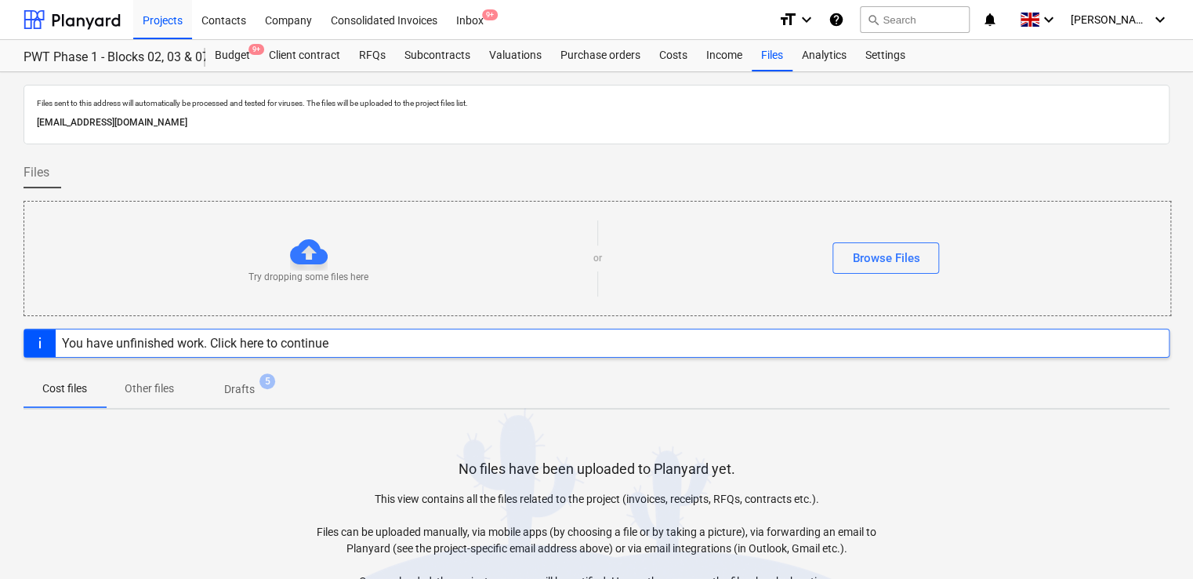
click at [909, 239] on div "Try dropping some files here or Browse Files" at bounding box center [597, 258] width 1146 height 89
click at [884, 267] on div "Browse Files" at bounding box center [885, 258] width 67 height 20
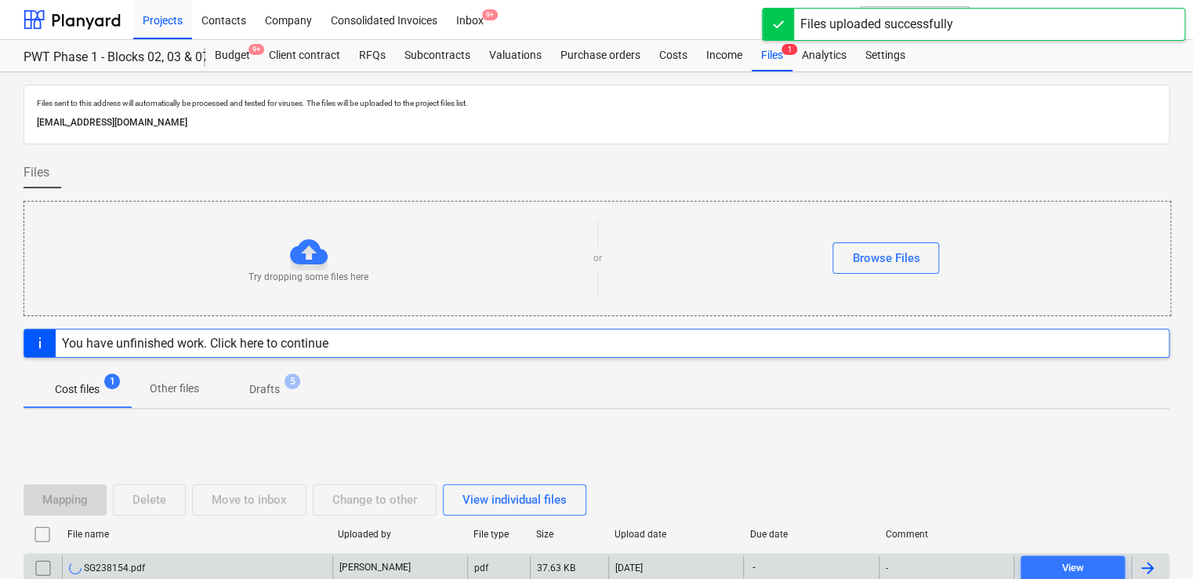
click at [223, 568] on div "SG238154.pdf" at bounding box center [197, 567] width 270 height 25
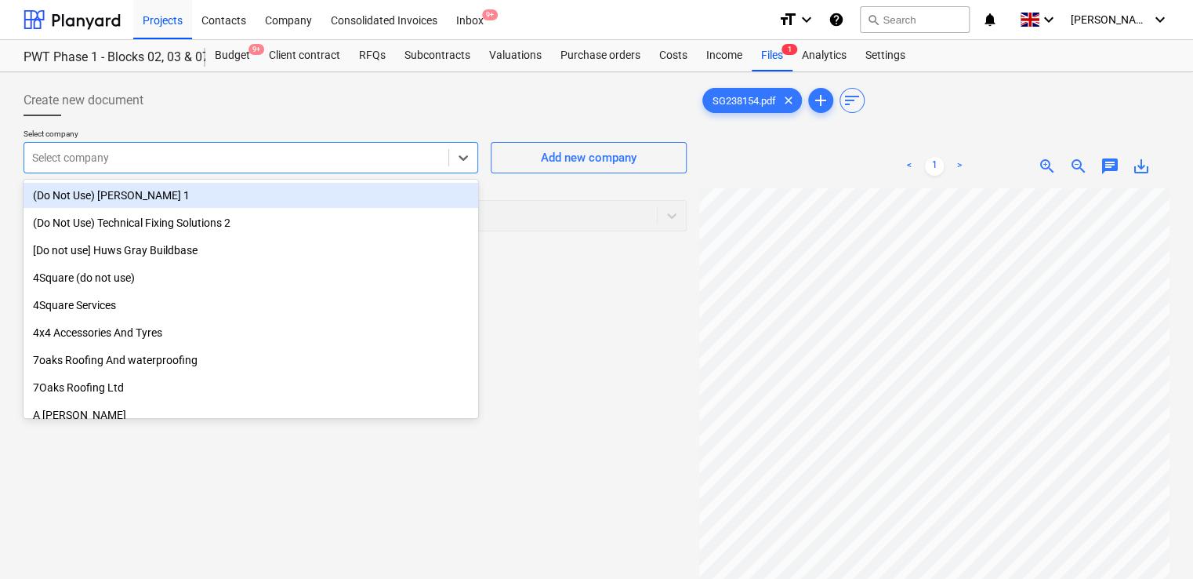
click at [273, 161] on div at bounding box center [236, 158] width 408 height 16
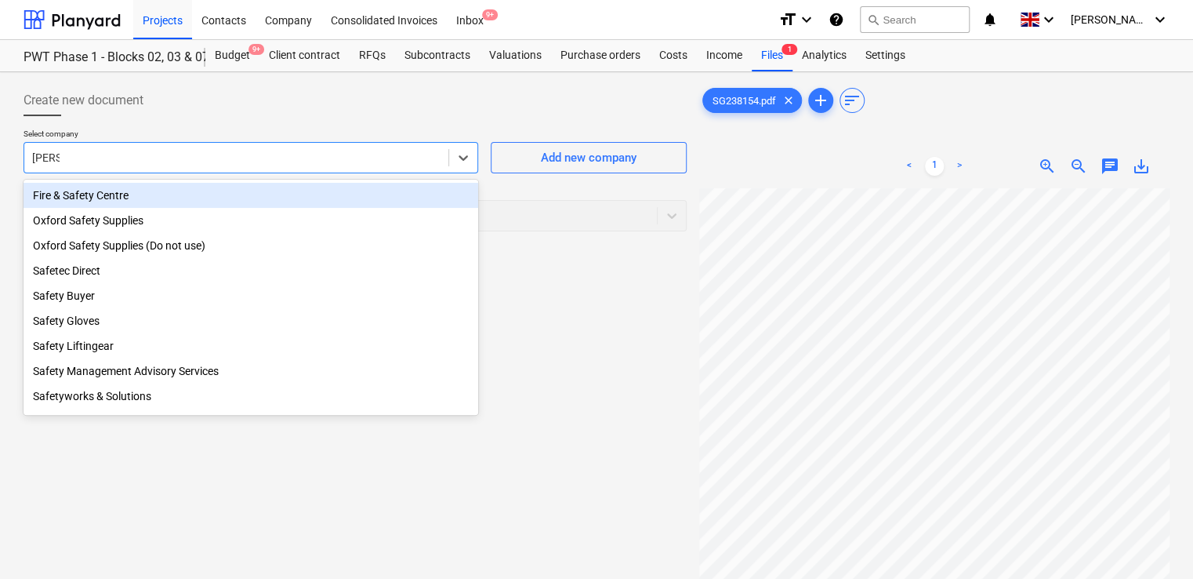
type input "safety"
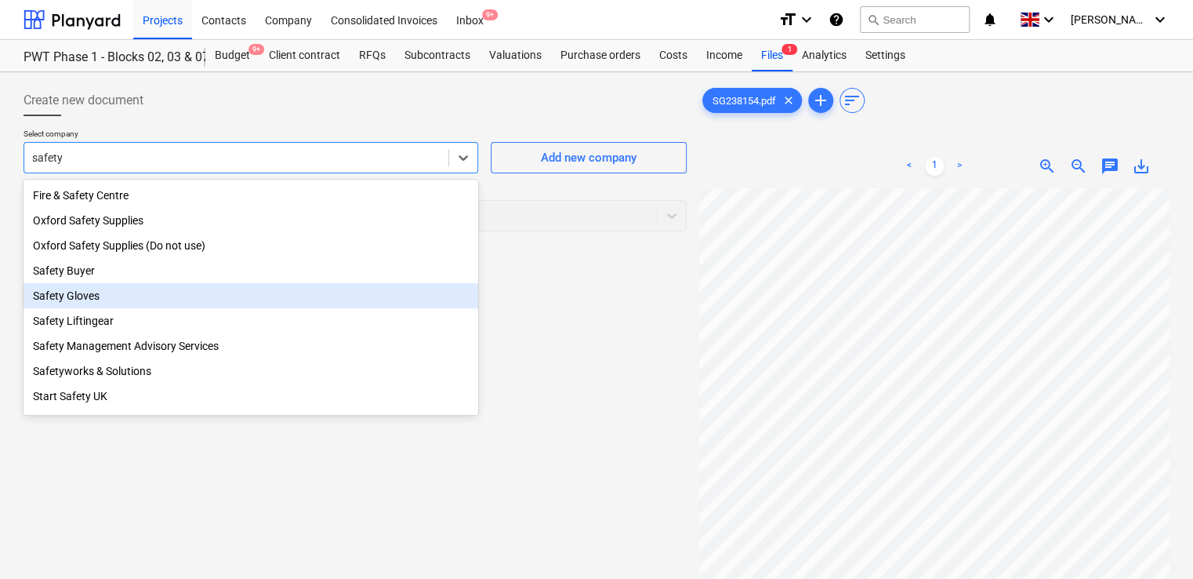
click at [100, 294] on div "Safety Gloves" at bounding box center [251, 295] width 455 height 25
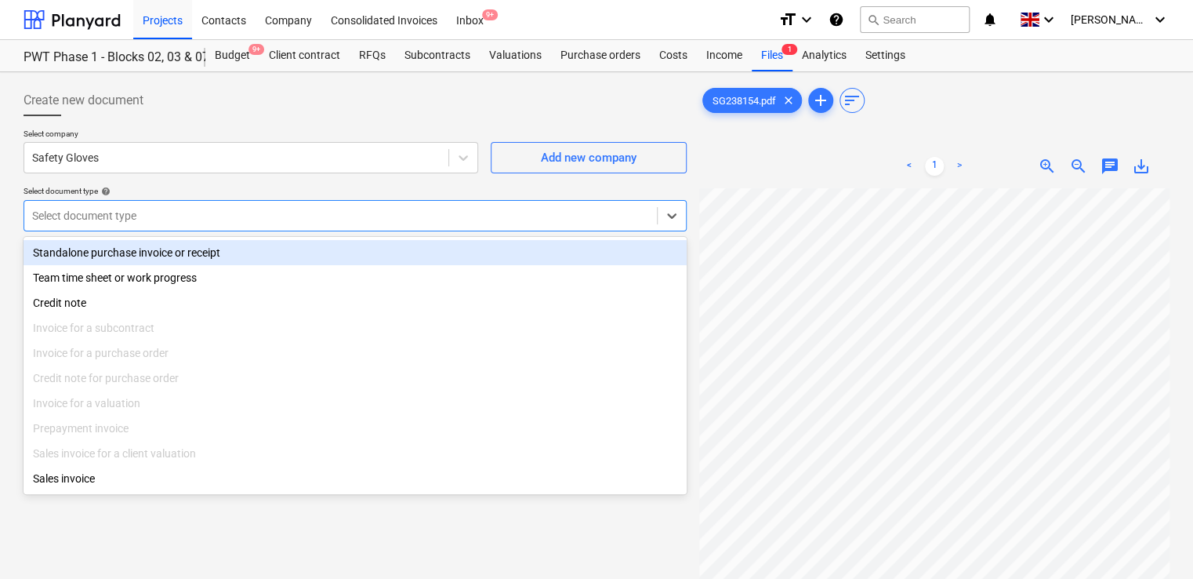
click at [164, 223] on div at bounding box center [340, 216] width 617 height 16
click at [144, 259] on div "Standalone purchase invoice or receipt" at bounding box center [355, 252] width 663 height 25
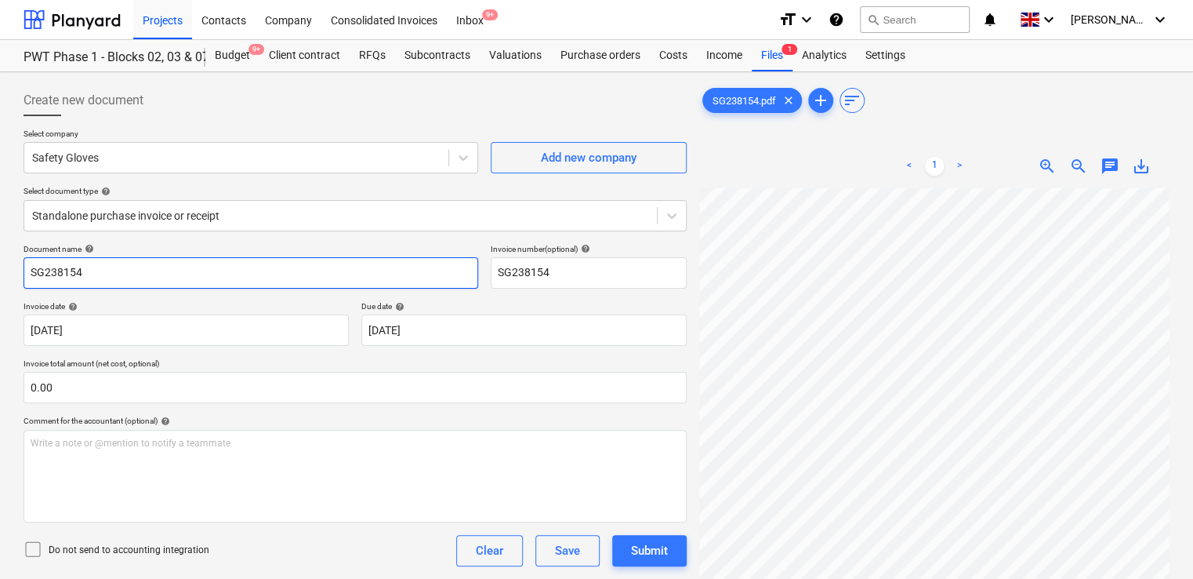
drag, startPoint x: 141, startPoint y: 269, endPoint x: 0, endPoint y: 230, distance: 146.5
click at [0, 230] on html "Projects Contacts Company Consolidated Invoices Inbox 9+ format_size keyboard_a…" at bounding box center [596, 289] width 1193 height 579
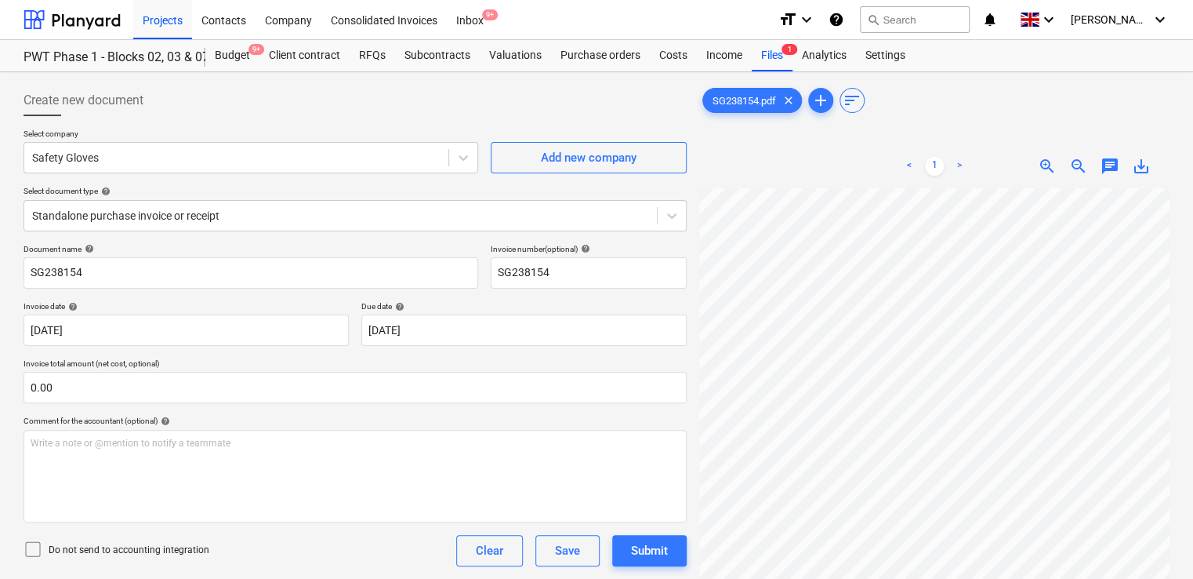
click at [29, 545] on icon at bounding box center [33, 548] width 19 height 19
click at [190, 559] on div "Do not send to accounting integration" at bounding box center [117, 550] width 186 height 22
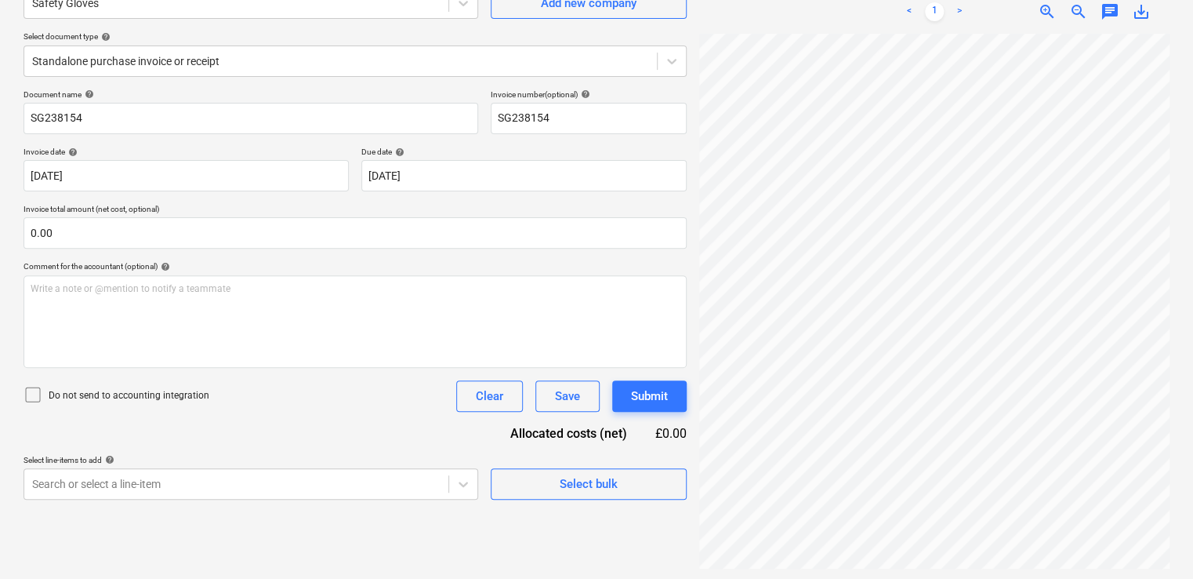
scroll to position [157, 0]
click at [169, 422] on body "Projects Contacts Company Consolidated Invoices Inbox 9+ format_size keyboard_a…" at bounding box center [596, 132] width 1193 height 579
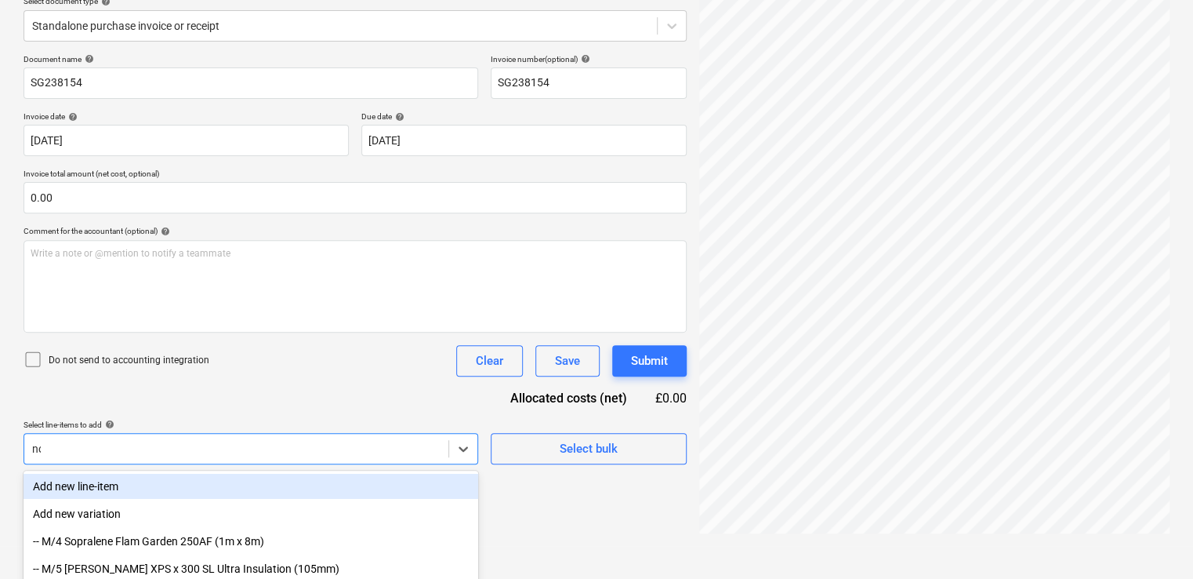
type input "non"
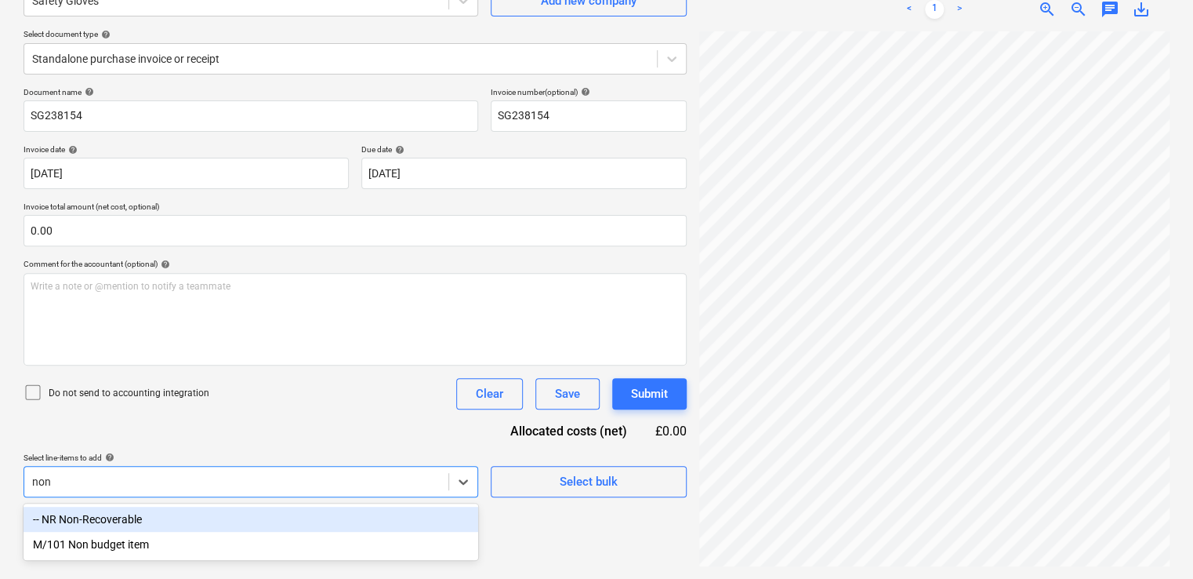
click at [101, 521] on div "-- NR Non-Recoverable" at bounding box center [251, 518] width 455 height 25
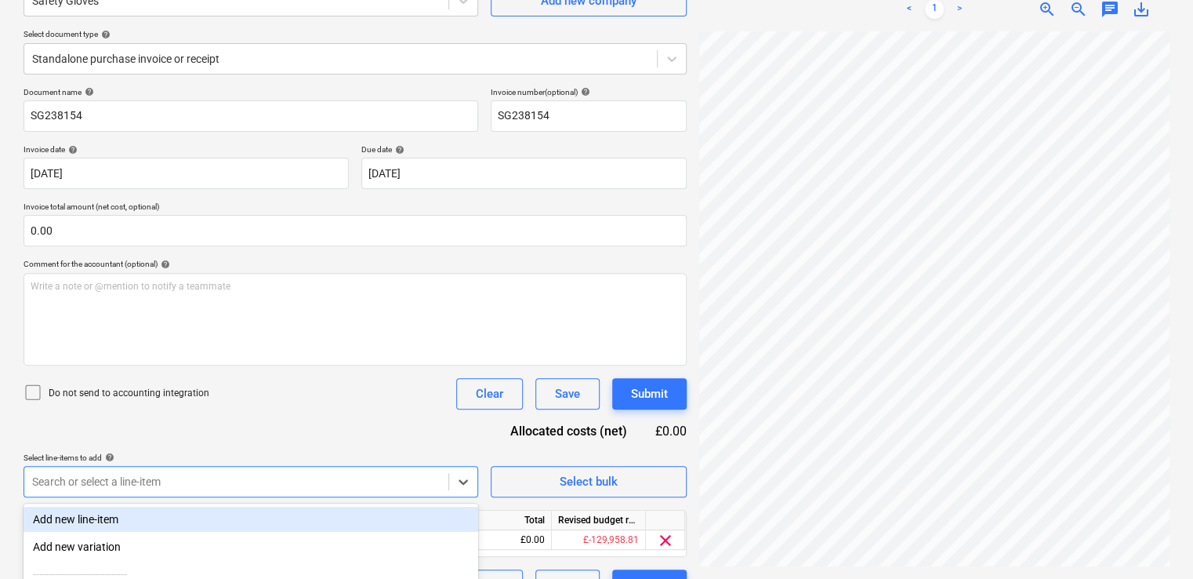
click at [251, 419] on div "Document name help SG238154 Invoice number (optional) help SG238154 Invoice dat…" at bounding box center [355, 343] width 663 height 513
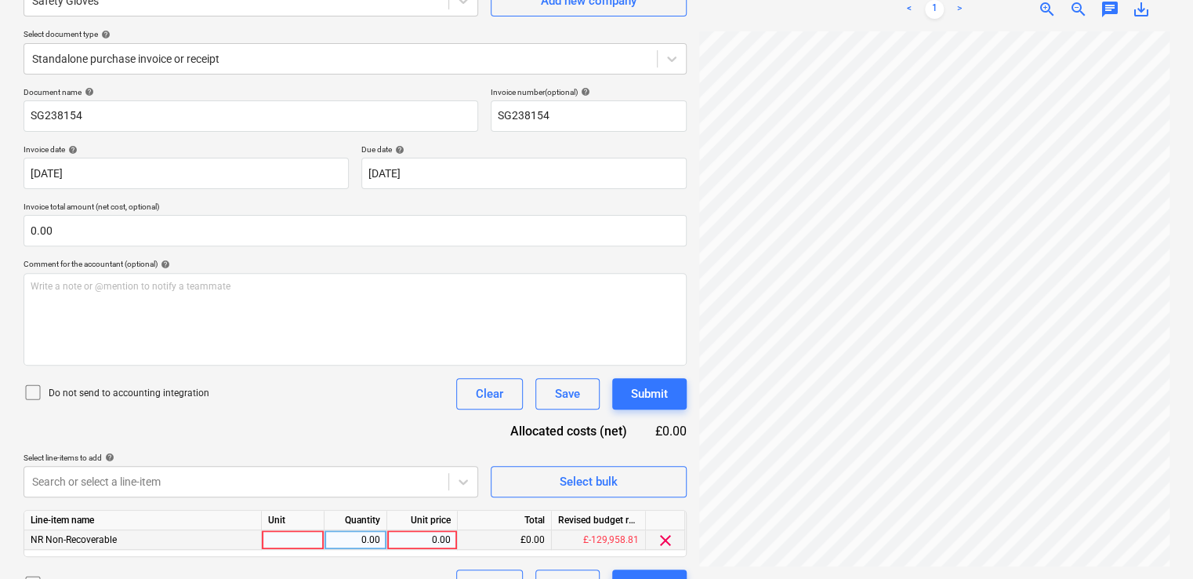
click at [284, 533] on div at bounding box center [293, 540] width 63 height 20
type input "item"
type input "152.10"
click at [31, 394] on icon at bounding box center [33, 392] width 19 height 19
click at [267, 414] on div "Document name help SG238154 Invoice number (optional) help SG238154 Invoice dat…" at bounding box center [355, 343] width 663 height 513
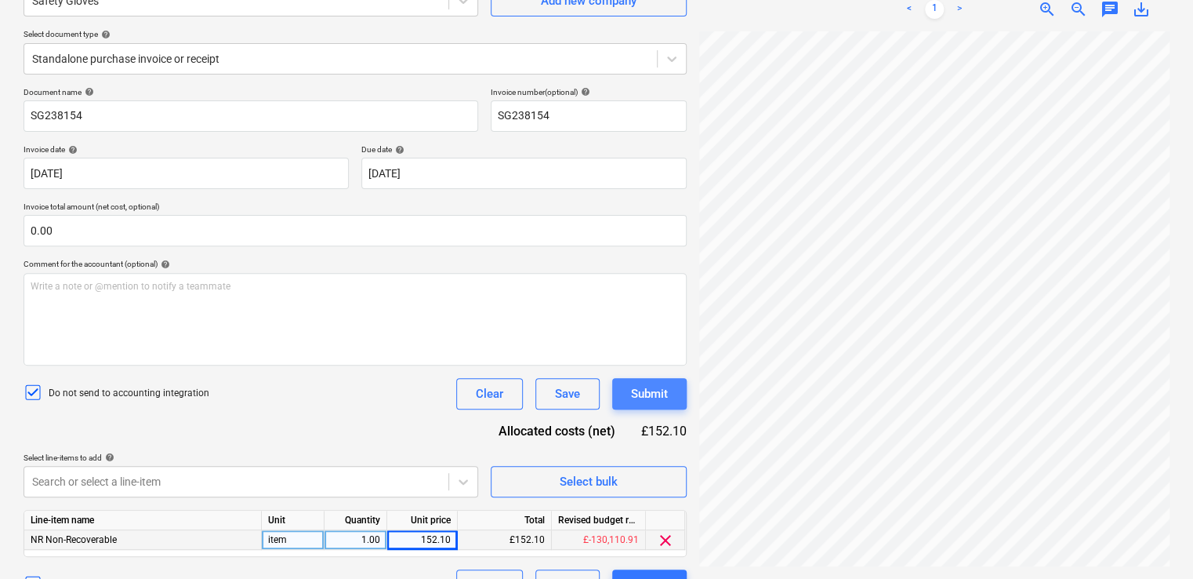
click at [633, 388] on div "Submit" at bounding box center [649, 393] width 37 height 20
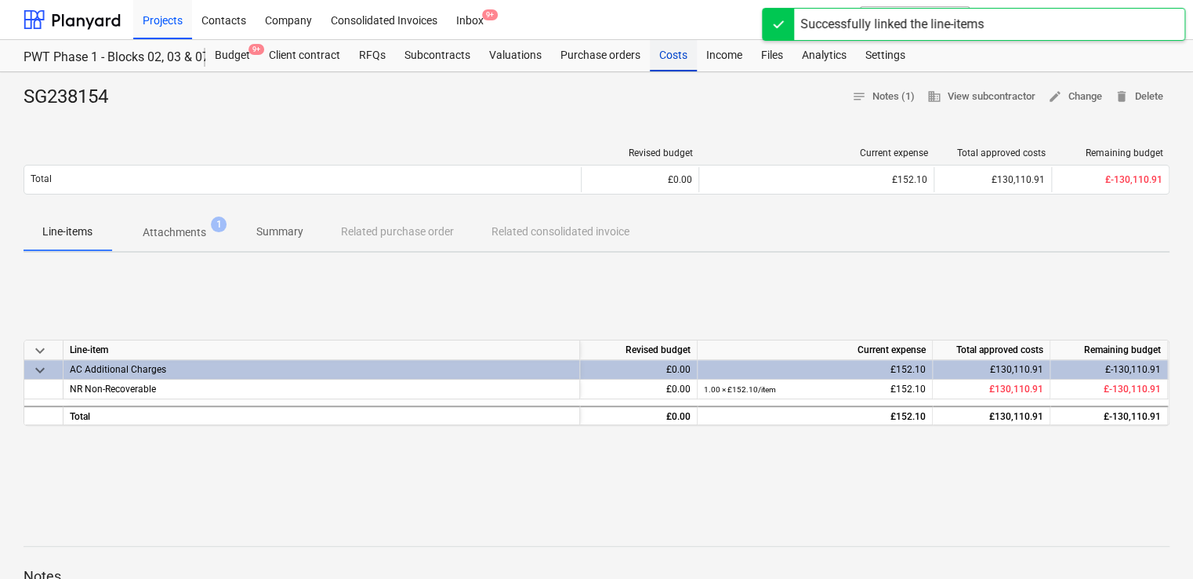
click at [669, 60] on div "Costs" at bounding box center [673, 55] width 47 height 31
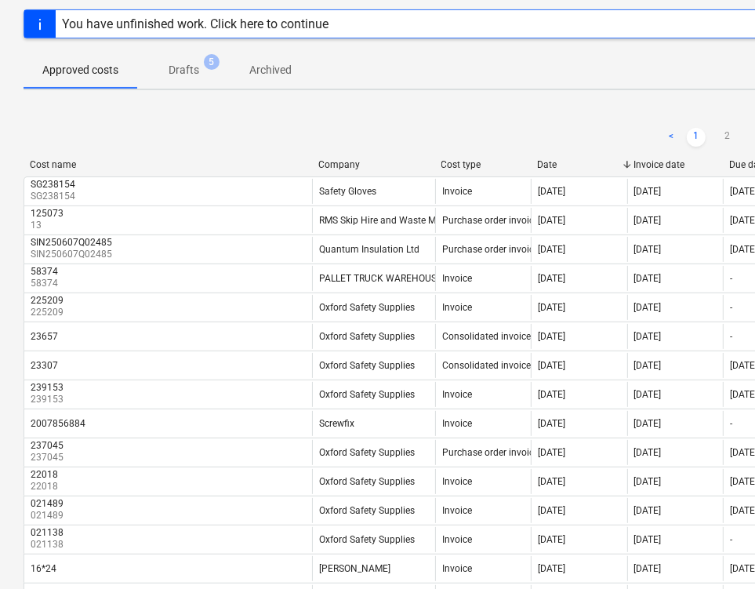
scroll to position [120, 0]
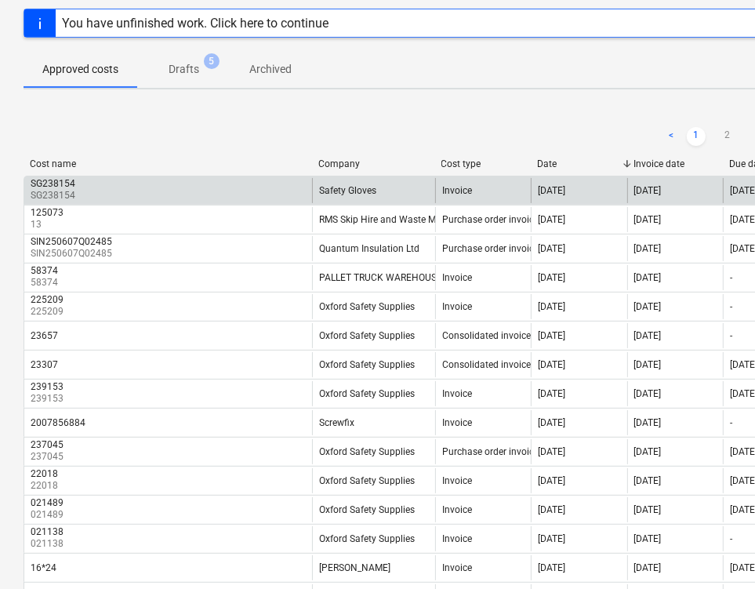
drag, startPoint x: 753, startPoint y: 176, endPoint x: 753, endPoint y: 199, distance: 23.5
click at [753, 199] on div "SG238154 SG238154 Safety Gloves Invoice [DATE] [DATE] [DATE] 1 £152.10" at bounding box center [536, 190] width 1025 height 29
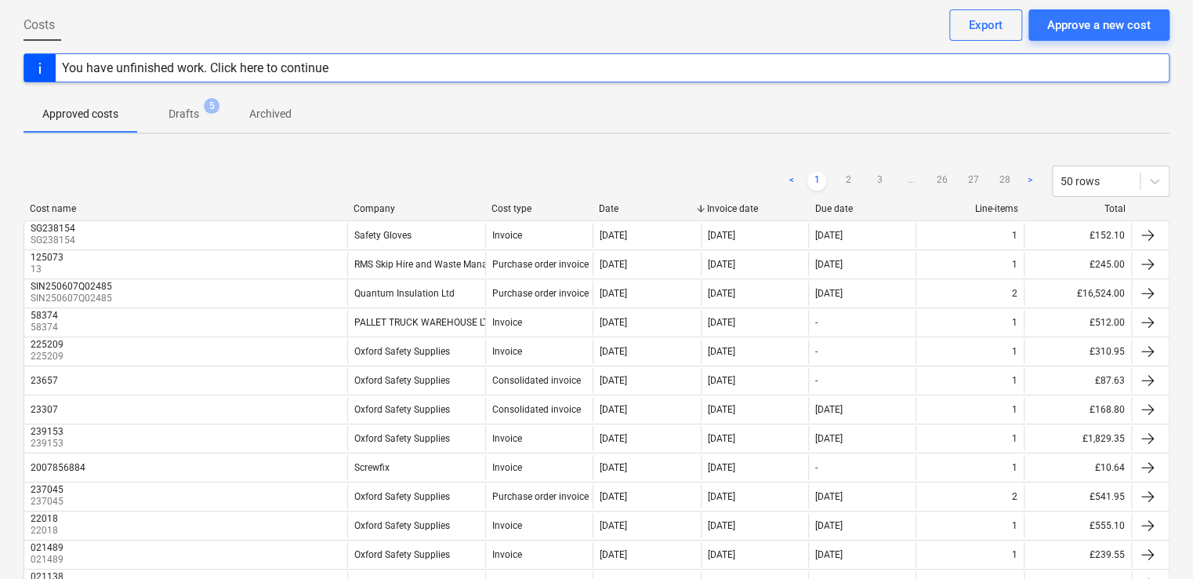
scroll to position [0, 0]
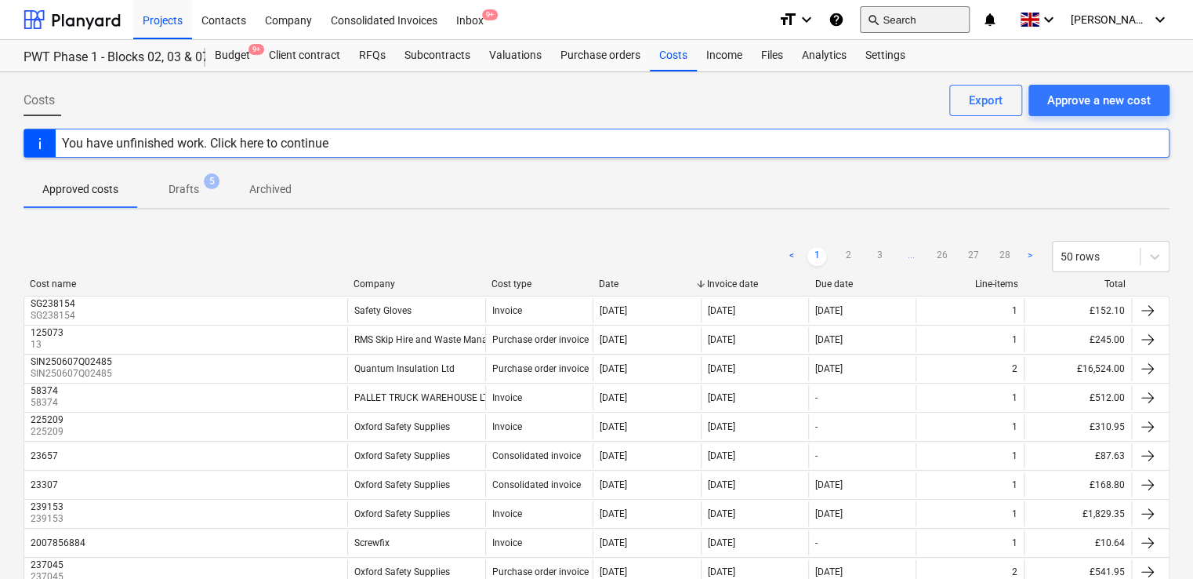
click at [913, 21] on button "search Search" at bounding box center [915, 19] width 110 height 27
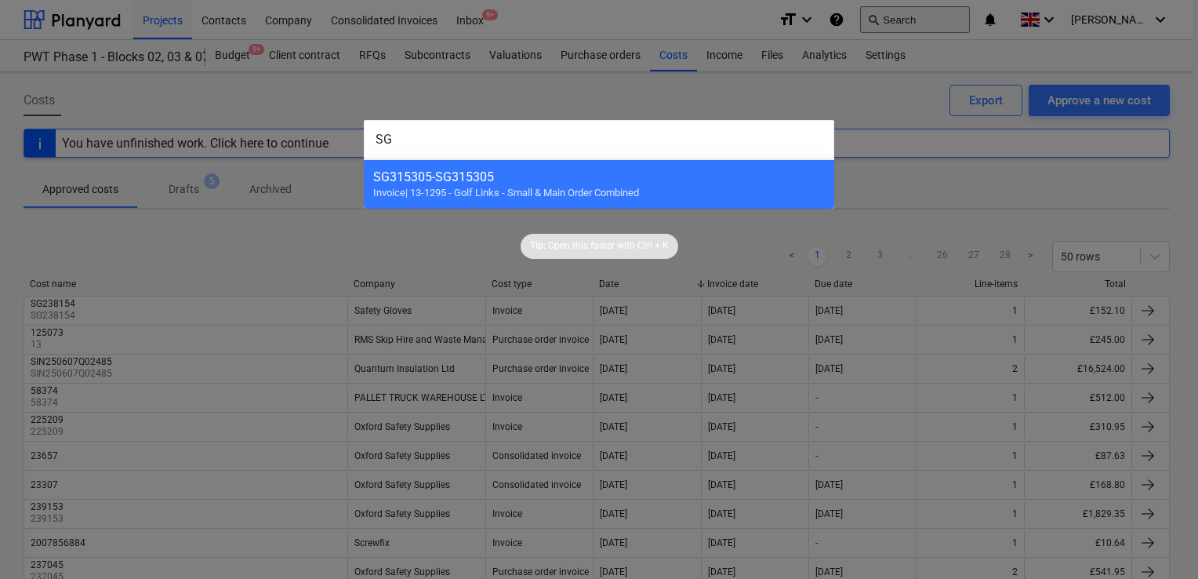
type input "S"
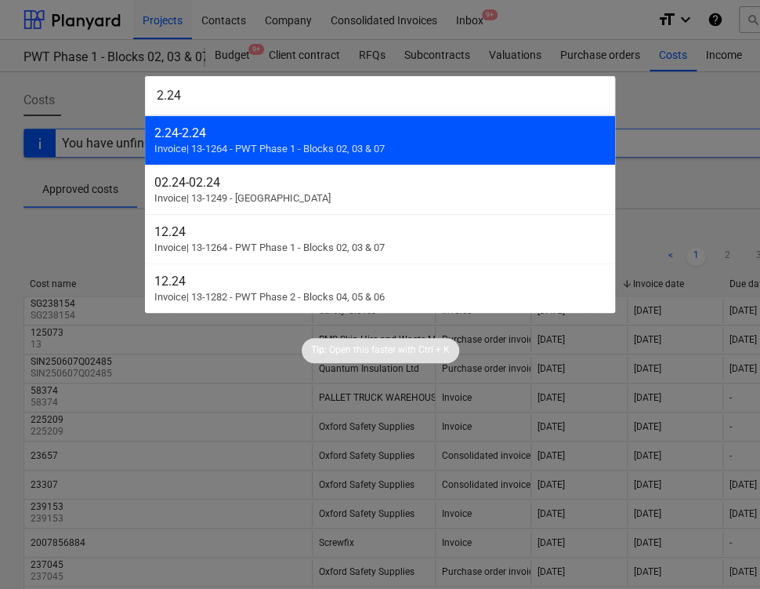
type input "2.24"
click at [286, 131] on div "2.24 - 2.24" at bounding box center [380, 132] width 452 height 15
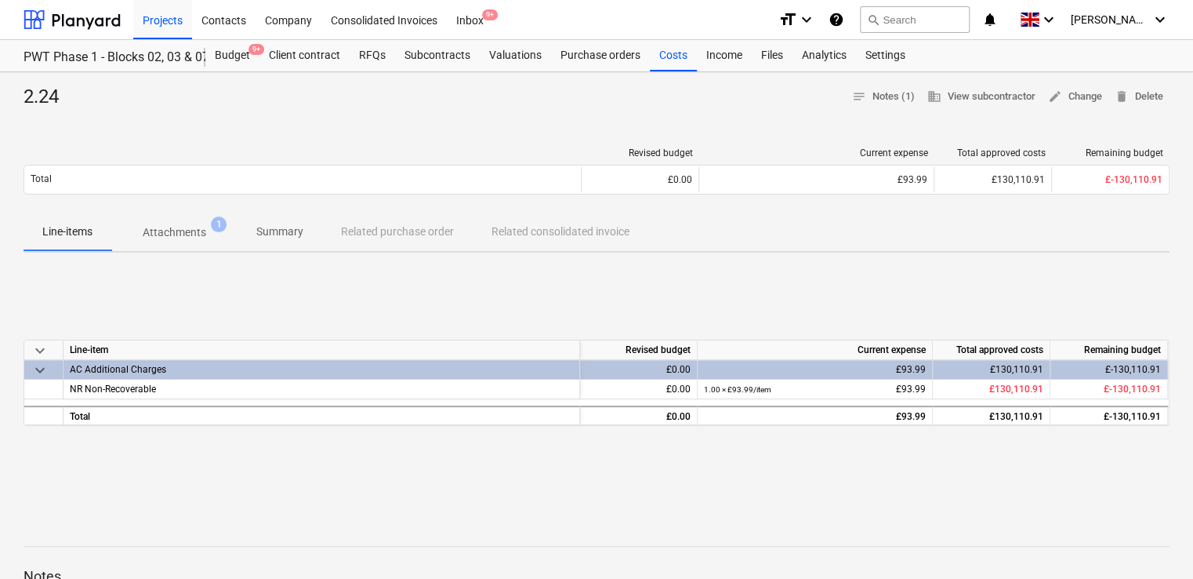
click at [165, 232] on p "Attachments" at bounding box center [175, 232] width 64 height 16
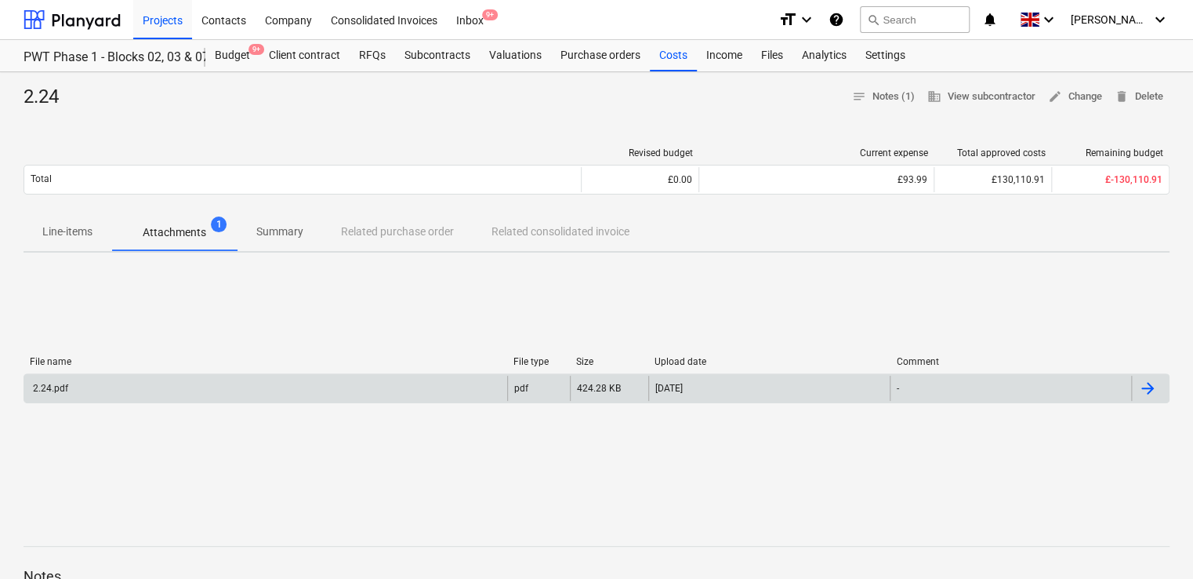
click at [61, 387] on div "2.24.pdf" at bounding box center [50, 388] width 38 height 11
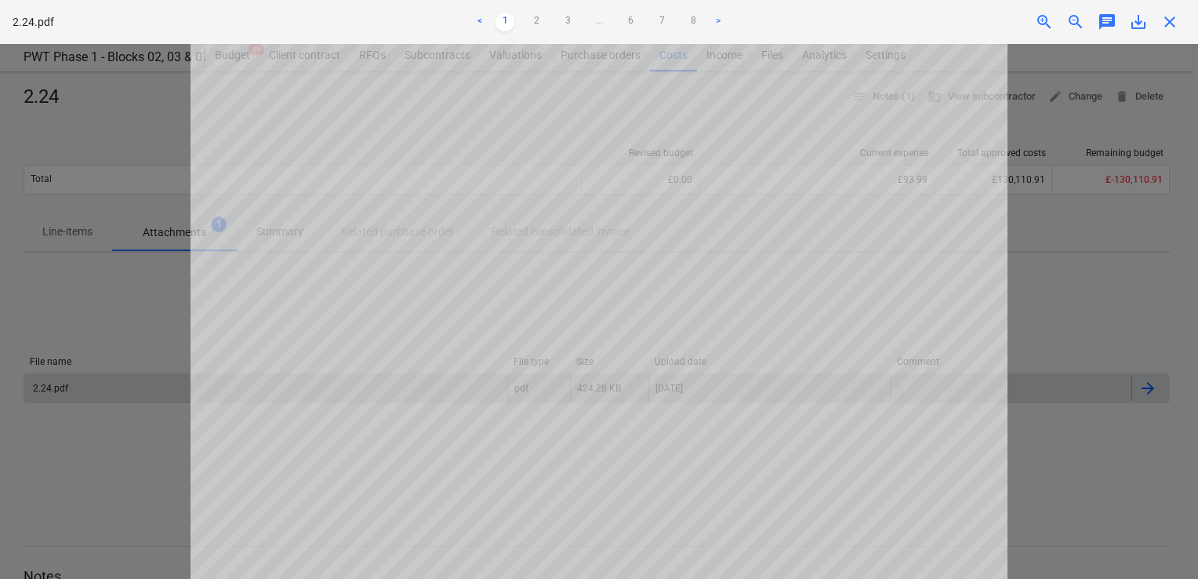
click at [1171, 17] on span "close" at bounding box center [1169, 22] width 19 height 19
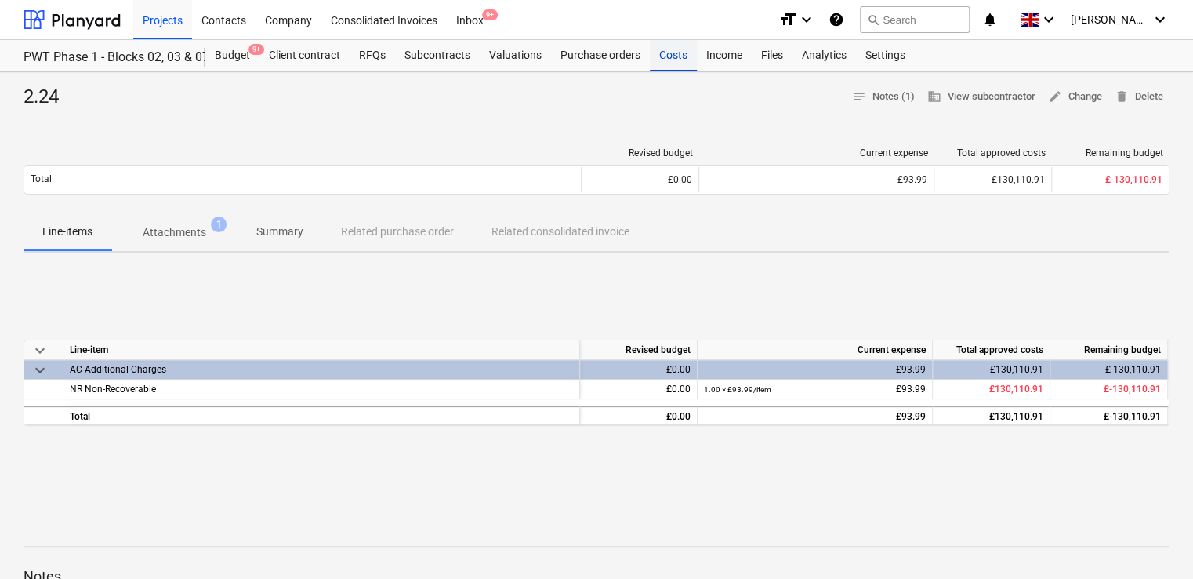
click at [664, 60] on div "Costs" at bounding box center [673, 55] width 47 height 31
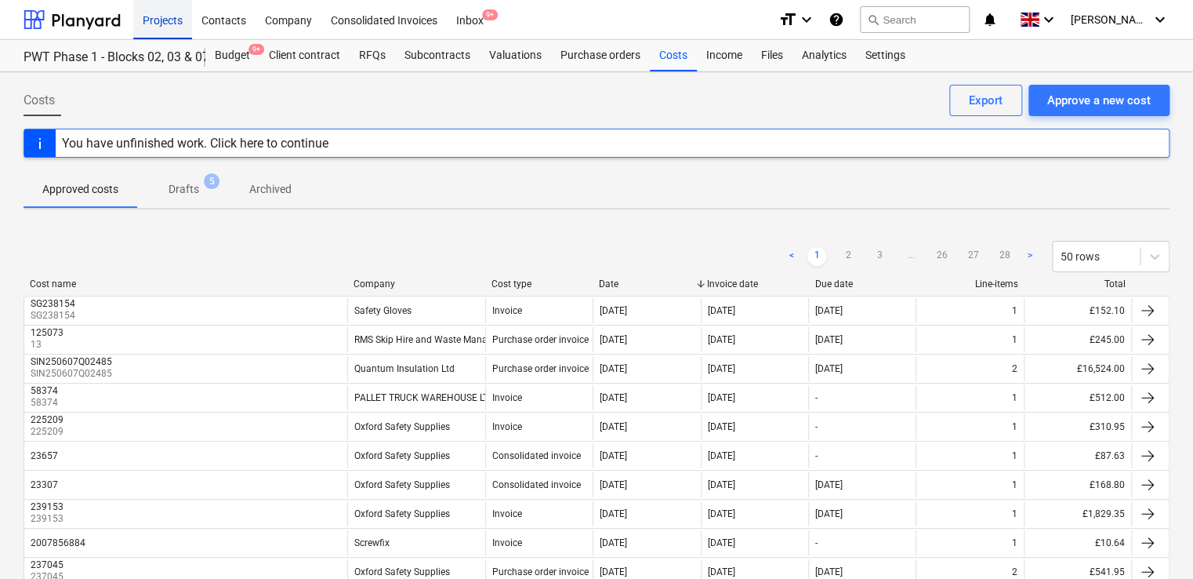
click at [138, 19] on div "Projects" at bounding box center [162, 19] width 59 height 40
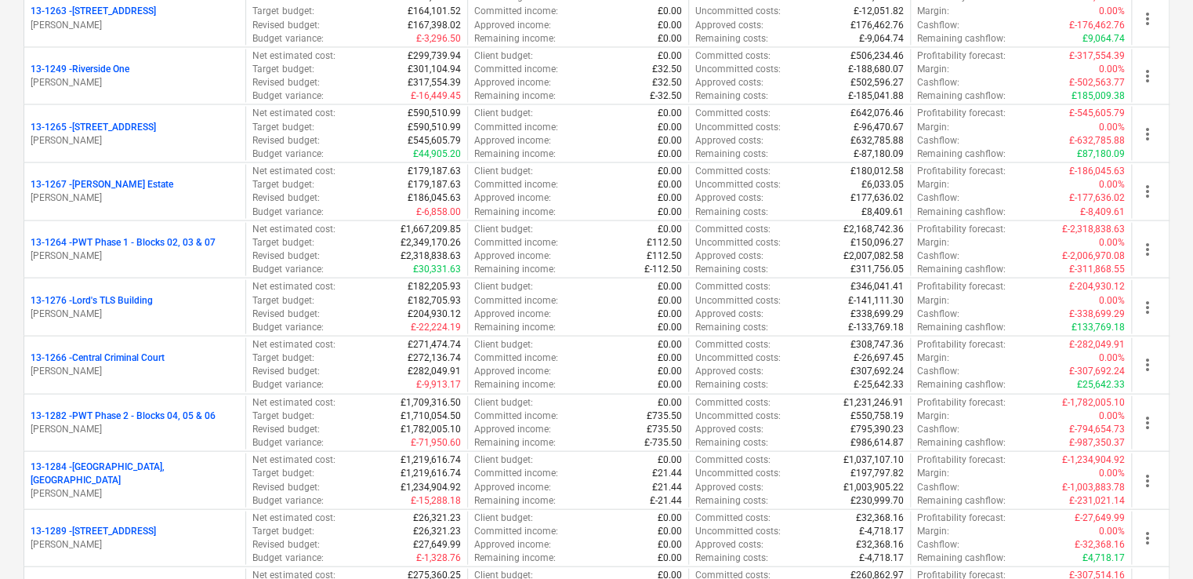
scroll to position [1479, 0]
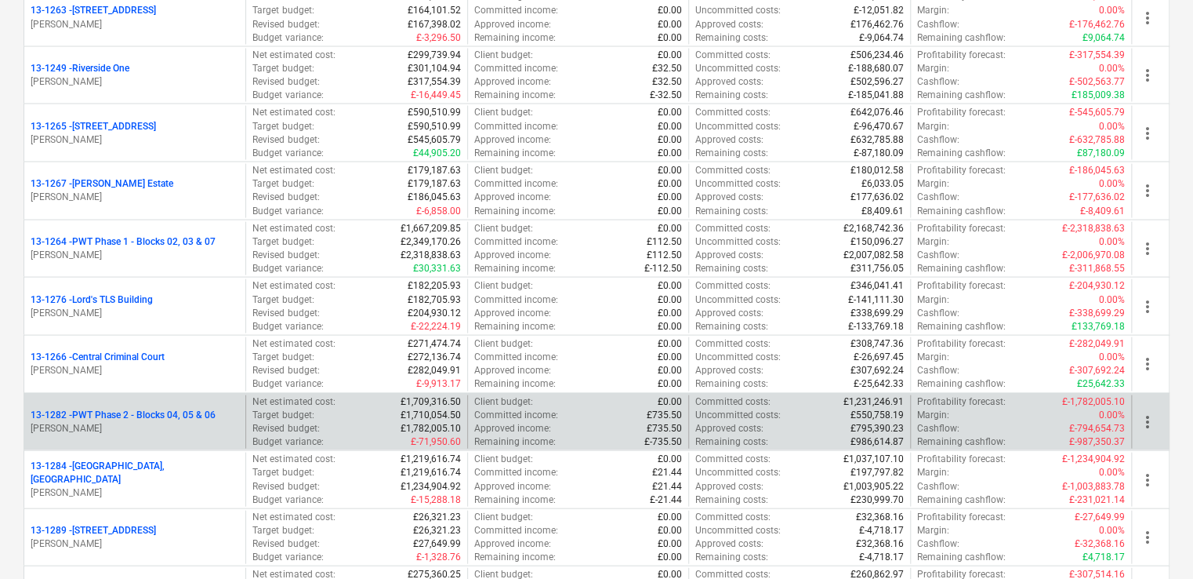
click at [183, 408] on p "13-1282 - PWT Phase 2 - Blocks 04, 05 & 06" at bounding box center [123, 414] width 185 height 13
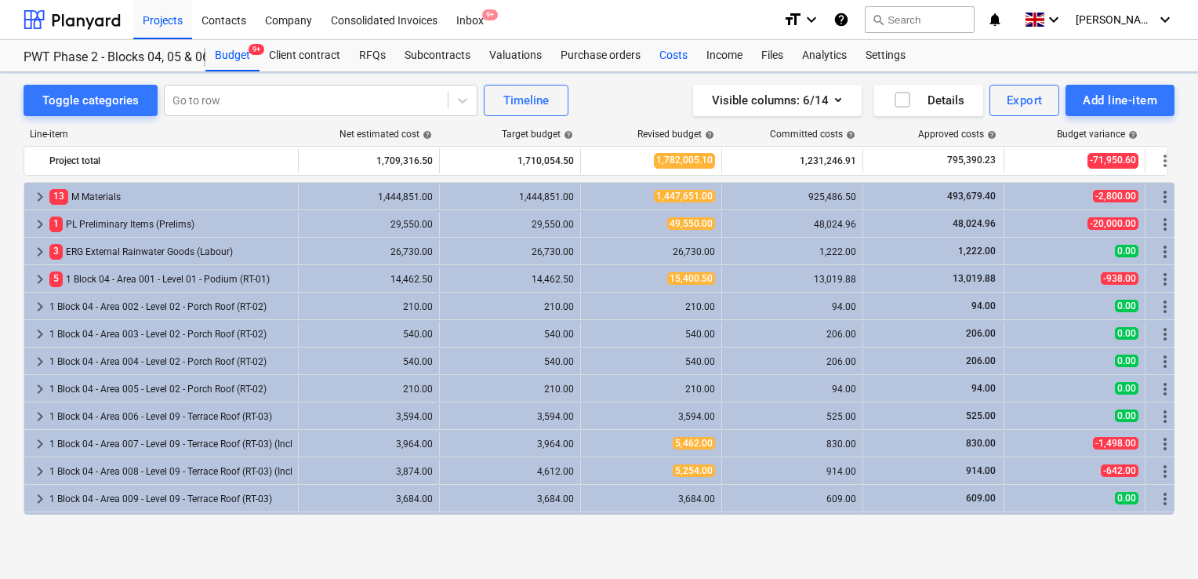
click at [662, 51] on div "Costs" at bounding box center [673, 55] width 47 height 31
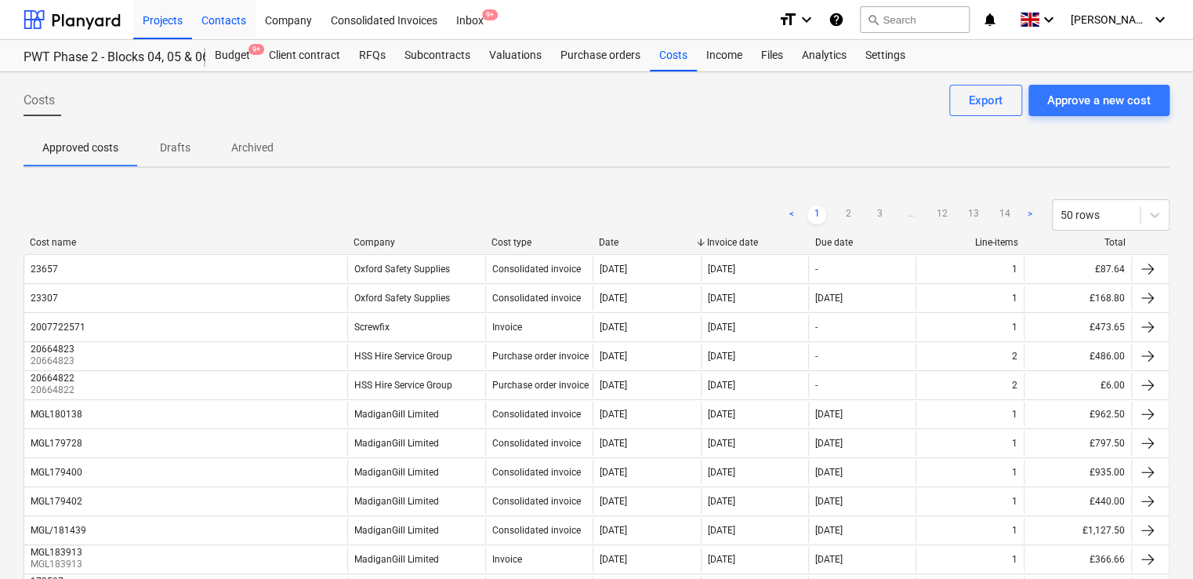
click at [229, 27] on div "Contacts" at bounding box center [224, 19] width 64 height 40
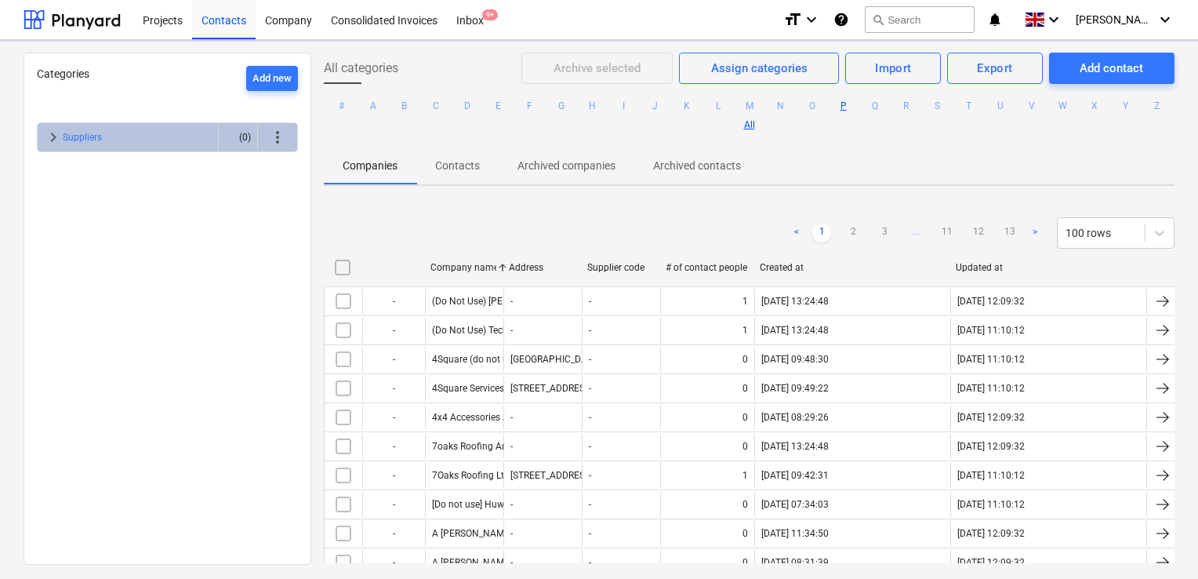
click at [853, 103] on button "P" at bounding box center [843, 105] width 19 height 19
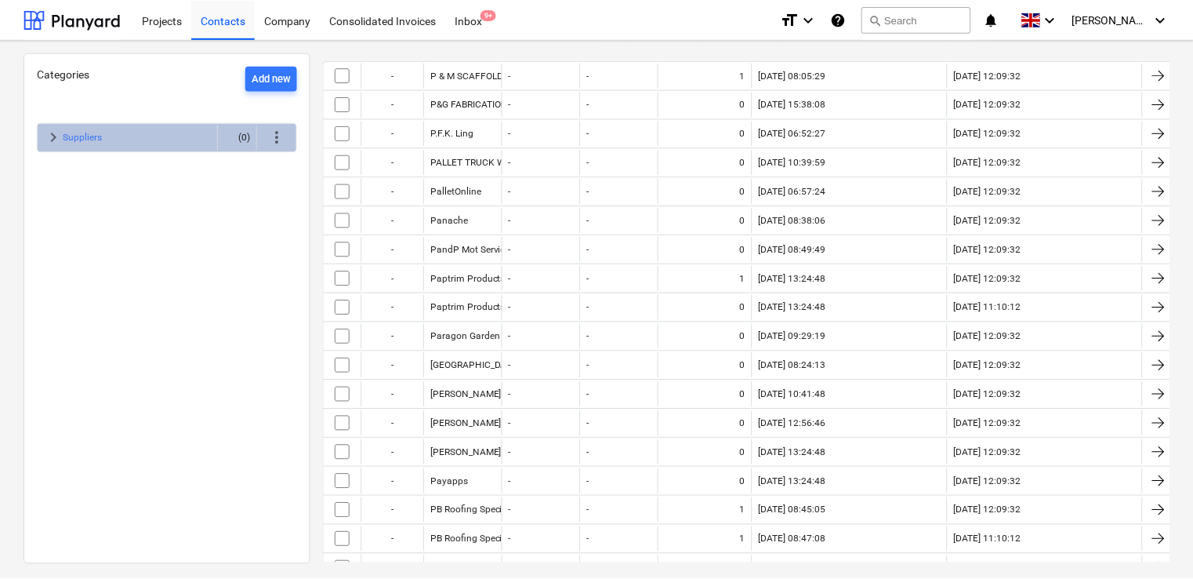
scroll to position [205, 0]
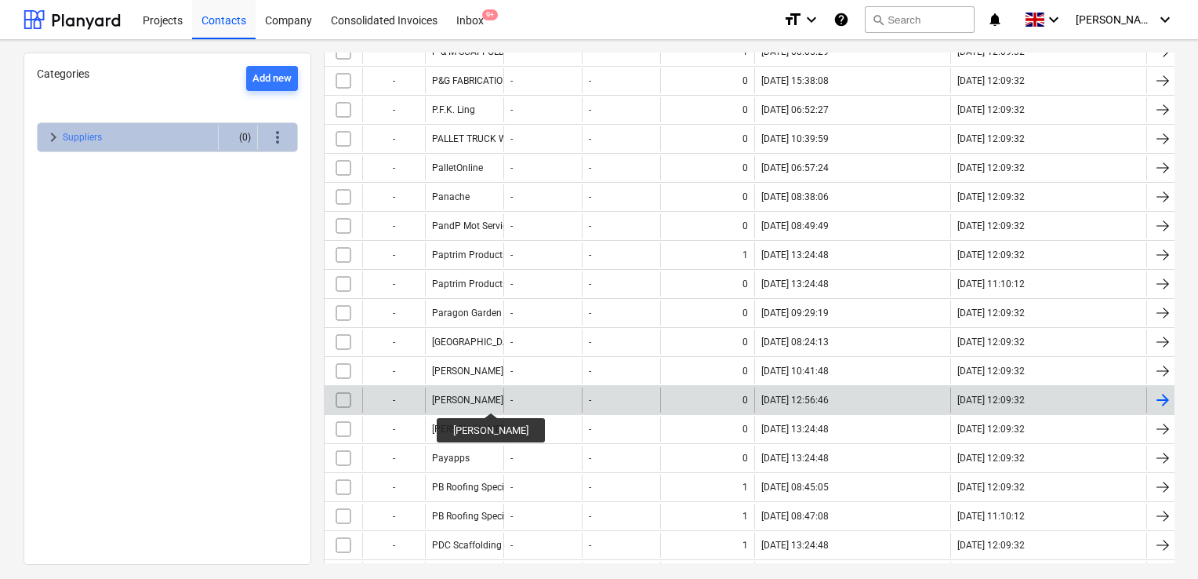
click at [489, 398] on div "[PERSON_NAME]" at bounding box center [467, 399] width 71 height 11
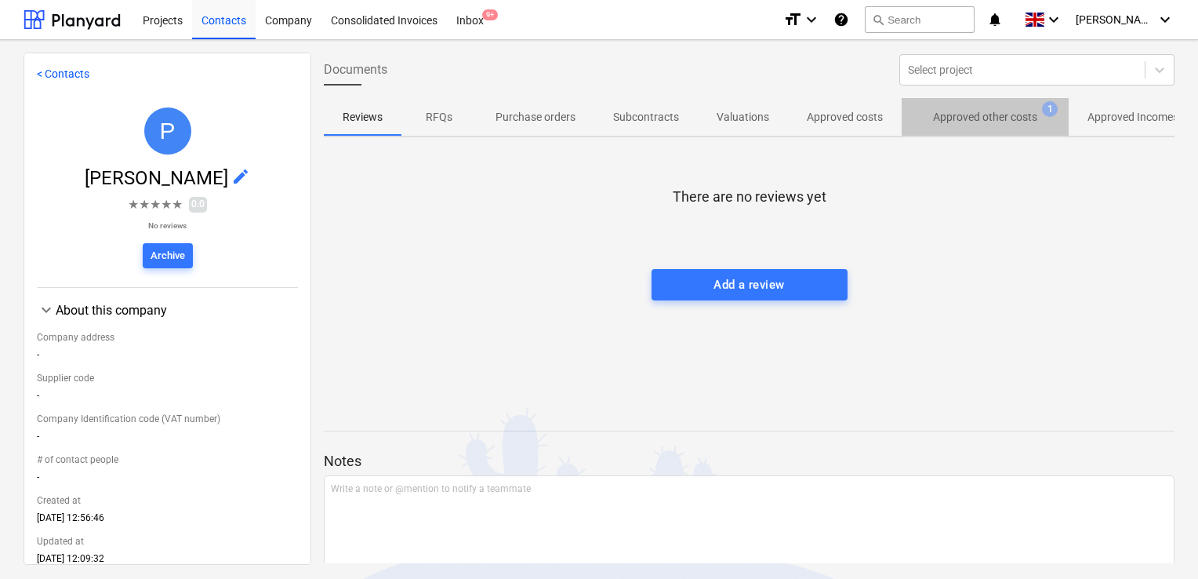
click at [973, 121] on p "Approved other costs" at bounding box center [985, 117] width 104 height 16
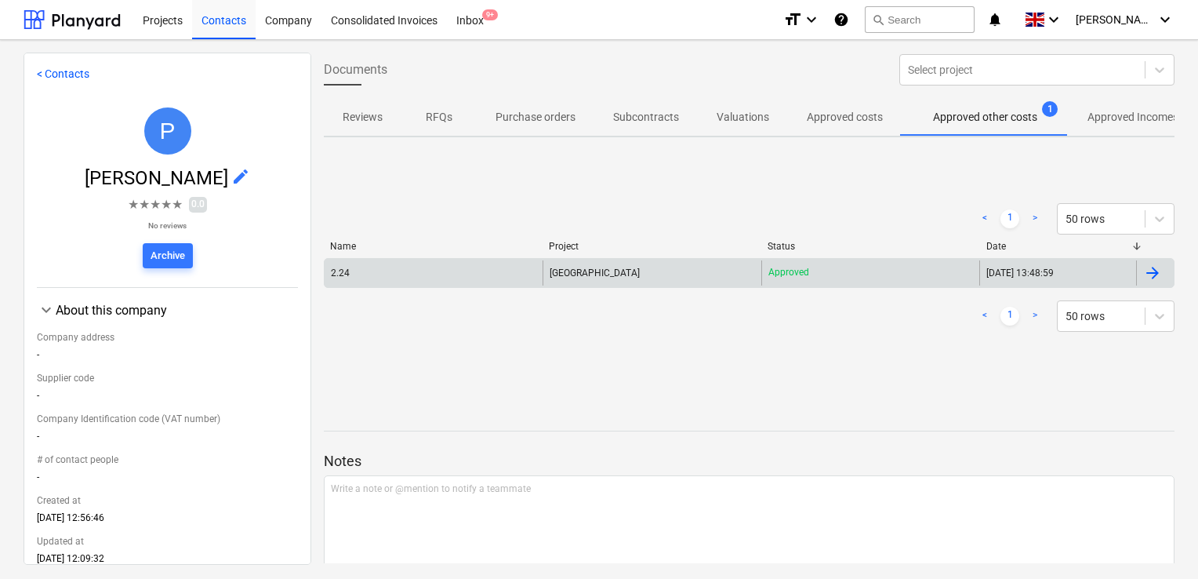
click at [423, 279] on div "2.24" at bounding box center [434, 272] width 218 height 25
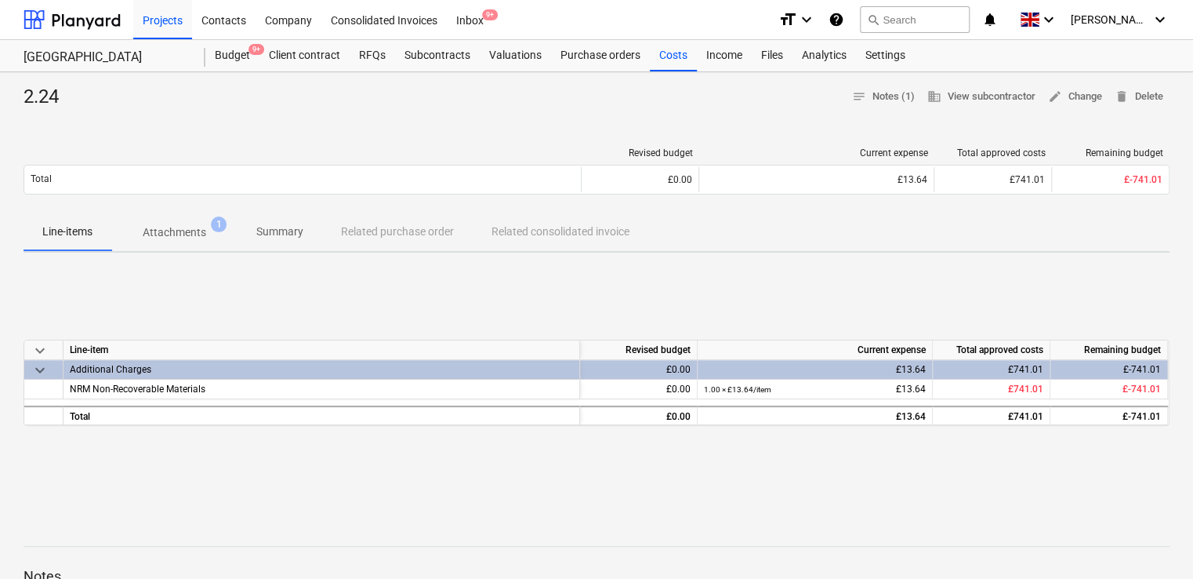
click at [194, 234] on p "Attachments" at bounding box center [175, 232] width 64 height 16
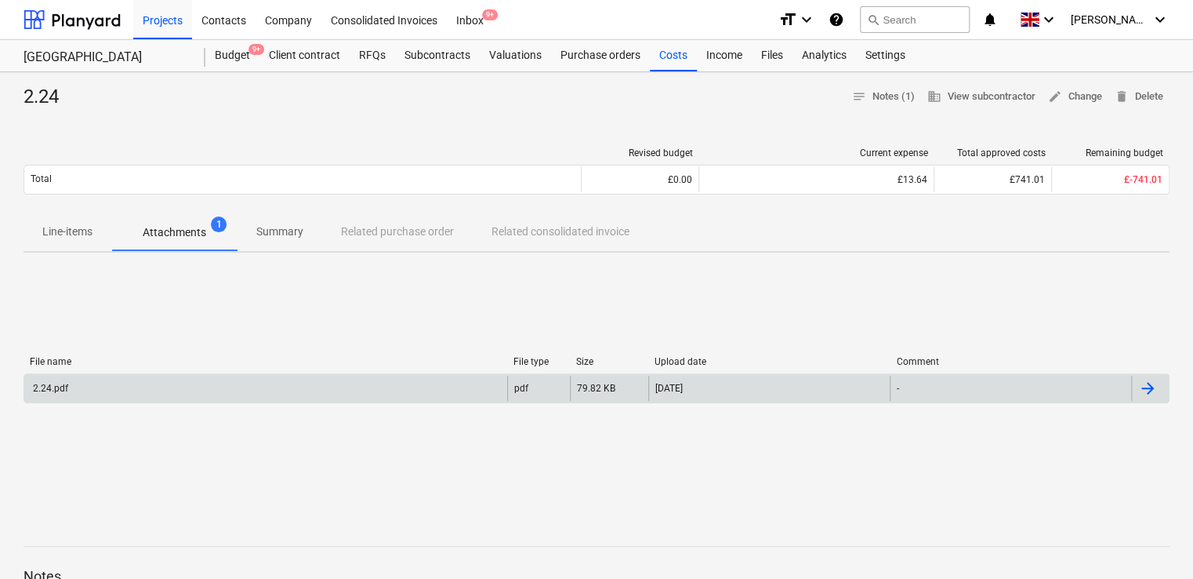
click at [50, 384] on div "2.24.pdf" at bounding box center [50, 388] width 38 height 11
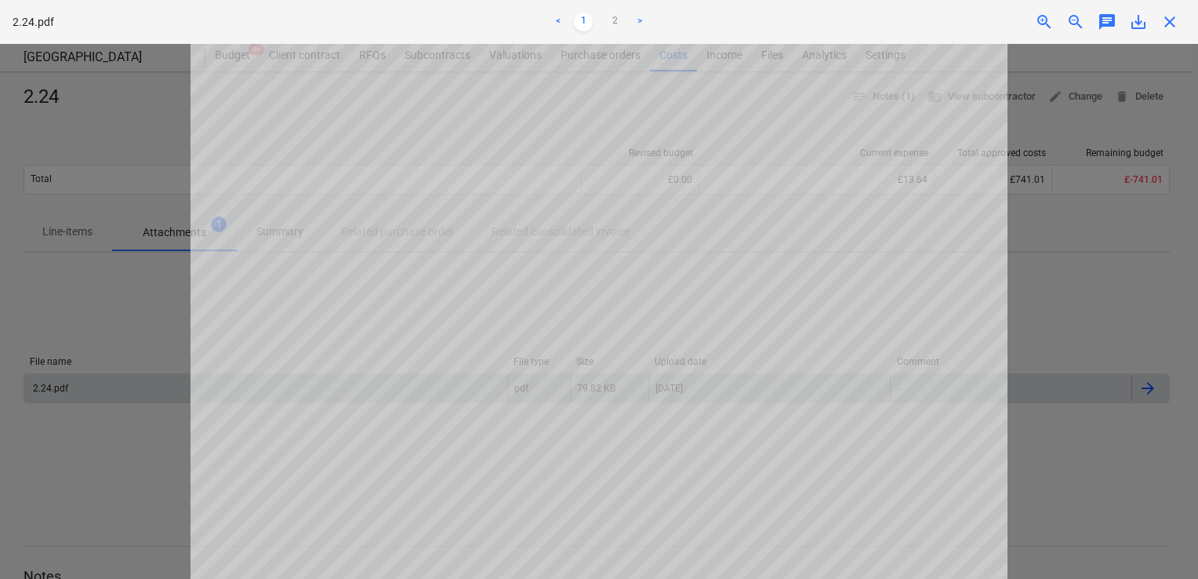
click at [157, 103] on div at bounding box center [599, 311] width 1198 height 535
click at [1173, 25] on span "close" at bounding box center [1169, 22] width 19 height 19
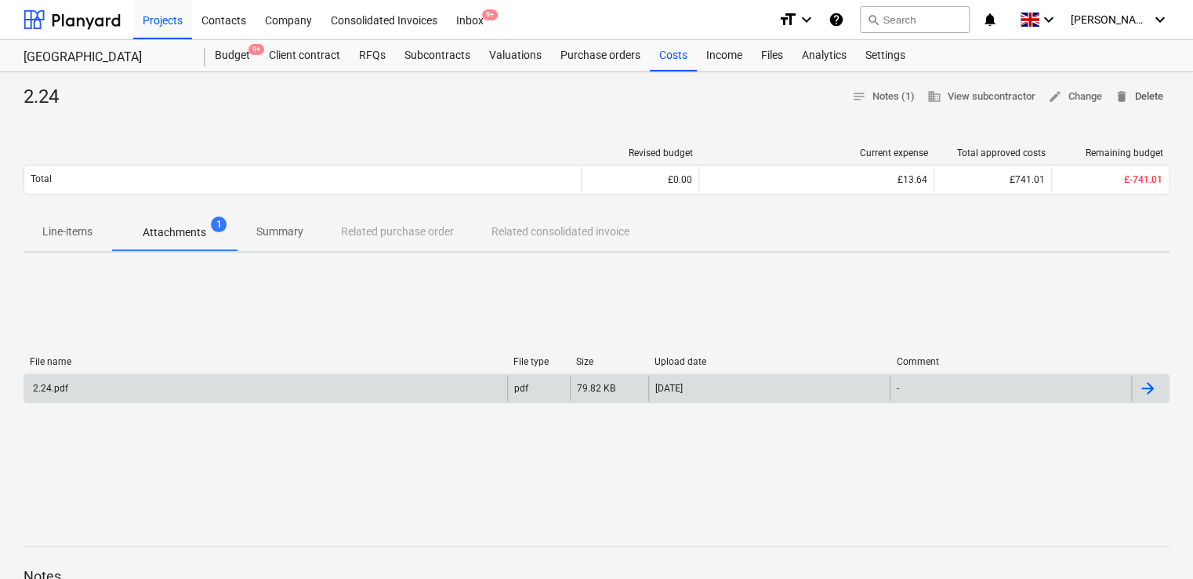
click at [1127, 89] on span "delete" at bounding box center [1122, 96] width 14 height 14
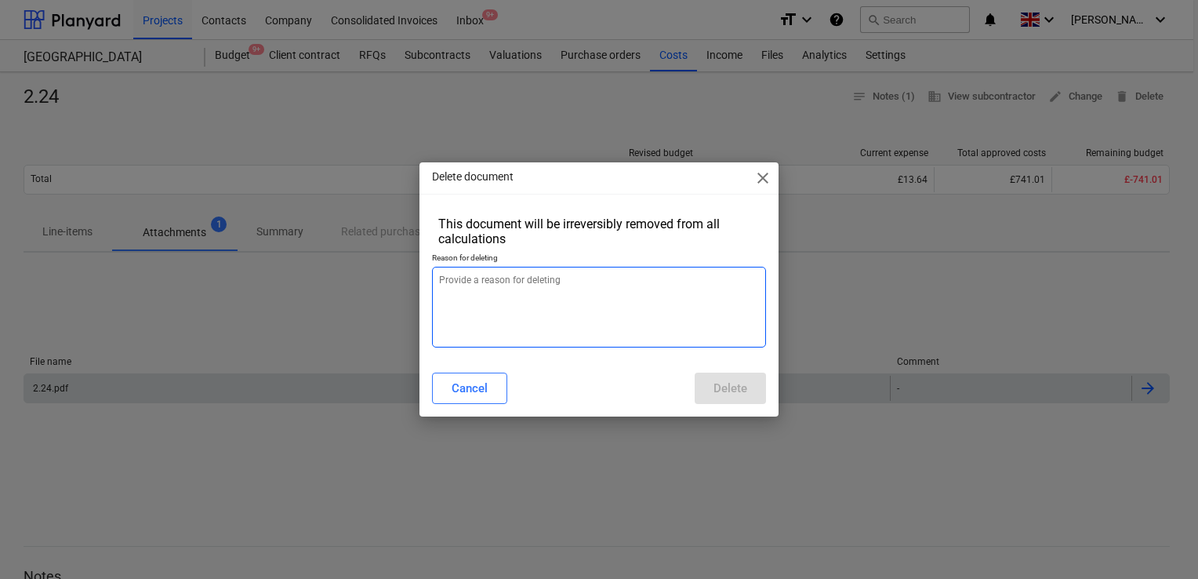
click at [583, 298] on textarea at bounding box center [599, 307] width 334 height 81
type textarea "x"
type textarea "."
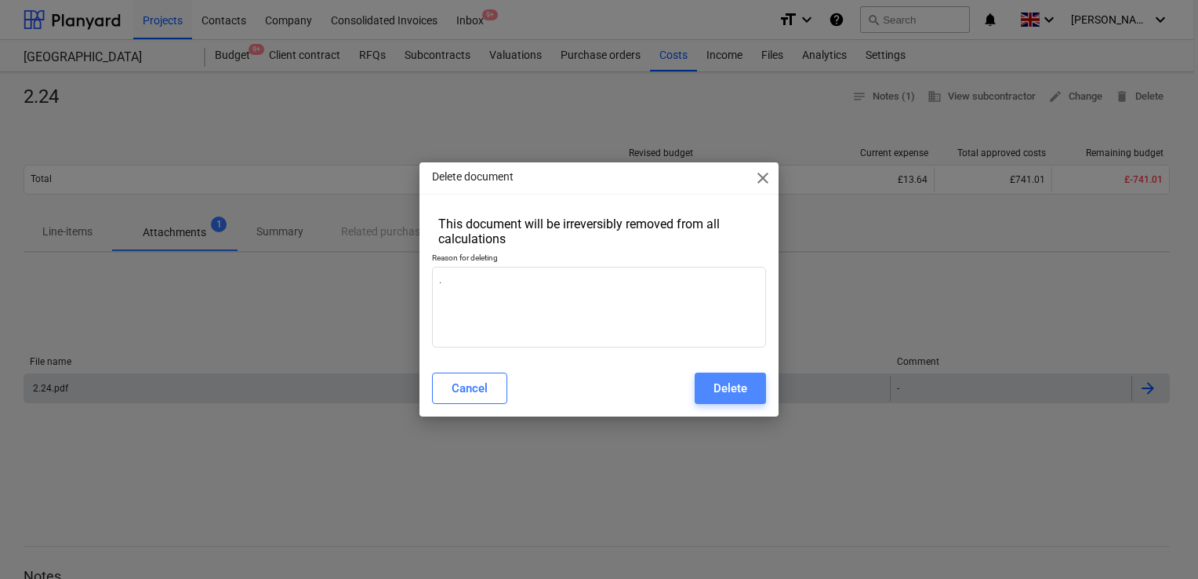
click at [731, 395] on div "Delete" at bounding box center [730, 388] width 34 height 20
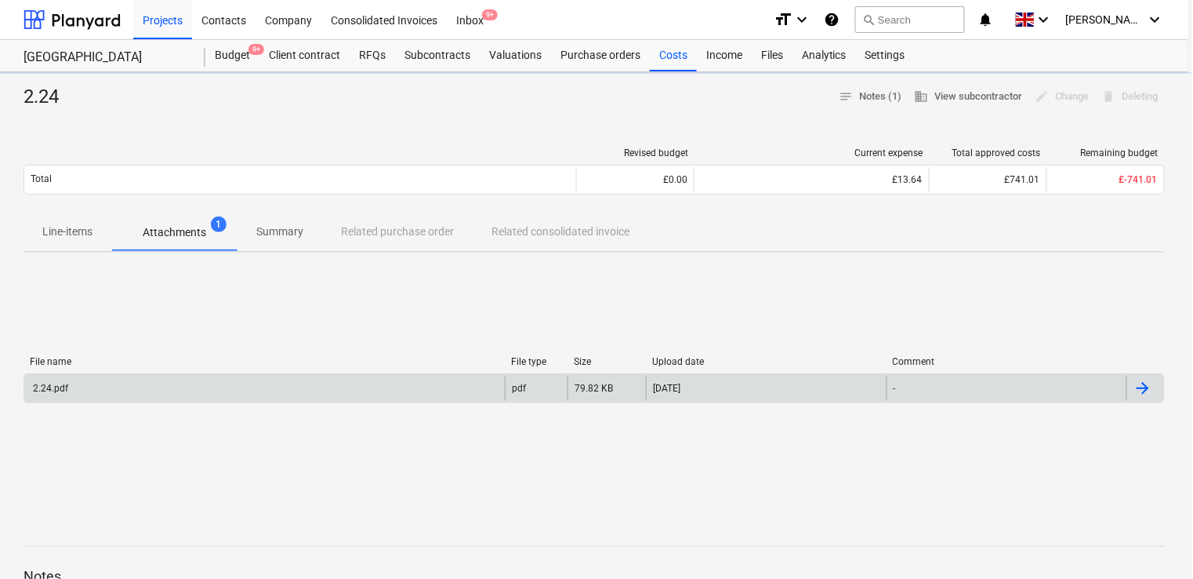
type textarea "x"
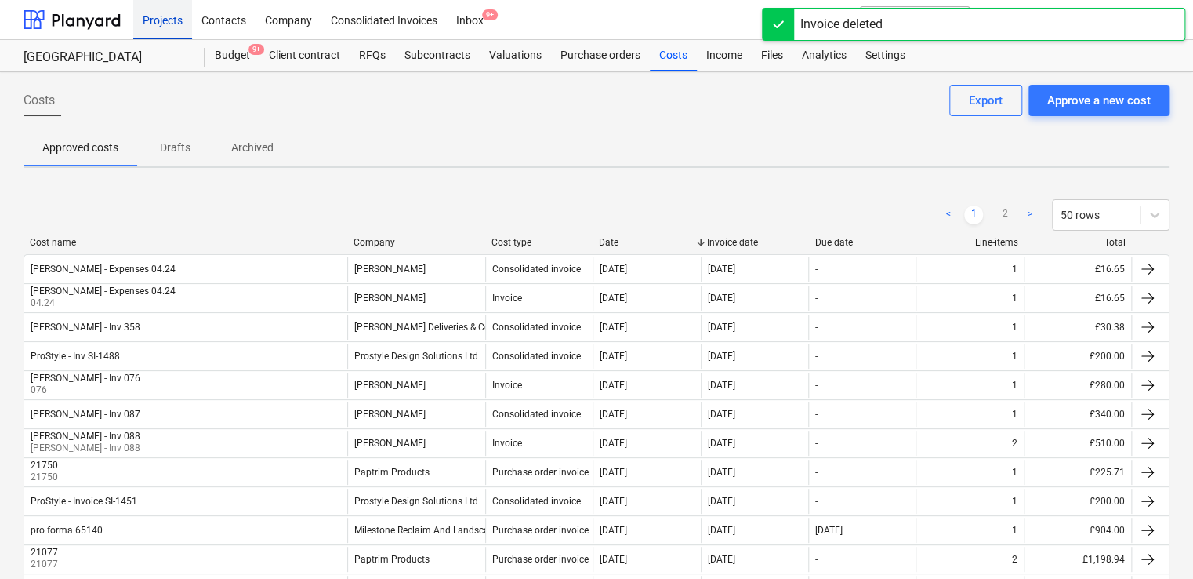
click at [156, 14] on div "Projects" at bounding box center [162, 19] width 59 height 40
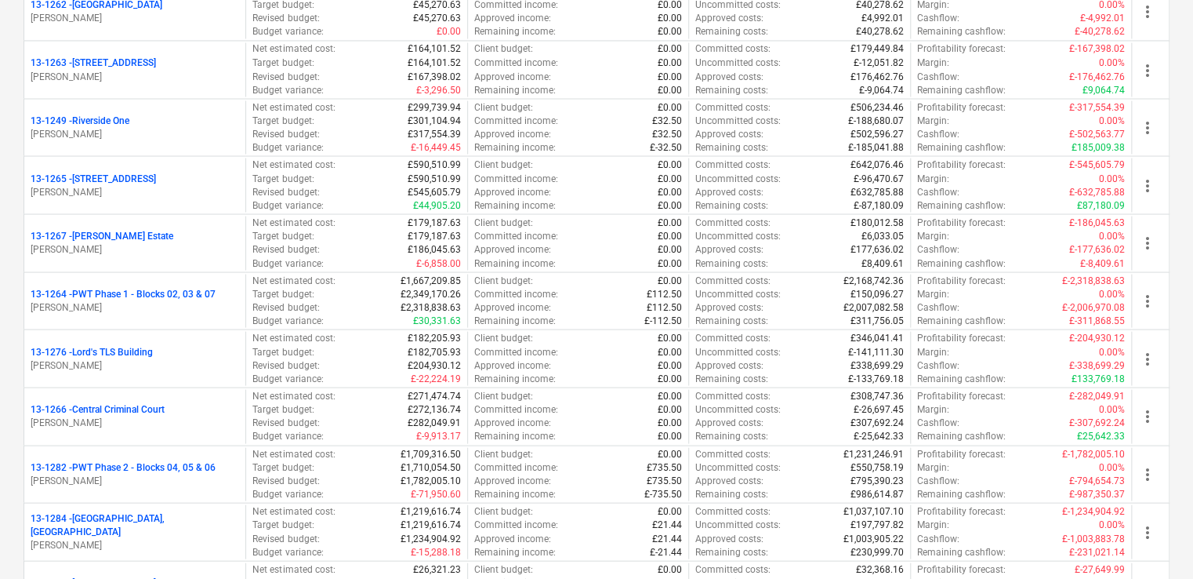
scroll to position [1449, 0]
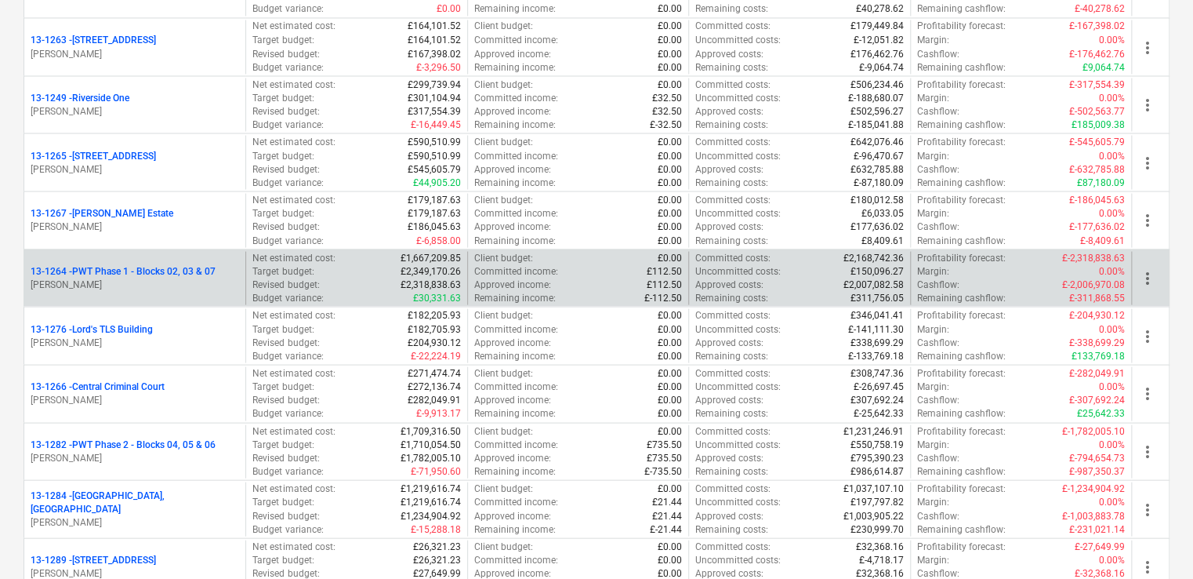
click at [226, 264] on div "13-1264 - PWT Phase 1 - Blocks 02, 03 & 07" at bounding box center [135, 270] width 209 height 13
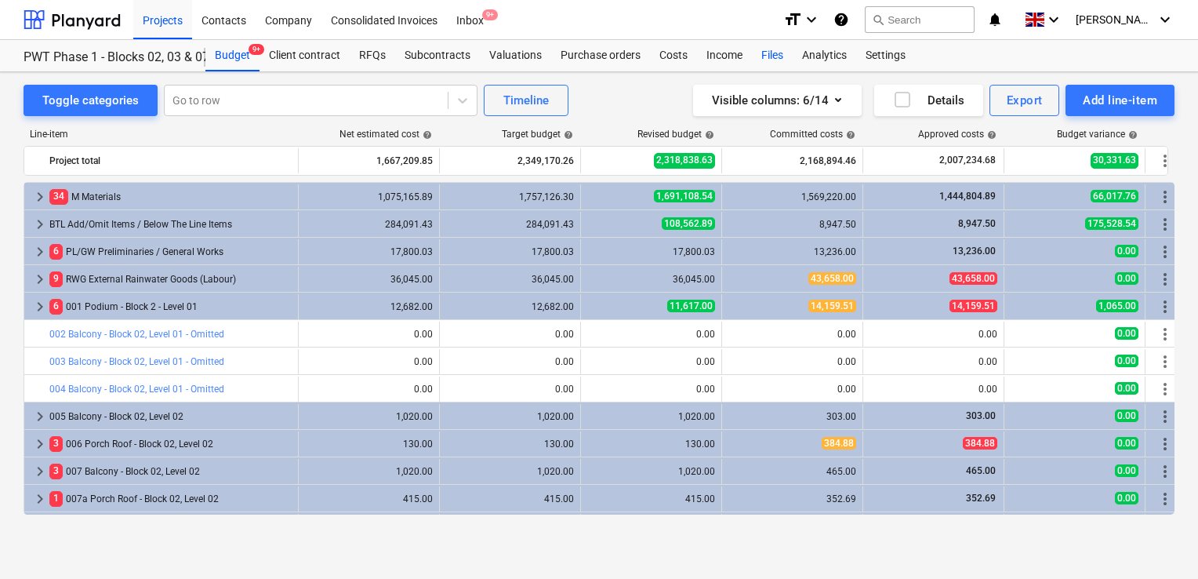
click at [762, 51] on div "Files" at bounding box center [772, 55] width 41 height 31
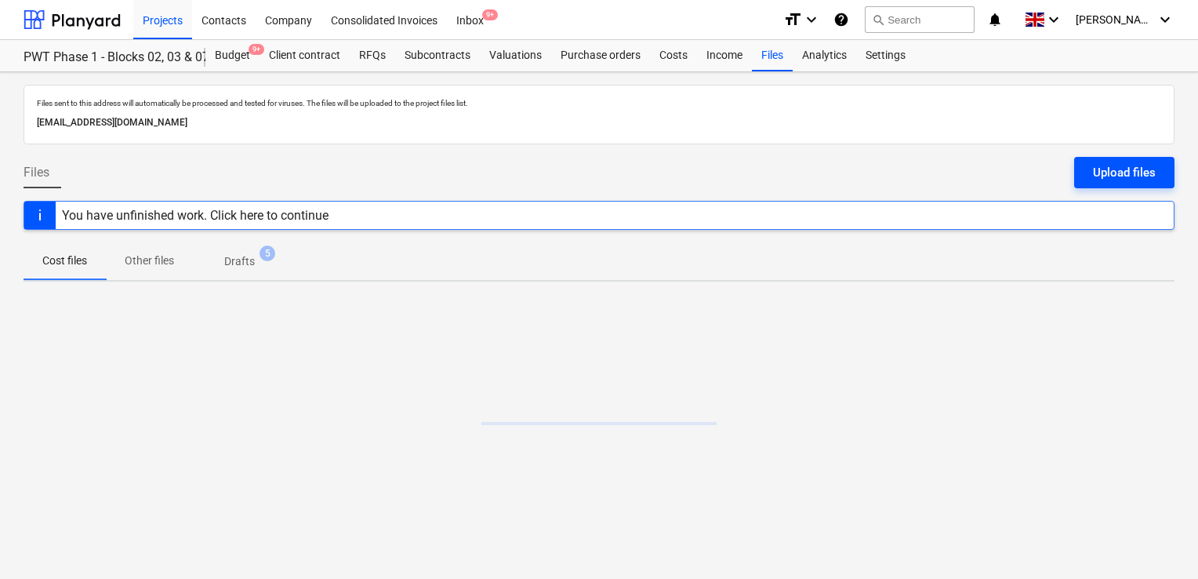
click at [1131, 169] on div "Upload files" at bounding box center [1124, 172] width 63 height 20
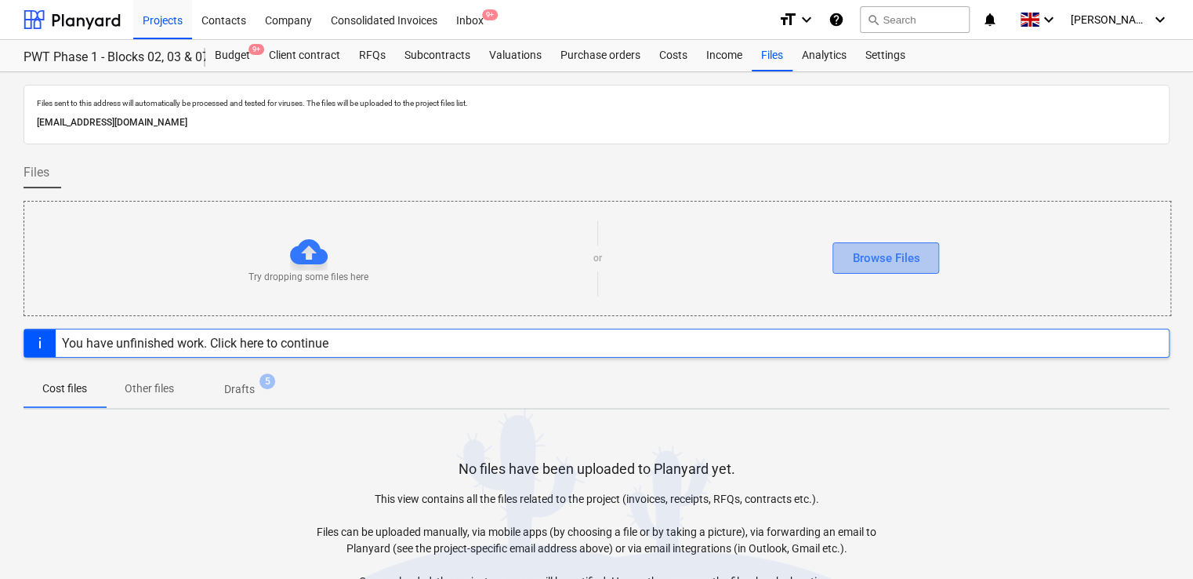
click at [898, 262] on div "Browse Files" at bounding box center [885, 258] width 67 height 20
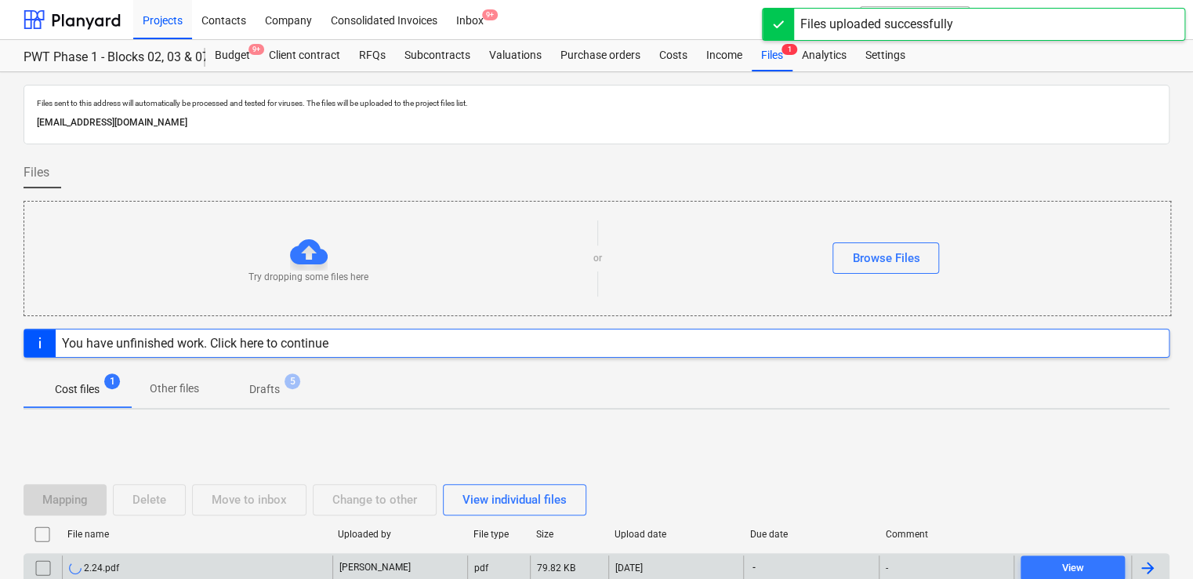
click at [83, 573] on div "2.24.pdf" at bounding box center [197, 567] width 270 height 25
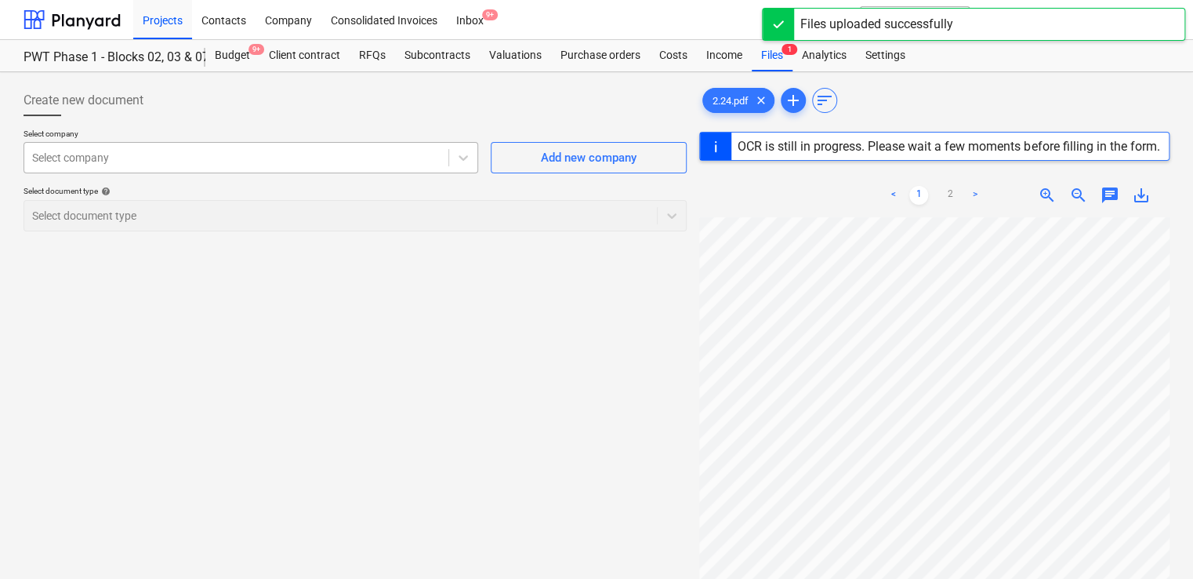
click at [191, 161] on div at bounding box center [236, 158] width 408 height 16
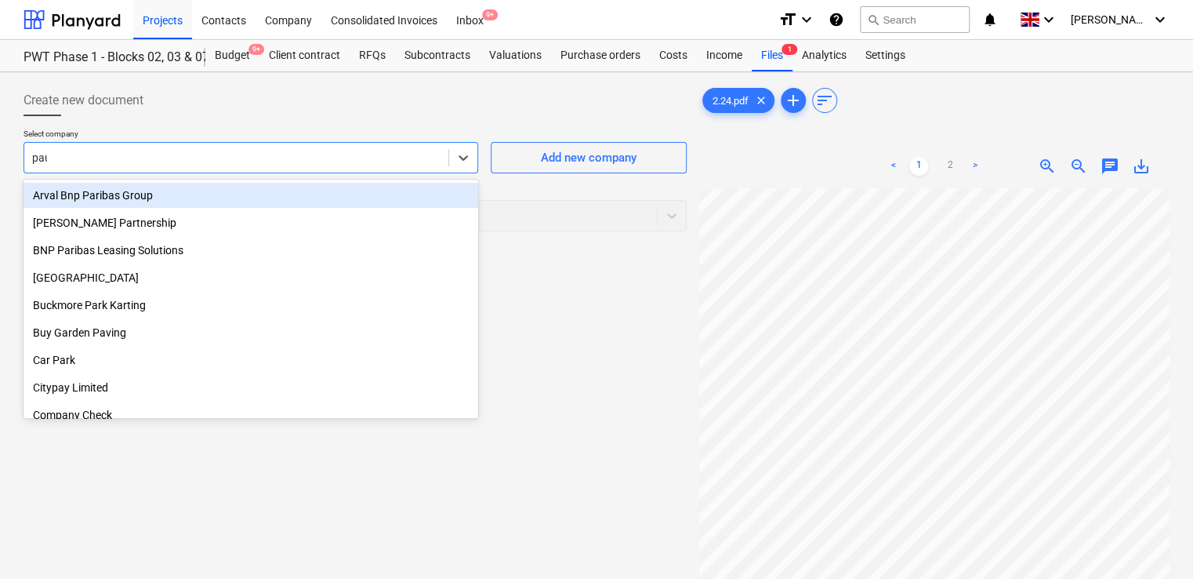
type input "[PERSON_NAME]"
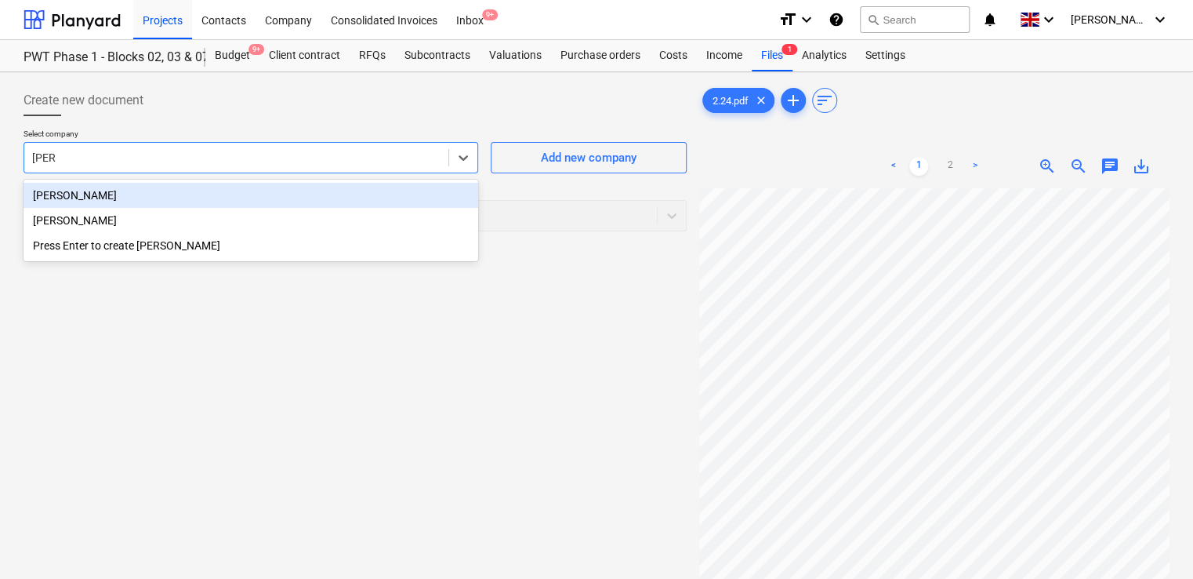
click at [154, 193] on div "[PERSON_NAME]" at bounding box center [251, 195] width 455 height 25
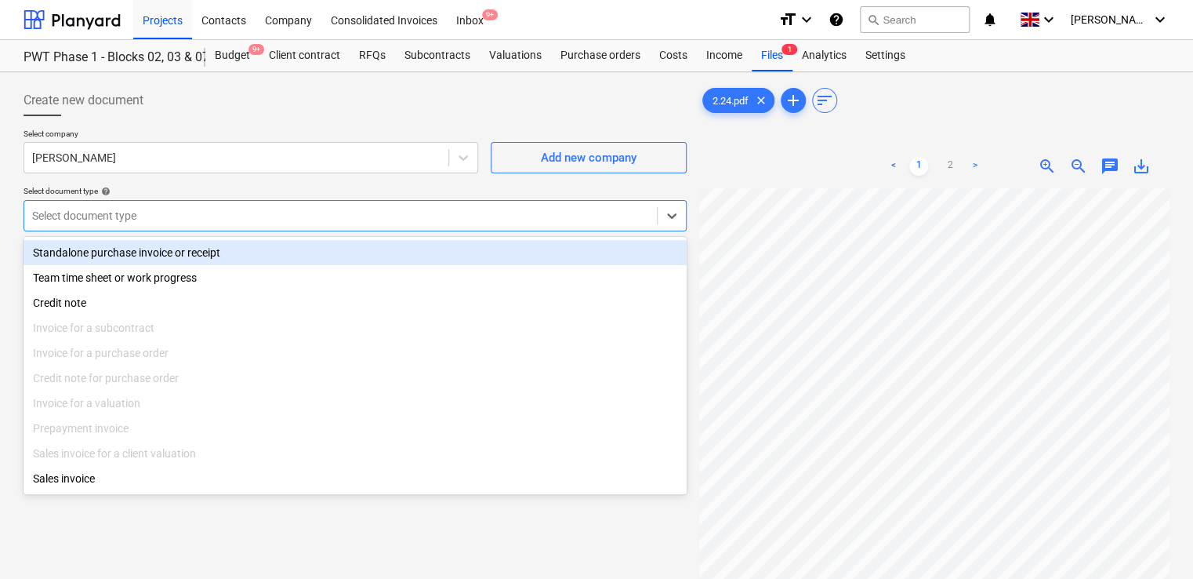
click at [152, 212] on div at bounding box center [340, 216] width 617 height 16
click at [146, 256] on div "Standalone purchase invoice or receipt" at bounding box center [355, 252] width 663 height 25
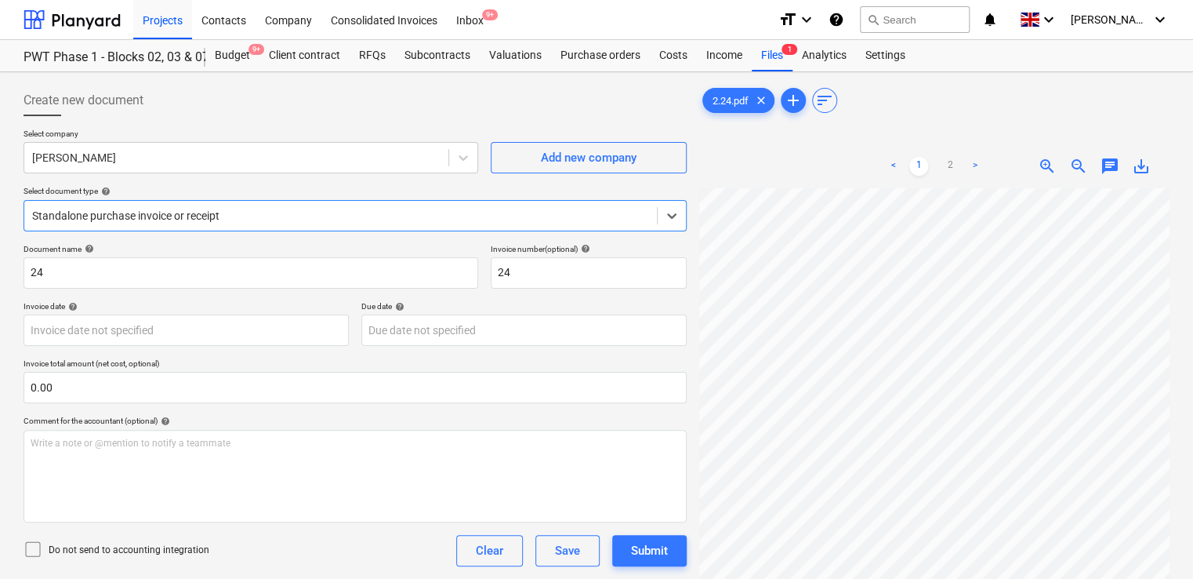
click at [35, 548] on icon at bounding box center [33, 548] width 19 height 19
click at [279, 552] on div "Do not send to accounting integration Clear Save Submit" at bounding box center [355, 550] width 663 height 31
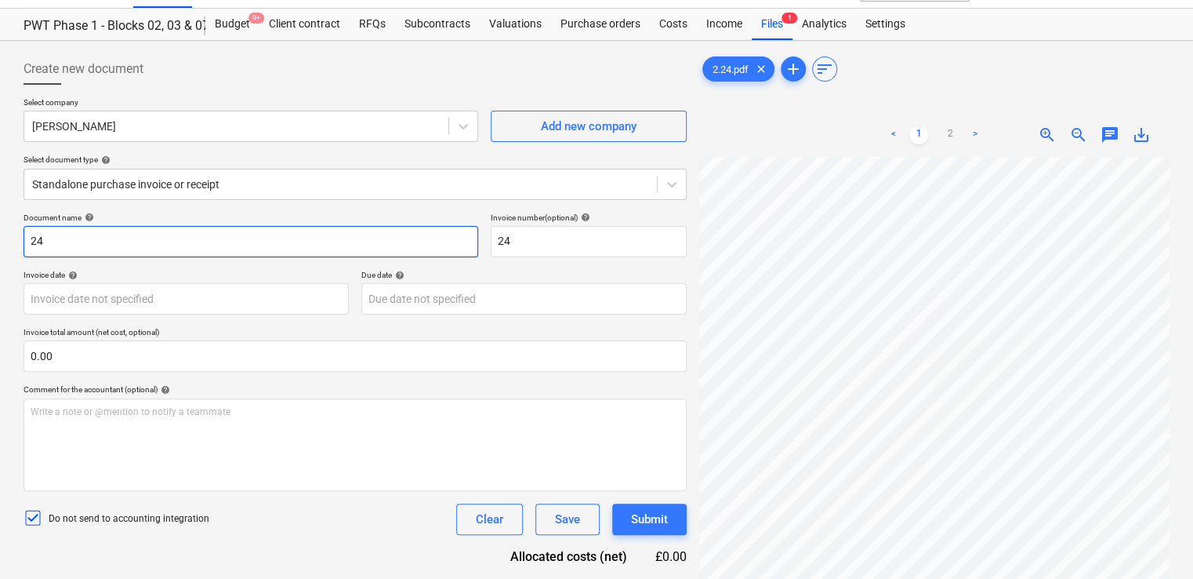
drag, startPoint x: 78, startPoint y: 230, endPoint x: 13, endPoint y: 225, distance: 65.2
click at [13, 225] on div "Create new document Select company [PERSON_NAME] Add new company Select documen…" at bounding box center [596, 372] width 1193 height 663
paste input "SG23815"
drag, startPoint x: 106, startPoint y: 237, endPoint x: -1, endPoint y: 213, distance: 109.2
click at [0, 213] on html "Projects Contacts Company Consolidated Invoices Inbox 9+ format_size keyboard_a…" at bounding box center [596, 258] width 1193 height 579
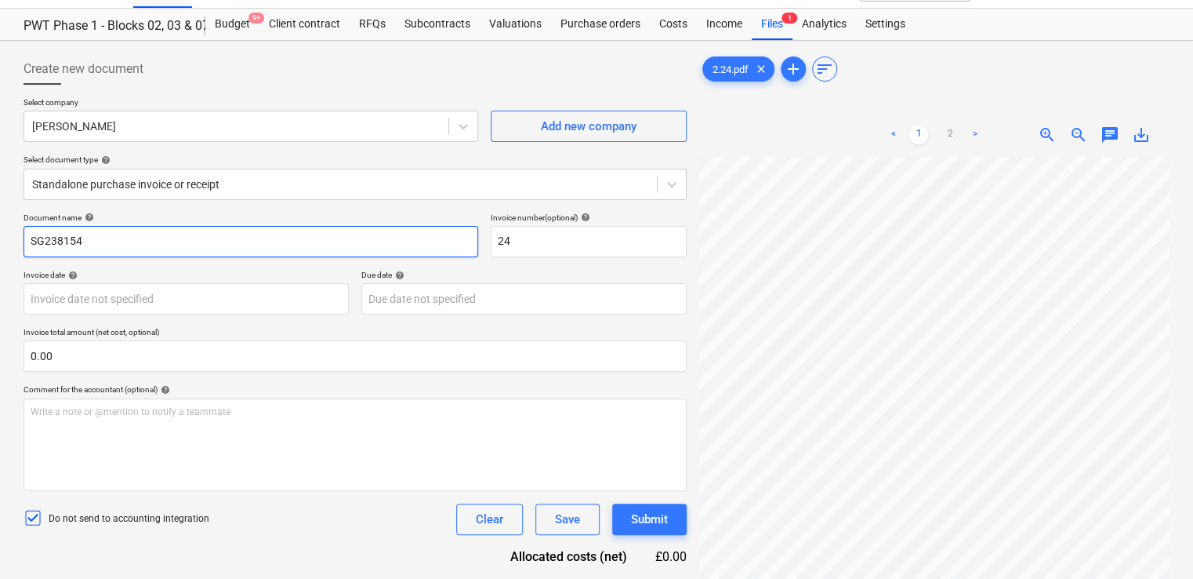
paste input "02.2"
type input "02.24"
drag, startPoint x: 534, startPoint y: 246, endPoint x: 451, endPoint y: 237, distance: 83.6
click at [451, 237] on div "Document name help 02.24 Invoice number (optional) help 24" at bounding box center [355, 234] width 663 height 45
paste input "02."
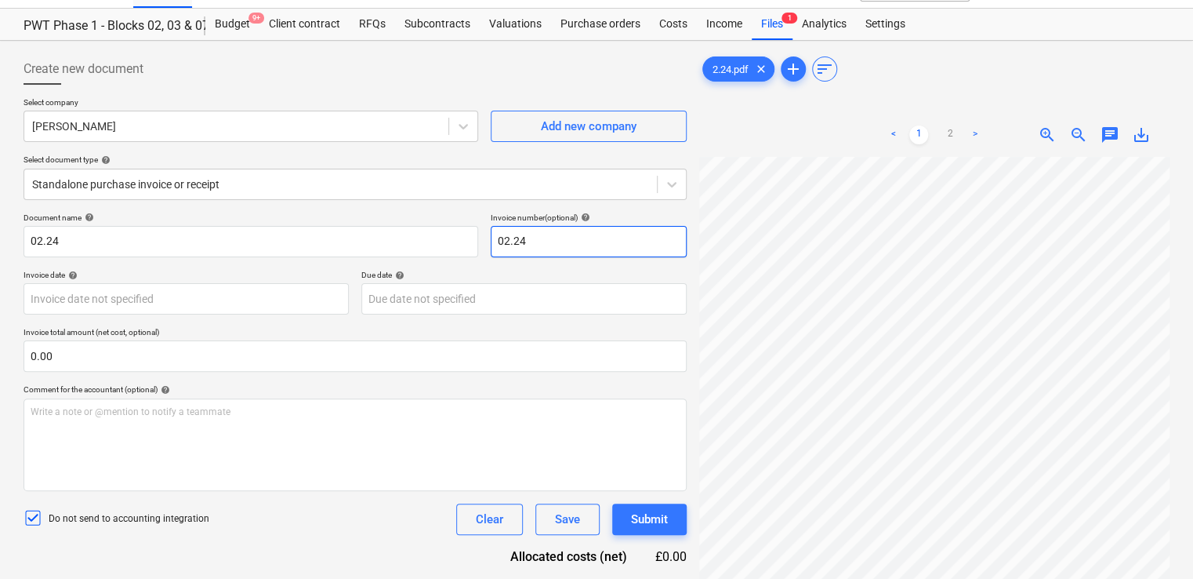
type input "02.24"
click at [386, 535] on div "Document name help 02.24 Invoice number (optional) help 02.24 Invoice date help…" at bounding box center [355, 417] width 663 height 410
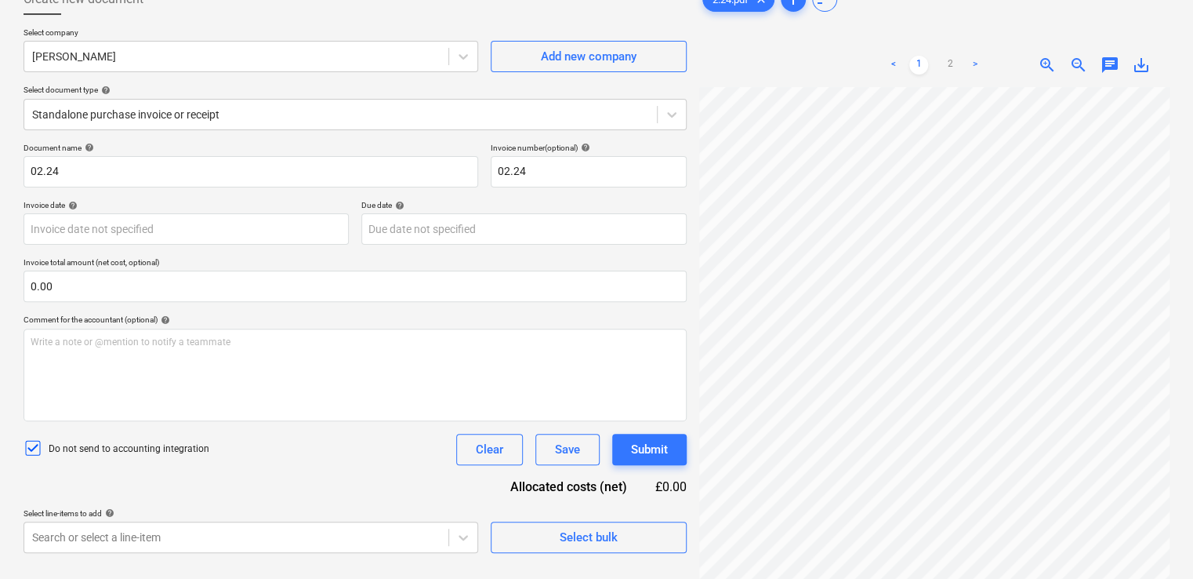
scroll to position [157, 0]
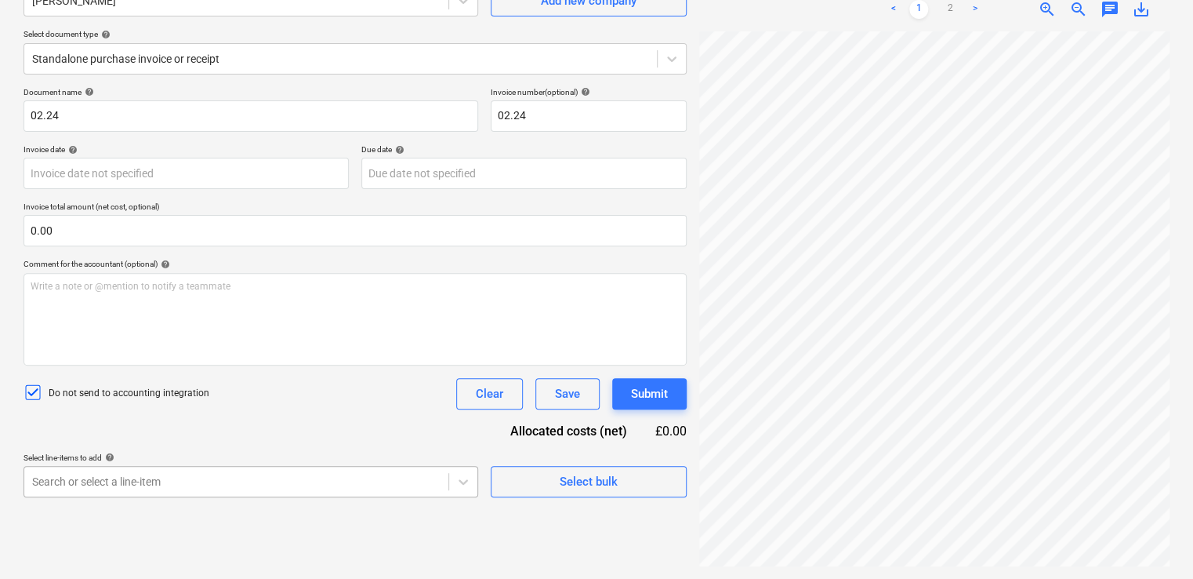
click at [314, 422] on body "Projects Contacts Company Consolidated Invoices Inbox 9+ format_size keyboard_a…" at bounding box center [596, 132] width 1193 height 579
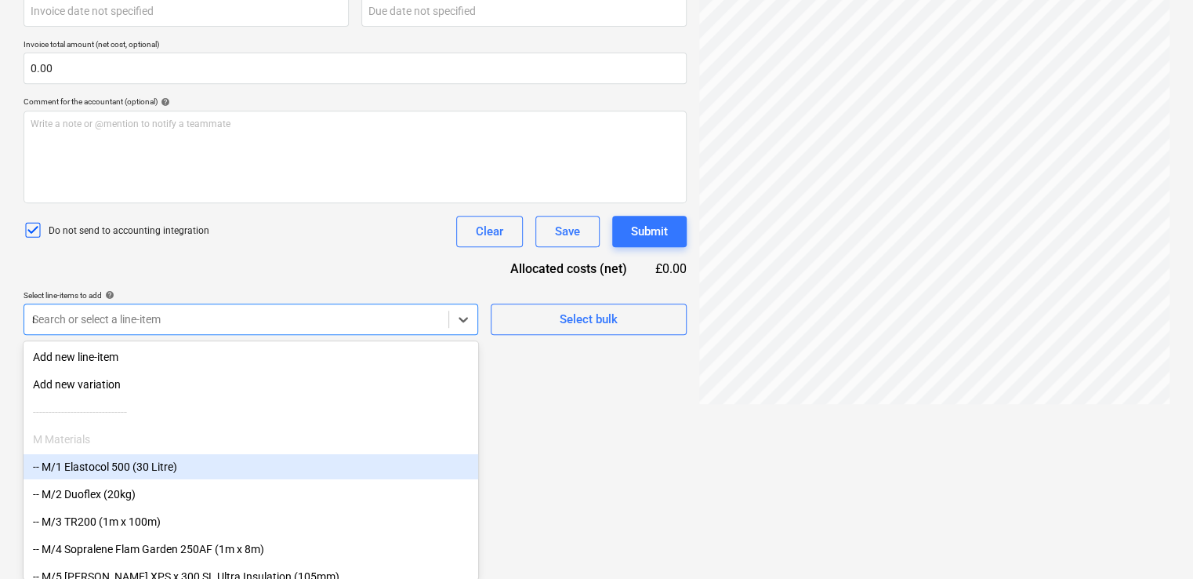
type input "non"
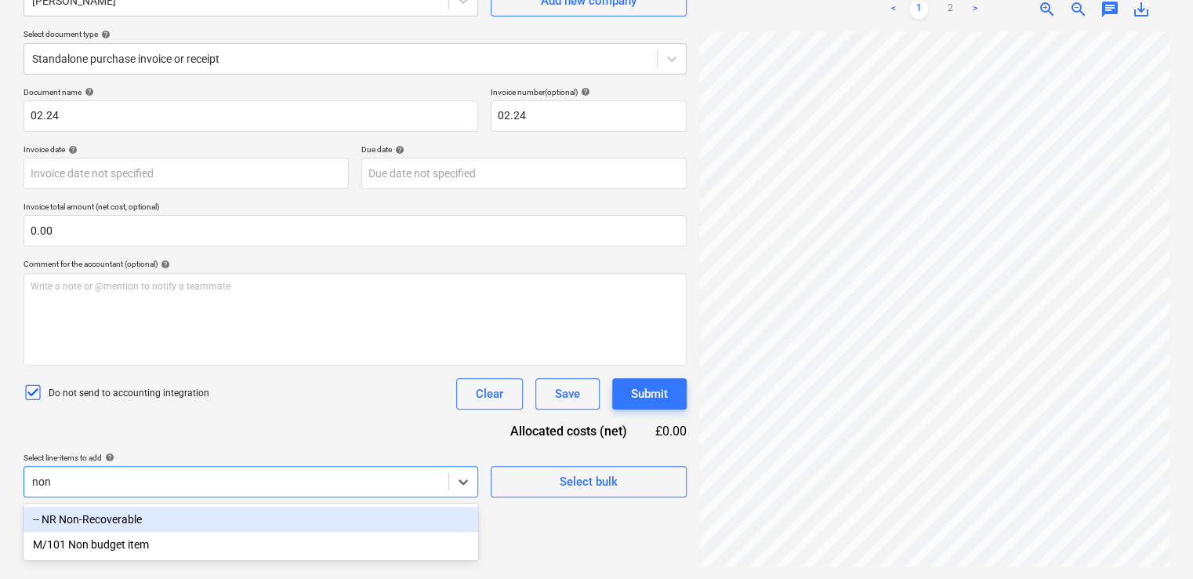
click at [208, 527] on div "-- NR Non-Recoverable" at bounding box center [251, 518] width 455 height 25
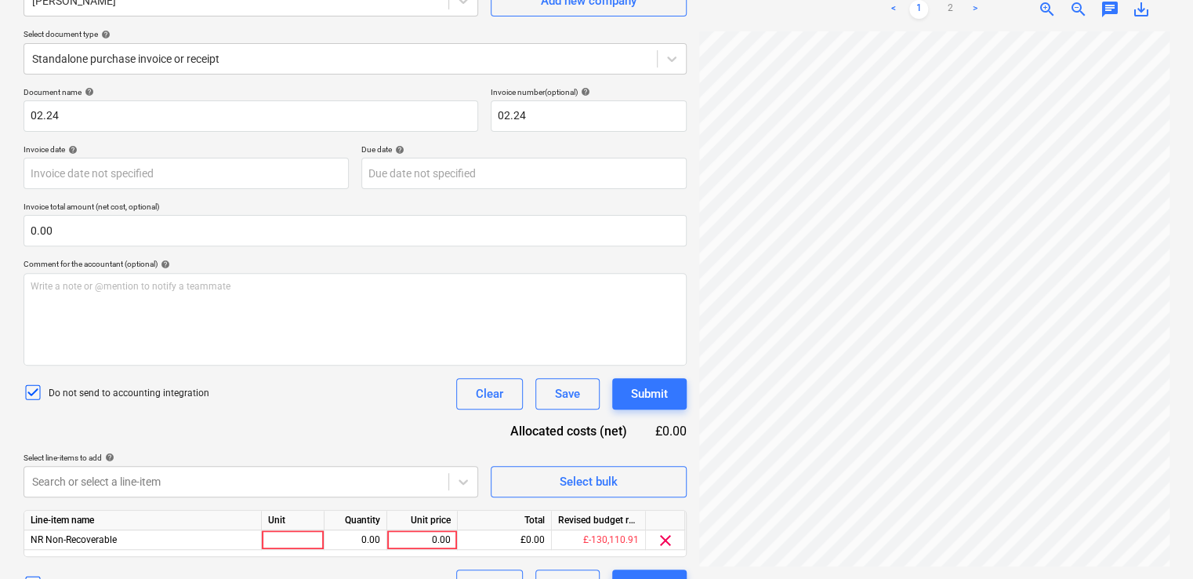
click at [326, 412] on div "Document name help 02.24 Invoice number (optional) help 02.24 Invoice date help…" at bounding box center [355, 343] width 663 height 513
click at [301, 541] on div at bounding box center [293, 540] width 63 height 20
type input "item"
type input "13.64"
click at [351, 390] on div "Do not send to accounting integration Clear Save Submit" at bounding box center [355, 393] width 663 height 31
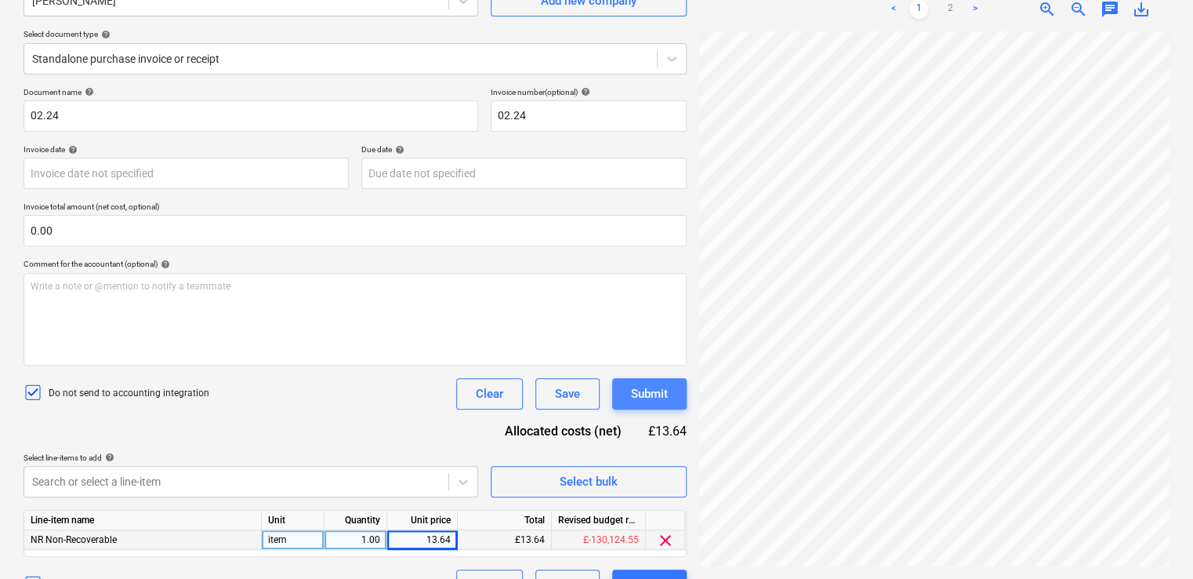
click at [677, 394] on button "Submit" at bounding box center [649, 393] width 74 height 31
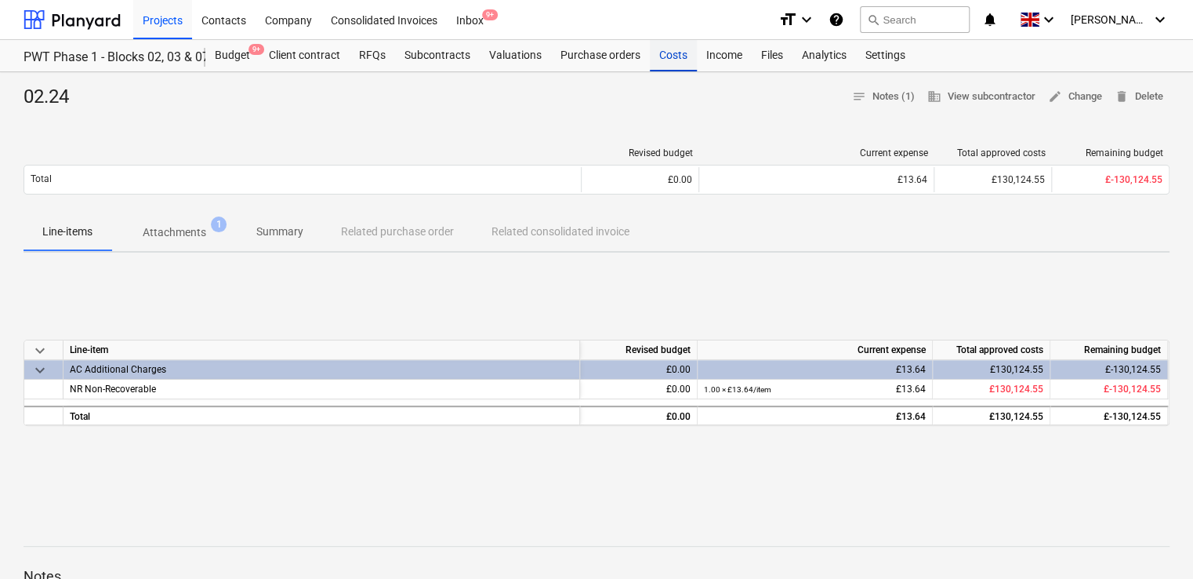
click at [678, 60] on div "Costs" at bounding box center [673, 55] width 47 height 31
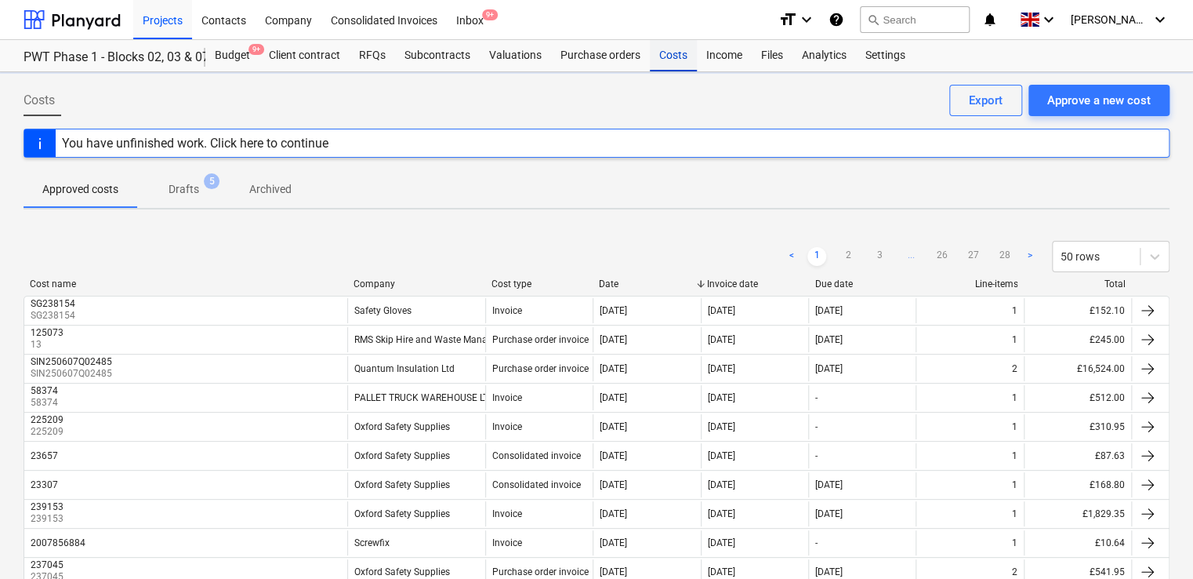
click at [678, 60] on div "Costs" at bounding box center [673, 55] width 47 height 31
